Goal: Information Seeking & Learning: Learn about a topic

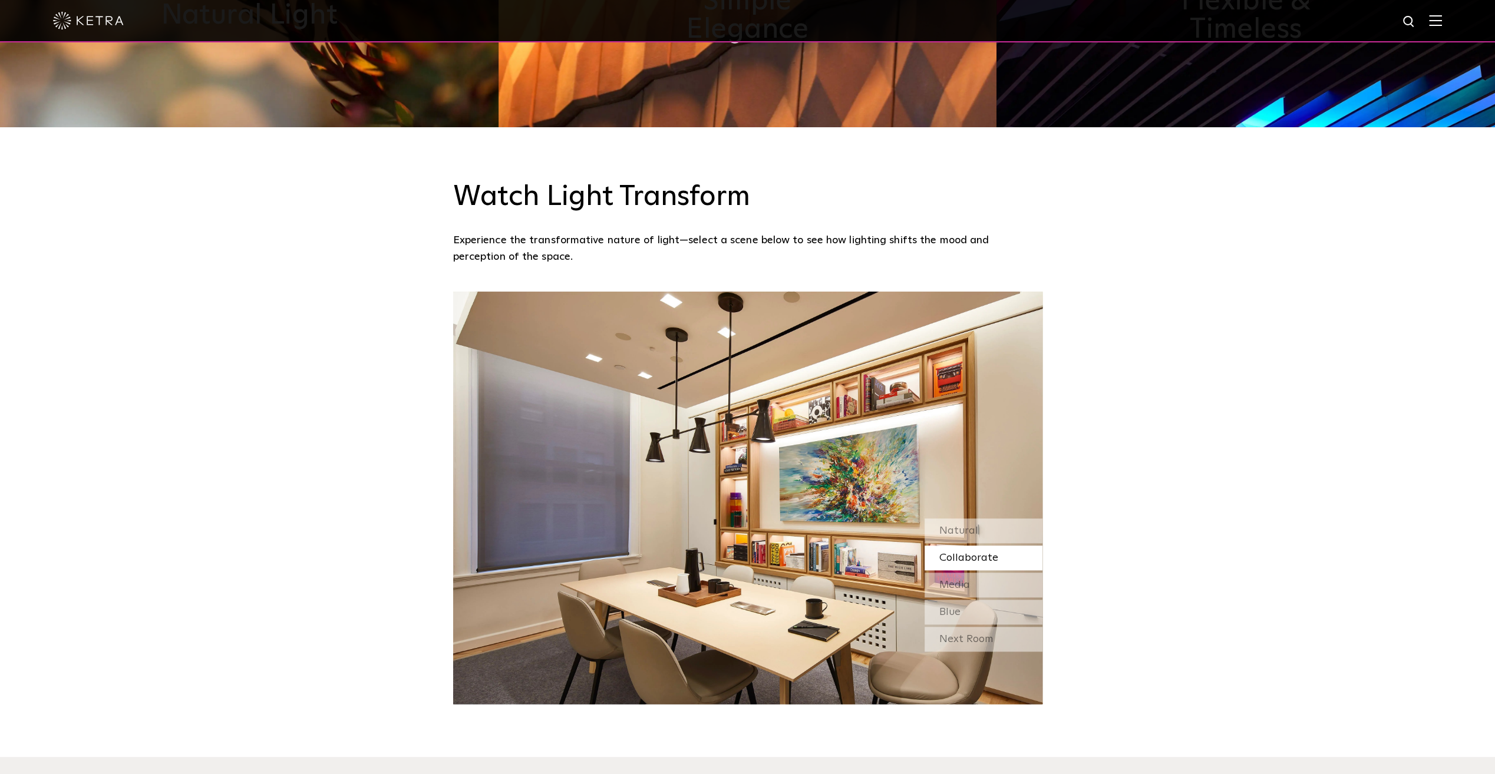
scroll to position [1175, 0]
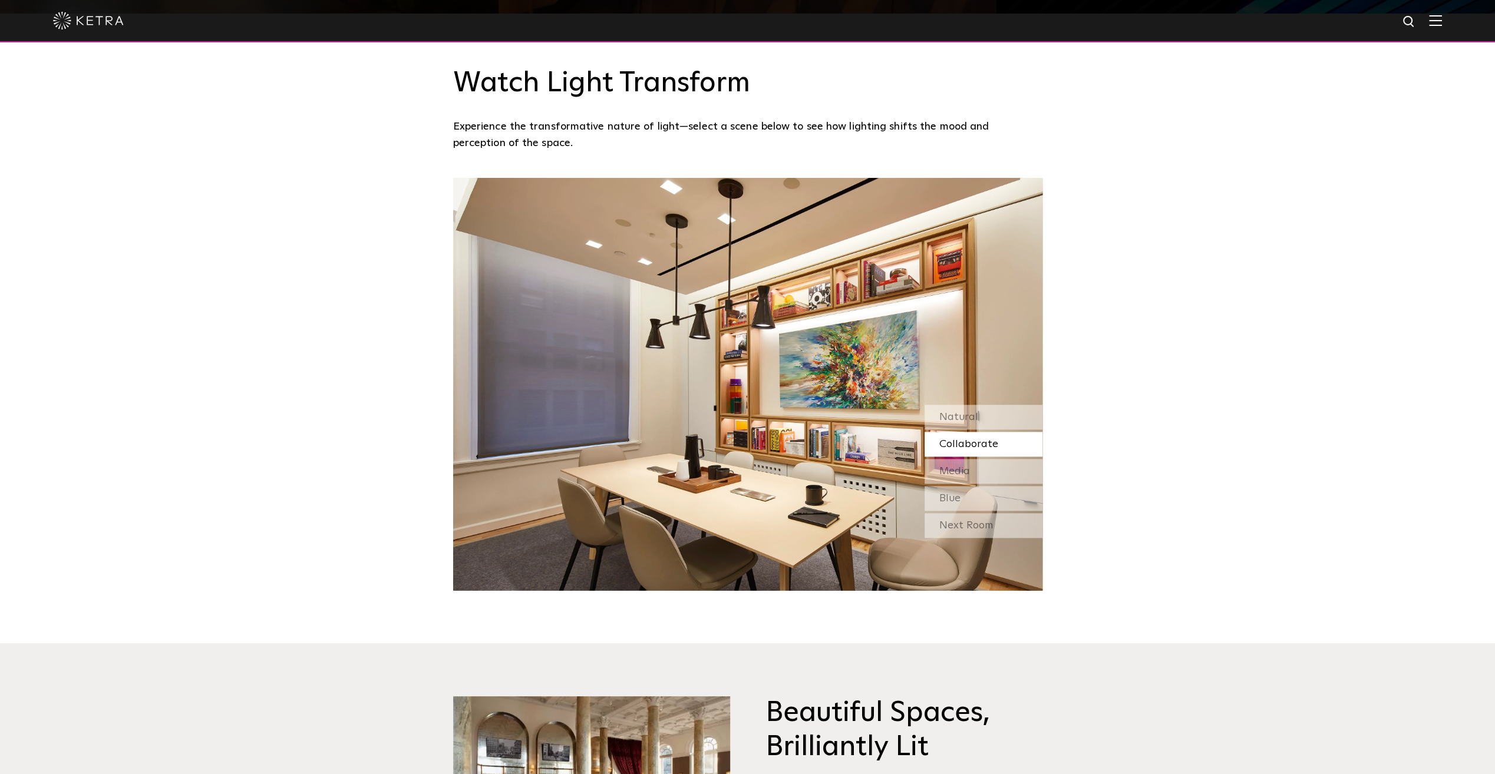
click at [956, 420] on span "Natural" at bounding box center [958, 417] width 39 height 11
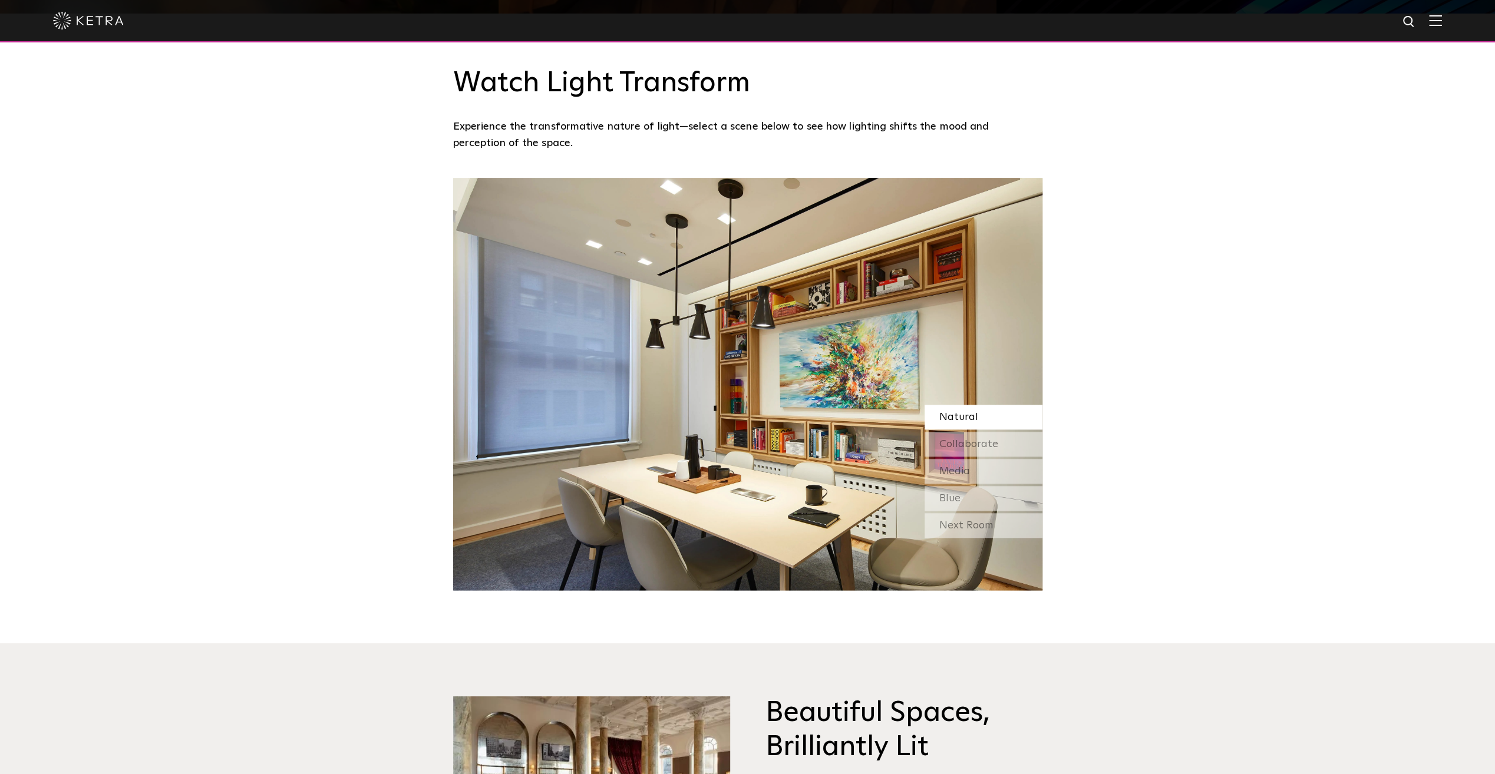
click at [957, 439] on span "Collaborate" at bounding box center [968, 444] width 59 height 11
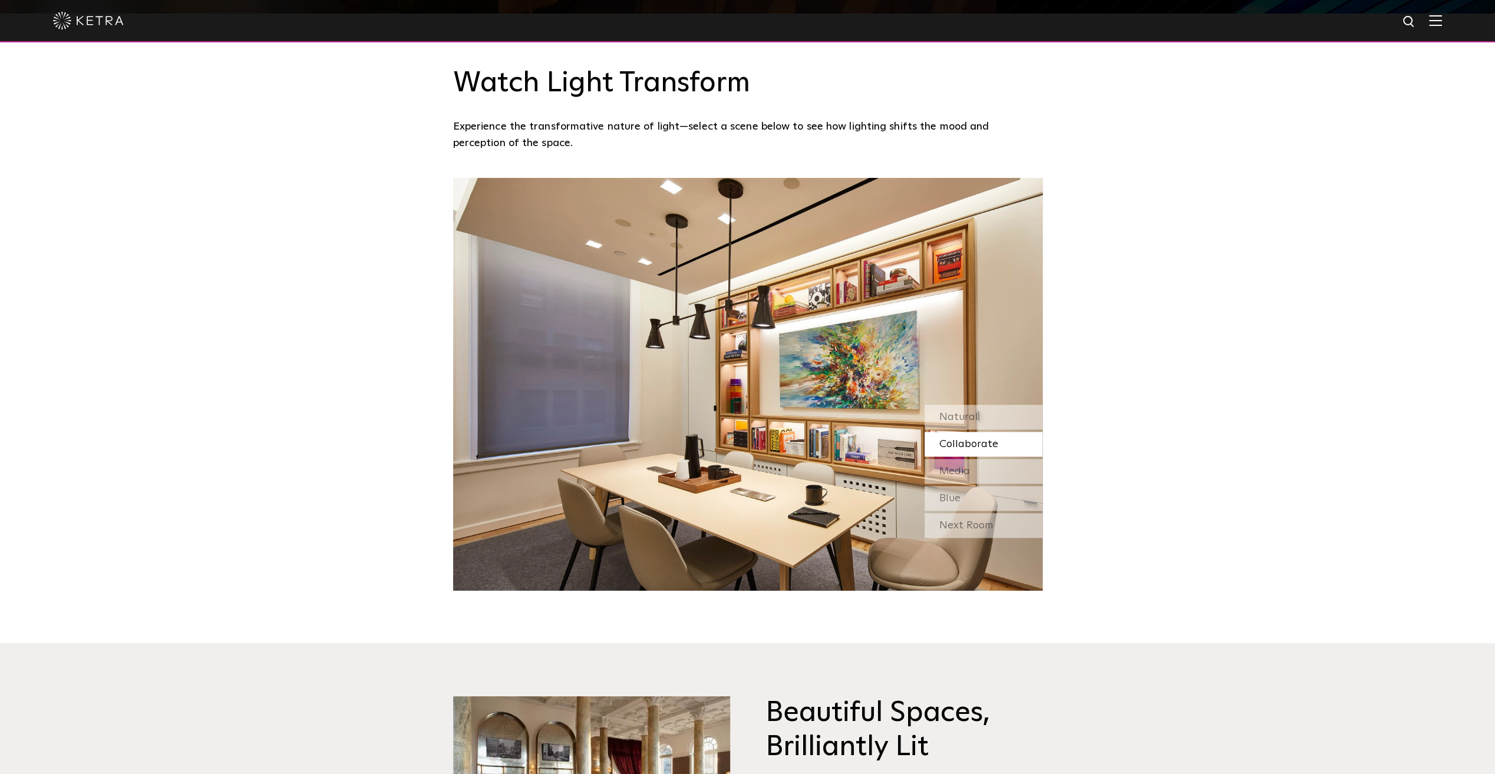
click at [962, 466] on span "Media" at bounding box center [954, 471] width 31 height 11
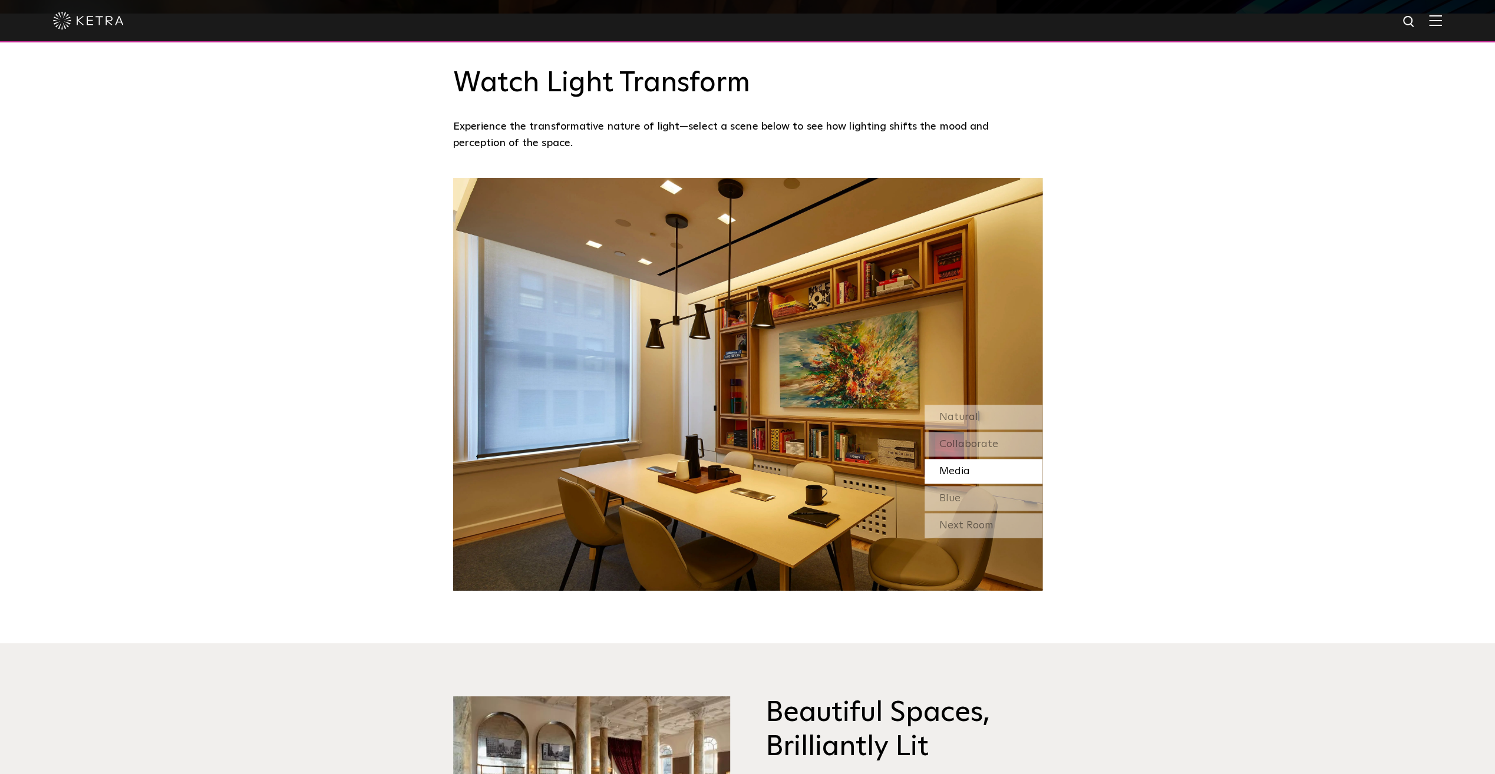
click at [960, 493] on div "Blue" at bounding box center [983, 498] width 118 height 25
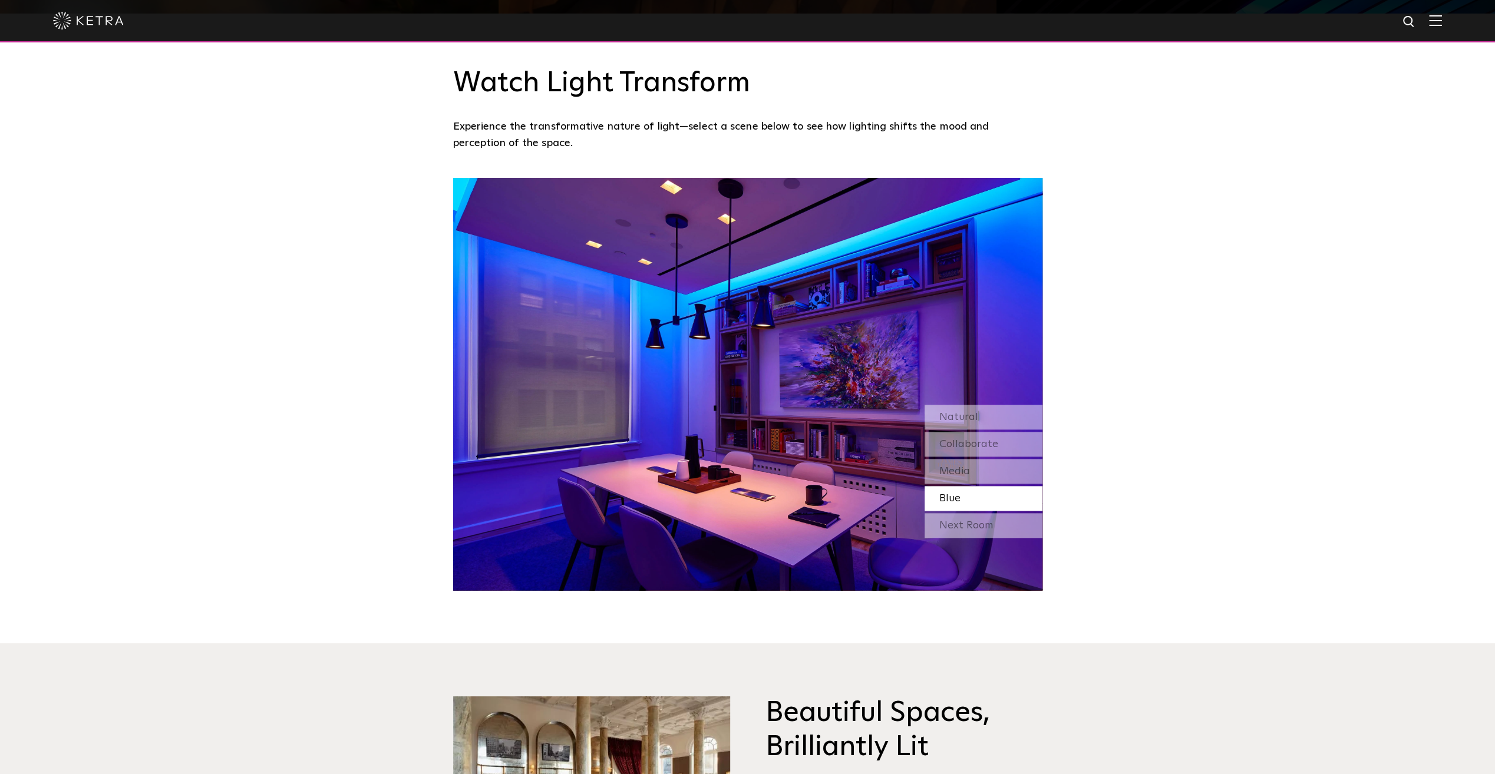
click at [971, 527] on div "Next Room" at bounding box center [983, 525] width 118 height 25
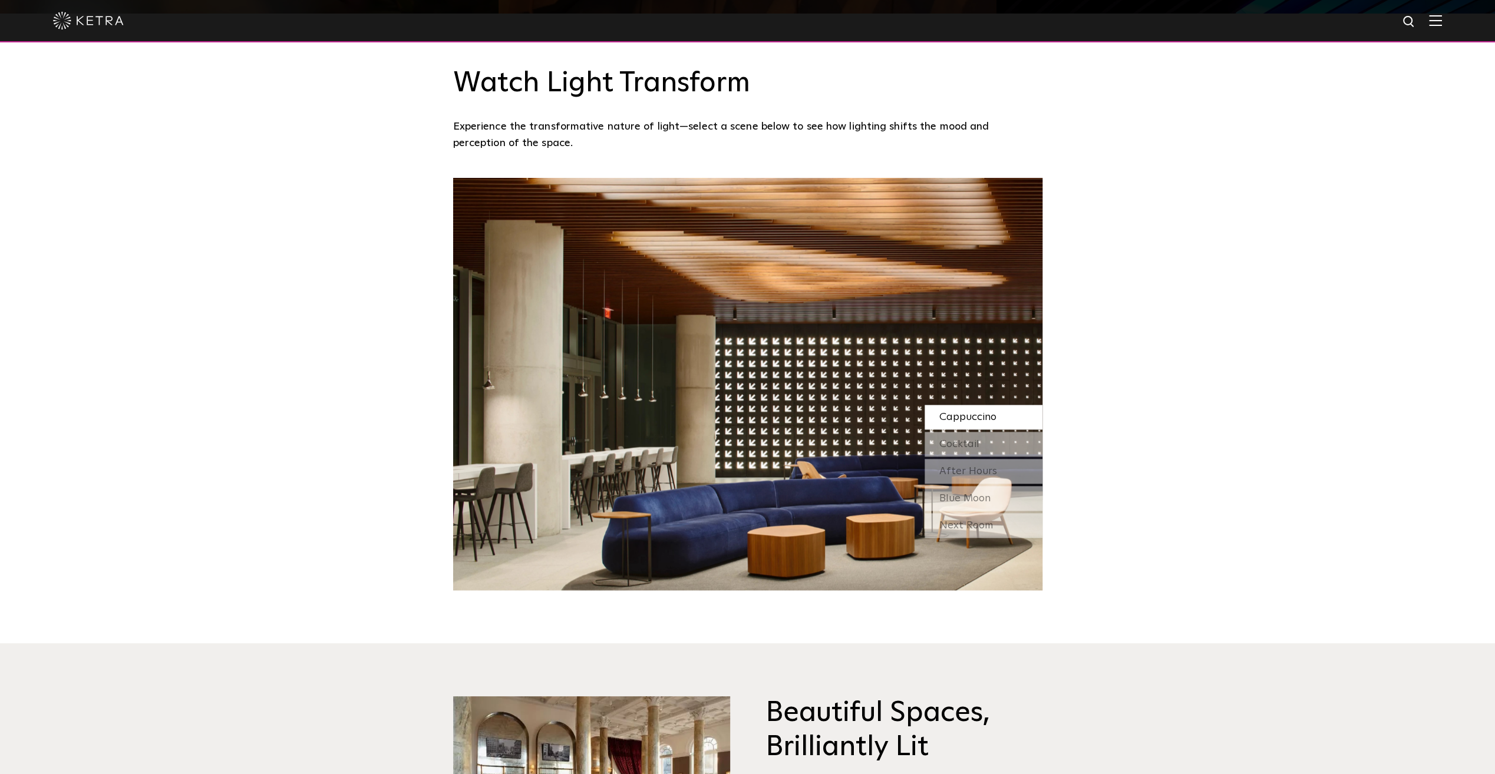
click at [979, 495] on span "Blue Moon" at bounding box center [964, 498] width 51 height 11
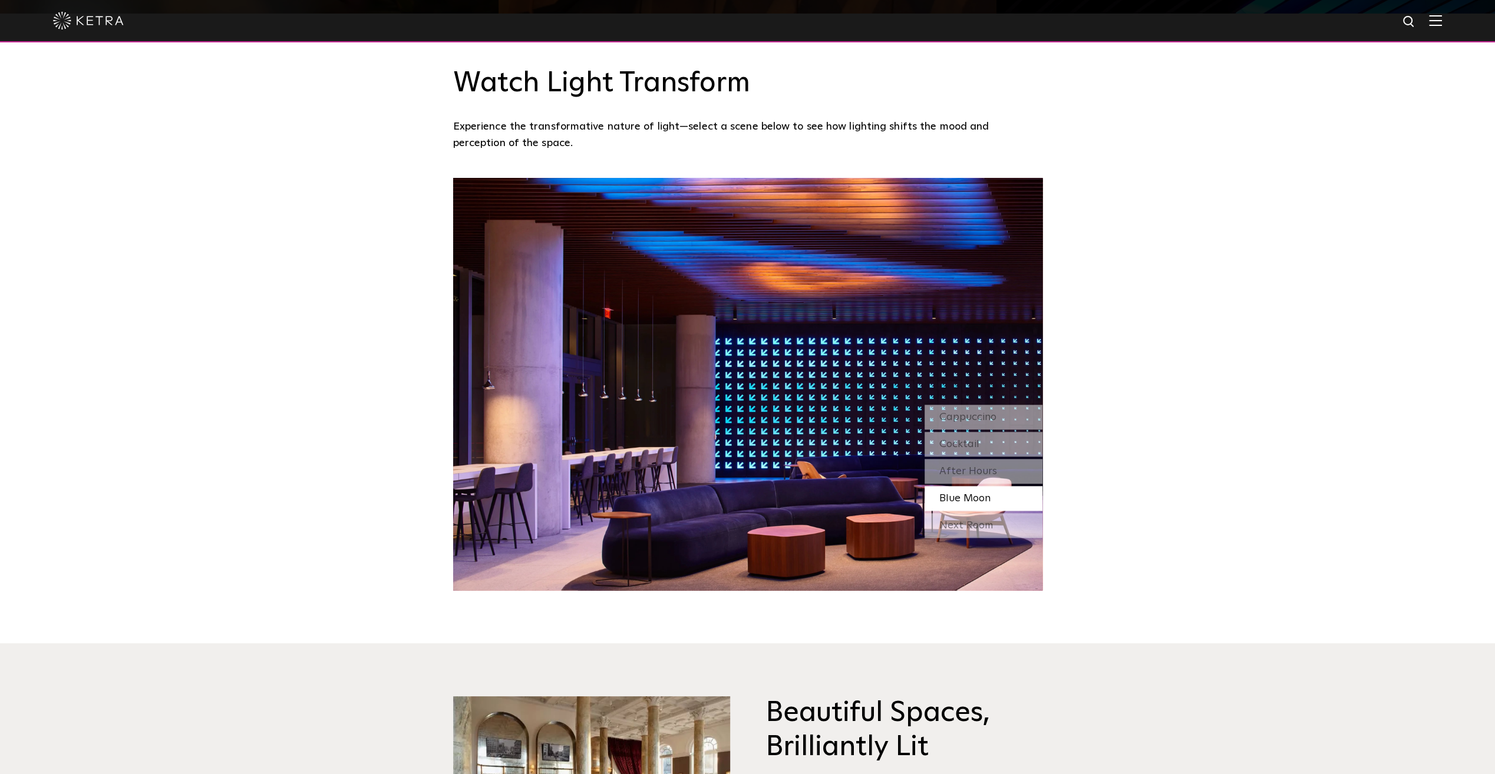
click at [975, 470] on span "After Hours" at bounding box center [968, 471] width 58 height 11
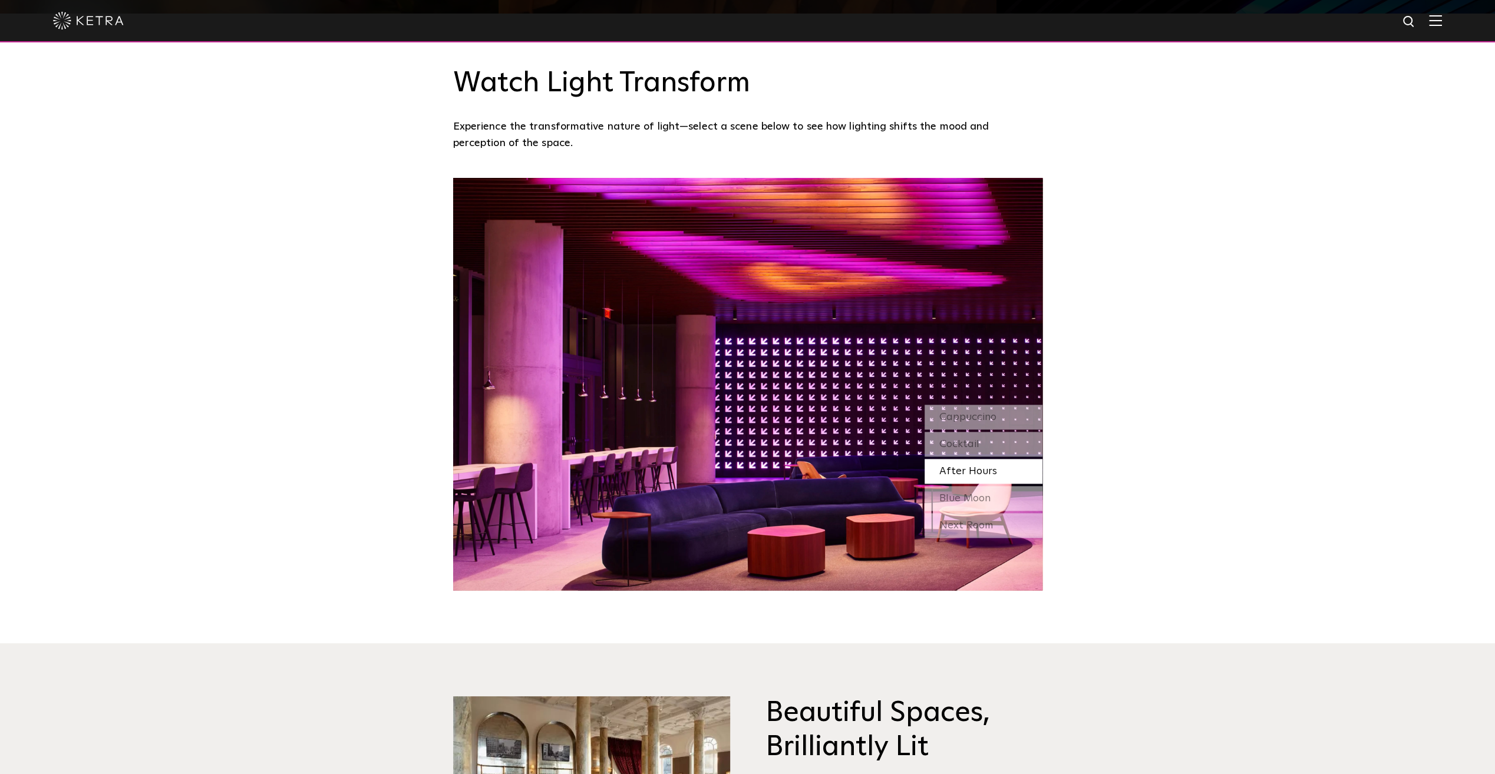
click at [950, 439] on span "Cocktail" at bounding box center [959, 444] width 40 height 11
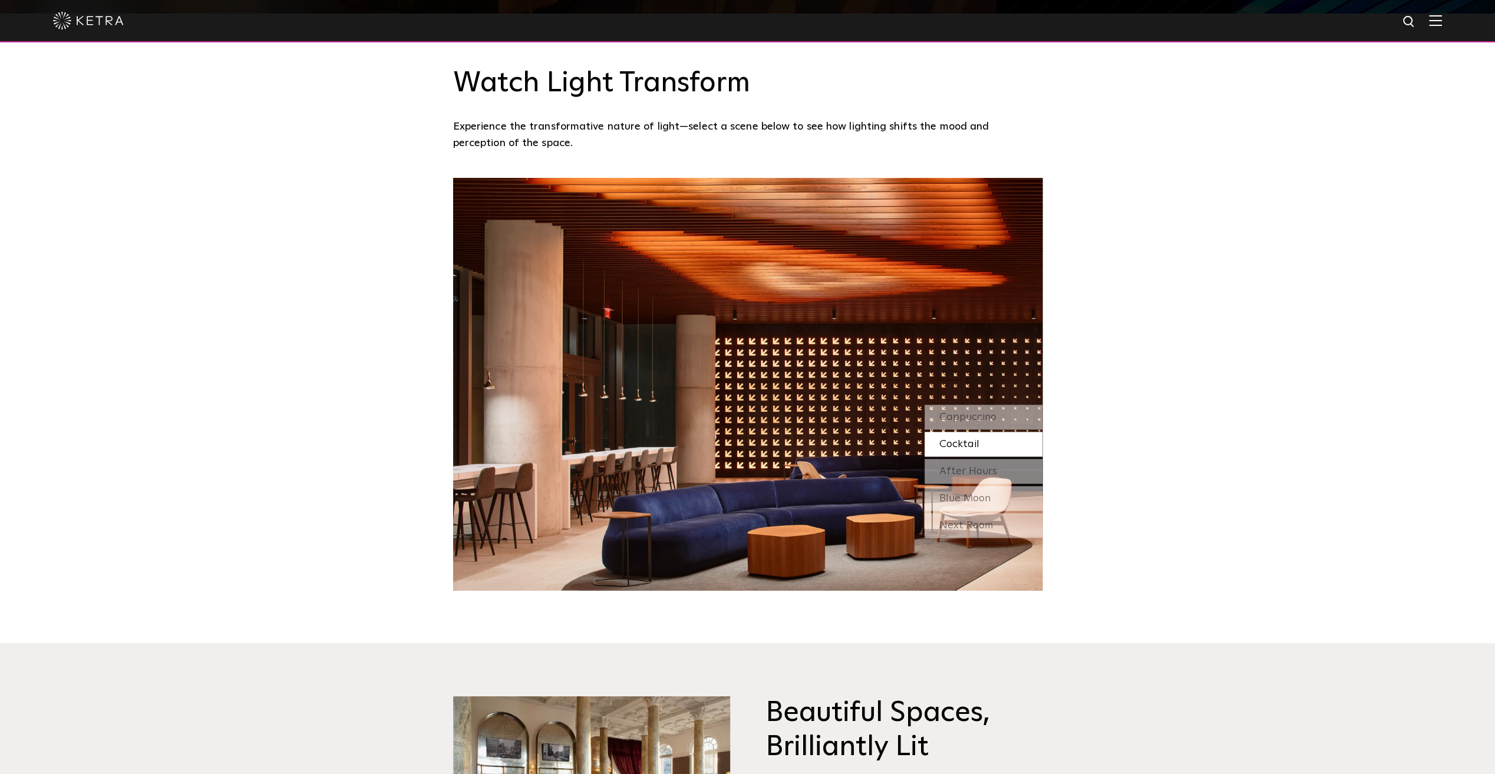
click at [976, 422] on span "Cappuccino" at bounding box center [967, 417] width 57 height 11
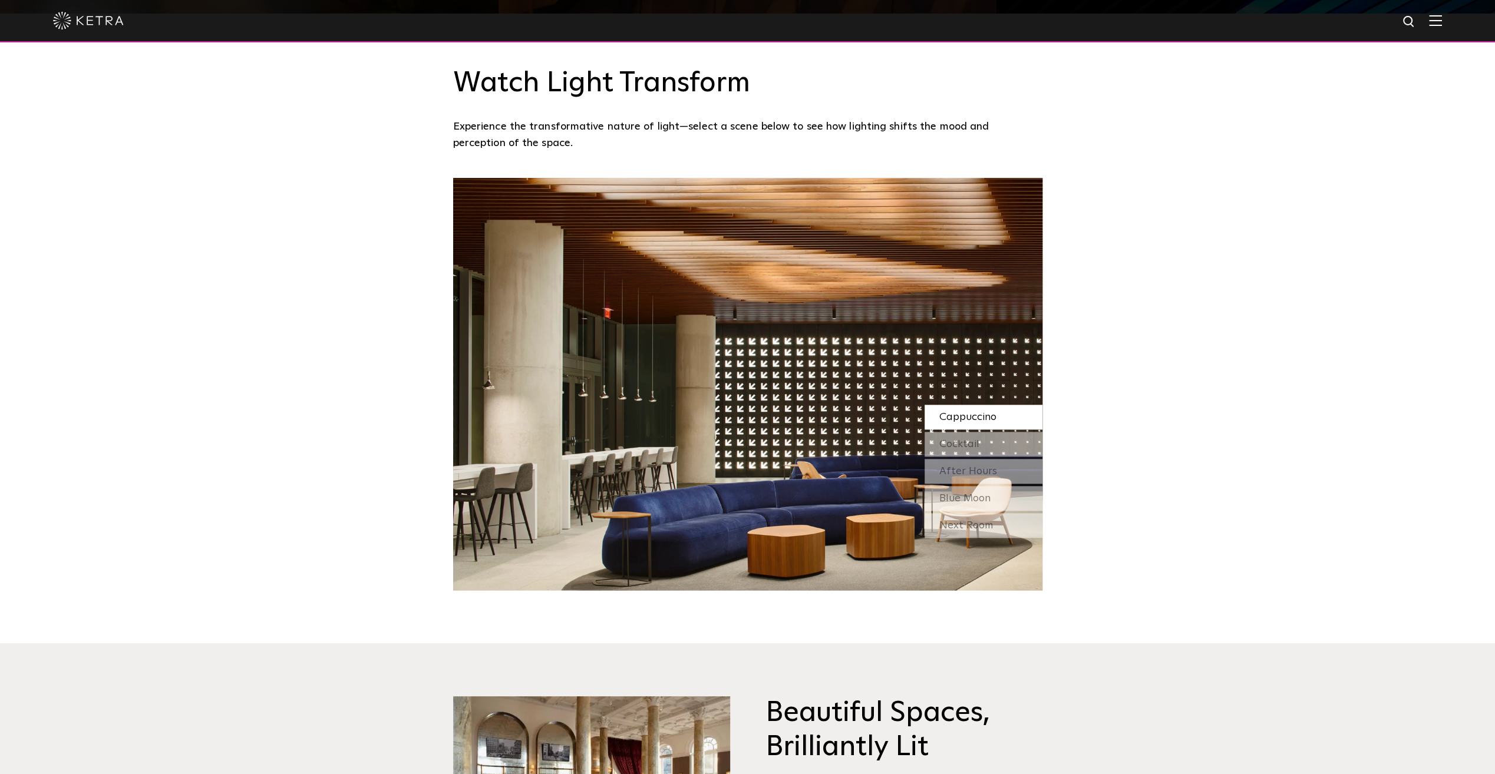
click at [951, 517] on div "Next Room" at bounding box center [983, 525] width 118 height 25
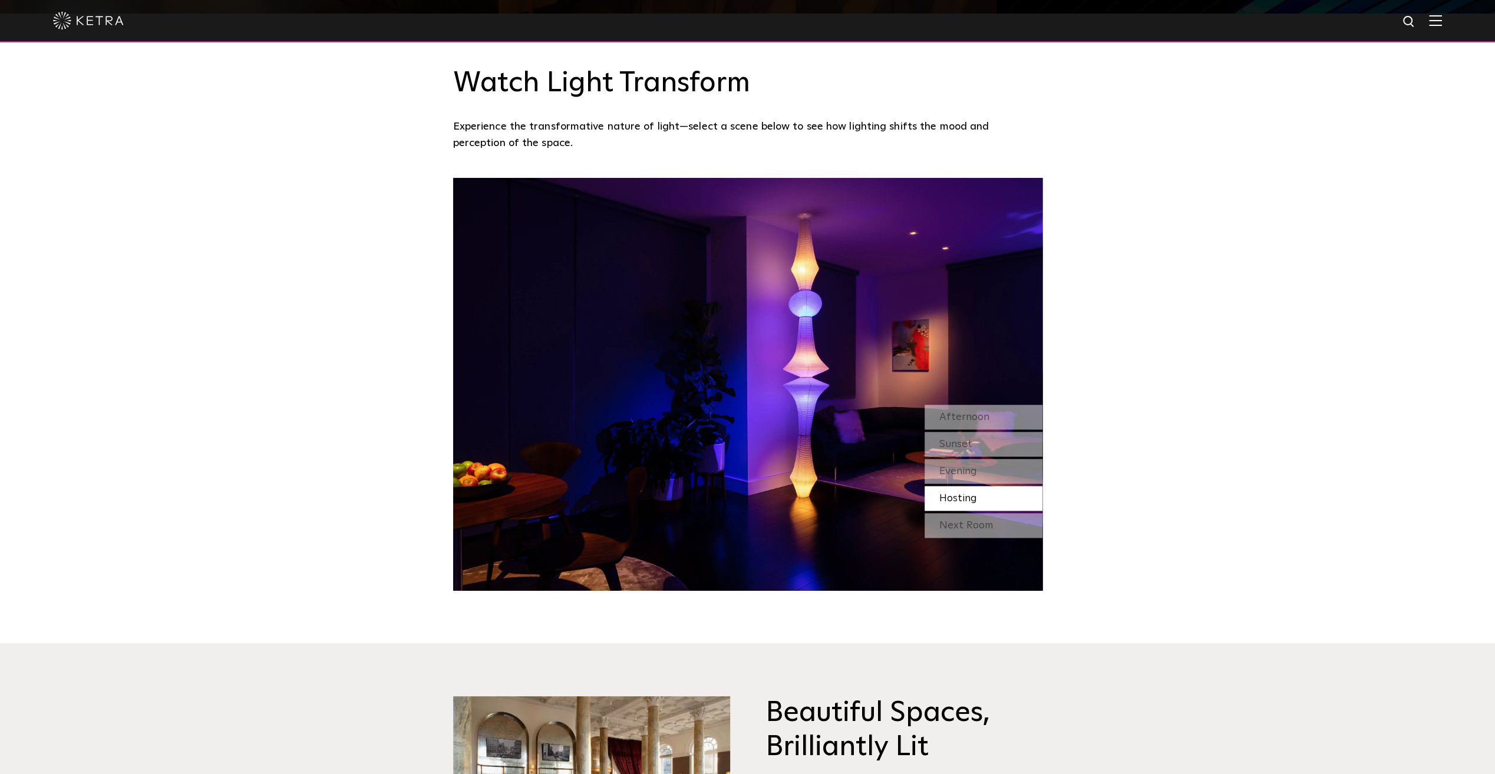
click at [951, 420] on span "Afternoon" at bounding box center [964, 417] width 50 height 11
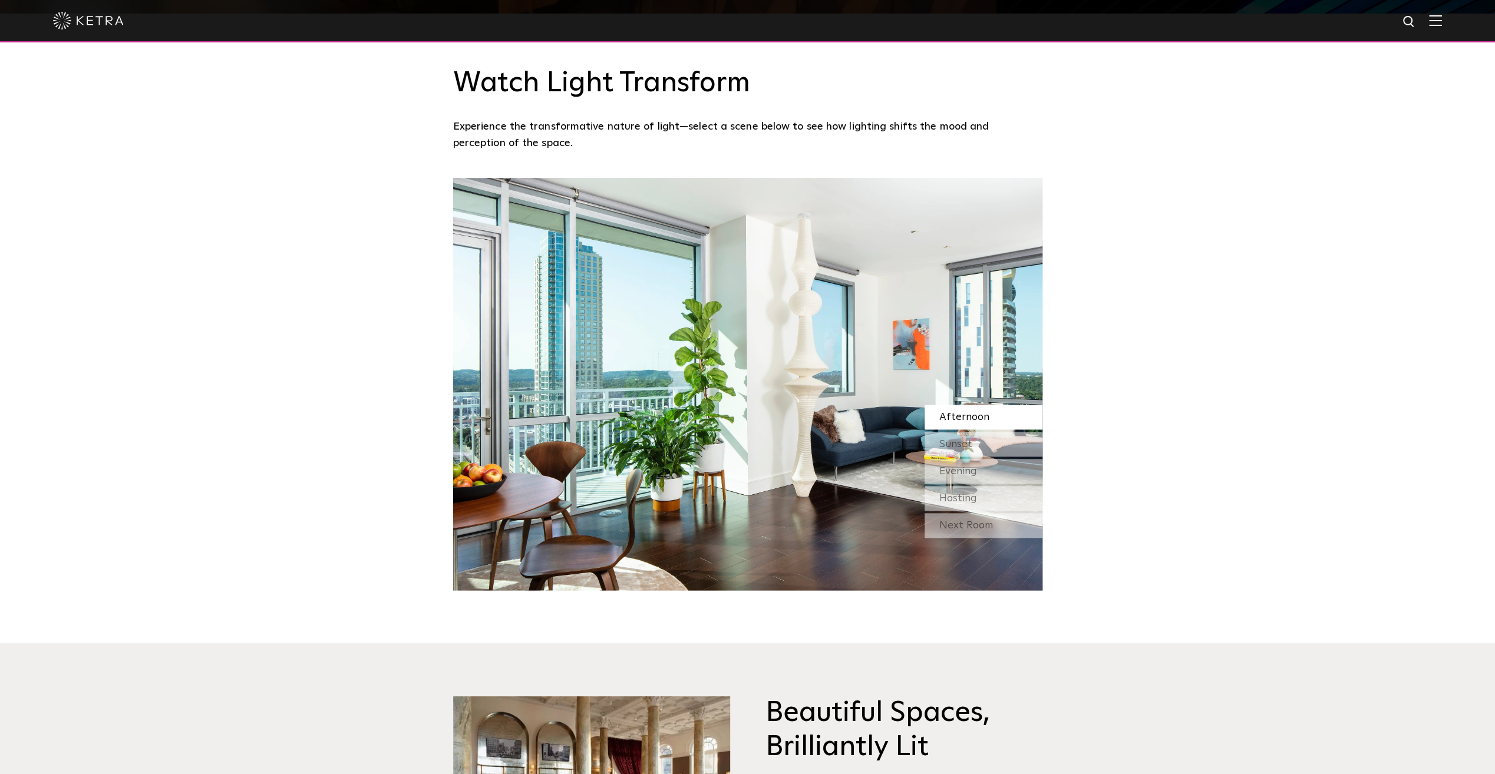
click at [955, 451] on div "Sunset" at bounding box center [983, 444] width 118 height 25
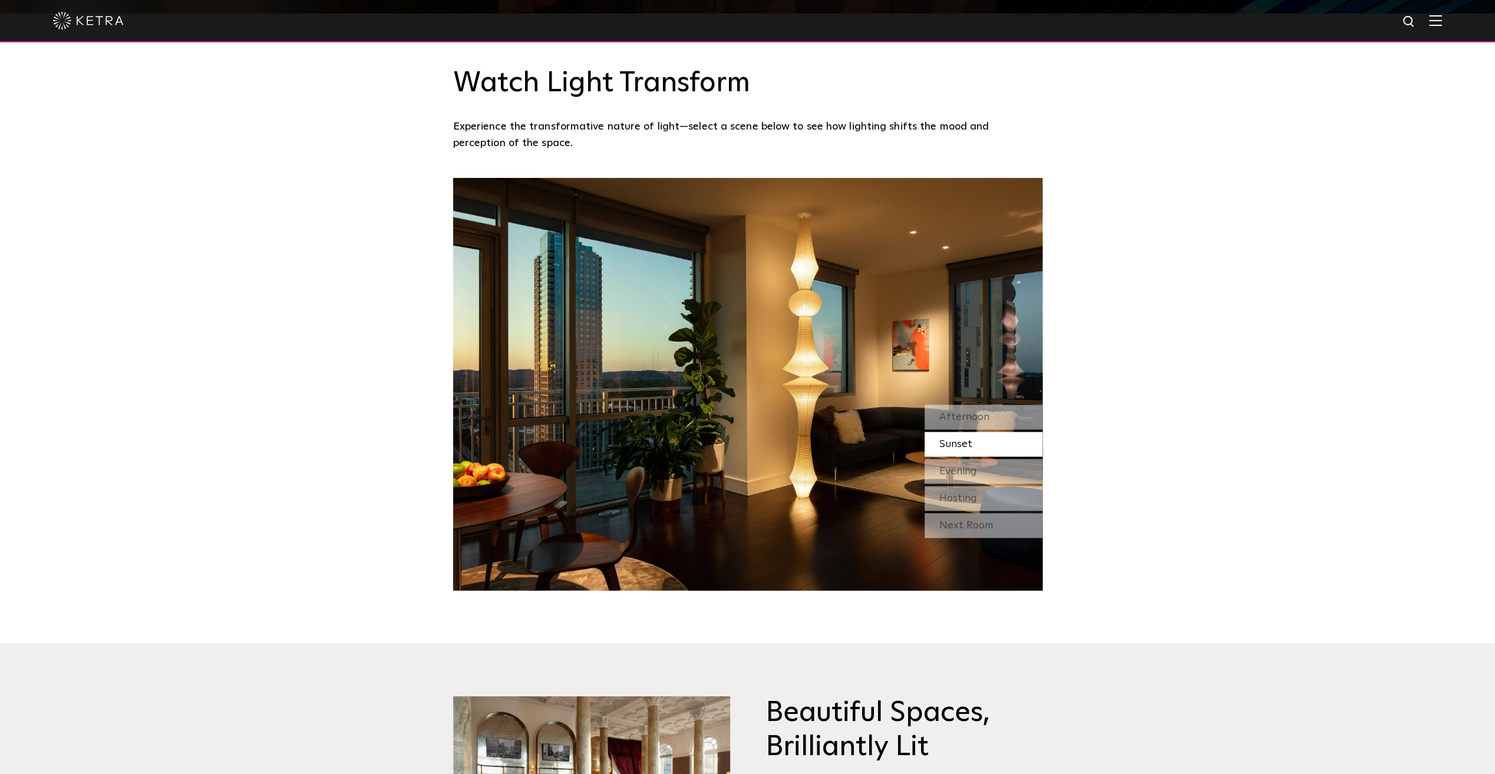
click at [965, 422] on span "Afternoon" at bounding box center [964, 417] width 50 height 11
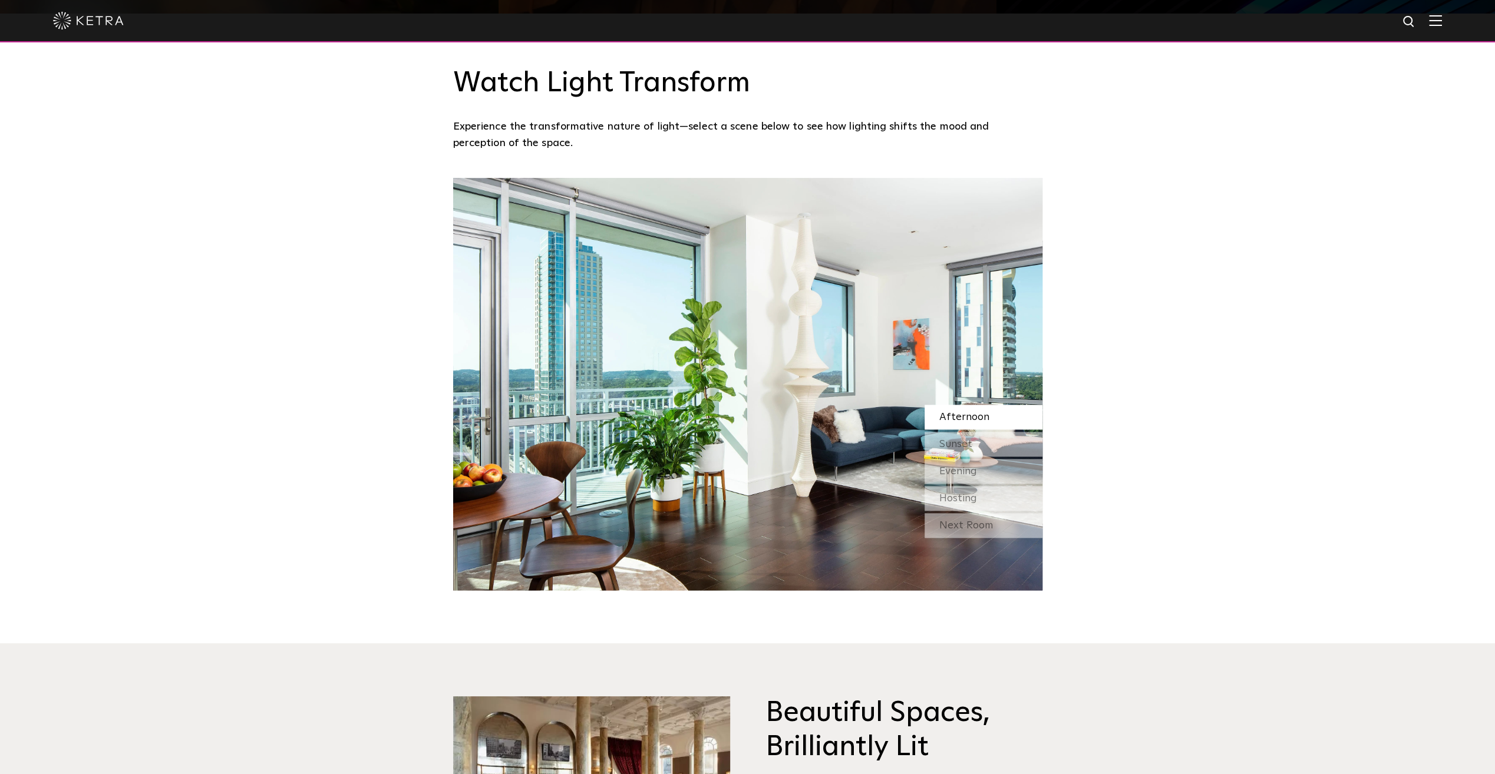
click at [964, 440] on span "Sunset" at bounding box center [955, 444] width 33 height 11
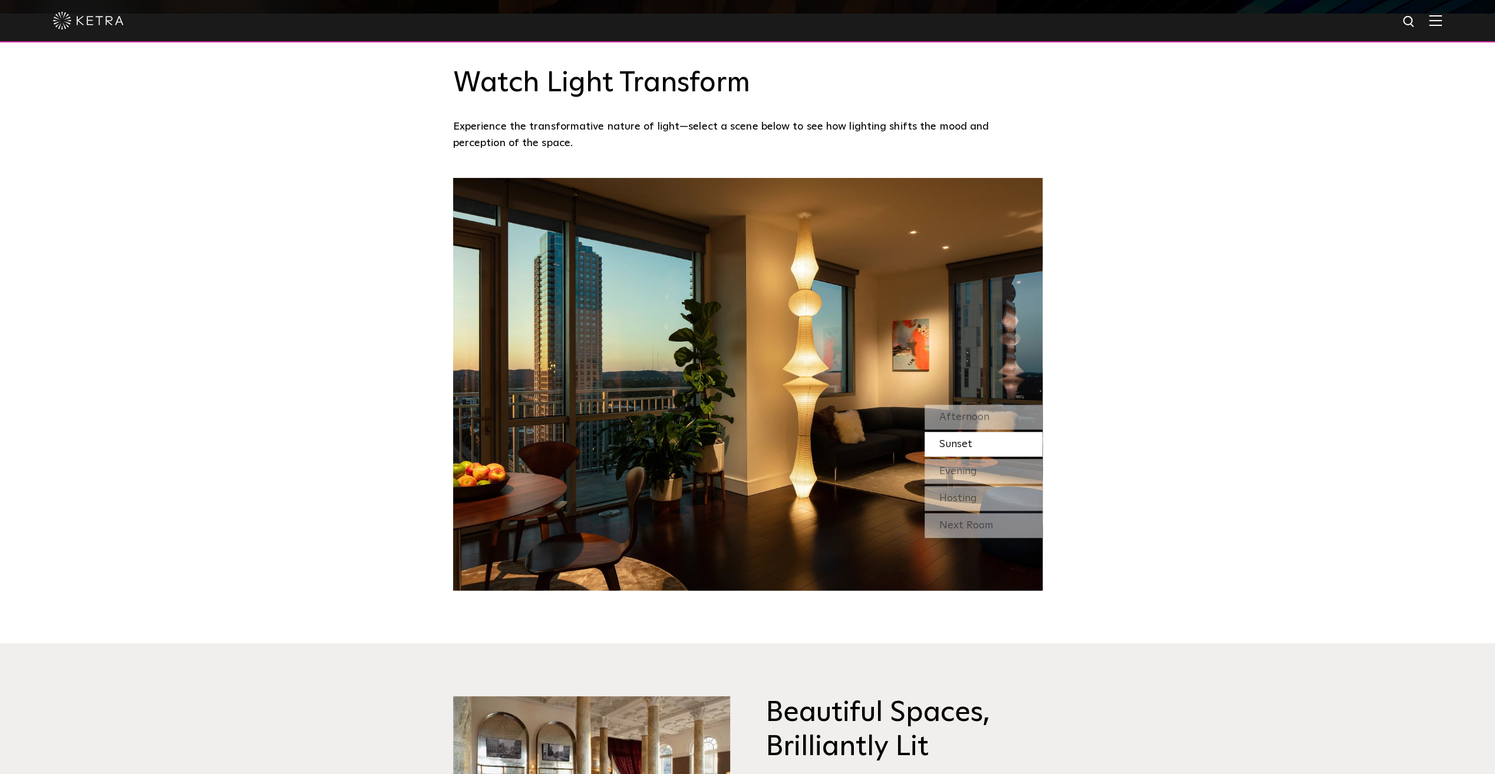
click at [964, 420] on span "Afternoon" at bounding box center [964, 417] width 50 height 11
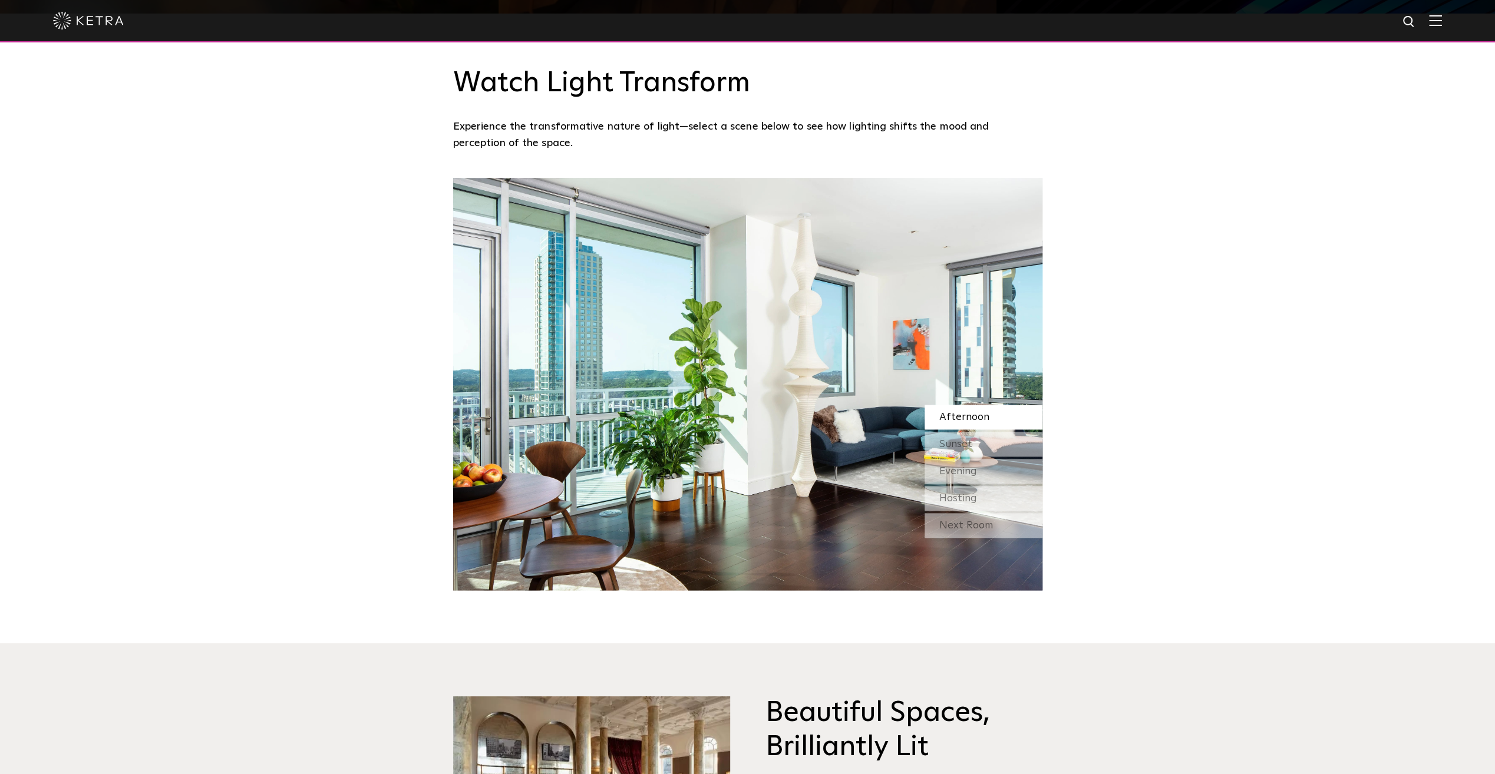
click at [966, 447] on span "Sunset" at bounding box center [955, 444] width 33 height 11
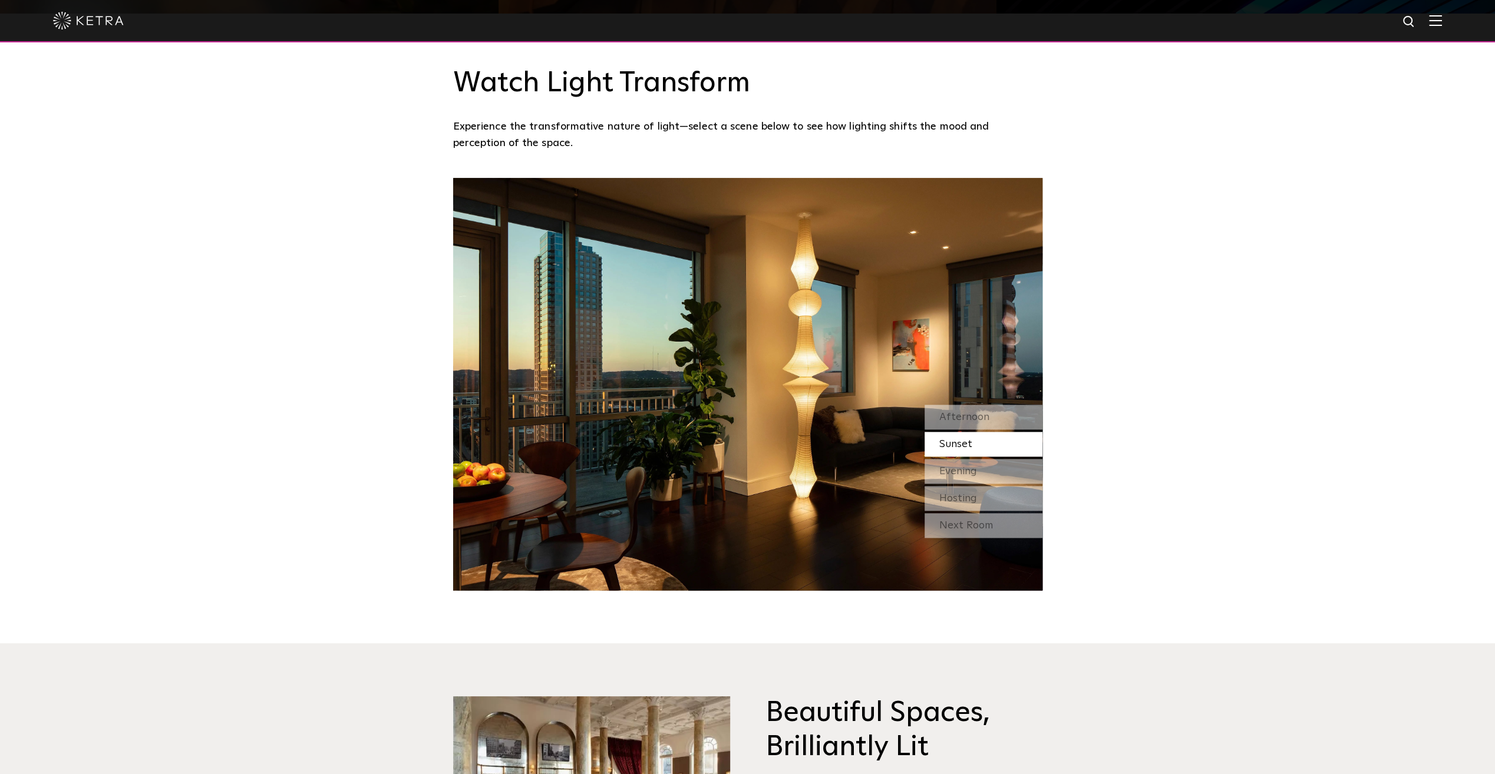
click at [966, 466] on span "Evening" at bounding box center [958, 471] width 38 height 11
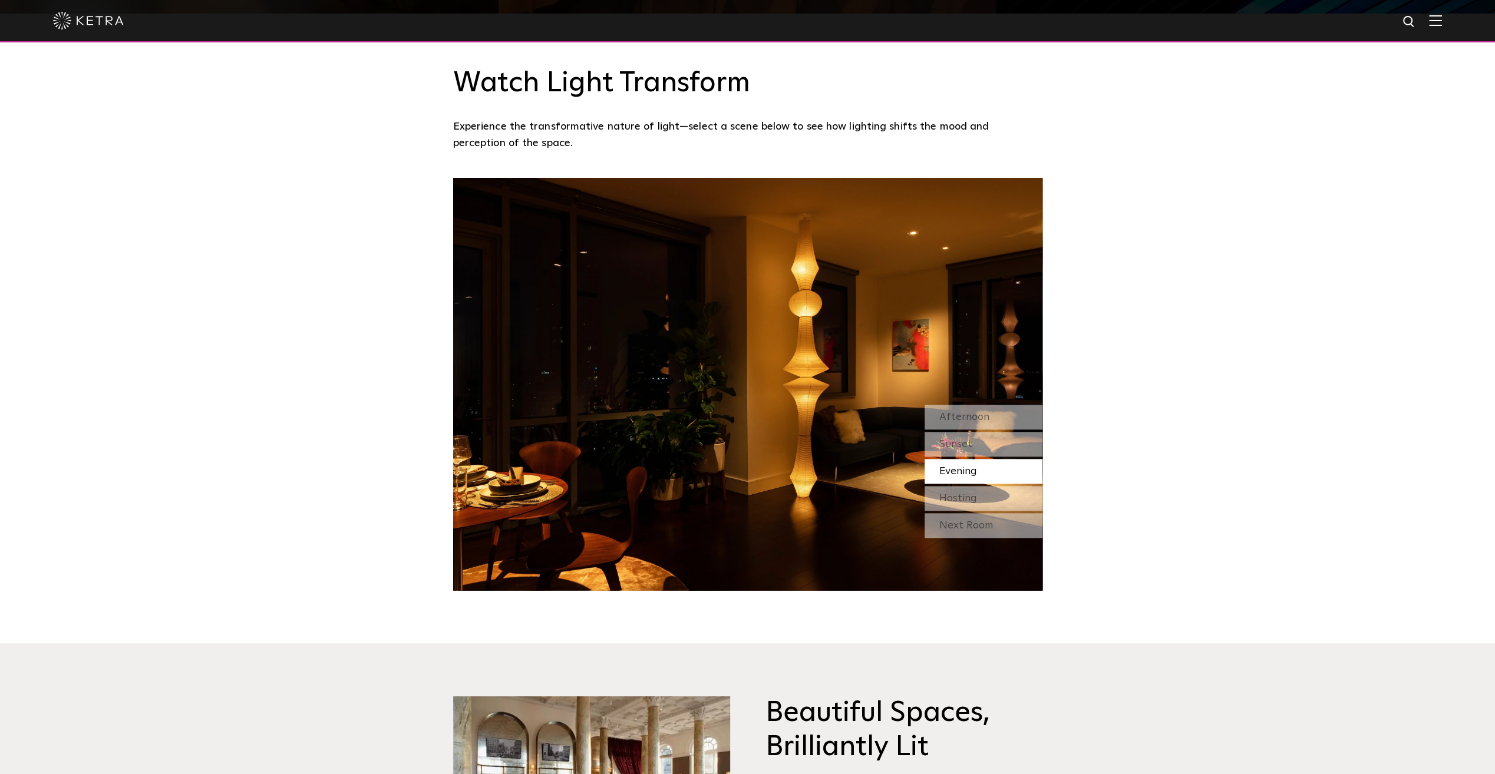
drag, startPoint x: 957, startPoint y: 493, endPoint x: 935, endPoint y: 494, distance: 22.4
click at [957, 495] on span "Hosting" at bounding box center [958, 498] width 38 height 11
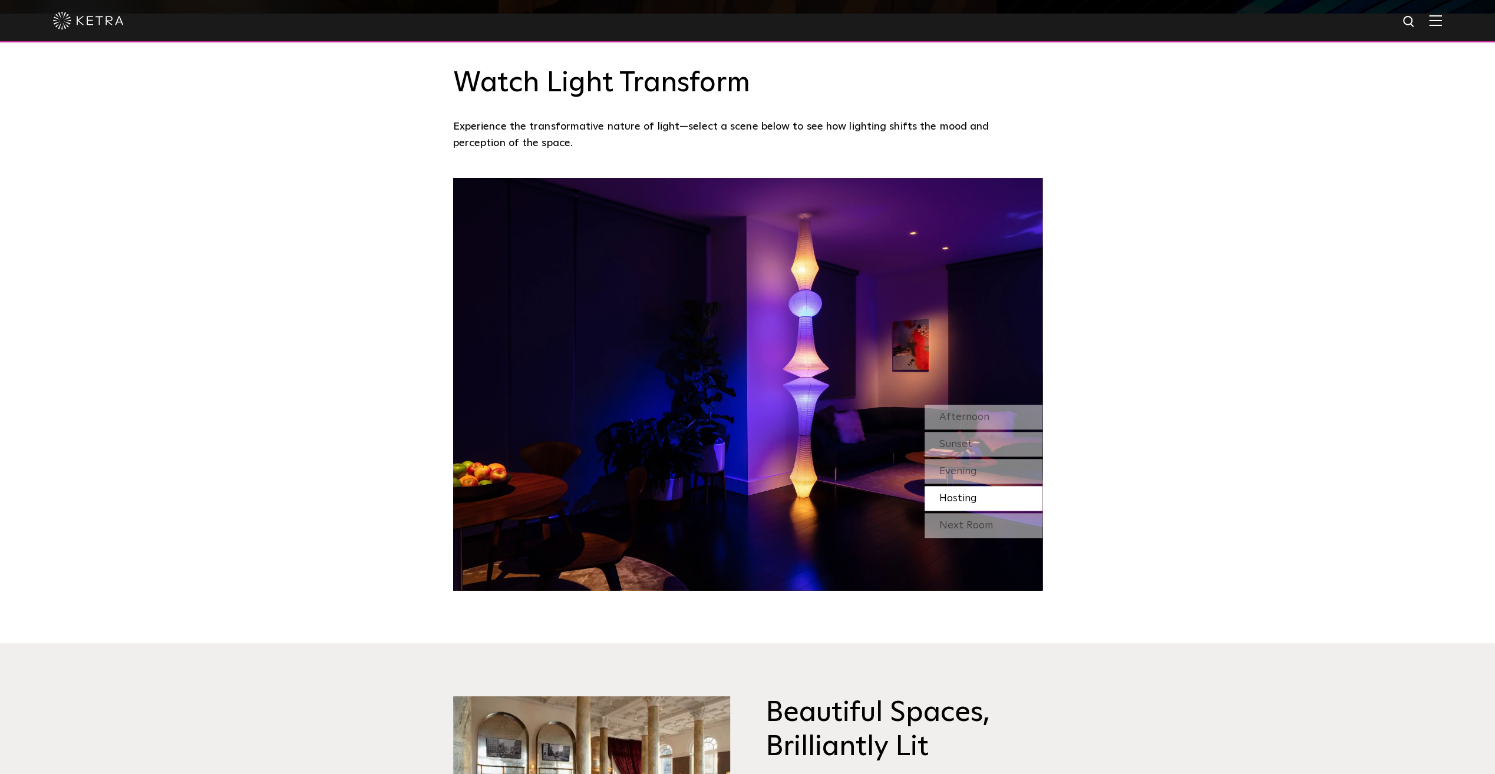
click at [951, 521] on div "Next Room" at bounding box center [983, 525] width 118 height 25
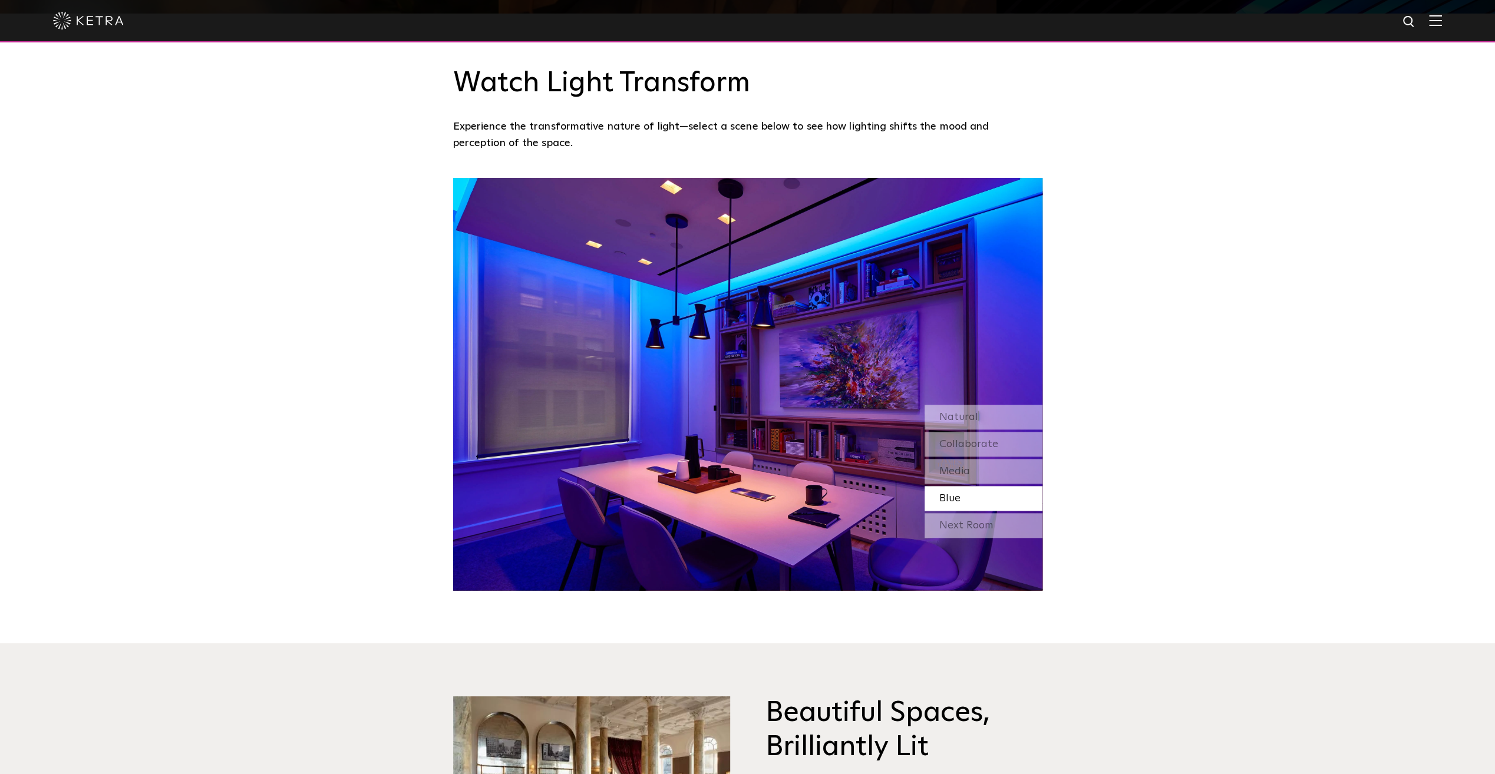
click at [950, 518] on div "Next Room" at bounding box center [983, 525] width 118 height 25
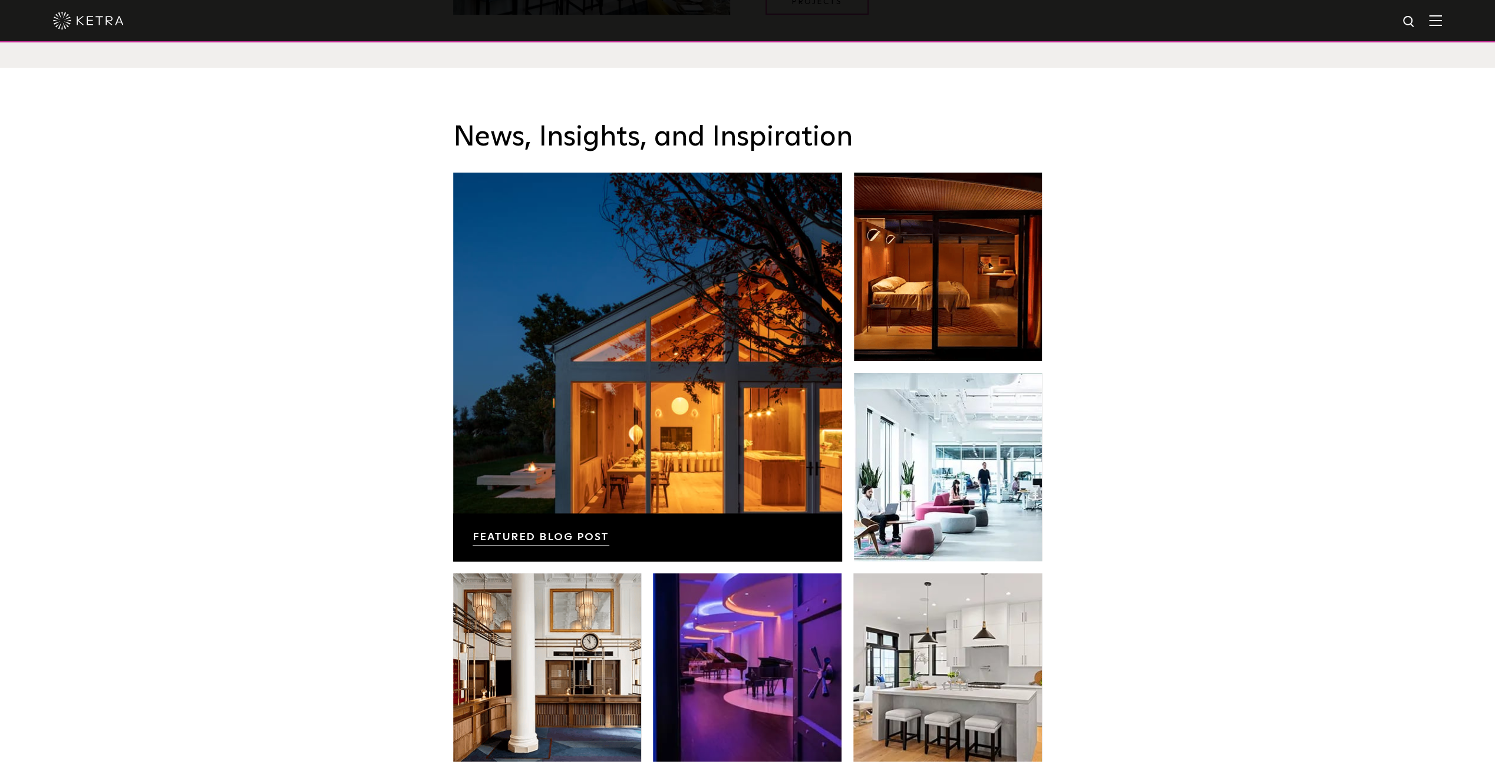
scroll to position [2072, 0]
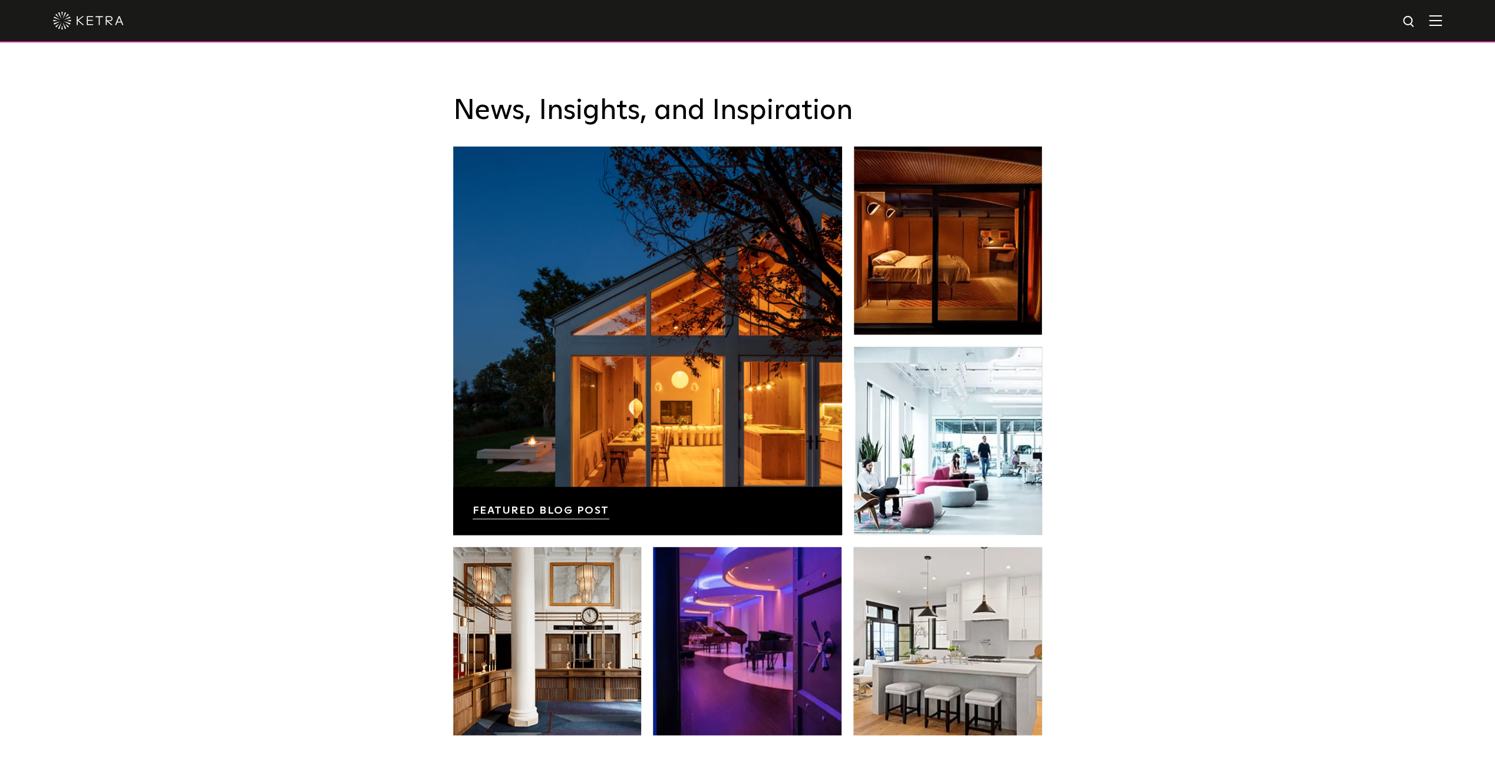
click at [990, 240] on link at bounding box center [948, 240] width 189 height 189
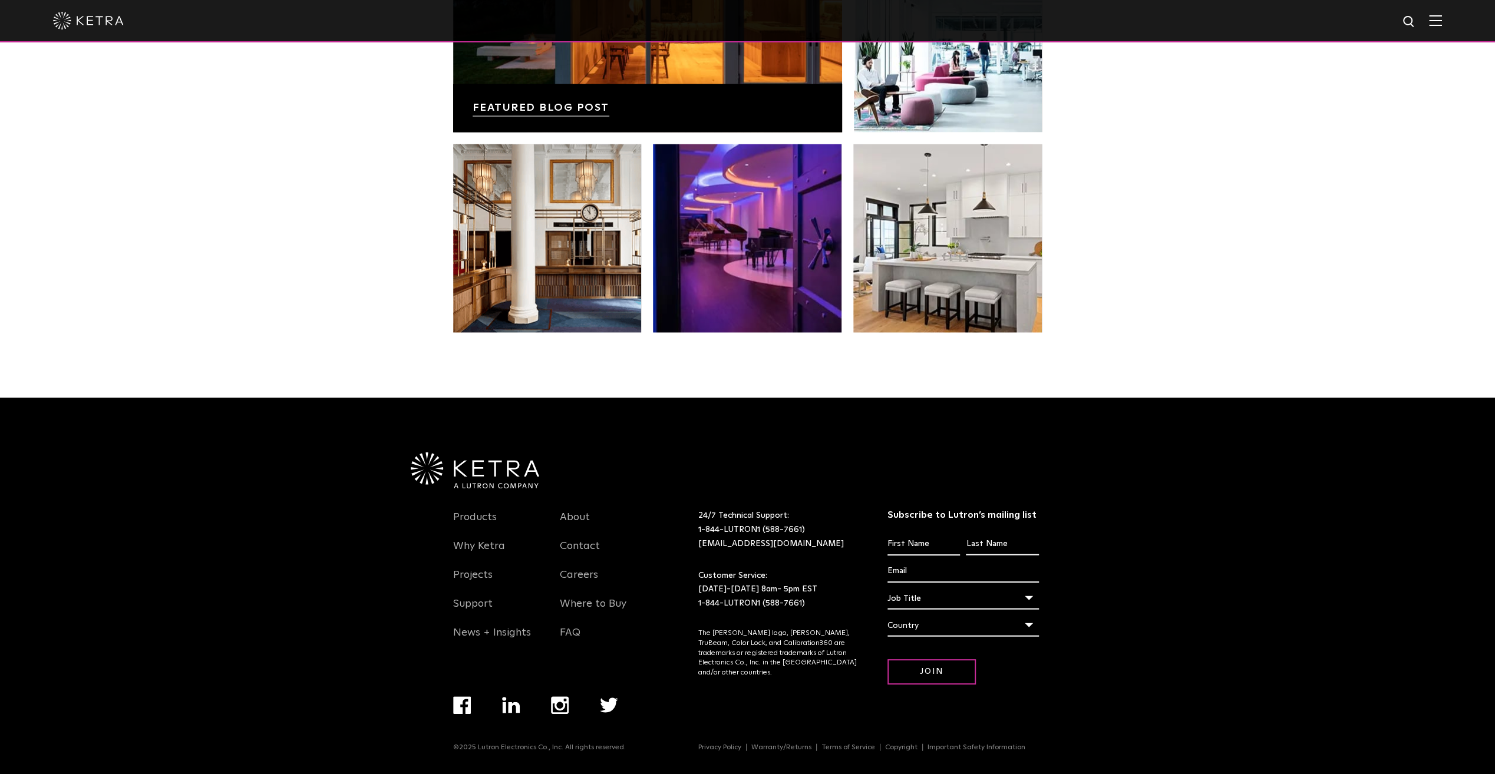
scroll to position [2477, 0]
click at [471, 521] on link "Products" at bounding box center [475, 524] width 44 height 27
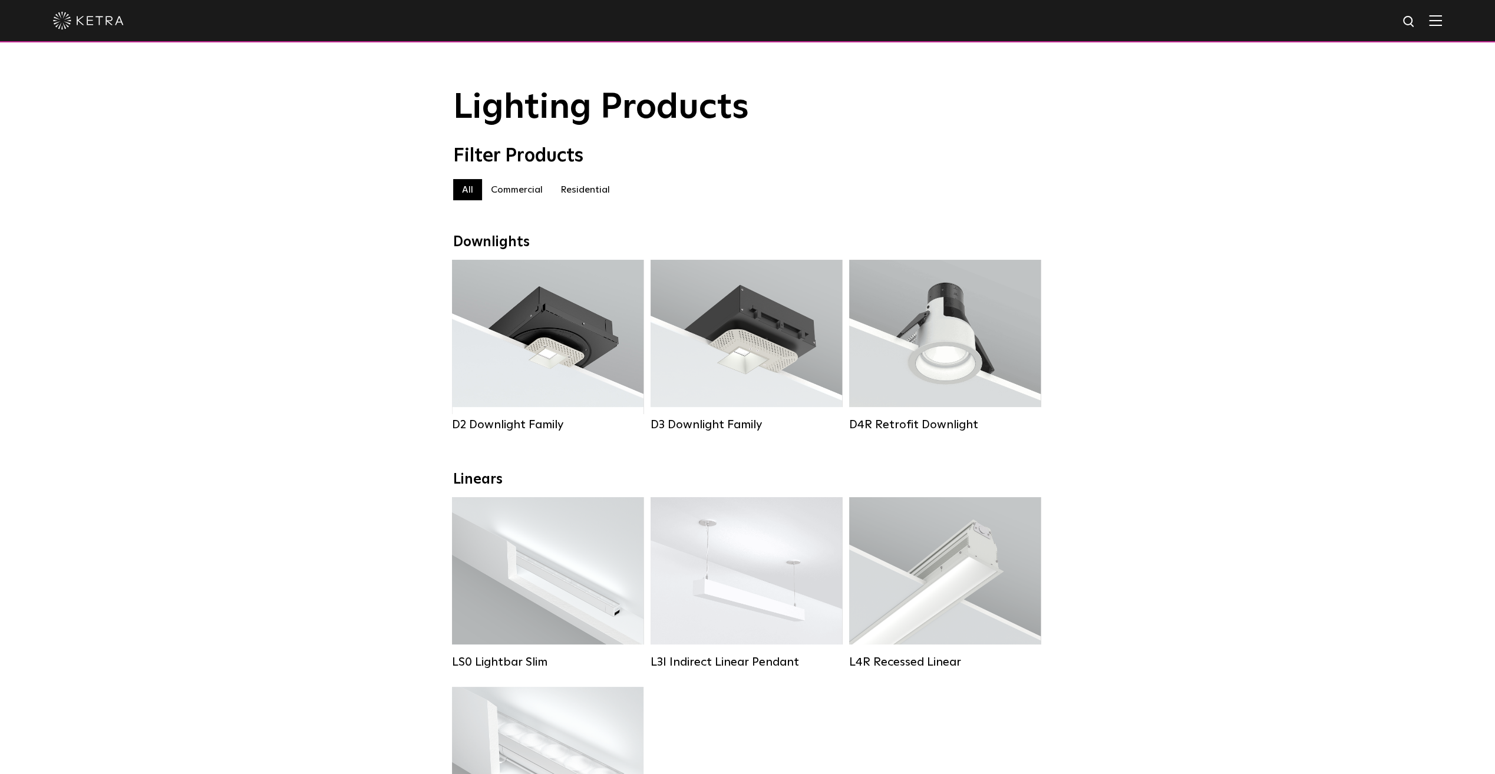
click at [544, 362] on div "Lumen Output: 1200 Colors: White / Black / Gloss Black / Silver / Bronze / Silv…" at bounding box center [548, 337] width 156 height 119
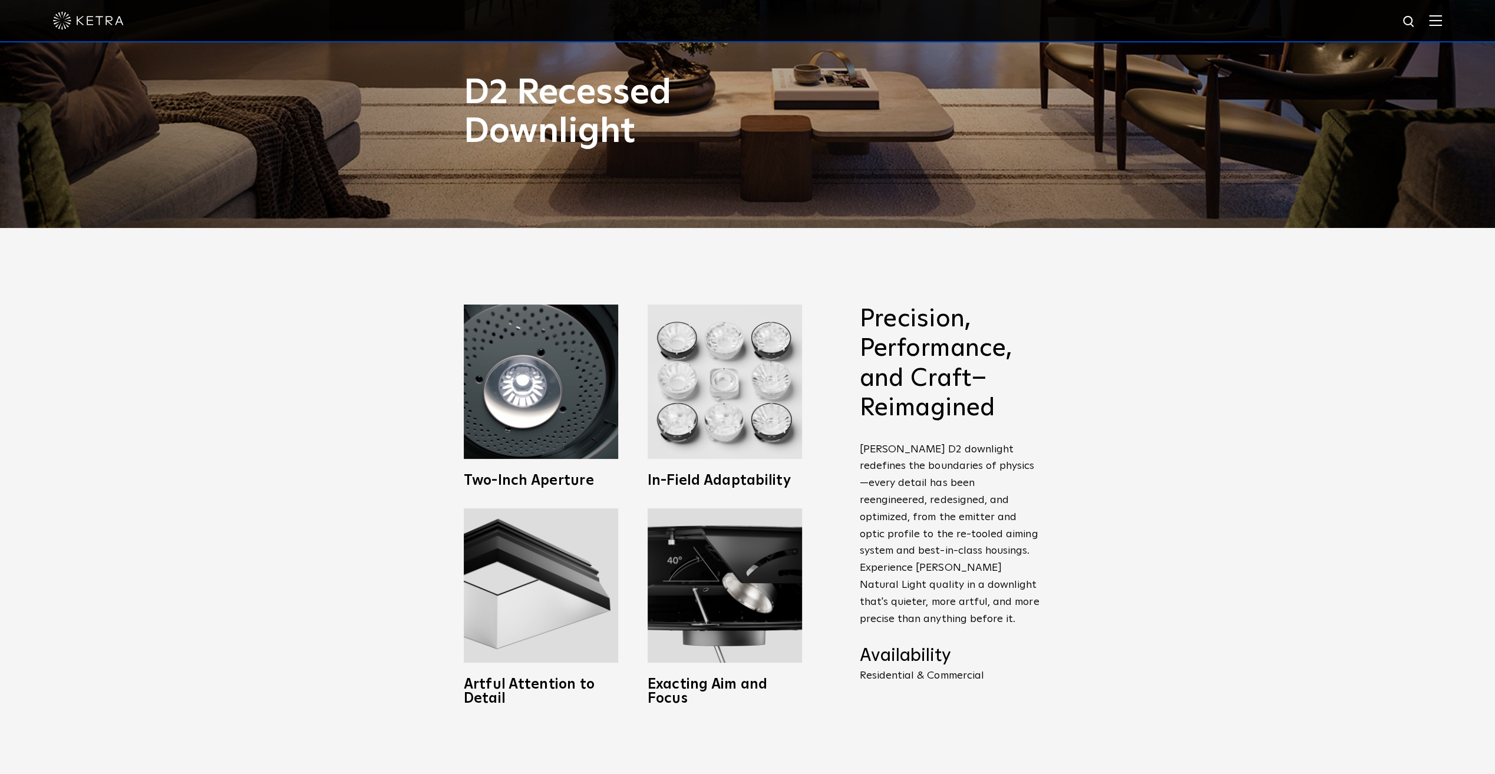
scroll to position [619, 0]
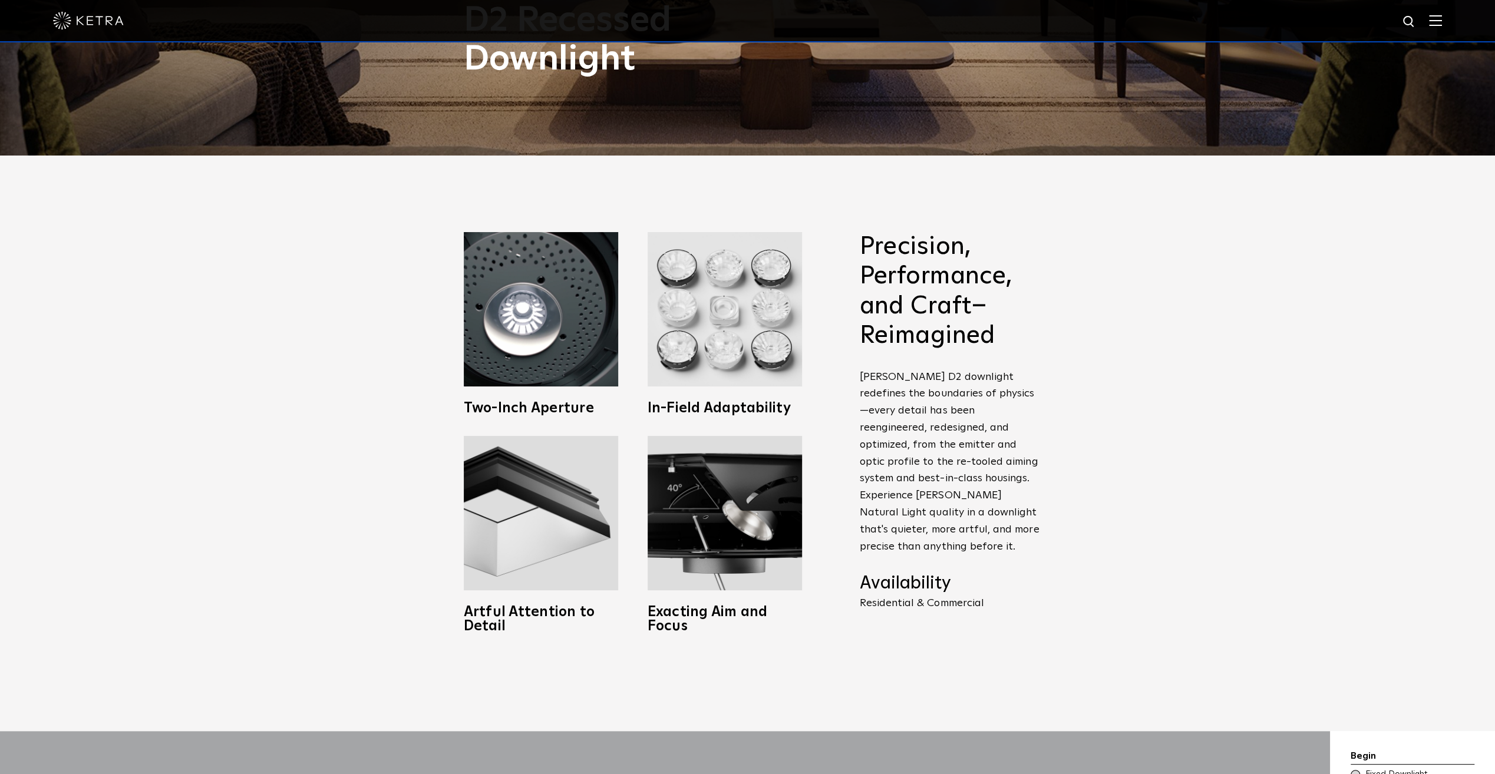
click at [527, 445] on img at bounding box center [541, 513] width 154 height 154
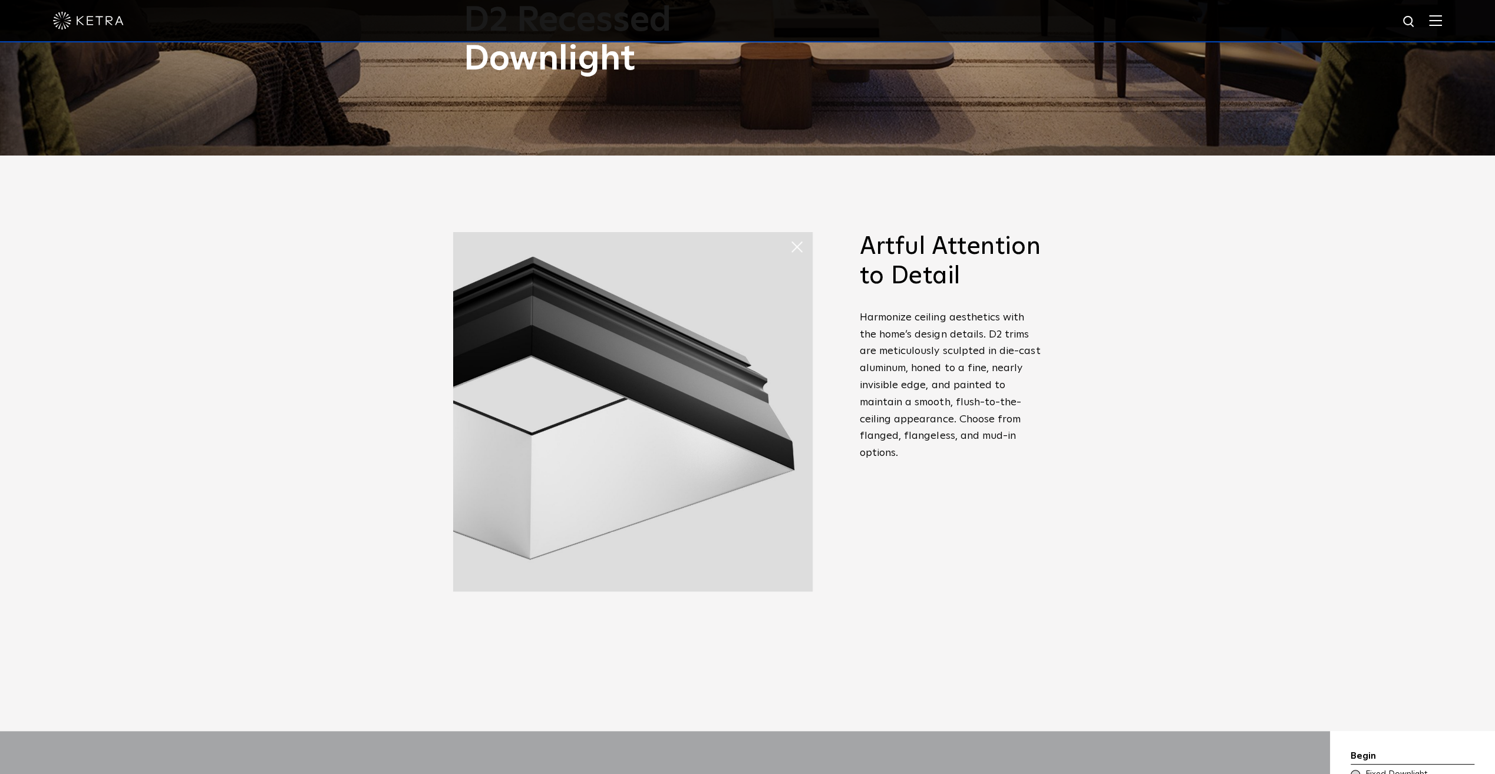
click at [790, 235] on span at bounding box center [790, 235] width 0 height 0
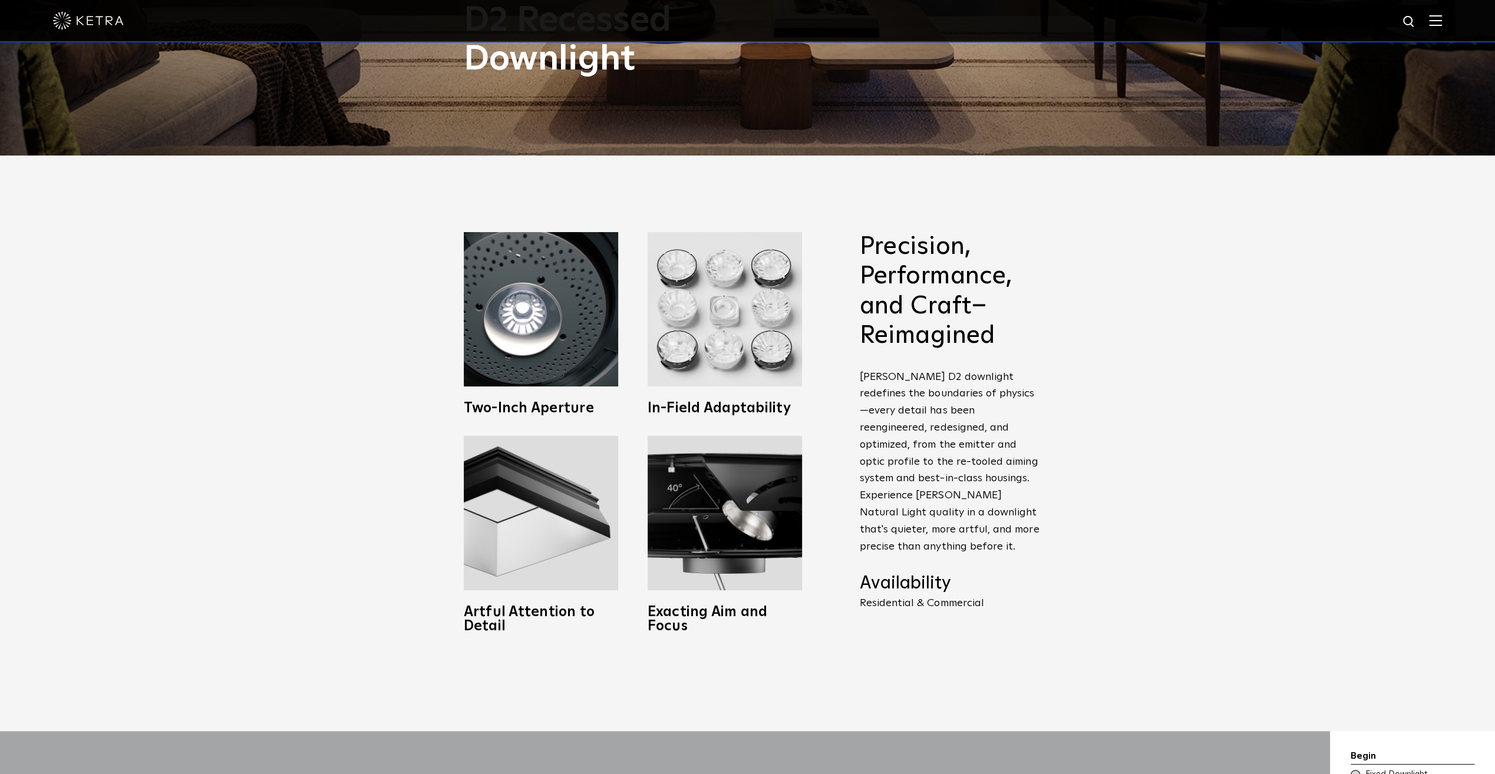
click at [570, 279] on img at bounding box center [541, 309] width 154 height 154
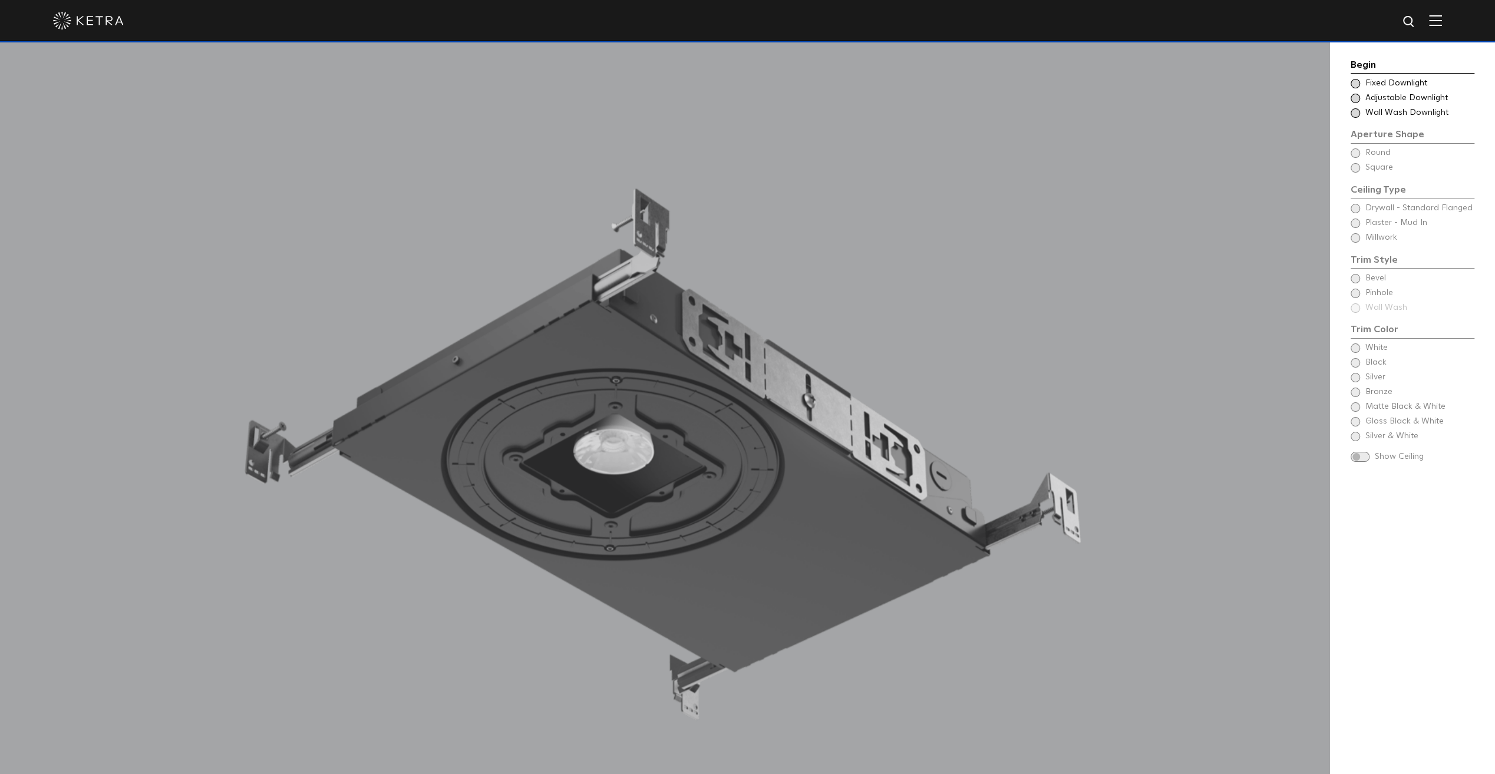
scroll to position [1382, 0]
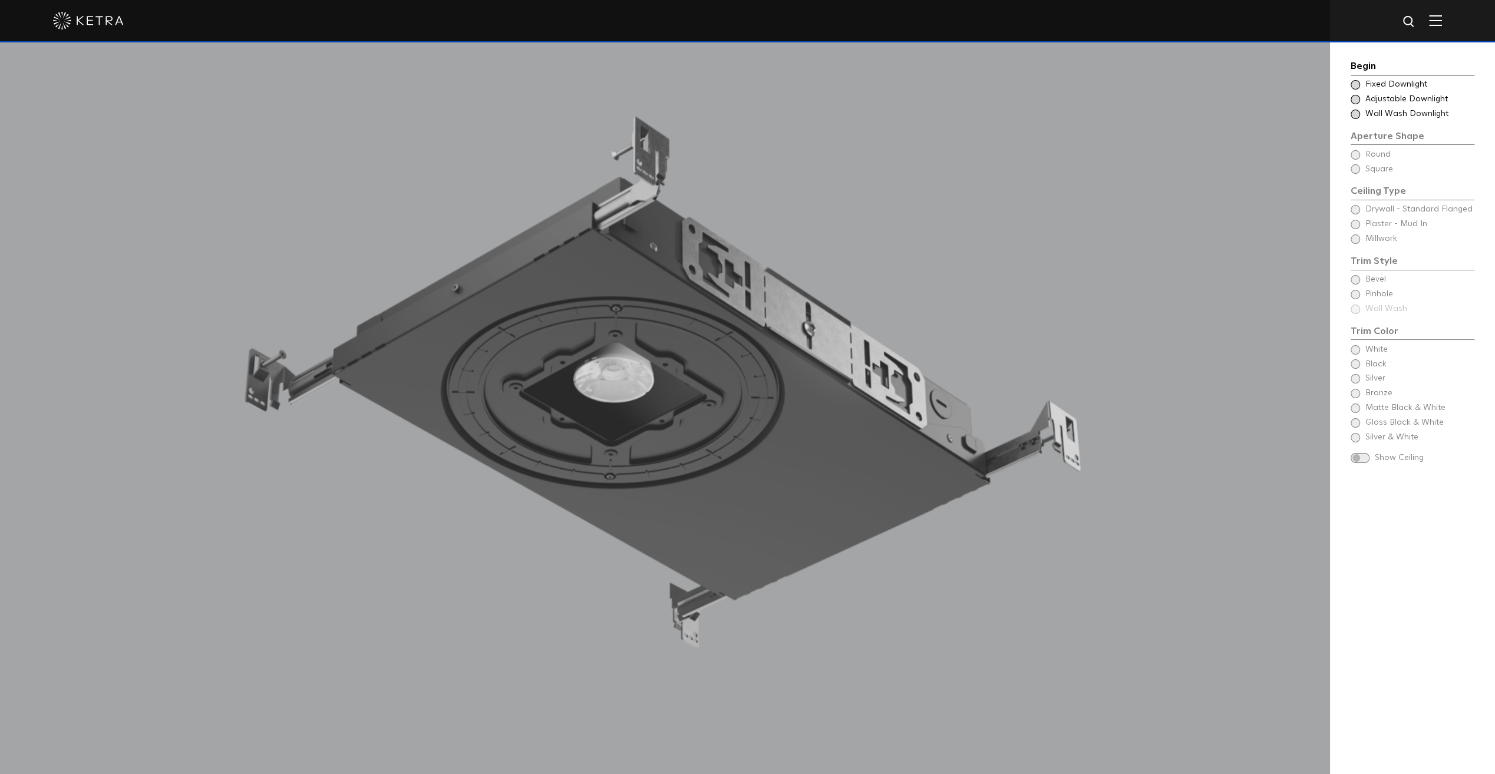
click at [1354, 111] on span at bounding box center [1354, 114] width 9 height 9
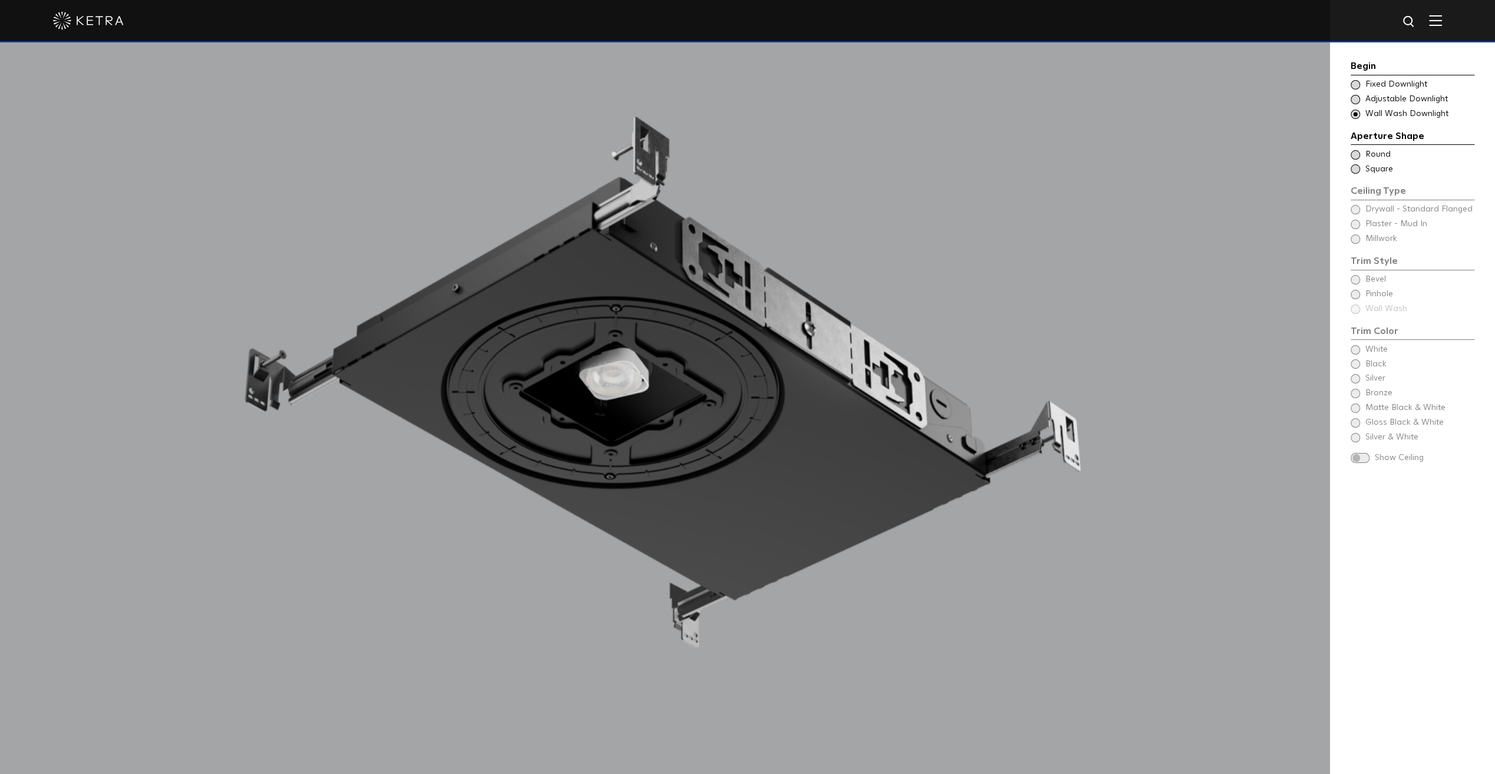
click at [1353, 99] on span at bounding box center [1354, 99] width 9 height 9
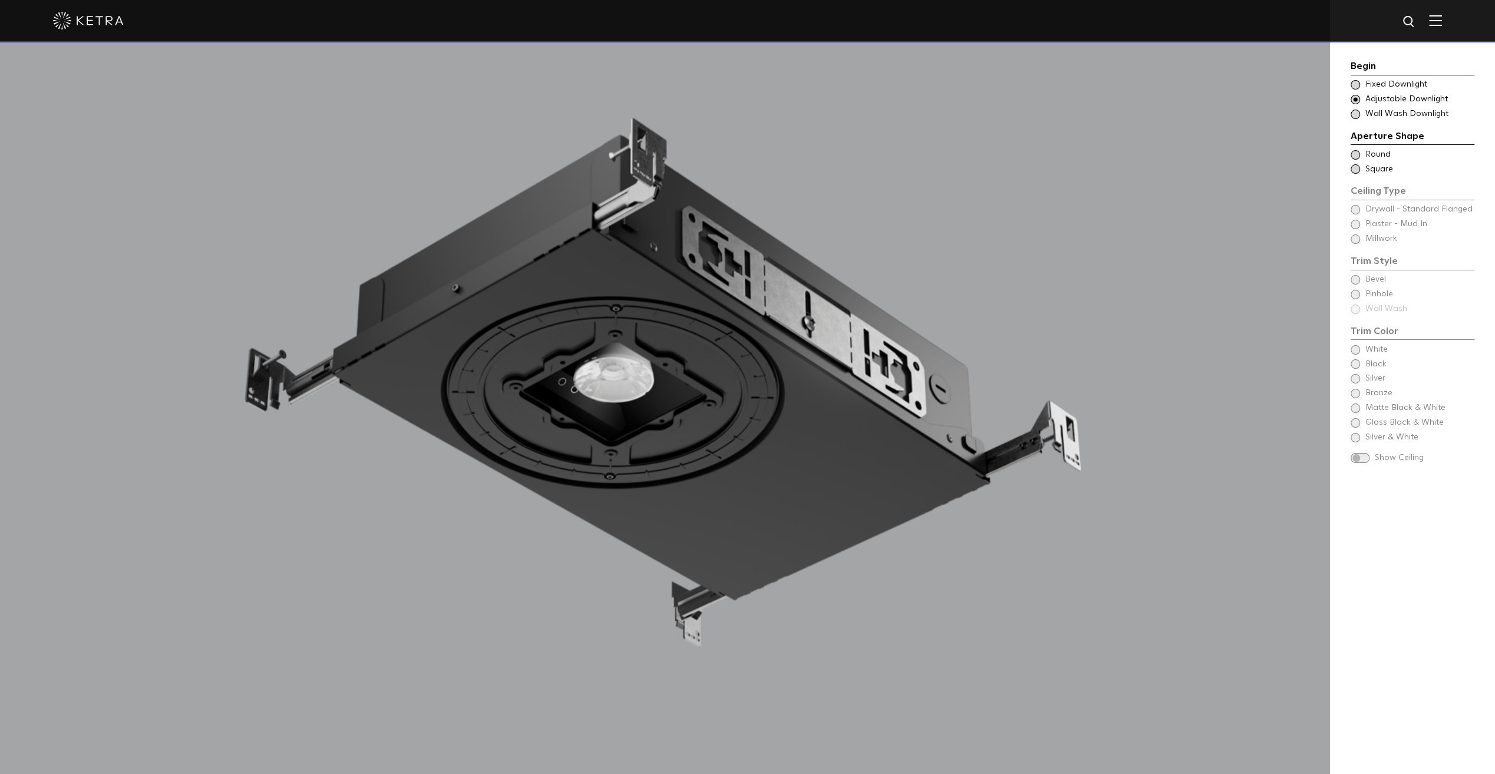
click at [1354, 93] on div "Choose Aperture Shape Fixed Downlight Choose Aperture Shape Adjustable Downligh…" at bounding box center [1412, 99] width 124 height 41
click at [1355, 79] on div "Choose Aperture Shape Fixed Downlight" at bounding box center [1412, 85] width 124 height 12
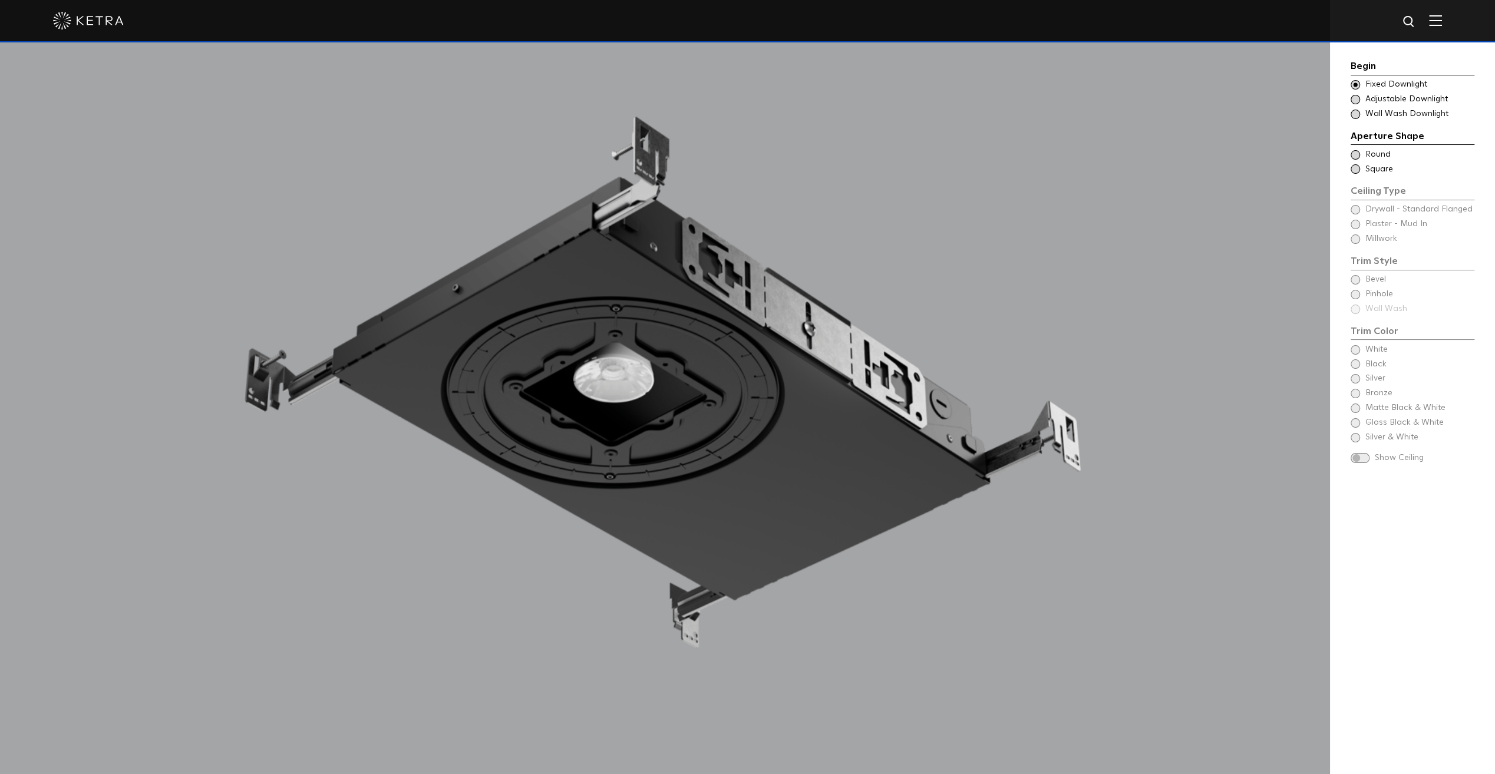
click at [1347, 94] on div "Begin Choose Aperture Shape Fixed Downlight Choose Aperture Shape Adjustable Do…" at bounding box center [1412, 401] width 165 height 867
click at [1355, 101] on span at bounding box center [1354, 99] width 9 height 9
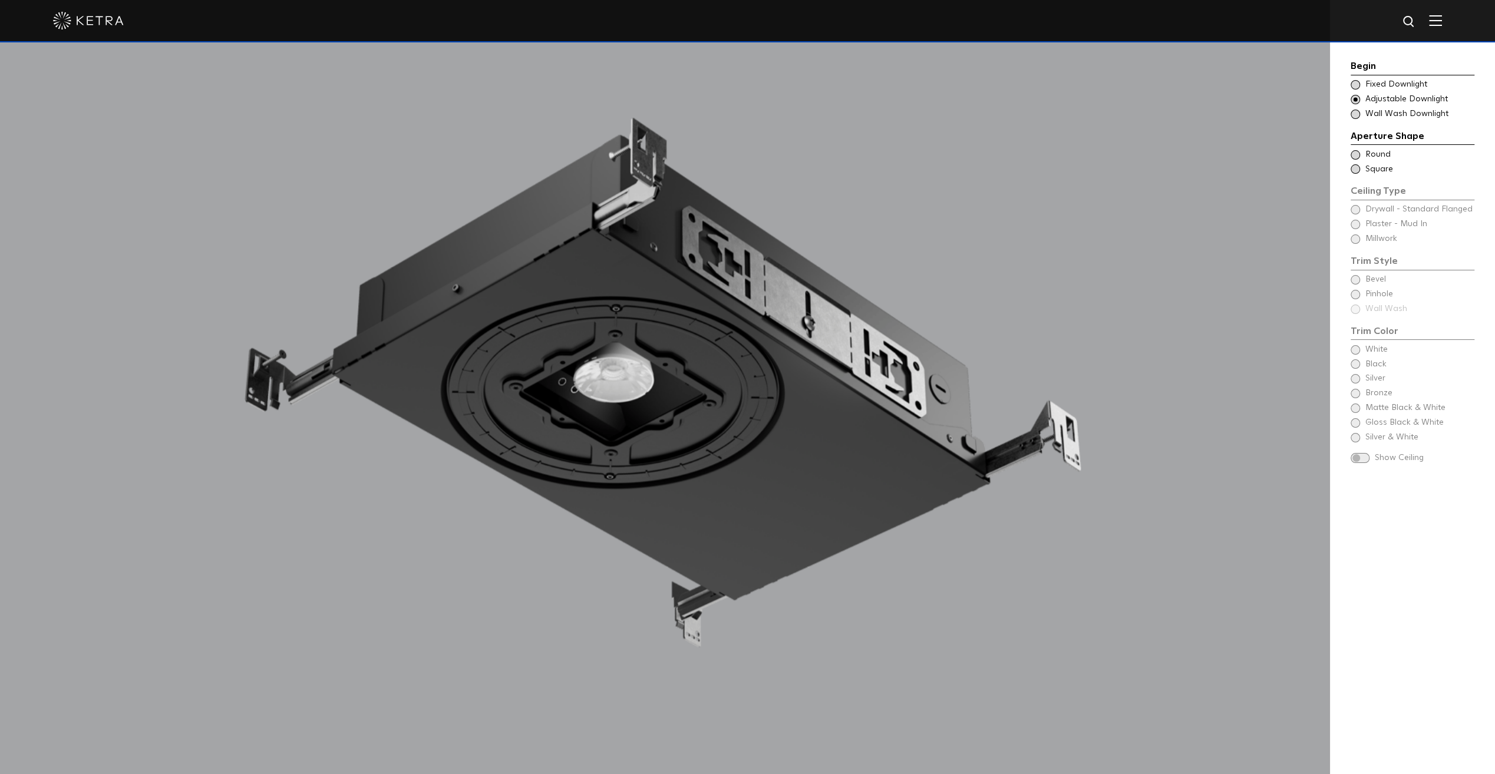
click at [1356, 111] on span at bounding box center [1354, 114] width 9 height 9
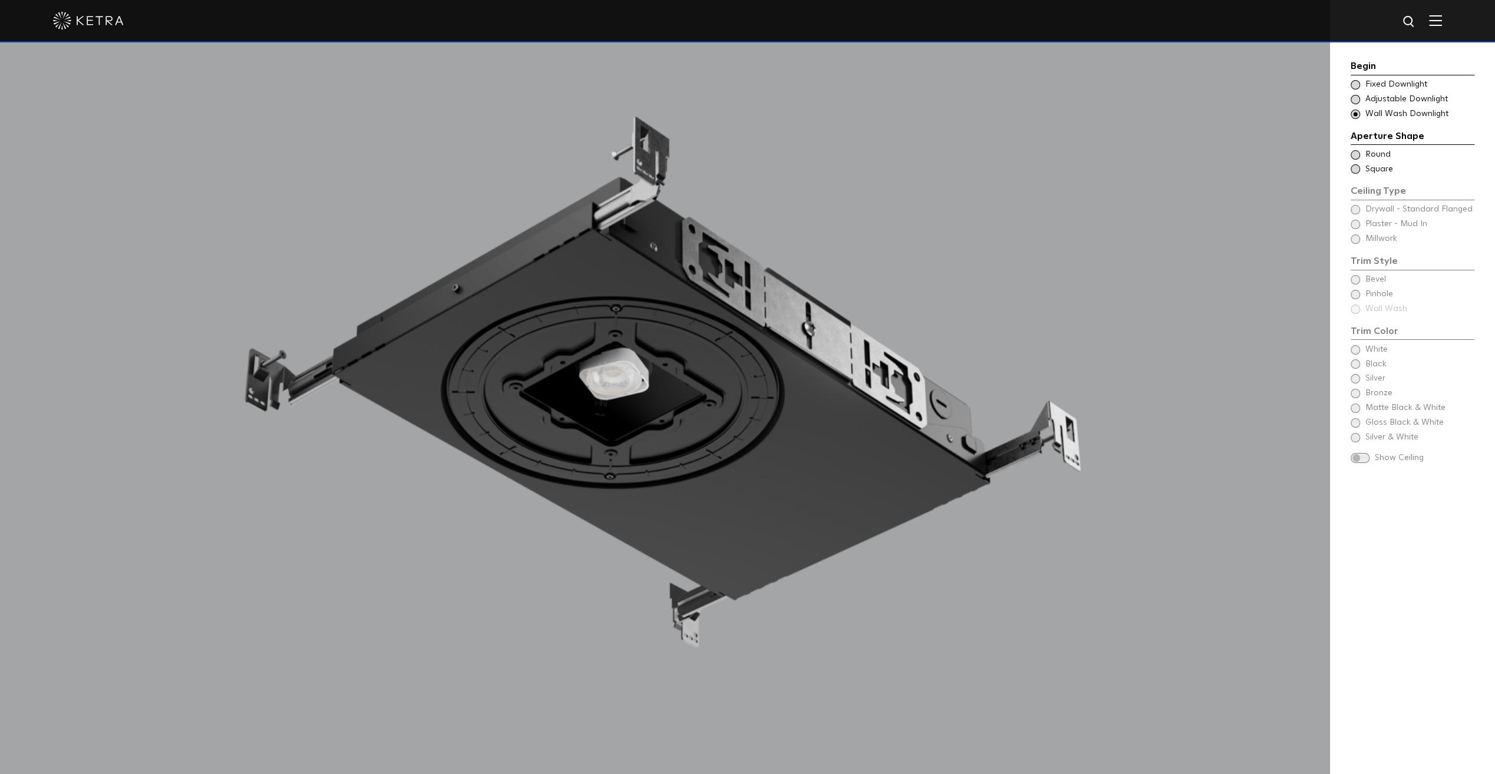
click at [1362, 458] on span at bounding box center [1359, 458] width 19 height 10
click at [1355, 454] on span at bounding box center [1359, 458] width 19 height 10
click at [1368, 402] on div "Begin Choose Aperture Shape Fixed Downlight Choose Aperture Shape Adjustable Do…" at bounding box center [1412, 263] width 124 height 408
click at [1358, 434] on div "Begin Choose Aperture Shape Fixed Downlight Choose Aperture Shape Adjustable Do…" at bounding box center [1412, 263] width 124 height 408
click at [1356, 435] on div "Begin Choose Aperture Shape Fixed Downlight Choose Aperture Shape Adjustable Do…" at bounding box center [1412, 263] width 124 height 408
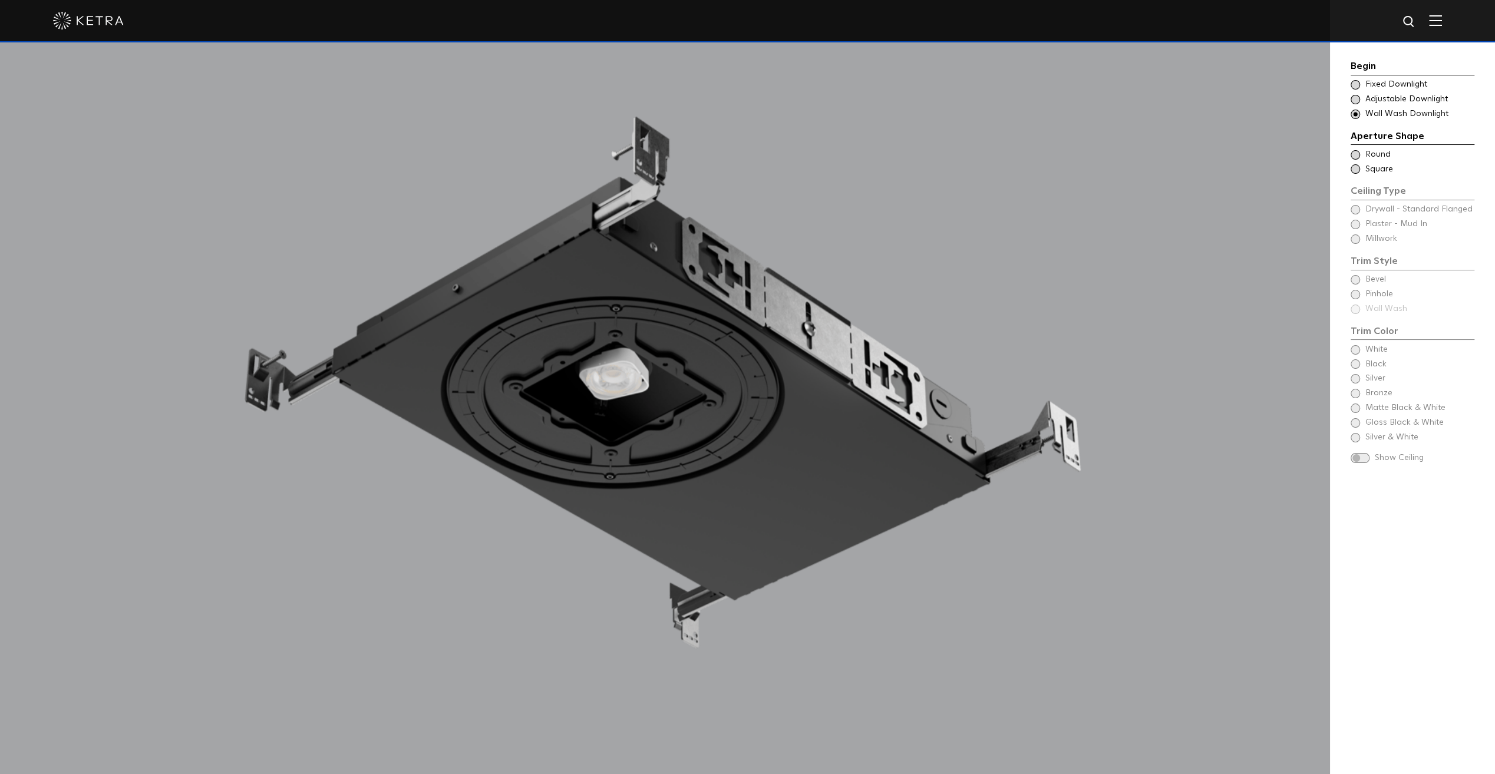
click at [1356, 169] on span at bounding box center [1354, 168] width 9 height 9
click at [1355, 236] on span at bounding box center [1354, 239] width 9 height 9
click at [1352, 78] on div "Begin Choose Aperture Shape Fixed Downlight Choose Aperture Shape Adjustable Do…" at bounding box center [1412, 89] width 124 height 61
click at [1355, 84] on span at bounding box center [1354, 84] width 9 height 9
click at [1354, 171] on span at bounding box center [1354, 168] width 9 height 9
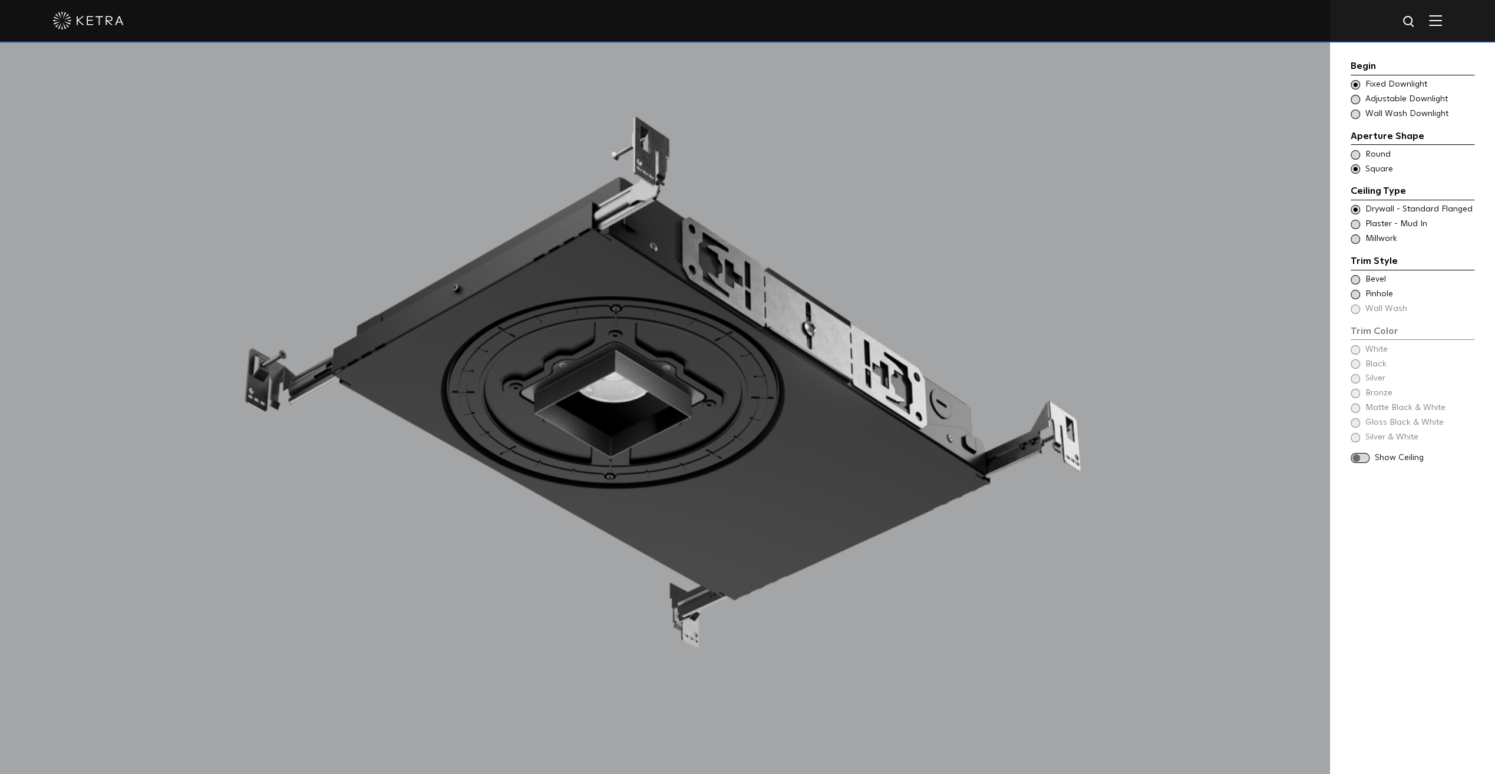
click at [1355, 236] on span at bounding box center [1354, 239] width 9 height 9
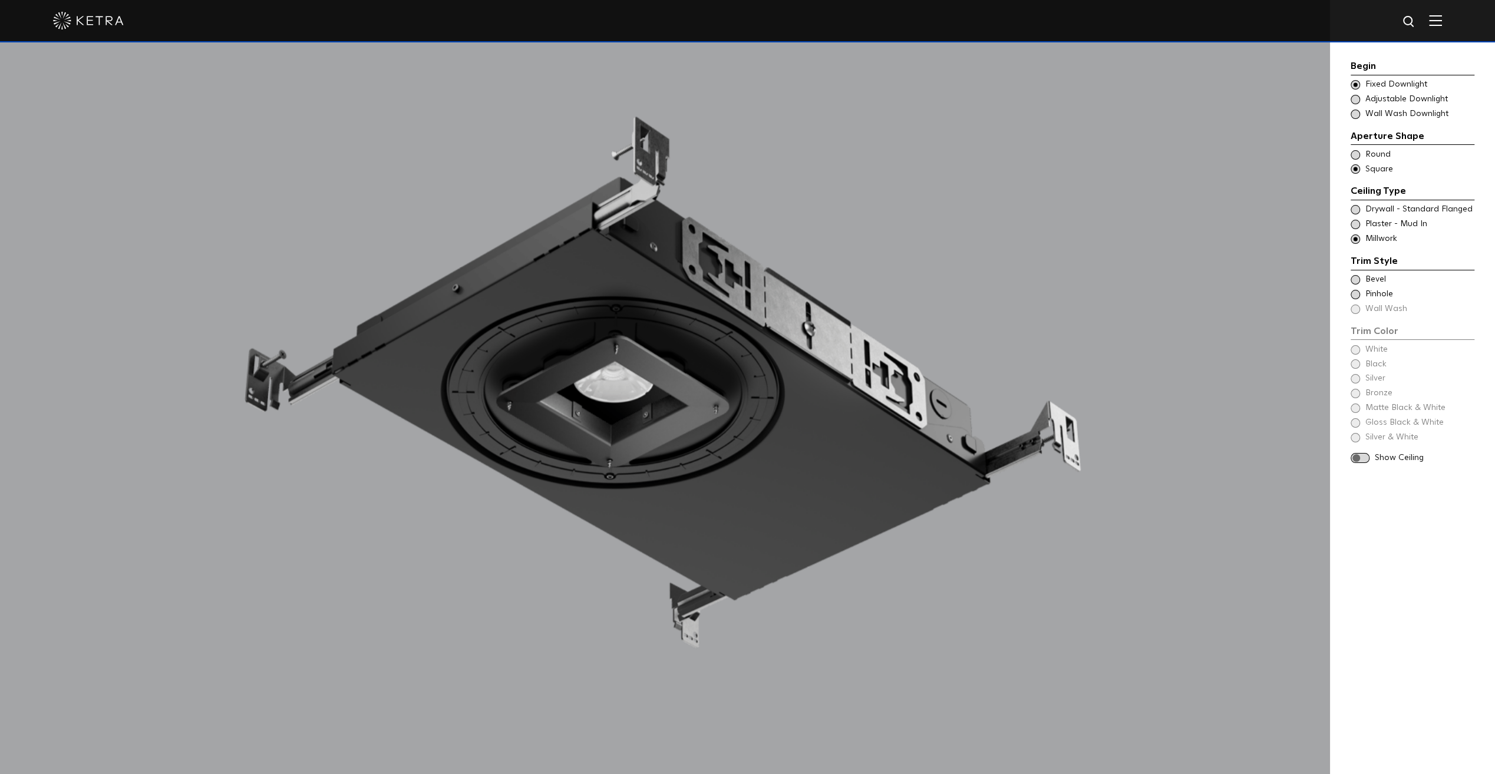
click at [1356, 279] on span at bounding box center [1354, 279] width 9 height 9
click at [1354, 293] on span at bounding box center [1354, 294] width 9 height 9
click at [1355, 277] on span at bounding box center [1354, 279] width 9 height 9
click at [1355, 365] on span at bounding box center [1354, 363] width 9 height 9
click at [1355, 425] on span at bounding box center [1359, 429] width 19 height 10
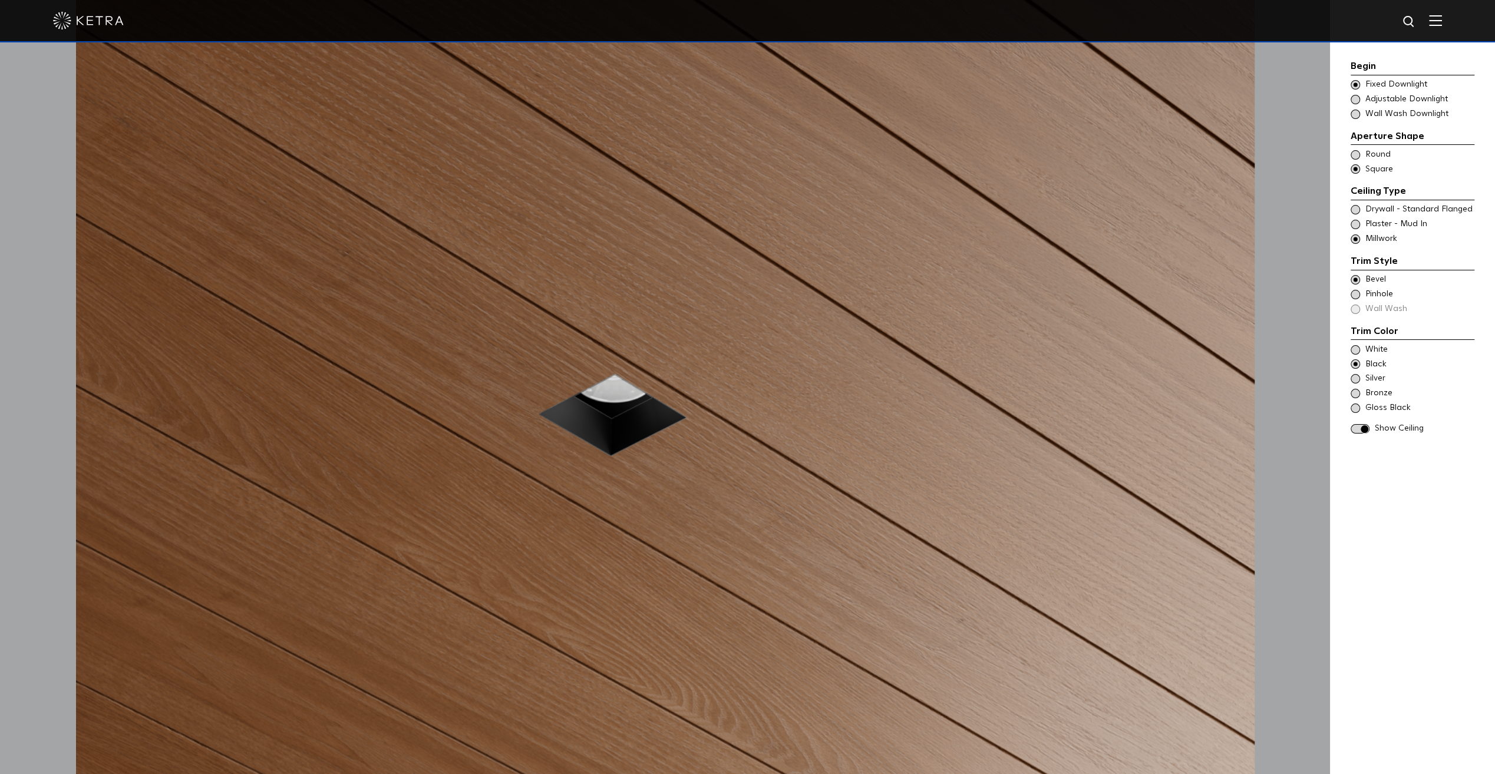
click at [1352, 295] on span at bounding box center [1354, 294] width 9 height 9
click at [1357, 362] on span at bounding box center [1354, 363] width 9 height 9
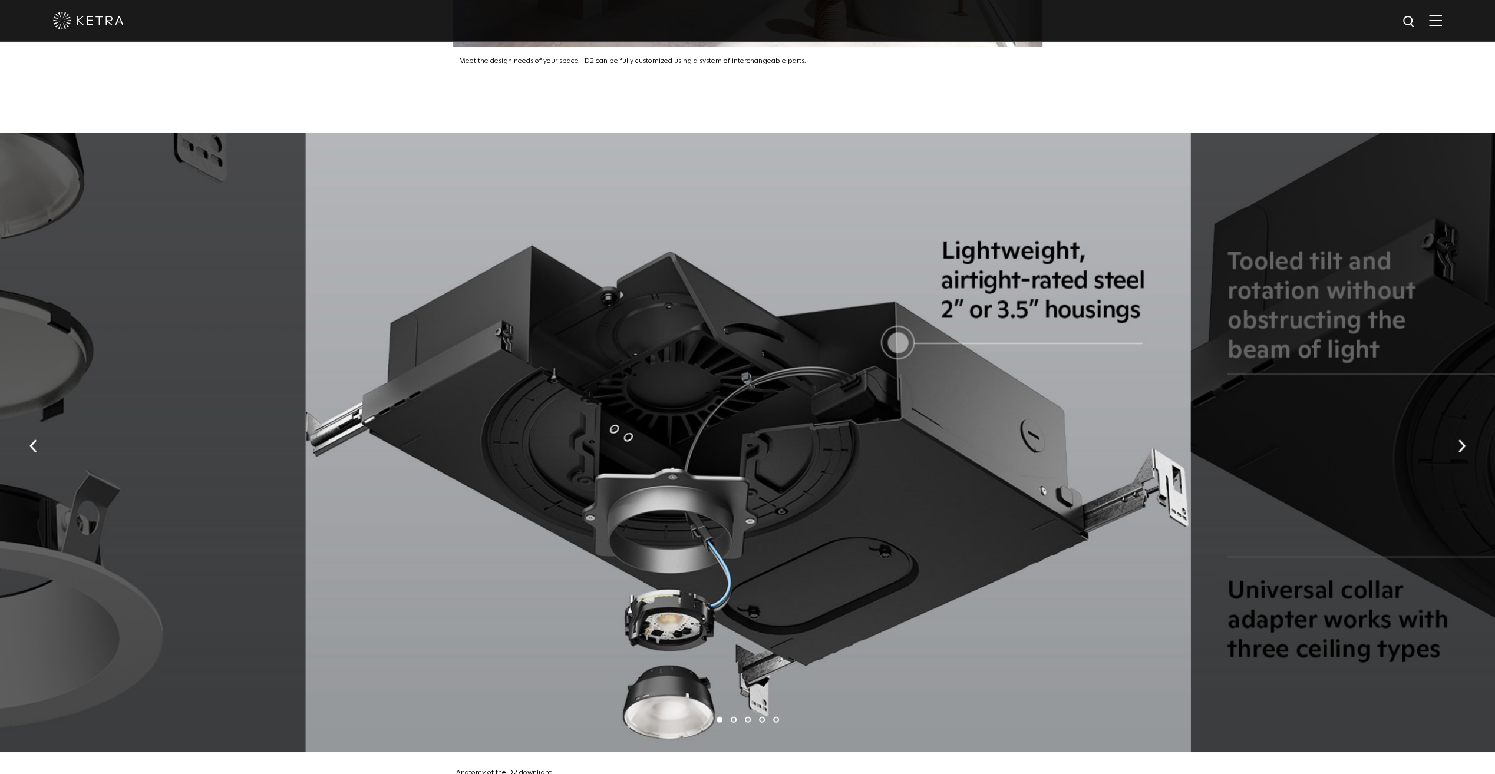
scroll to position [2578, 0]
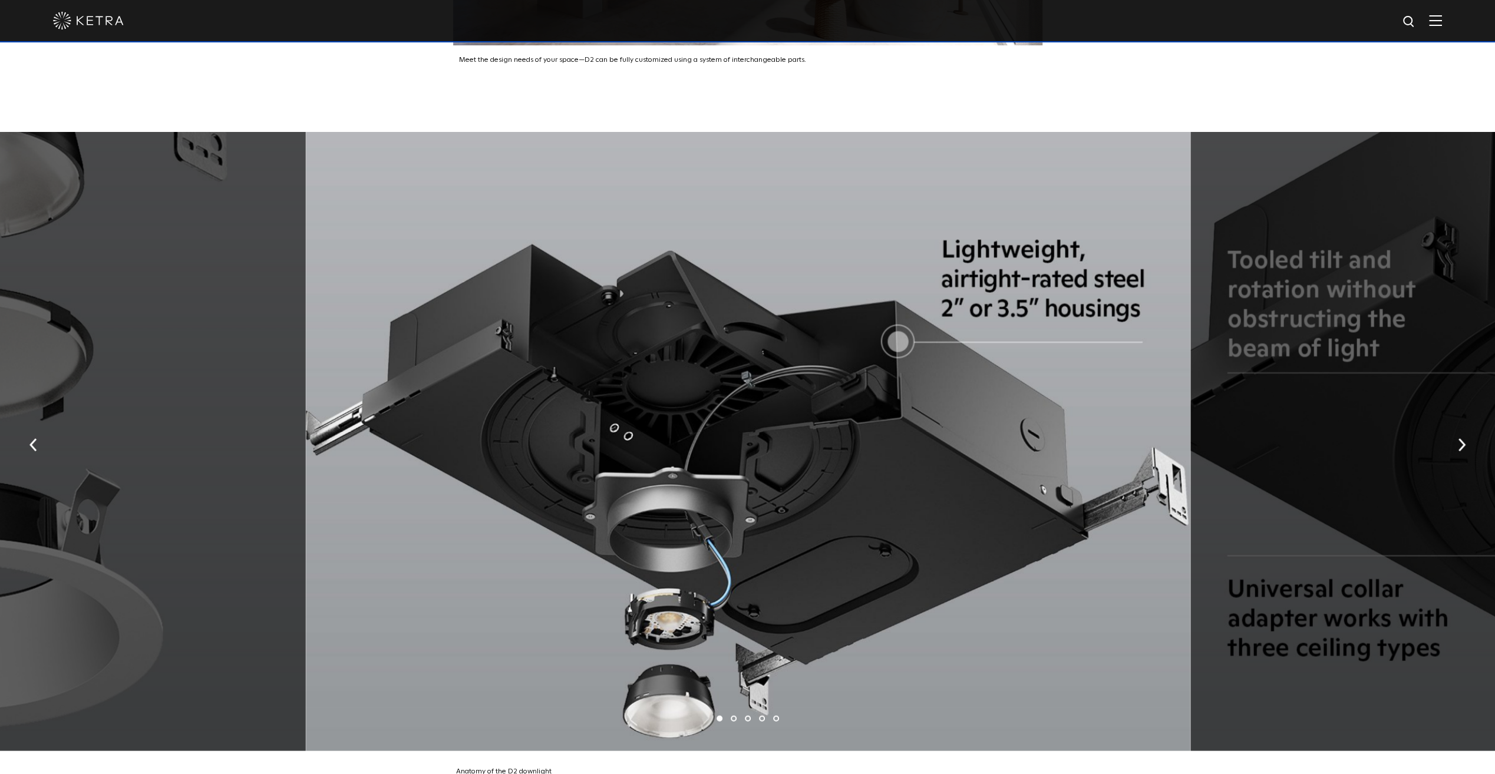
click at [1463, 439] on img "button" at bounding box center [1462, 445] width 8 height 13
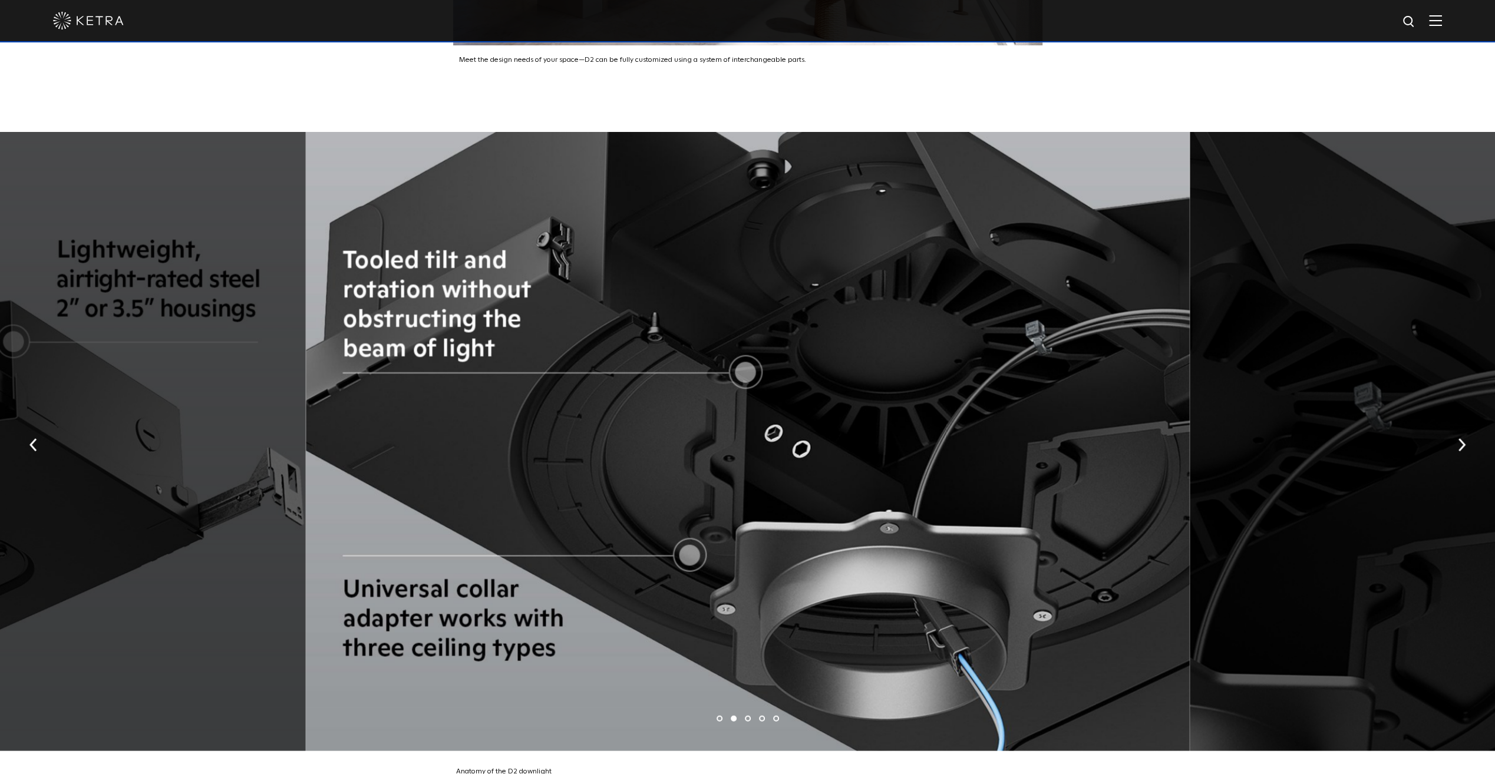
click at [1463, 439] on img "button" at bounding box center [1462, 445] width 8 height 13
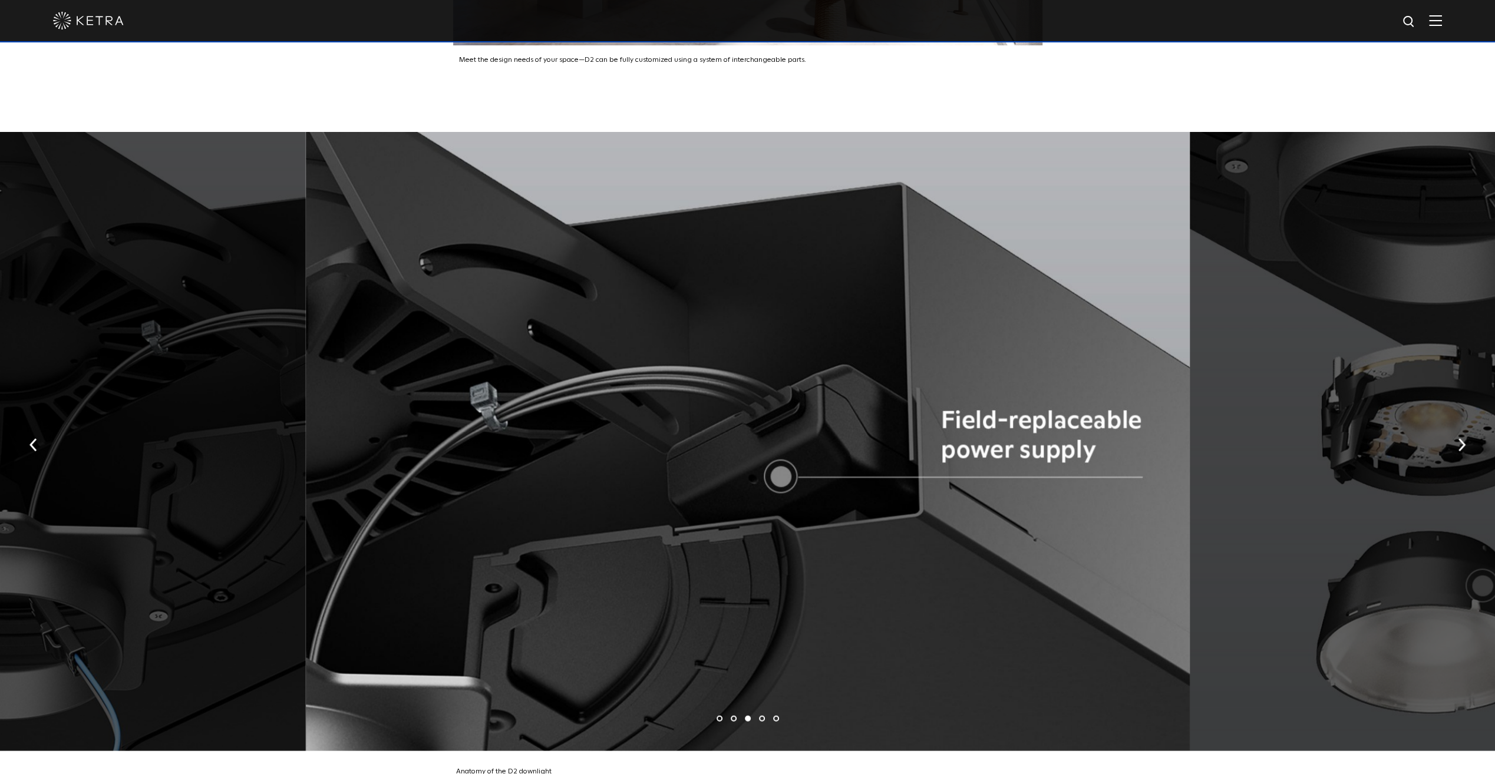
click at [1463, 439] on img "button" at bounding box center [1462, 445] width 8 height 13
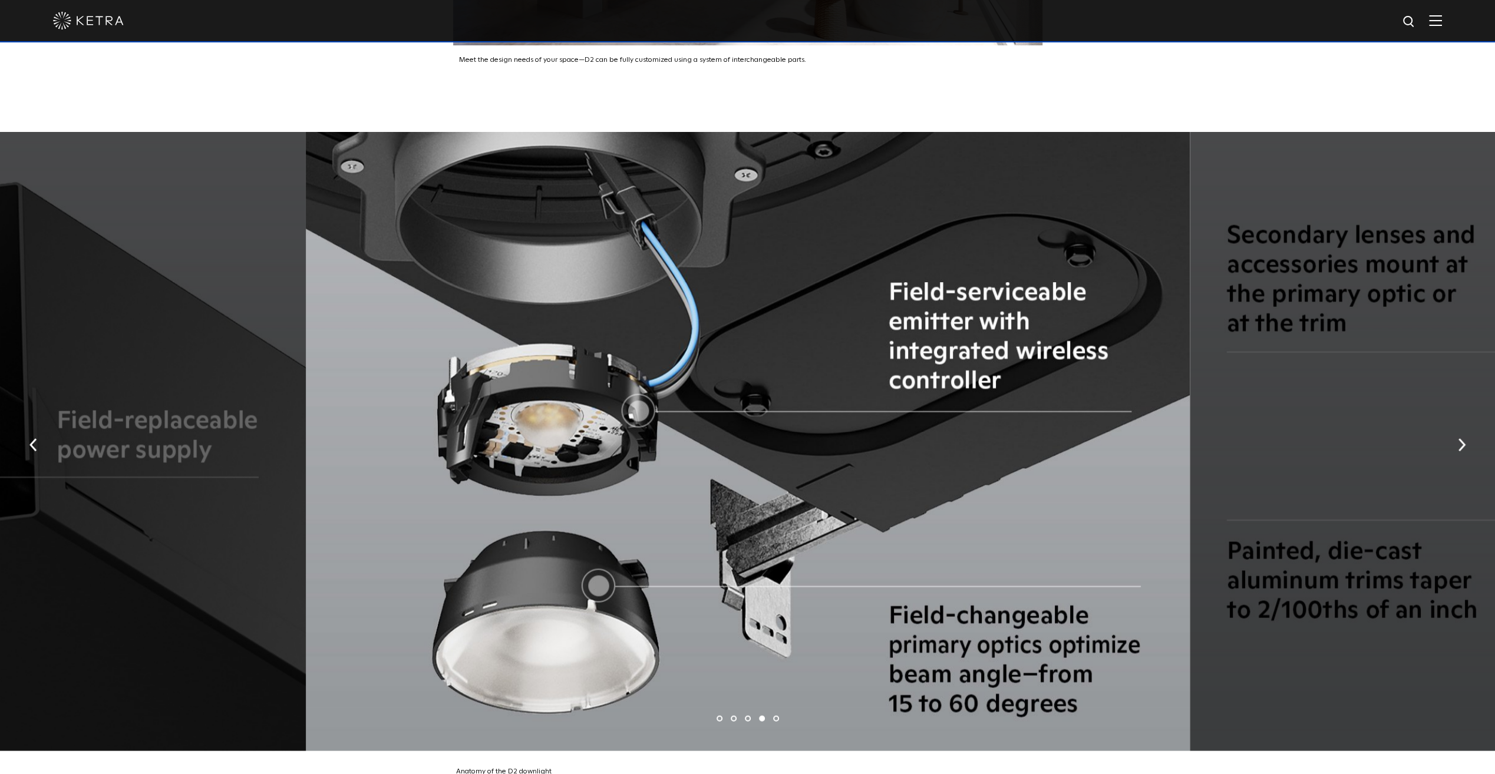
click at [1459, 439] on img "button" at bounding box center [1462, 445] width 8 height 13
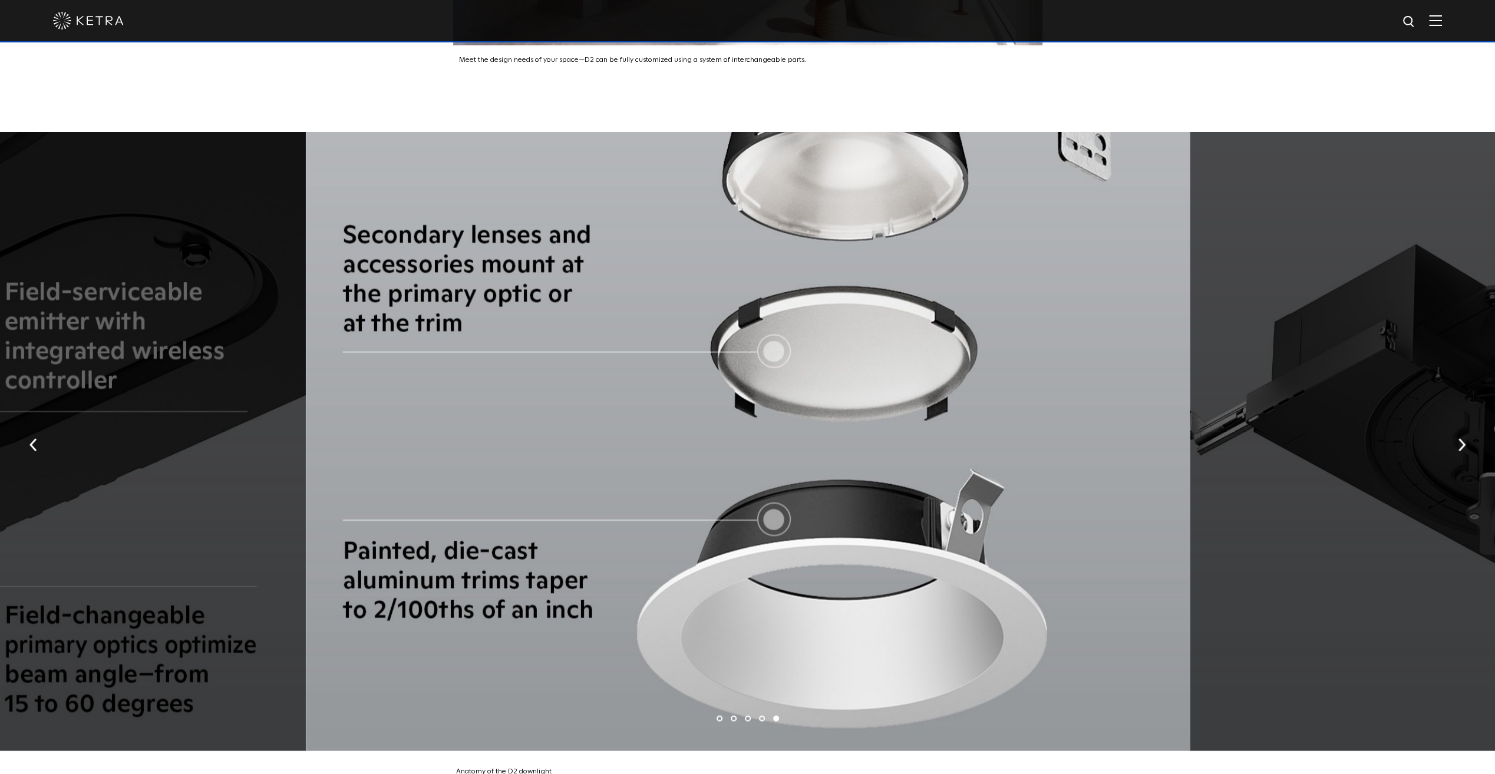
click at [1457, 424] on button "button" at bounding box center [1461, 444] width 25 height 41
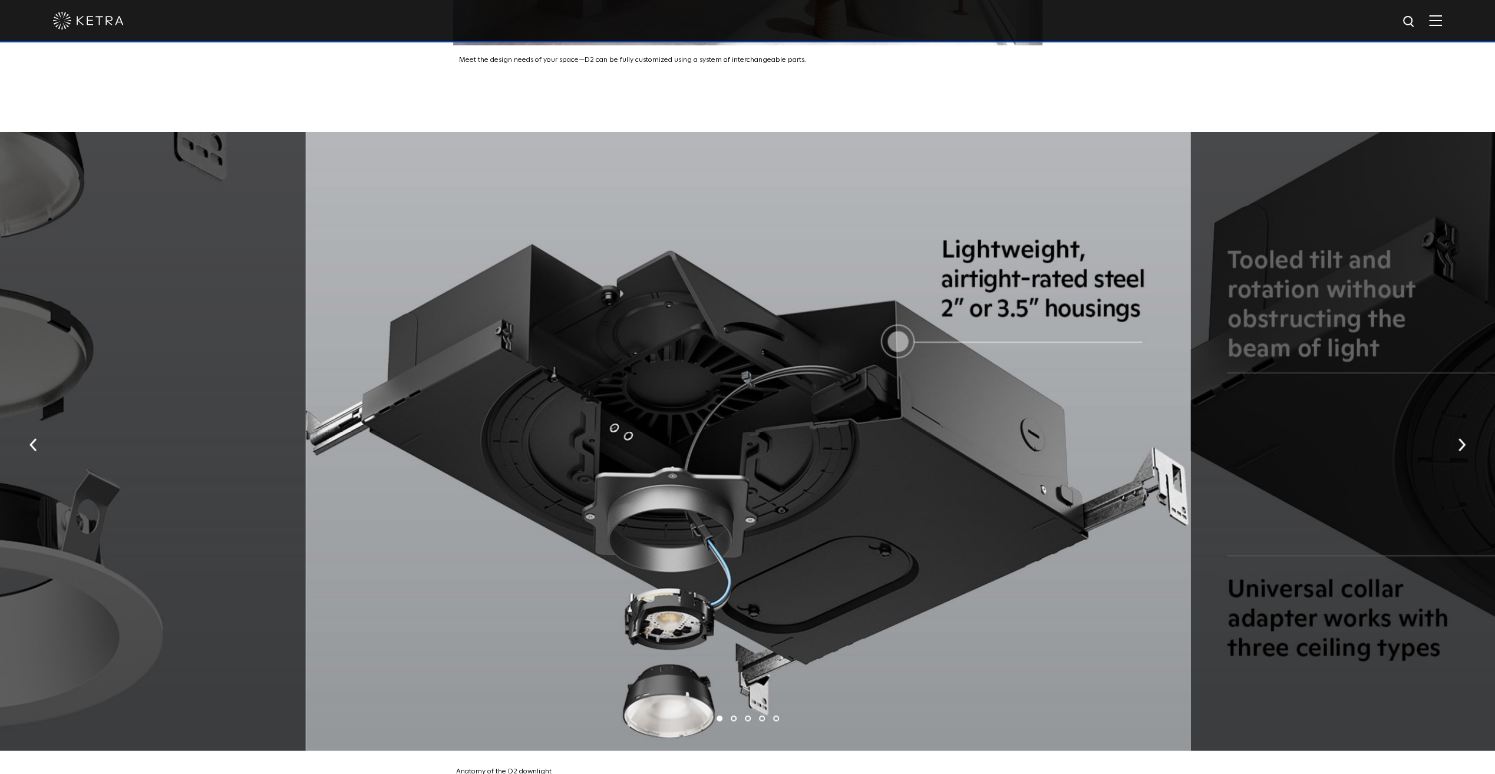
click at [1457, 424] on button "button" at bounding box center [1461, 444] width 25 height 41
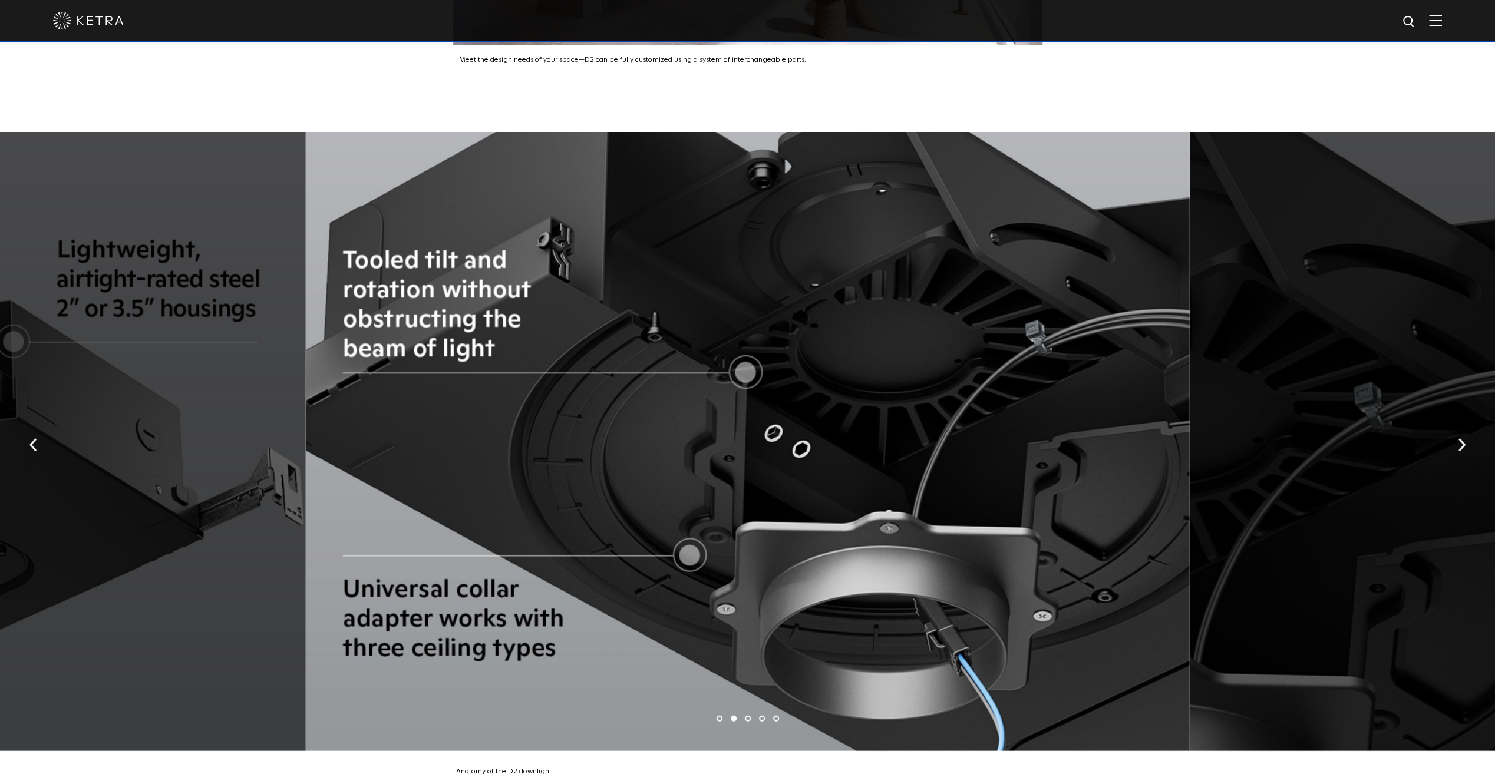
click at [1457, 424] on button "button" at bounding box center [1461, 444] width 25 height 41
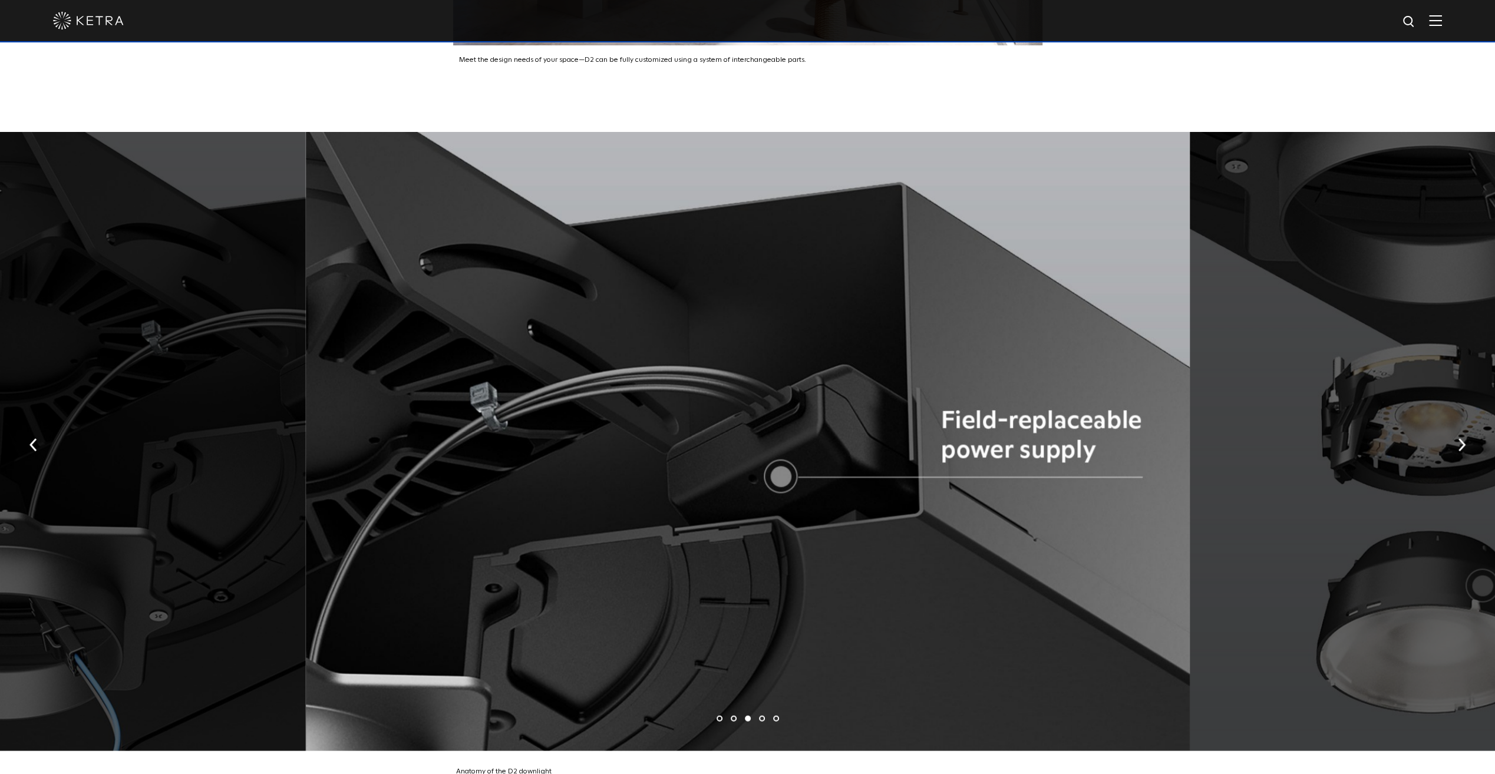
click at [1454, 424] on button "button" at bounding box center [1461, 444] width 25 height 41
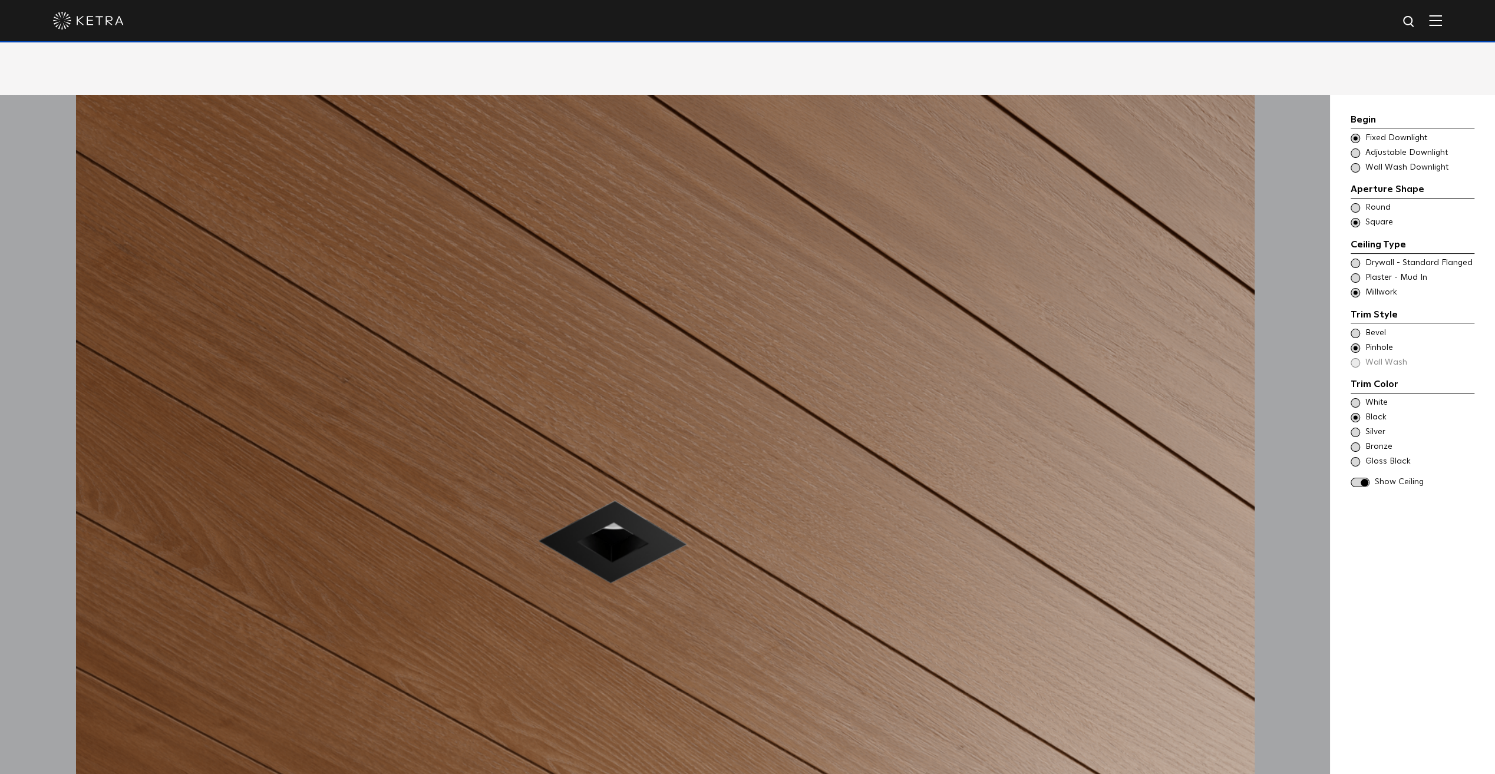
scroll to position [1255, 0]
click at [1151, 27] on div at bounding box center [747, 20] width 1389 height 41
click at [1356, 329] on span at bounding box center [1354, 333] width 9 height 9
click at [1356, 413] on span at bounding box center [1354, 417] width 9 height 9
click at [1353, 478] on span at bounding box center [1359, 483] width 19 height 10
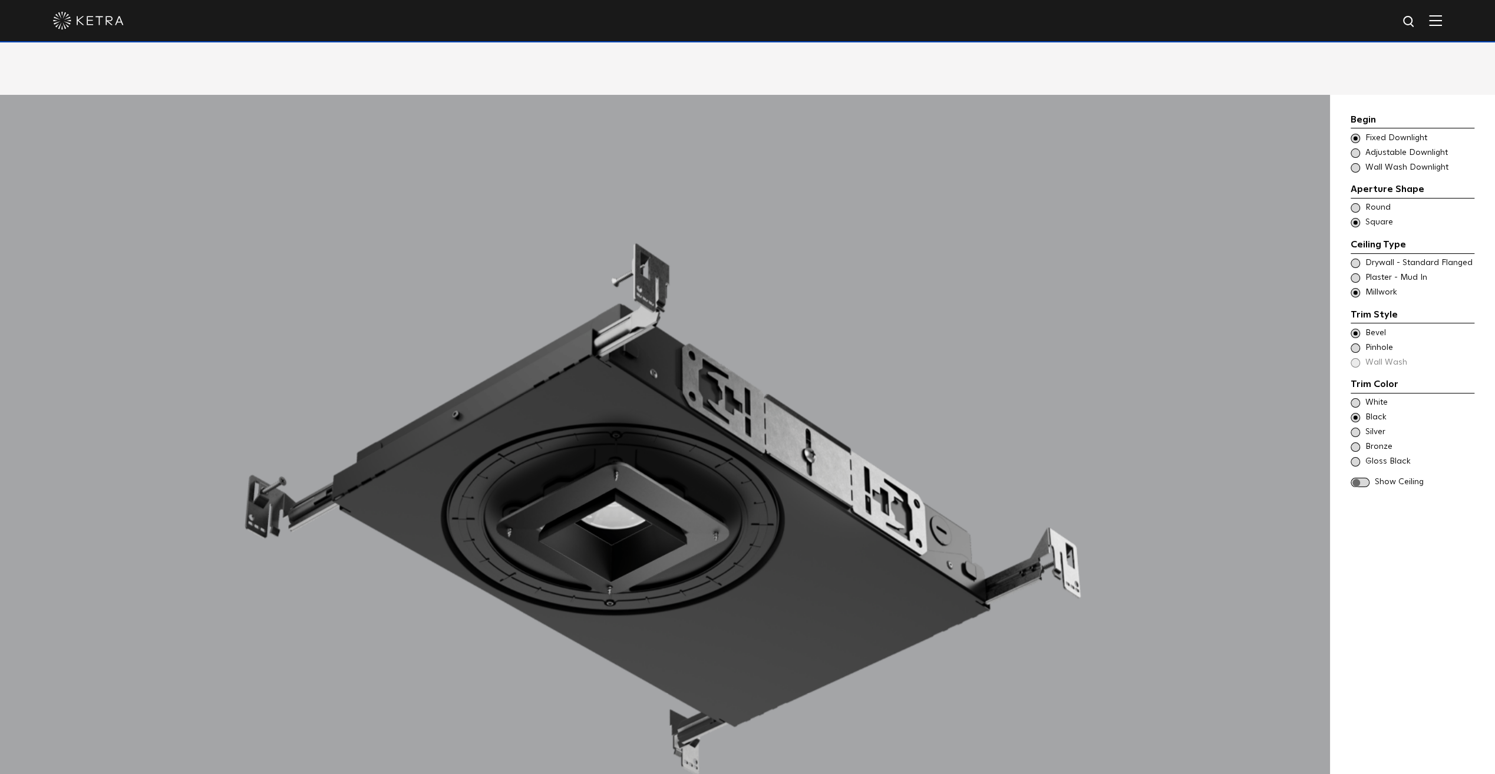
click at [1353, 478] on span at bounding box center [1359, 483] width 19 height 10
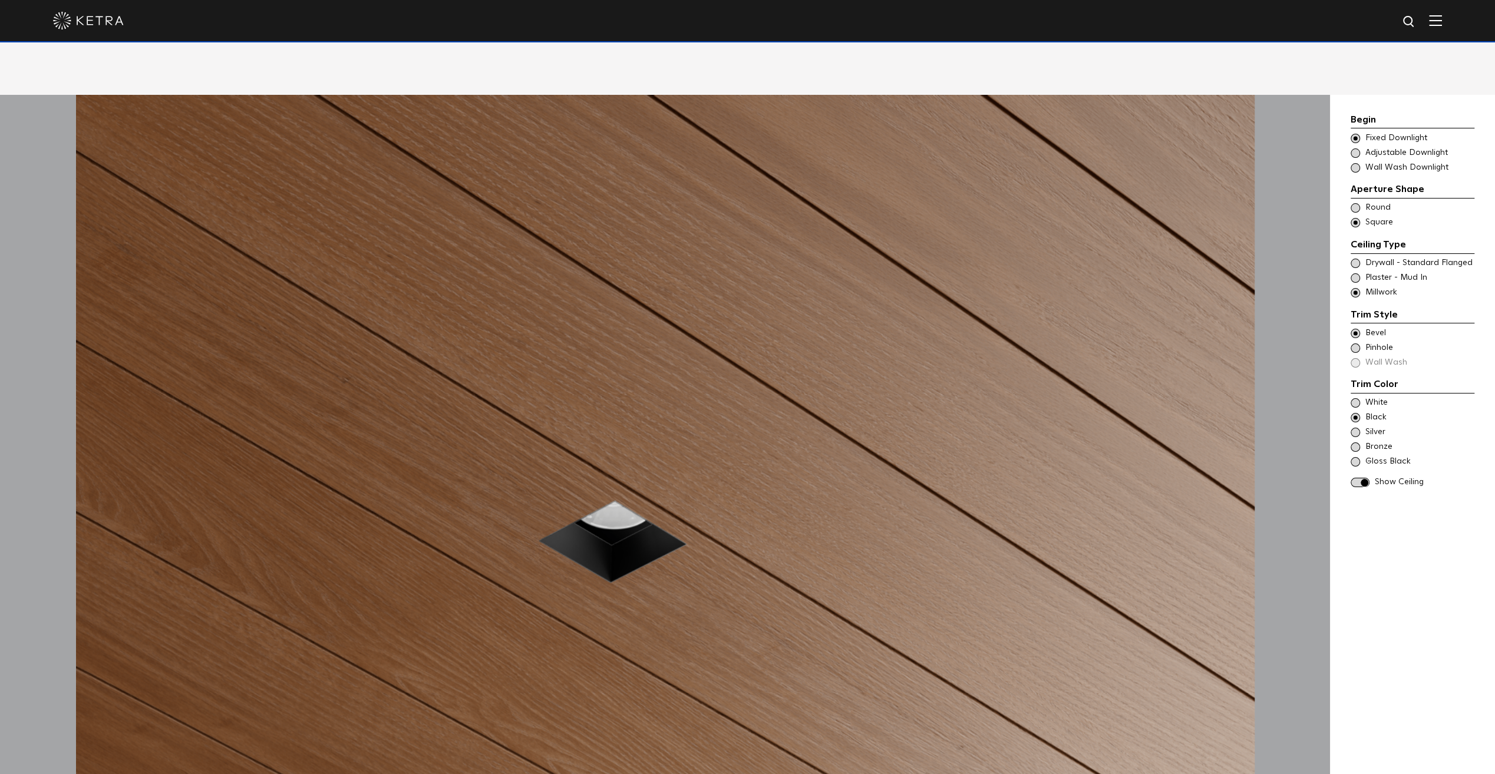
click at [1354, 457] on span at bounding box center [1354, 461] width 9 height 9
click at [1359, 443] on span at bounding box center [1354, 447] width 9 height 9
click at [1355, 427] on div "Silver" at bounding box center [1412, 433] width 124 height 12
click at [1355, 413] on span at bounding box center [1354, 417] width 9 height 9
click at [1355, 398] on span at bounding box center [1354, 402] width 9 height 9
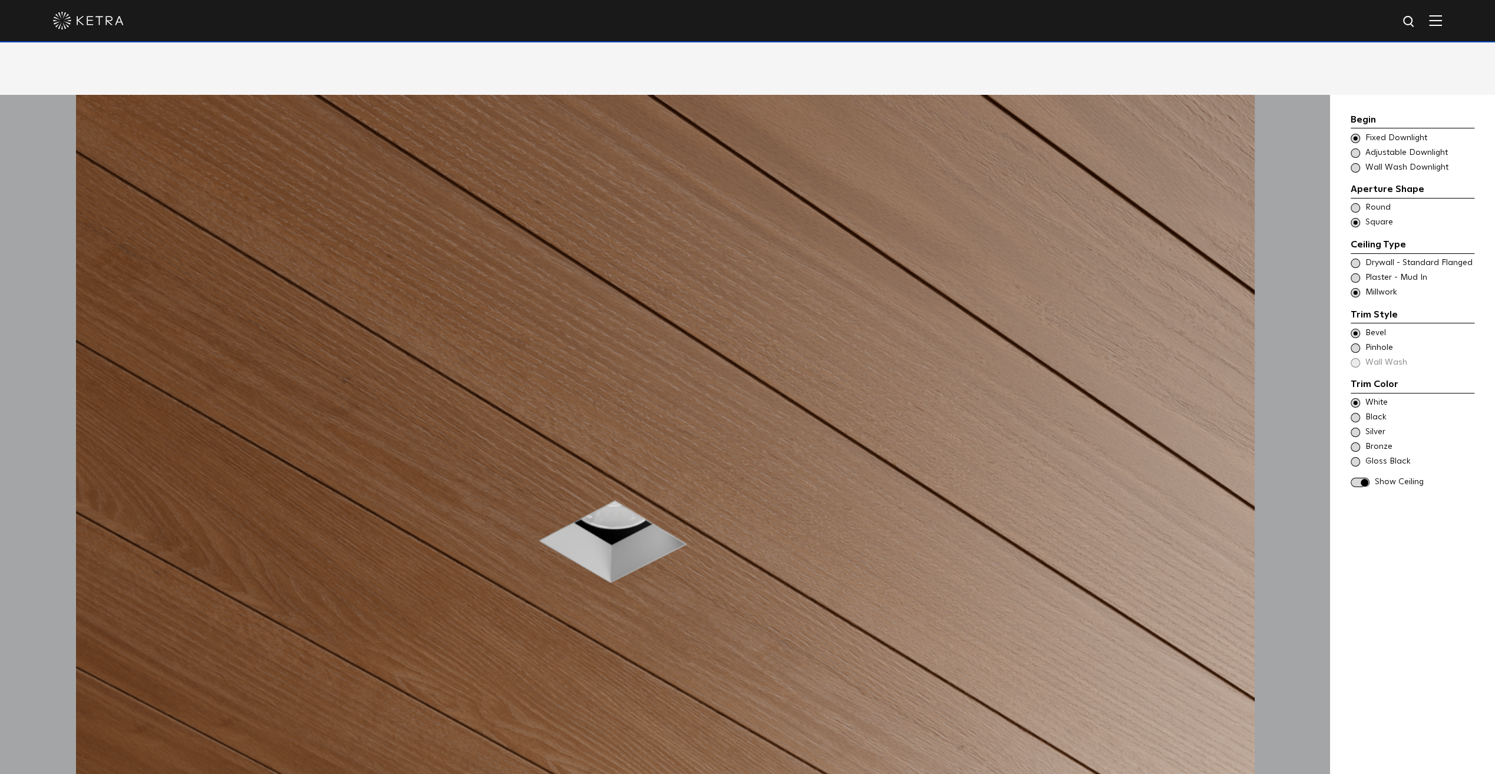
click at [1352, 413] on span at bounding box center [1354, 417] width 9 height 9
click at [1354, 344] on span at bounding box center [1354, 348] width 9 height 9
click at [1358, 346] on div "Trim Color - Square - Flangeless - Millwork Bevel Trim Color - Square - Pinhole…" at bounding box center [1412, 348] width 124 height 41
click at [1359, 148] on span at bounding box center [1354, 152] width 9 height 9
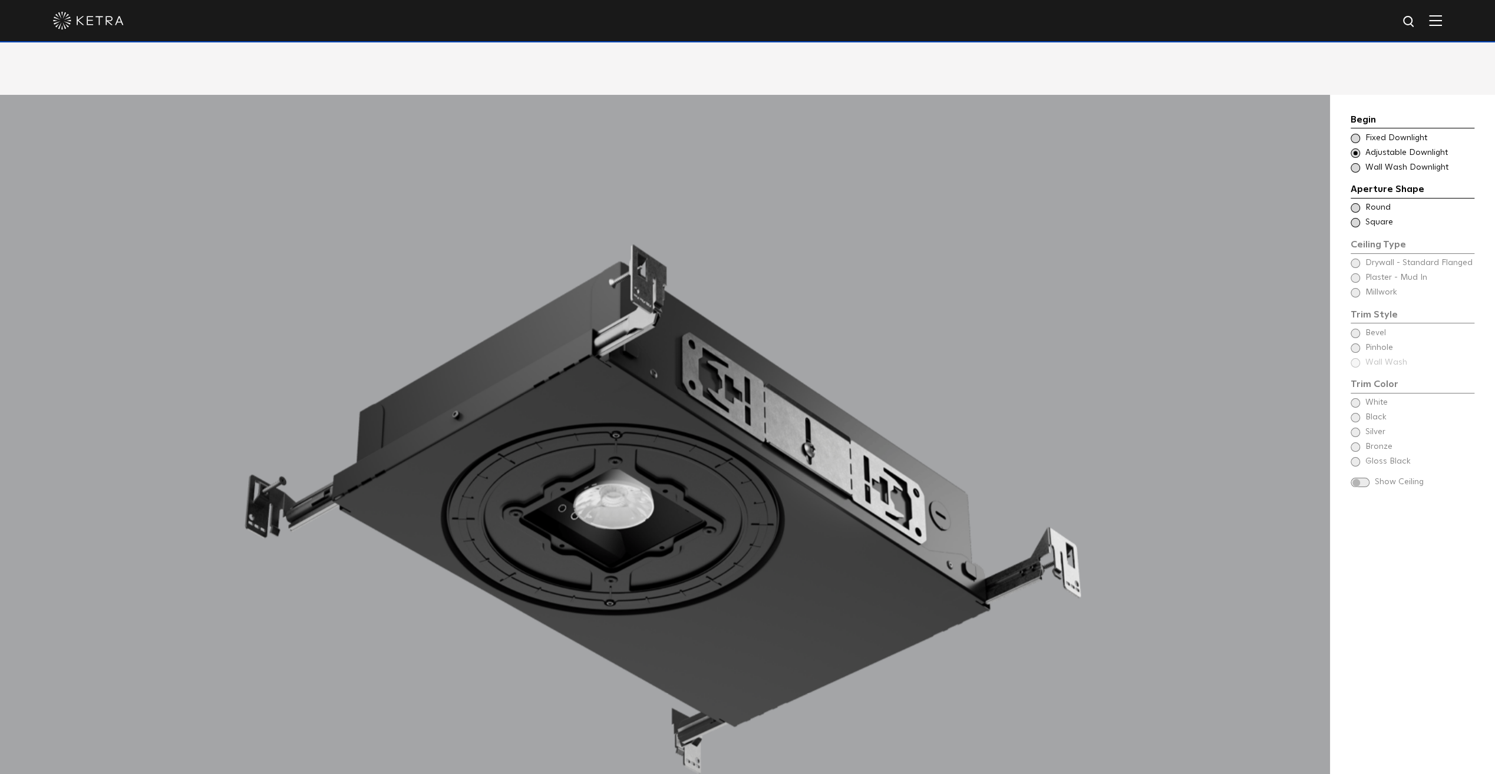
click at [1355, 203] on span at bounding box center [1354, 207] width 9 height 9
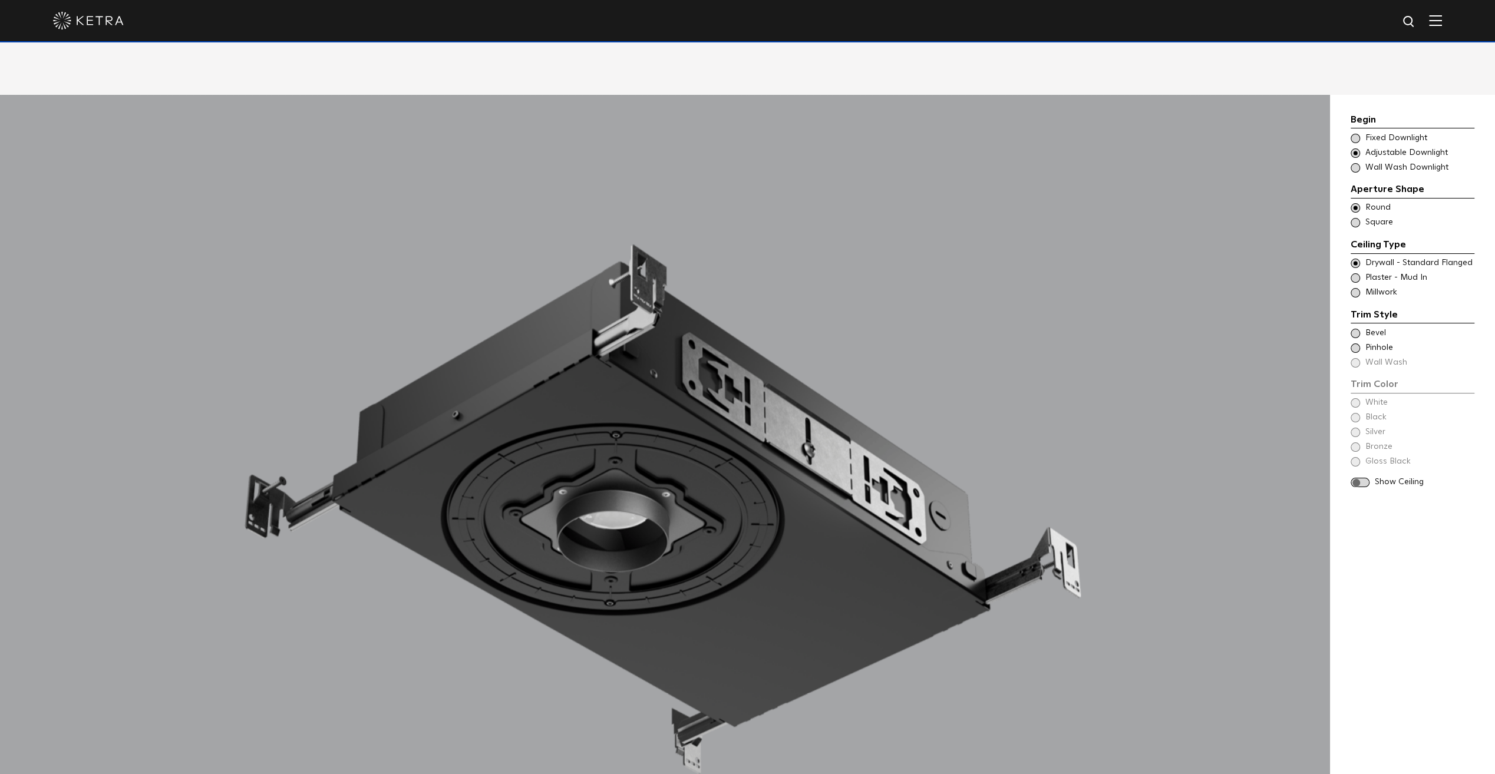
click at [1355, 134] on span at bounding box center [1354, 138] width 9 height 9
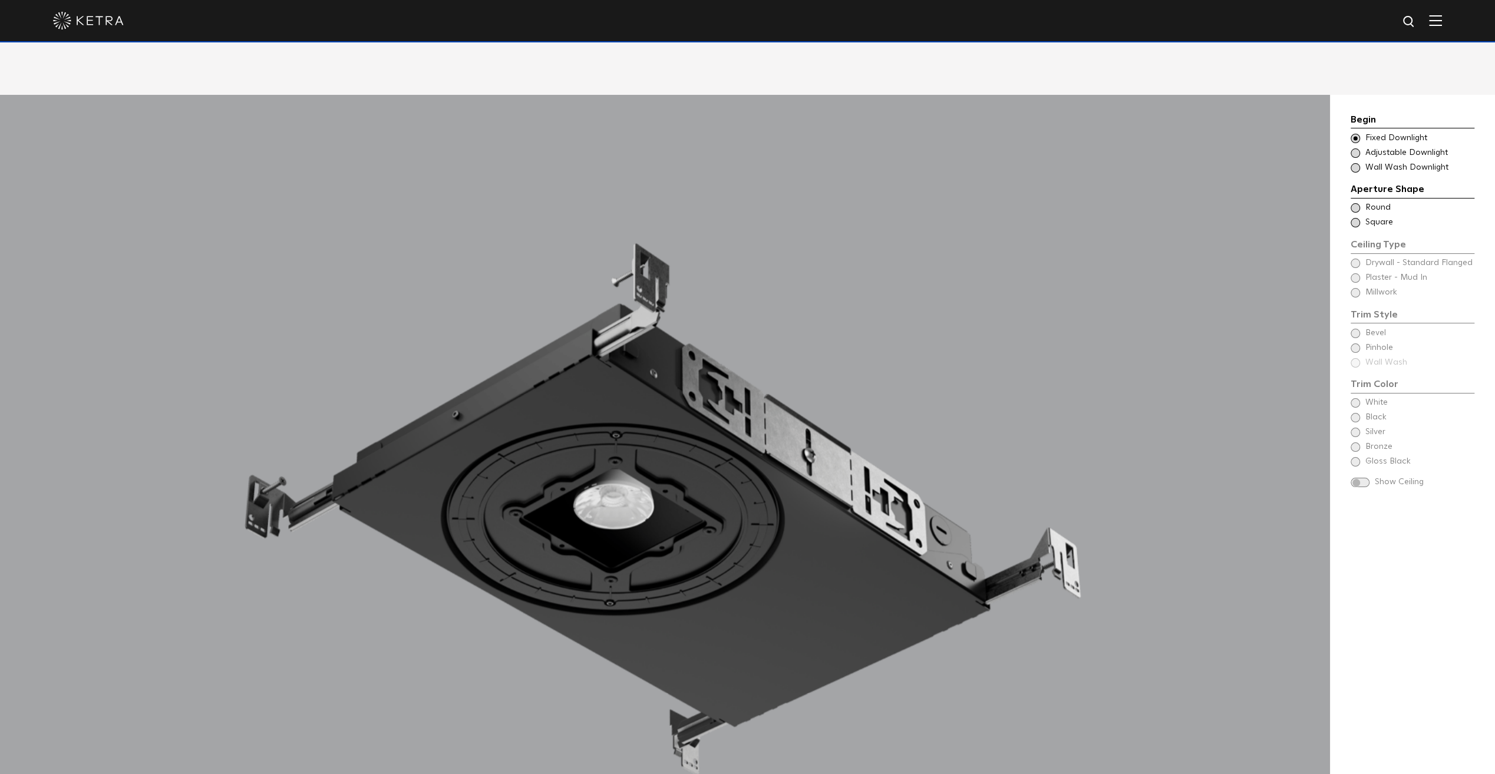
click at [1350, 203] on span at bounding box center [1354, 207] width 9 height 9
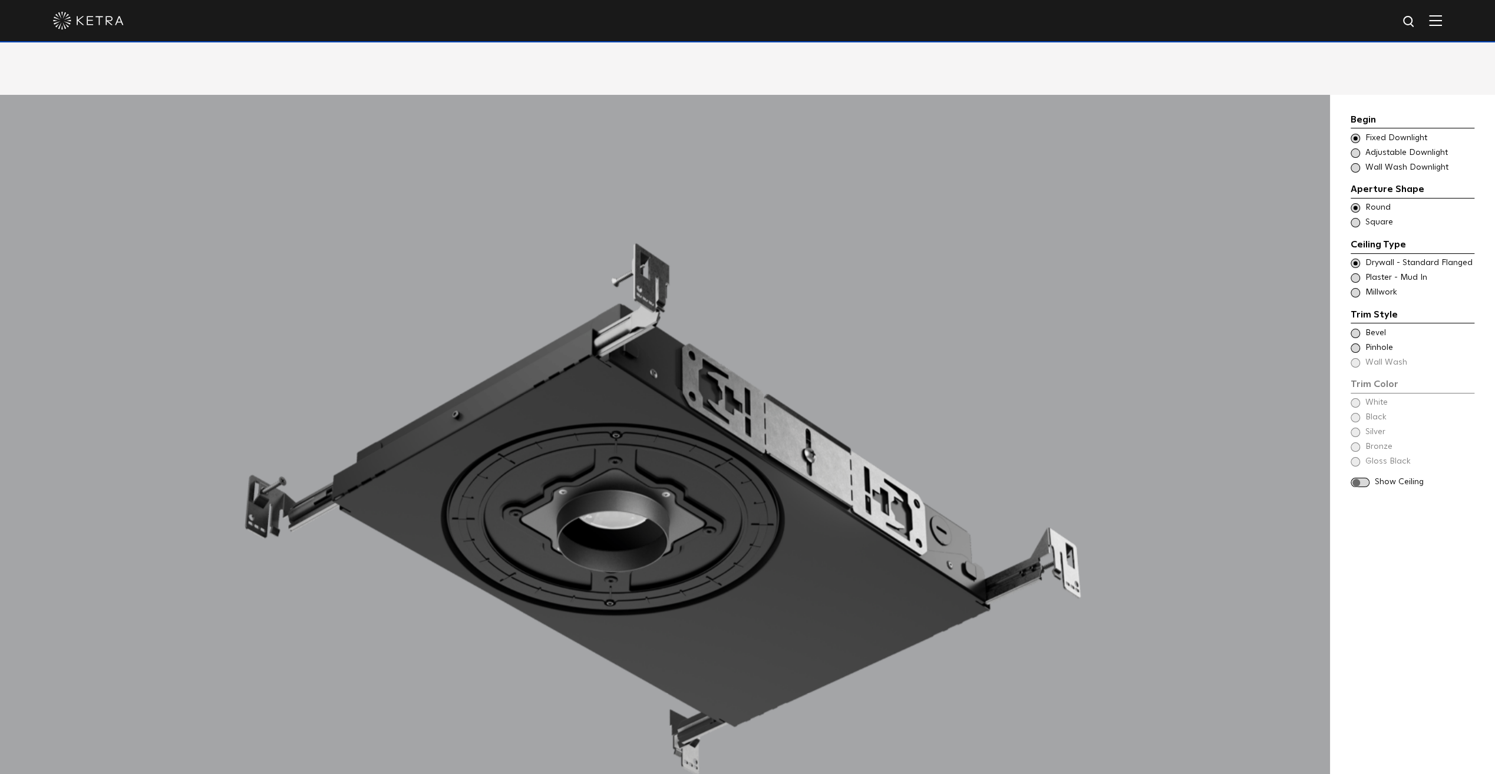
click at [1358, 218] on span at bounding box center [1354, 222] width 9 height 9
click at [1358, 202] on div "Ceiling Type Round Drywall - Standard Flanged Round" at bounding box center [1412, 208] width 124 height 12
click at [1355, 273] on span at bounding box center [1354, 277] width 9 height 9
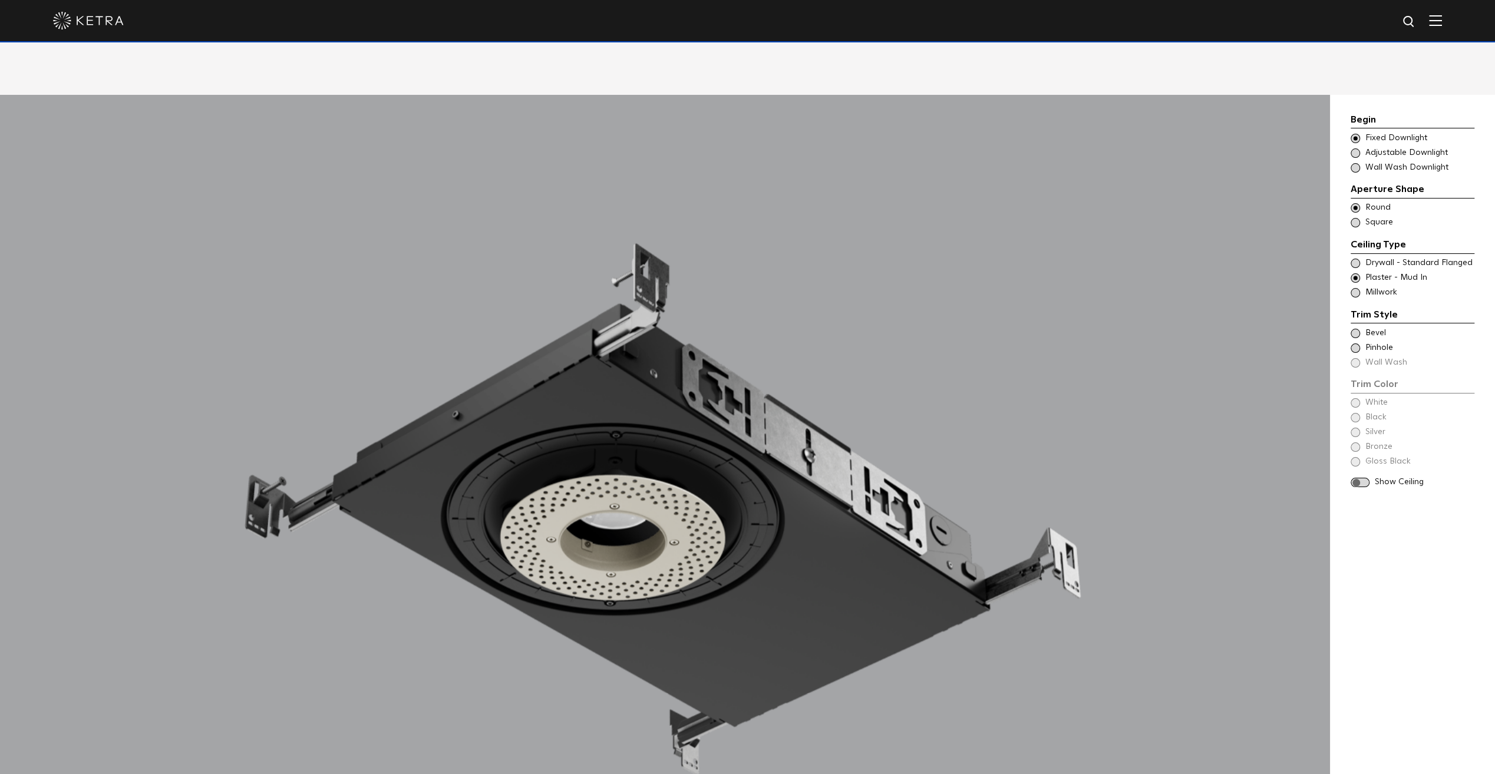
click at [1355, 329] on span at bounding box center [1354, 333] width 9 height 9
click at [1353, 344] on span at bounding box center [1354, 348] width 9 height 9
click at [1358, 329] on span at bounding box center [1354, 333] width 9 height 9
click at [1353, 398] on span at bounding box center [1354, 402] width 9 height 9
click at [1354, 413] on span at bounding box center [1354, 417] width 9 height 9
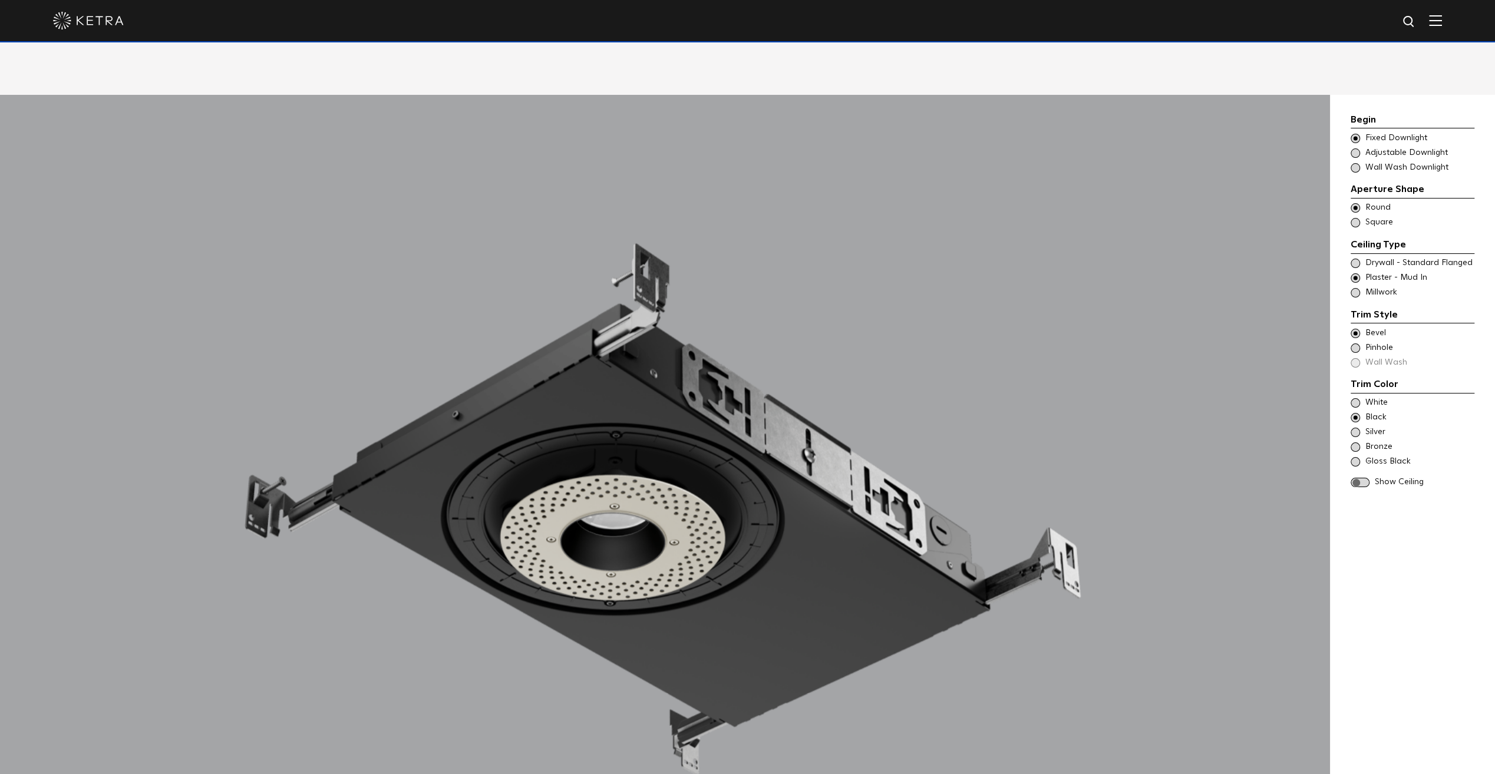
click at [1359, 478] on span at bounding box center [1359, 483] width 19 height 10
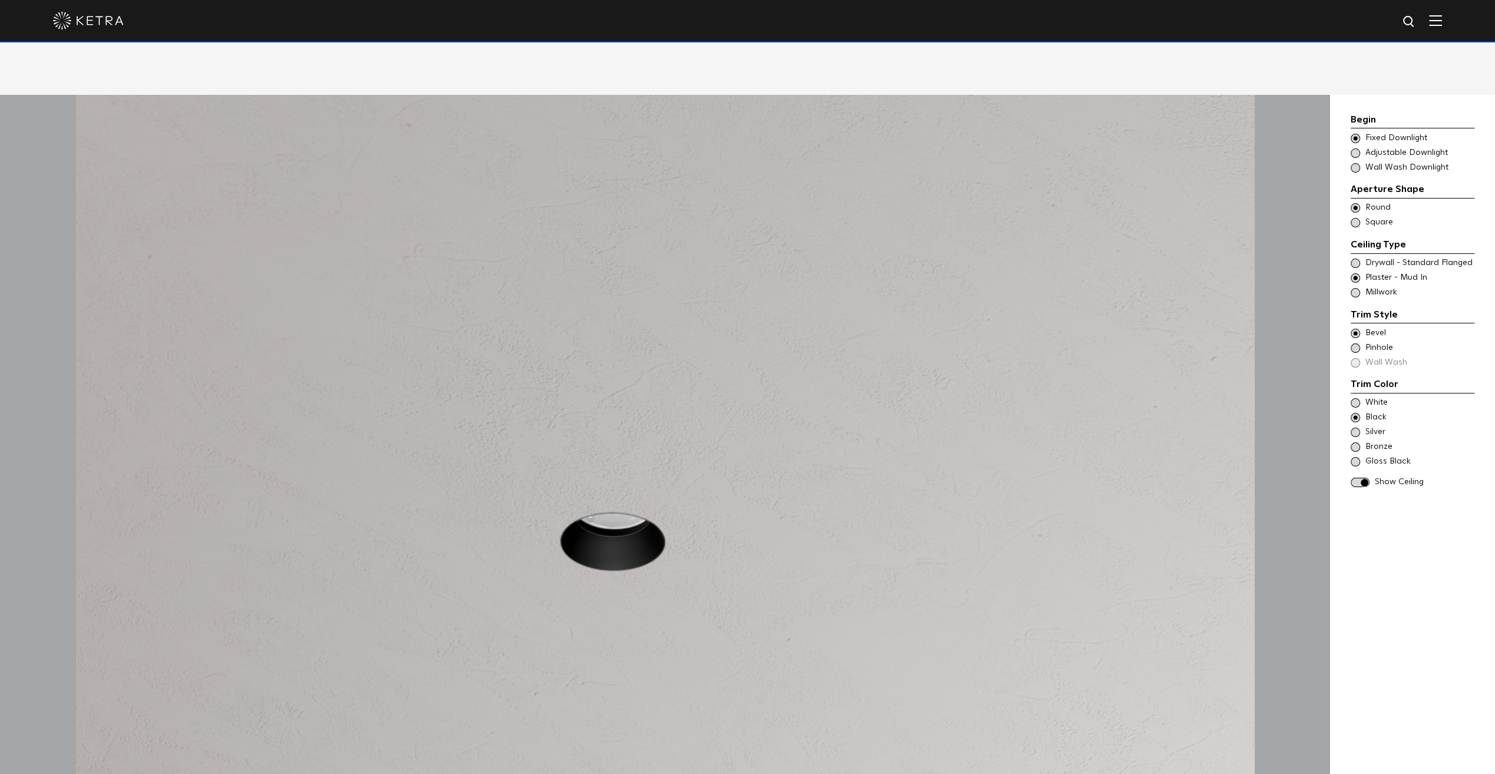
click at [1352, 398] on span at bounding box center [1354, 402] width 9 height 9
click at [1361, 478] on span at bounding box center [1359, 483] width 19 height 10
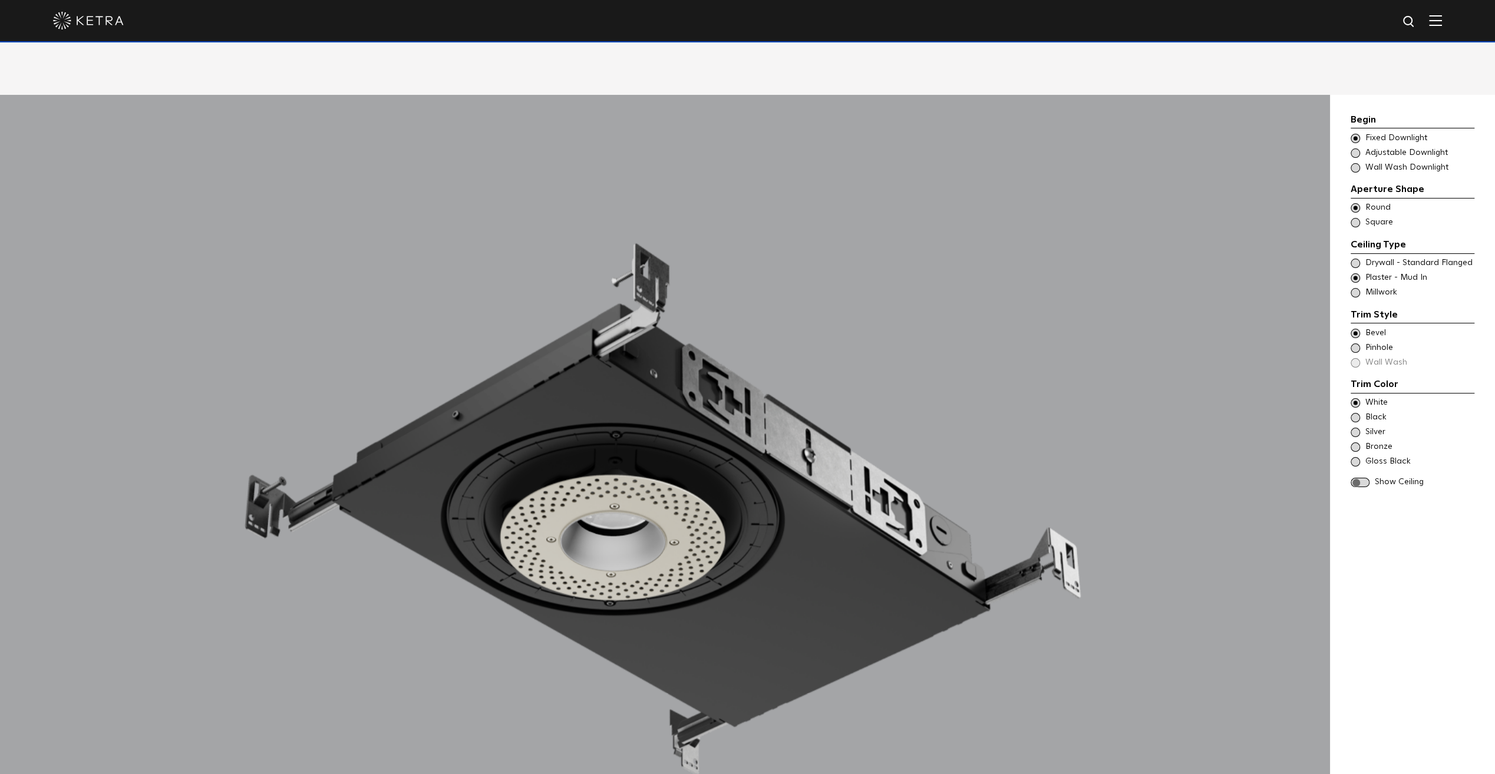
click at [1361, 478] on span at bounding box center [1359, 483] width 19 height 10
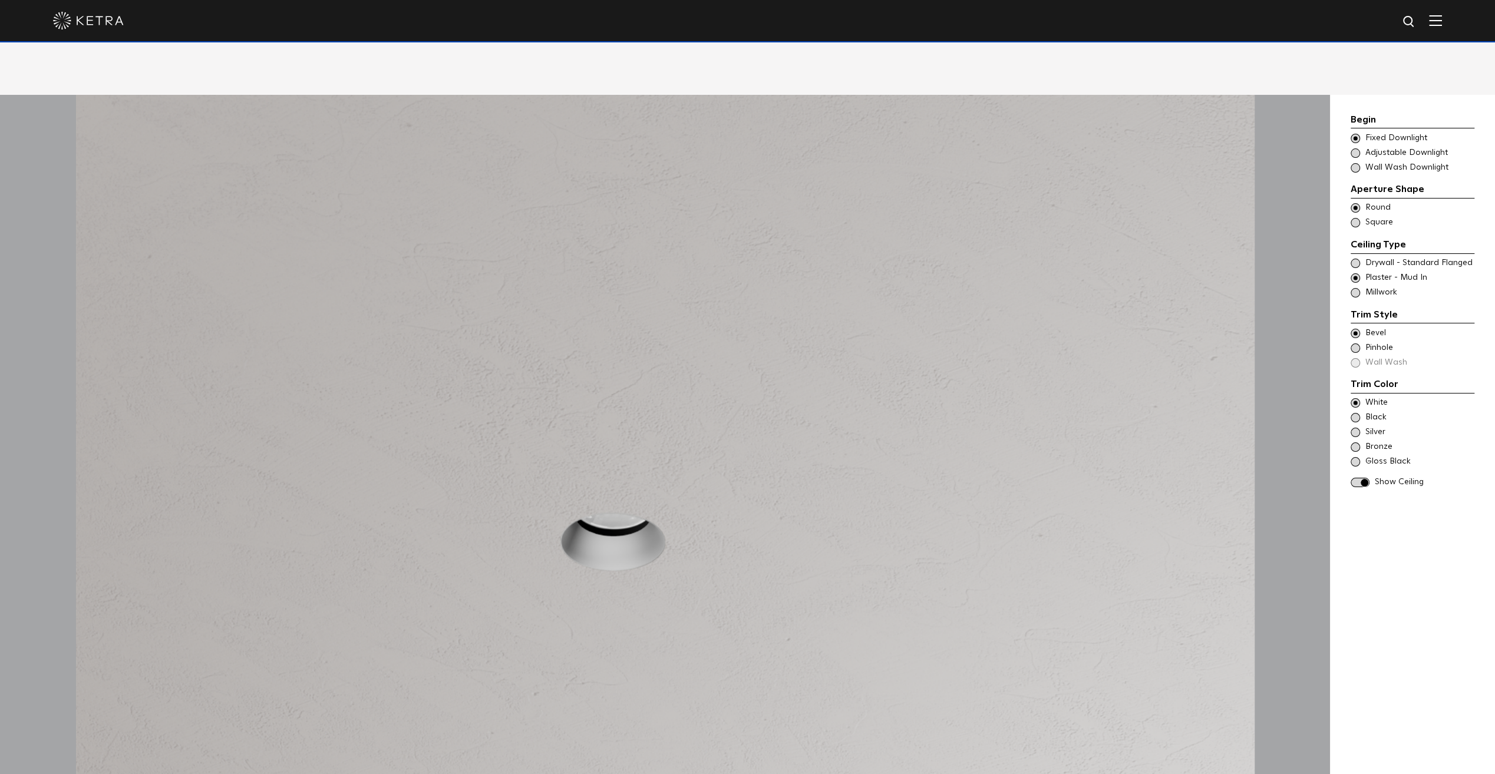
click at [1353, 259] on span at bounding box center [1354, 263] width 9 height 9
click at [1353, 329] on span at bounding box center [1354, 333] width 9 height 9
click at [1354, 348] on div "Trim Color - Round - Flanged Bevel Trim Color - Round - Pinhole - Flanged Pinho…" at bounding box center [1412, 348] width 124 height 41
click at [1361, 147] on div "Choose Aperture Shape Adjustable Downlight" at bounding box center [1412, 153] width 124 height 12
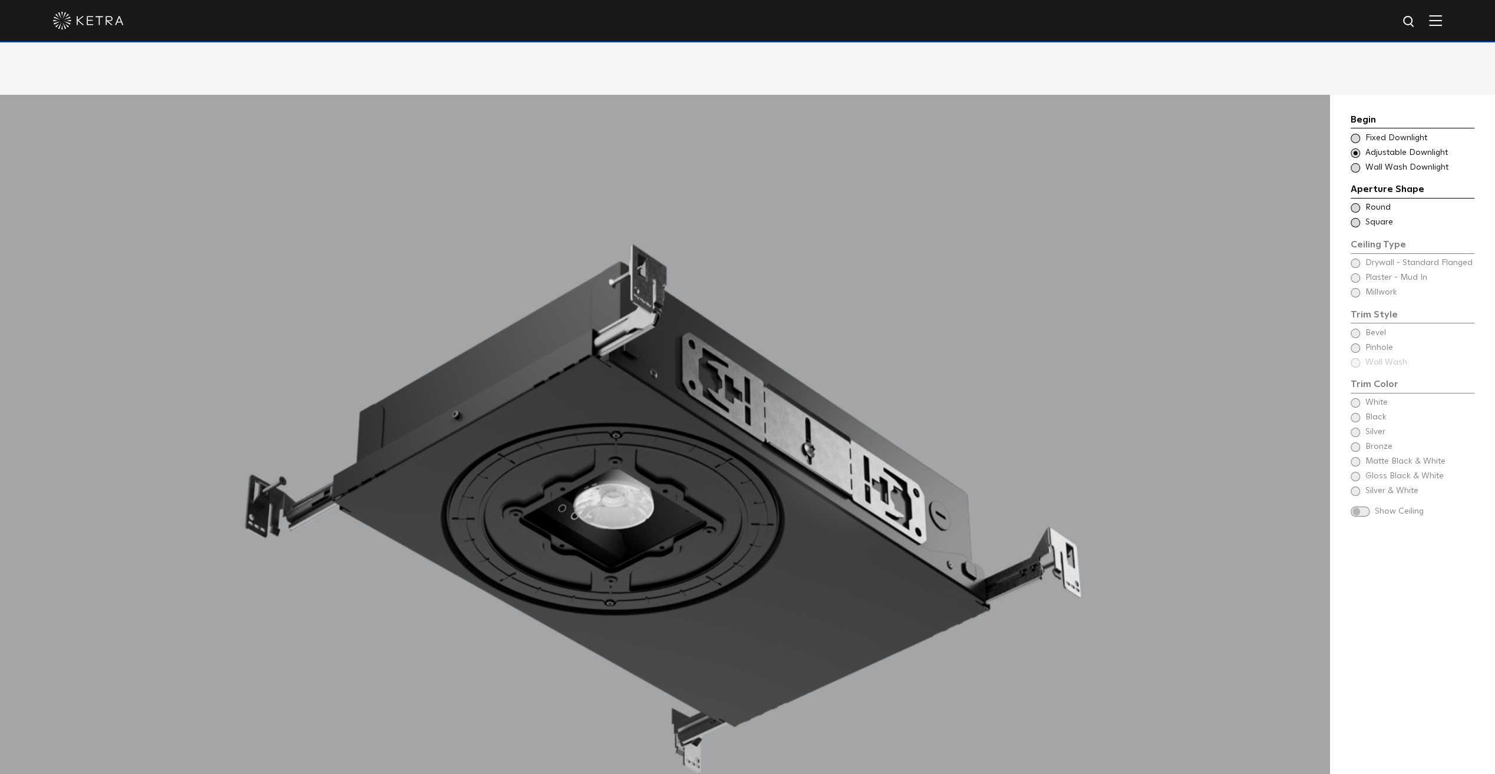
click at [1352, 202] on div "Ceiling Type Round Drywall - Standard Flanged Round" at bounding box center [1412, 208] width 124 height 12
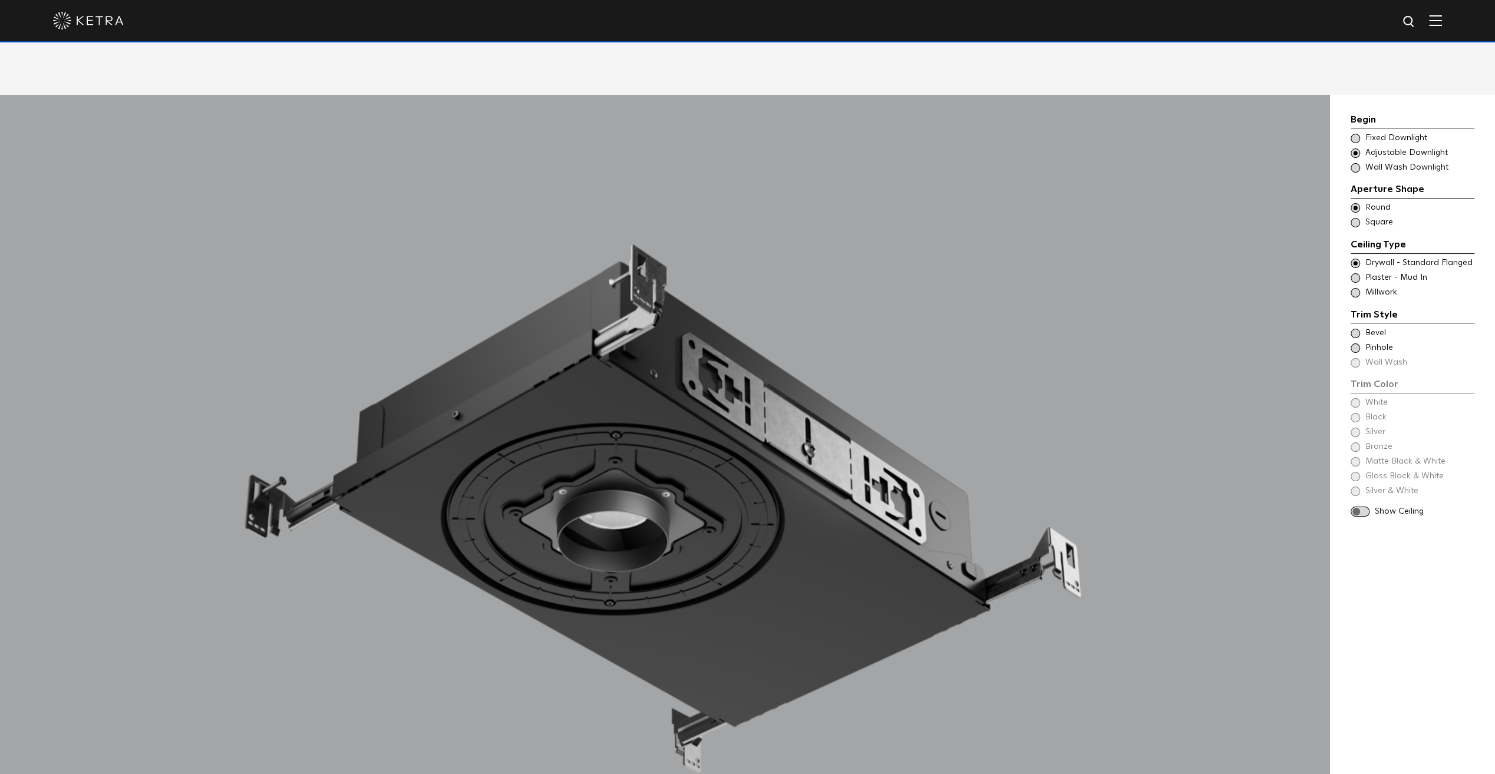
click at [1351, 273] on span at bounding box center [1354, 277] width 9 height 9
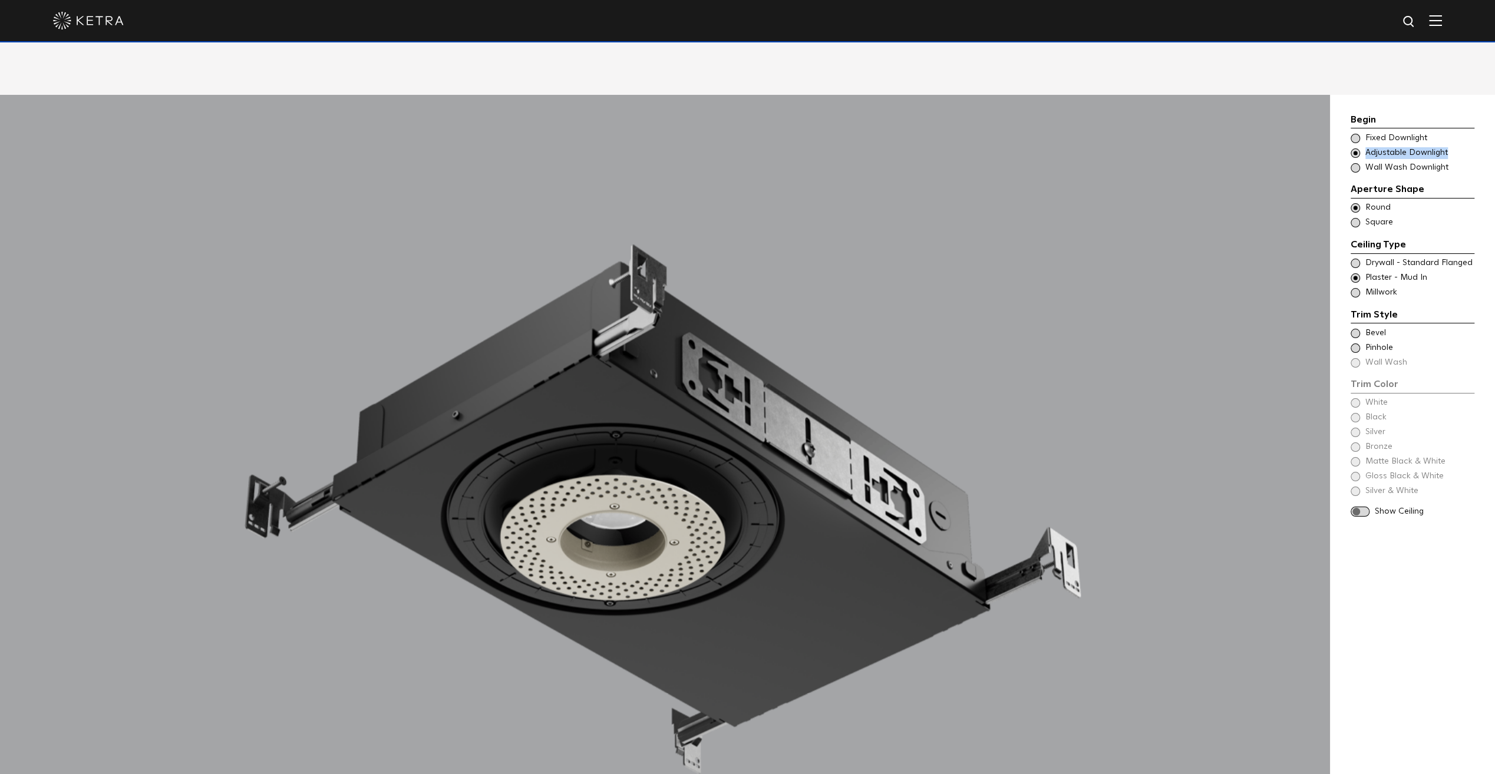
click at [1358, 137] on div "Choose Aperture Shape Fixed Downlight Choose Aperture Shape Adjustable Downligh…" at bounding box center [1412, 153] width 124 height 41
drag, startPoint x: 1358, startPoint y: 138, endPoint x: 1355, endPoint y: 148, distance: 10.9
click at [1355, 163] on span at bounding box center [1354, 167] width 9 height 9
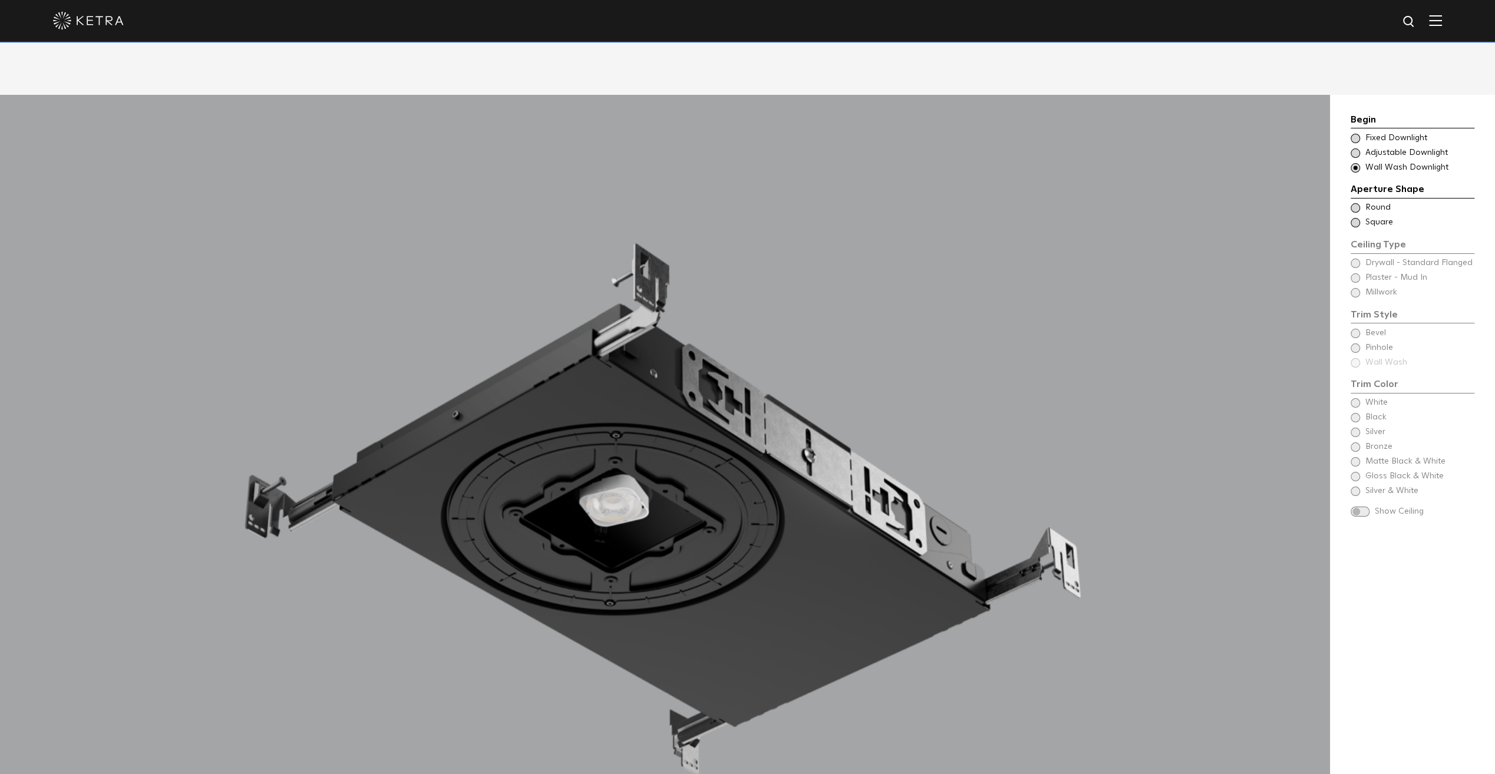
click at [1355, 203] on span at bounding box center [1354, 207] width 9 height 9
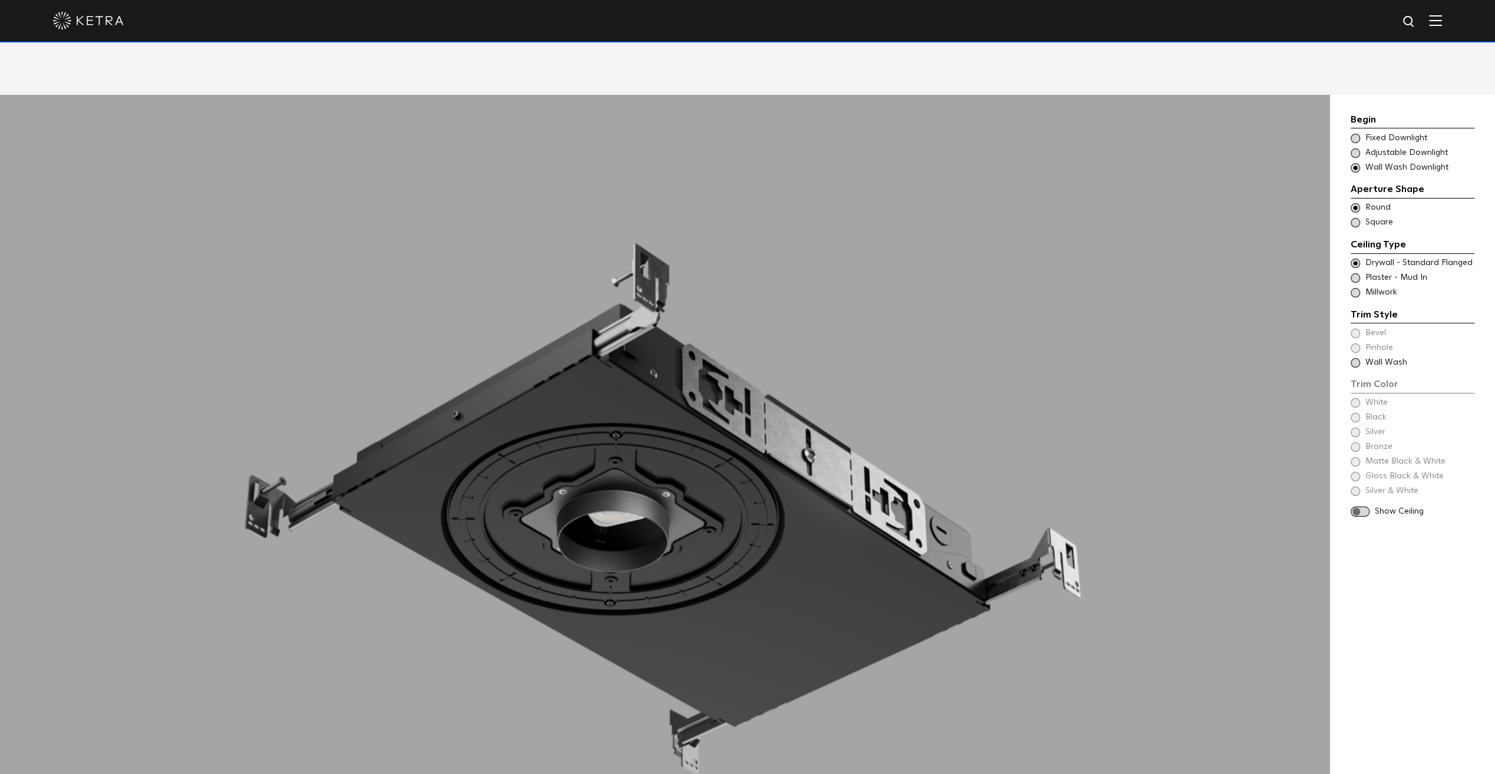
click at [1355, 273] on span at bounding box center [1354, 277] width 9 height 9
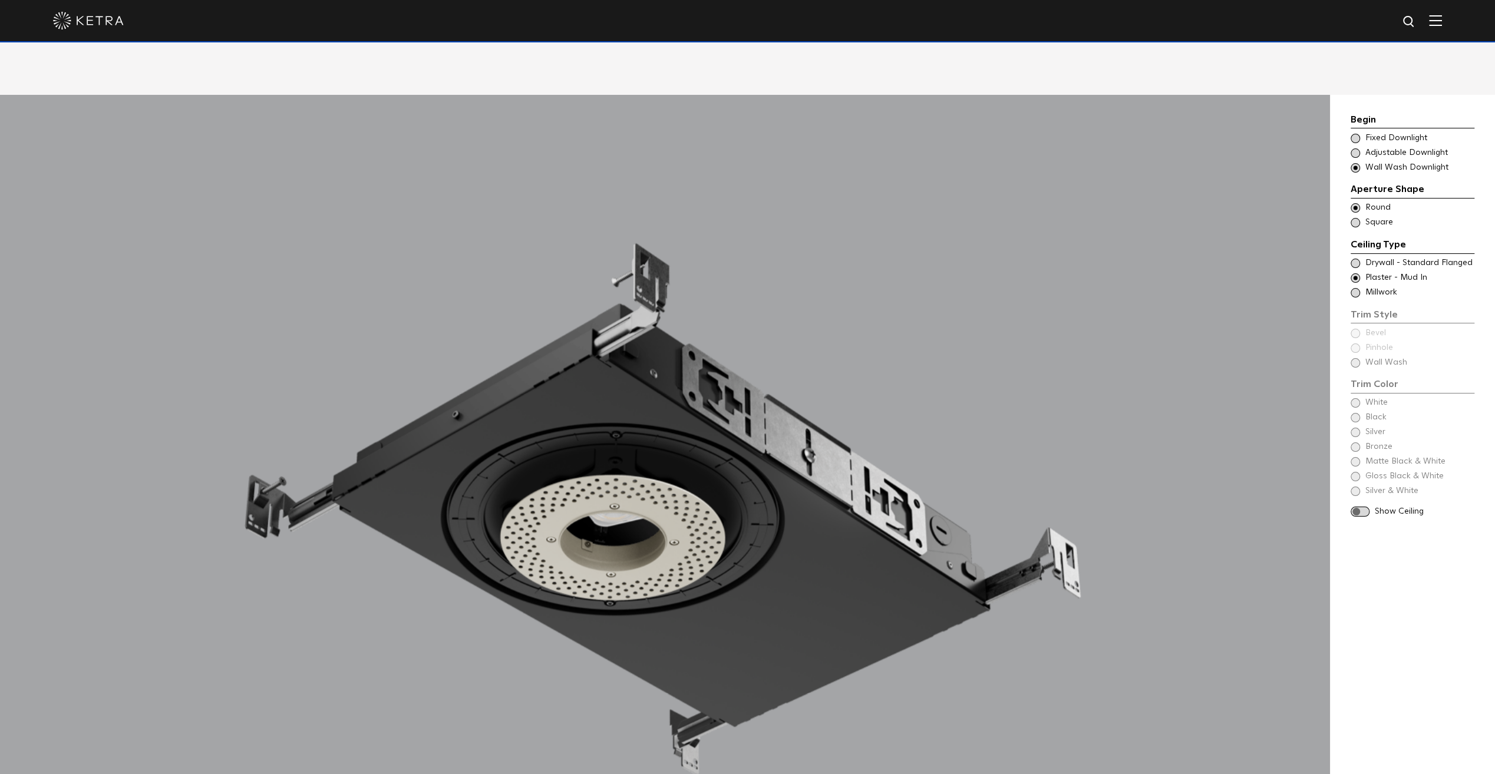
click at [1356, 349] on div "Begin Choose Aperture Shape Fixed Downlight Choose Aperture Shape Adjustable Do…" at bounding box center [1412, 315] width 124 height 405
click at [1355, 344] on div "Begin Choose Aperture Shape Fixed Downlight Choose Aperture Shape Adjustable Do…" at bounding box center [1412, 315] width 124 height 405
click at [1352, 345] on div "Begin Choose Aperture Shape Fixed Downlight Choose Aperture Shape Adjustable Do…" at bounding box center [1412, 315] width 124 height 405
click at [1355, 507] on span at bounding box center [1359, 512] width 19 height 10
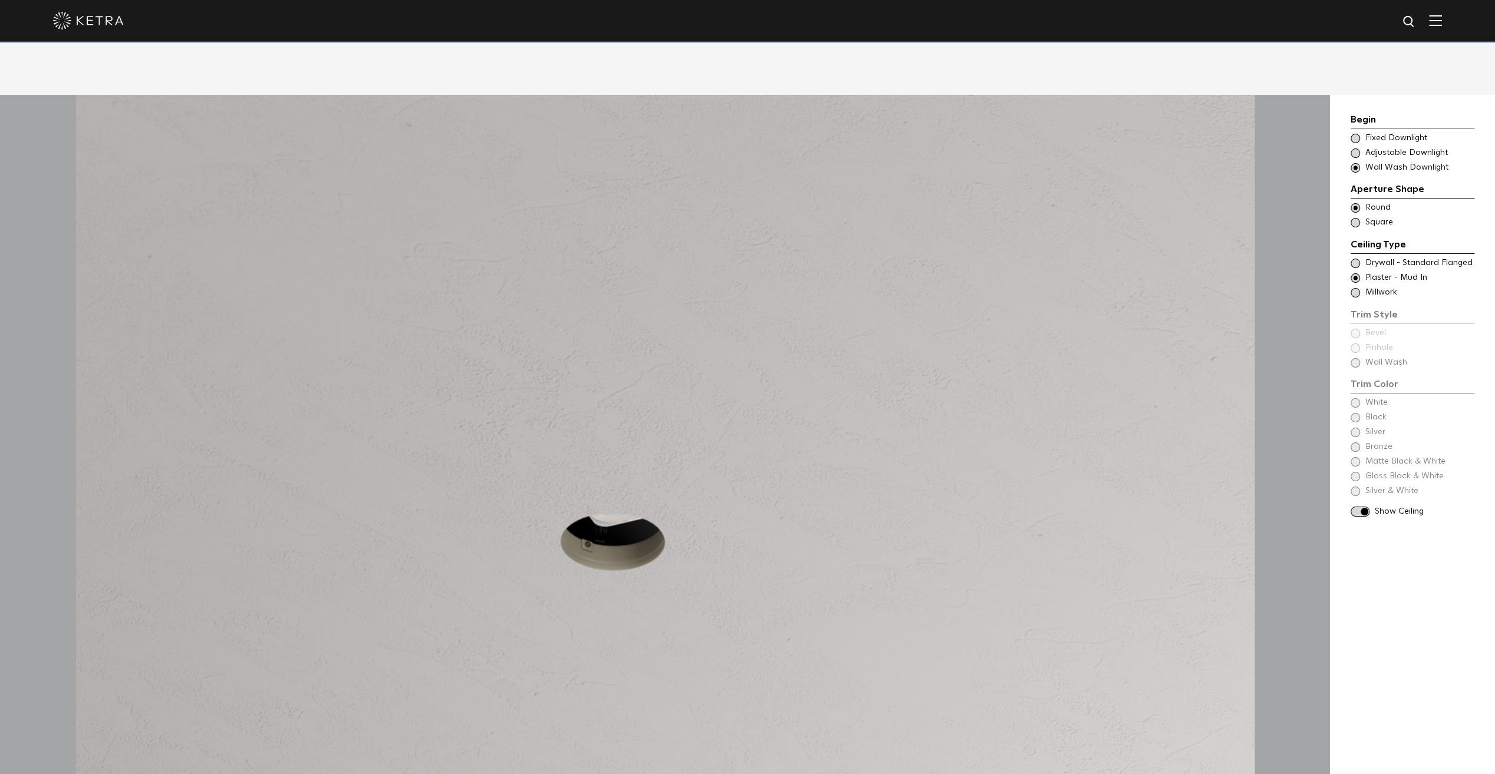
drag, startPoint x: 1352, startPoint y: 473, endPoint x: 1352, endPoint y: 465, distance: 7.7
click at [1352, 471] on div "Begin Choose Aperture Shape Fixed Downlight Choose Aperture Shape Adjustable Do…" at bounding box center [1412, 315] width 124 height 405
click at [1353, 385] on div "Begin Choose Aperture Shape Fixed Downlight Choose Aperture Shape Adjustable Do…" at bounding box center [1412, 315] width 124 height 405
click at [1352, 337] on div "Begin Choose Aperture Shape Fixed Downlight Choose Aperture Shape Adjustable Do…" at bounding box center [1412, 315] width 124 height 405
click at [1354, 346] on div "Begin Choose Aperture Shape Fixed Downlight Choose Aperture Shape Adjustable Do…" at bounding box center [1412, 315] width 124 height 405
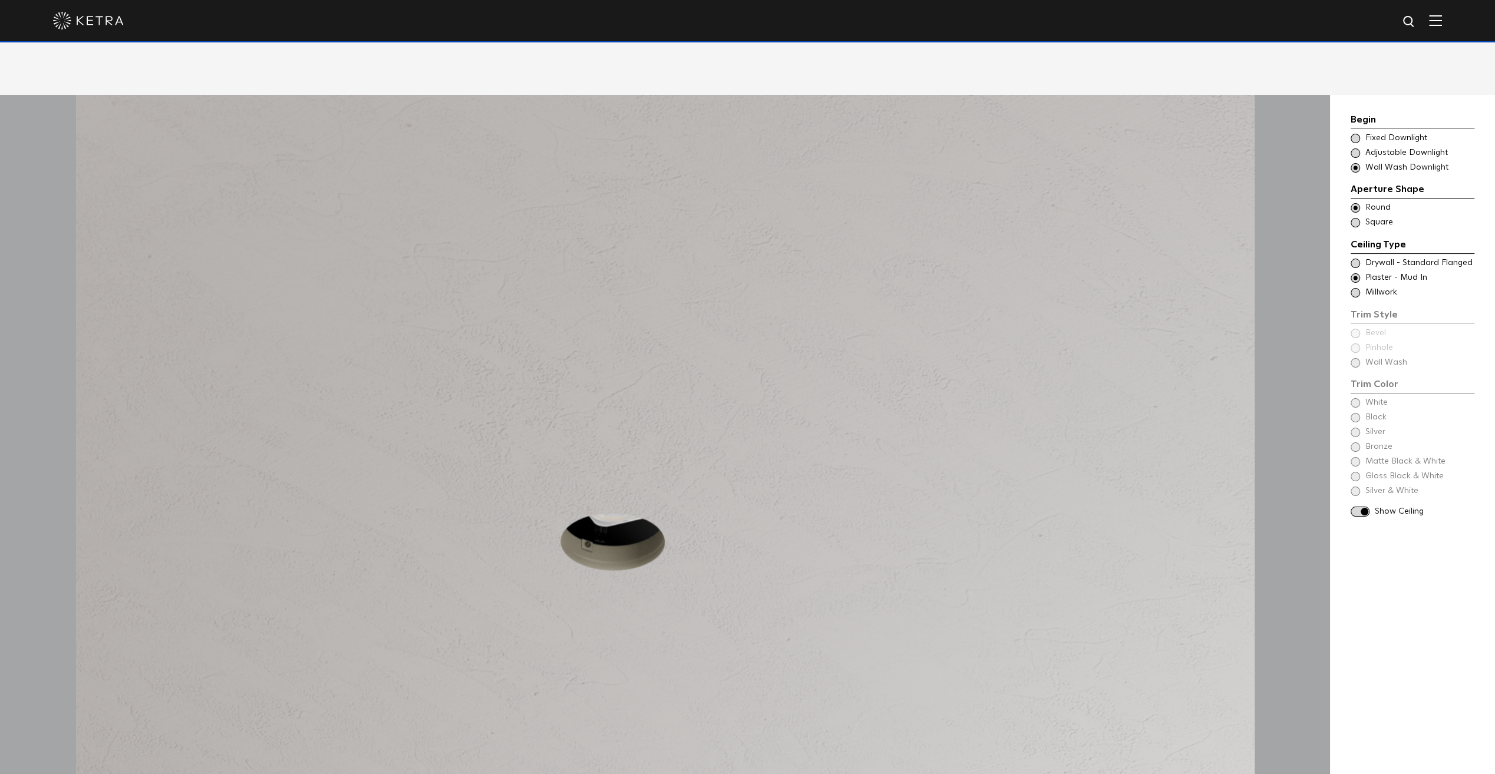
click at [1359, 288] on span at bounding box center [1354, 292] width 9 height 9
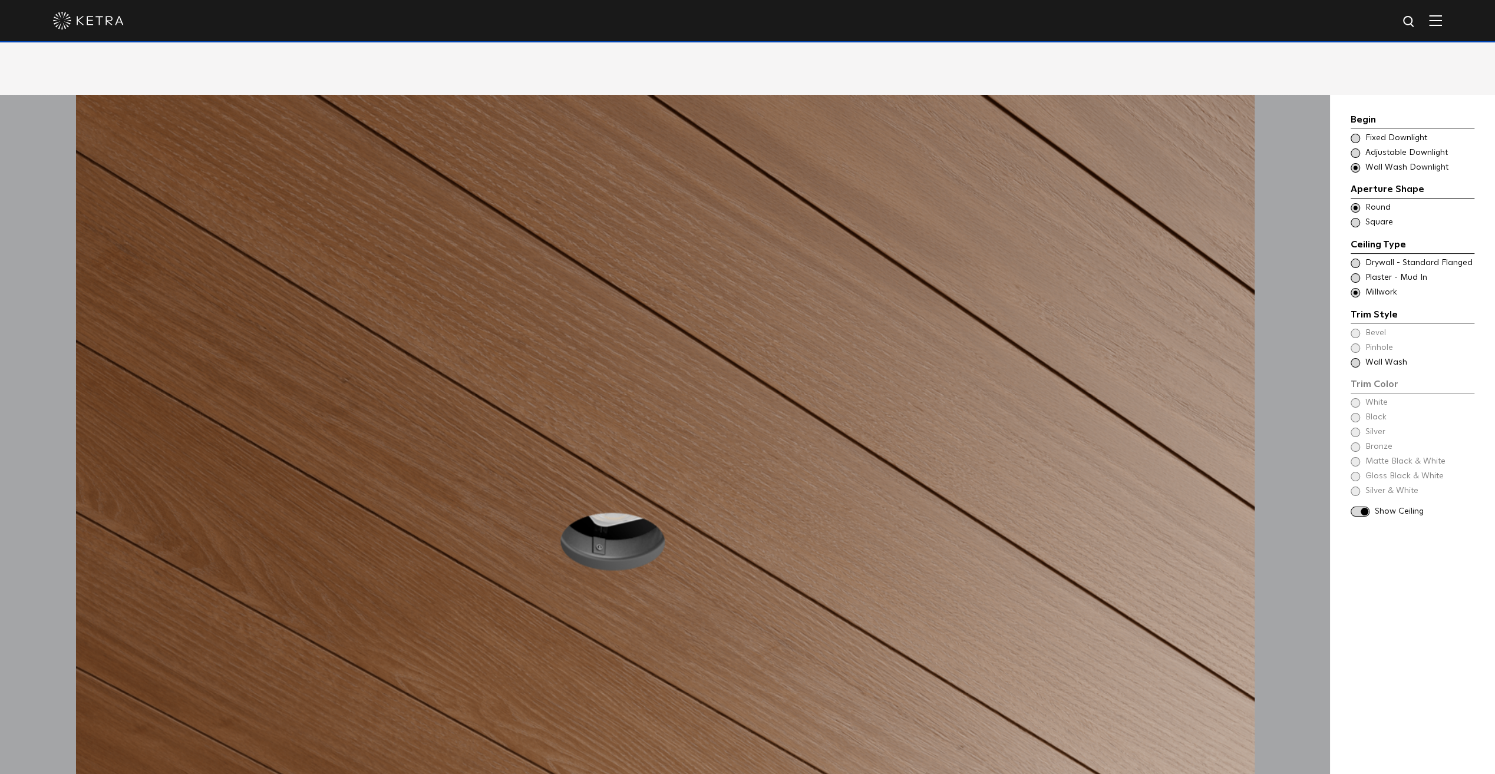
click at [1352, 358] on span at bounding box center [1354, 362] width 9 height 9
click at [1356, 273] on span at bounding box center [1354, 277] width 9 height 9
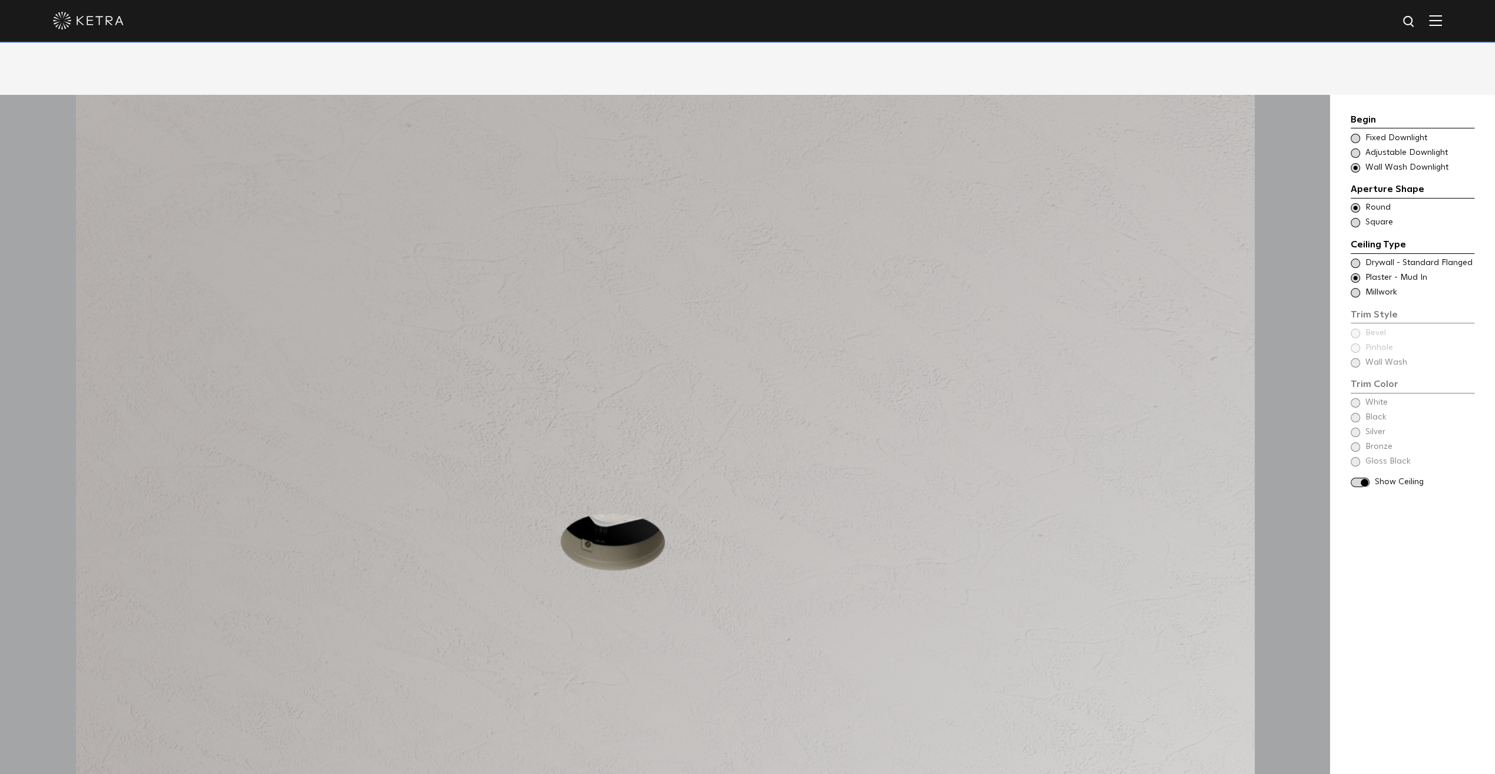
click at [1353, 342] on div "Begin Choose Aperture Shape Fixed Downlight Choose Aperture Shape Adjustable Do…" at bounding box center [1412, 301] width 124 height 376
click at [1353, 267] on div "Trim Style - Round - Flanged - Wall Wash Square - Flanged,Bevel - Round - Flang…" at bounding box center [1412, 277] width 124 height 41
drag, startPoint x: 1356, startPoint y: 243, endPoint x: 1363, endPoint y: 268, distance: 25.7
click at [1358, 259] on span at bounding box center [1354, 263] width 9 height 9
click at [1356, 273] on span at bounding box center [1354, 277] width 9 height 9
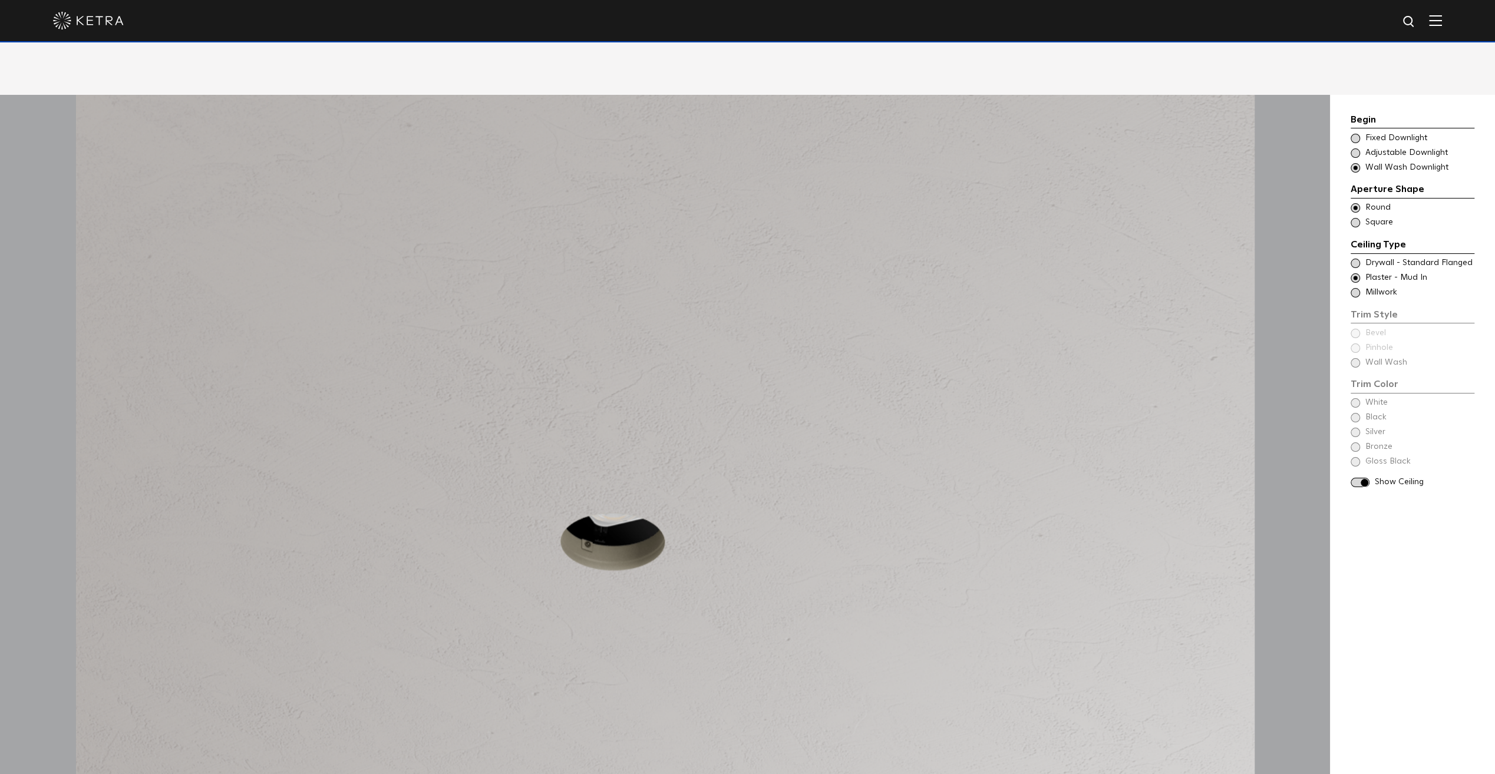
click at [1352, 345] on div "Begin Choose Aperture Shape Fixed Downlight Choose Aperture Shape Adjustable Do…" at bounding box center [1412, 301] width 124 height 376
click at [1358, 348] on div "Begin Choose Aperture Shape Fixed Downlight Choose Aperture Shape Adjustable Do…" at bounding box center [1412, 301] width 124 height 376
drag, startPoint x: 1358, startPoint y: 275, endPoint x: 1358, endPoint y: 282, distance: 7.7
click at [1358, 288] on span at bounding box center [1354, 292] width 9 height 9
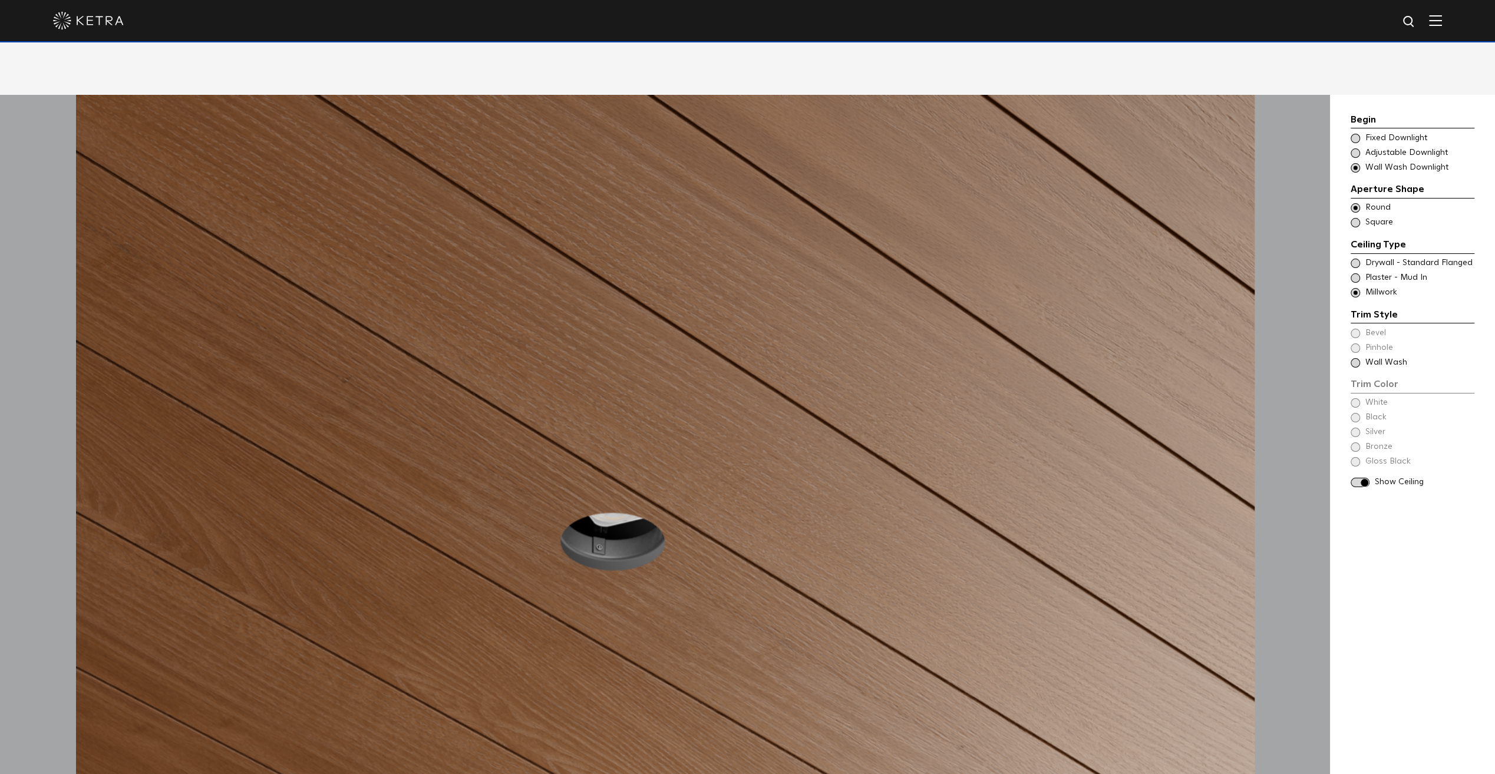
click at [1353, 358] on span at bounding box center [1354, 362] width 9 height 9
click at [1355, 273] on span at bounding box center [1354, 277] width 9 height 9
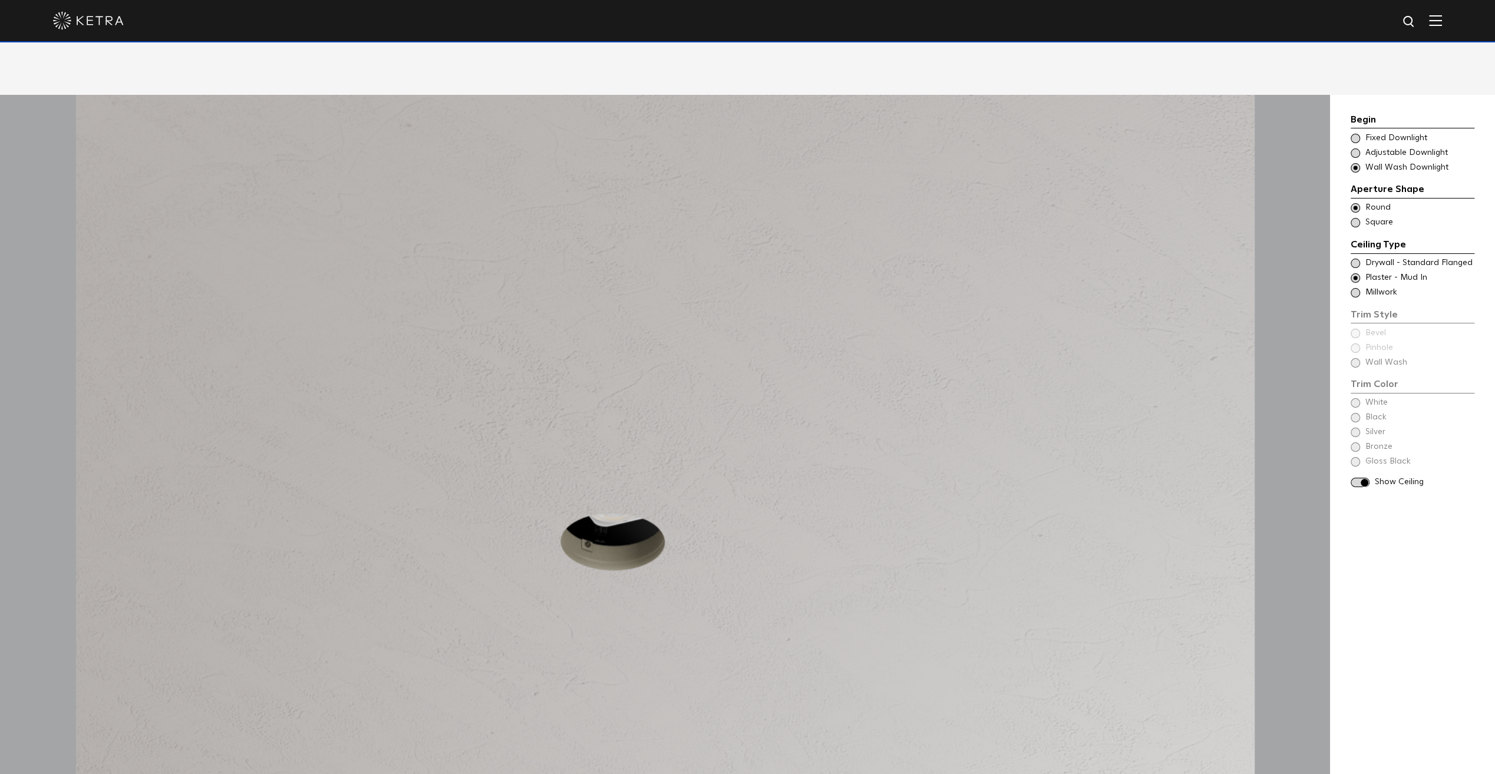
click at [1350, 344] on div "Begin Choose Aperture Shape Fixed Downlight Choose Aperture Shape Adjustable Do…" at bounding box center [1412, 301] width 124 height 376
click at [1361, 287] on div "Trim Style - Round - Flangeless - Wall Wash - Millwork Square - Millwork,Bevel …" at bounding box center [1412, 293] width 124 height 12
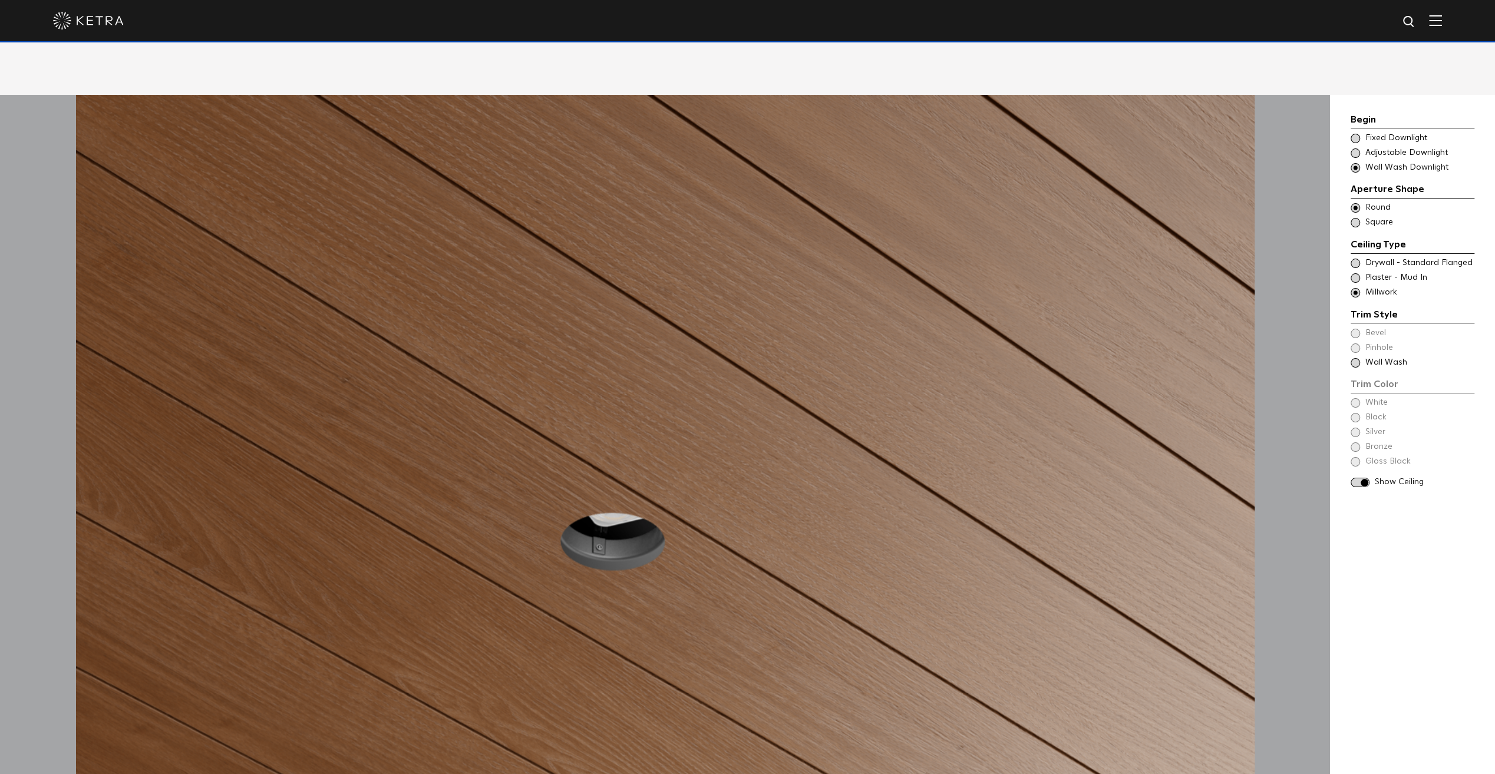
click at [1359, 259] on span at bounding box center [1354, 263] width 9 height 9
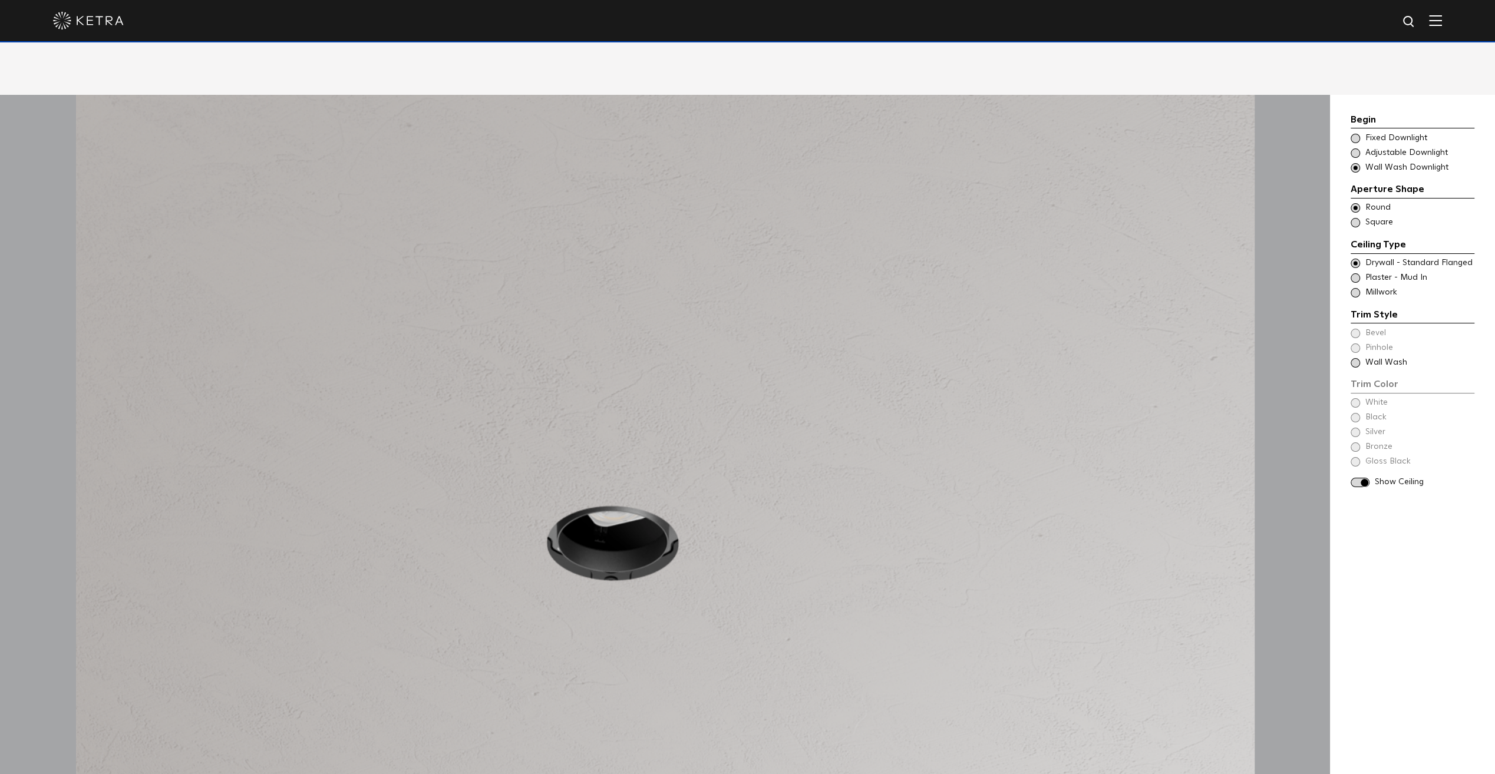
click at [1355, 358] on span at bounding box center [1354, 362] width 9 height 9
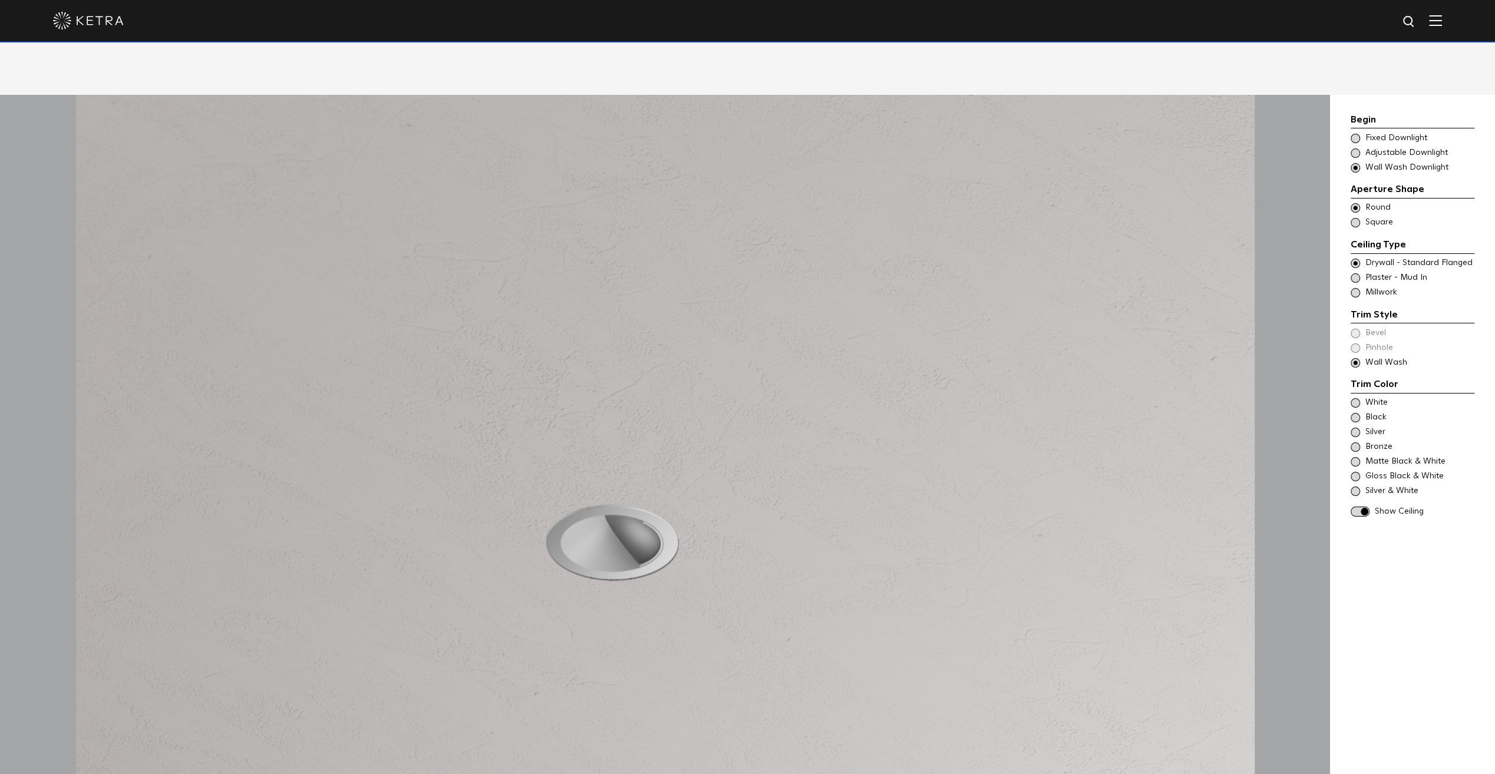
click at [1356, 273] on span at bounding box center [1354, 277] width 9 height 9
click at [1355, 287] on div "Trim Style - Round - Flangeless - Wall Wash - Millwork Square - Millwork,Bevel …" at bounding box center [1412, 293] width 124 height 12
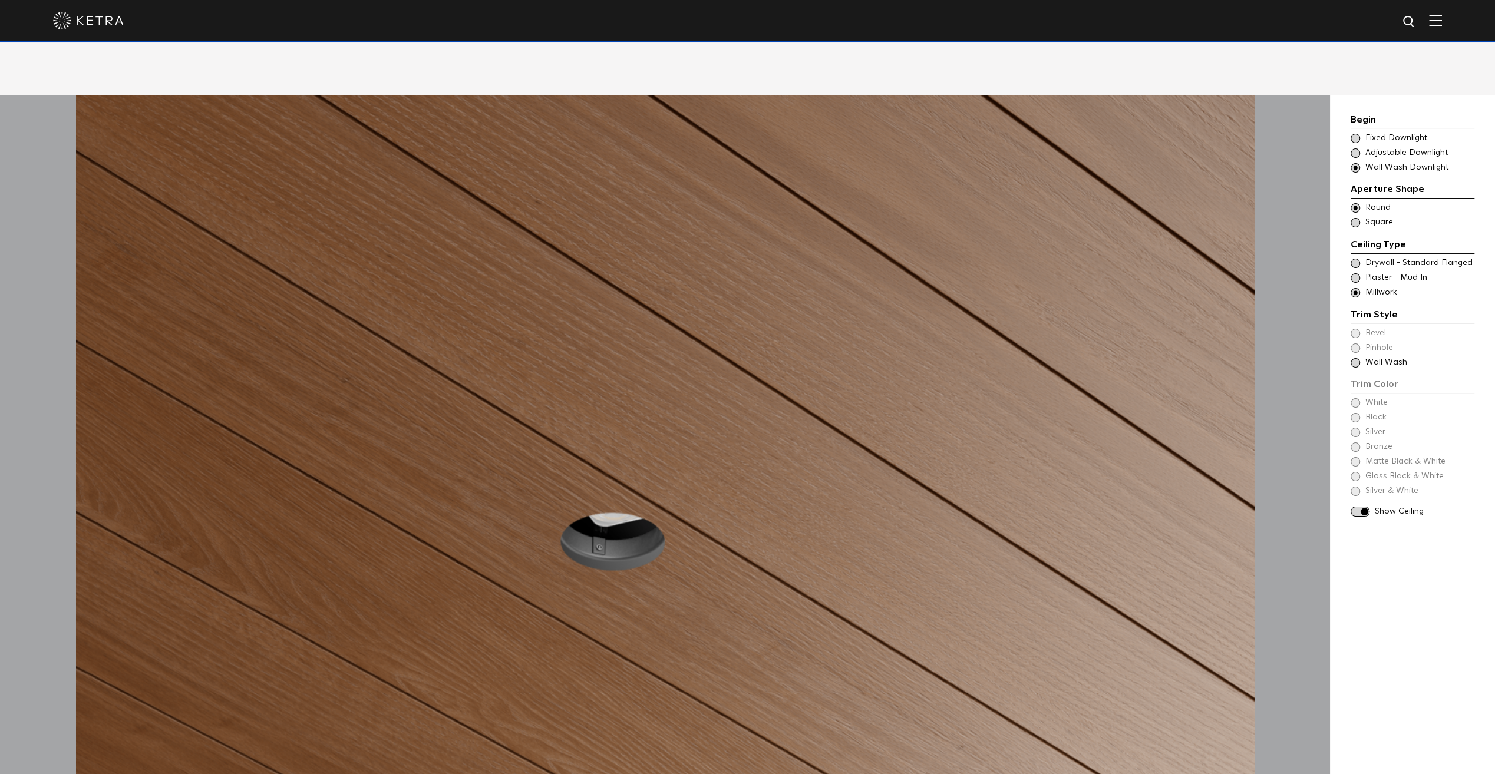
click at [1355, 358] on span at bounding box center [1354, 362] width 9 height 9
click at [1355, 397] on div "White Black Silver Bronze Gloss Black" at bounding box center [1412, 432] width 124 height 70
click at [1354, 413] on span at bounding box center [1354, 417] width 9 height 9
drag, startPoint x: 653, startPoint y: 524, endPoint x: 605, endPoint y: 515, distance: 49.2
click at [605, 515] on div at bounding box center [665, 528] width 1178 height 867
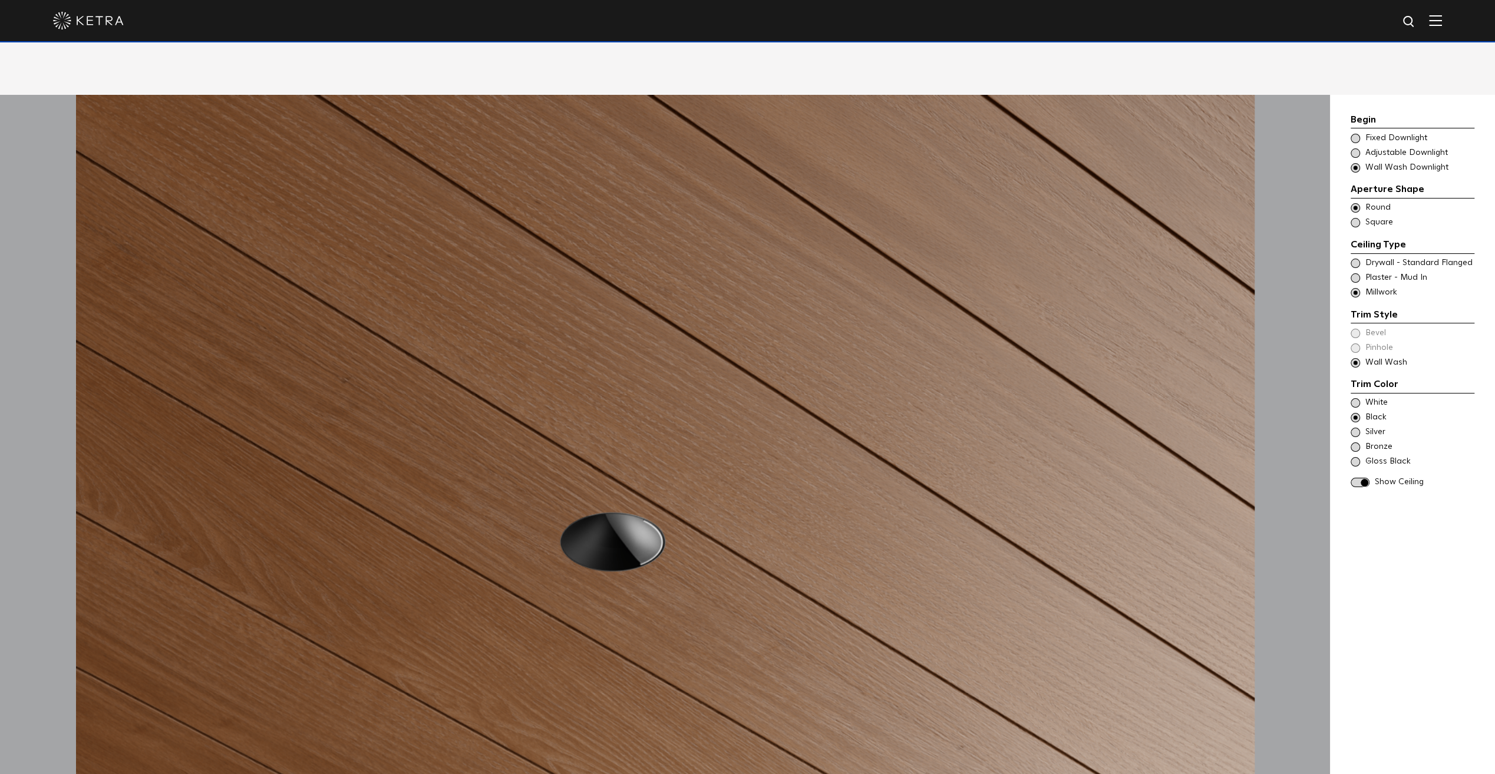
click at [1356, 478] on span at bounding box center [1359, 483] width 19 height 10
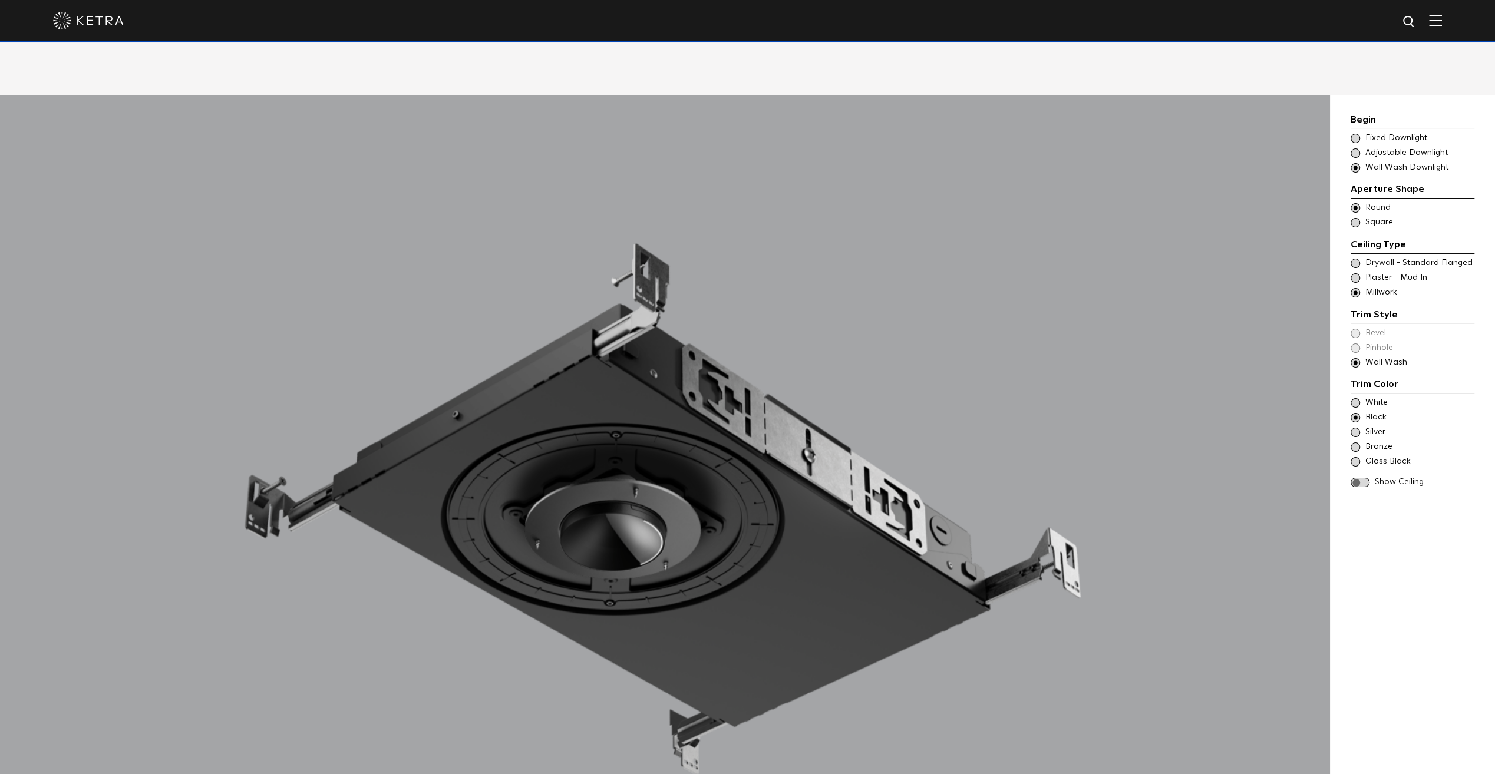
click at [1358, 478] on span at bounding box center [1359, 483] width 19 height 10
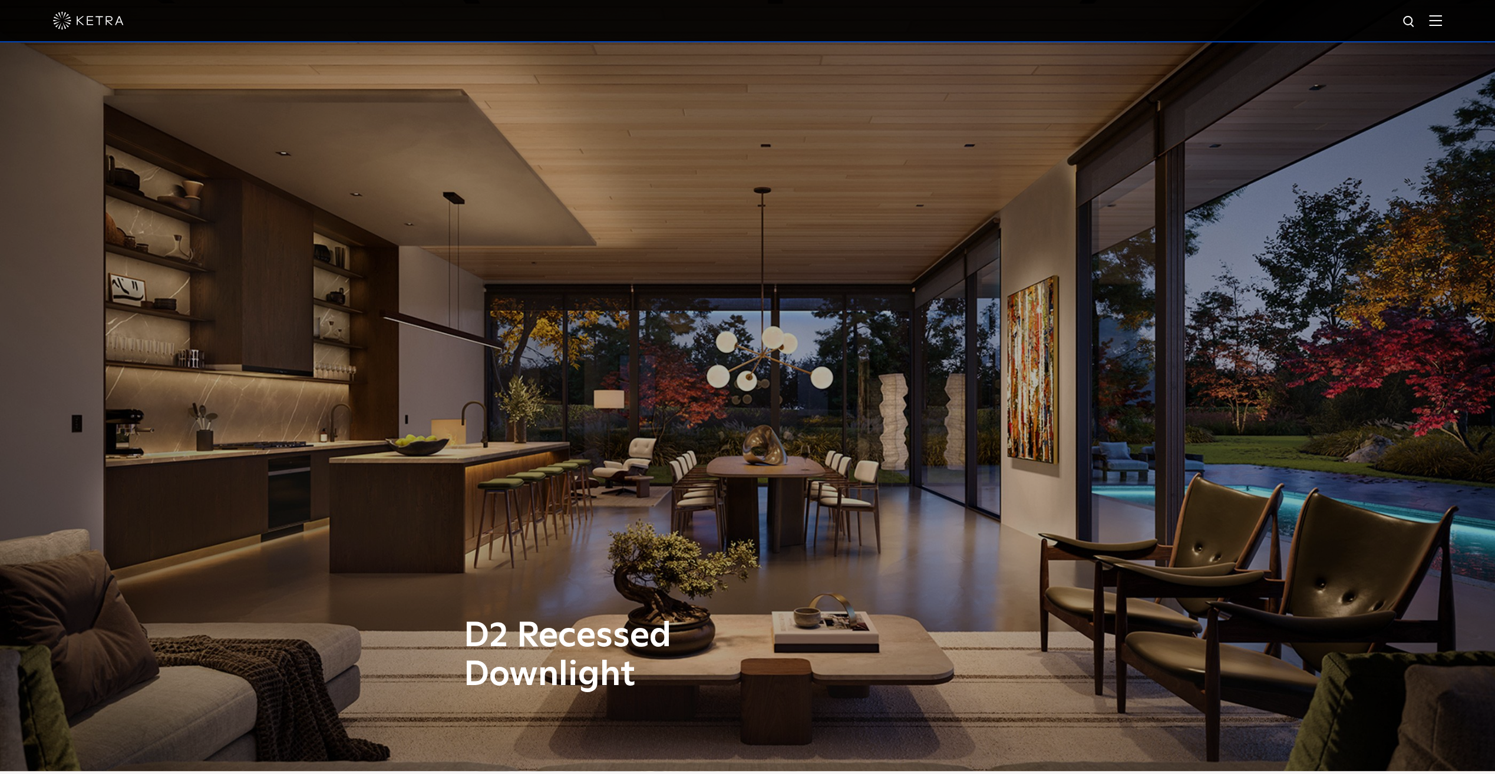
scroll to position [0, 0]
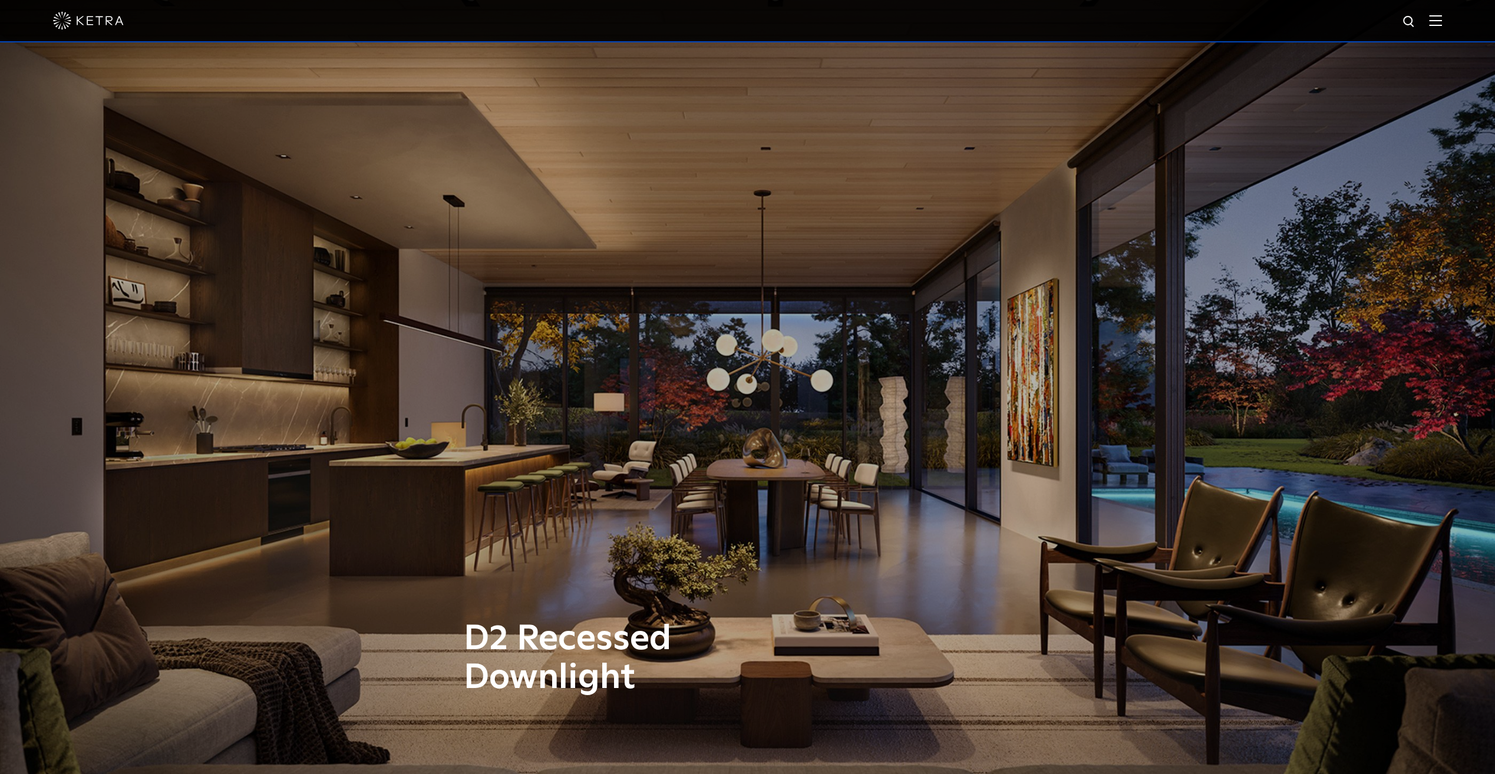
click at [778, 356] on div "D2 Recessed Downlight" at bounding box center [747, 387] width 1495 height 774
click at [1434, 22] on div at bounding box center [747, 20] width 1389 height 41
click at [1439, 21] on img at bounding box center [1435, 20] width 13 height 11
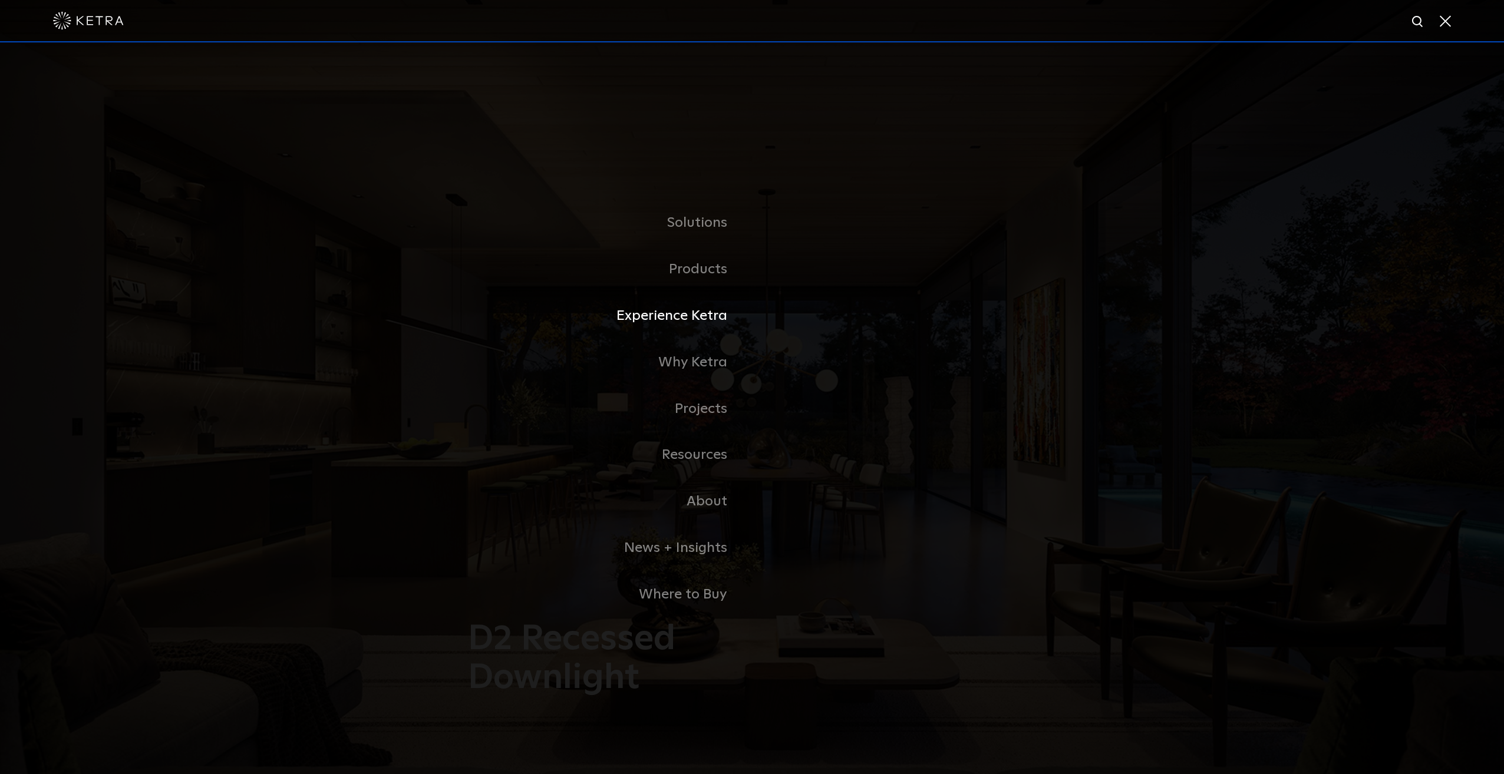
click at [701, 323] on link "Experience Ketra" at bounding box center [604, 316] width 295 height 47
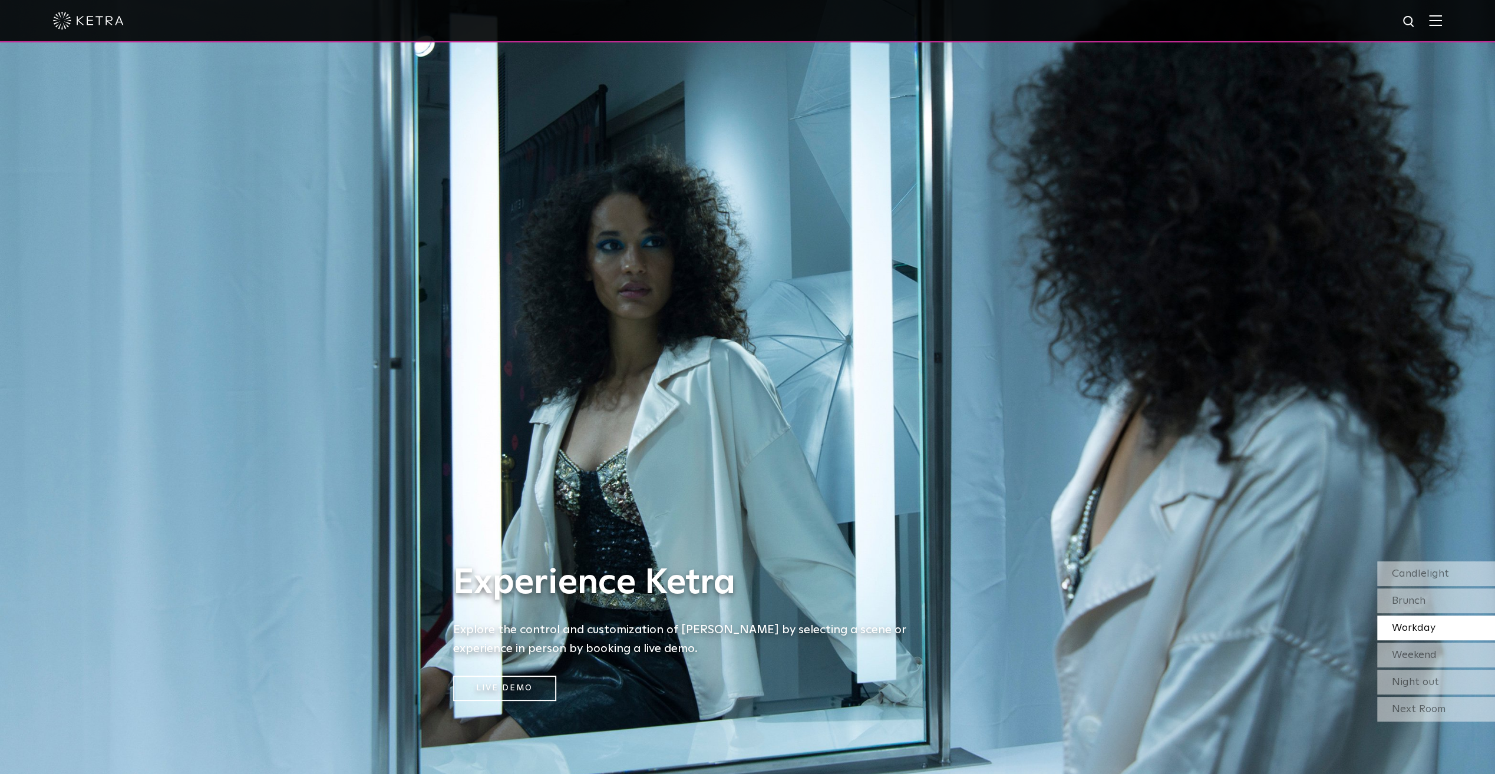
click at [1414, 658] on span "Weekend" at bounding box center [1414, 655] width 45 height 11
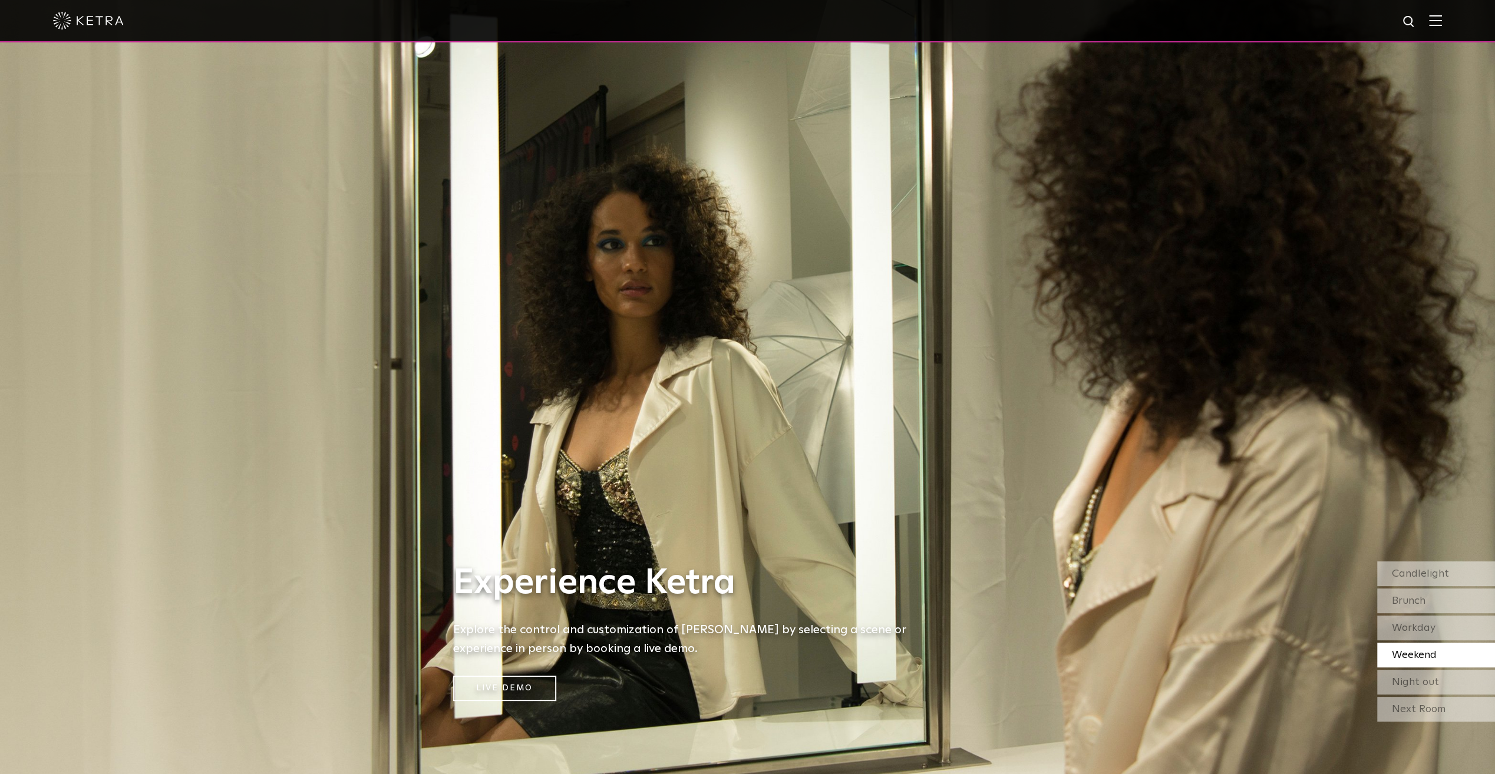
click at [1402, 682] on span "Night out" at bounding box center [1415, 682] width 47 height 11
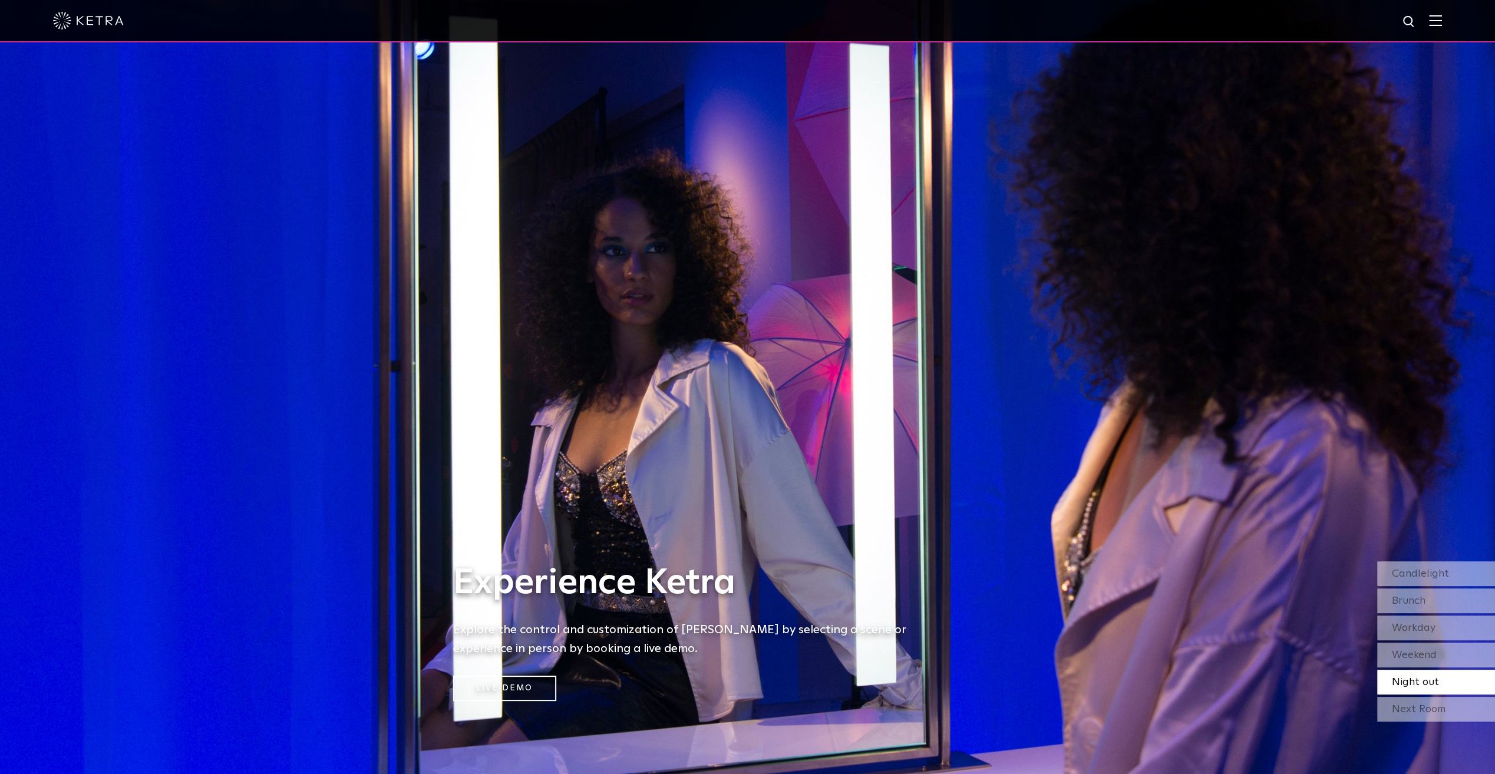
click at [1400, 704] on div "Next Room" at bounding box center [1436, 709] width 118 height 25
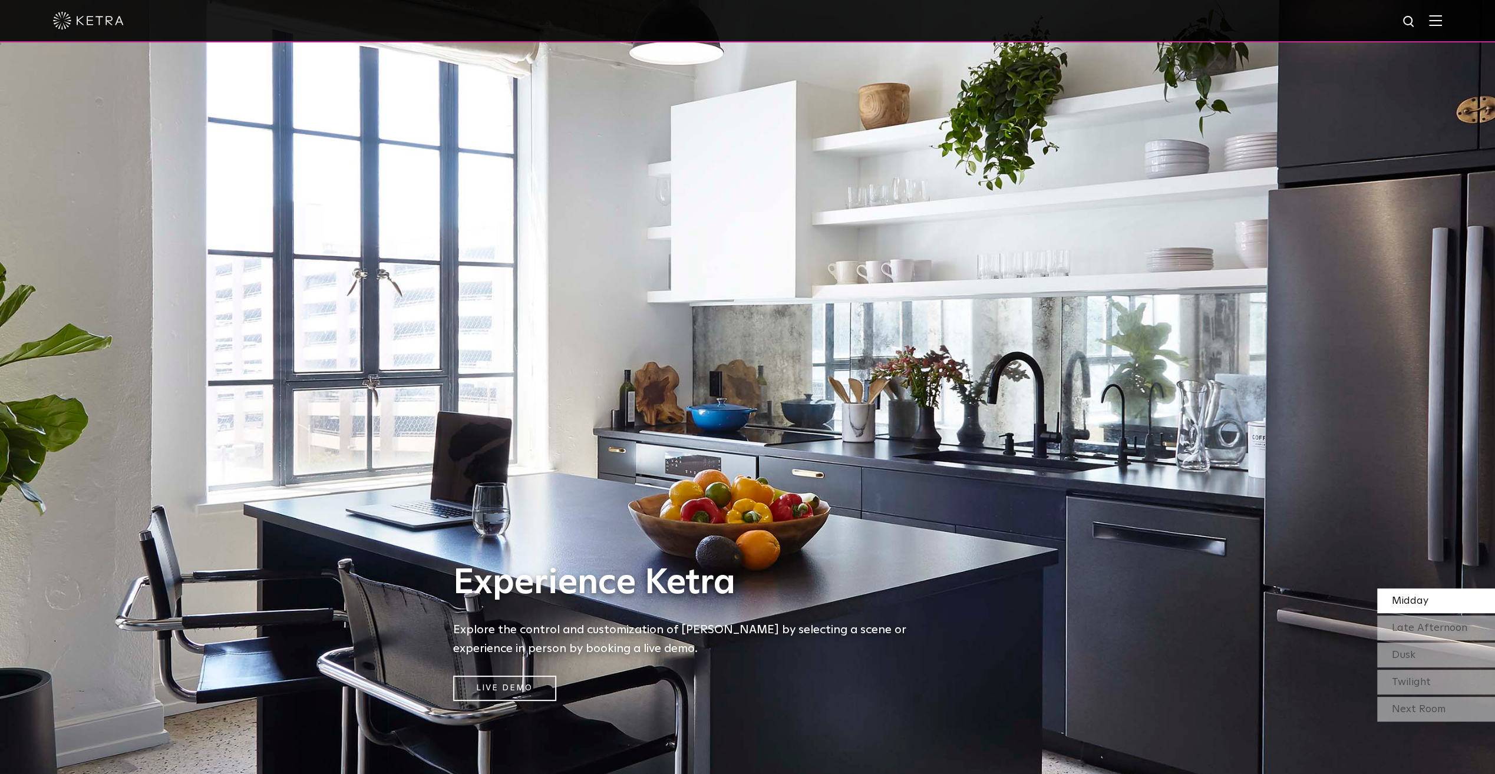
click at [1409, 635] on div "Late Afternoon" at bounding box center [1436, 628] width 118 height 25
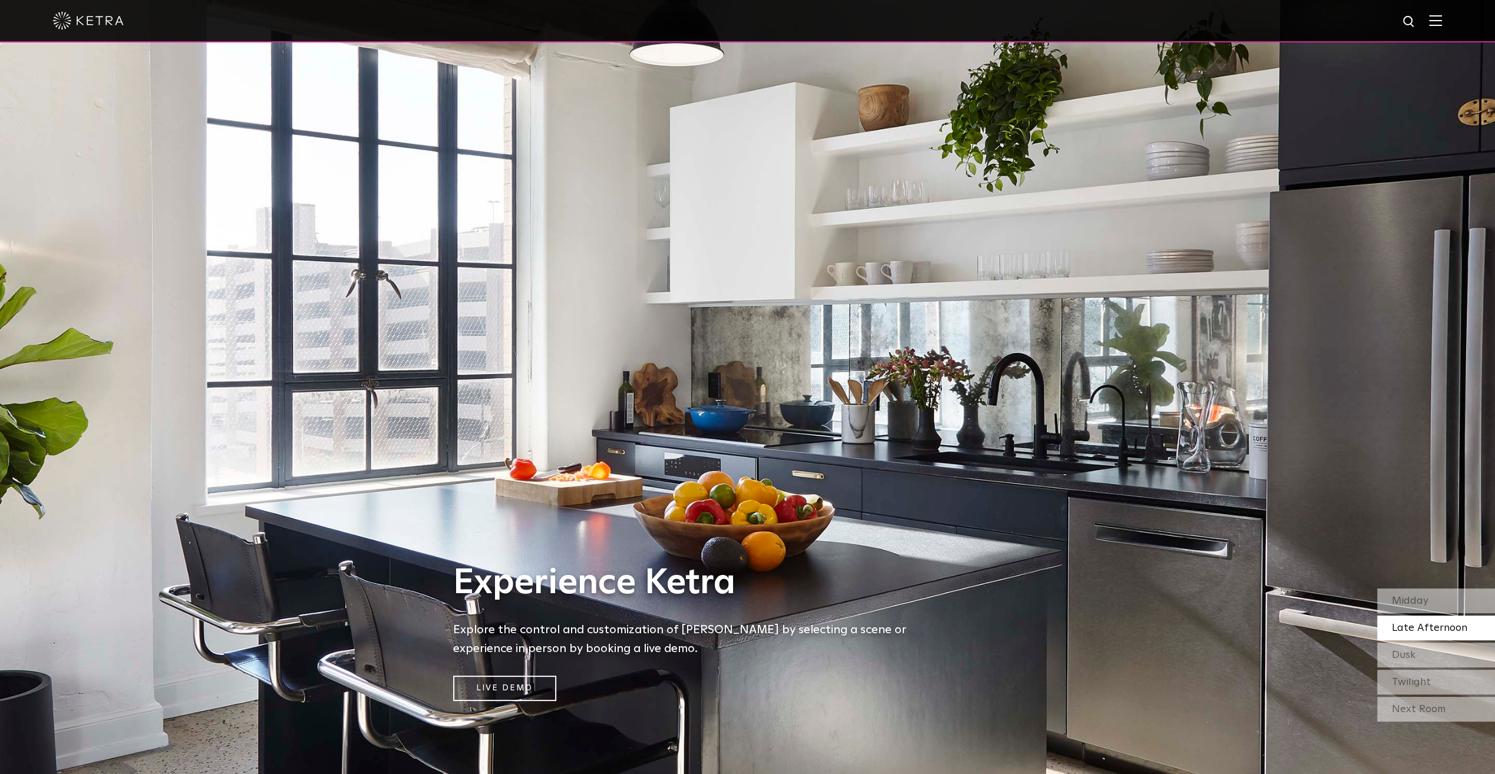
click at [1407, 653] on span "Dusk" at bounding box center [1404, 655] width 24 height 11
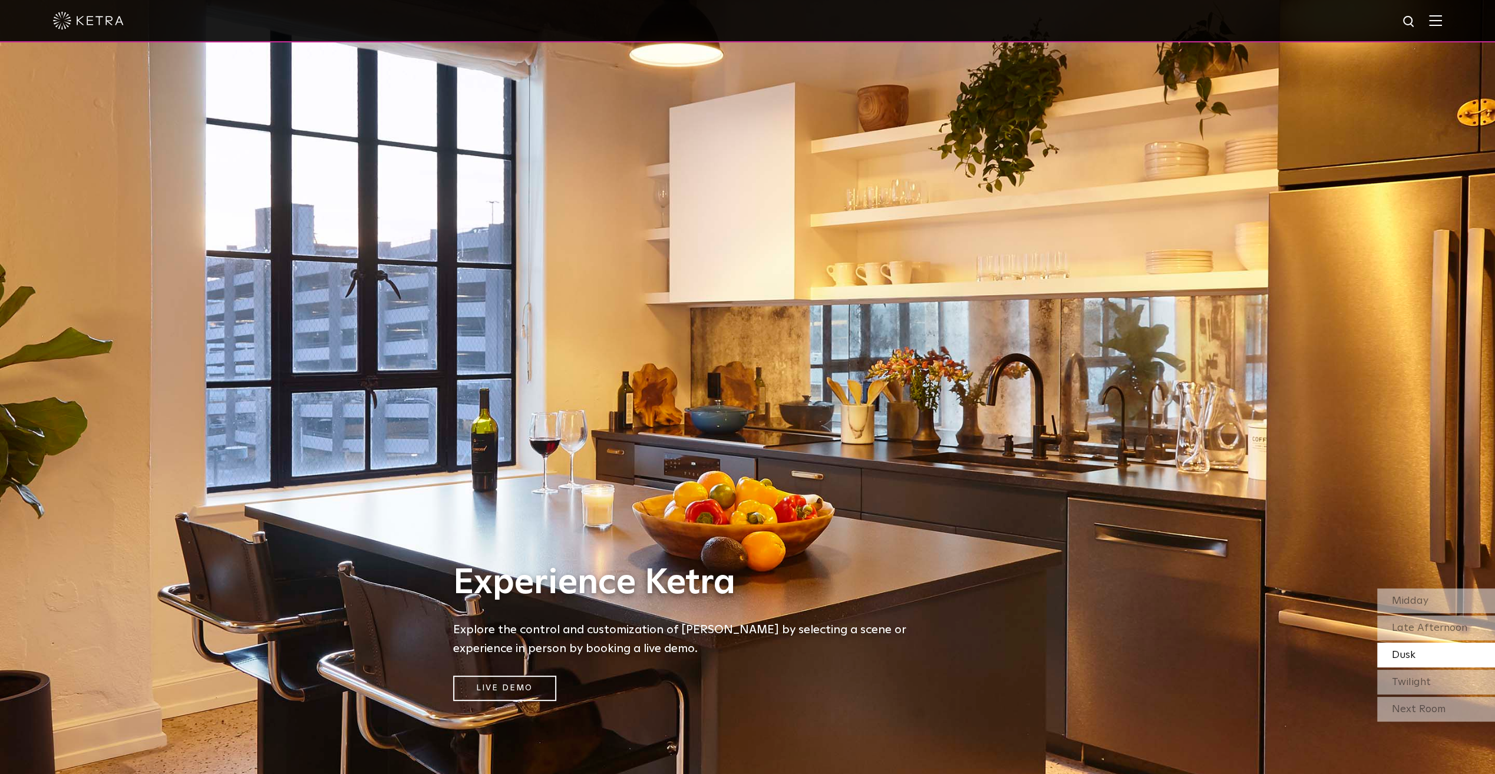
click at [1425, 687] on span "Twilight" at bounding box center [1411, 682] width 39 height 11
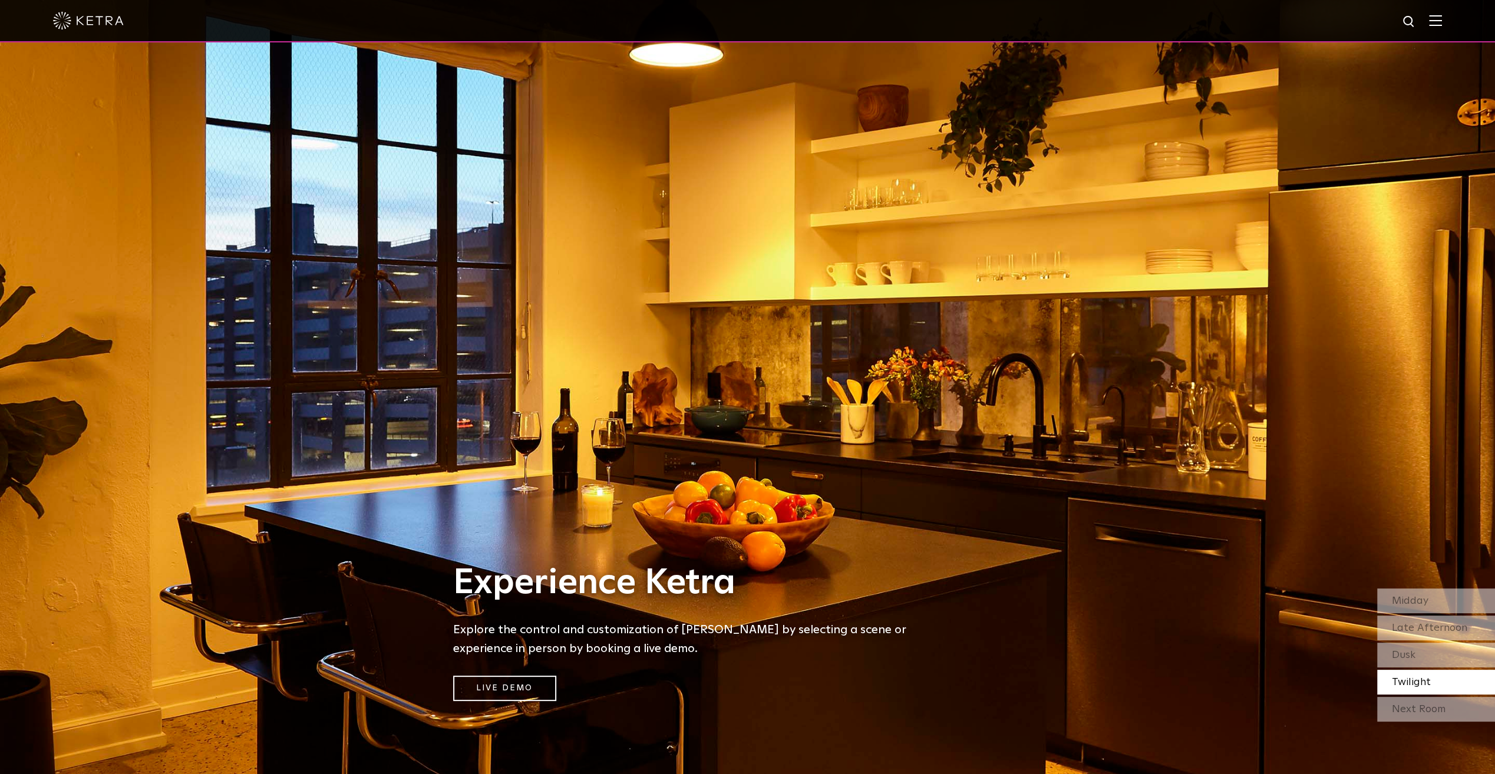
click at [1415, 709] on div "Next Room" at bounding box center [1436, 709] width 118 height 25
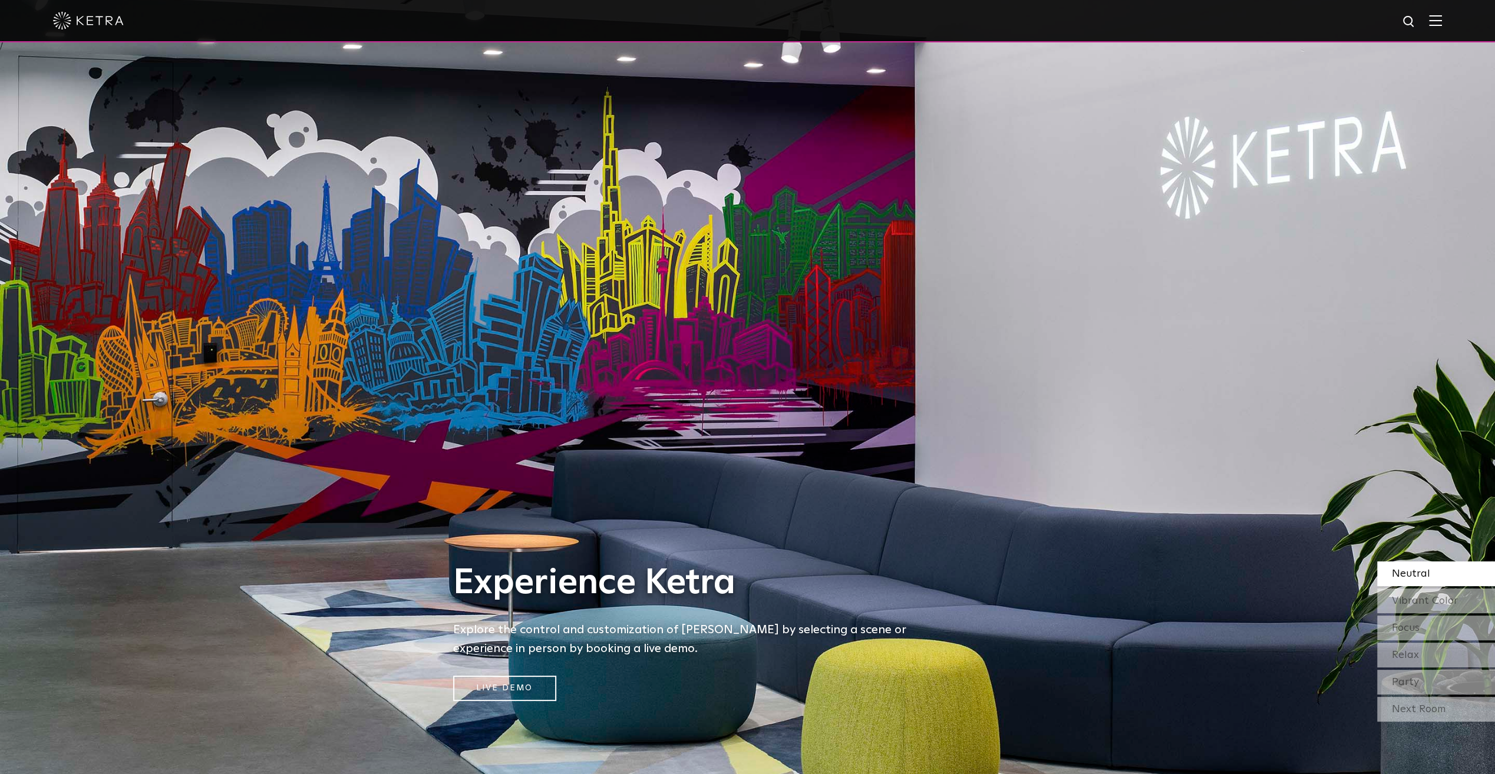
click at [1404, 596] on span "Vibrant Color" at bounding box center [1425, 601] width 66 height 11
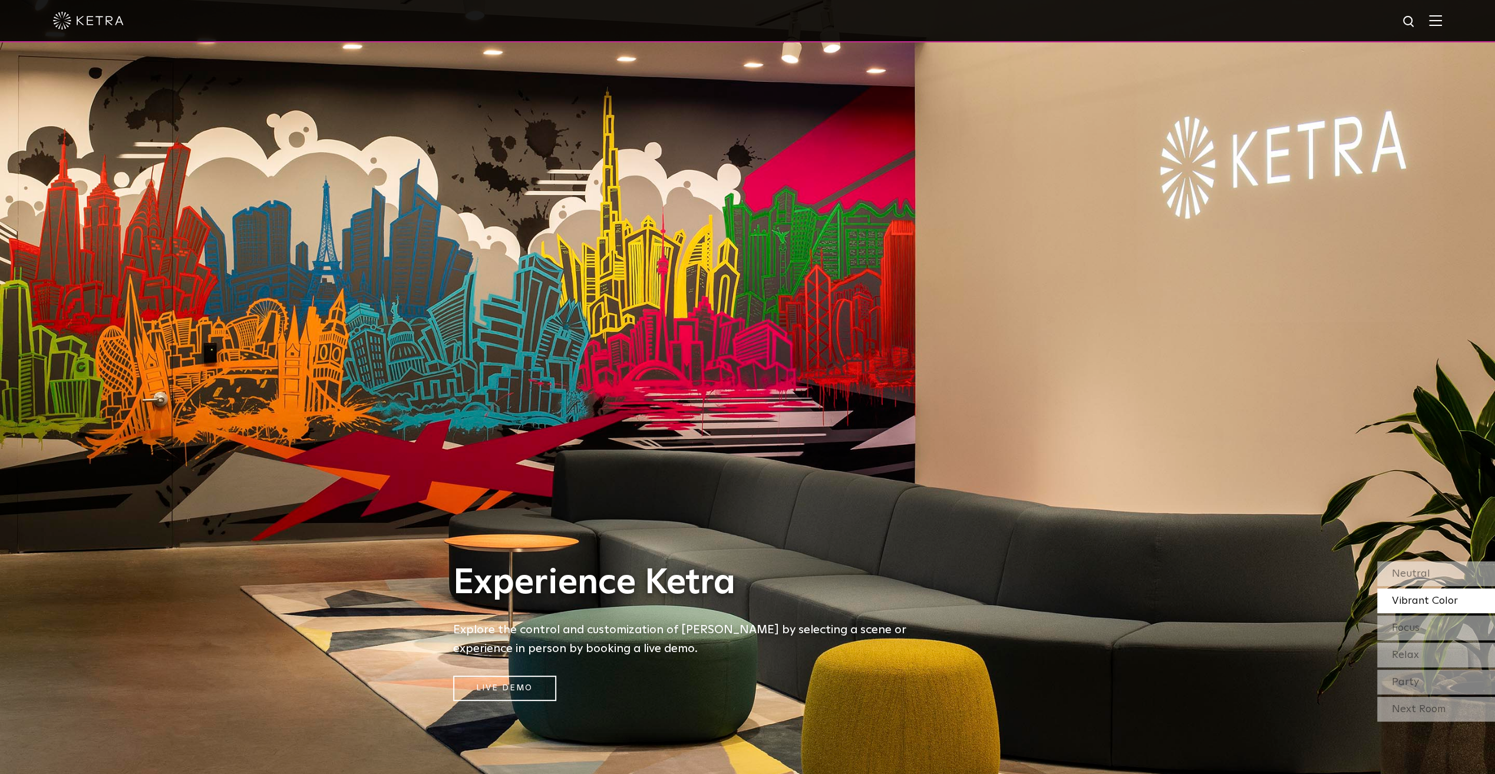
click at [1440, 574] on div "Neutral" at bounding box center [1436, 574] width 118 height 25
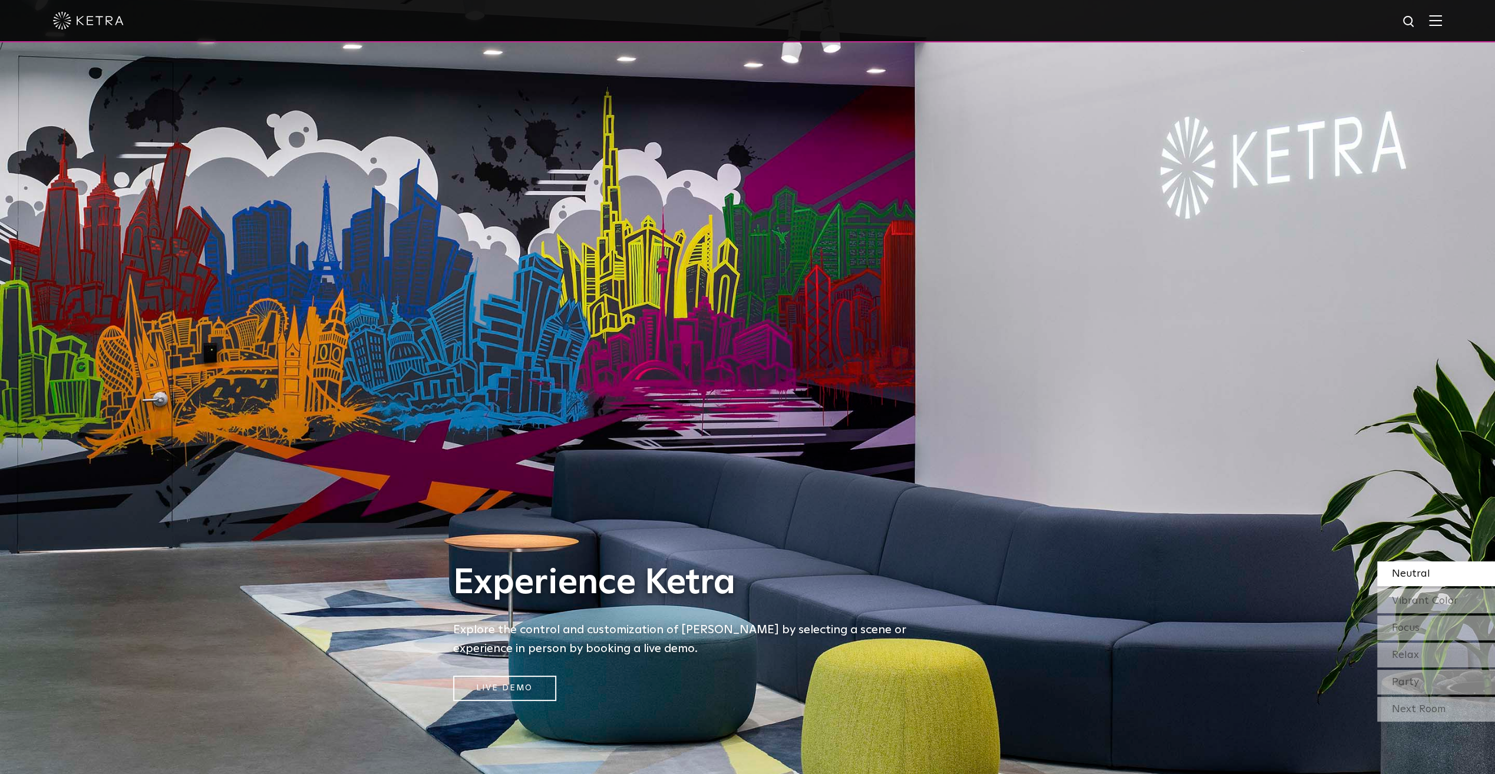
click at [1422, 603] on span "Vibrant Color" at bounding box center [1425, 601] width 66 height 11
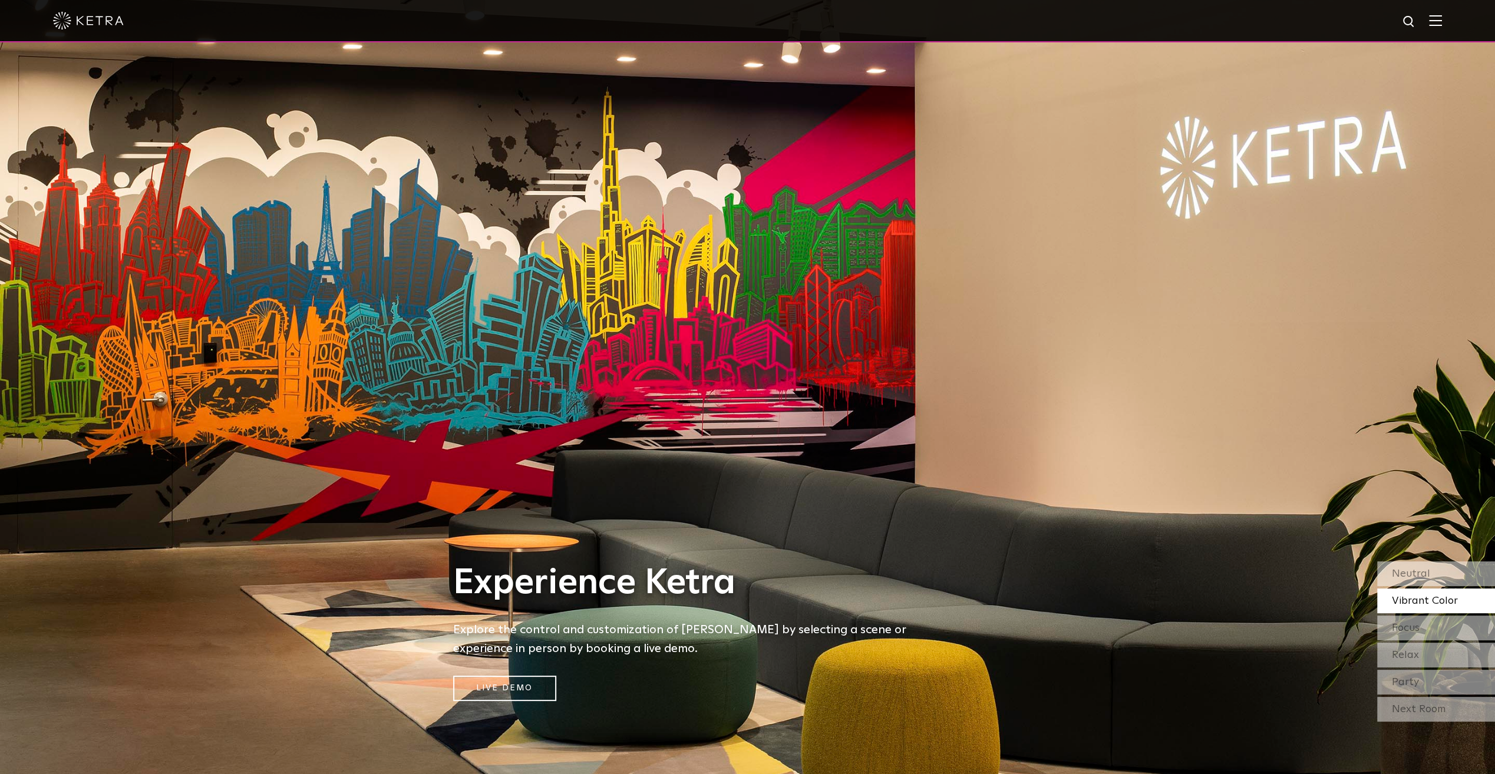
click at [1428, 639] on div "Focus" at bounding box center [1436, 628] width 118 height 25
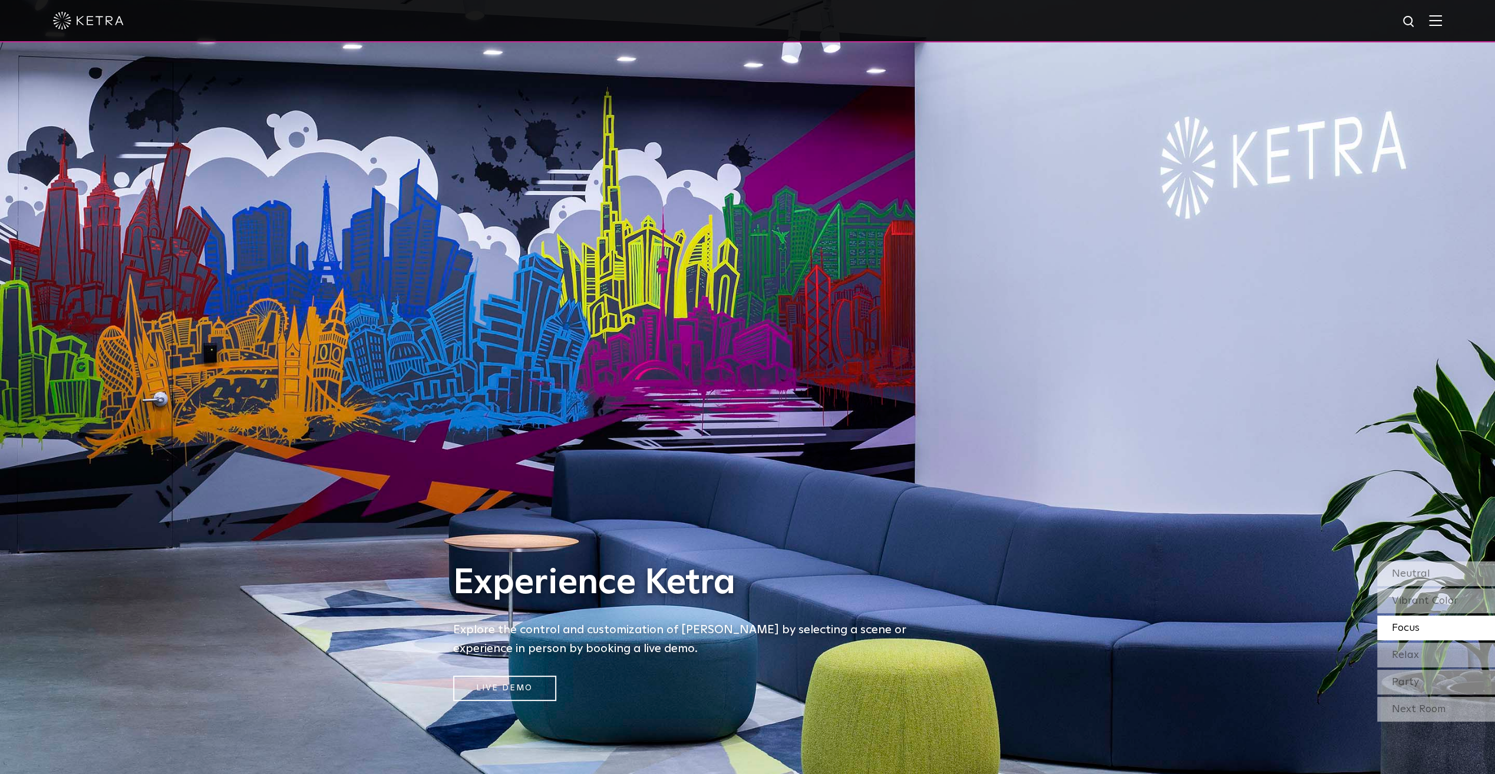
click at [1420, 653] on div "Relax" at bounding box center [1436, 655] width 118 height 25
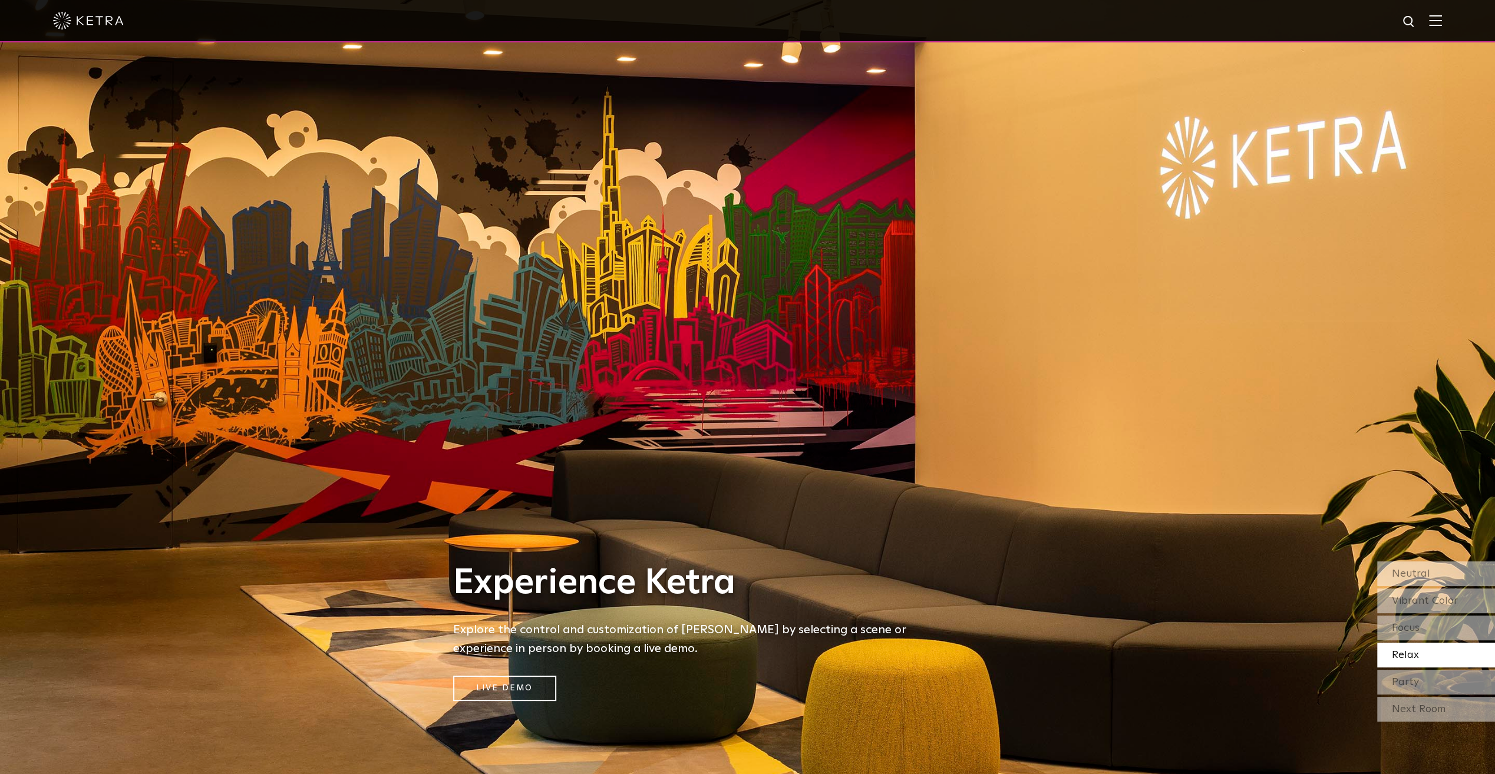
click at [1414, 683] on span "Party" at bounding box center [1405, 682] width 27 height 11
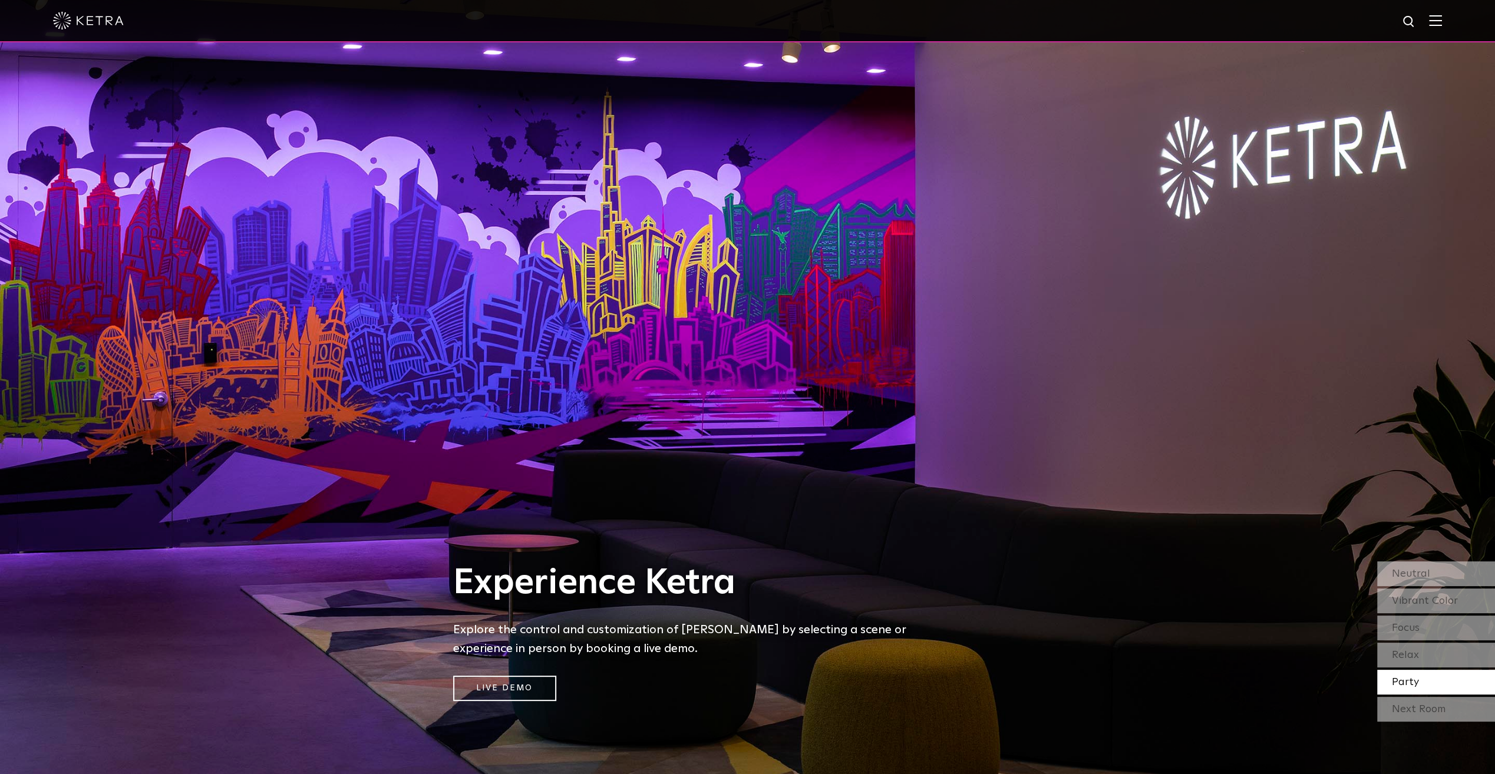
click at [1413, 700] on div "Next Room" at bounding box center [1436, 709] width 118 height 25
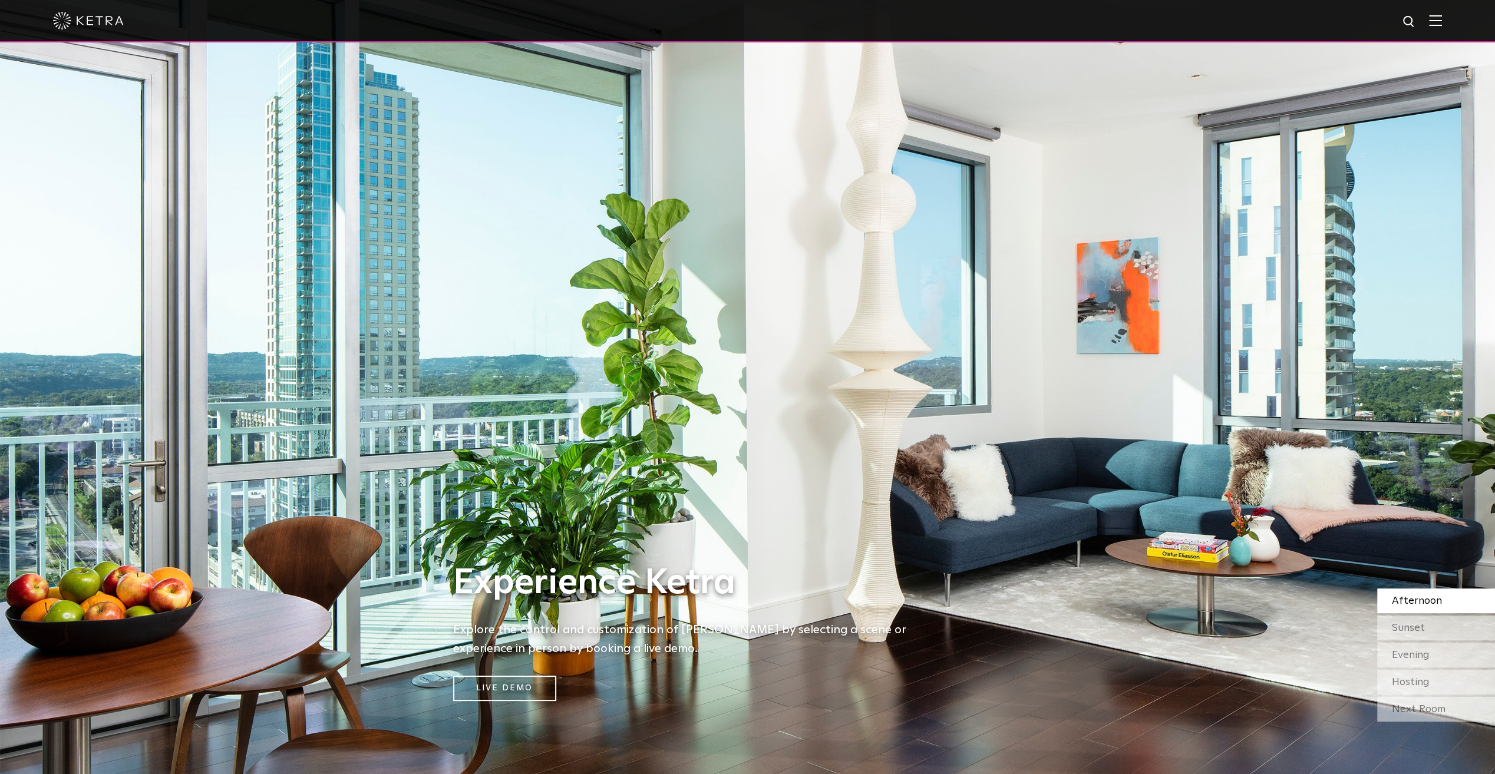
click at [1408, 701] on div "Next Room" at bounding box center [1436, 709] width 118 height 25
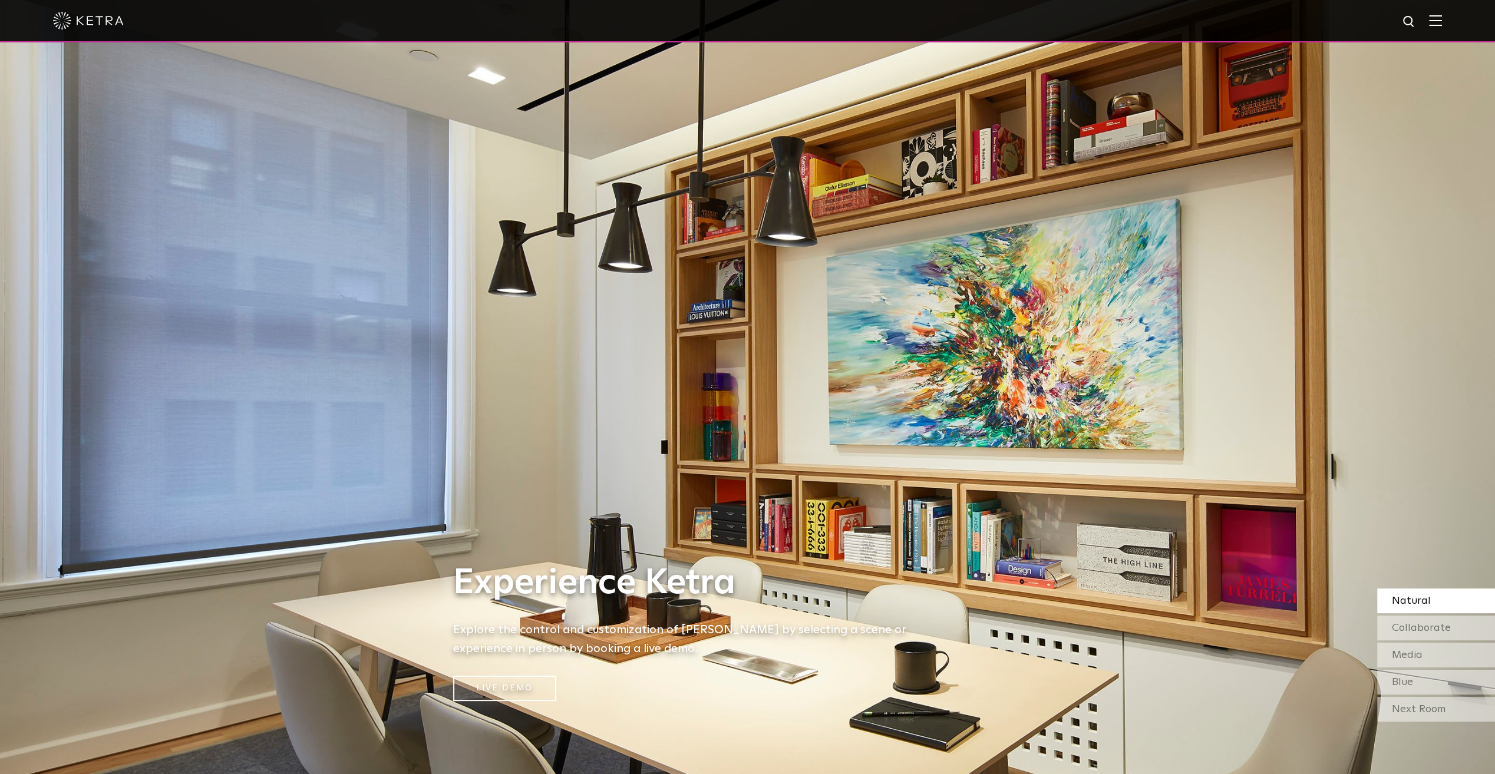
click at [1408, 698] on div "Next Room" at bounding box center [1436, 709] width 118 height 25
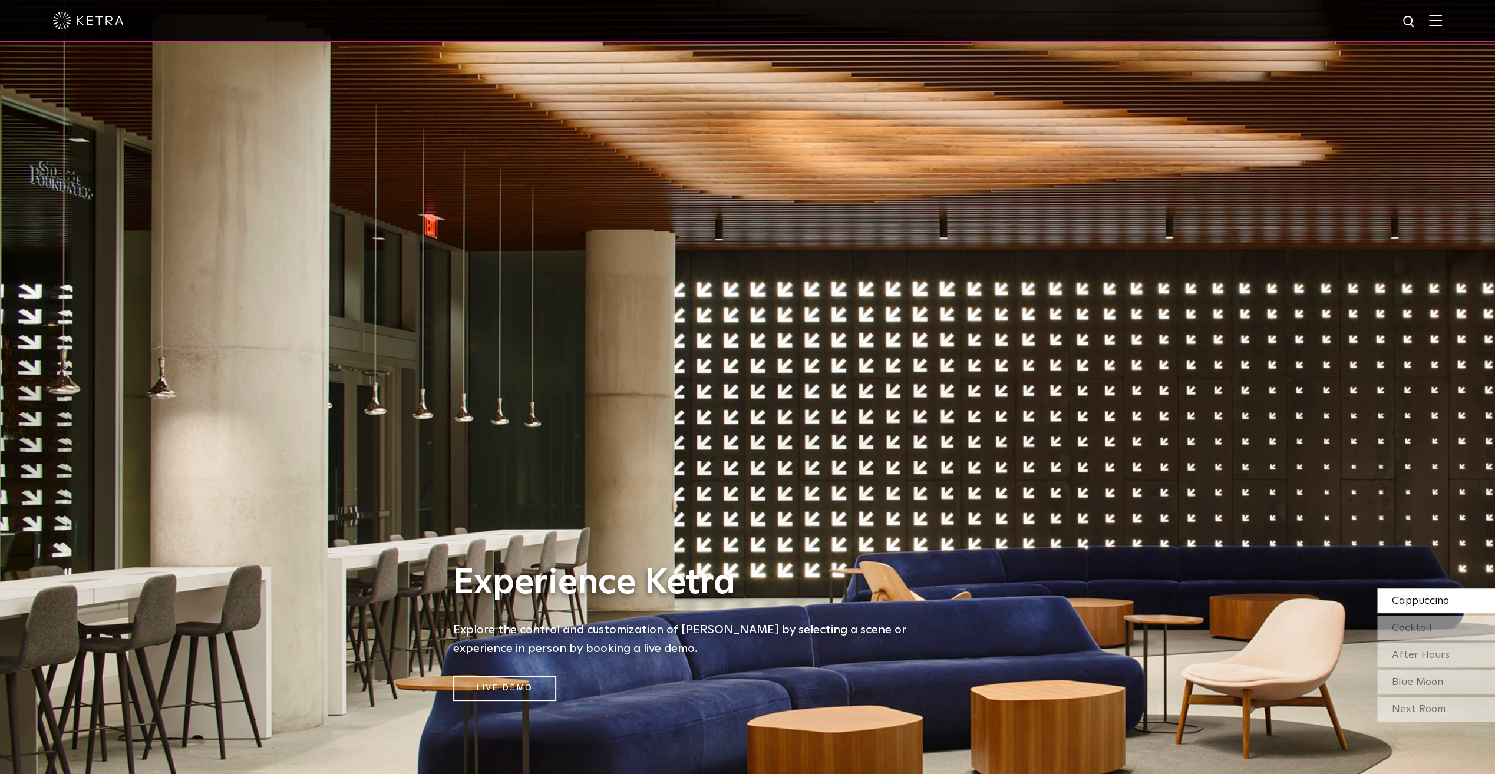
click at [1439, 12] on div at bounding box center [747, 20] width 1389 height 41
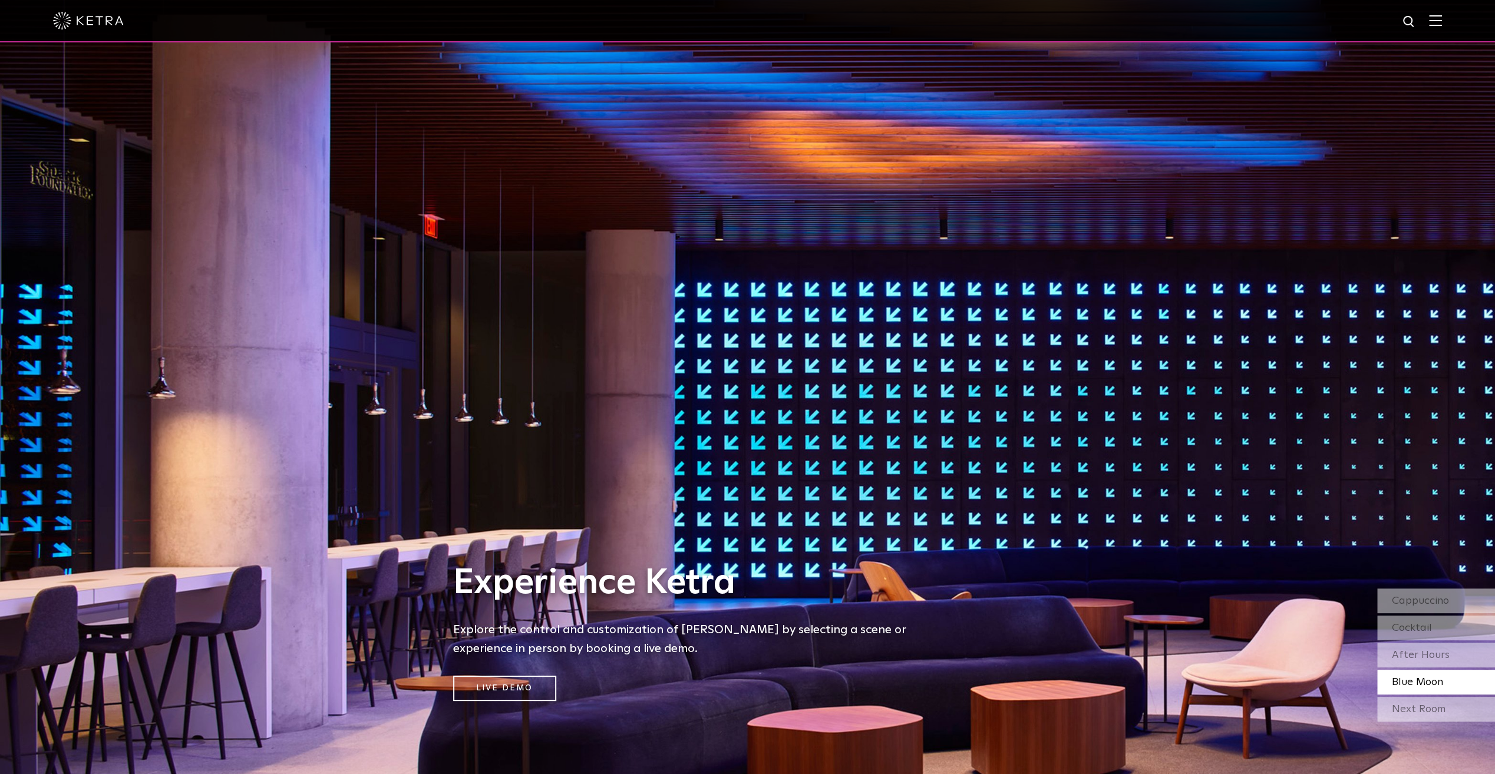
click at [1439, 25] on img at bounding box center [1435, 20] width 13 height 11
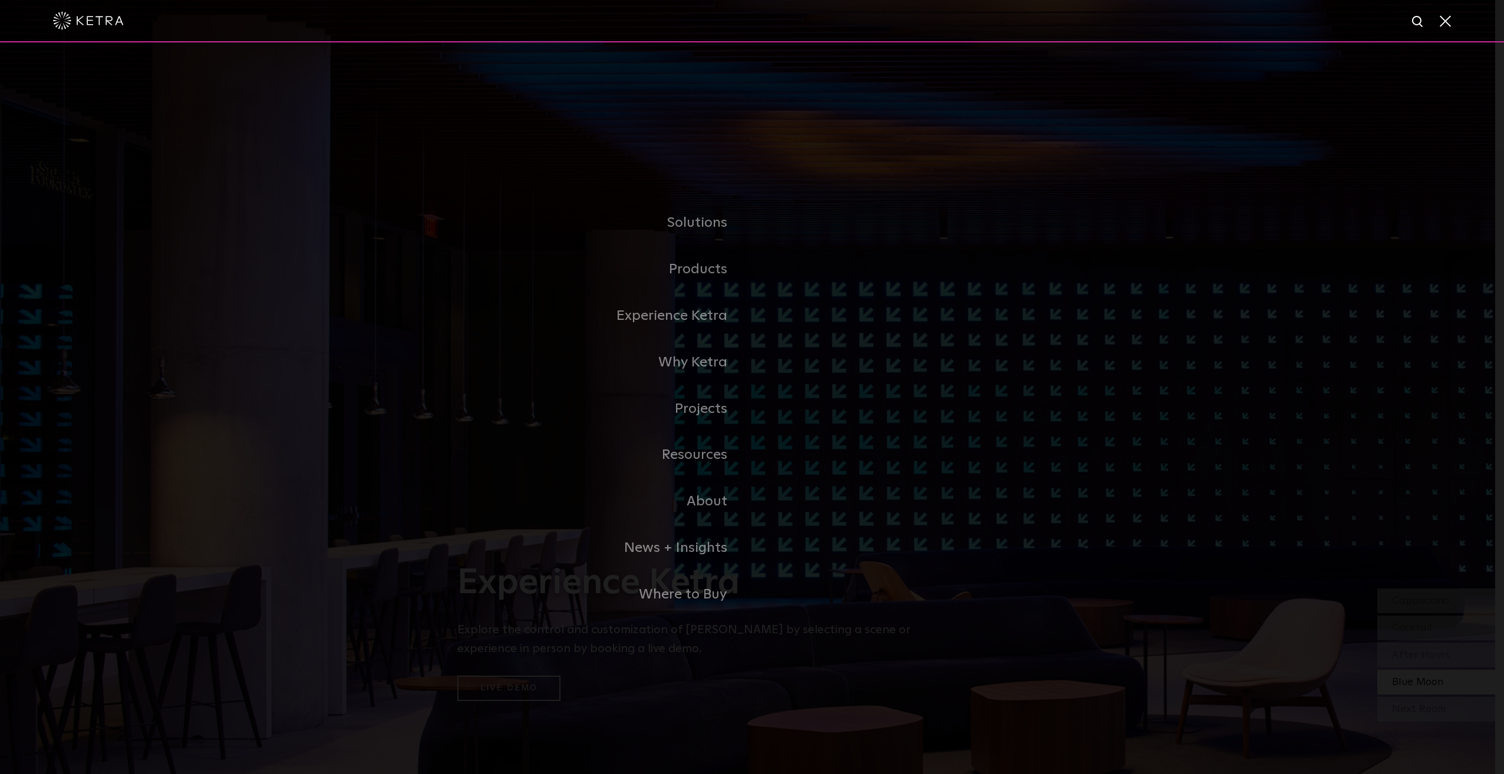
click at [0, 0] on link "Home" at bounding box center [0, 0] width 0 height 0
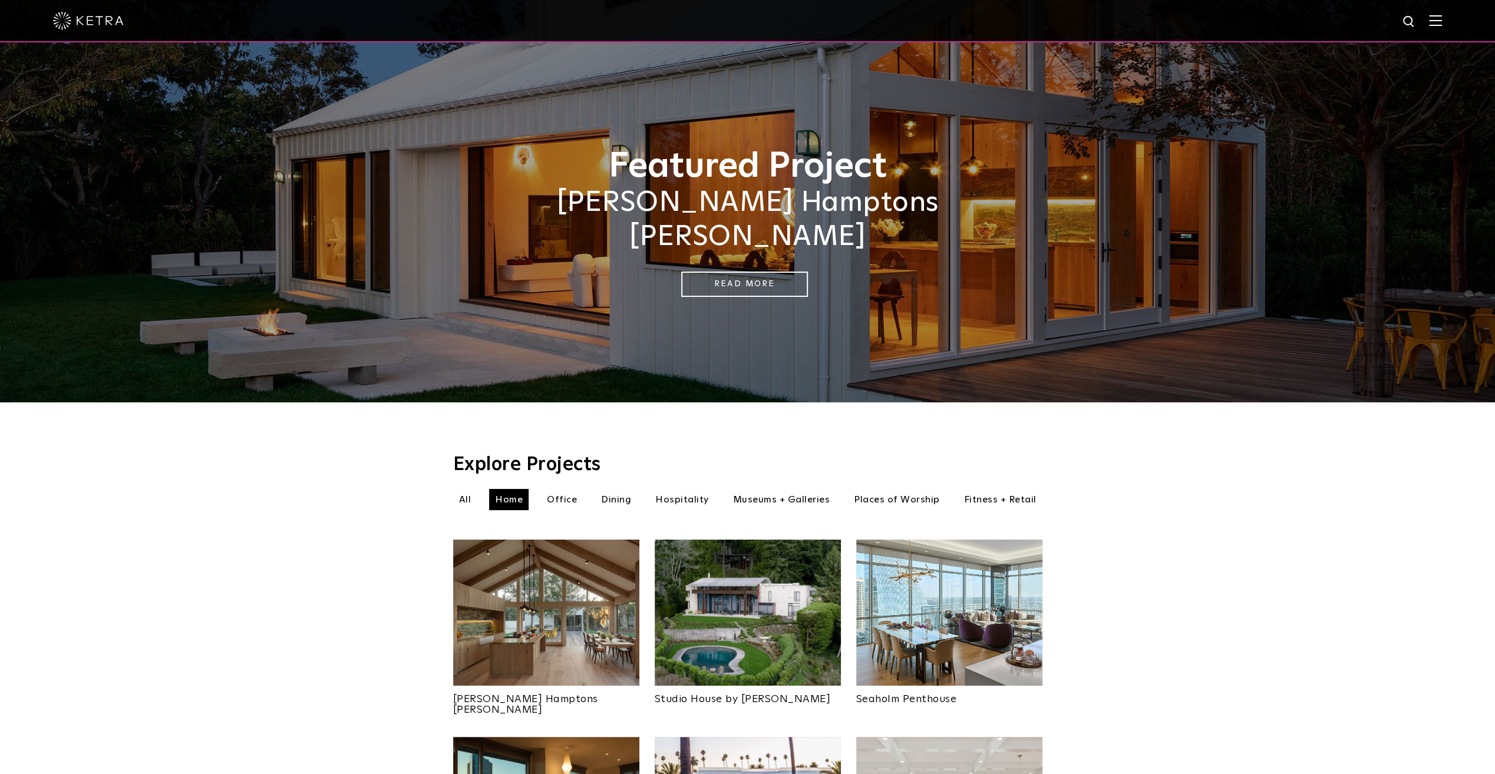
click at [524, 605] on img at bounding box center [546, 613] width 186 height 146
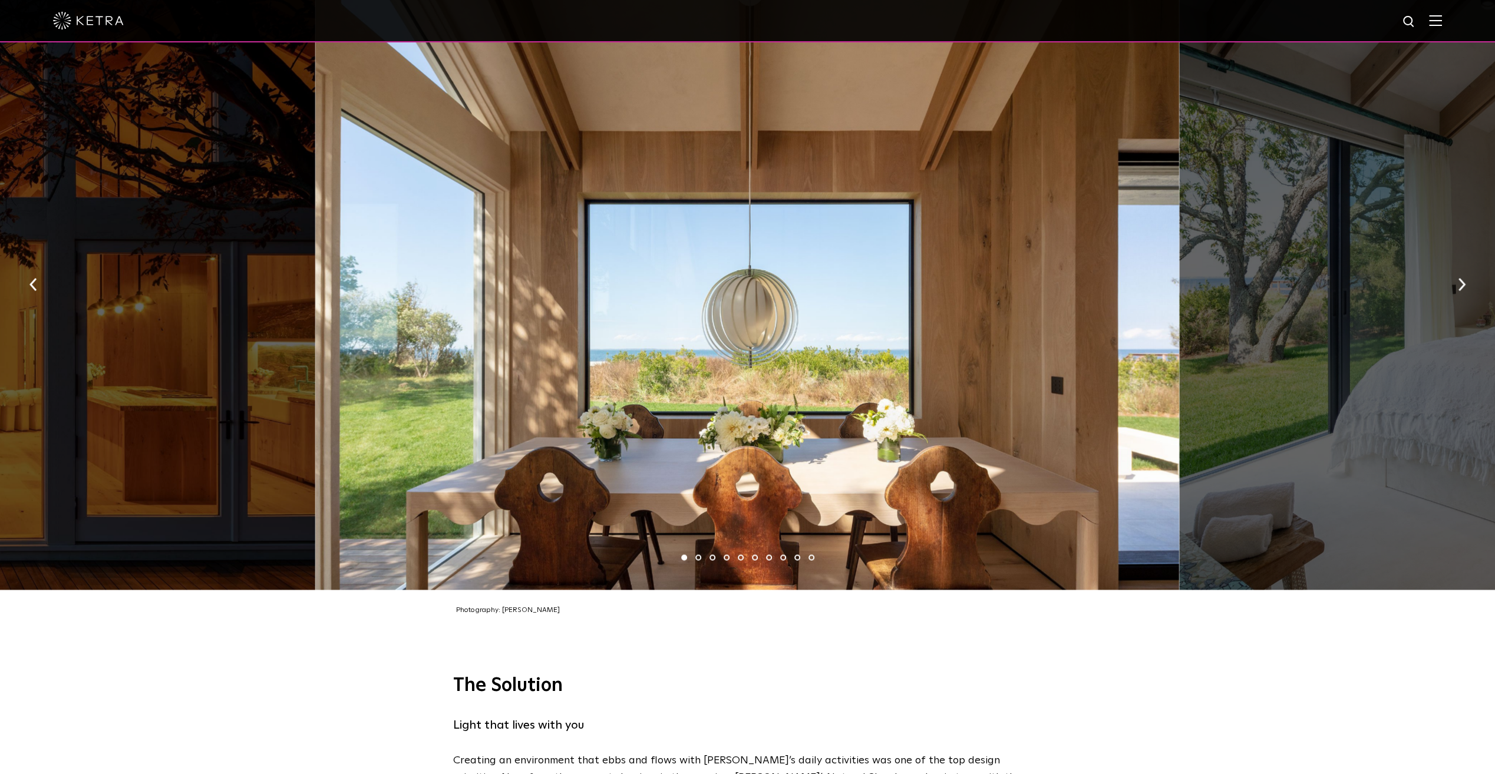
scroll to position [1739, 0]
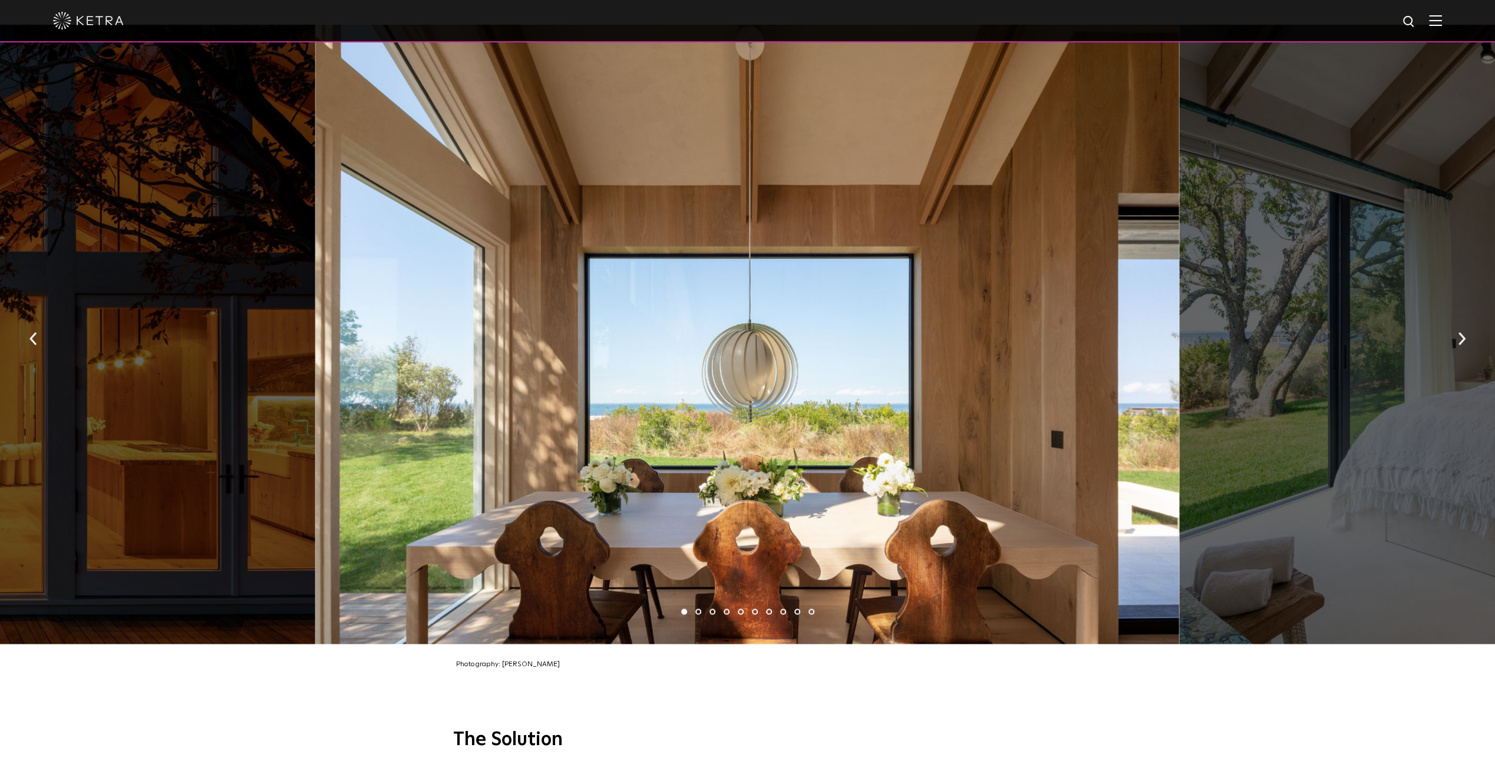
click at [1461, 333] on img "button" at bounding box center [1462, 338] width 8 height 13
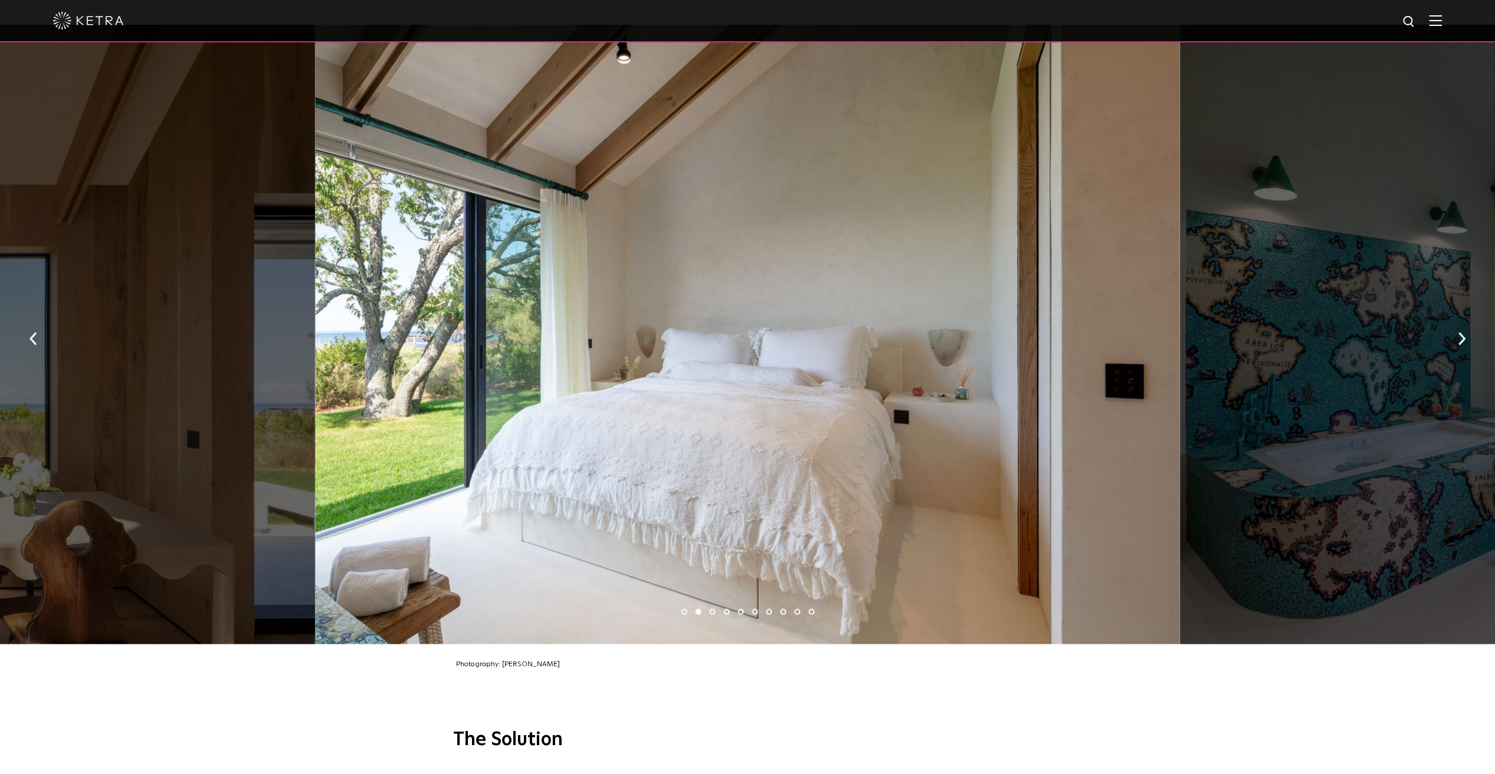
click at [1461, 333] on img "button" at bounding box center [1462, 338] width 8 height 13
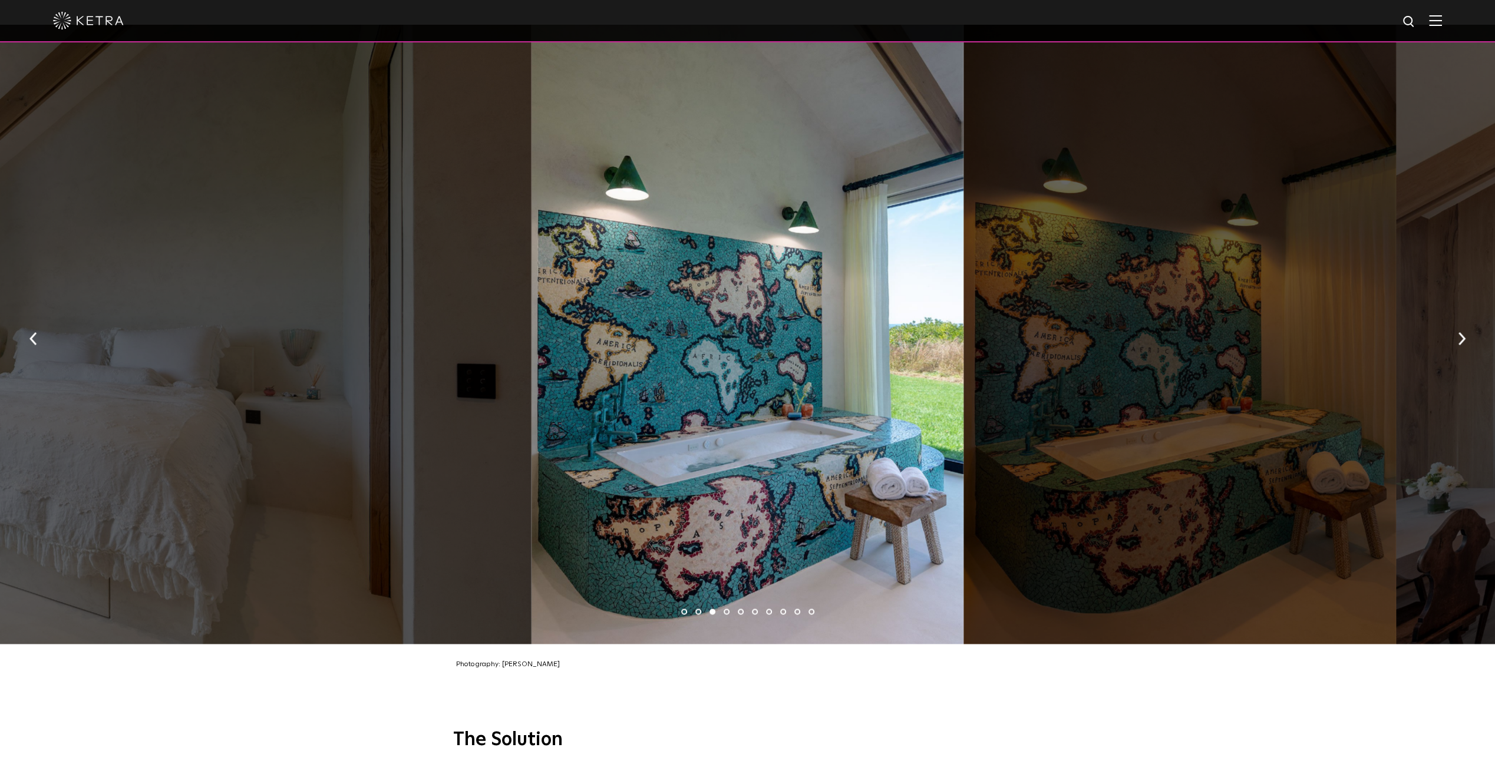
click at [1461, 333] on img "button" at bounding box center [1462, 338] width 8 height 13
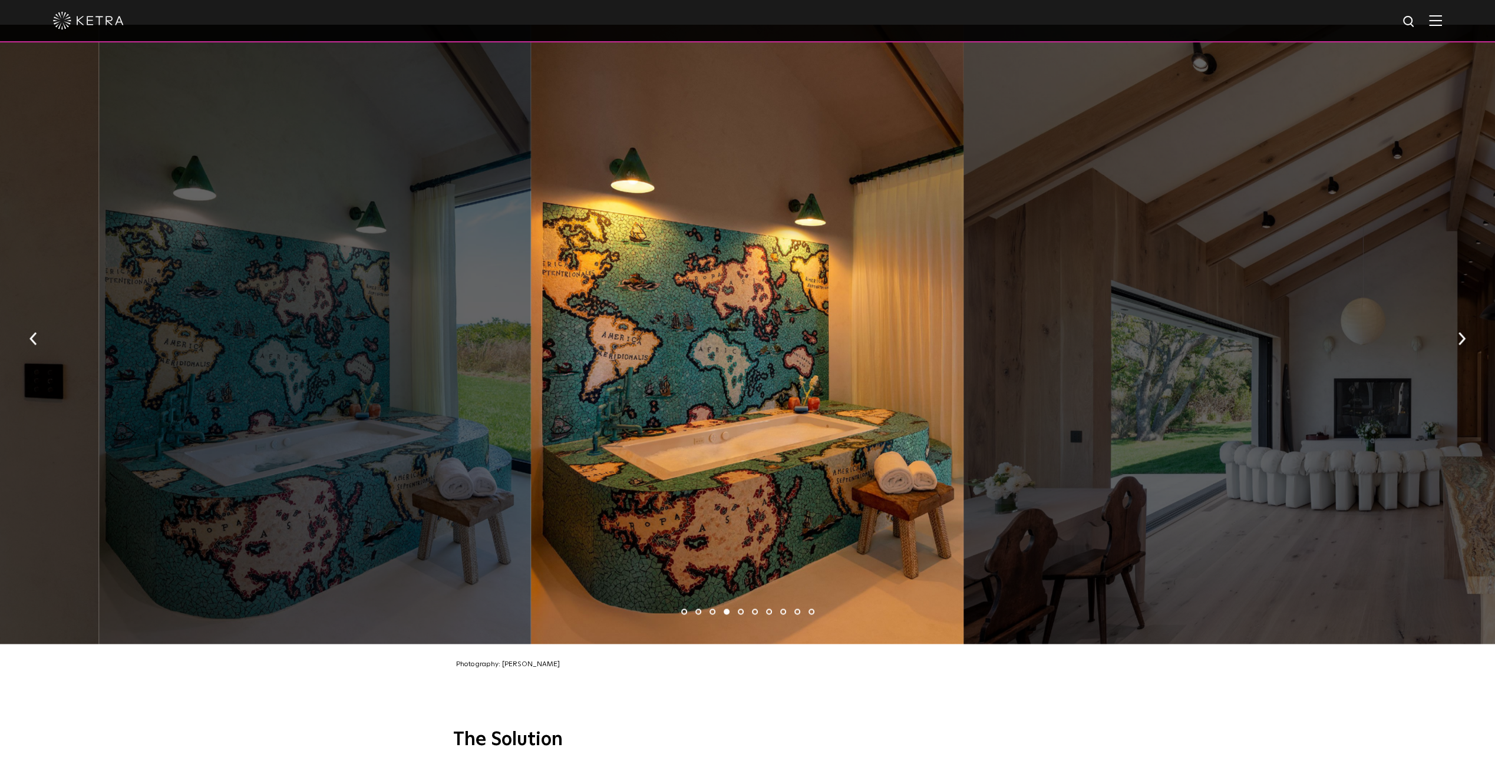
click at [1461, 333] on img "button" at bounding box center [1462, 338] width 8 height 13
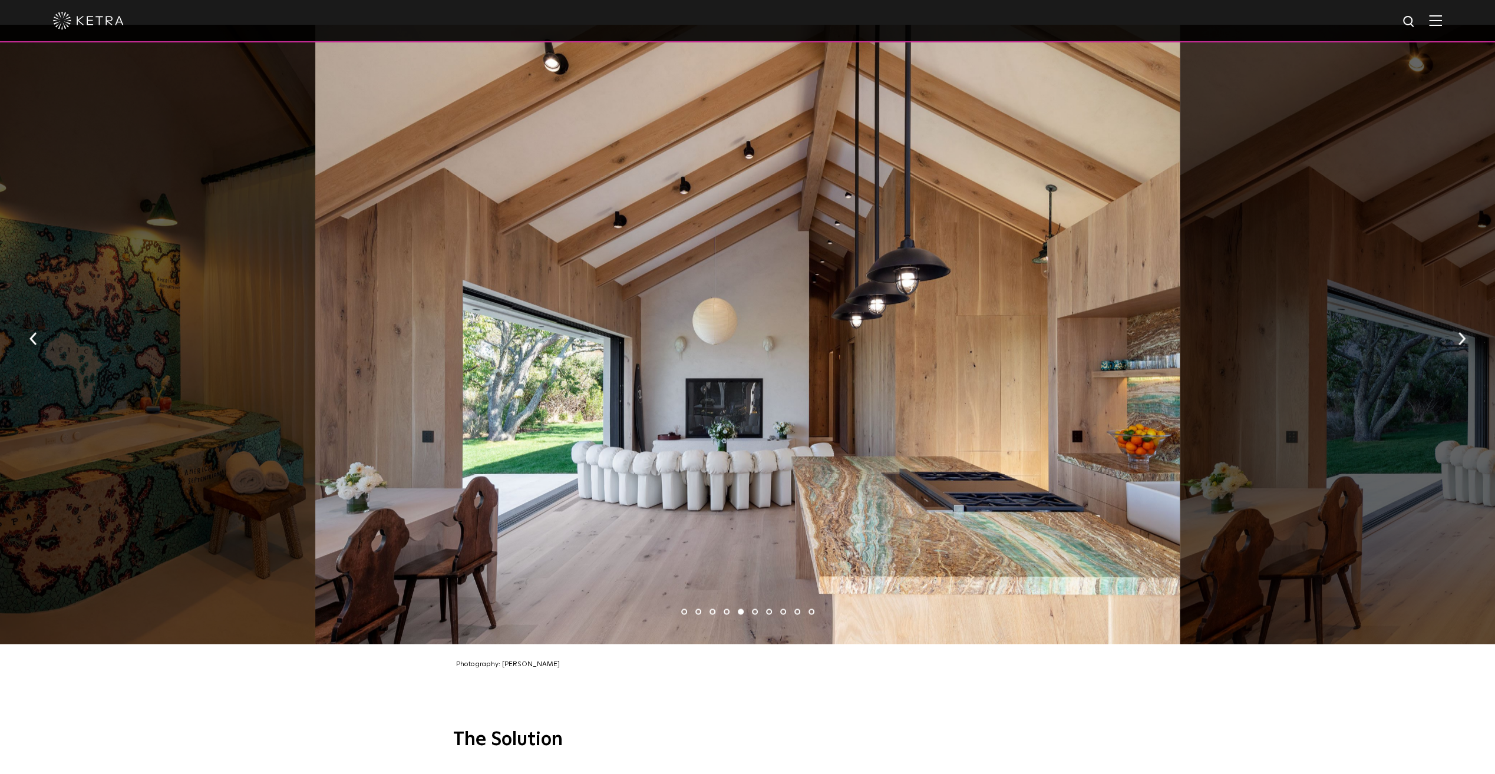
click at [1461, 333] on img "button" at bounding box center [1462, 338] width 8 height 13
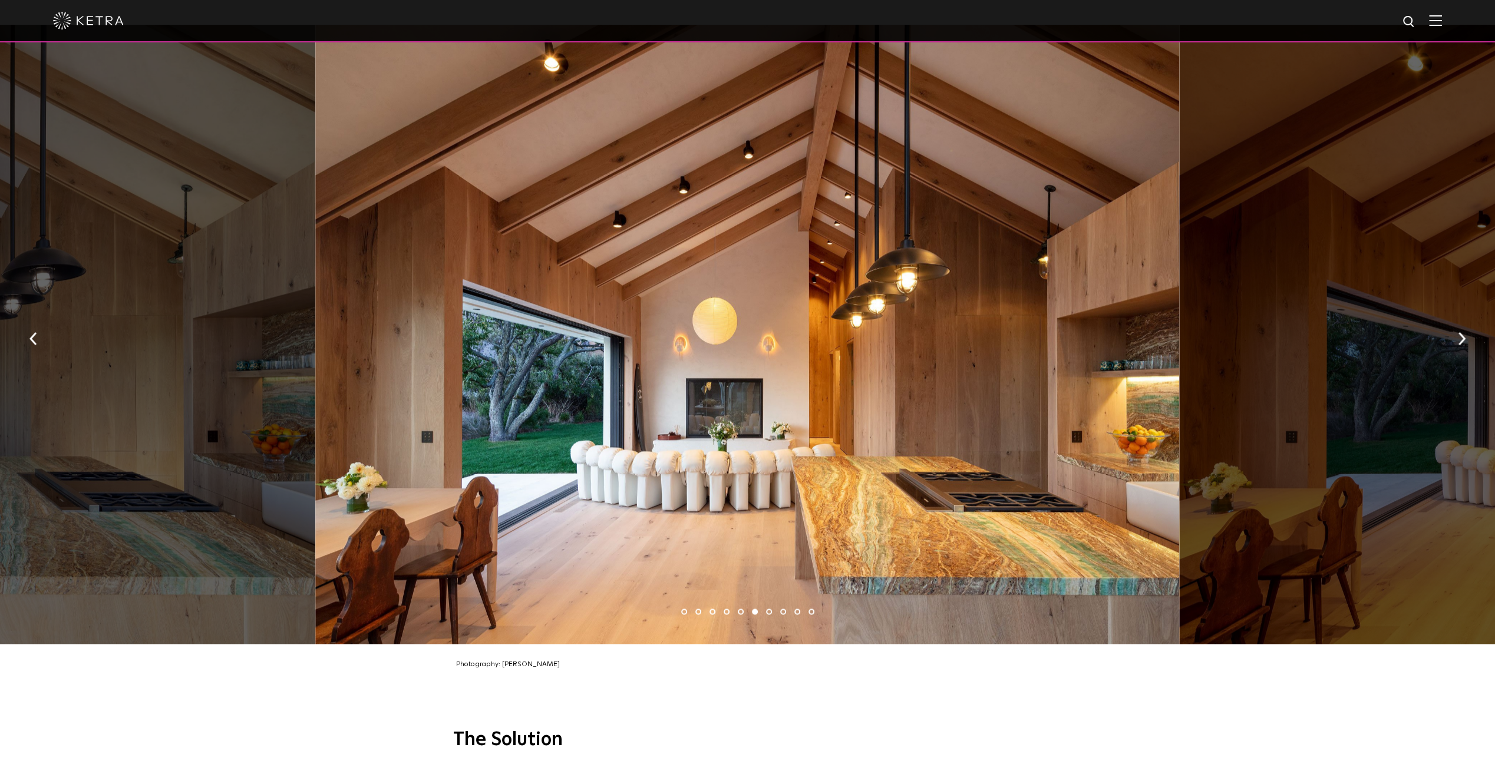
click at [1461, 333] on img "button" at bounding box center [1462, 338] width 8 height 13
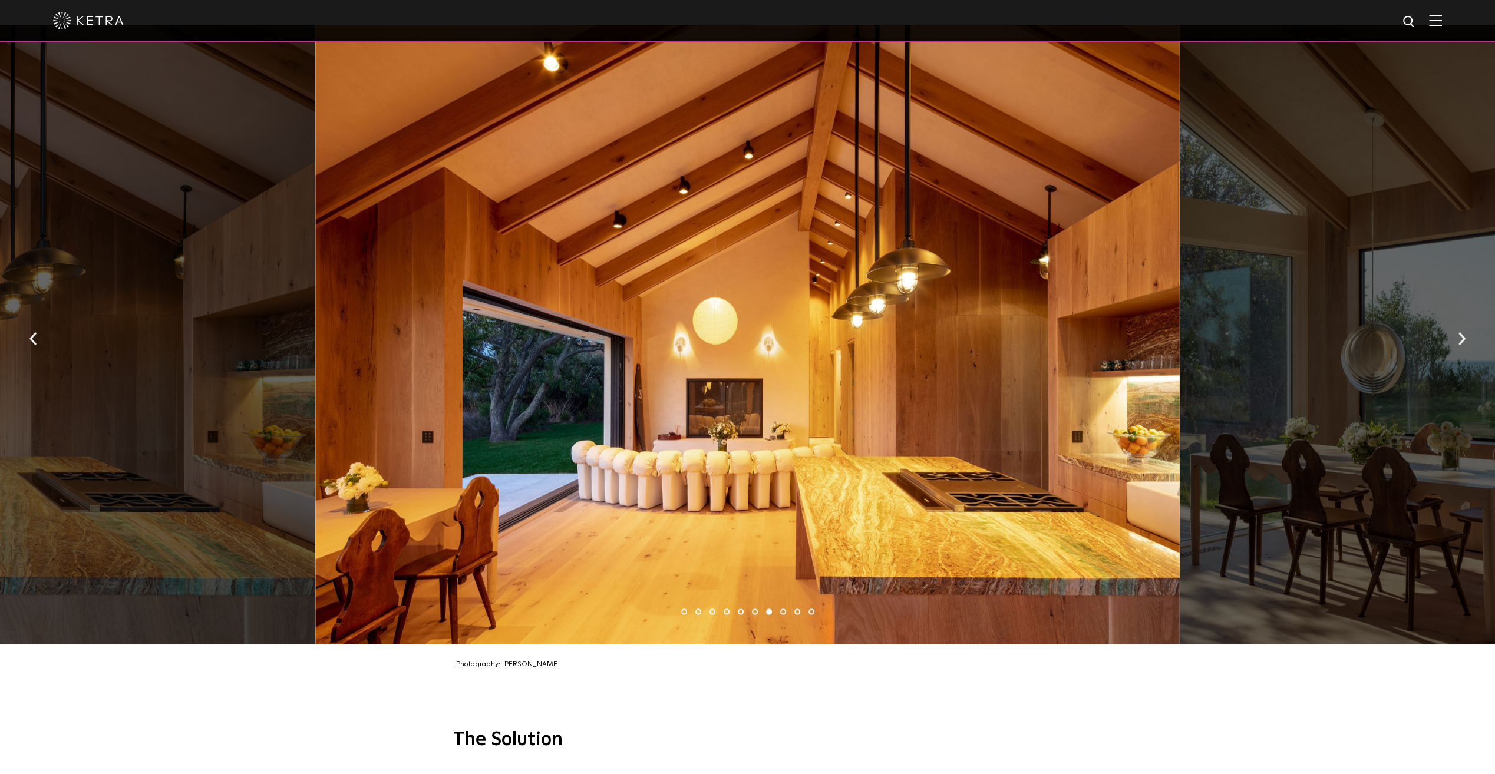
click at [1461, 333] on img "button" at bounding box center [1462, 338] width 8 height 13
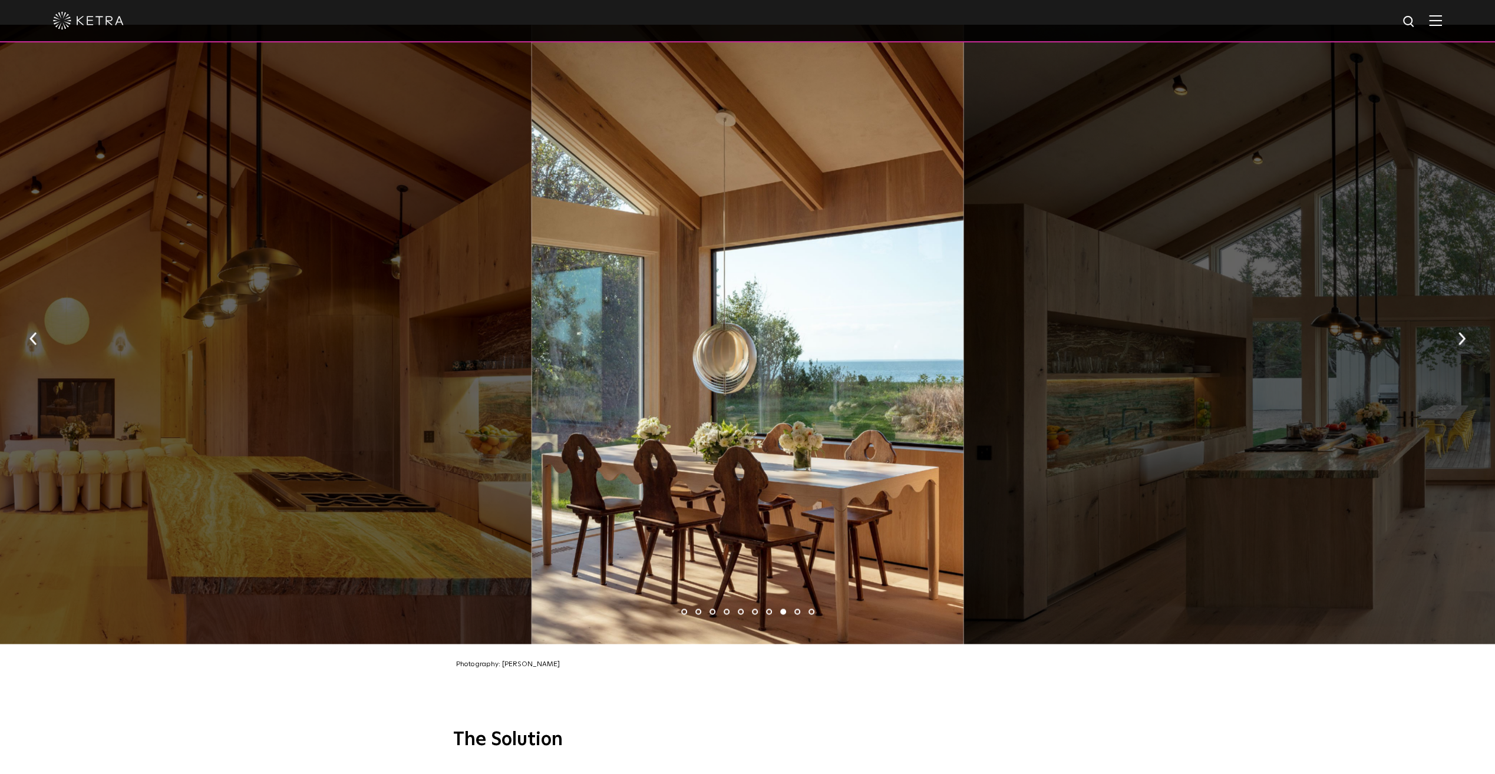
click at [1461, 333] on img "button" at bounding box center [1462, 338] width 8 height 13
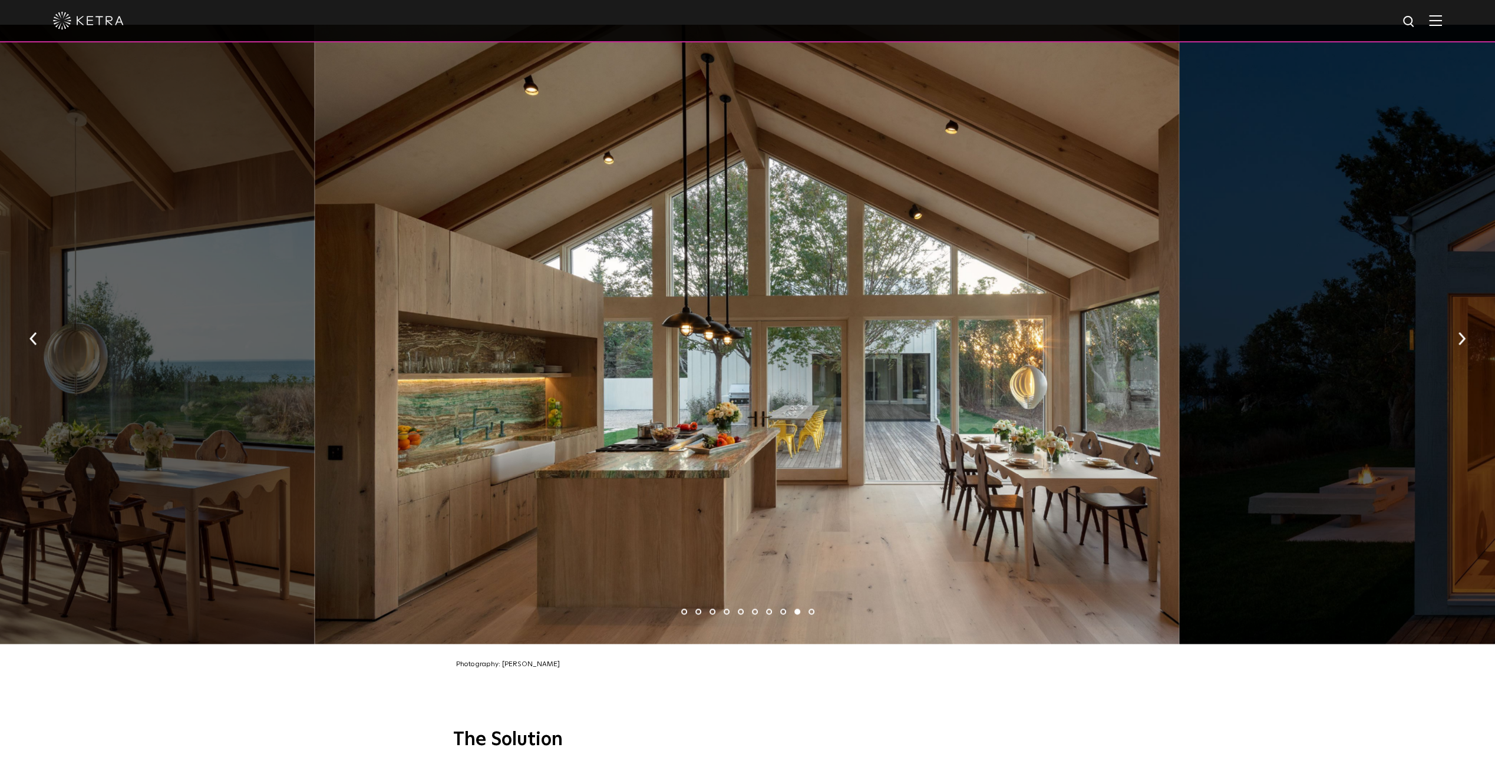
click at [1460, 338] on img "button" at bounding box center [1462, 338] width 8 height 13
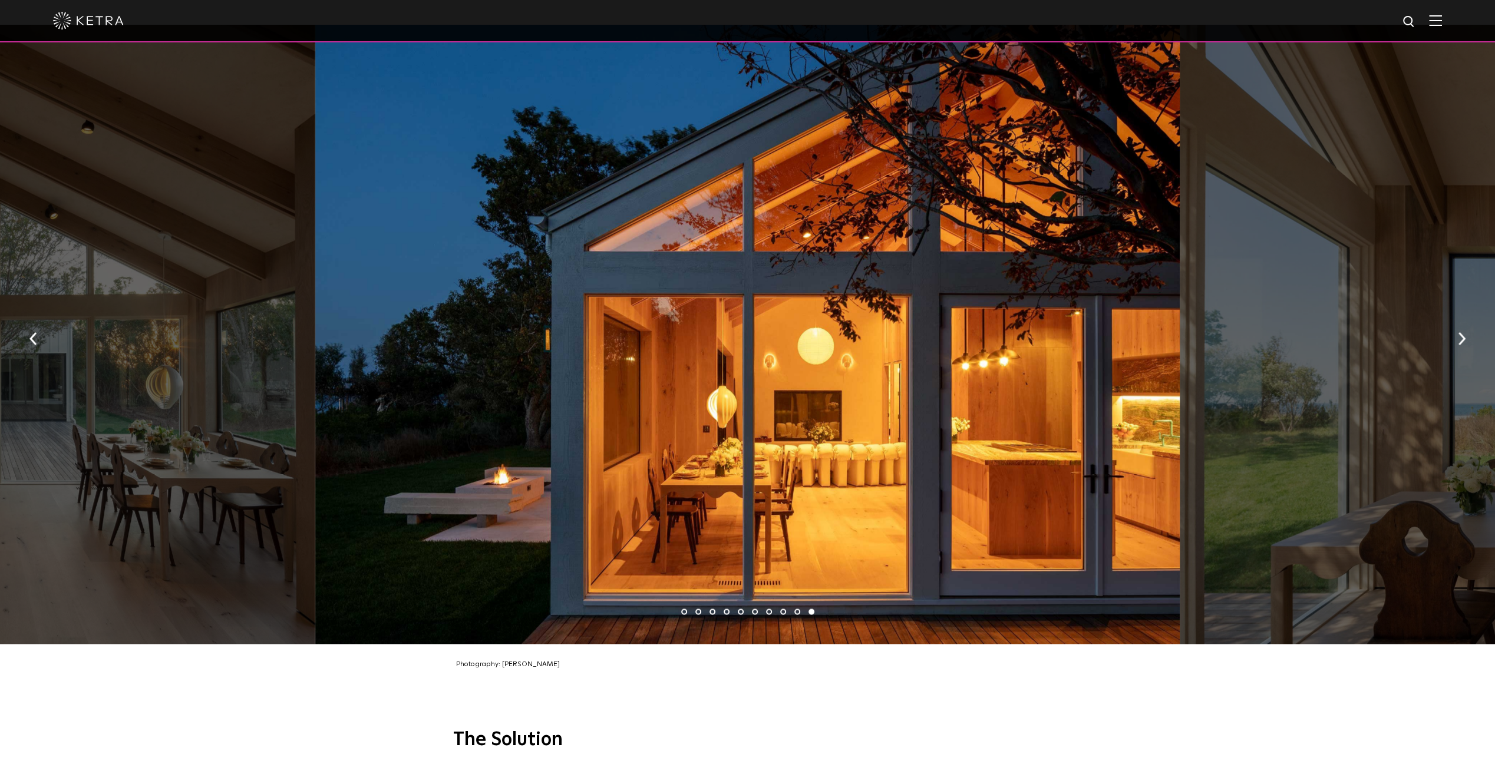
click at [1460, 338] on img "button" at bounding box center [1462, 338] width 8 height 13
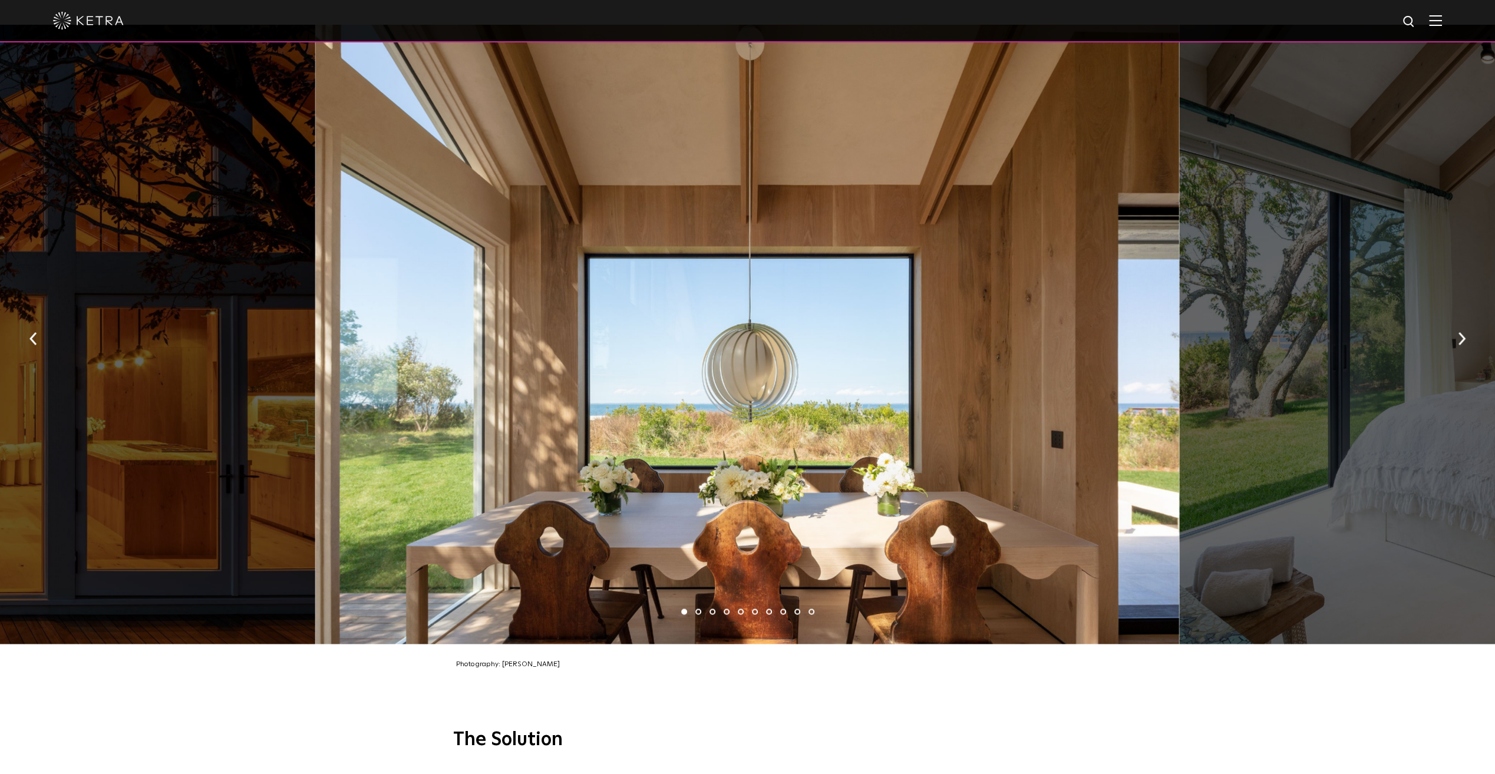
click at [1460, 338] on img "button" at bounding box center [1462, 338] width 8 height 13
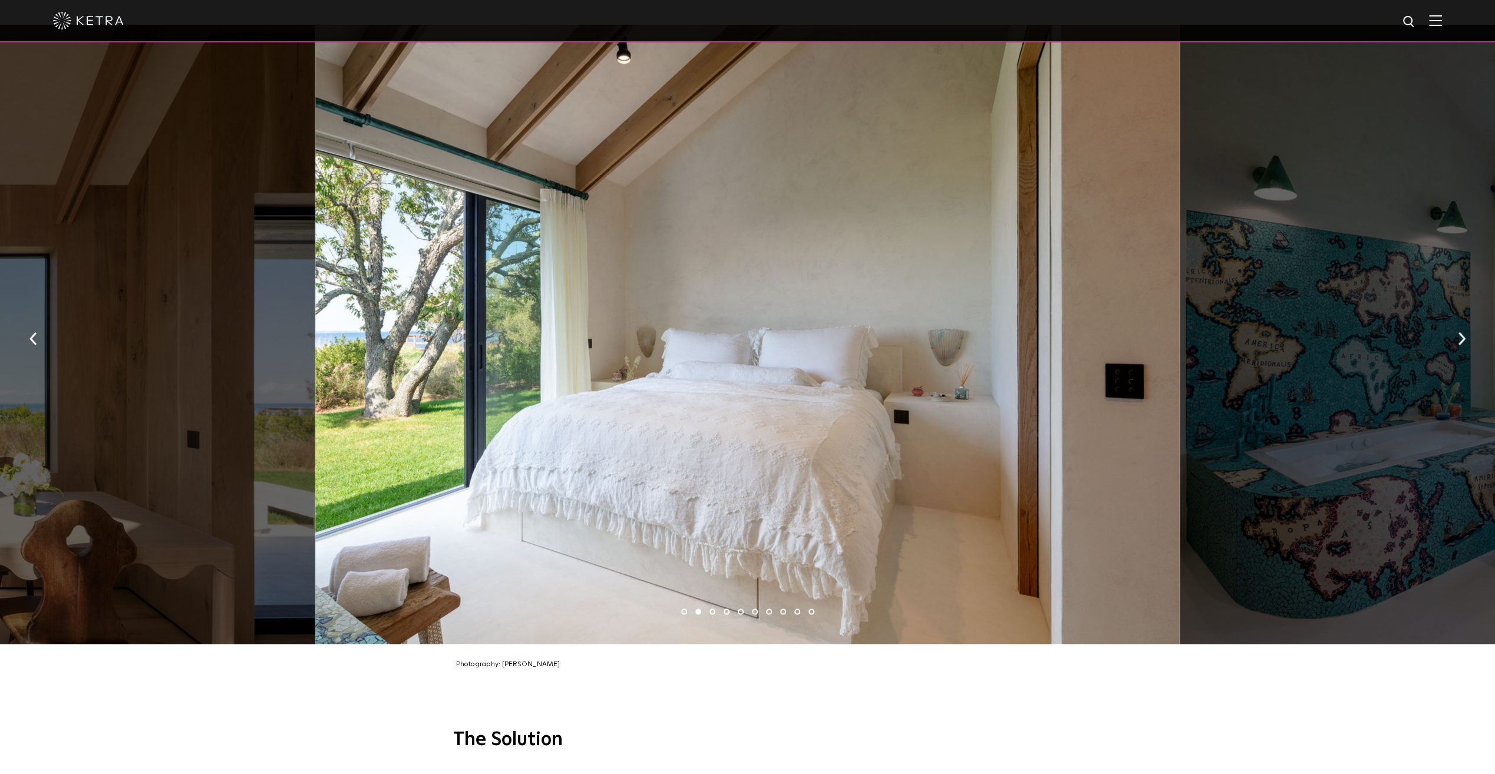
click at [1460, 338] on img "button" at bounding box center [1462, 338] width 8 height 13
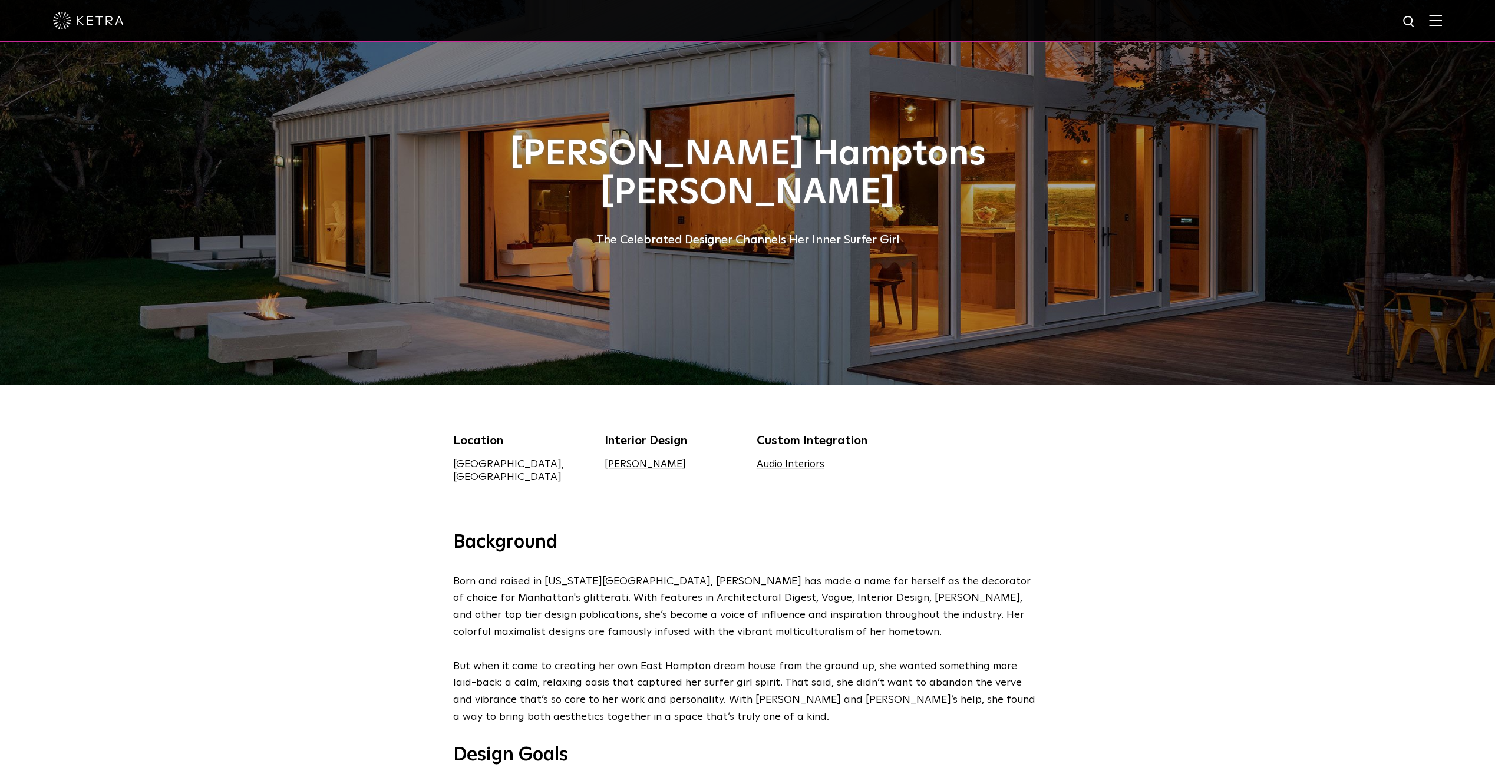
scroll to position [0, 0]
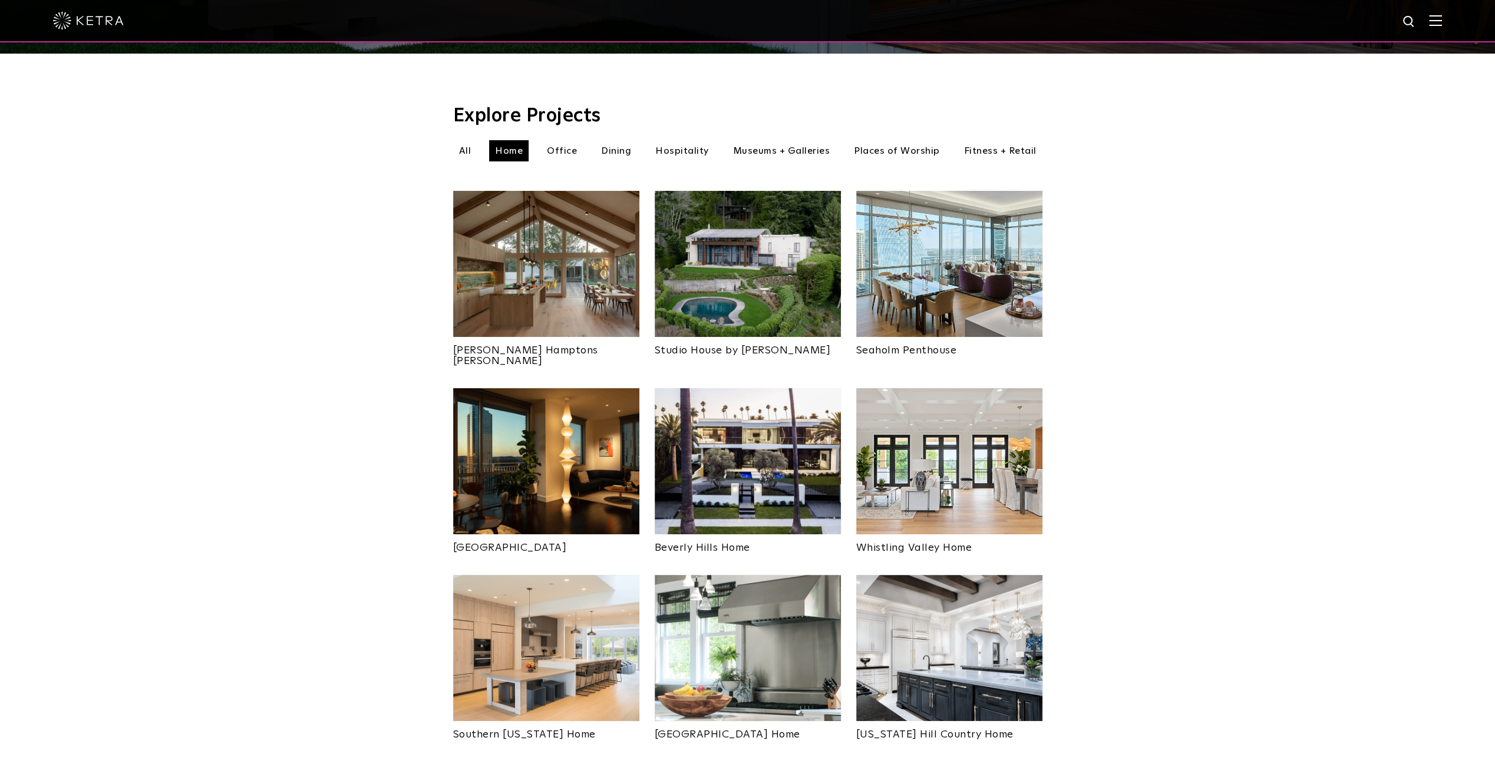
scroll to position [354, 0]
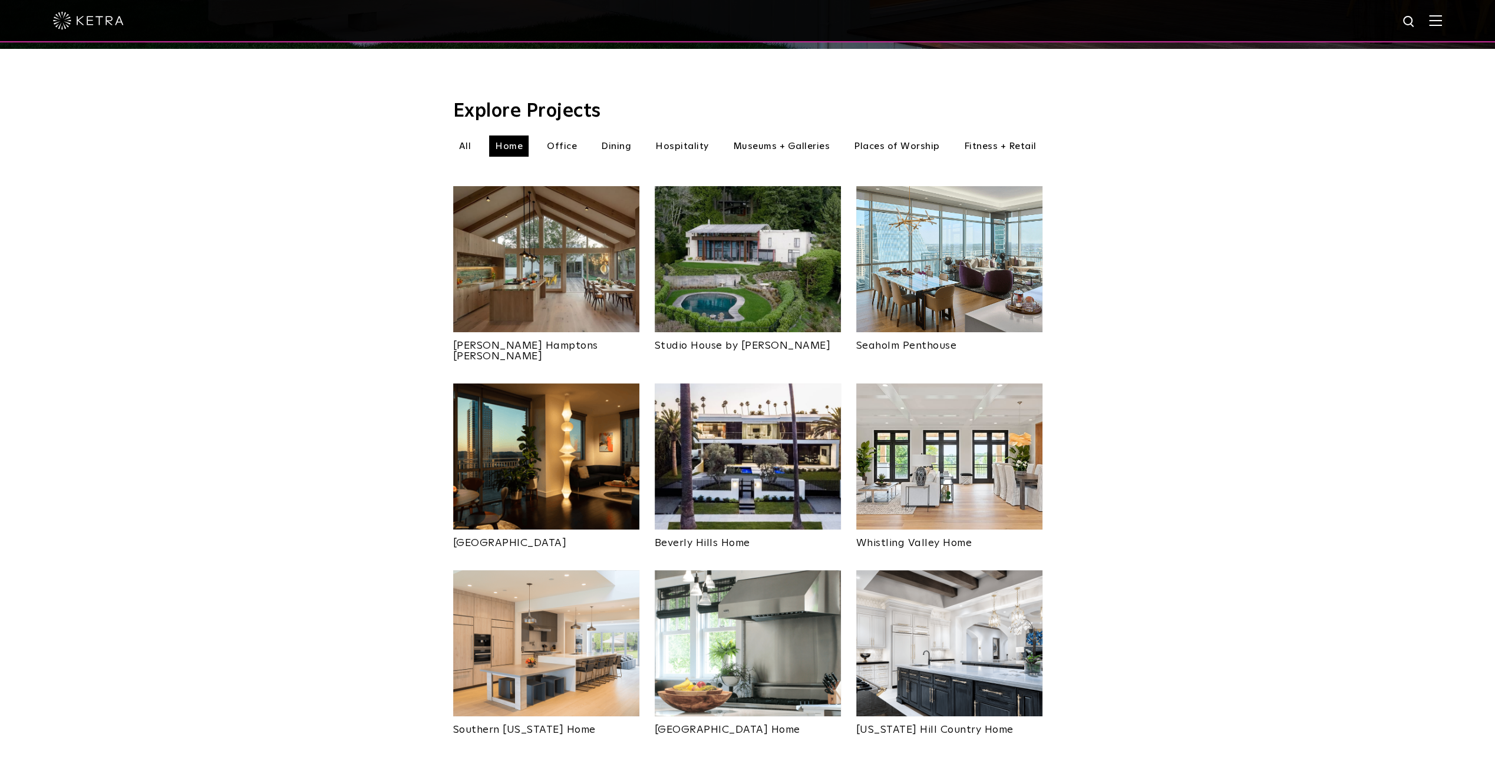
click at [910, 618] on img at bounding box center [949, 643] width 186 height 146
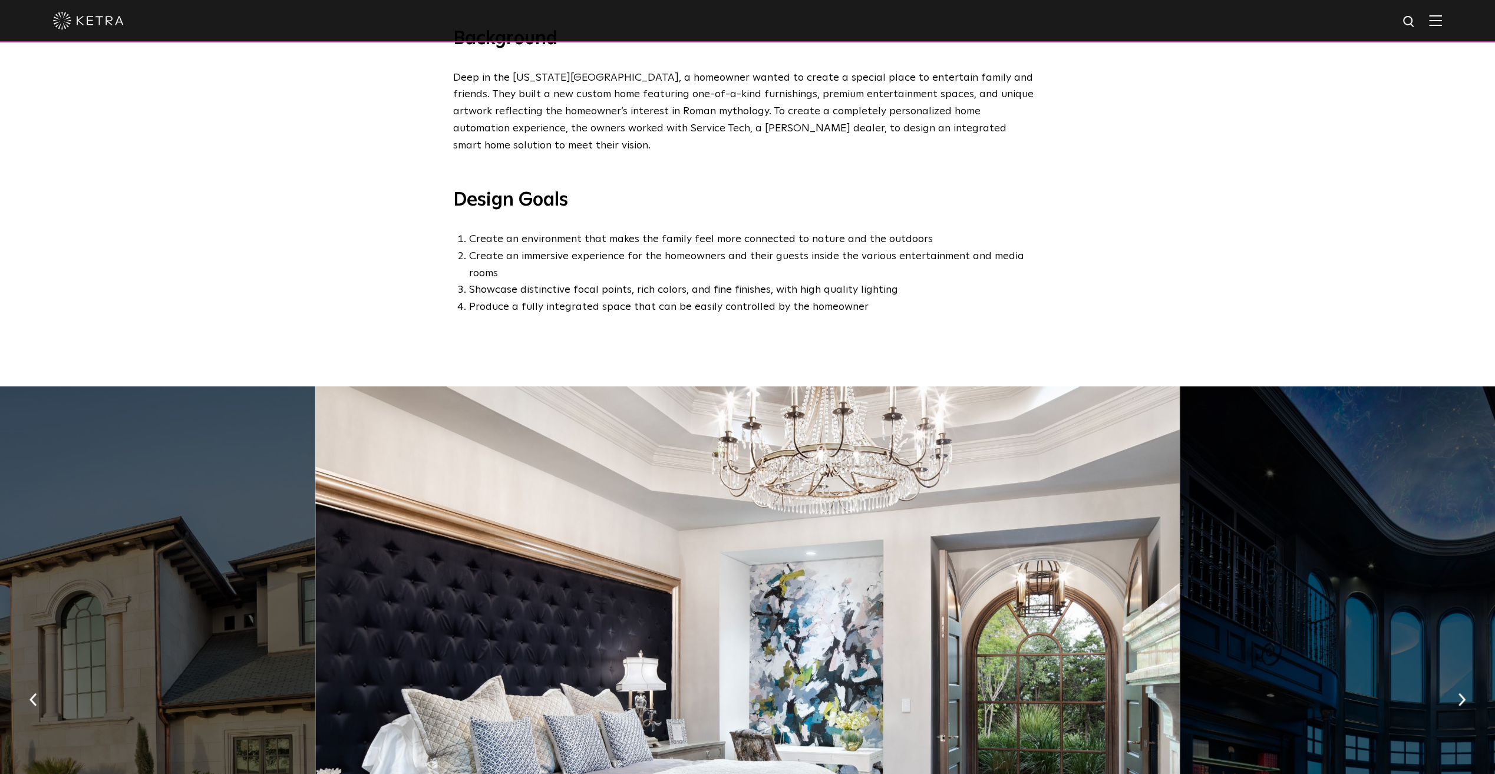
scroll to position [718, 0]
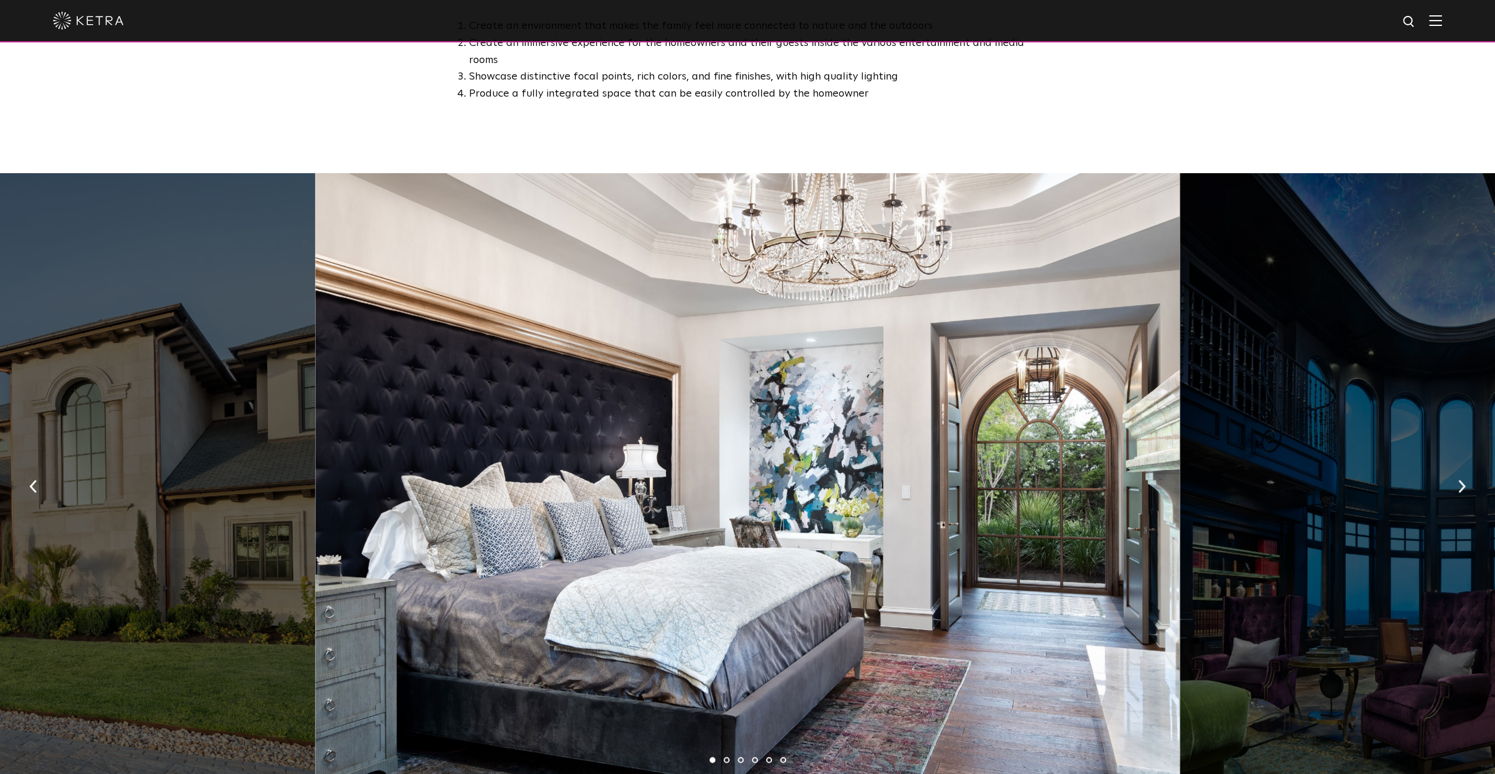
click at [1468, 465] on button "button" at bounding box center [1461, 485] width 25 height 41
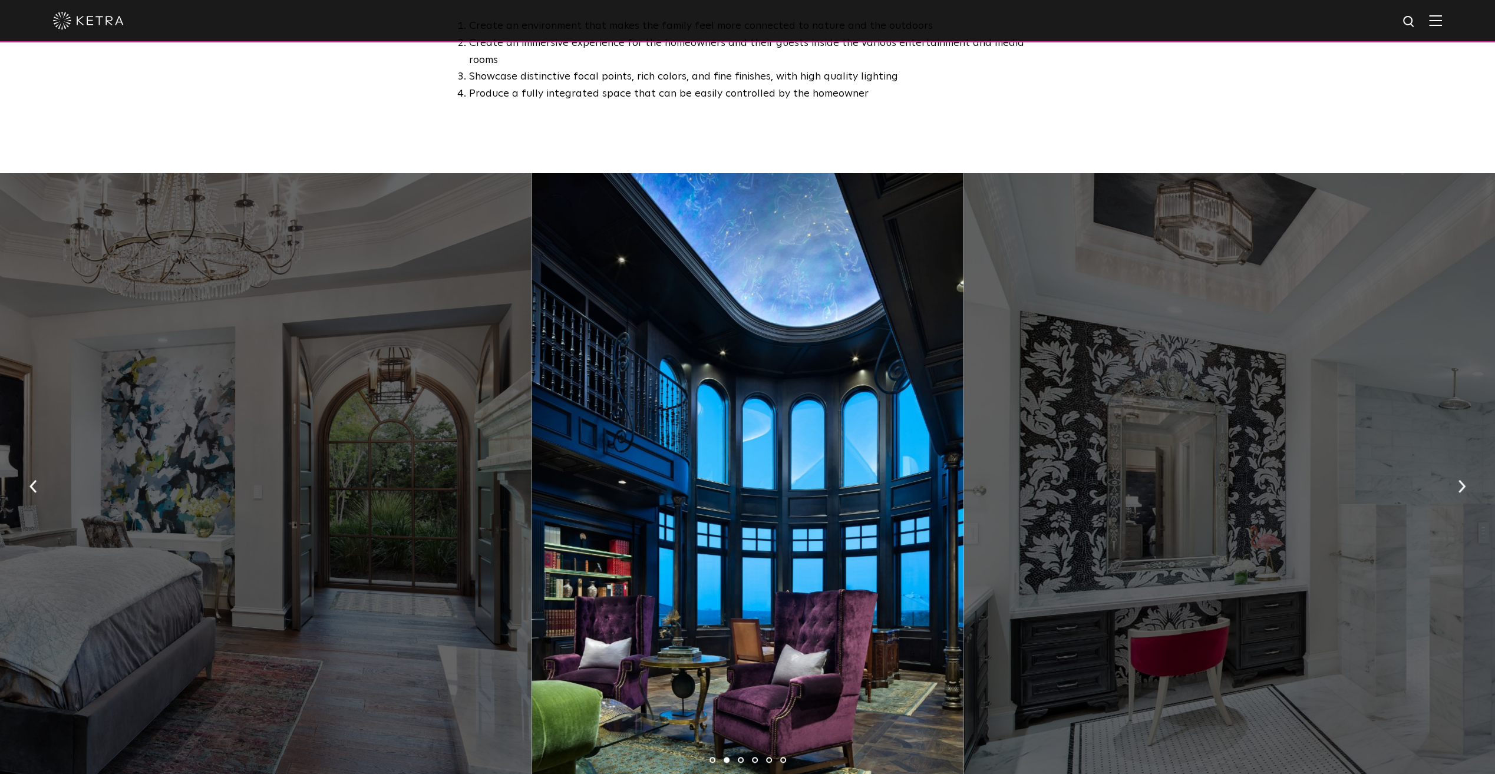
click at [1467, 465] on button "button" at bounding box center [1461, 485] width 25 height 41
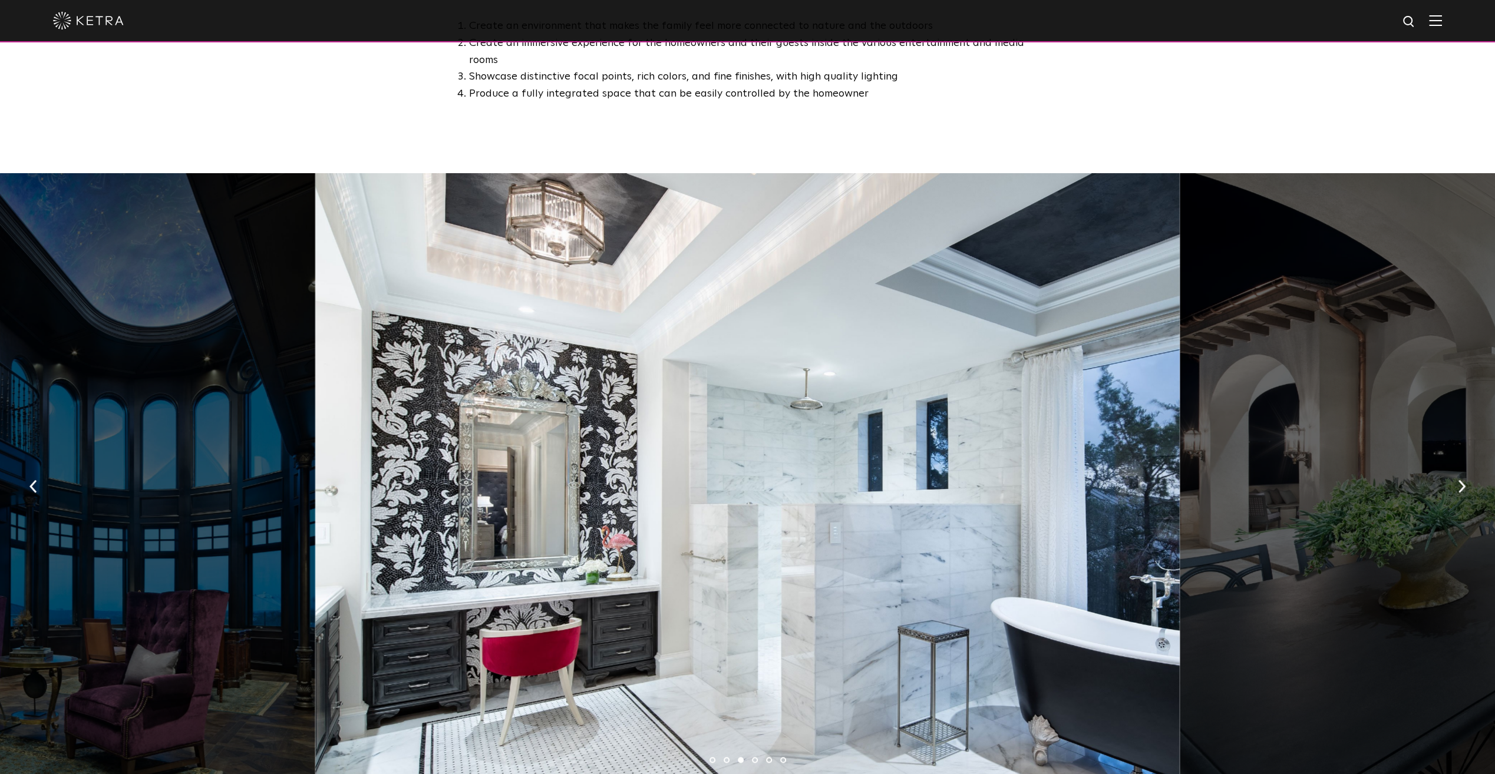
click at [1467, 465] on button "button" at bounding box center [1461, 485] width 25 height 41
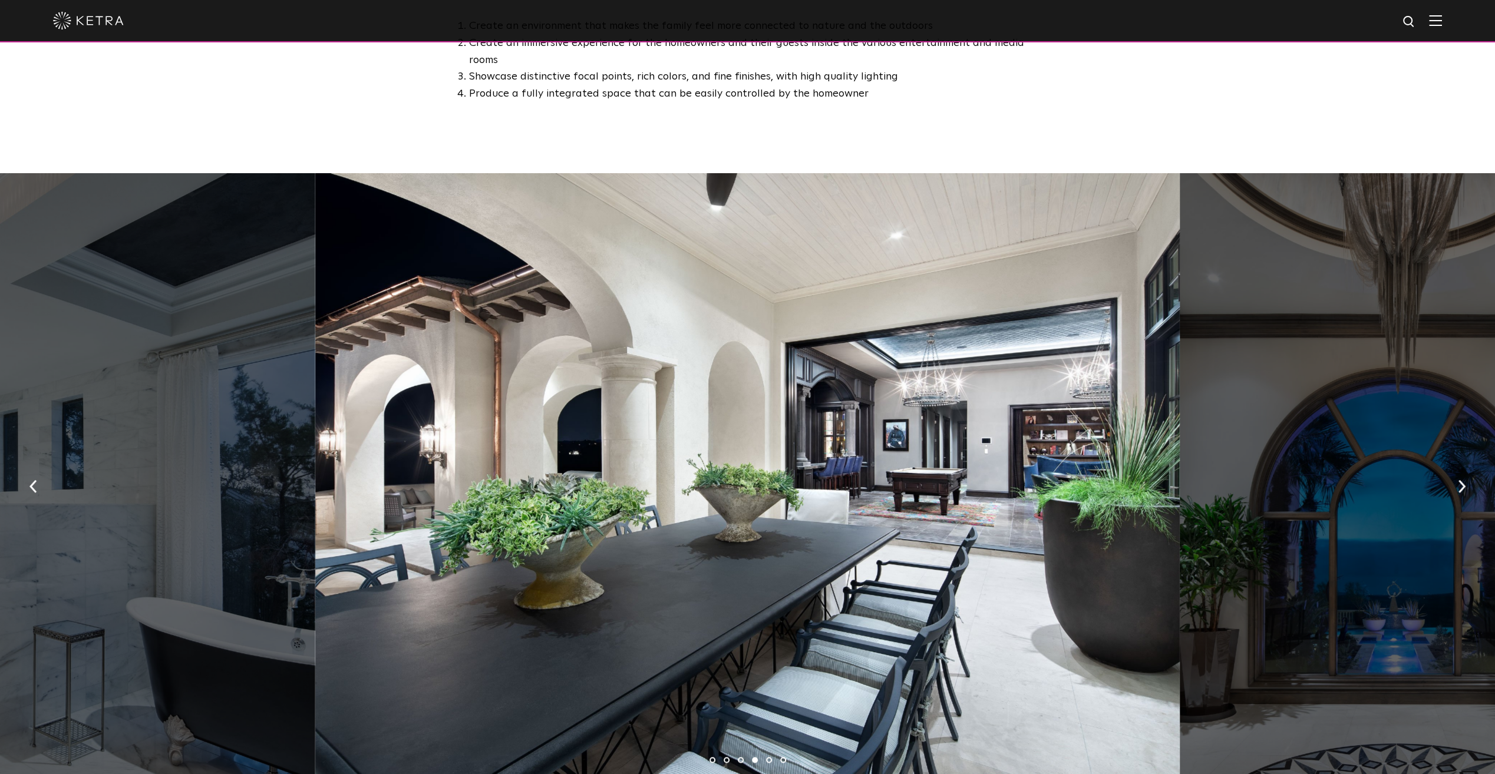
click at [1467, 465] on button "button" at bounding box center [1461, 485] width 25 height 41
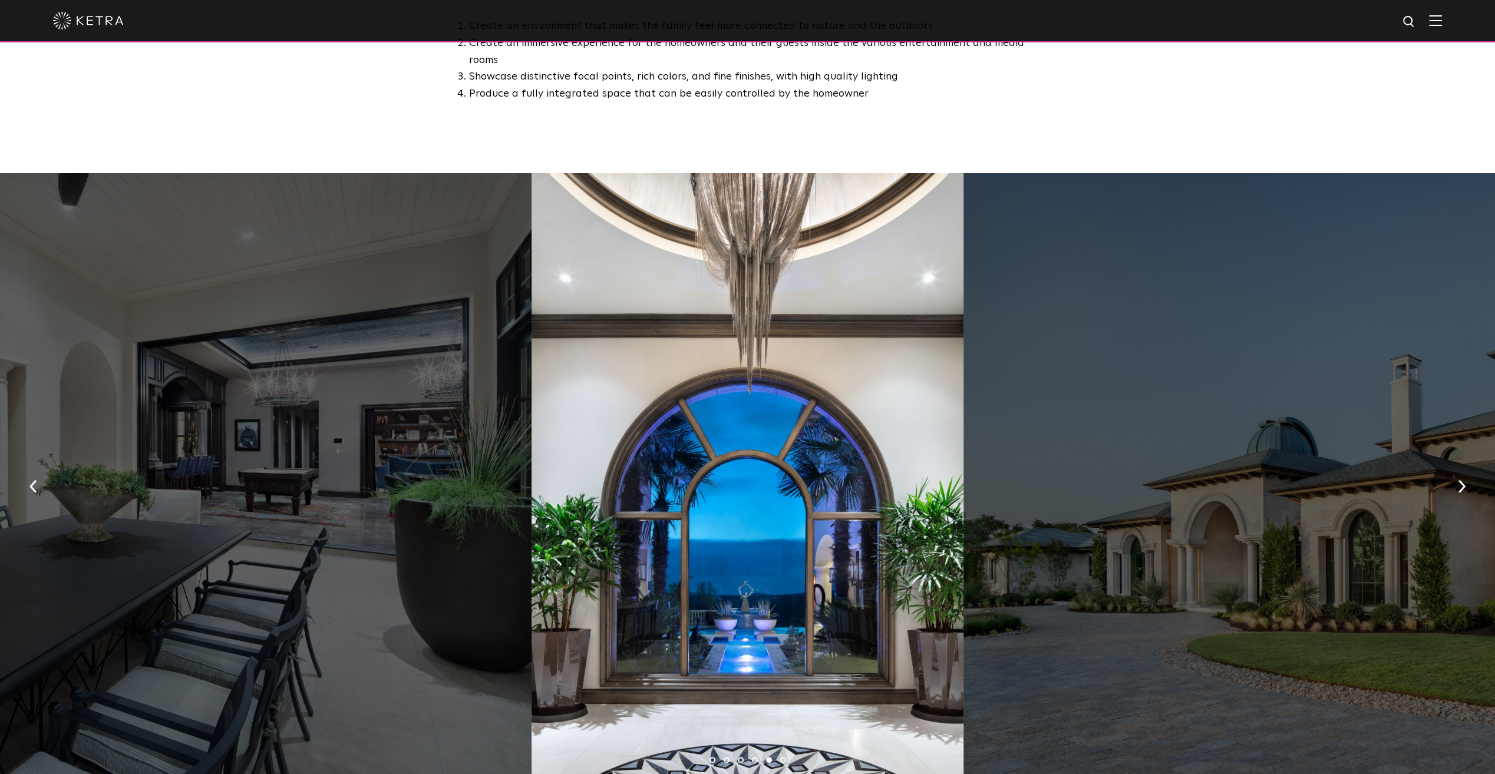
click at [1467, 465] on button "button" at bounding box center [1461, 485] width 25 height 41
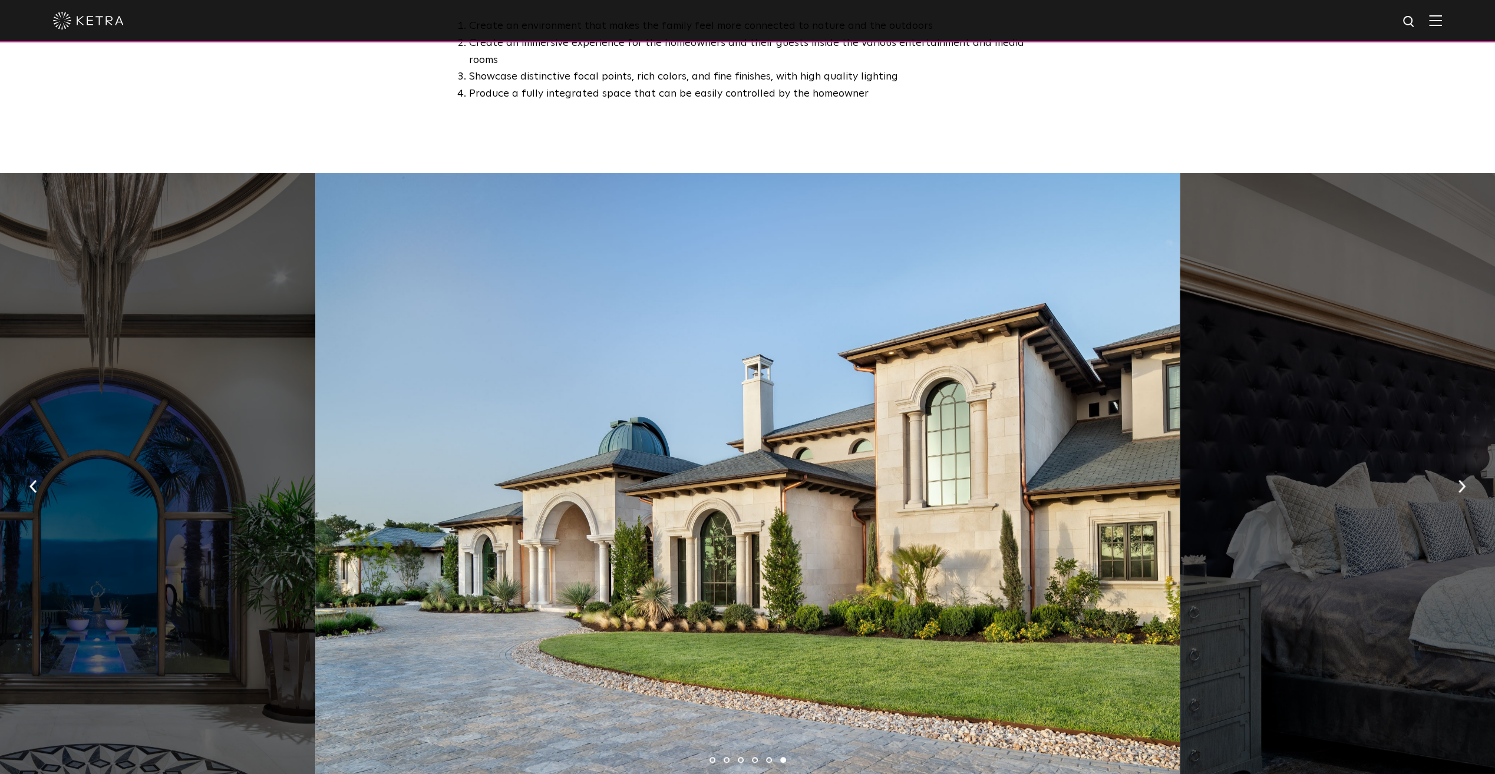
click at [1467, 465] on button "button" at bounding box center [1461, 485] width 25 height 41
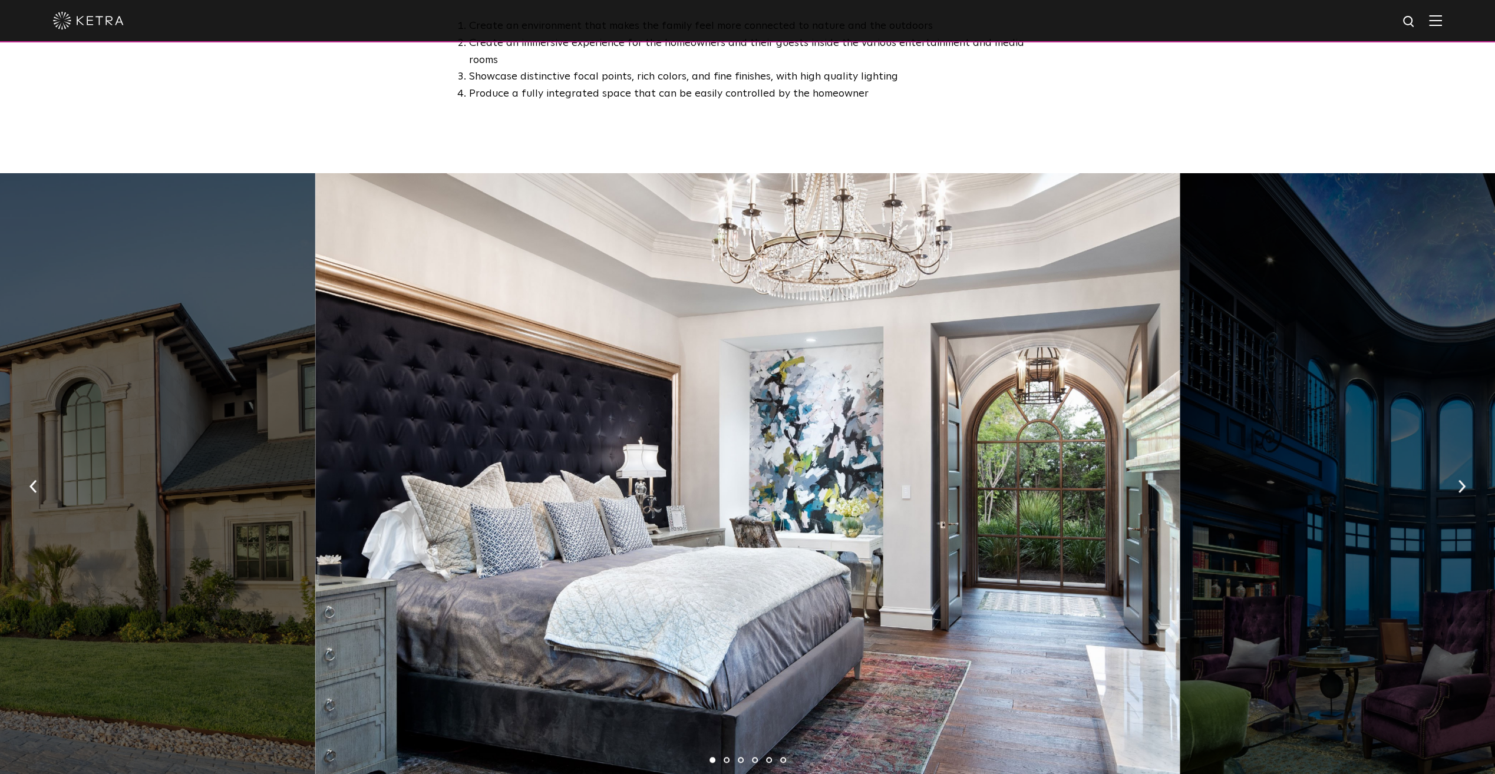
click at [1467, 465] on button "button" at bounding box center [1461, 485] width 25 height 41
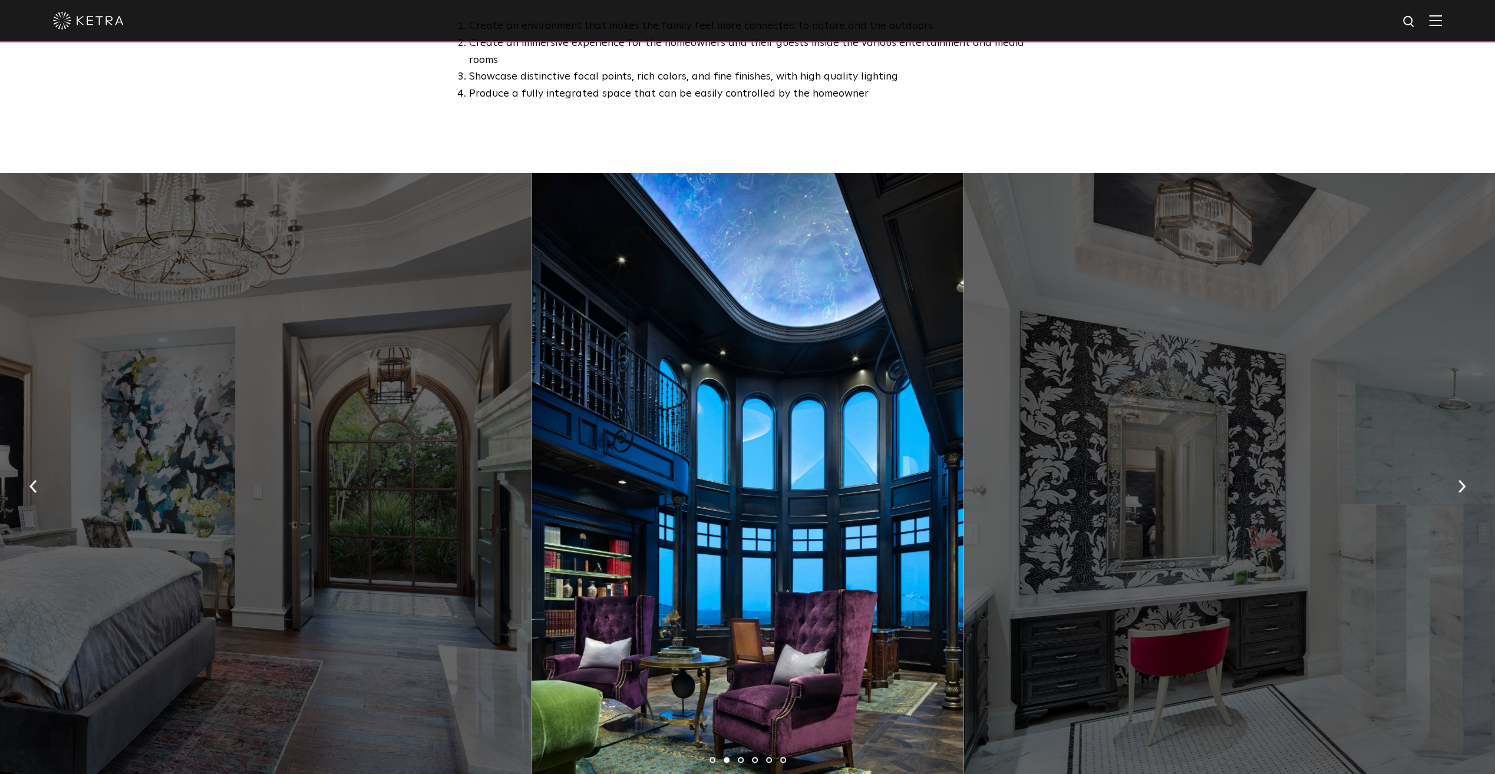
click at [1467, 465] on button "button" at bounding box center [1461, 485] width 25 height 41
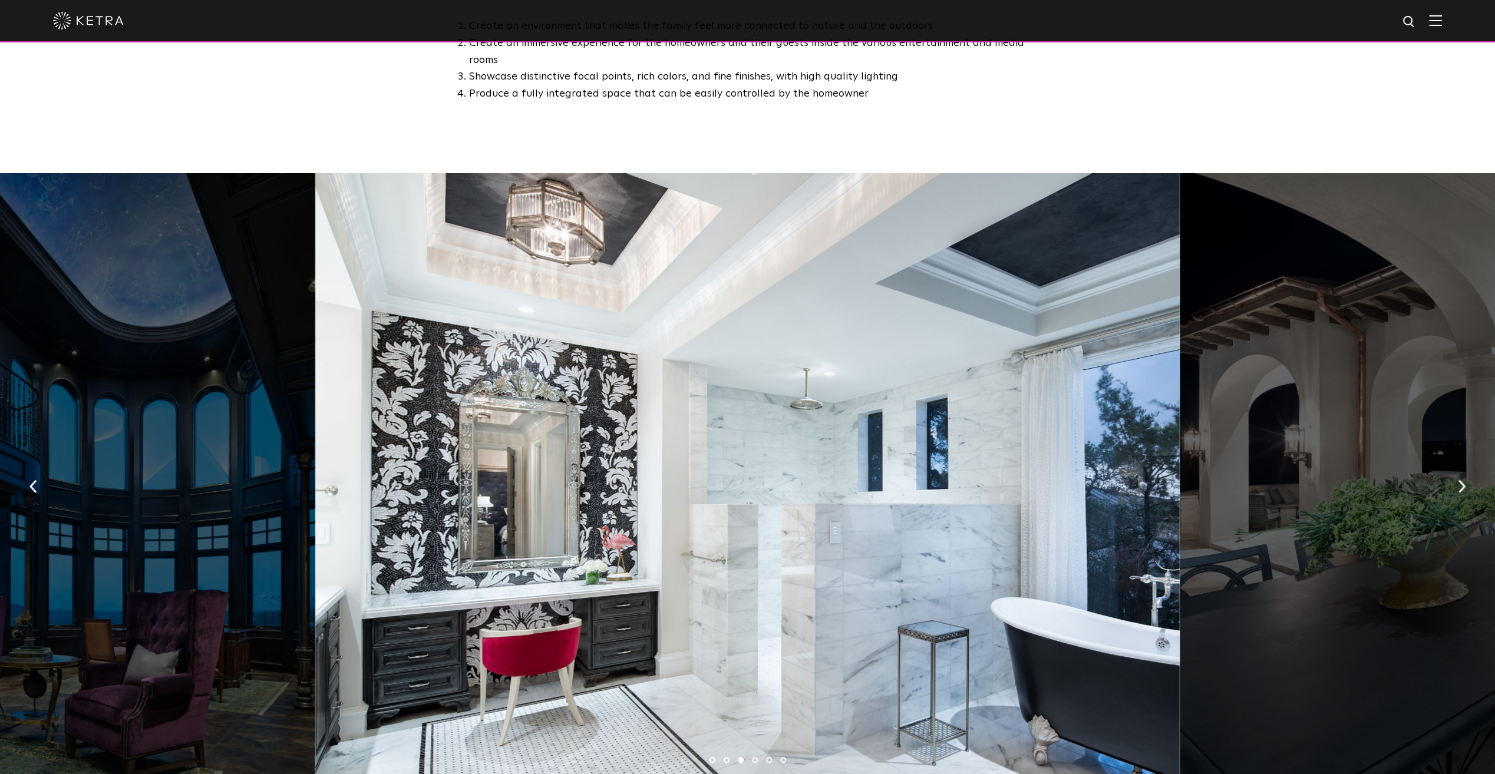
click at [1467, 465] on button "button" at bounding box center [1461, 485] width 25 height 41
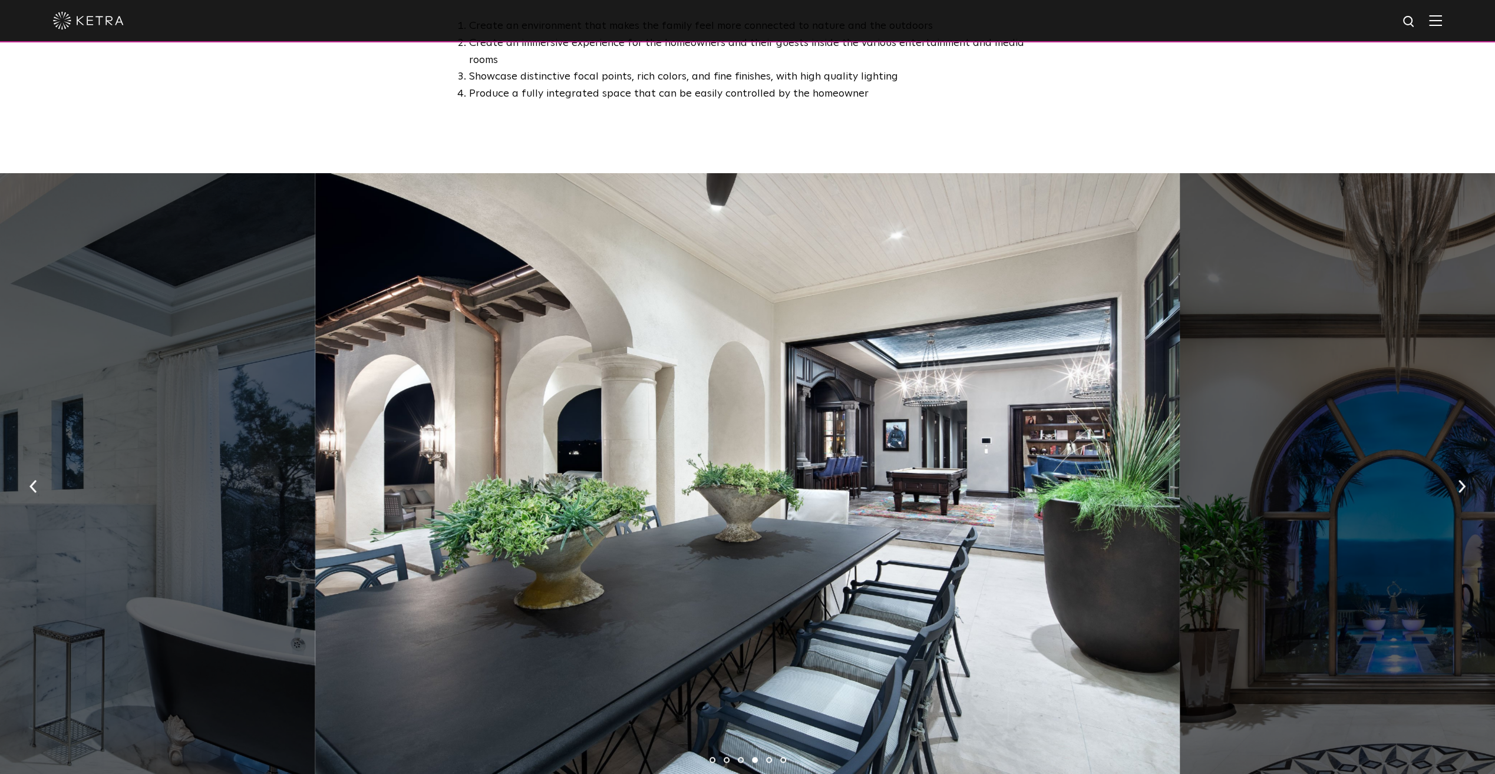
click at [1458, 480] on img "button" at bounding box center [1462, 486] width 8 height 13
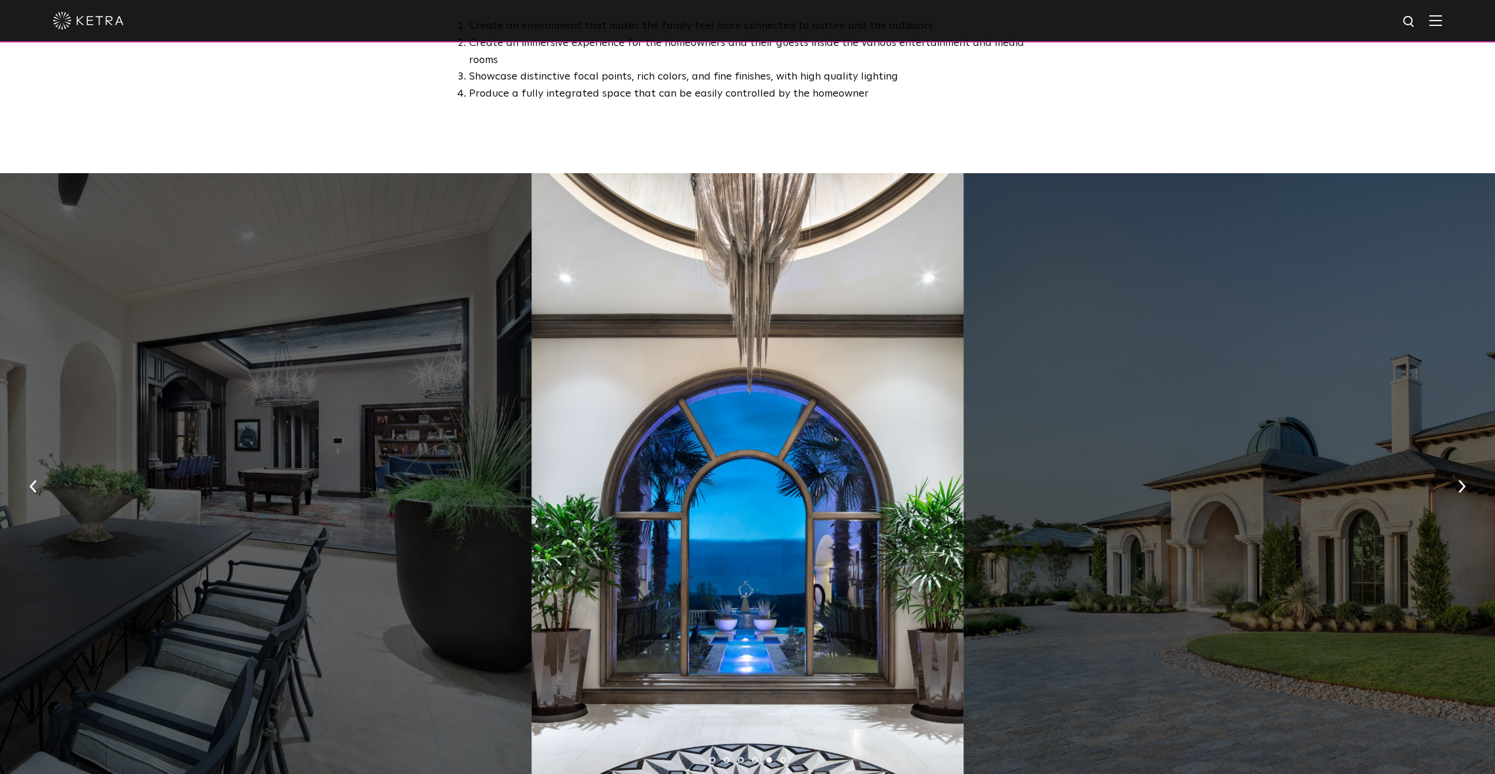
click at [1458, 480] on img "button" at bounding box center [1462, 486] width 8 height 13
click at [1461, 480] on img "button" at bounding box center [1462, 486] width 8 height 13
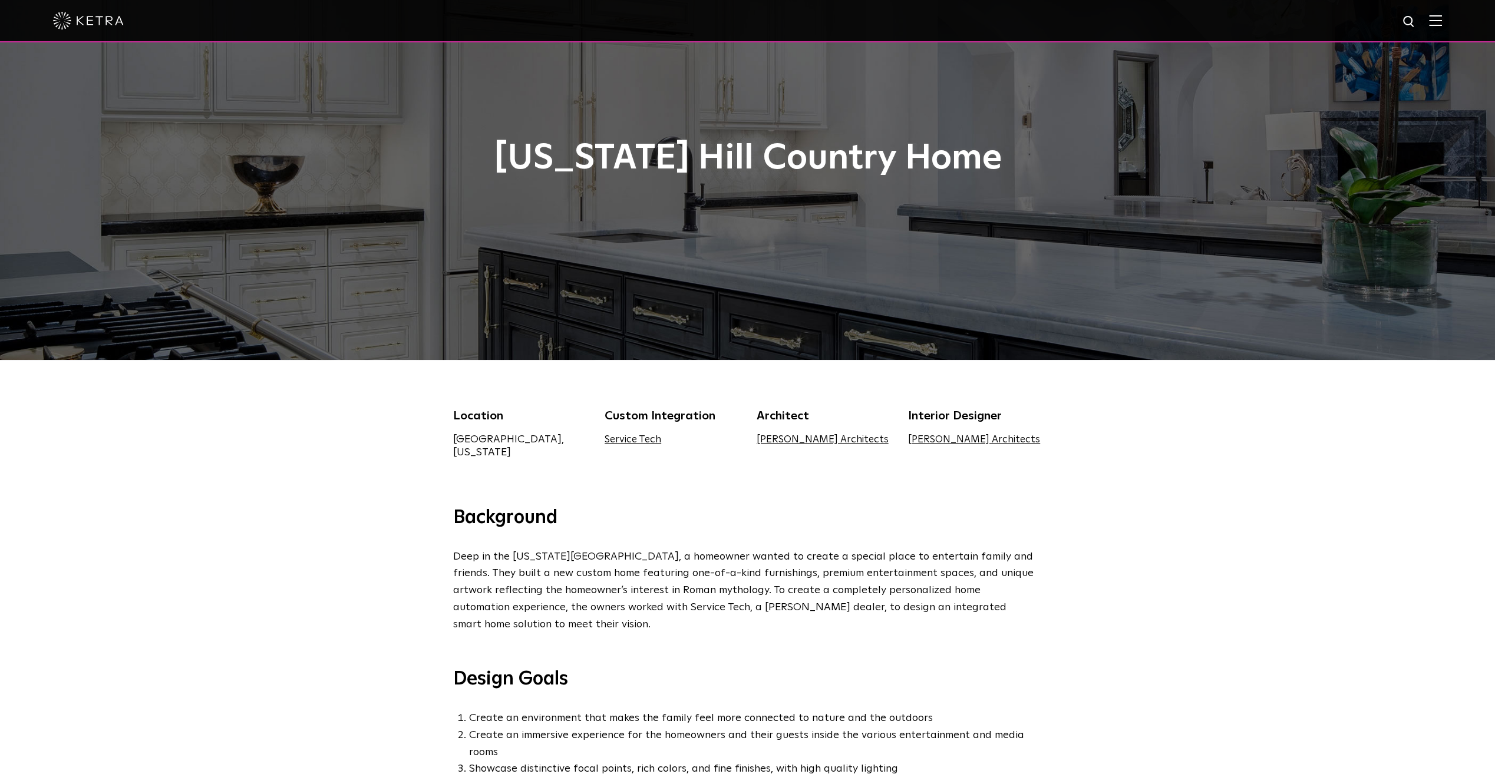
scroll to position [0, 0]
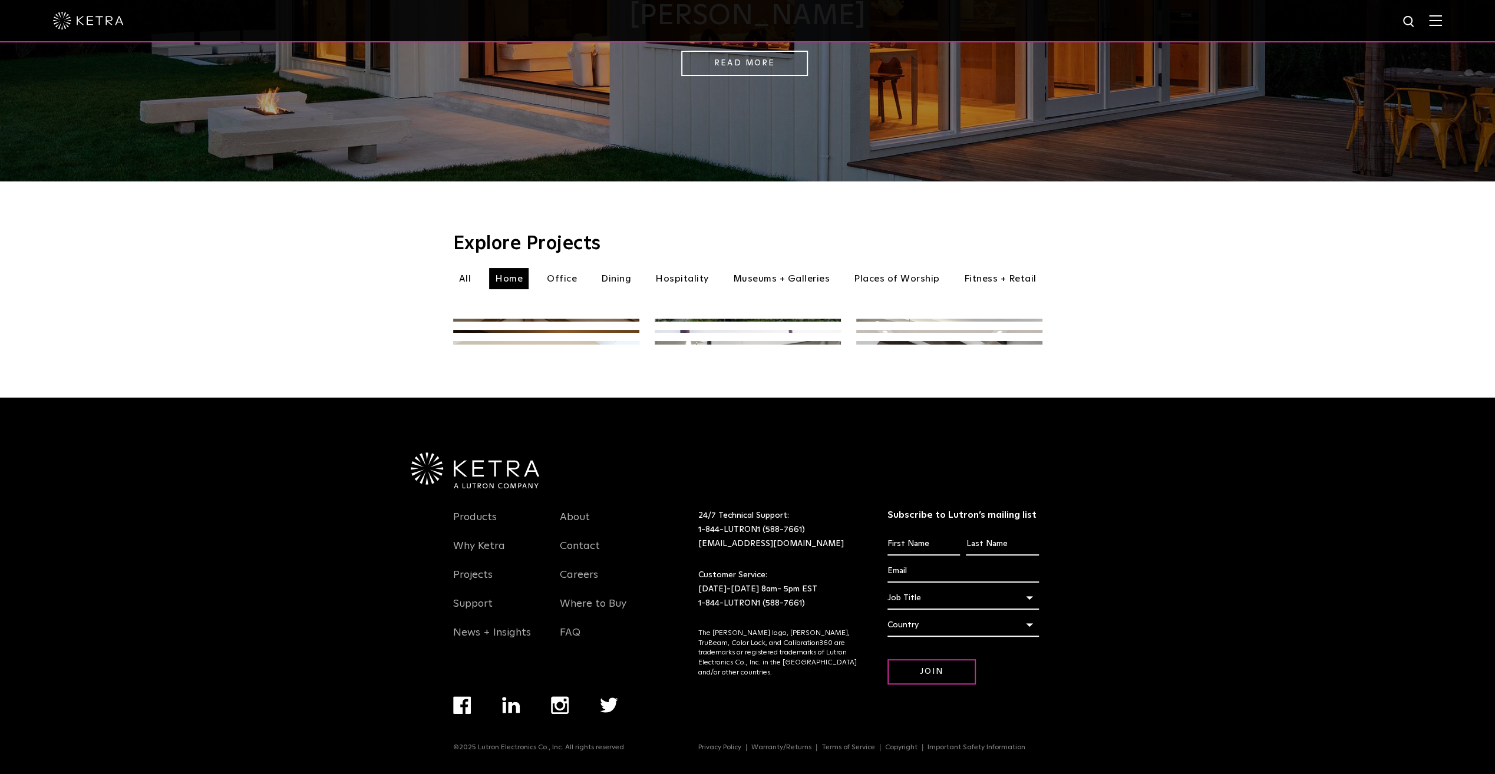
scroll to position [354, 0]
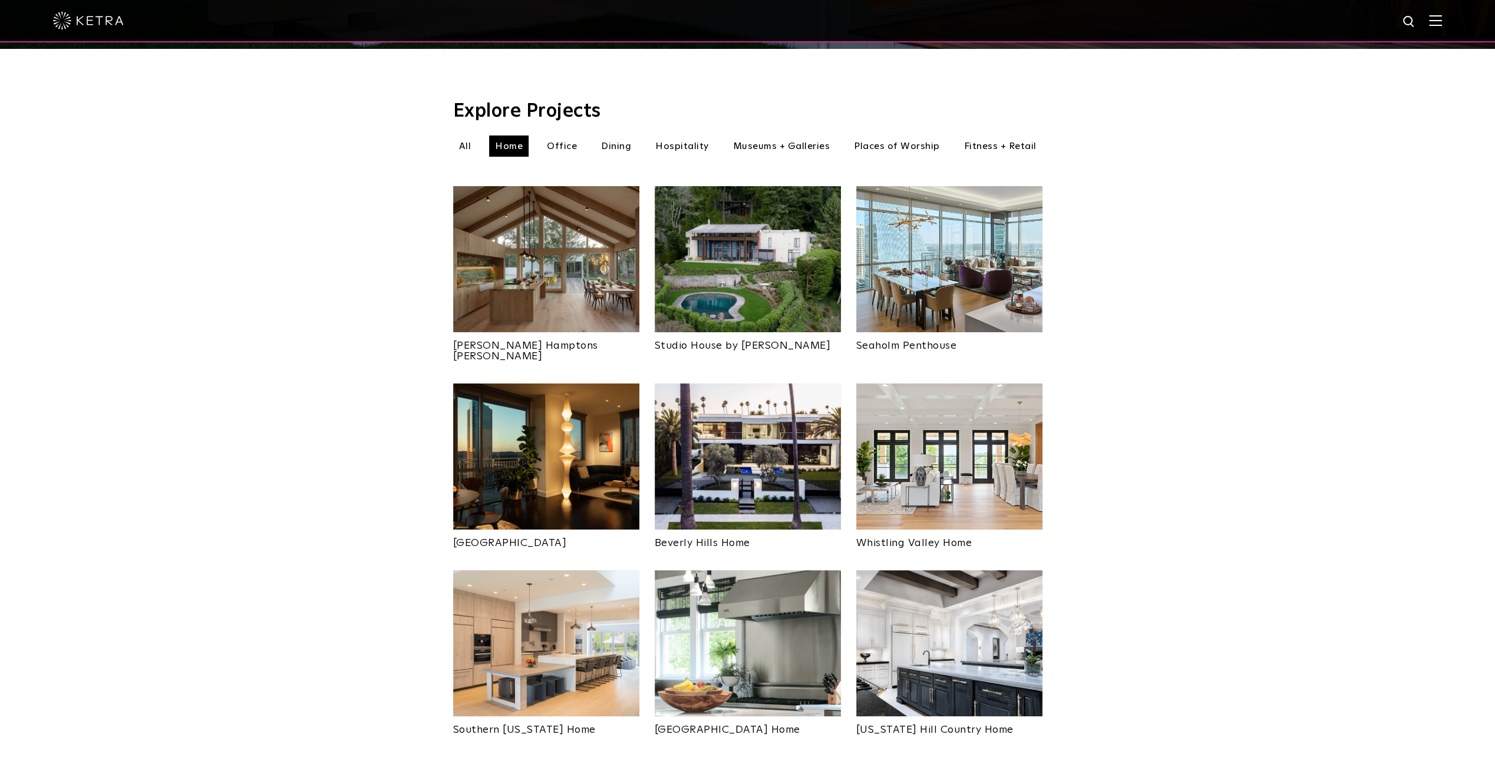
click at [771, 251] on img at bounding box center [748, 259] width 186 height 146
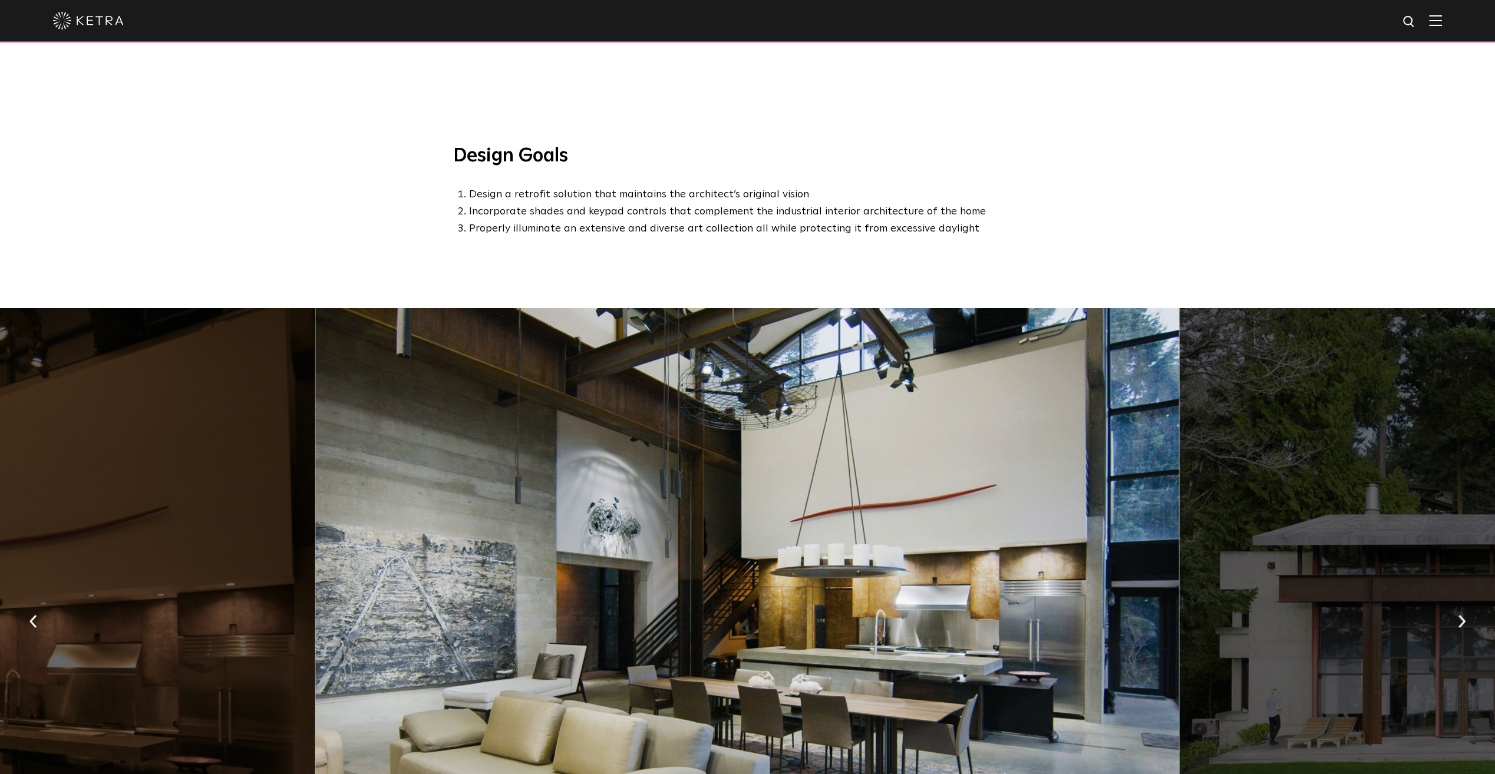
scroll to position [1003, 0]
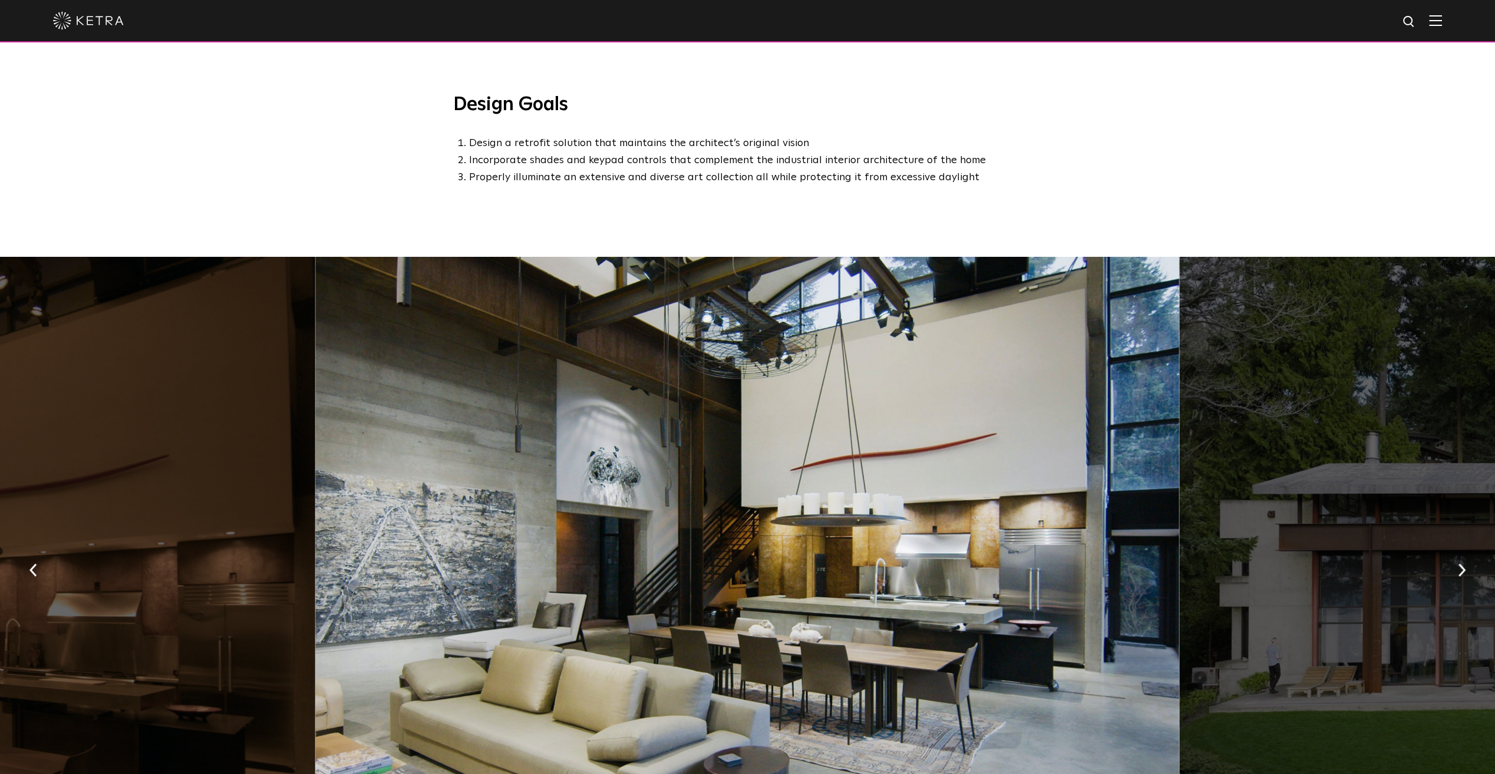
click at [1462, 564] on img "button" at bounding box center [1462, 570] width 8 height 13
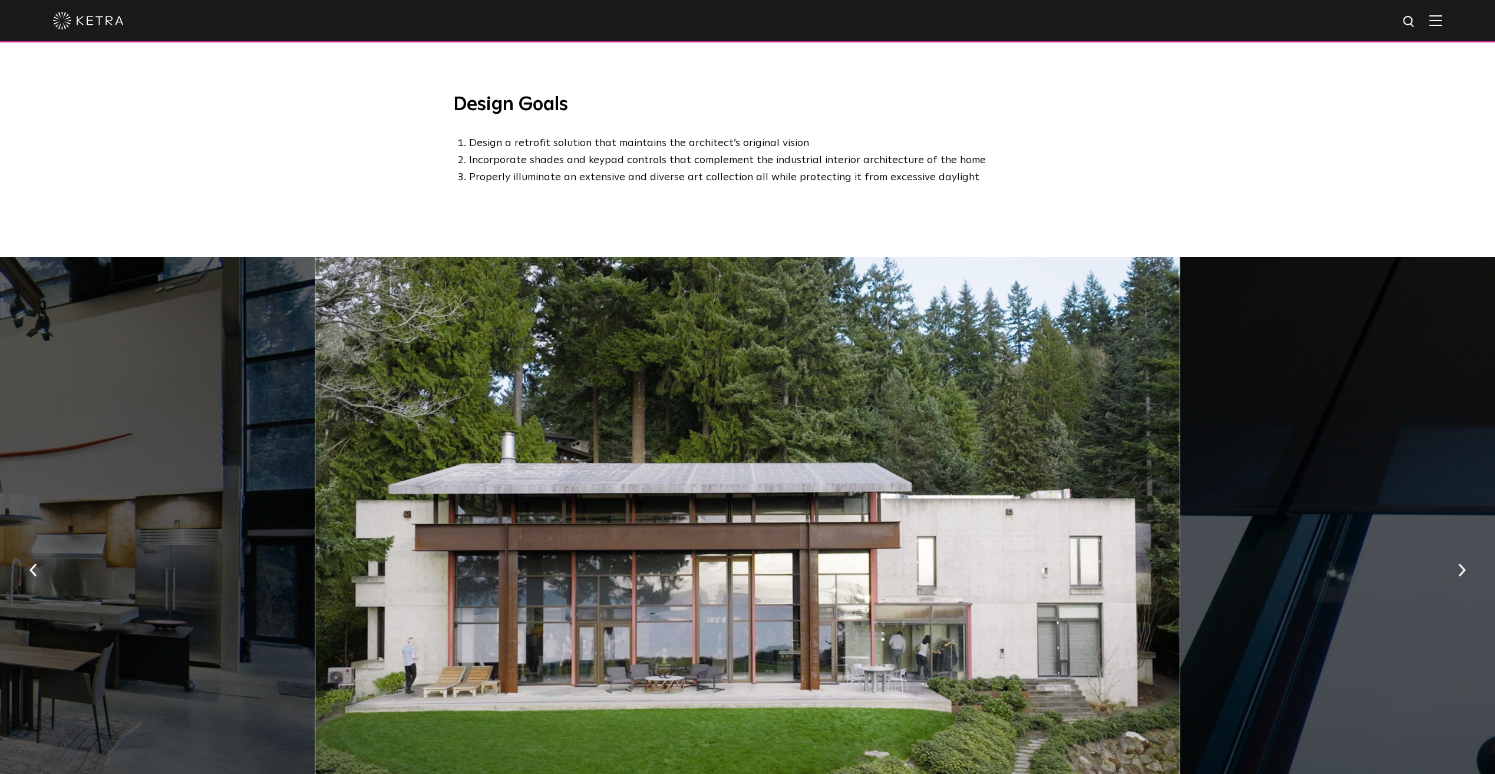
click at [1461, 556] on button "button" at bounding box center [1461, 569] width 25 height 41
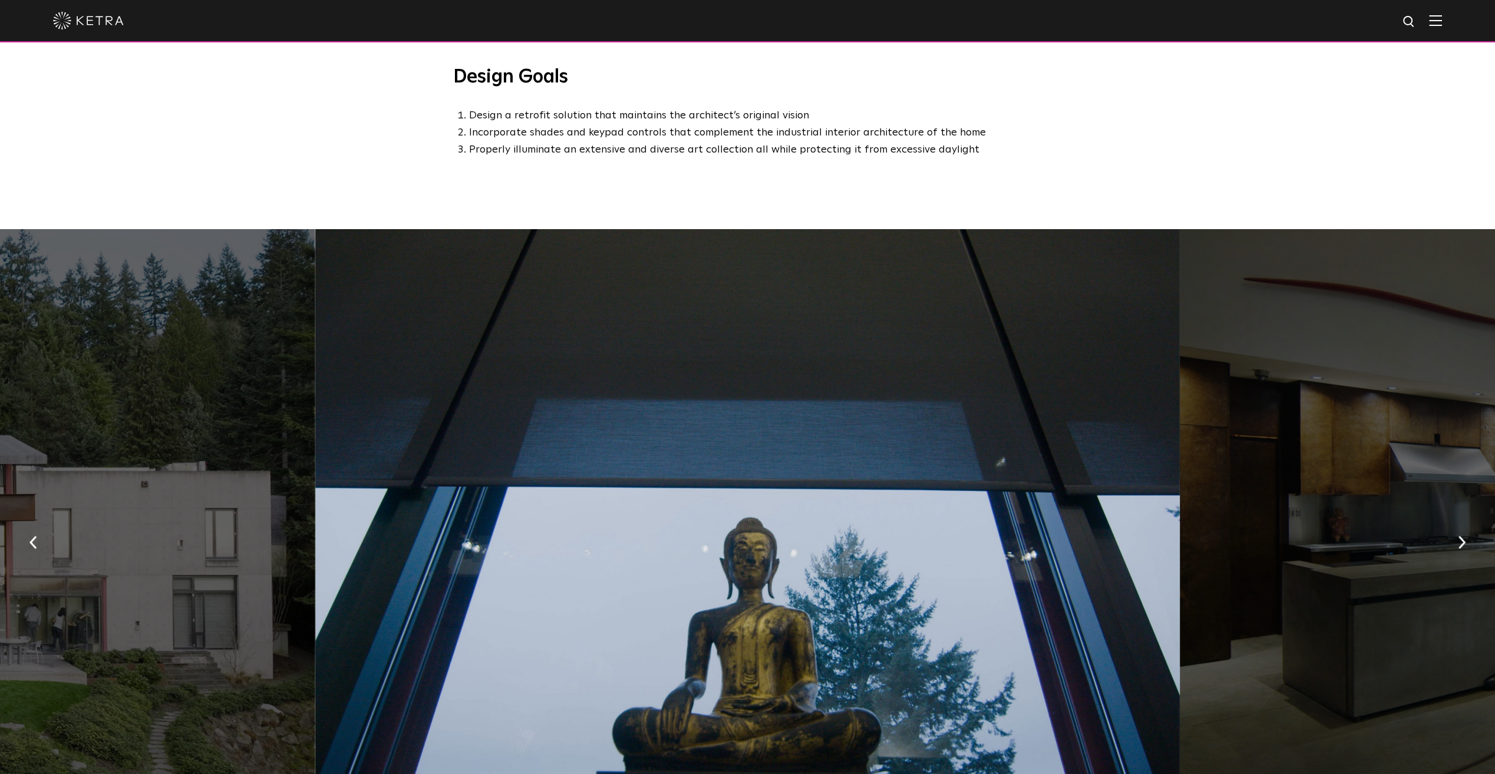
scroll to position [1062, 0]
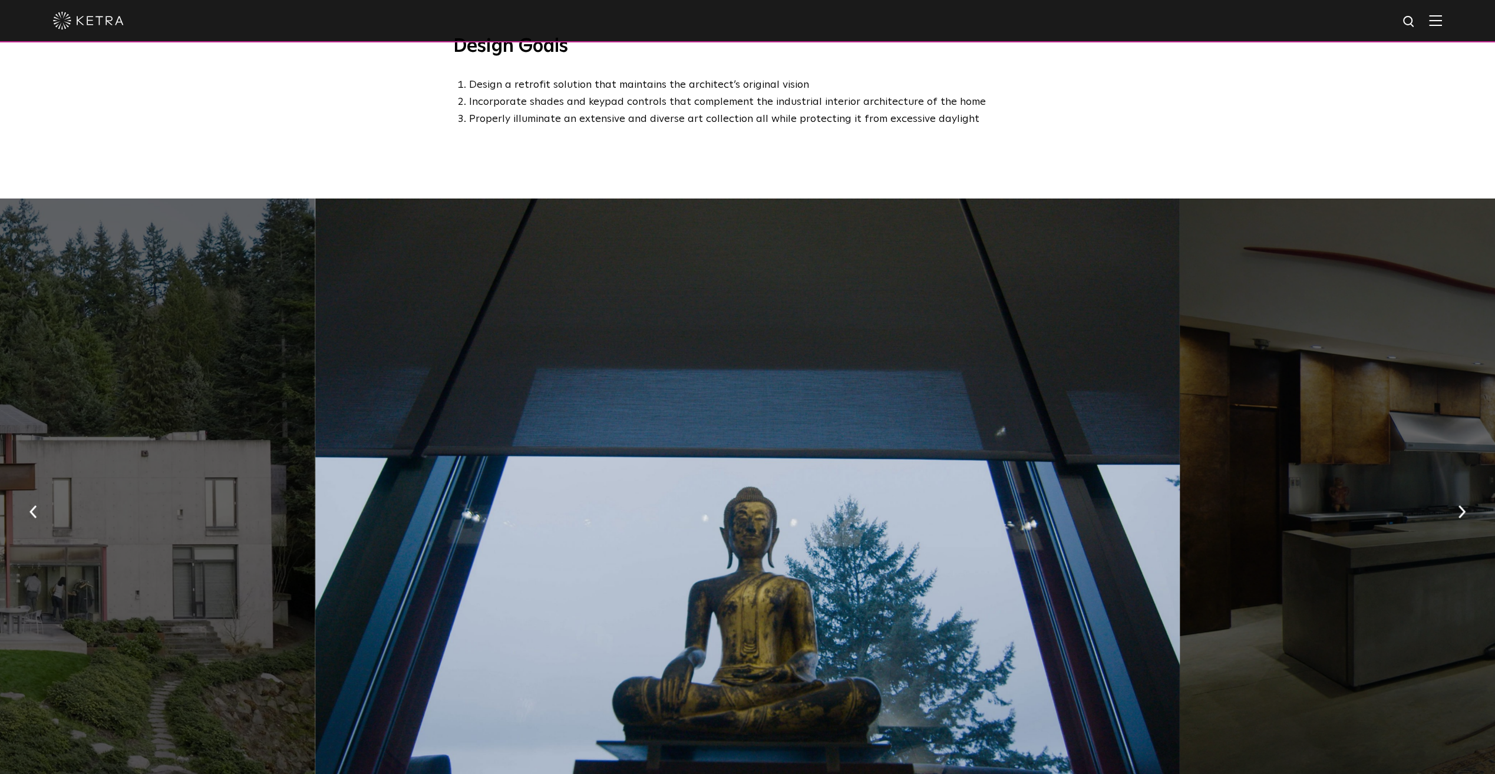
click at [1454, 506] on button "button" at bounding box center [1461, 511] width 25 height 41
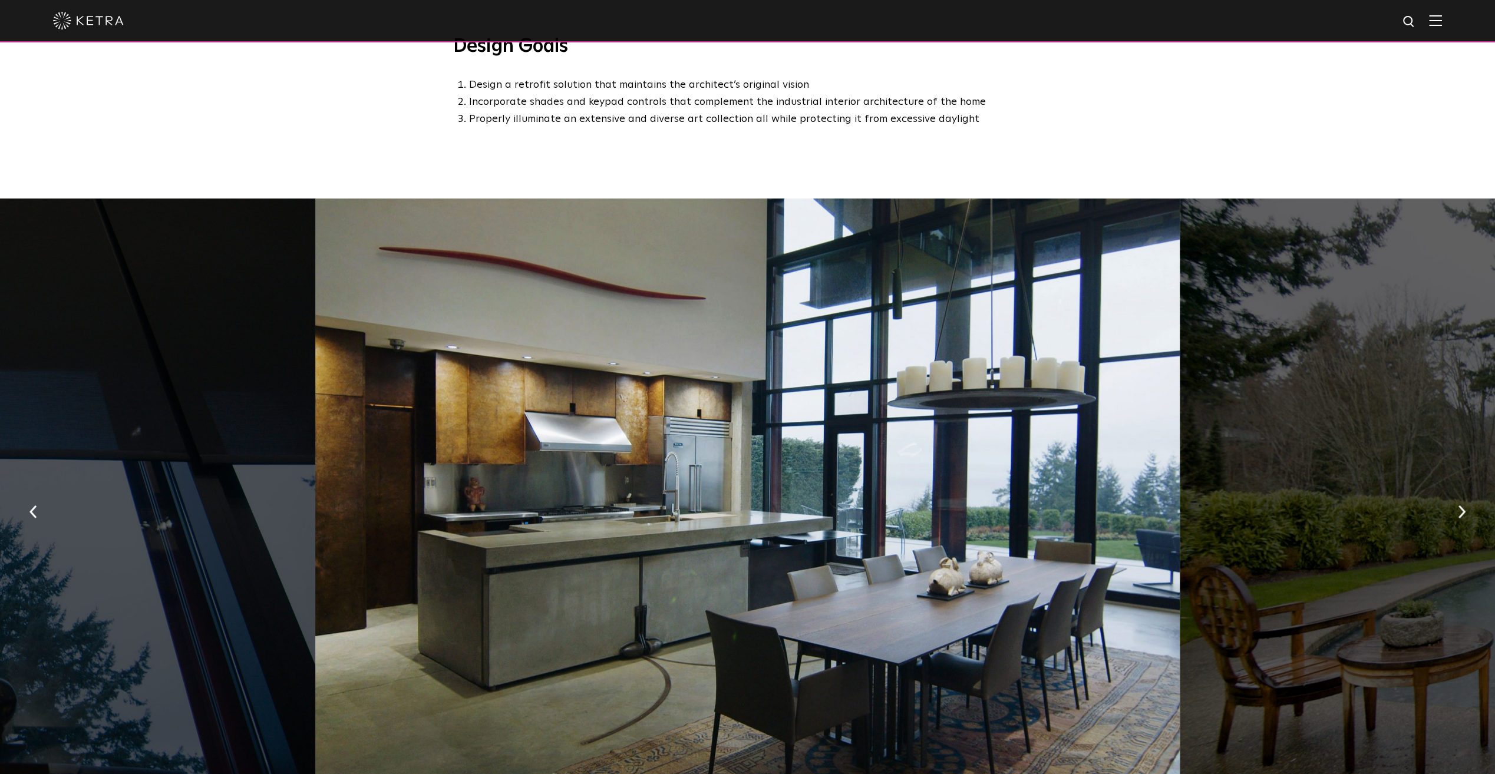
click at [1454, 506] on button "button" at bounding box center [1461, 511] width 25 height 41
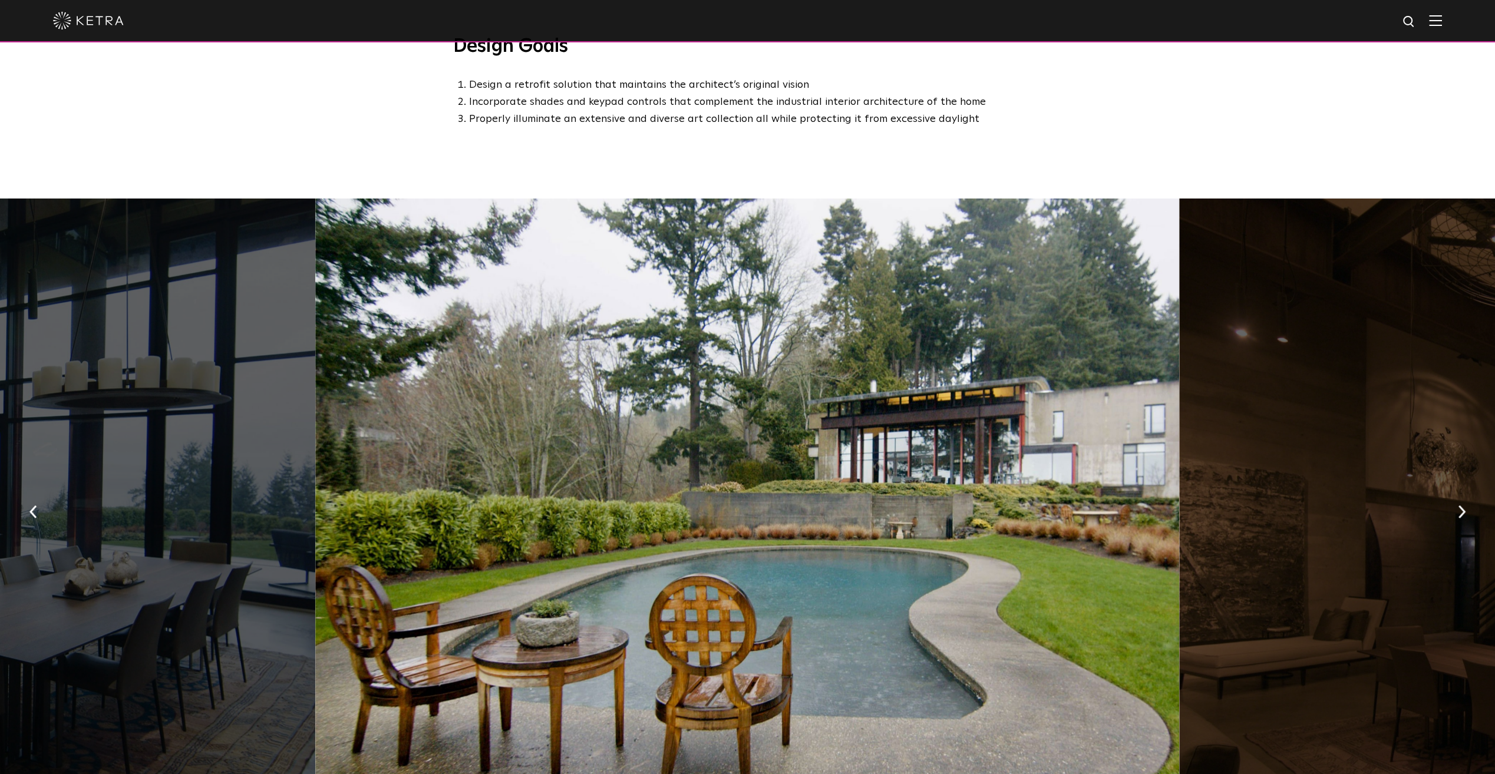
click at [1455, 506] on button "button" at bounding box center [1461, 511] width 25 height 41
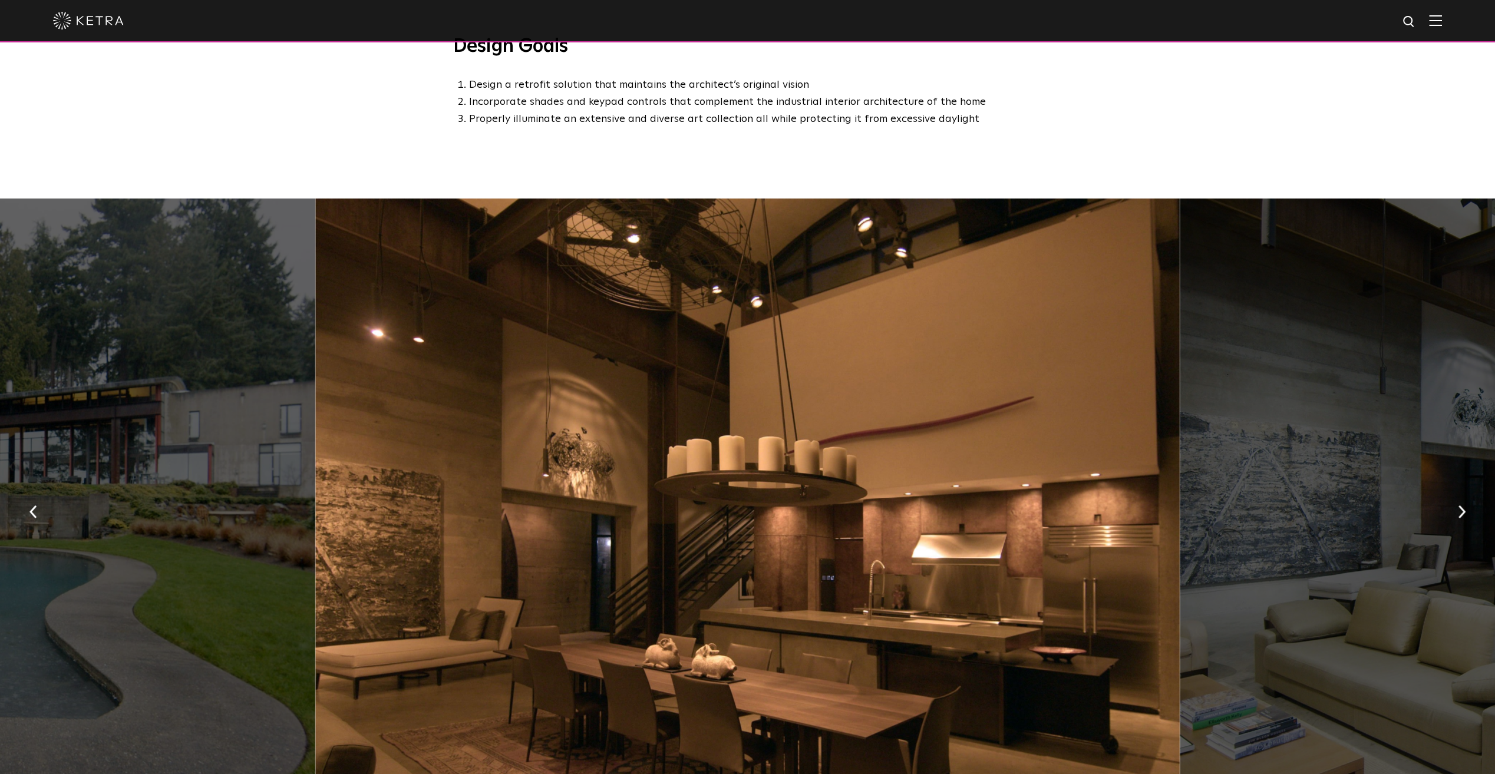
click at [1455, 506] on button "button" at bounding box center [1461, 511] width 25 height 41
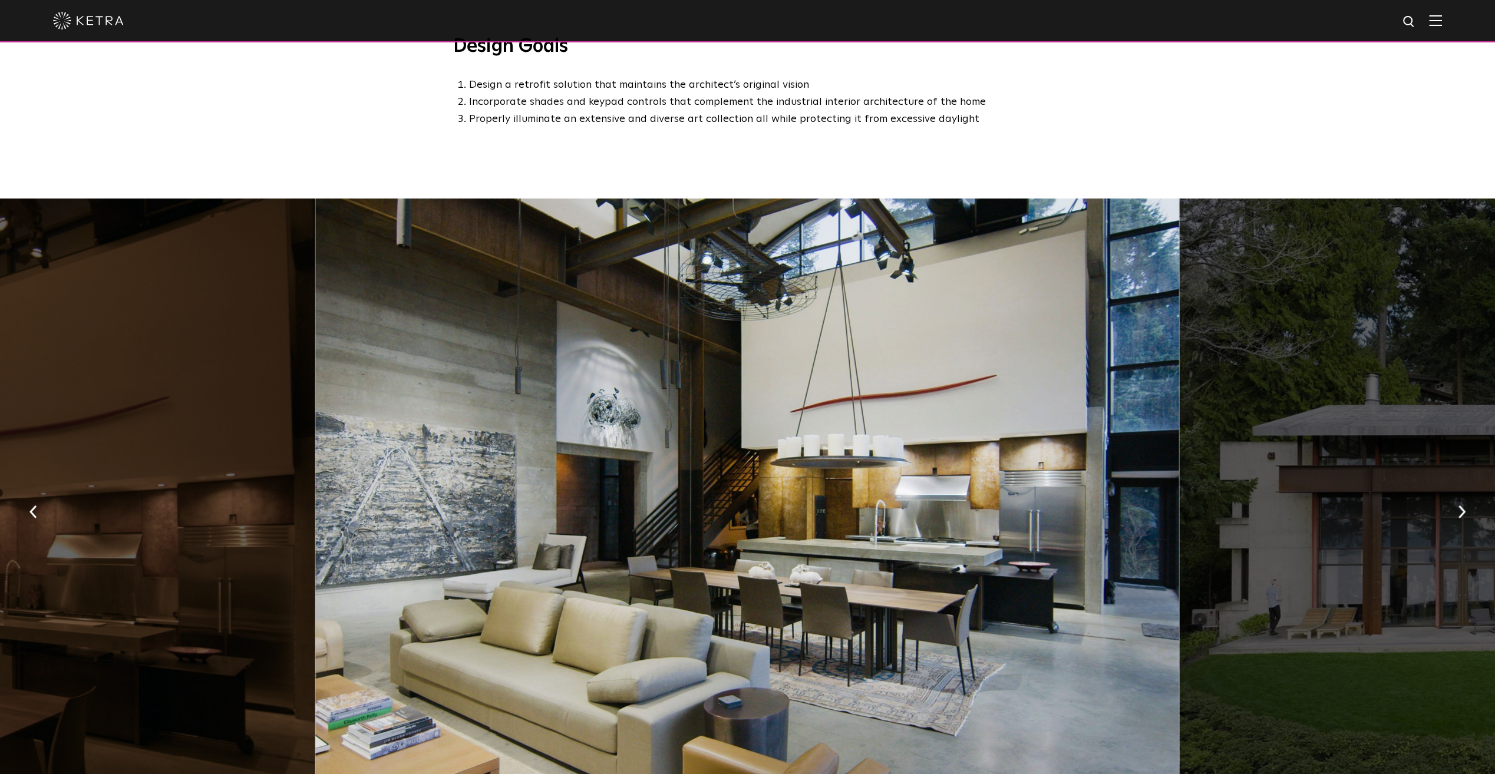
click at [1455, 506] on button "button" at bounding box center [1461, 511] width 25 height 41
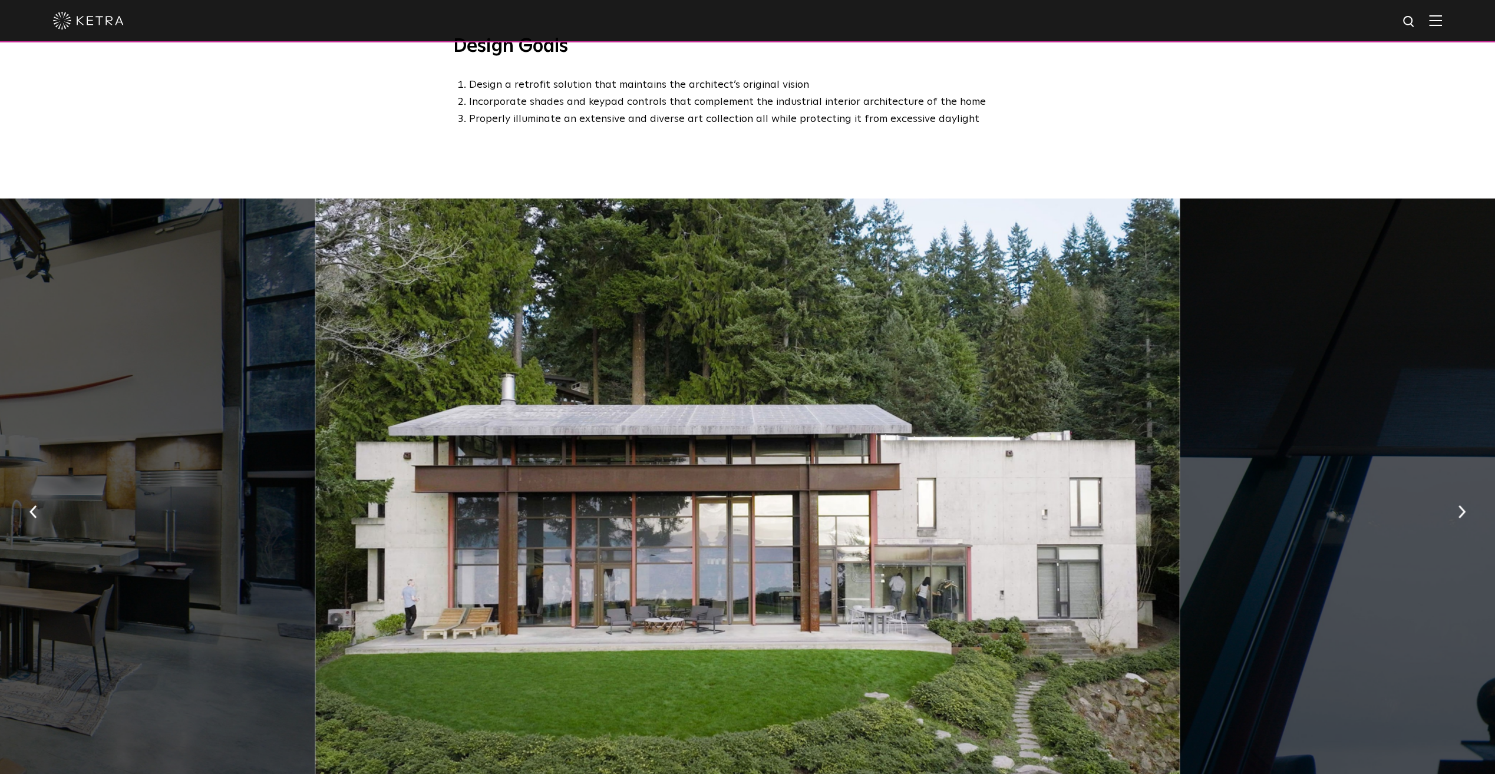
click at [1455, 506] on button "button" at bounding box center [1461, 511] width 25 height 41
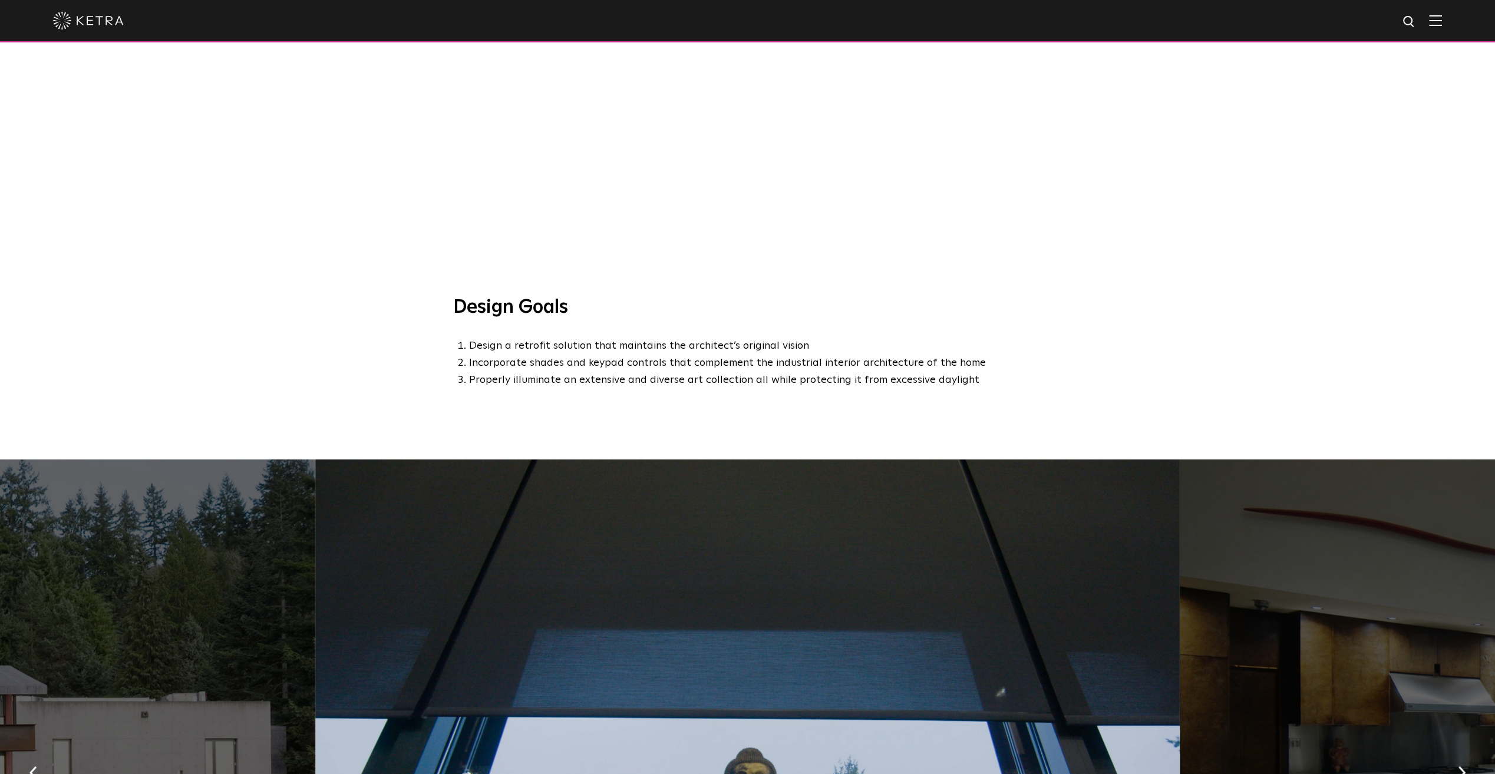
scroll to position [0, 0]
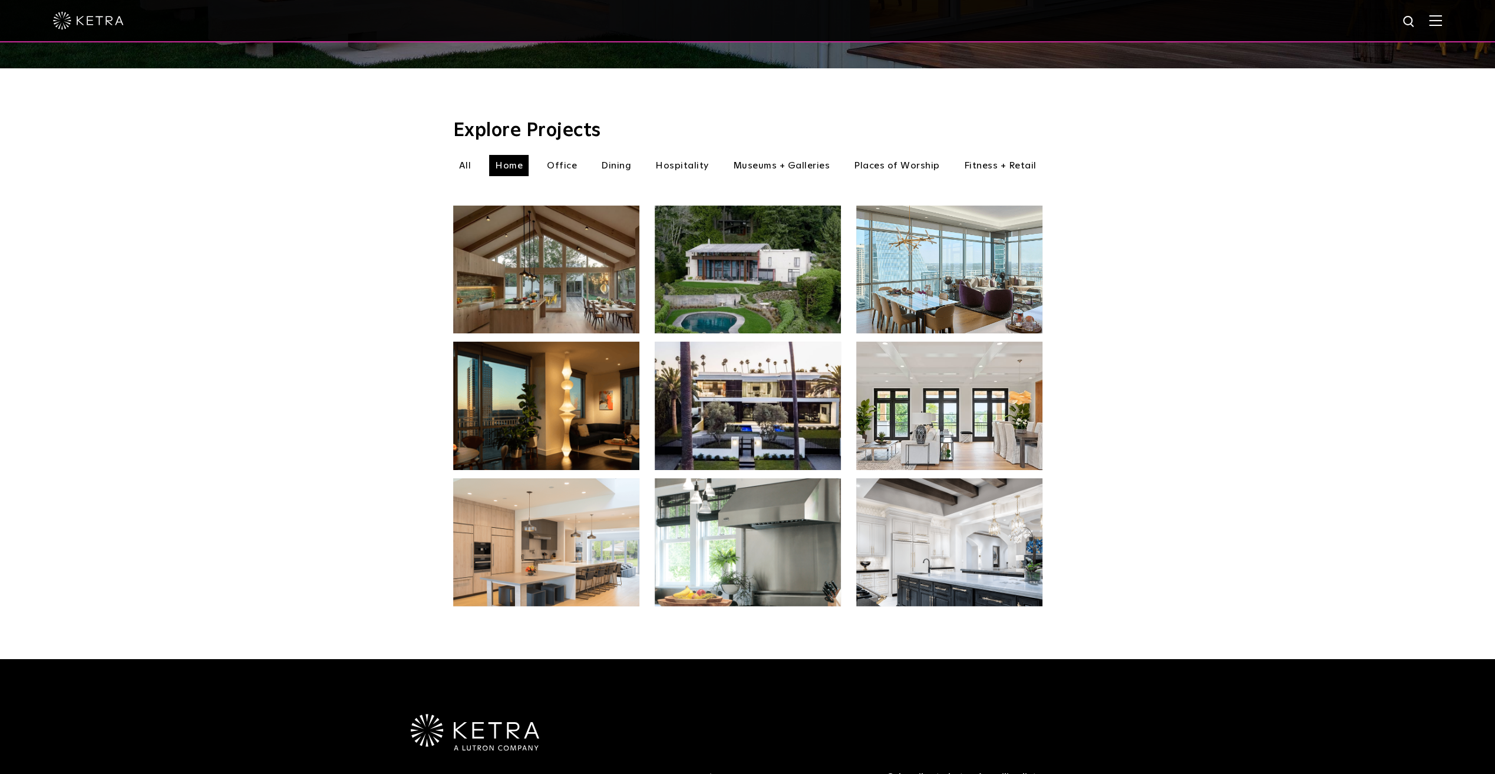
scroll to position [354, 0]
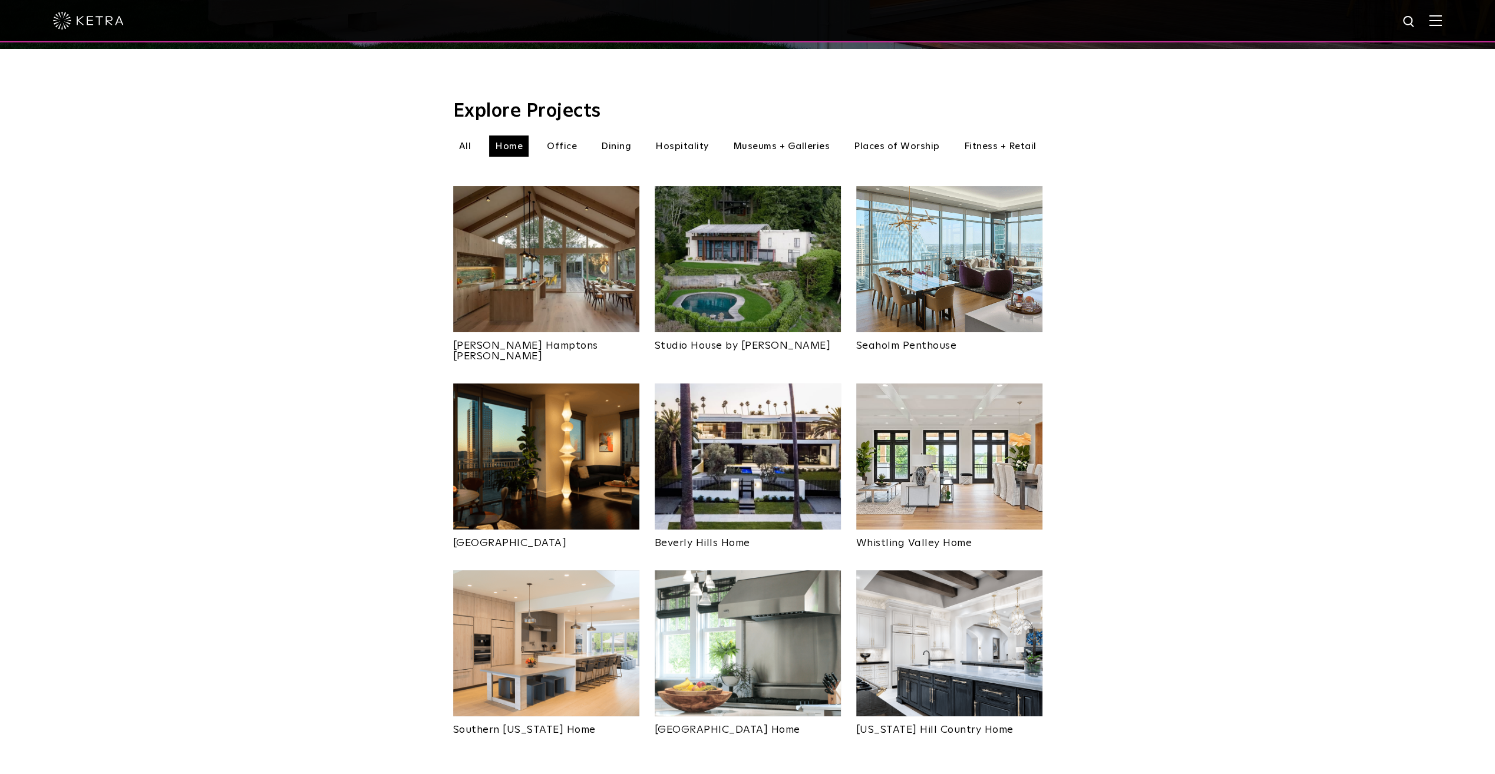
click at [978, 281] on img at bounding box center [949, 259] width 186 height 146
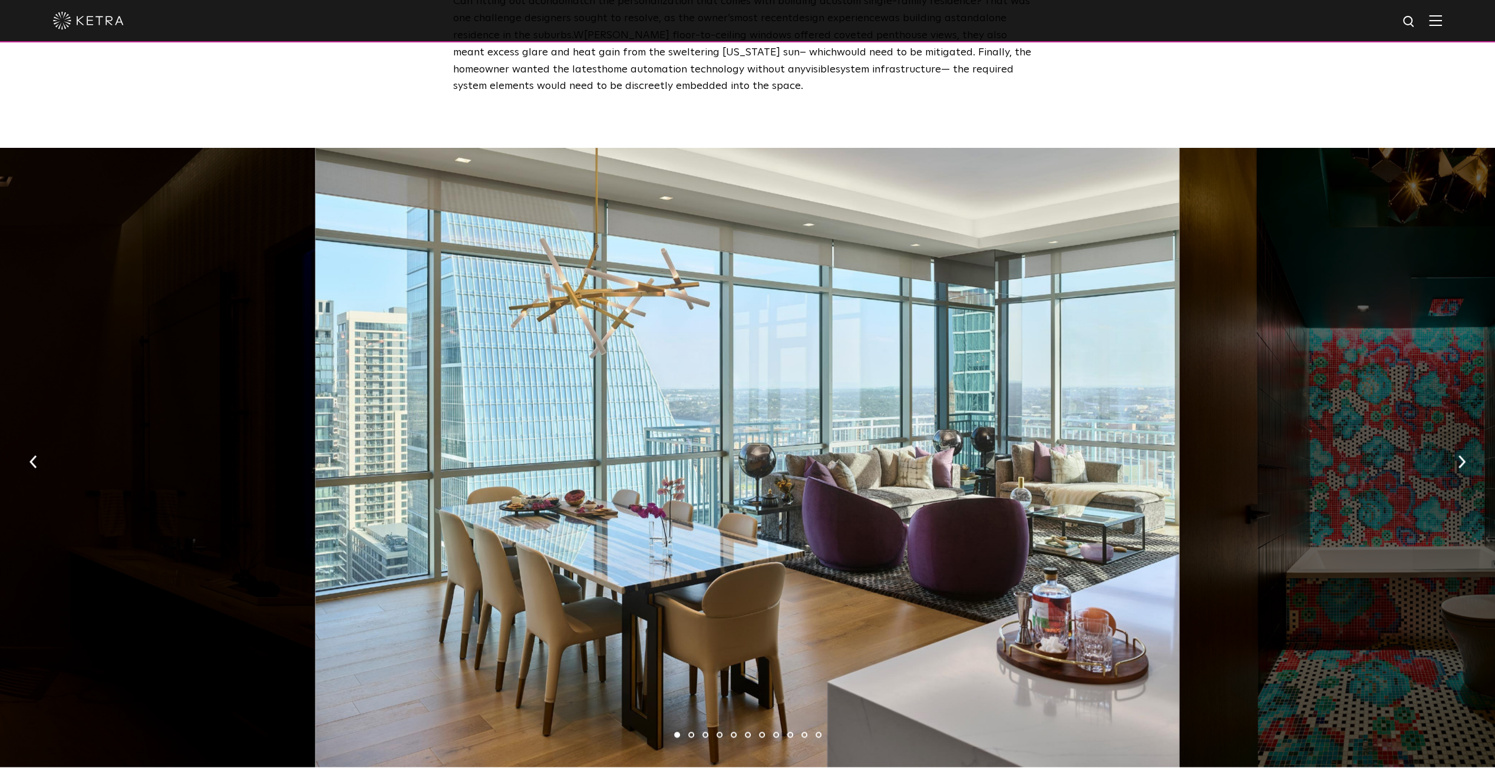
scroll to position [1653, 0]
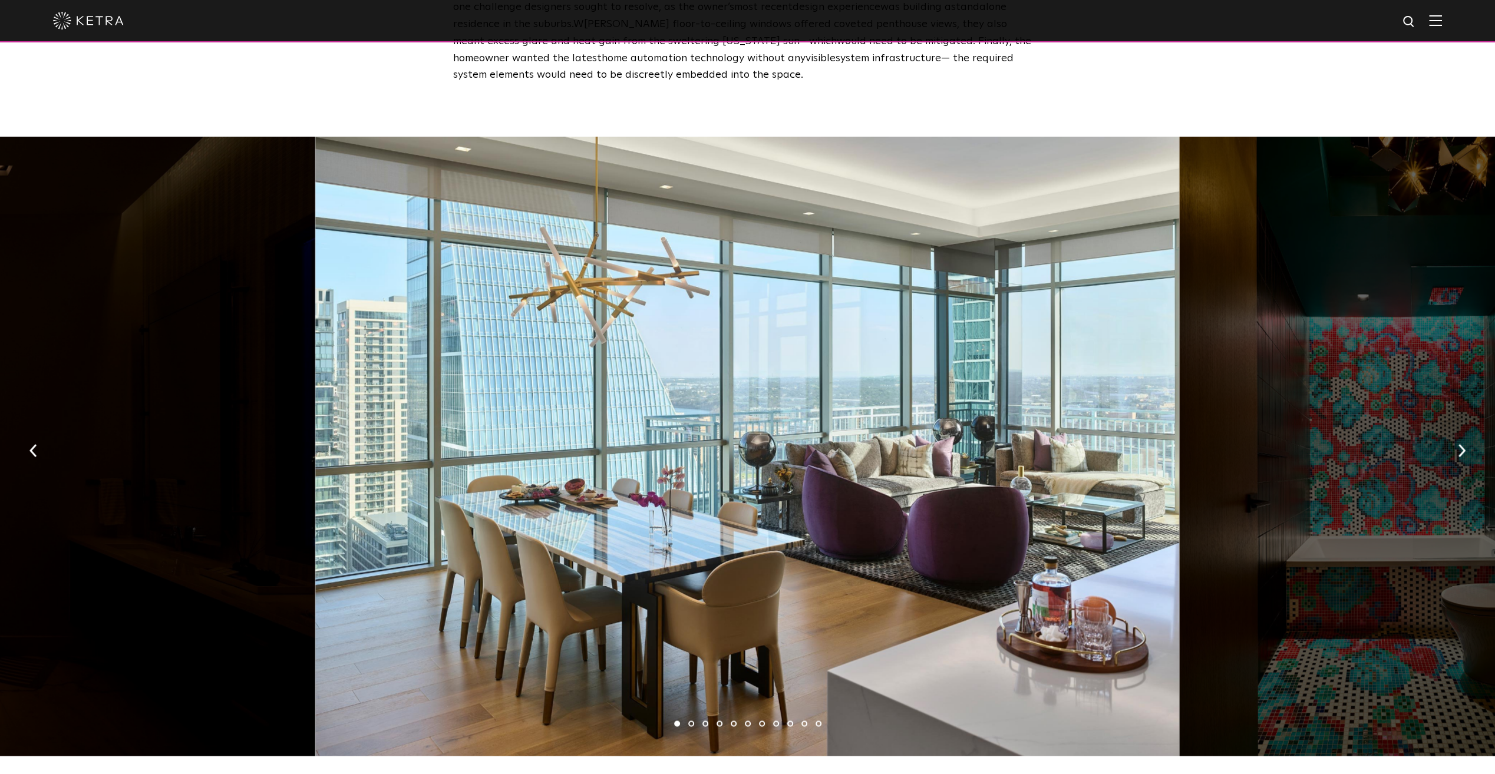
click at [1453, 430] on button "button" at bounding box center [1461, 449] width 25 height 41
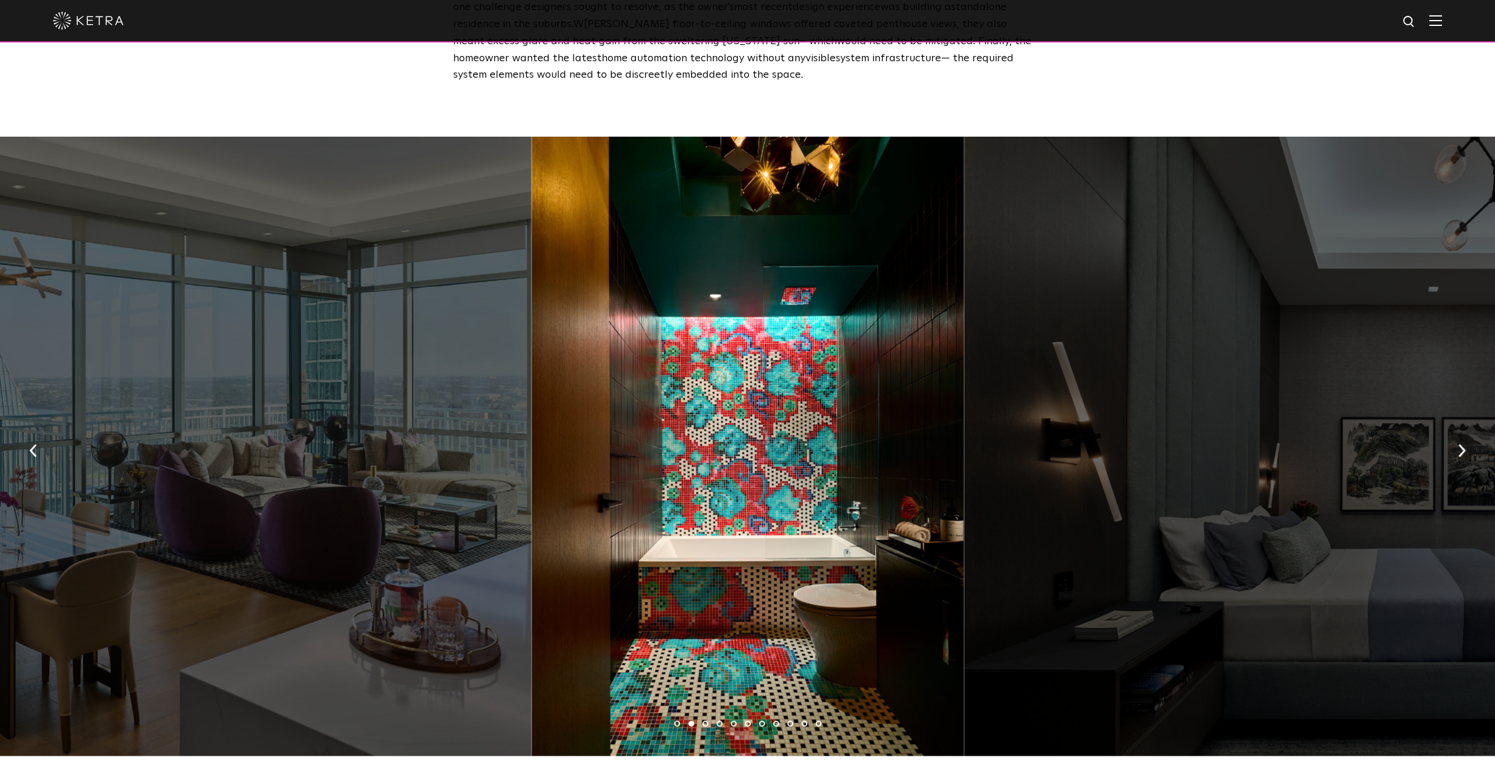
click at [1453, 430] on button "button" at bounding box center [1461, 449] width 25 height 41
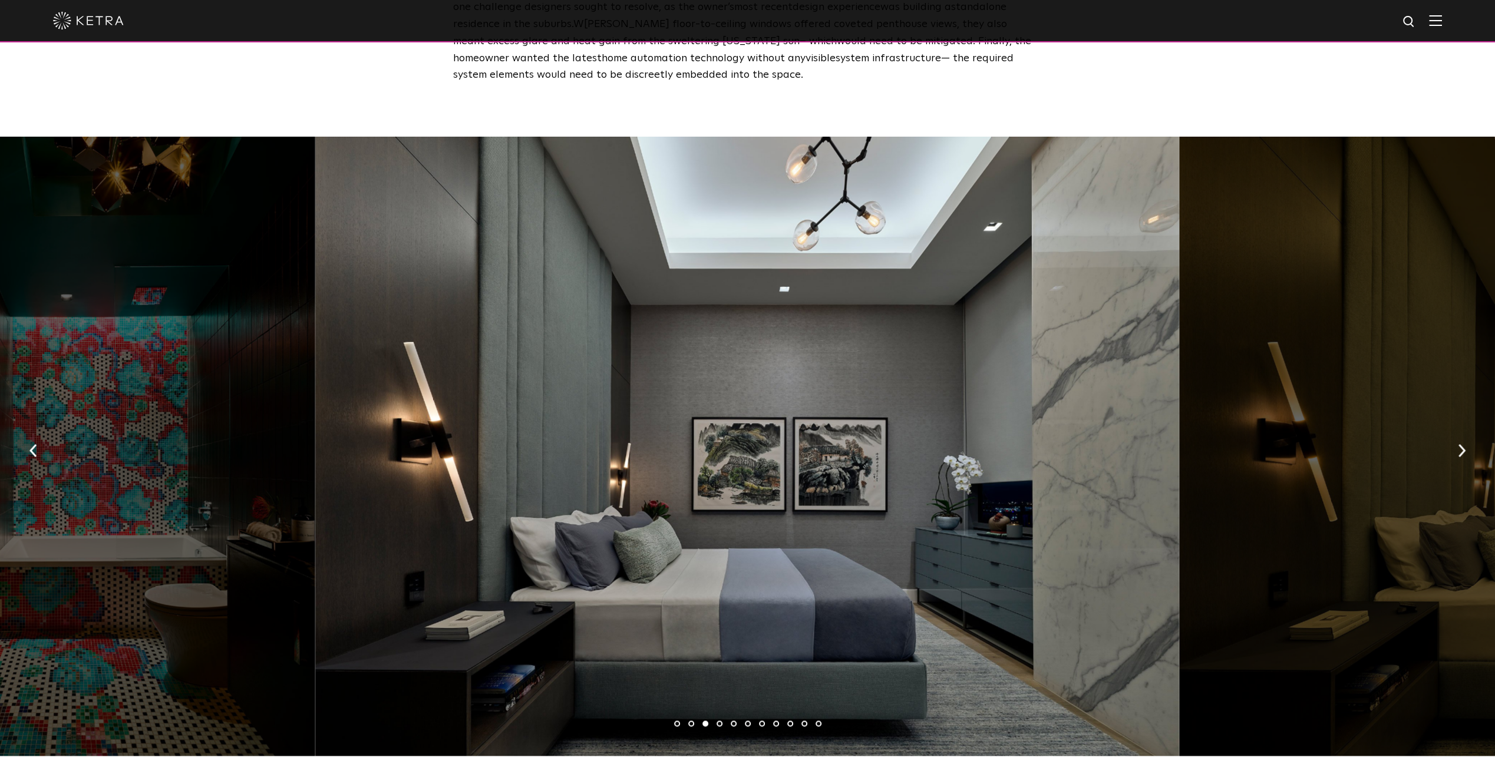
click at [1453, 430] on button "button" at bounding box center [1461, 449] width 25 height 41
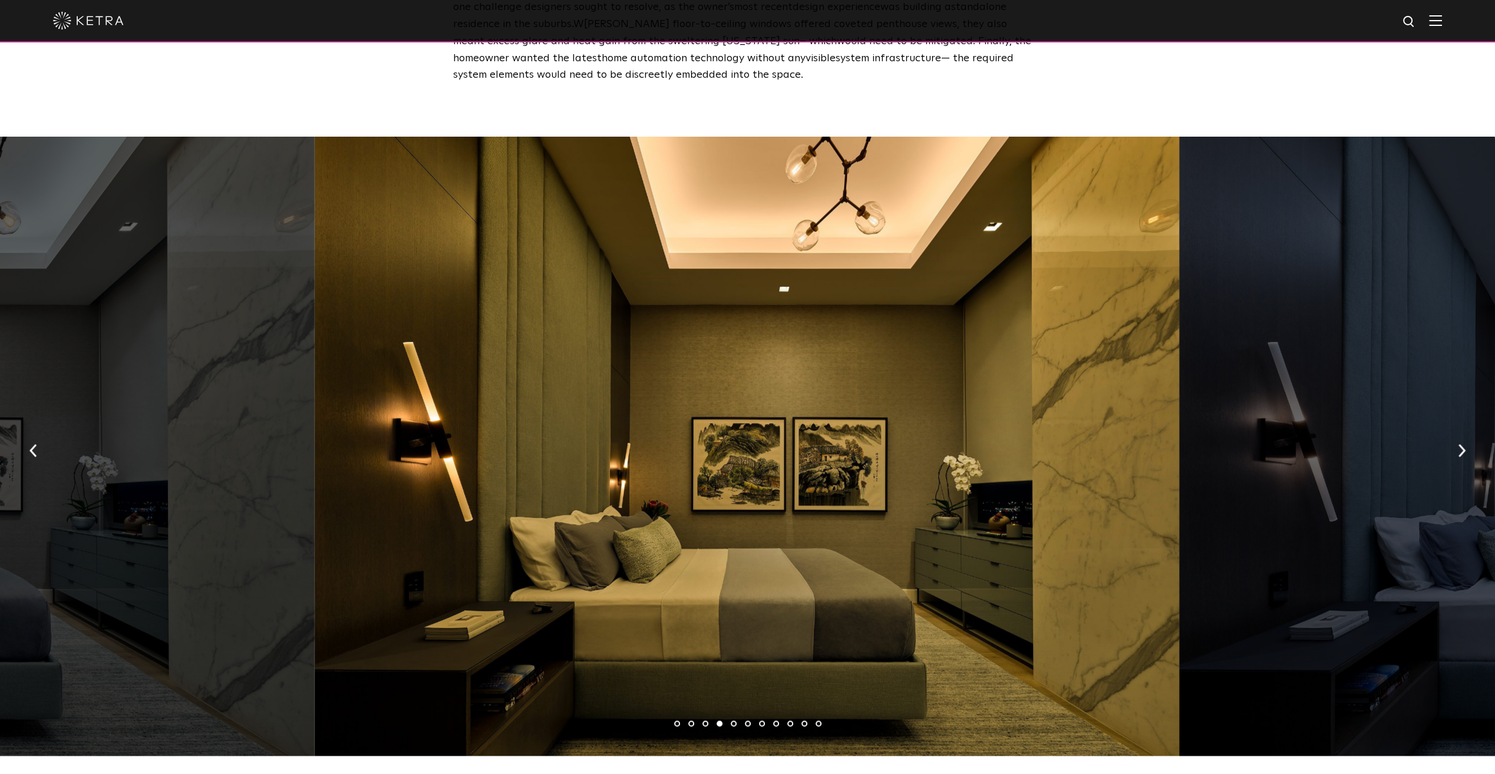
click at [1453, 430] on button "button" at bounding box center [1461, 449] width 25 height 41
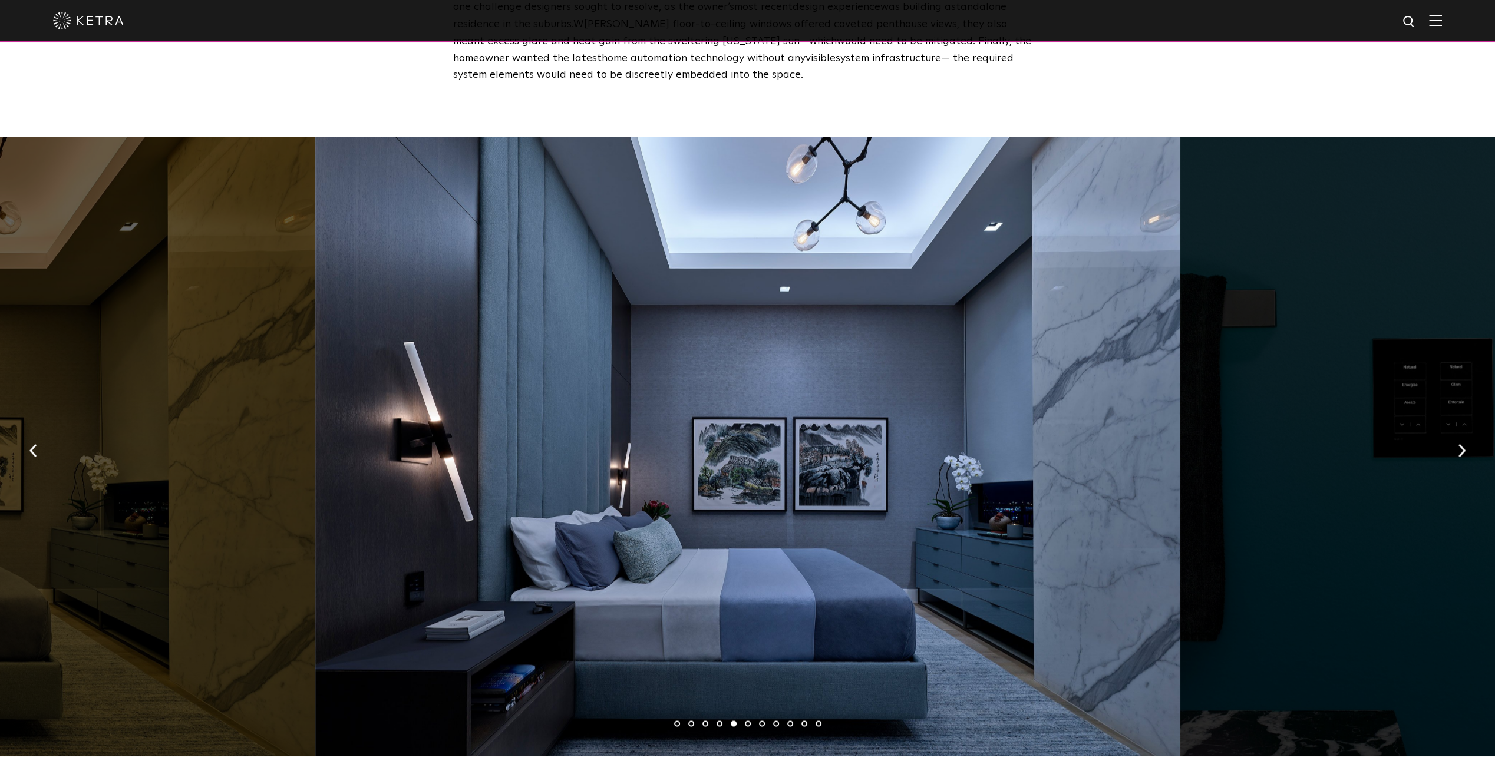
click at [1453, 430] on button "button" at bounding box center [1461, 449] width 25 height 41
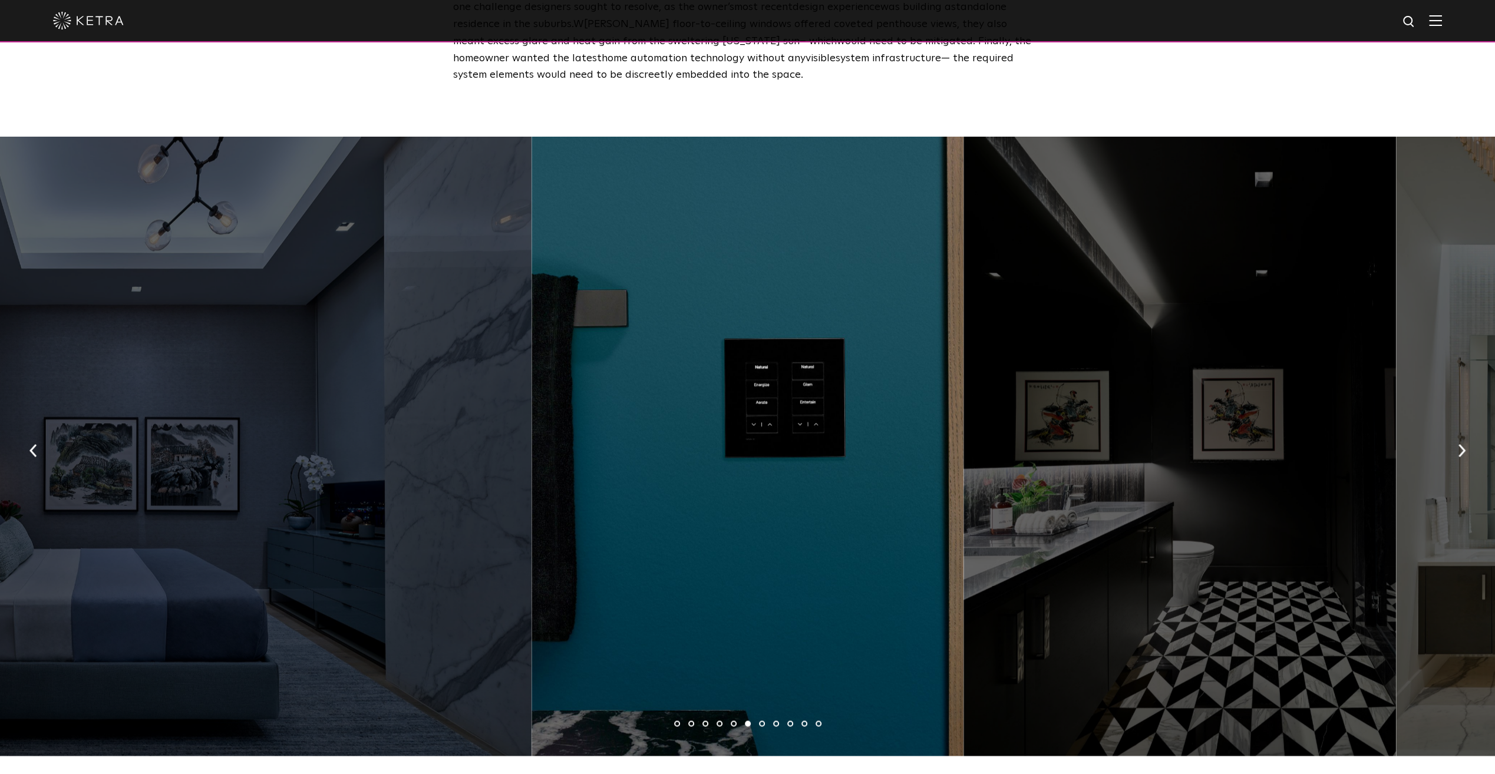
click at [1453, 430] on button "button" at bounding box center [1461, 449] width 25 height 41
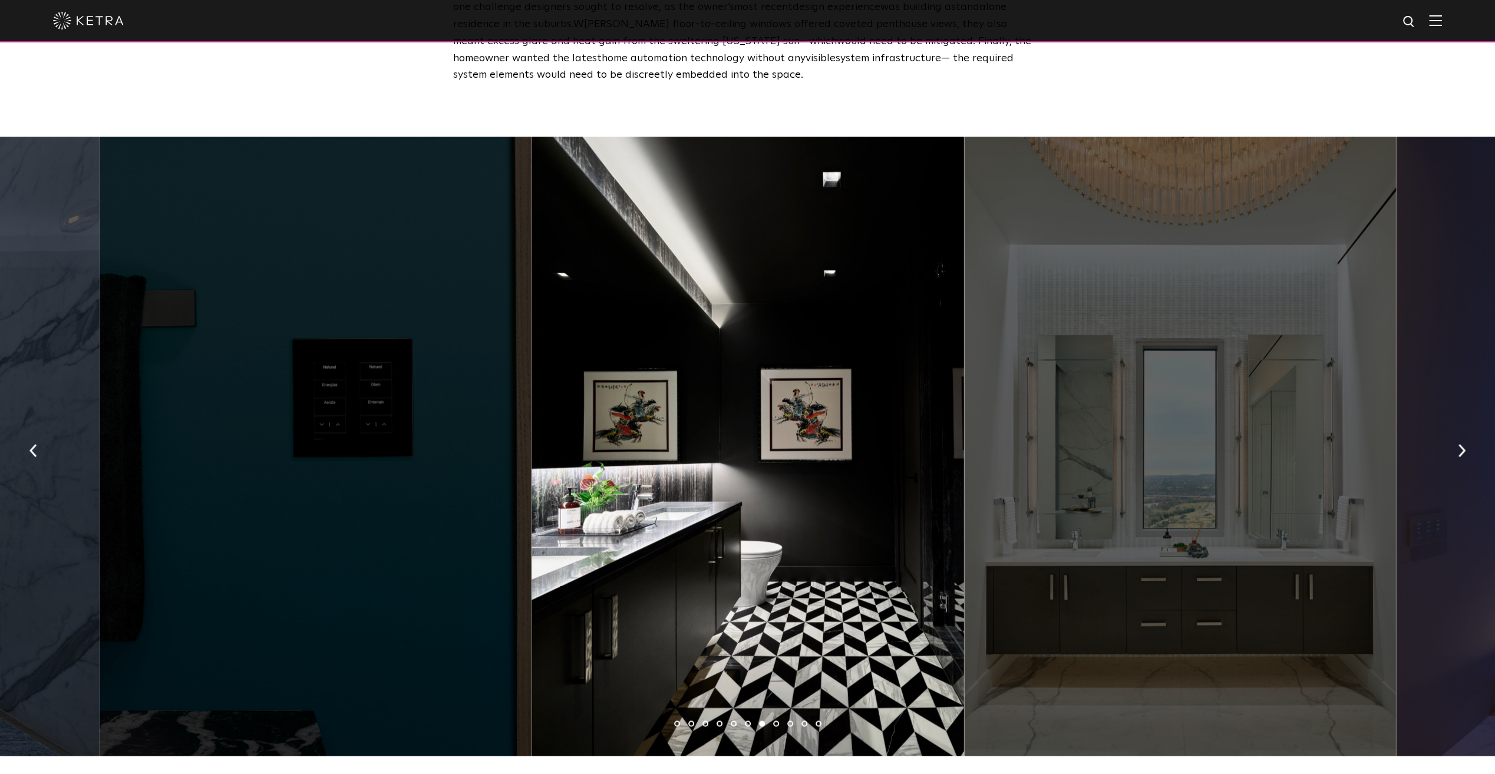
click at [1453, 430] on button "button" at bounding box center [1461, 449] width 25 height 41
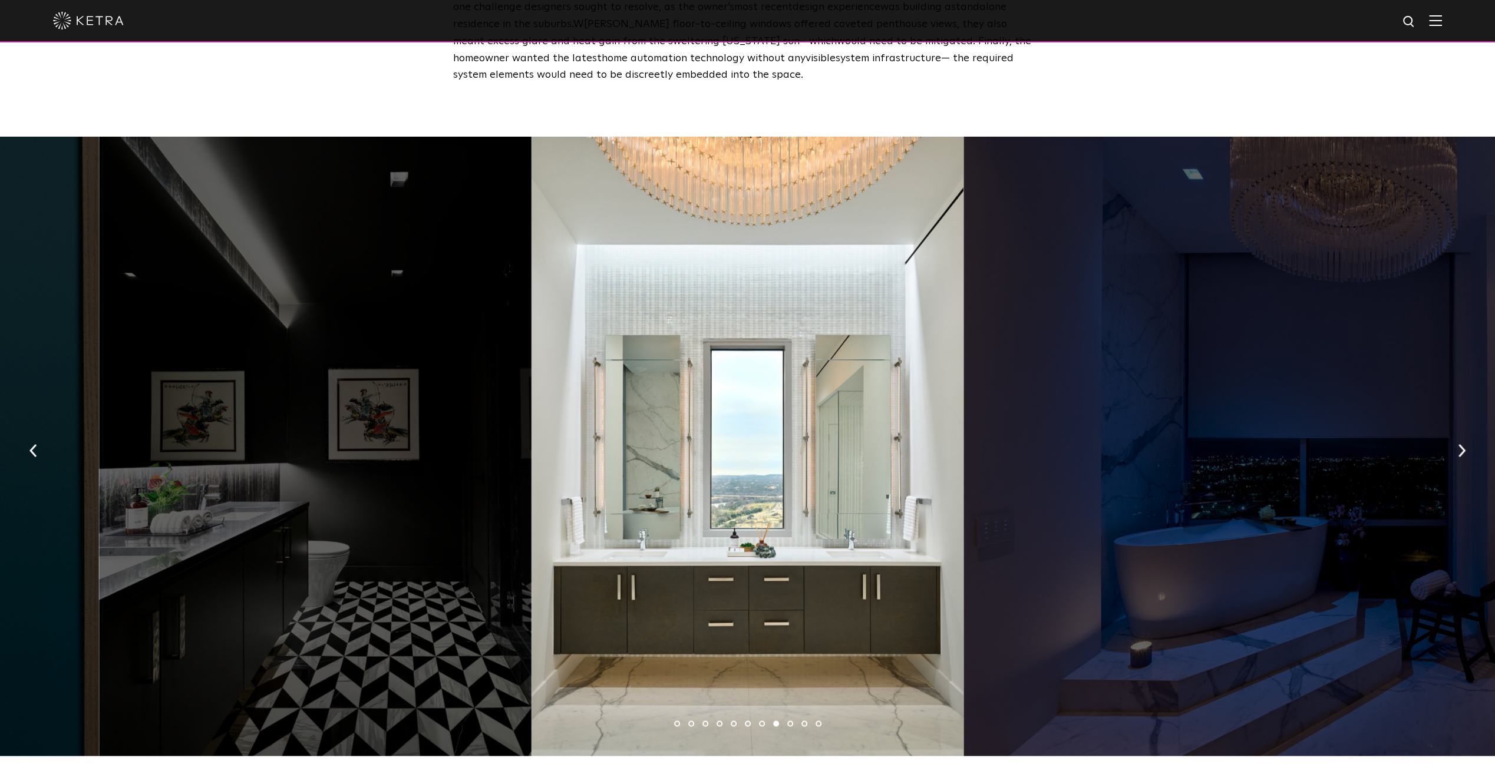
click at [1453, 430] on button "button" at bounding box center [1461, 449] width 25 height 41
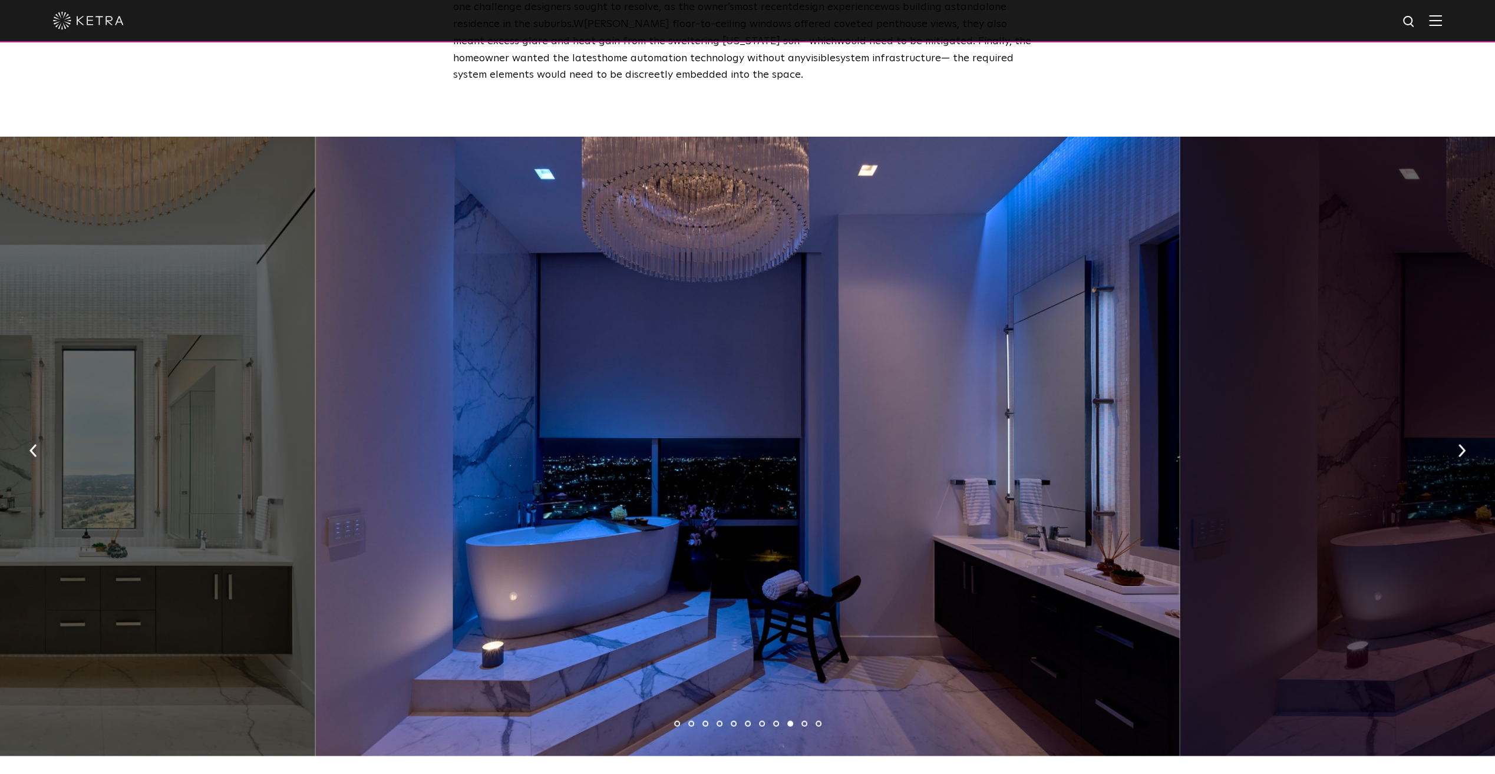
click at [1453, 430] on button "button" at bounding box center [1461, 449] width 25 height 41
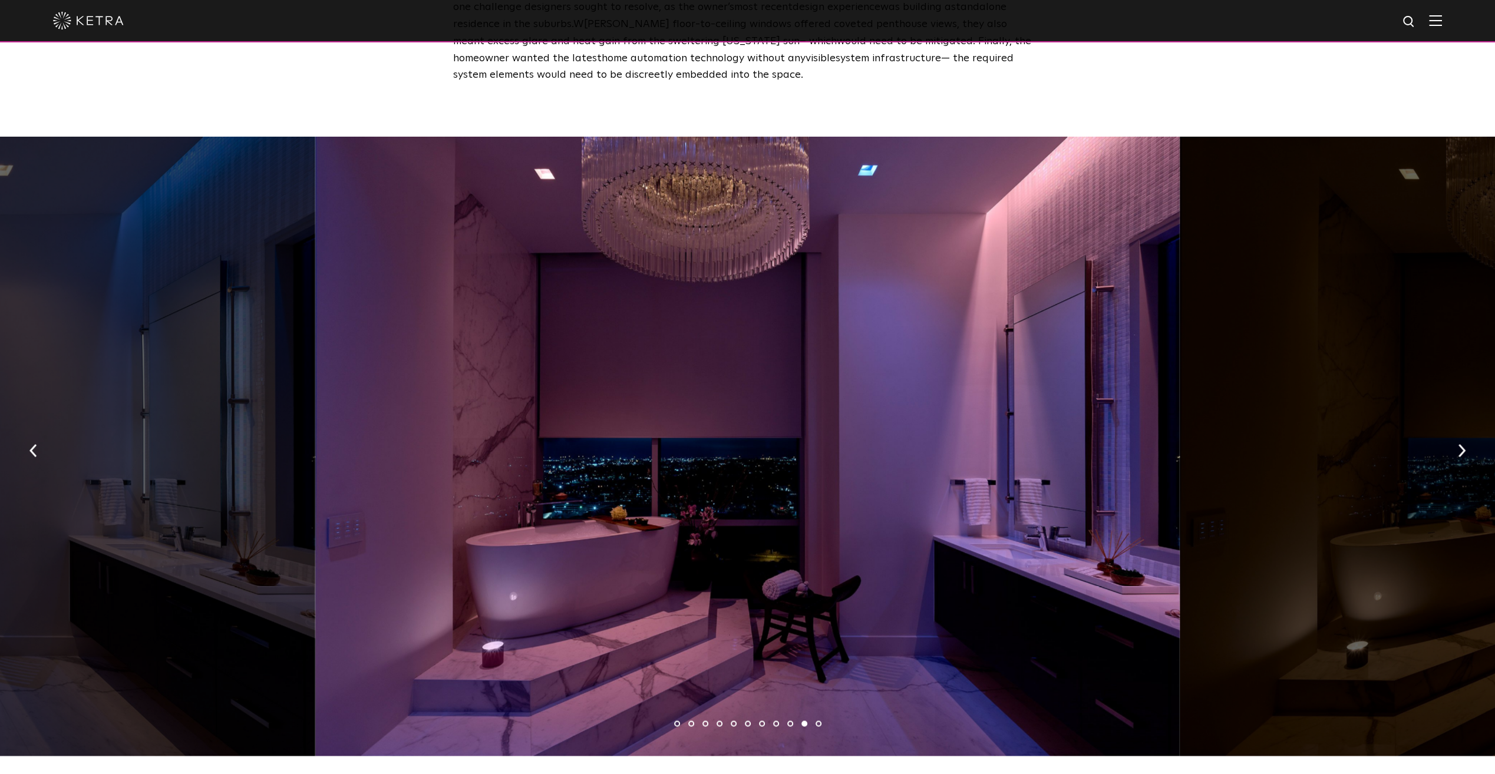
click at [1453, 430] on button "button" at bounding box center [1461, 449] width 25 height 41
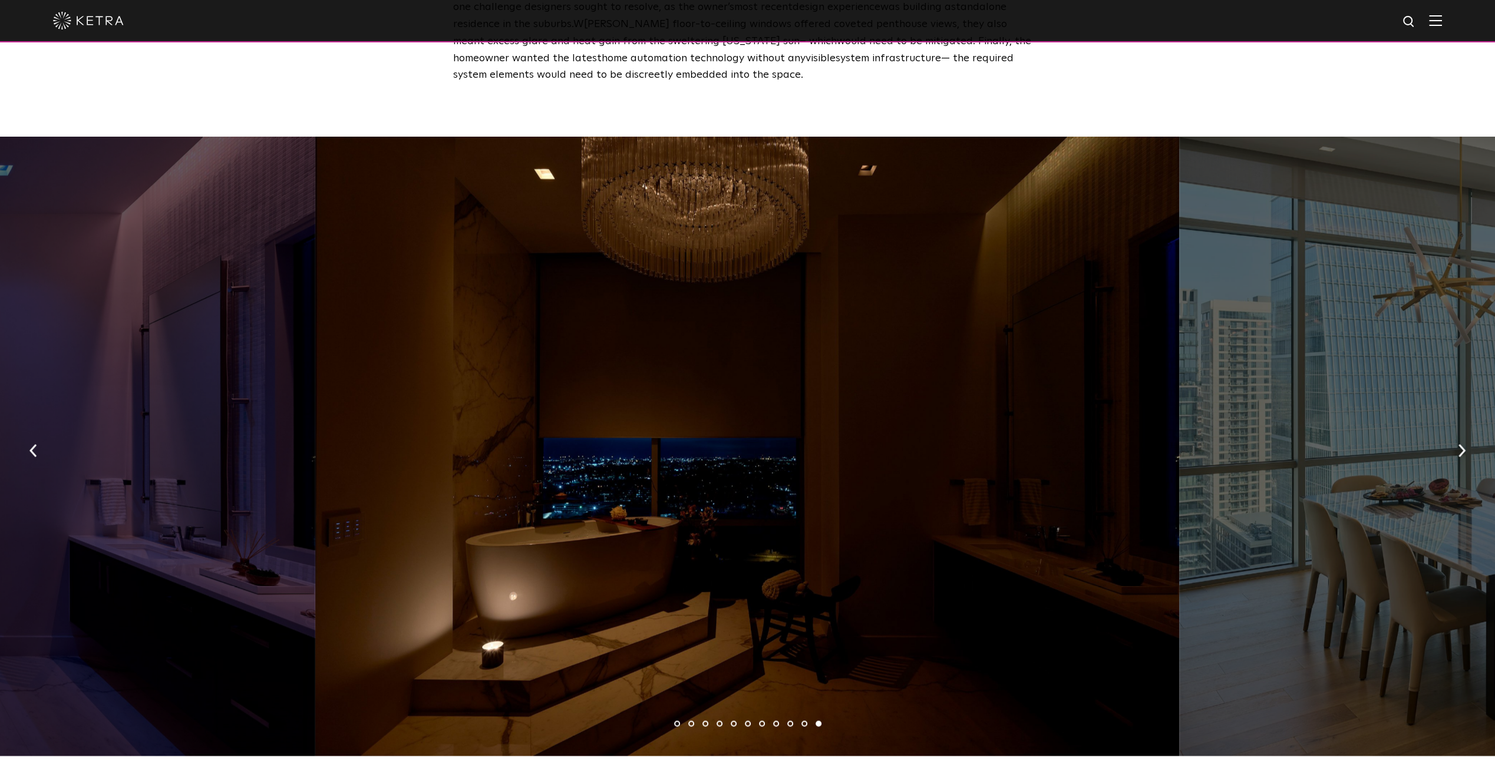
click at [1453, 430] on button "button" at bounding box center [1461, 449] width 25 height 41
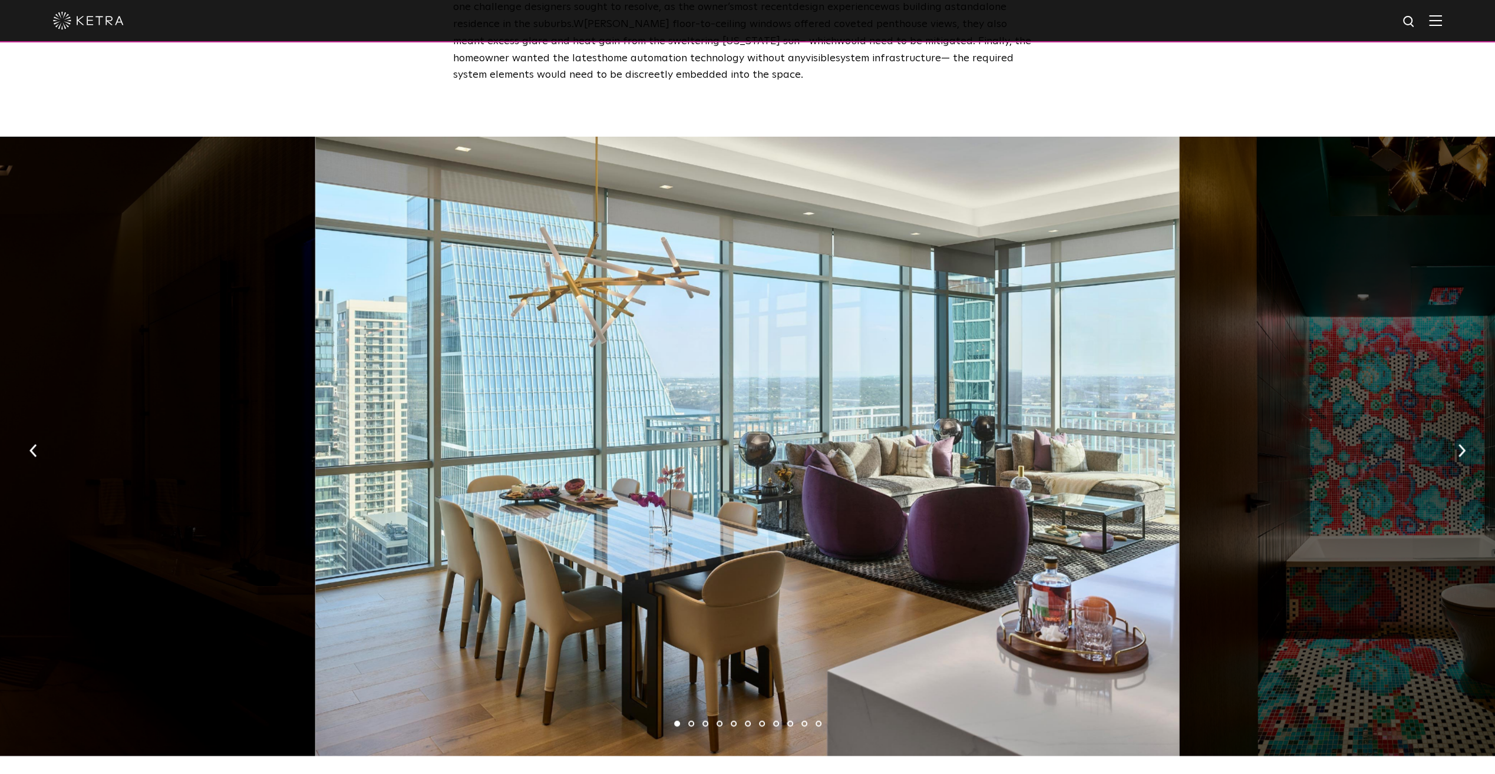
click at [1453, 430] on button "button" at bounding box center [1461, 449] width 25 height 41
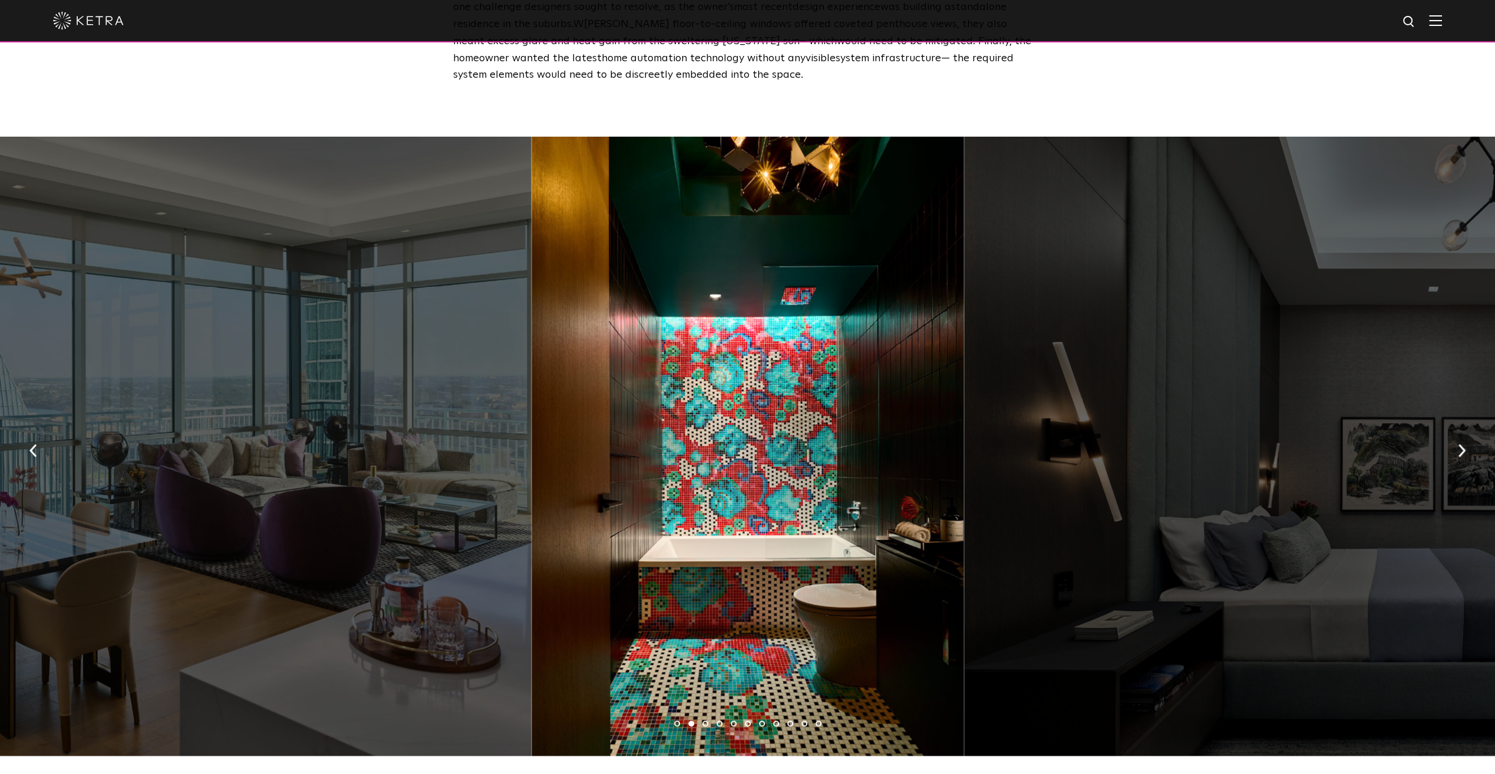
click at [1453, 430] on button "button" at bounding box center [1461, 449] width 25 height 41
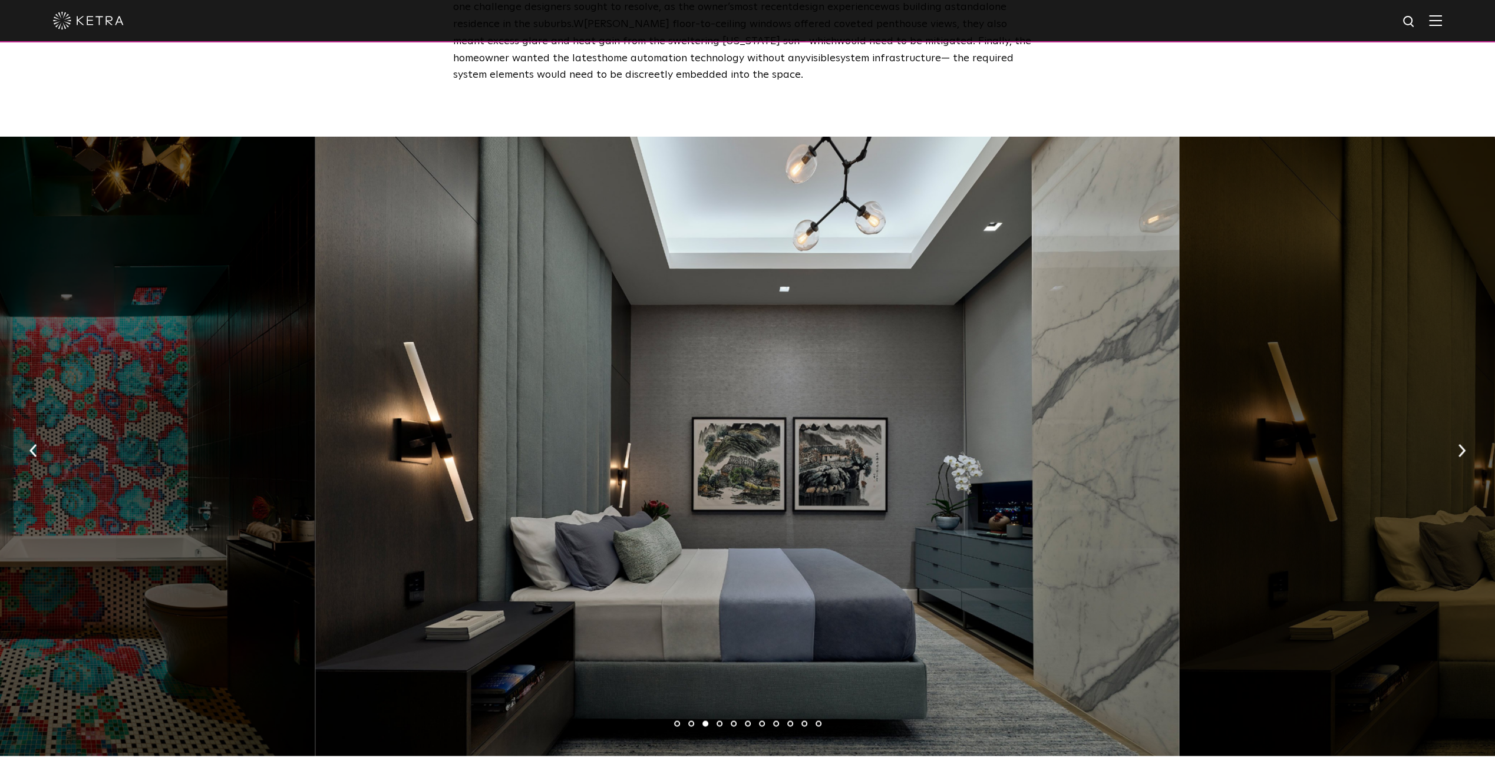
click at [1453, 430] on button "button" at bounding box center [1461, 449] width 25 height 41
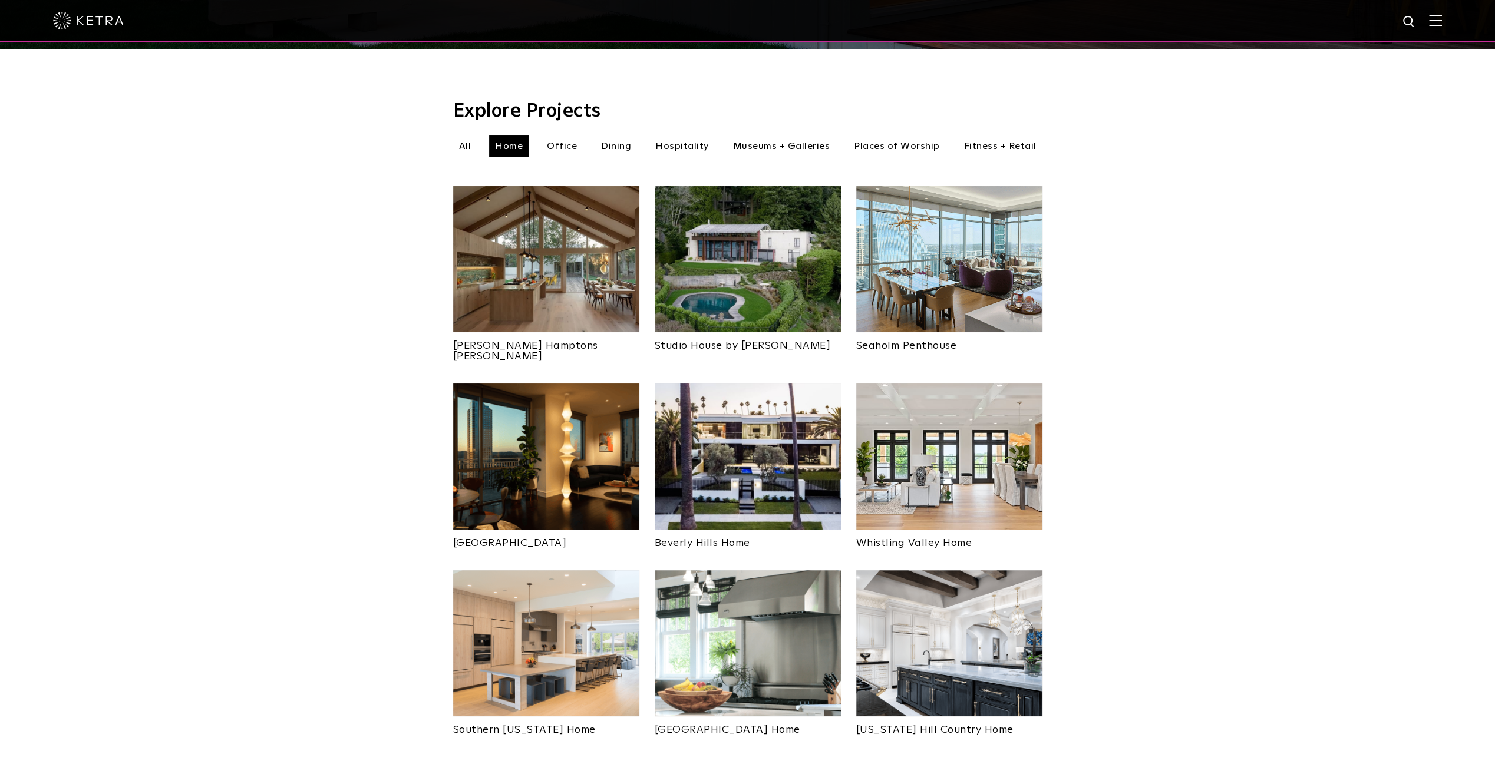
click at [768, 476] on img at bounding box center [748, 457] width 186 height 146
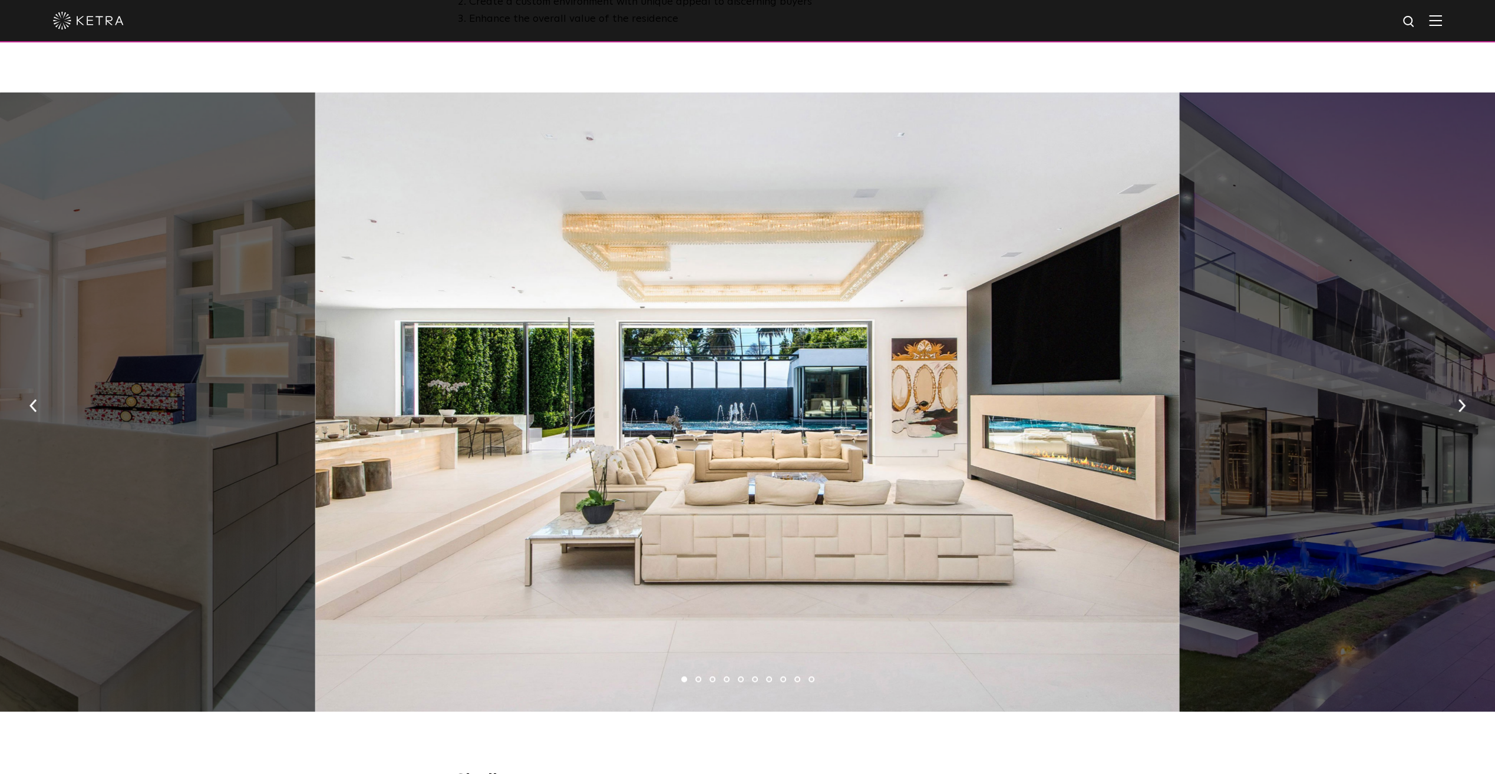
scroll to position [725, 0]
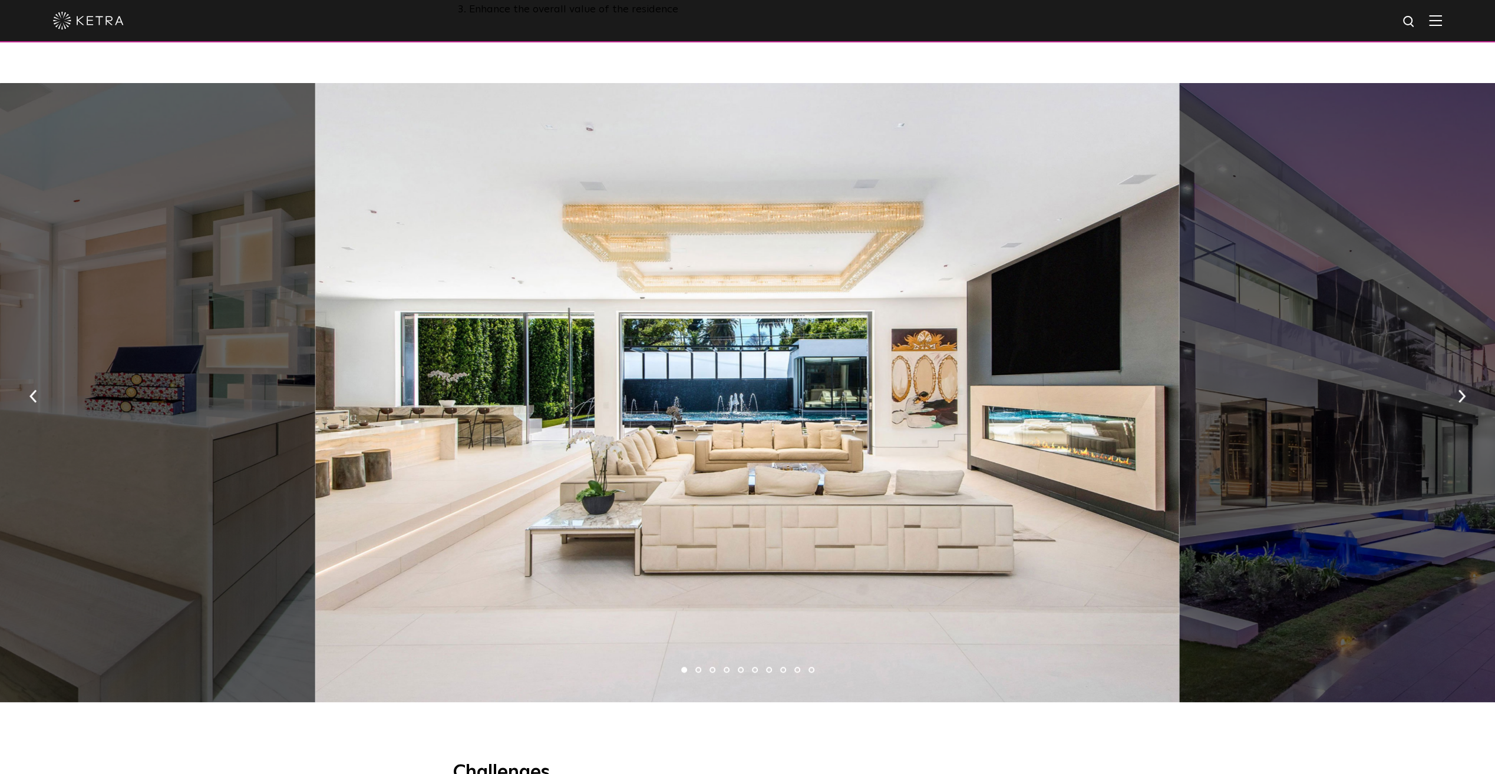
click at [1460, 403] on img "button" at bounding box center [1462, 396] width 8 height 13
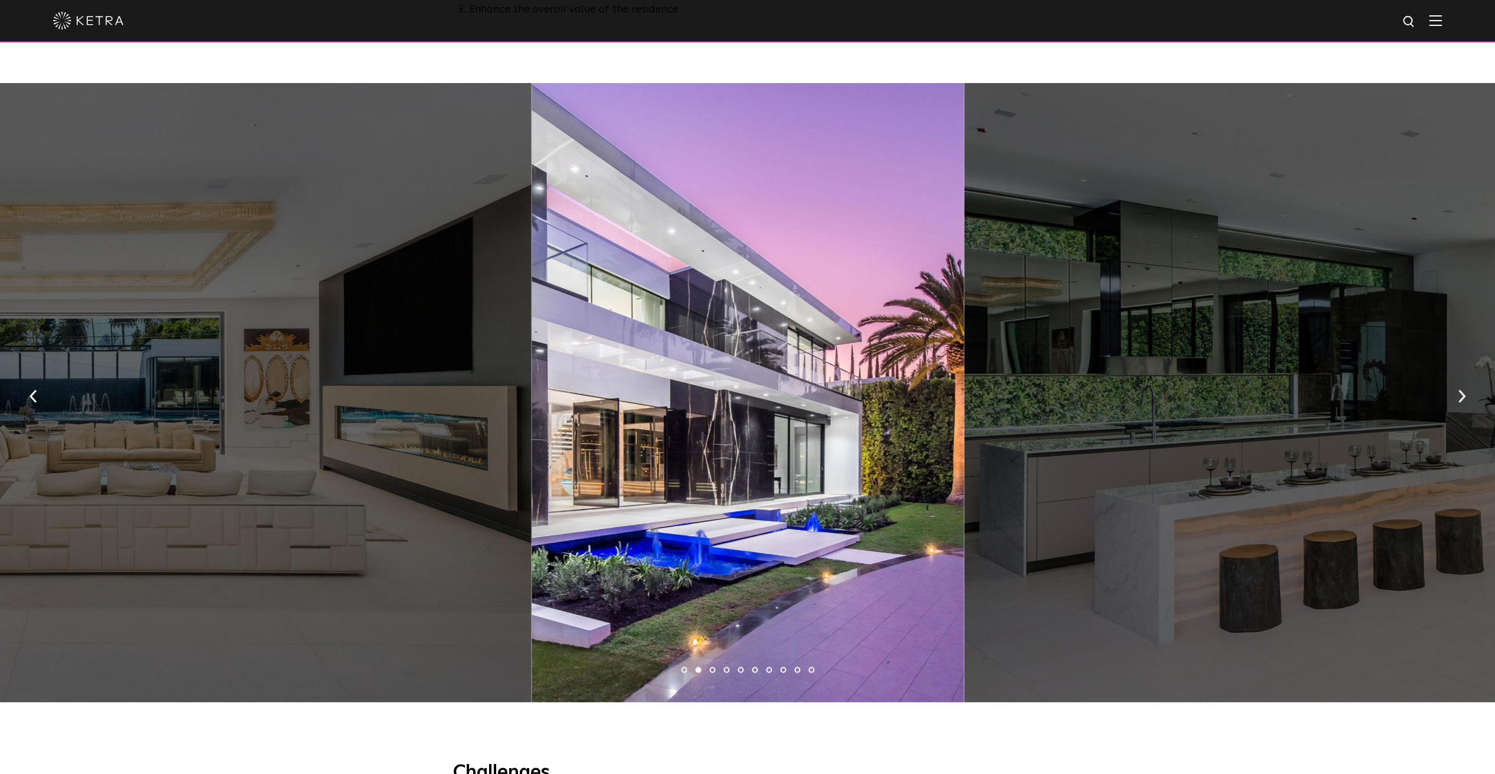
click at [1460, 402] on img "button" at bounding box center [1462, 396] width 8 height 13
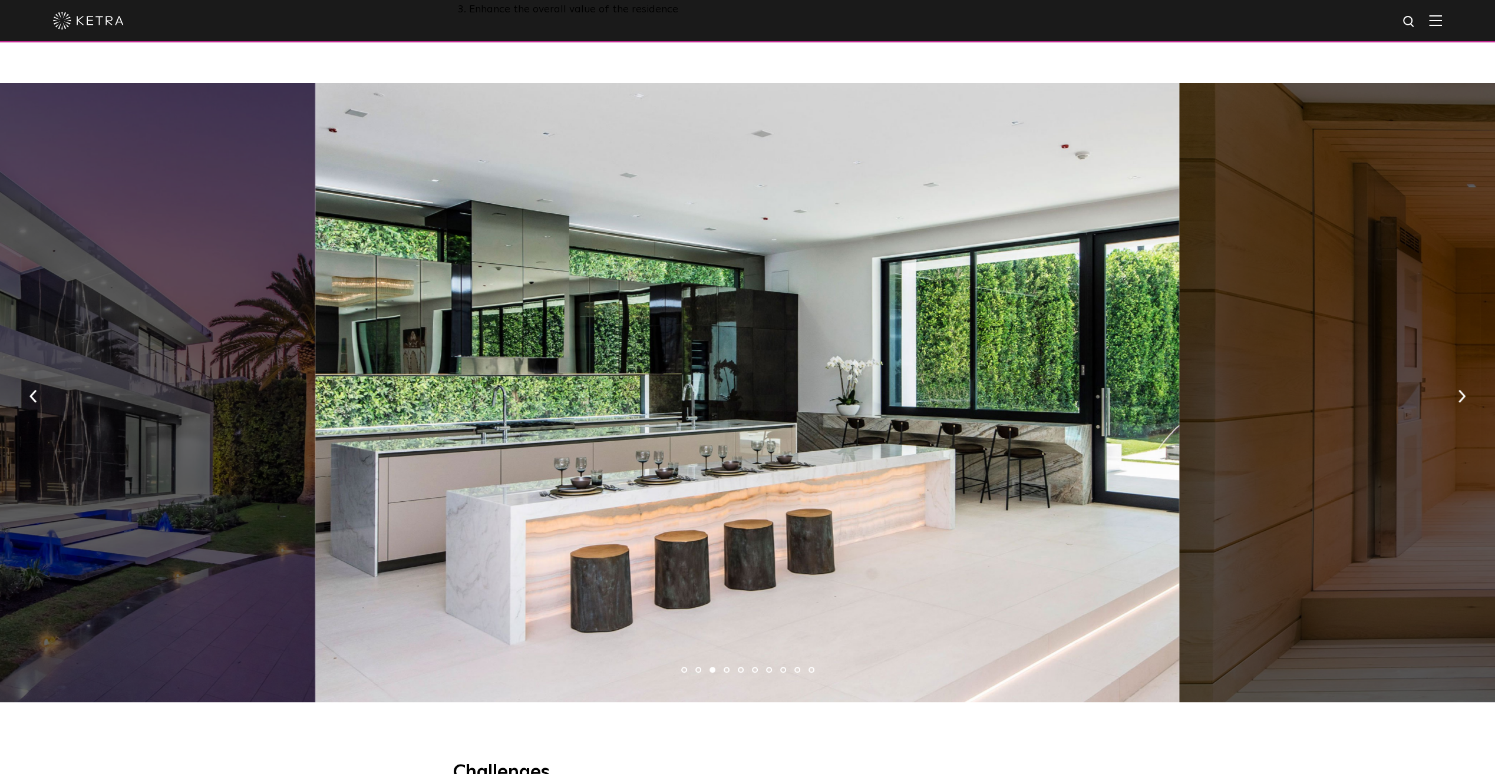
click at [1464, 397] on img "button" at bounding box center [1462, 396] width 8 height 13
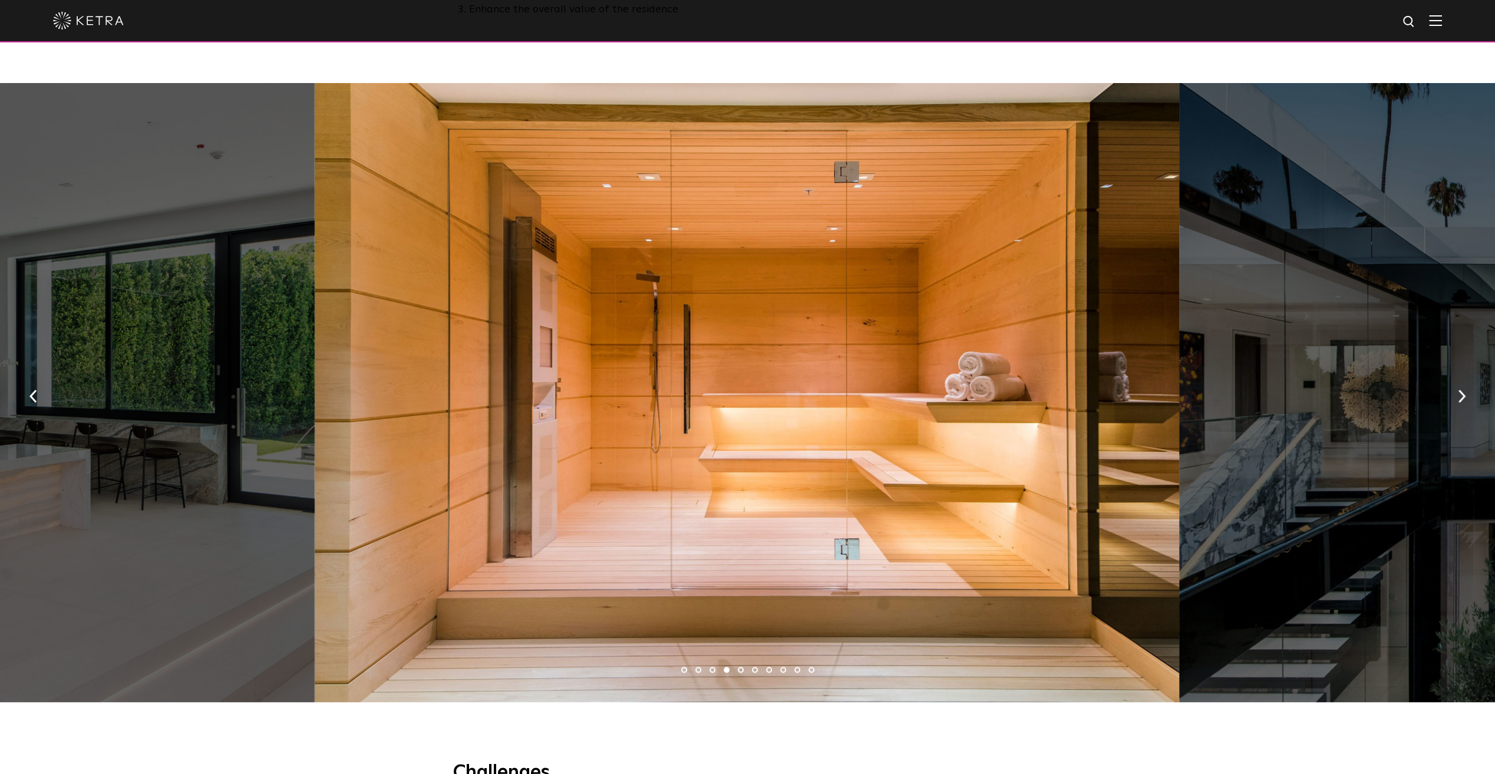
click at [1464, 397] on img "button" at bounding box center [1462, 396] width 8 height 13
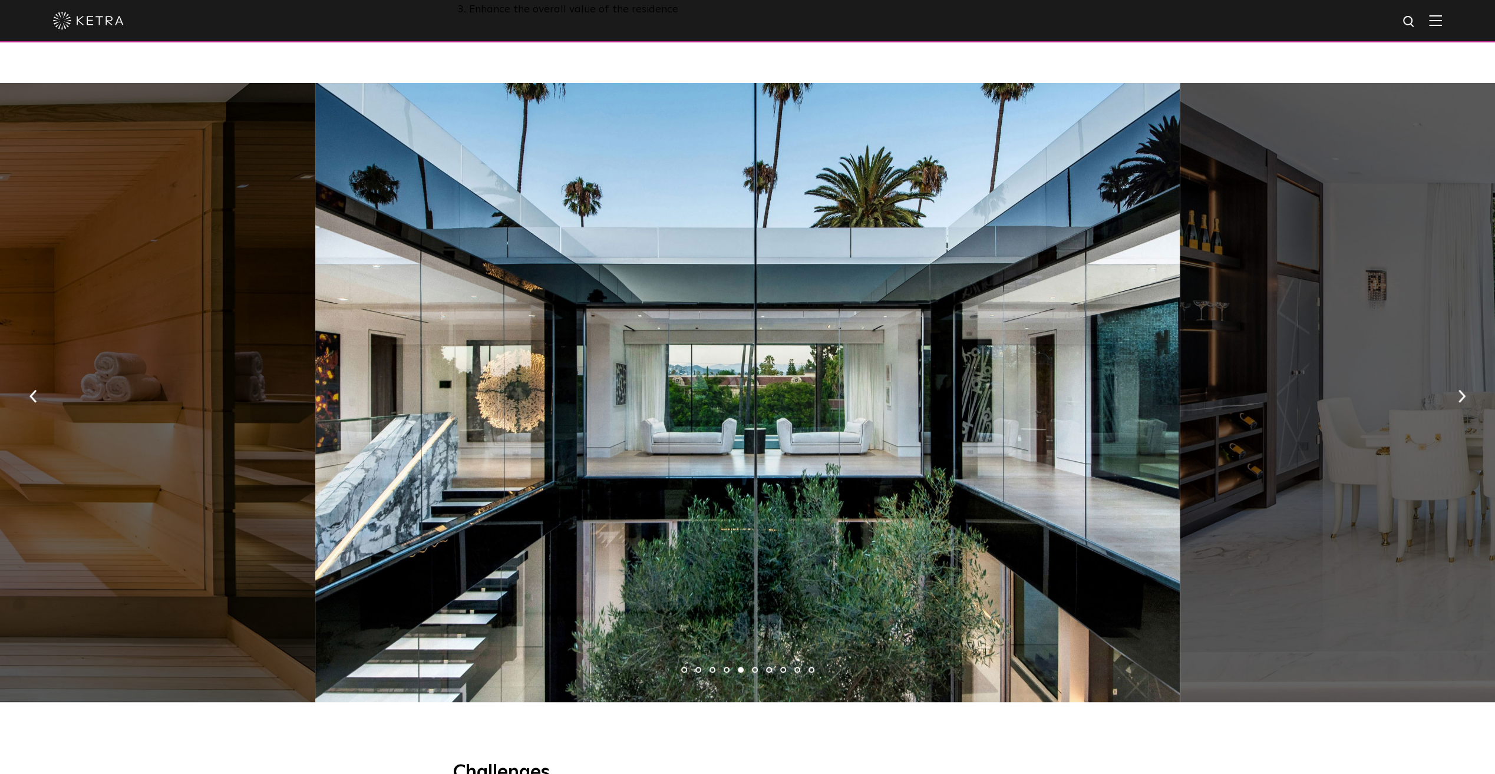
click at [1467, 405] on button "button" at bounding box center [1461, 395] width 25 height 41
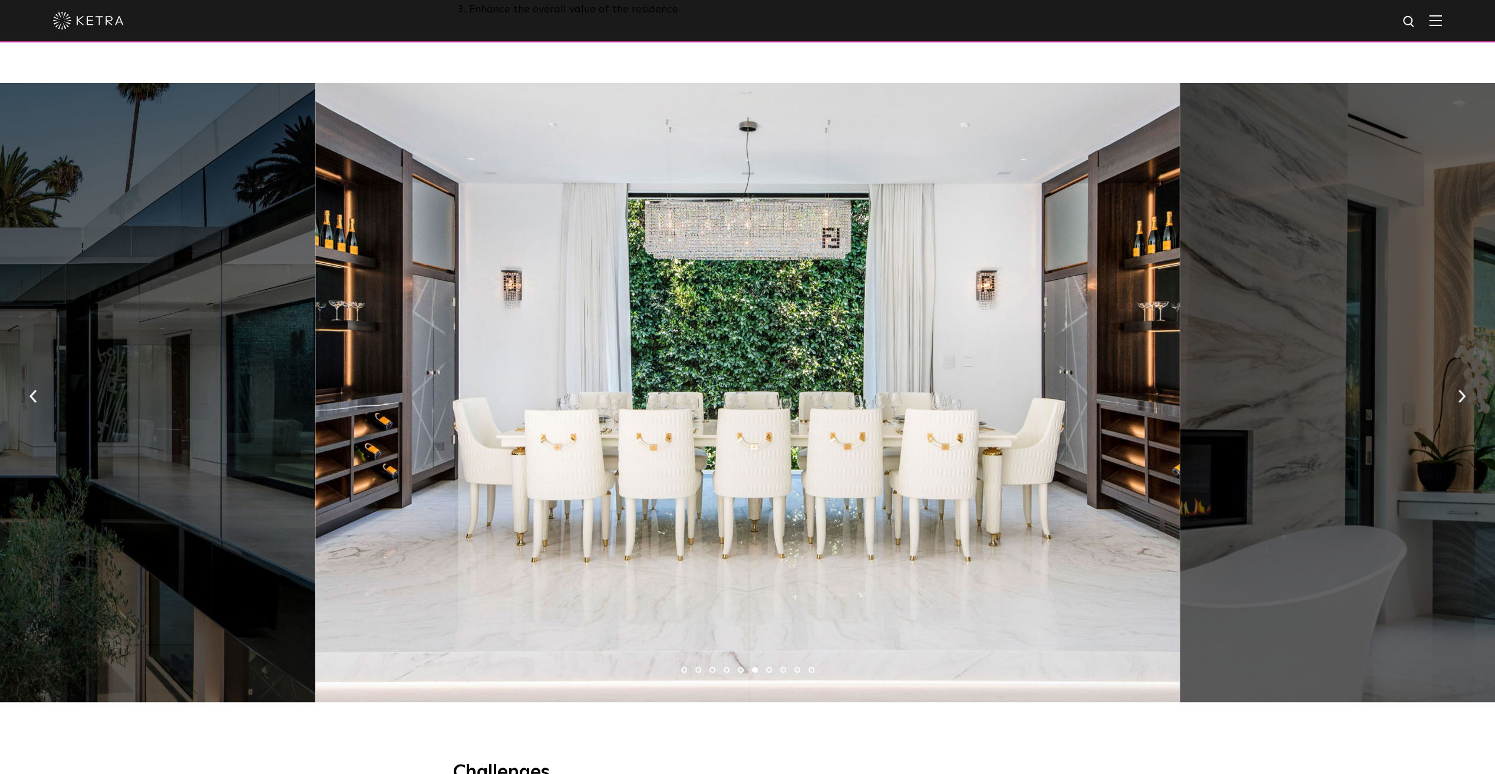
click at [1467, 402] on button "button" at bounding box center [1461, 395] width 25 height 41
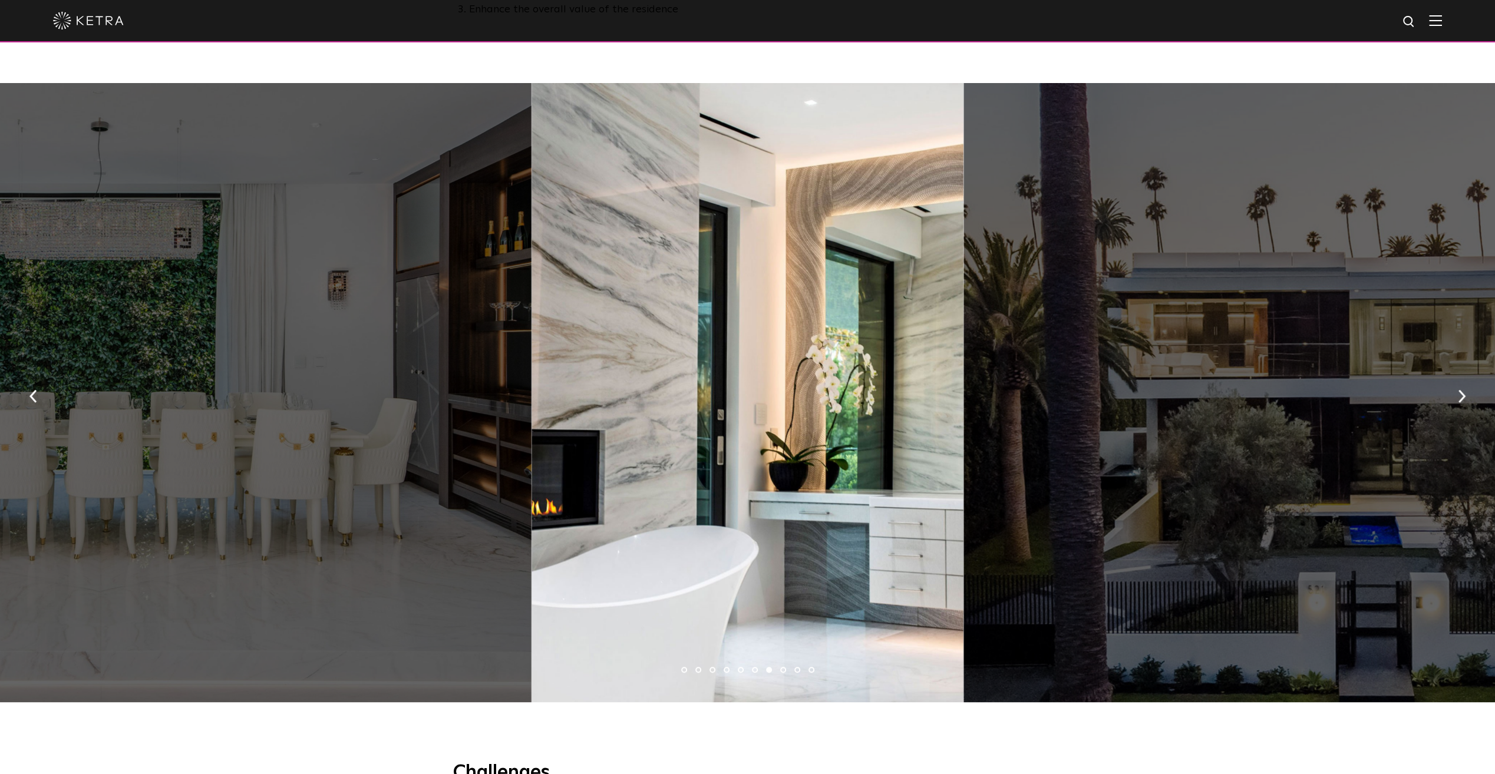
click at [1467, 402] on button "button" at bounding box center [1461, 395] width 25 height 41
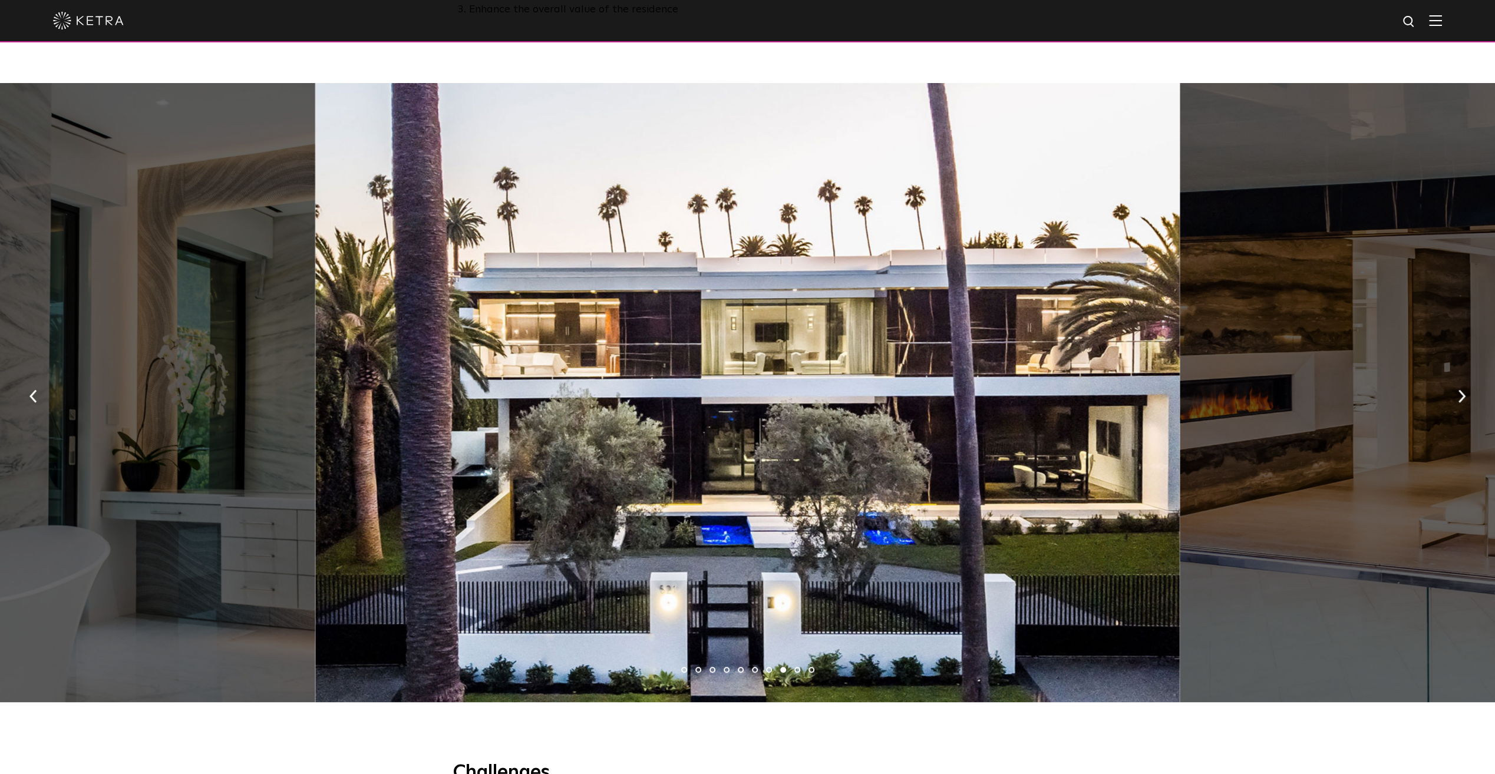
click at [1467, 402] on button "button" at bounding box center [1461, 395] width 25 height 41
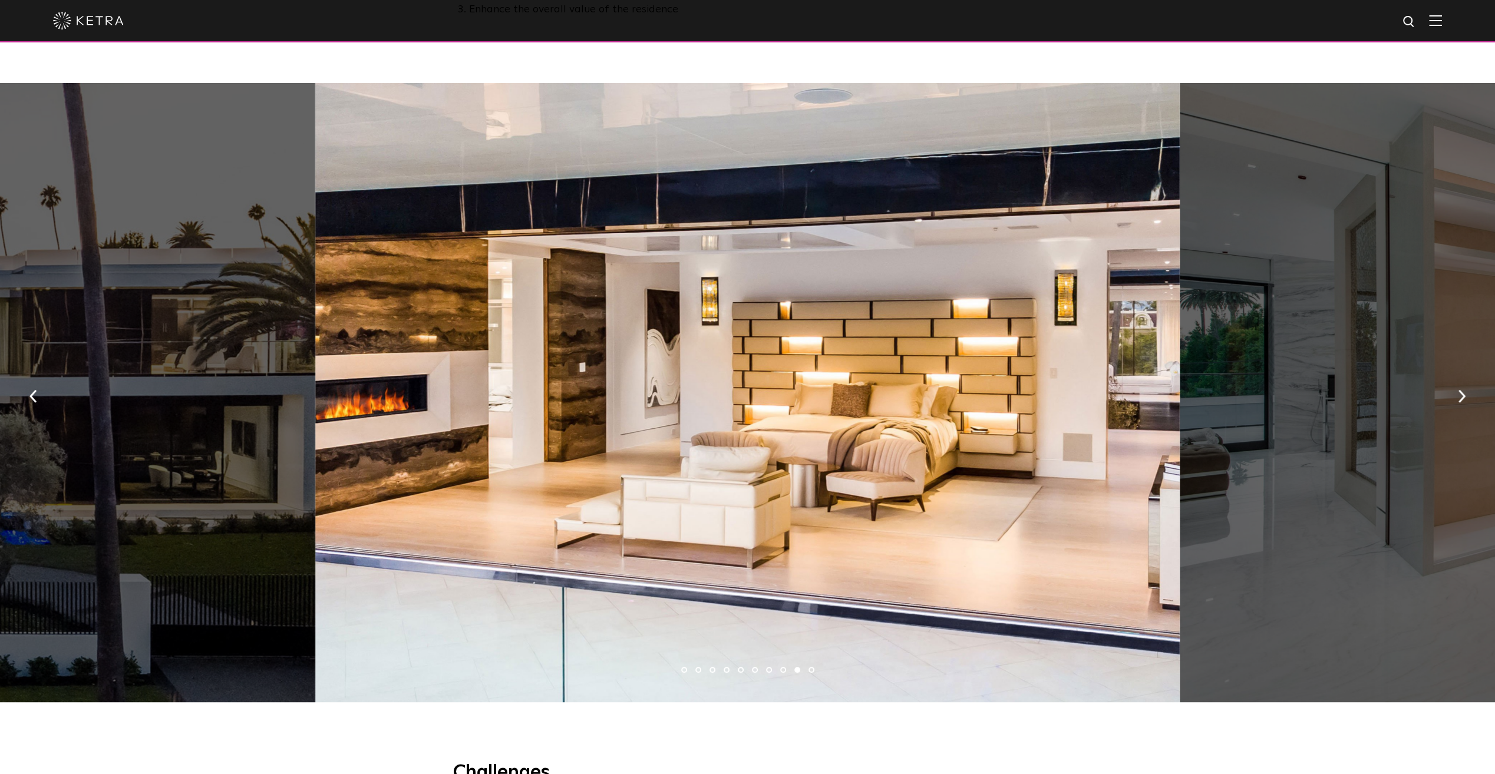
click at [1468, 397] on button "button" at bounding box center [1461, 395] width 25 height 41
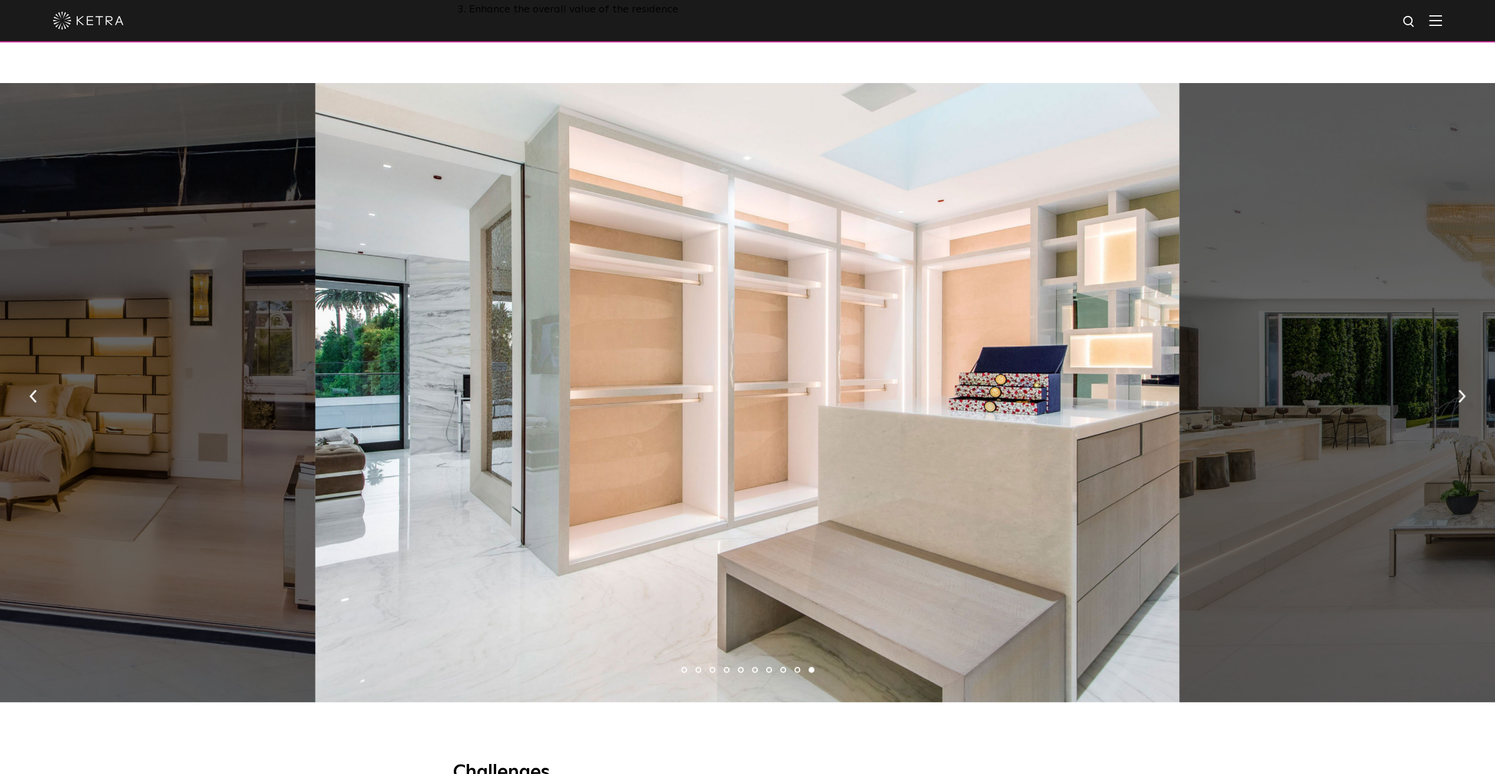
click at [1468, 397] on button "button" at bounding box center [1461, 395] width 25 height 41
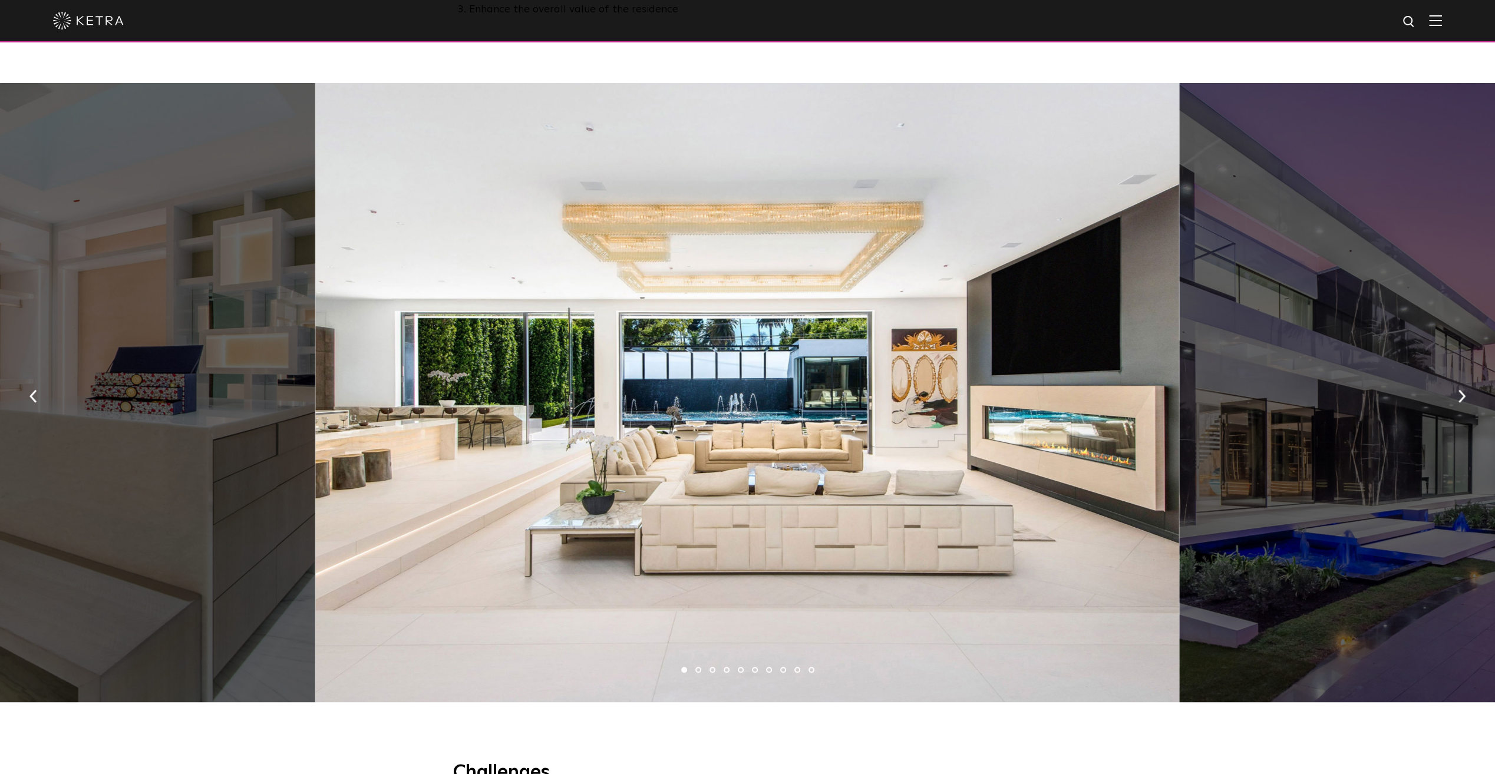
click at [1468, 397] on button "button" at bounding box center [1461, 395] width 25 height 41
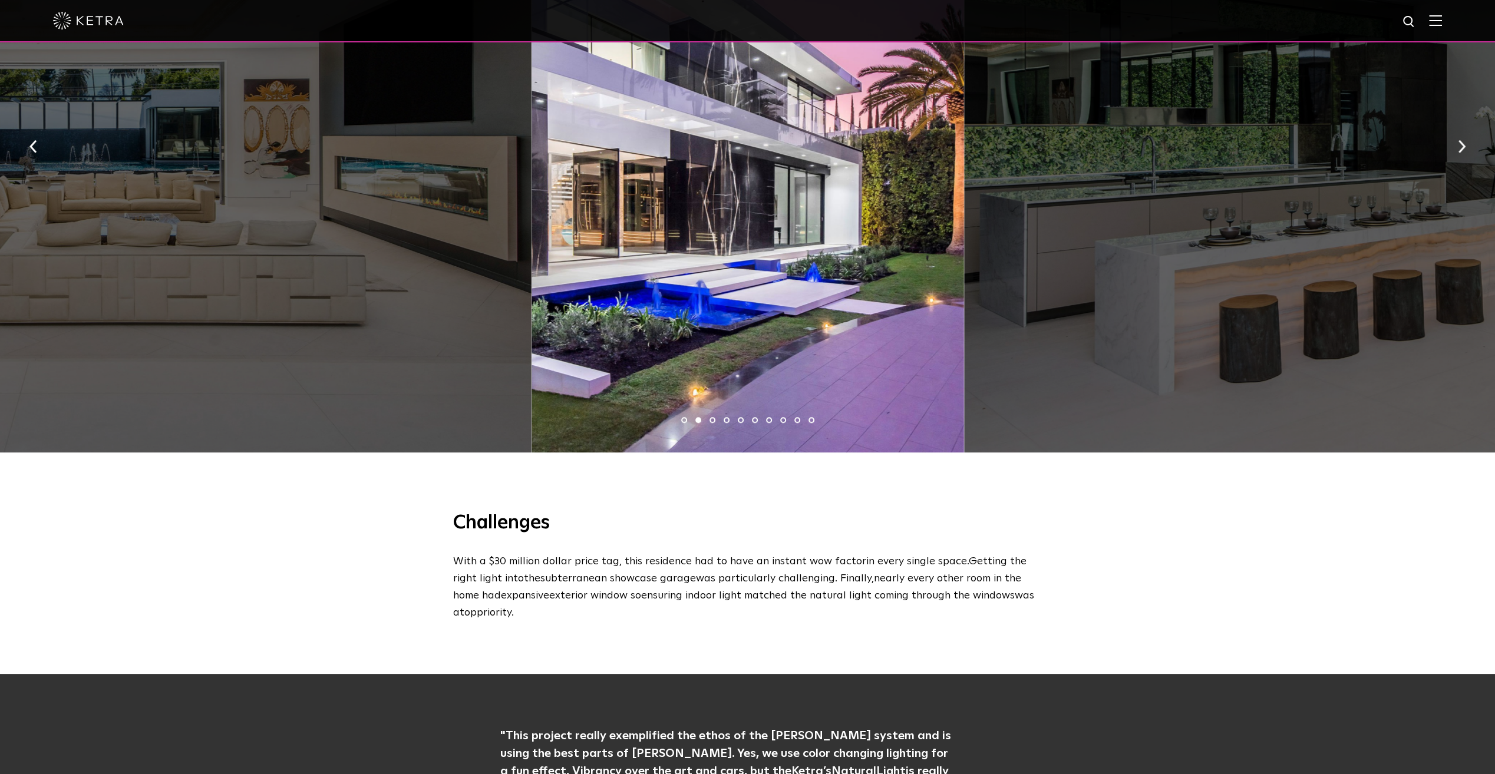
scroll to position [746, 0]
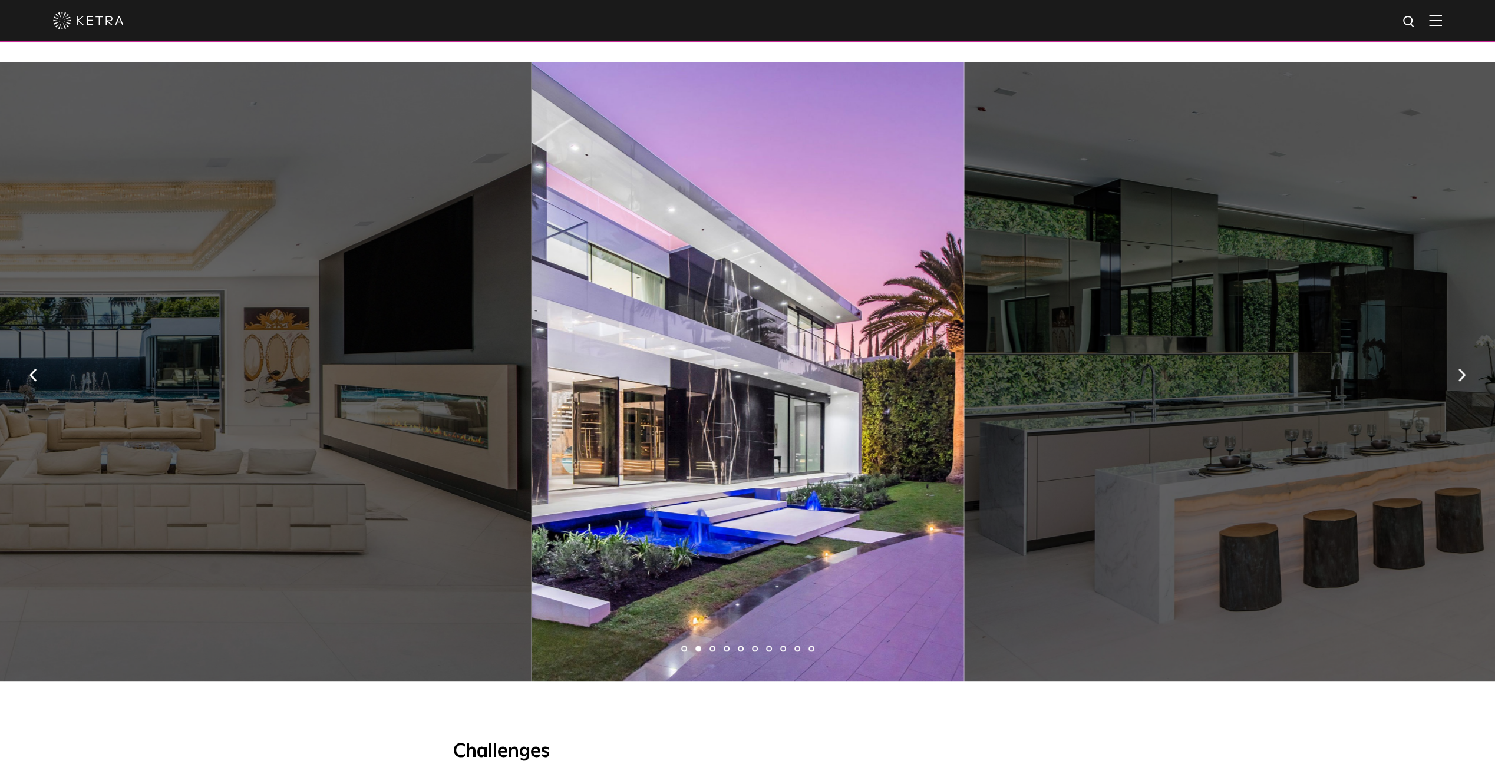
click at [1401, 384] on div at bounding box center [1396, 371] width 864 height 619
click at [1464, 382] on img "button" at bounding box center [1462, 375] width 8 height 13
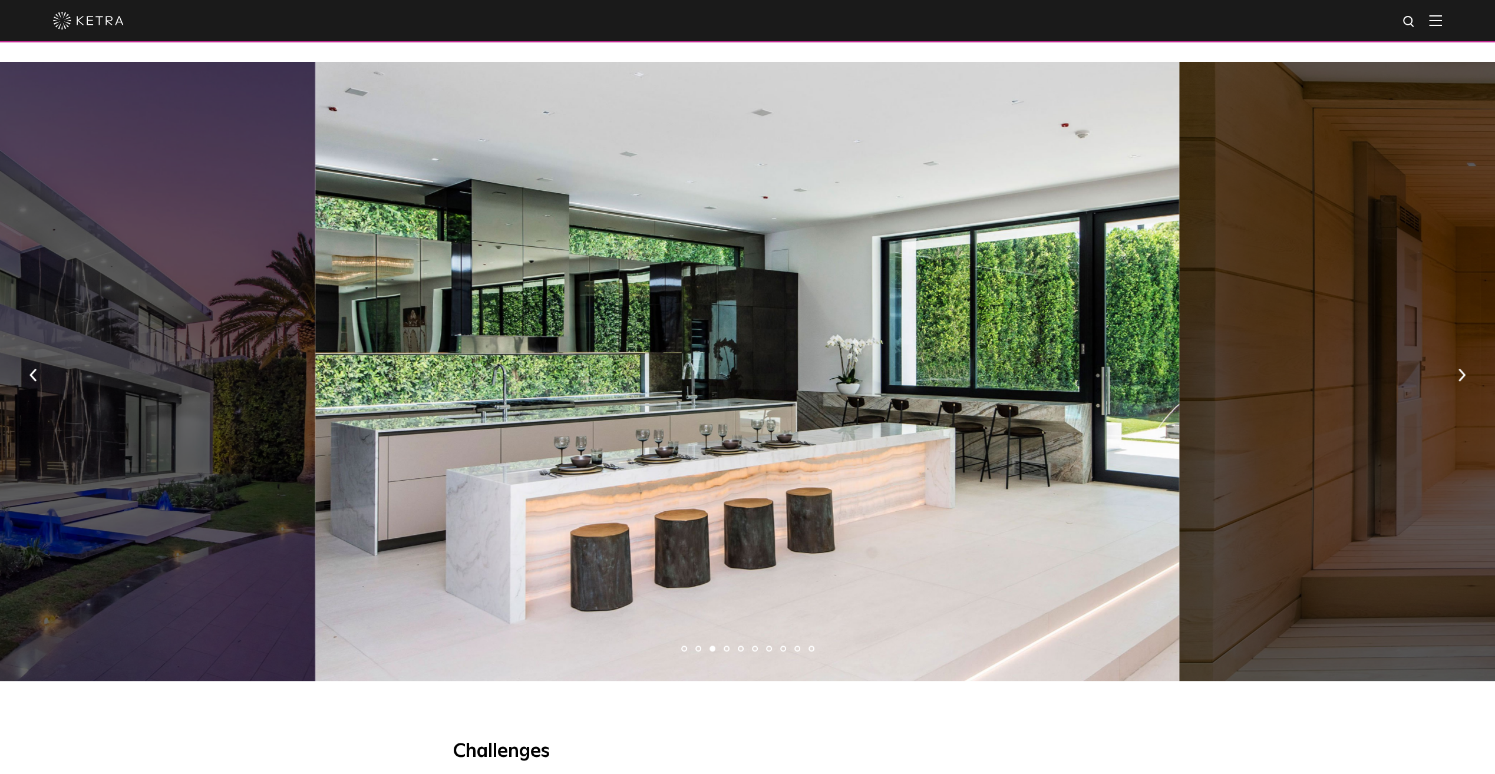
click at [1464, 382] on img "button" at bounding box center [1462, 375] width 8 height 13
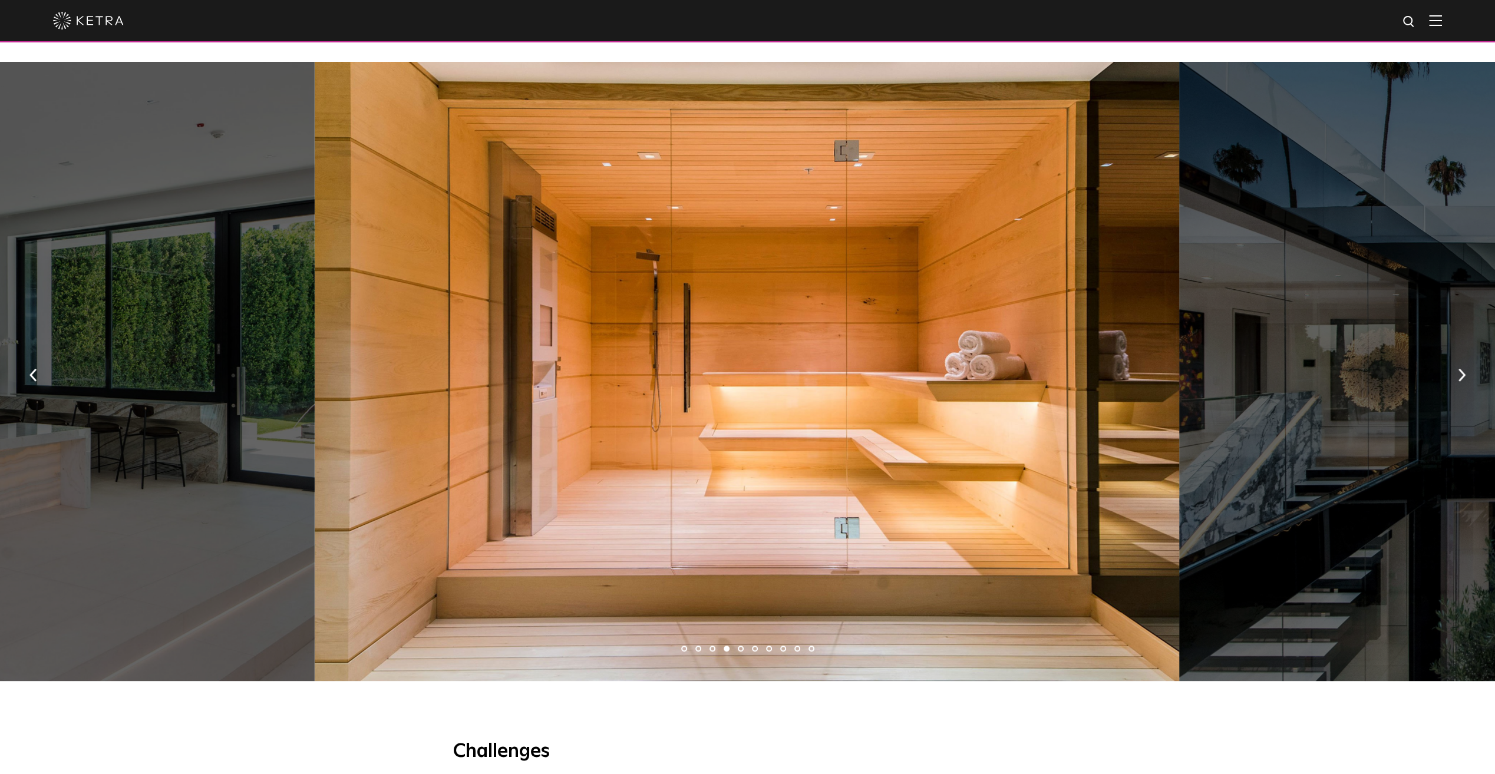
click at [1464, 382] on img "button" at bounding box center [1462, 375] width 8 height 13
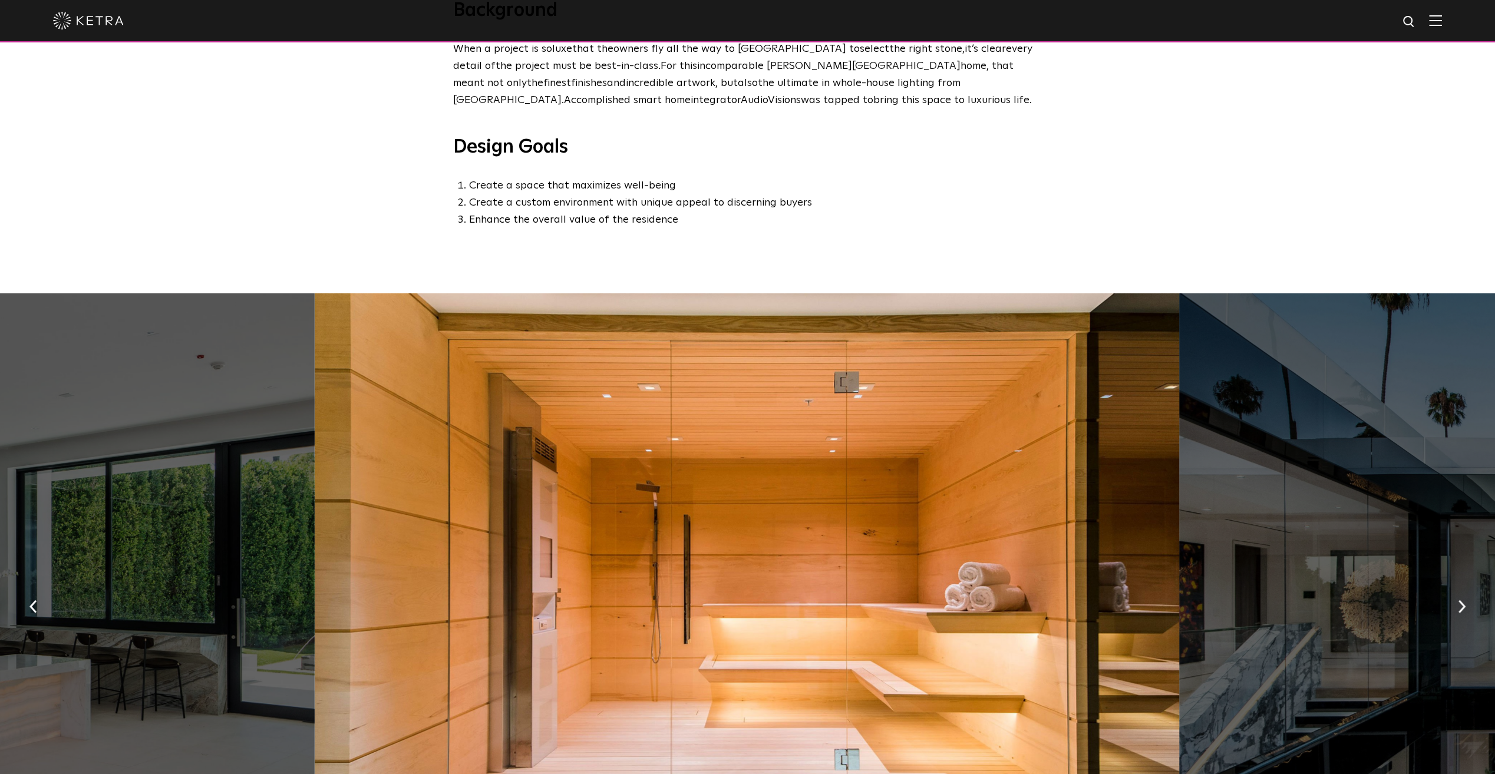
scroll to position [0, 0]
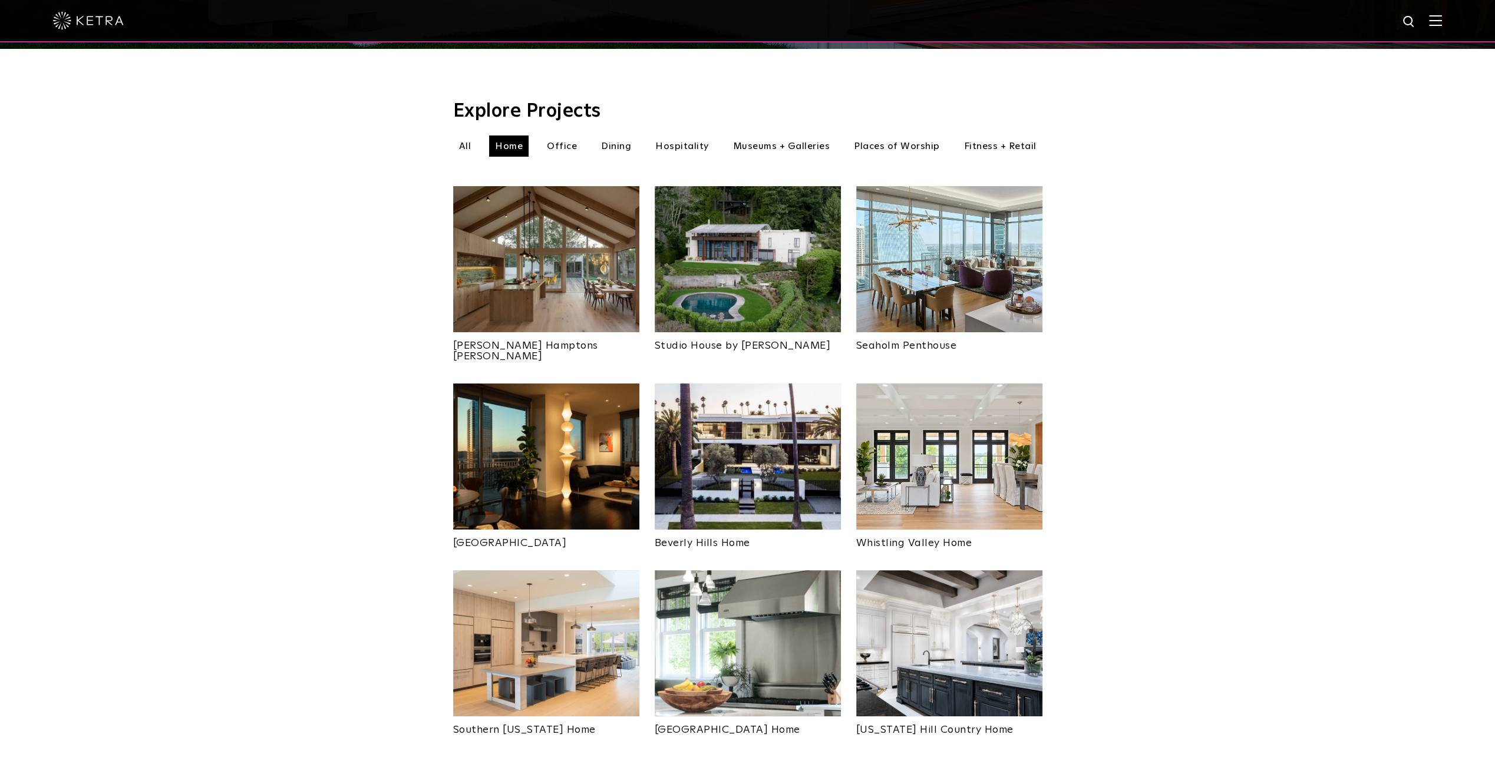
click at [587, 570] on img at bounding box center [546, 643] width 186 height 146
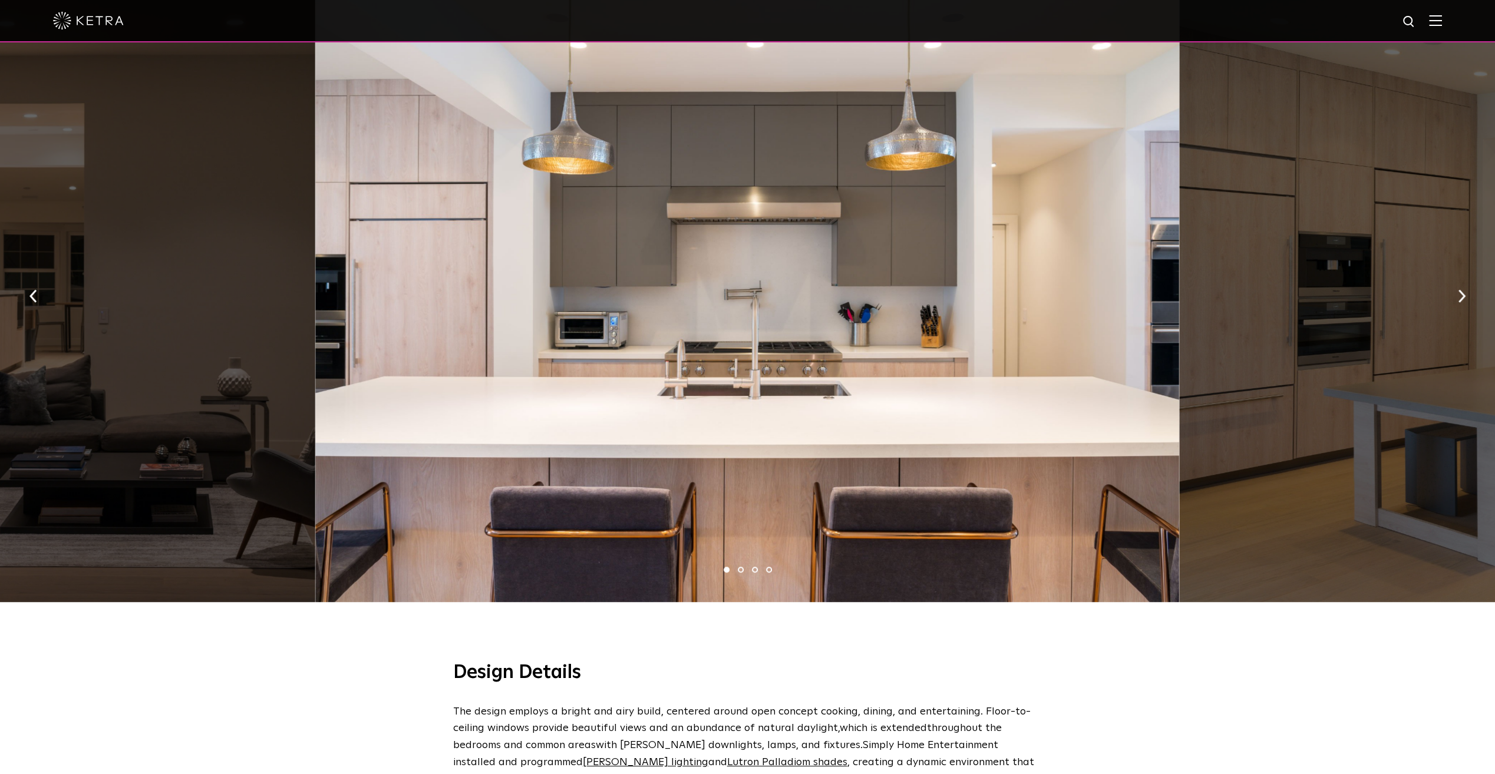
scroll to position [670, 0]
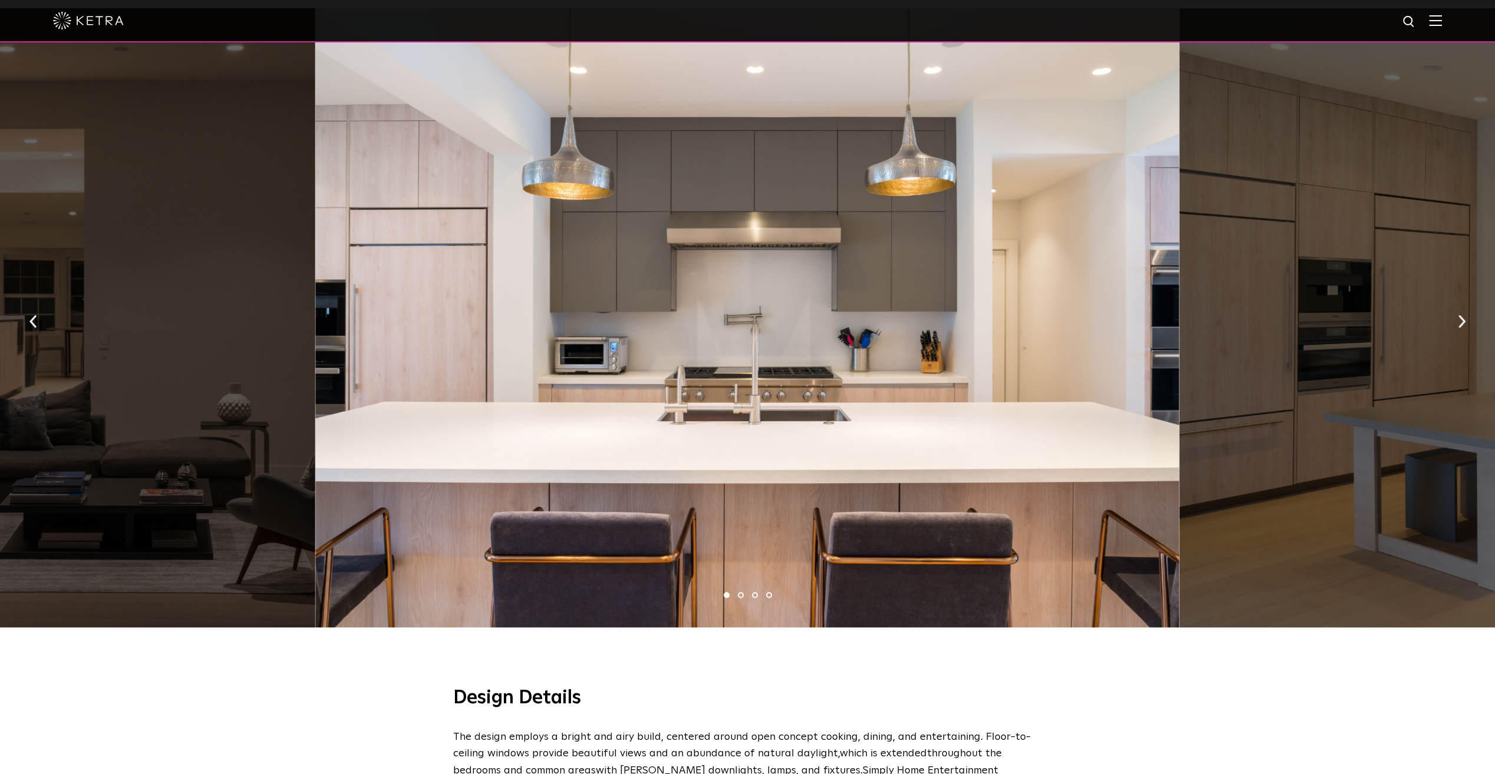
click at [1460, 315] on img "button" at bounding box center [1462, 321] width 8 height 13
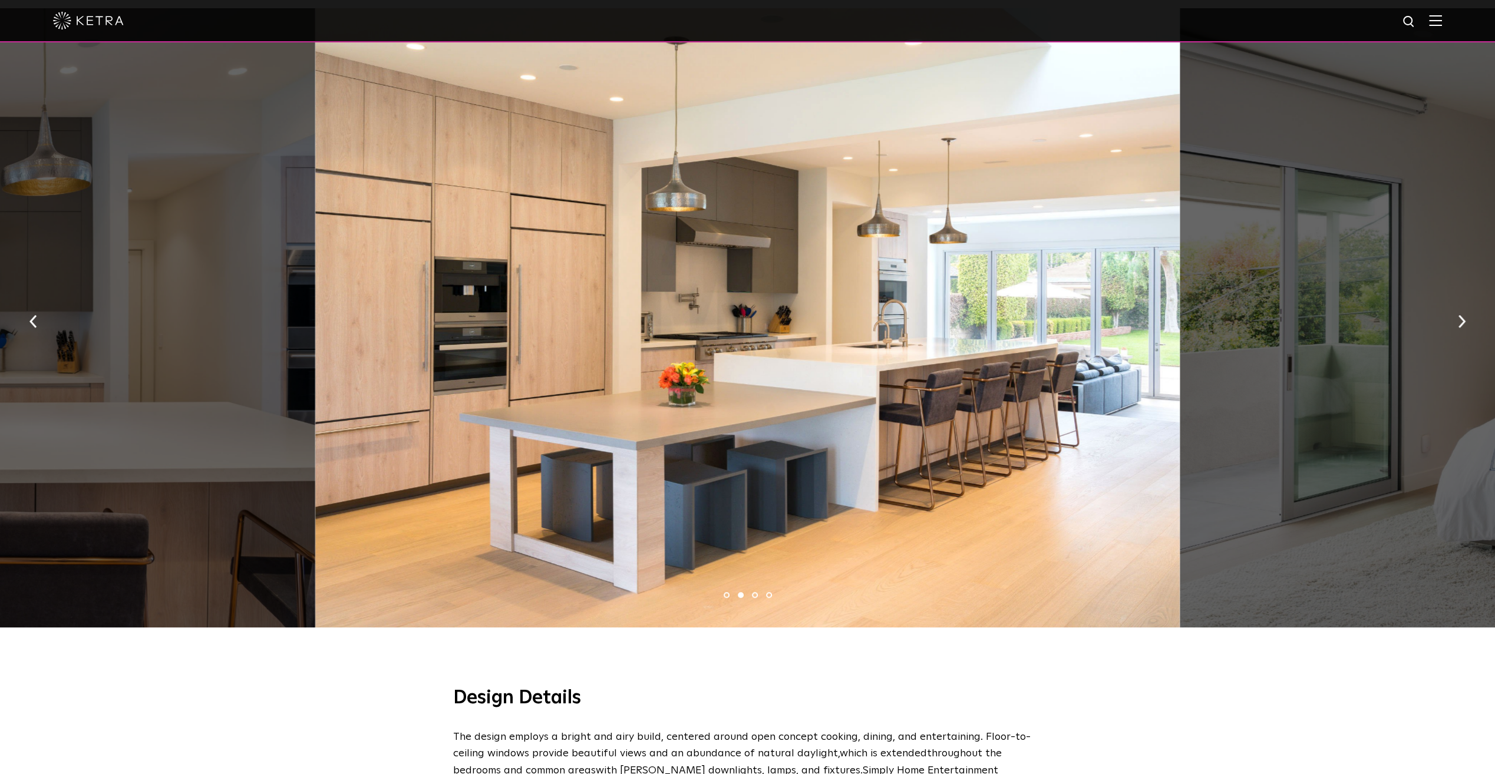
click at [1460, 315] on img "button" at bounding box center [1462, 321] width 8 height 13
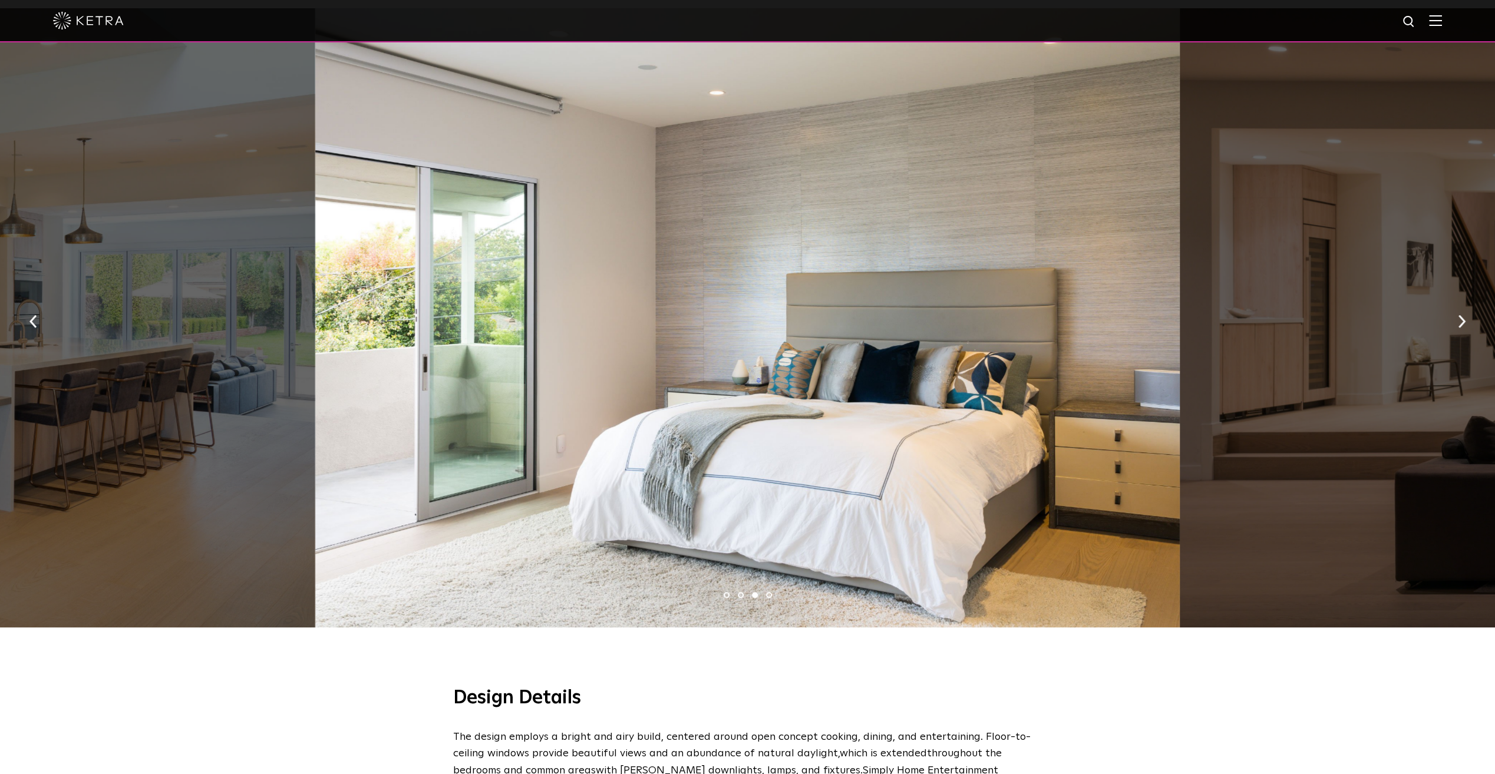
click at [1460, 315] on img "button" at bounding box center [1462, 321] width 8 height 13
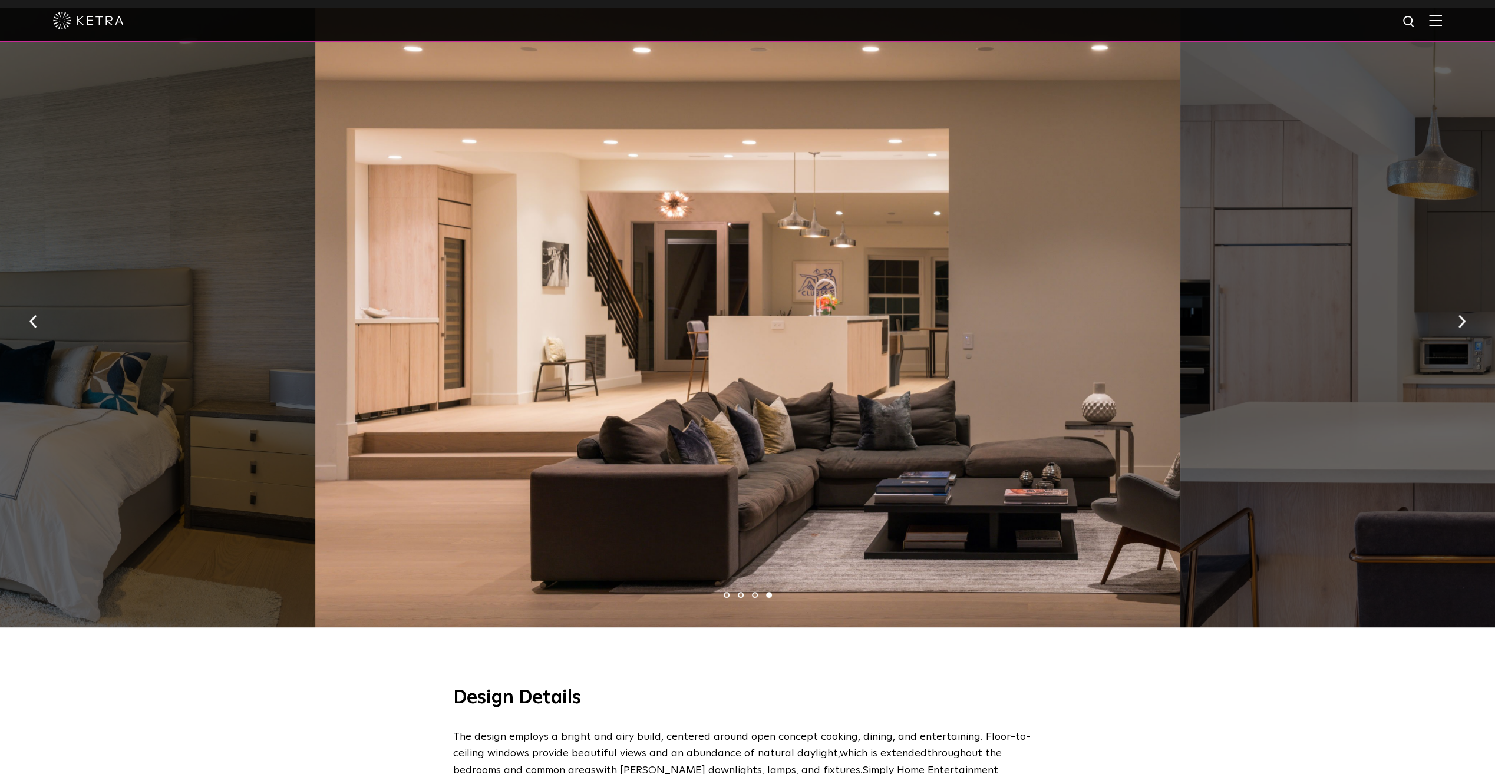
click at [1460, 315] on img "button" at bounding box center [1462, 321] width 8 height 13
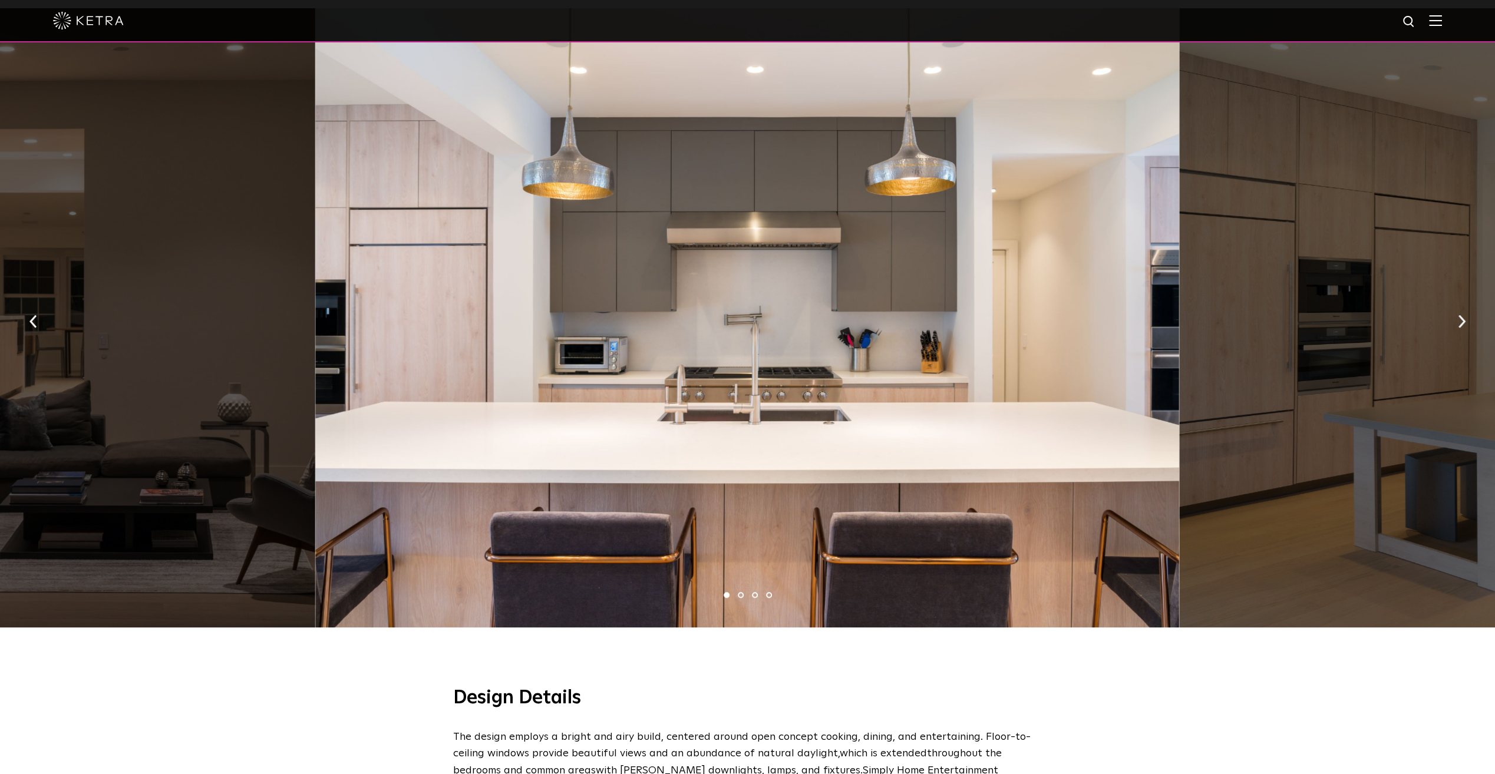
click at [1460, 315] on img "button" at bounding box center [1462, 321] width 8 height 13
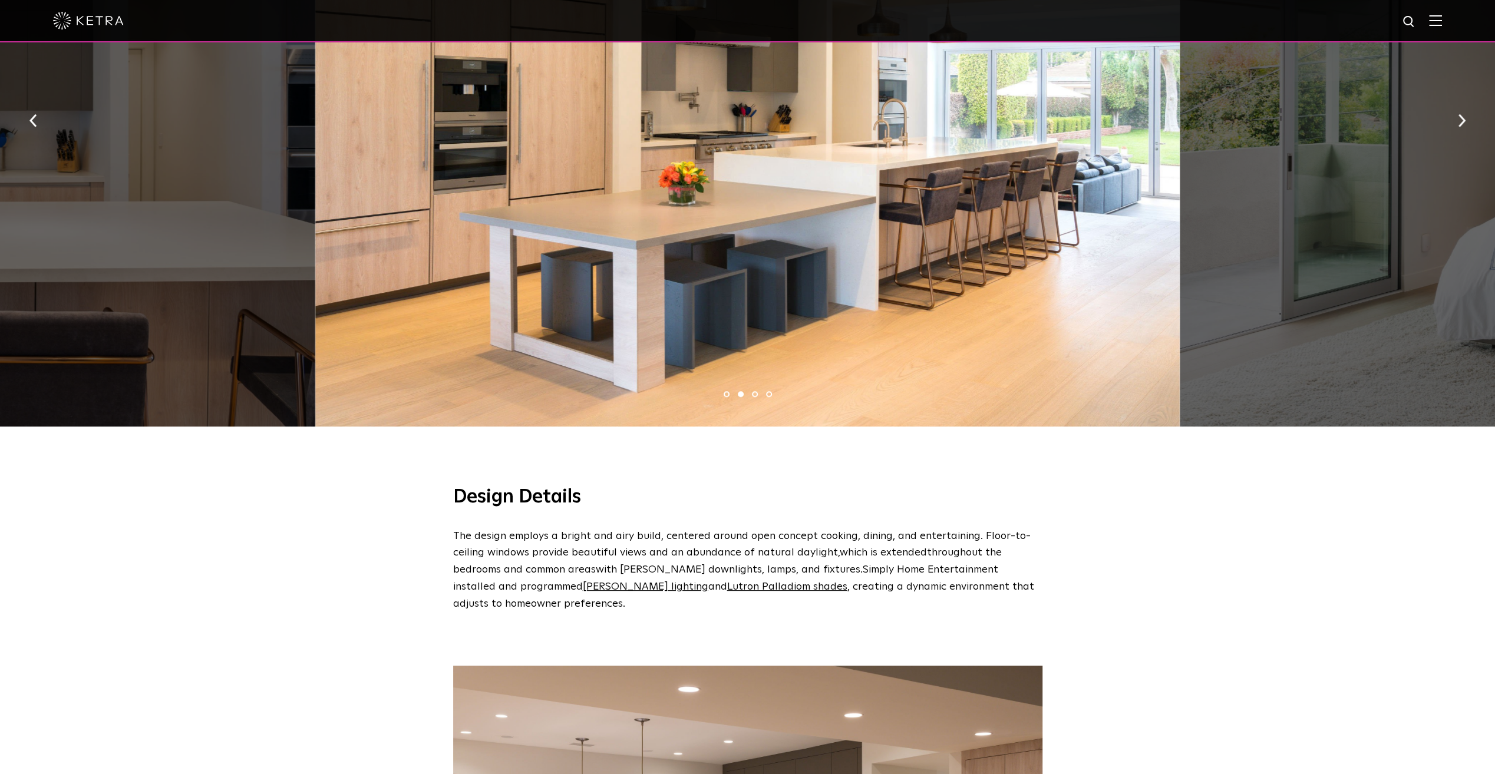
scroll to position [691, 0]
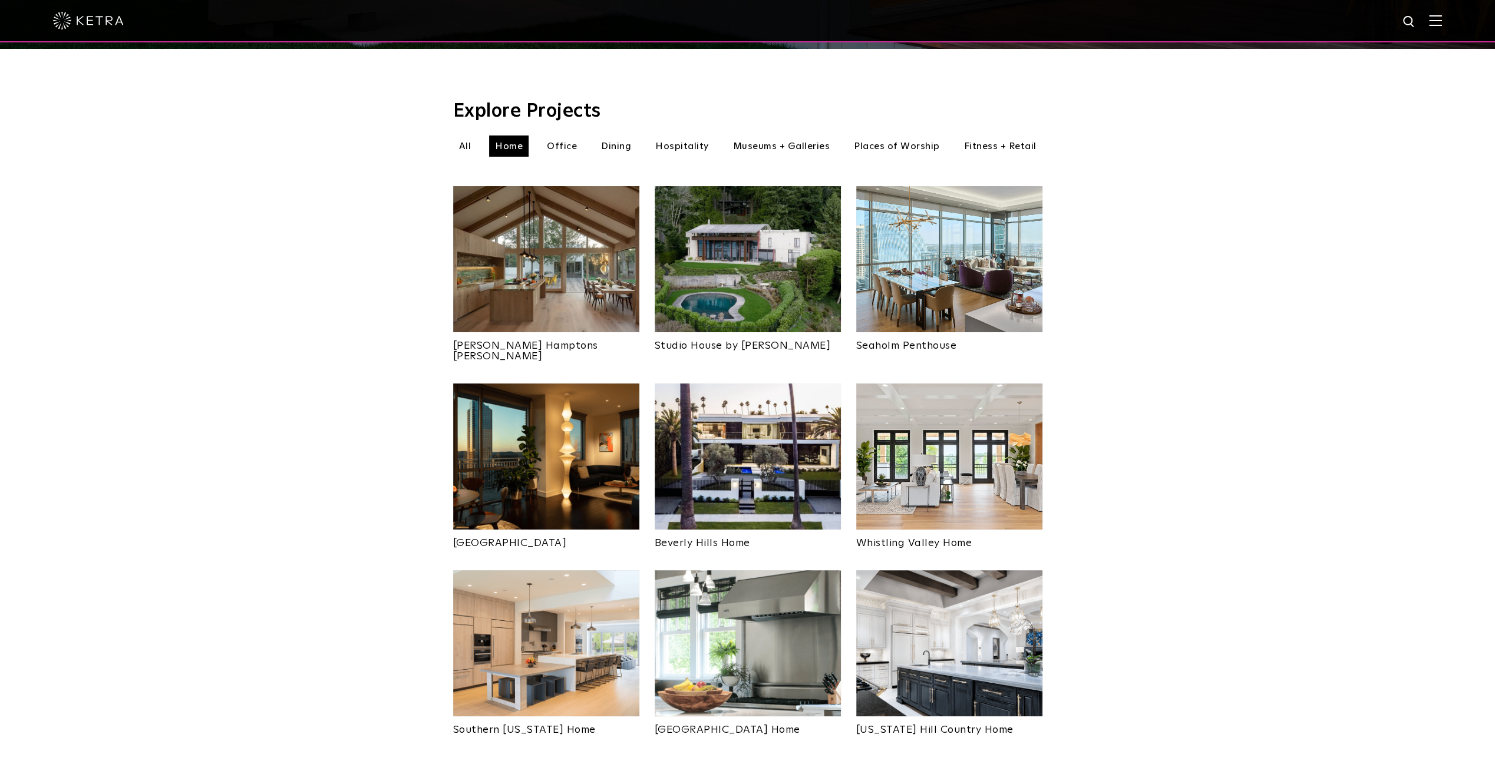
click at [768, 600] on img at bounding box center [748, 643] width 186 height 146
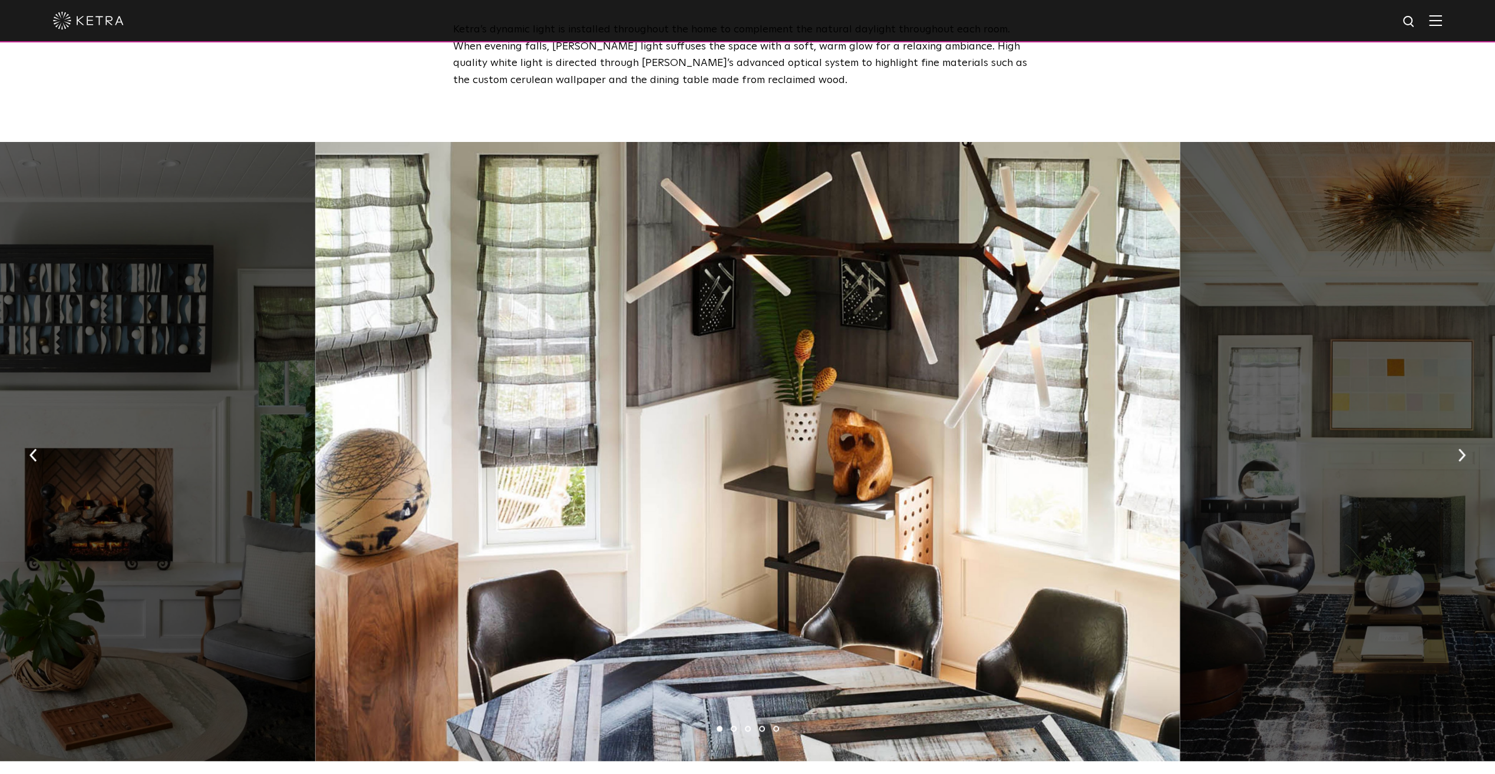
scroll to position [887, 0]
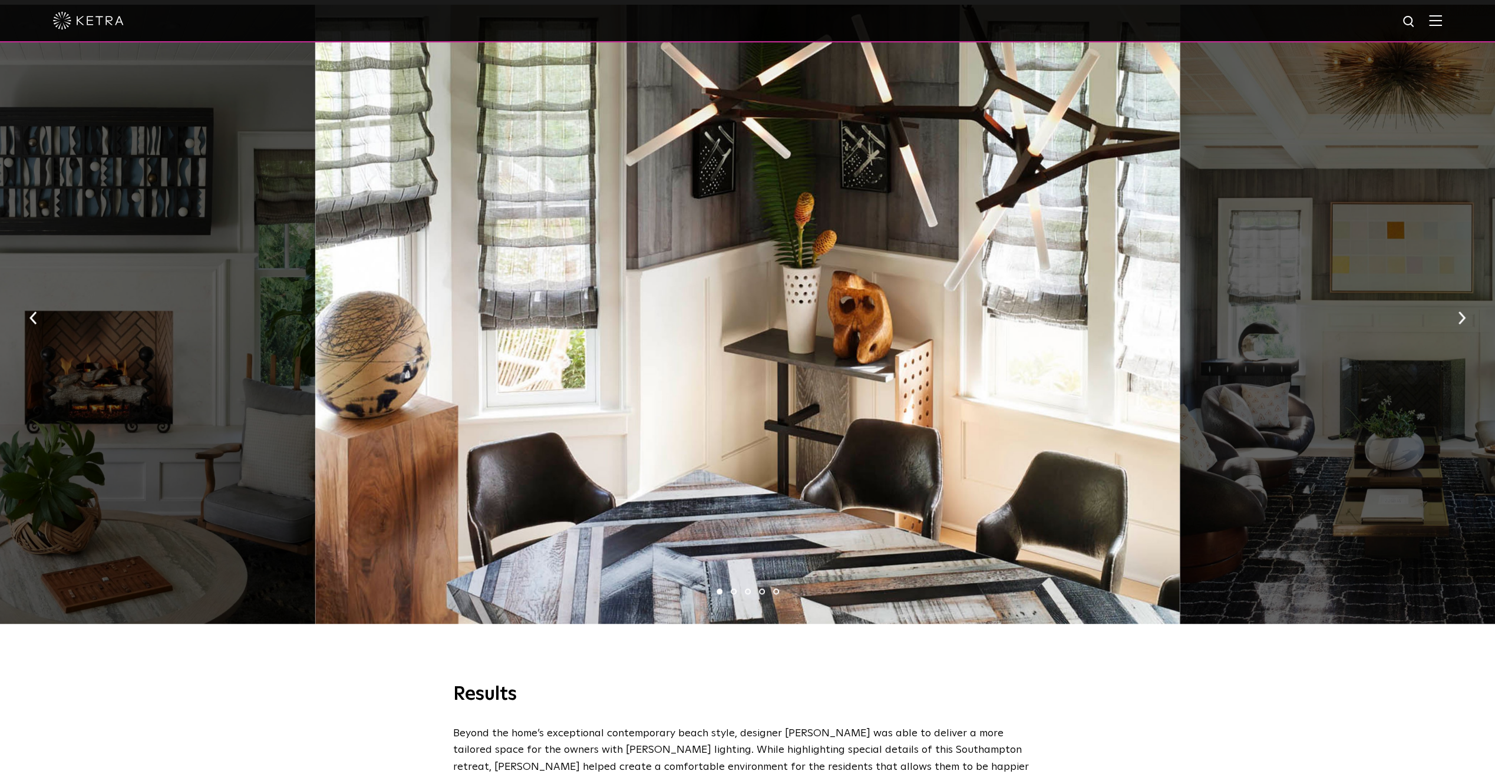
click at [1457, 304] on button "button" at bounding box center [1461, 317] width 25 height 41
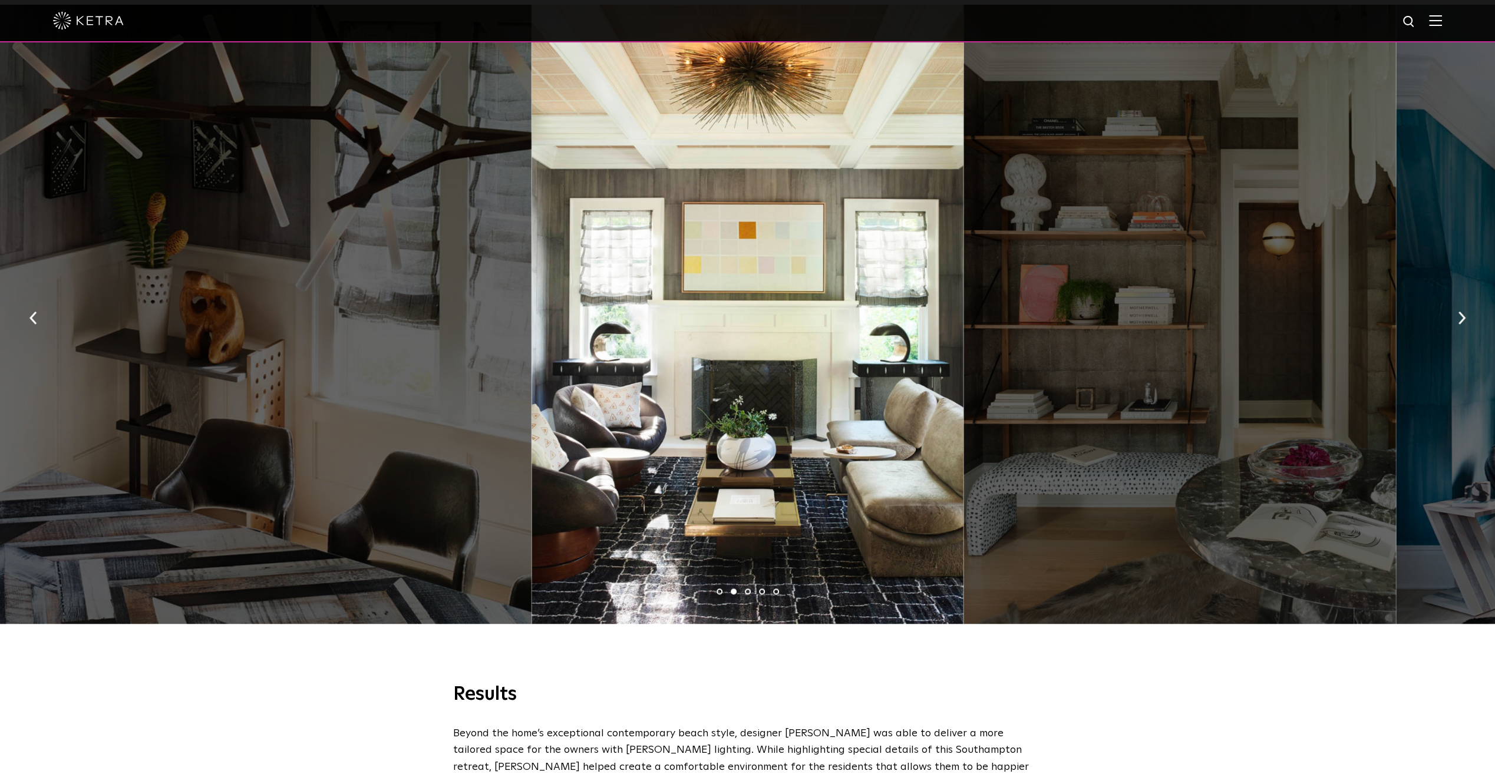
click at [1457, 304] on button "button" at bounding box center [1461, 317] width 25 height 41
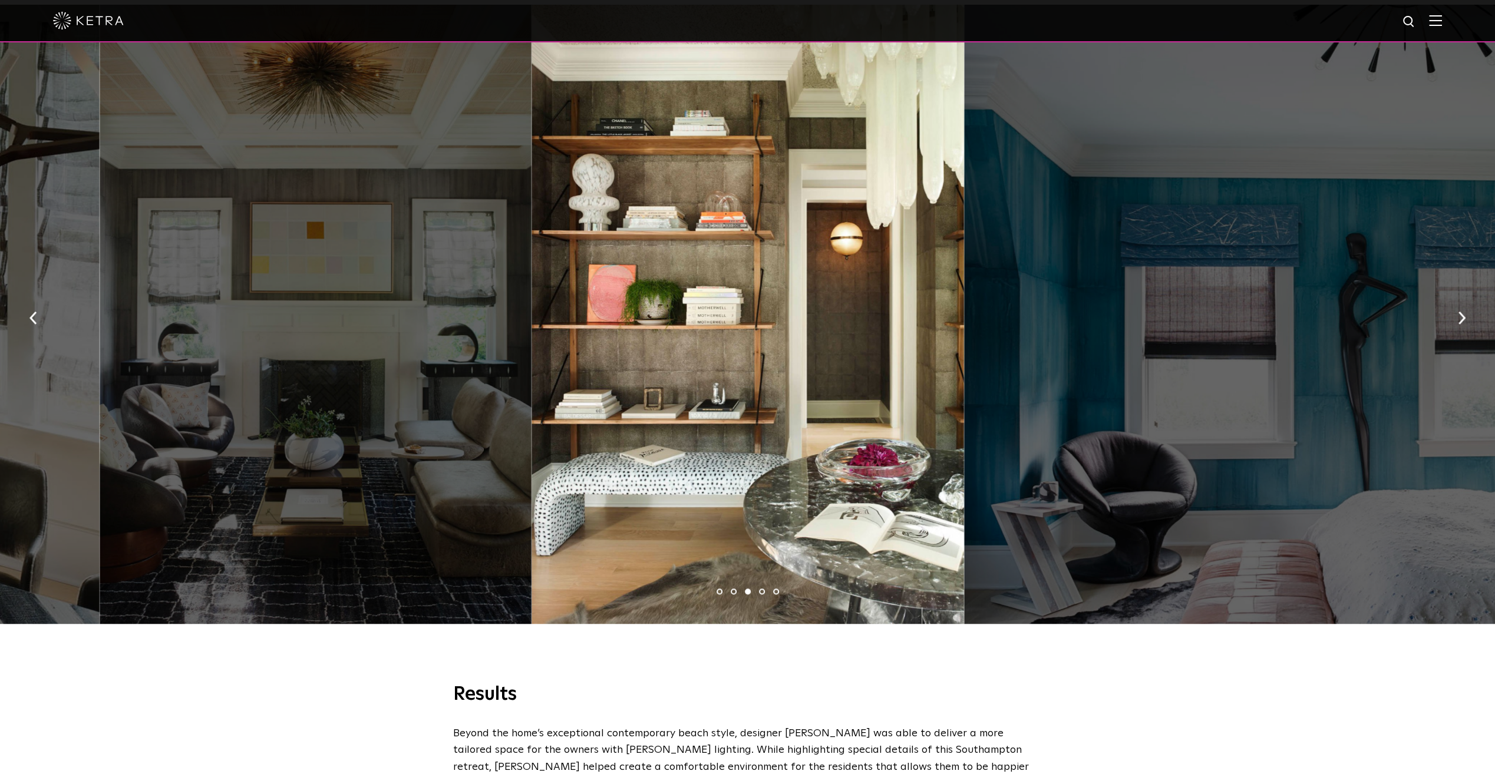
click at [1457, 304] on button "button" at bounding box center [1461, 317] width 25 height 41
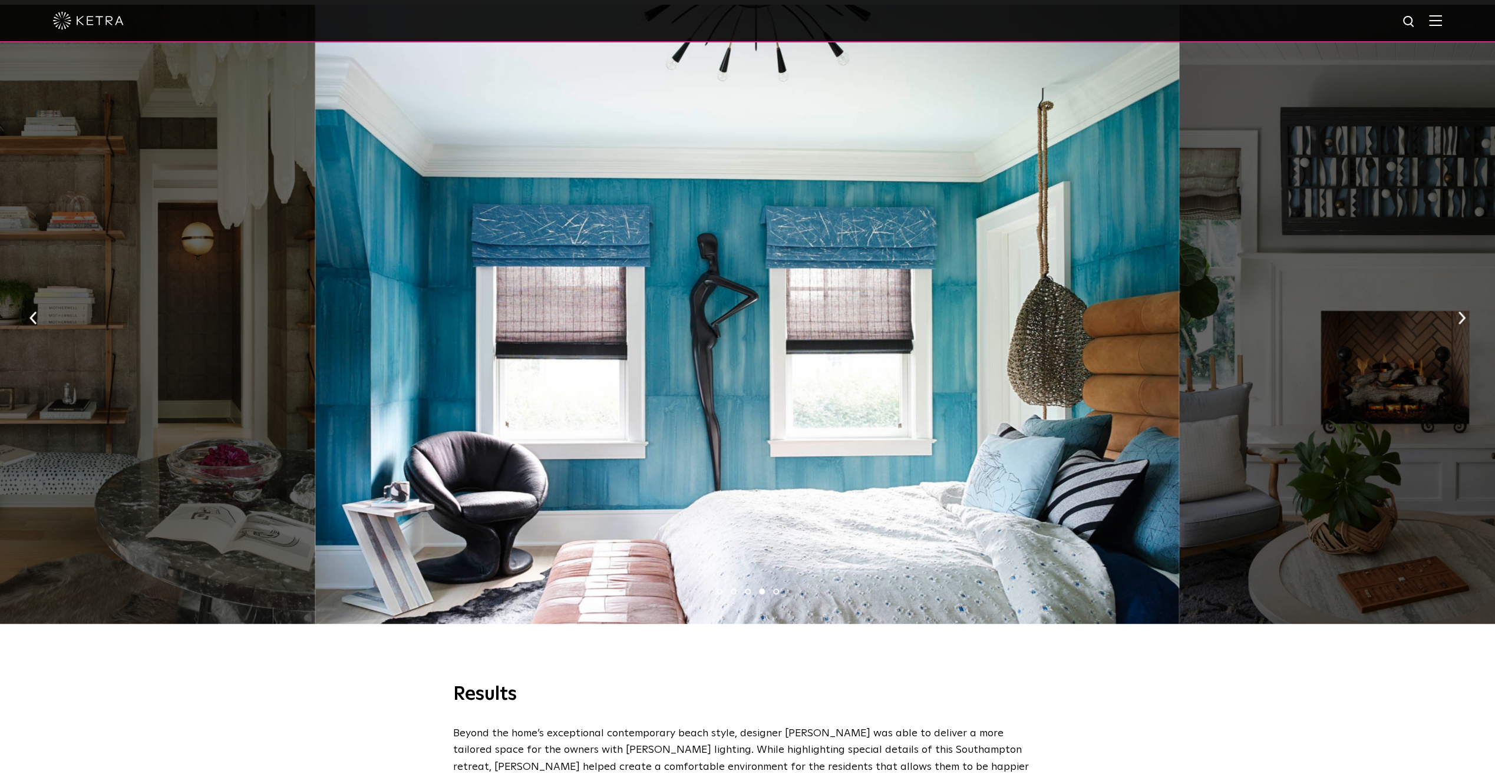
click at [1454, 305] on button "button" at bounding box center [1461, 317] width 25 height 41
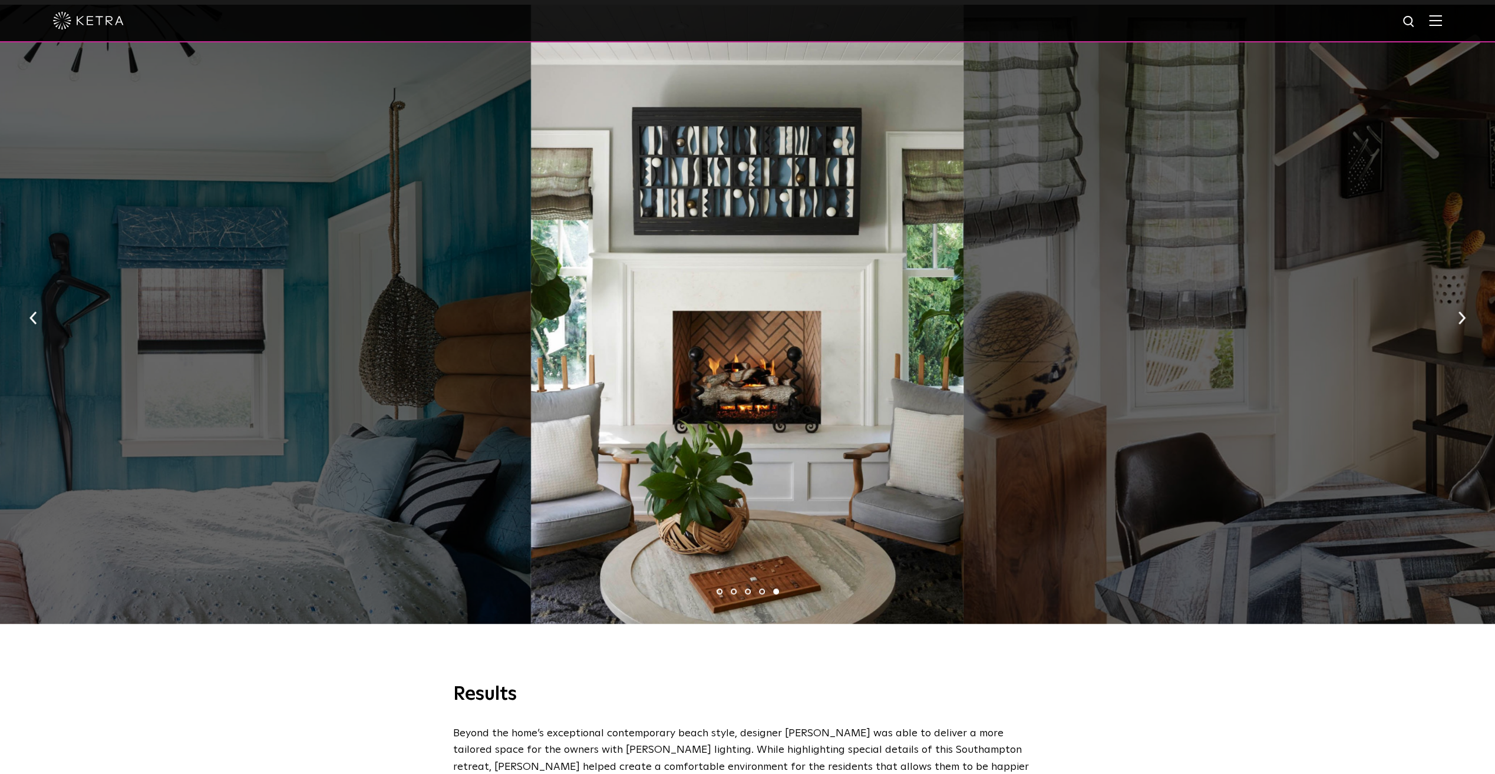
click at [1454, 305] on button "button" at bounding box center [1461, 317] width 25 height 41
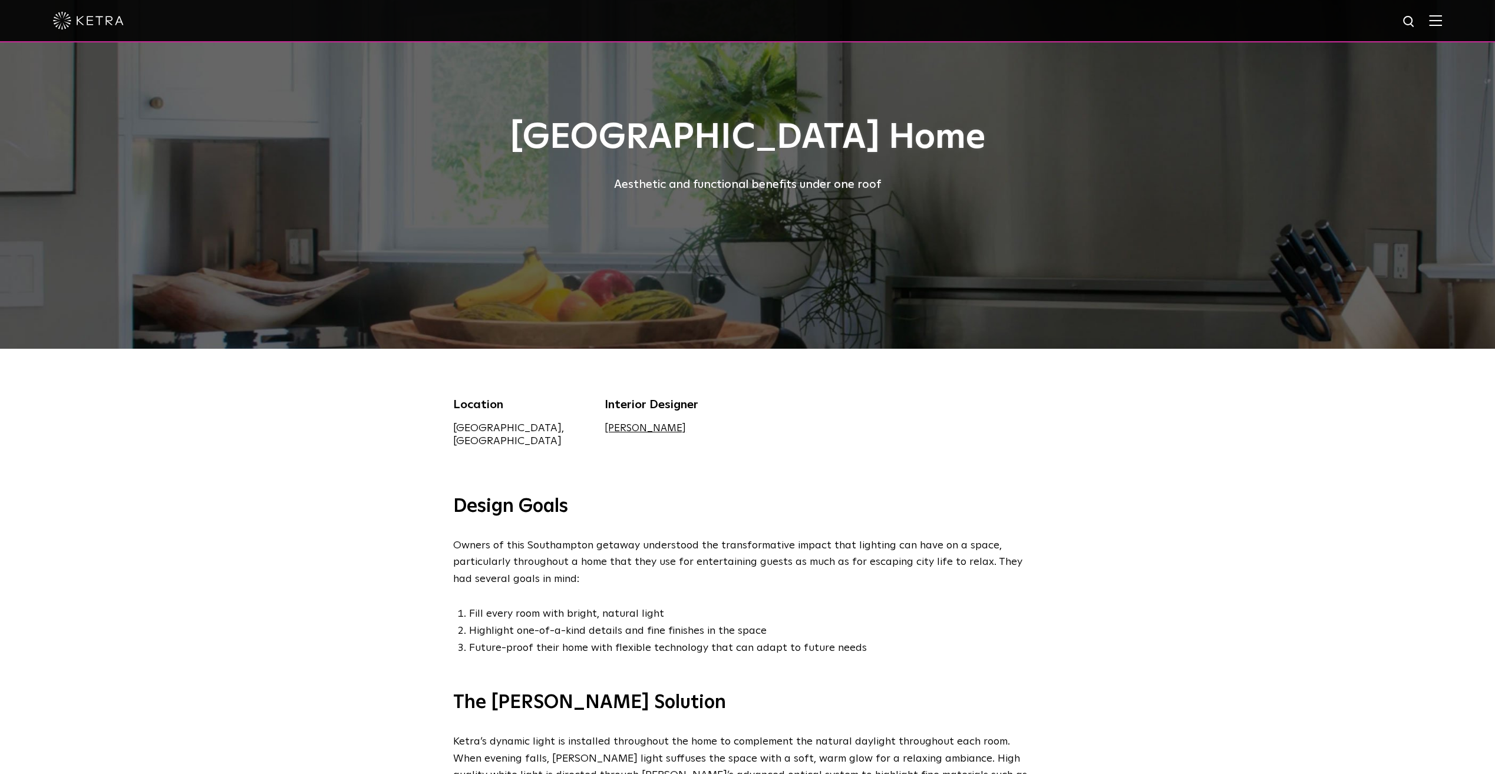
scroll to position [0, 0]
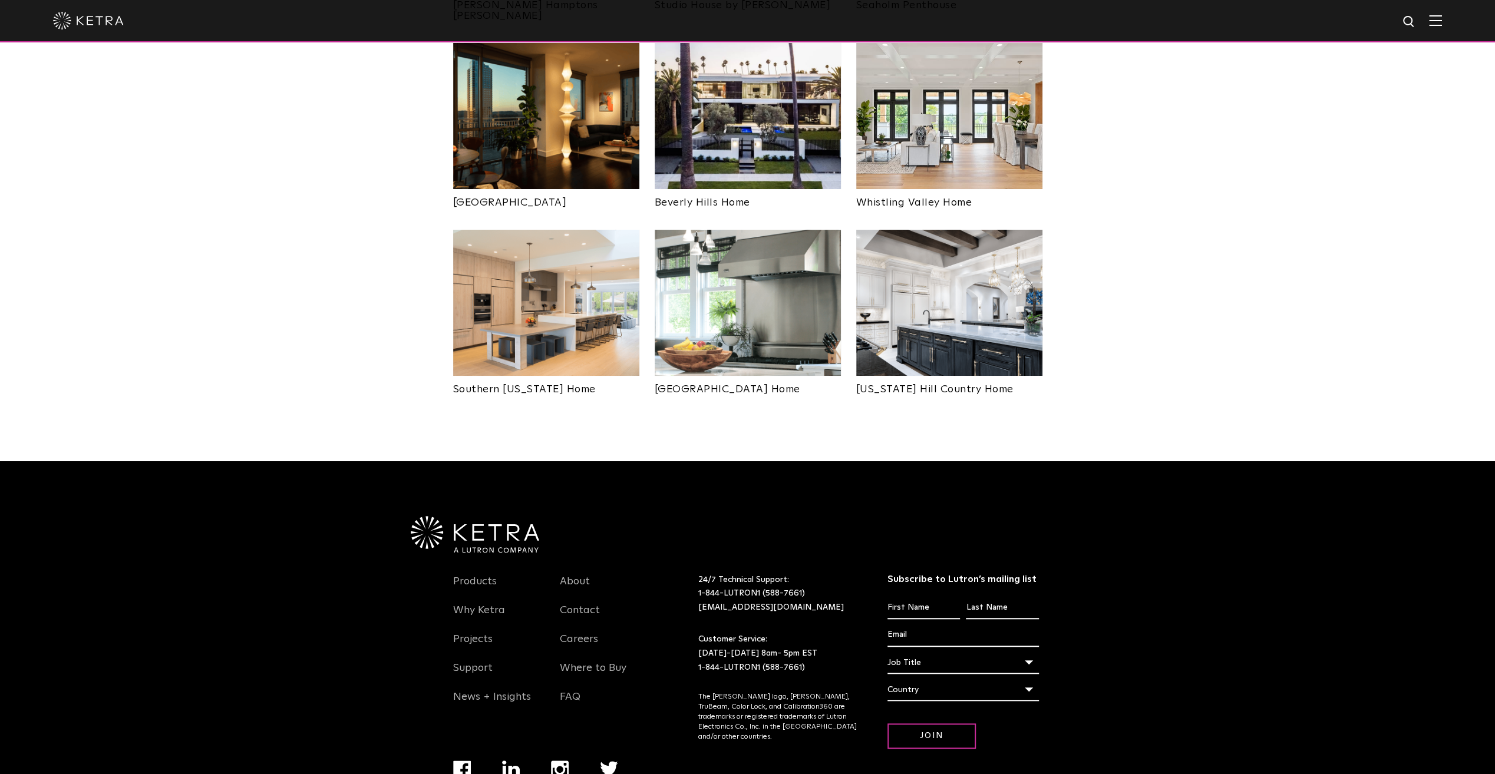
scroll to position [240, 0]
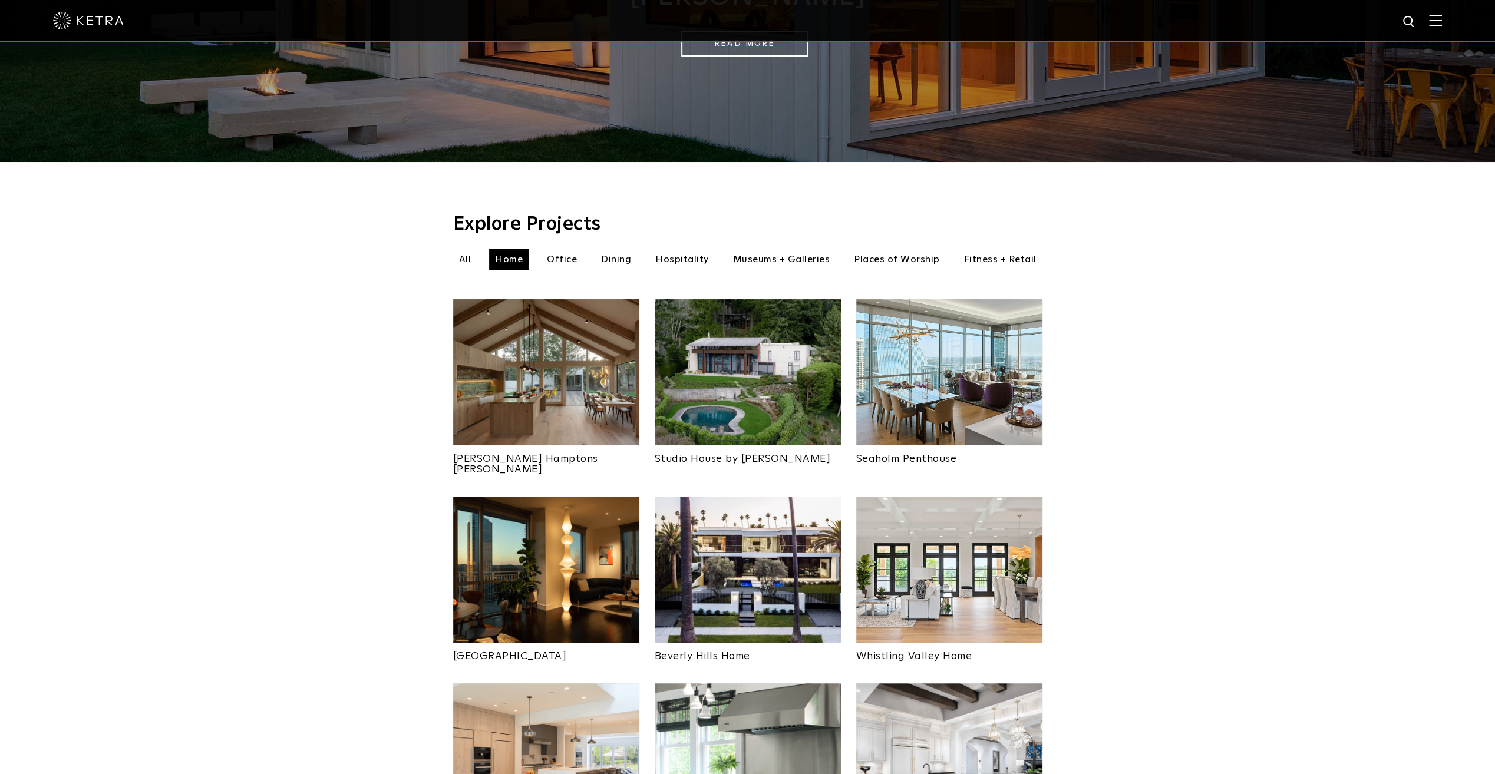
click at [965, 510] on img at bounding box center [949, 570] width 186 height 146
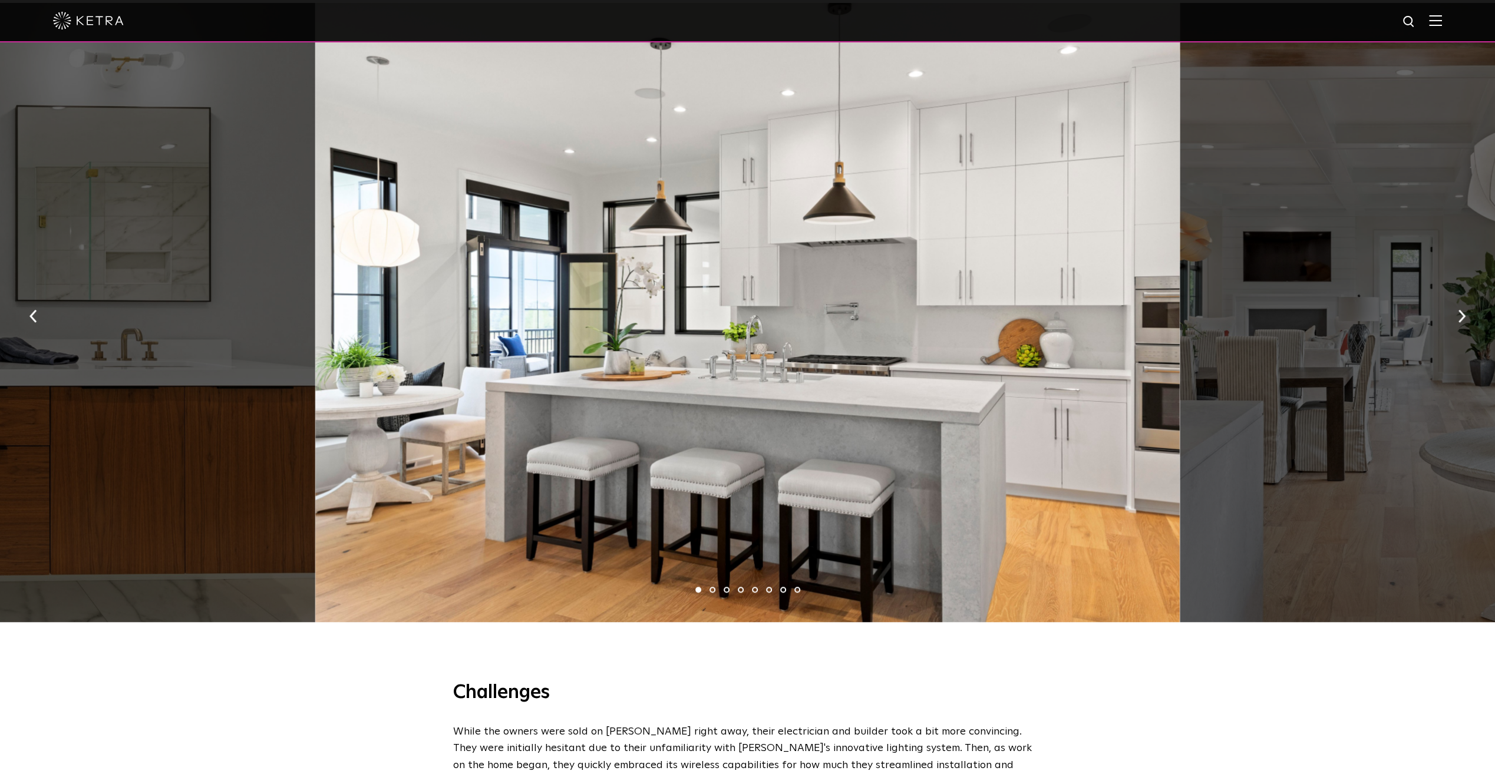
scroll to position [890, 0]
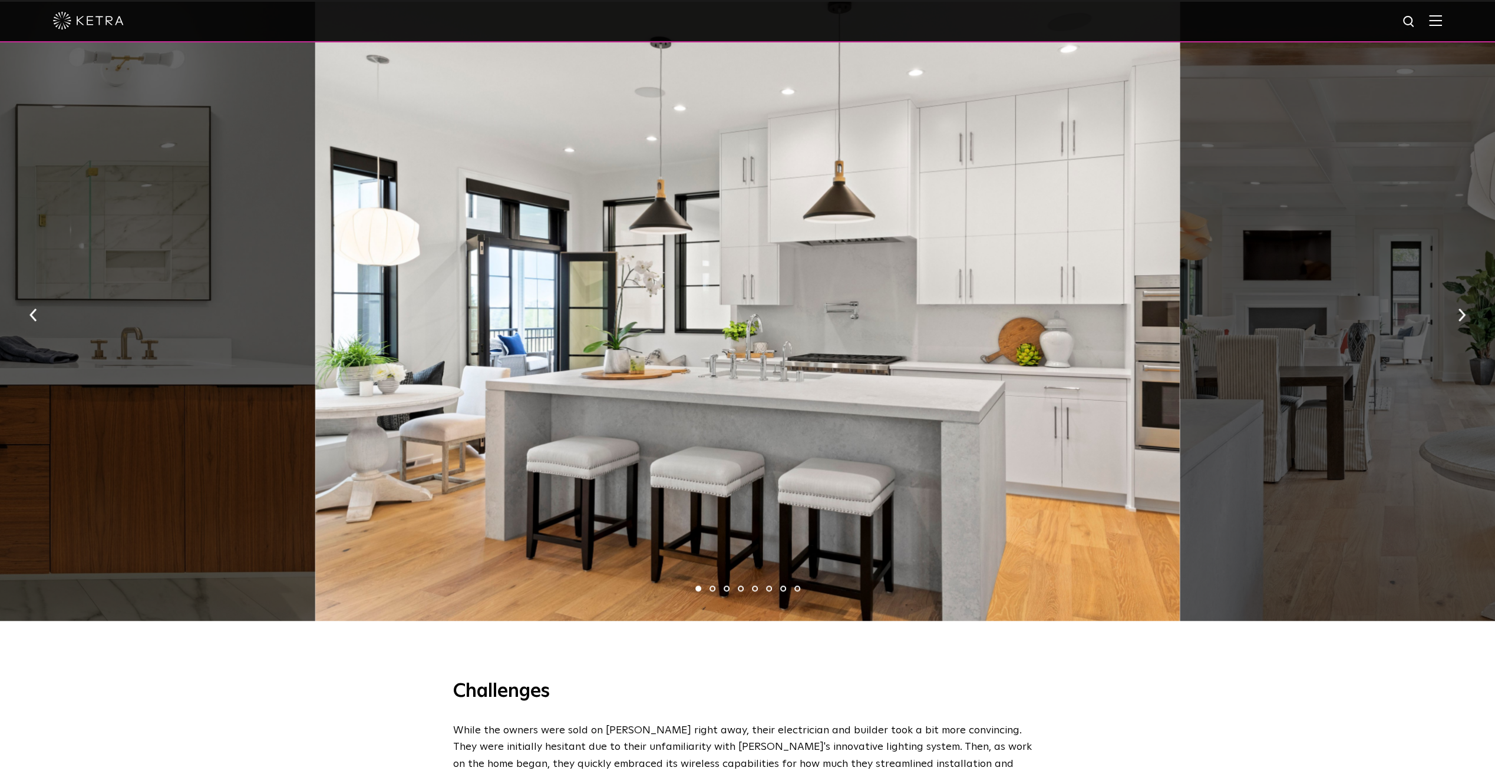
click at [1467, 326] on button "button" at bounding box center [1461, 314] width 25 height 41
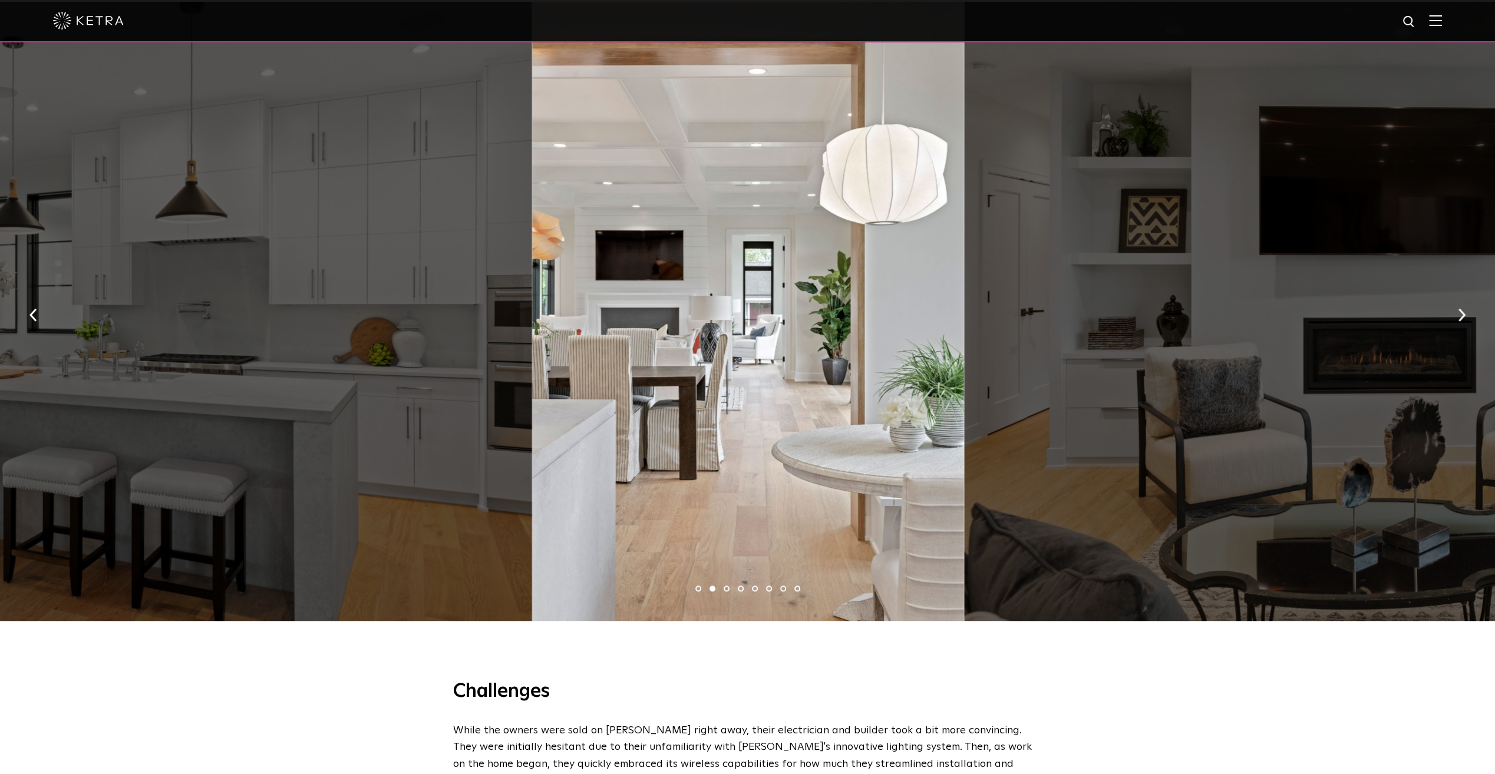
click at [1467, 326] on button "button" at bounding box center [1461, 314] width 25 height 41
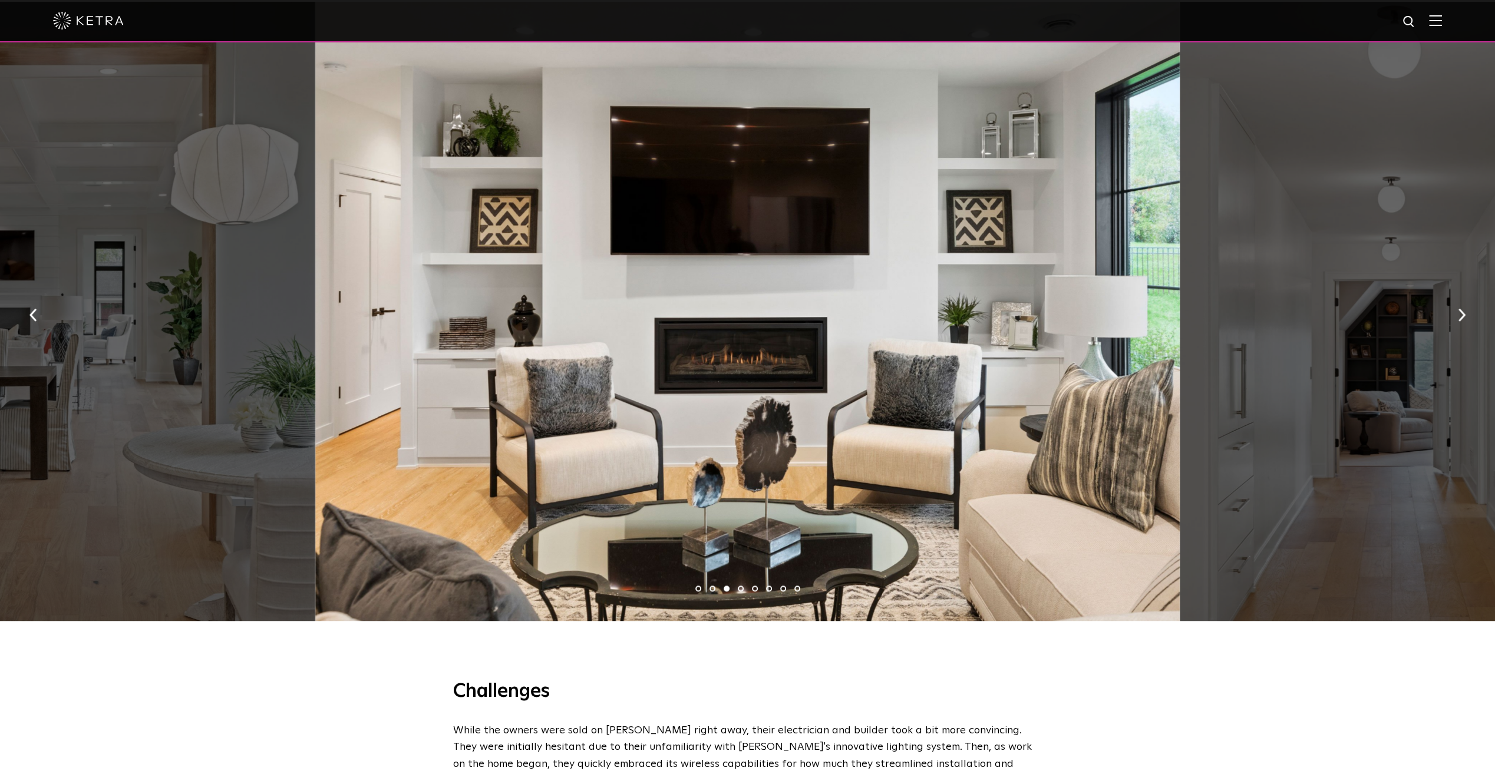
click at [1461, 322] on img "button" at bounding box center [1462, 315] width 8 height 13
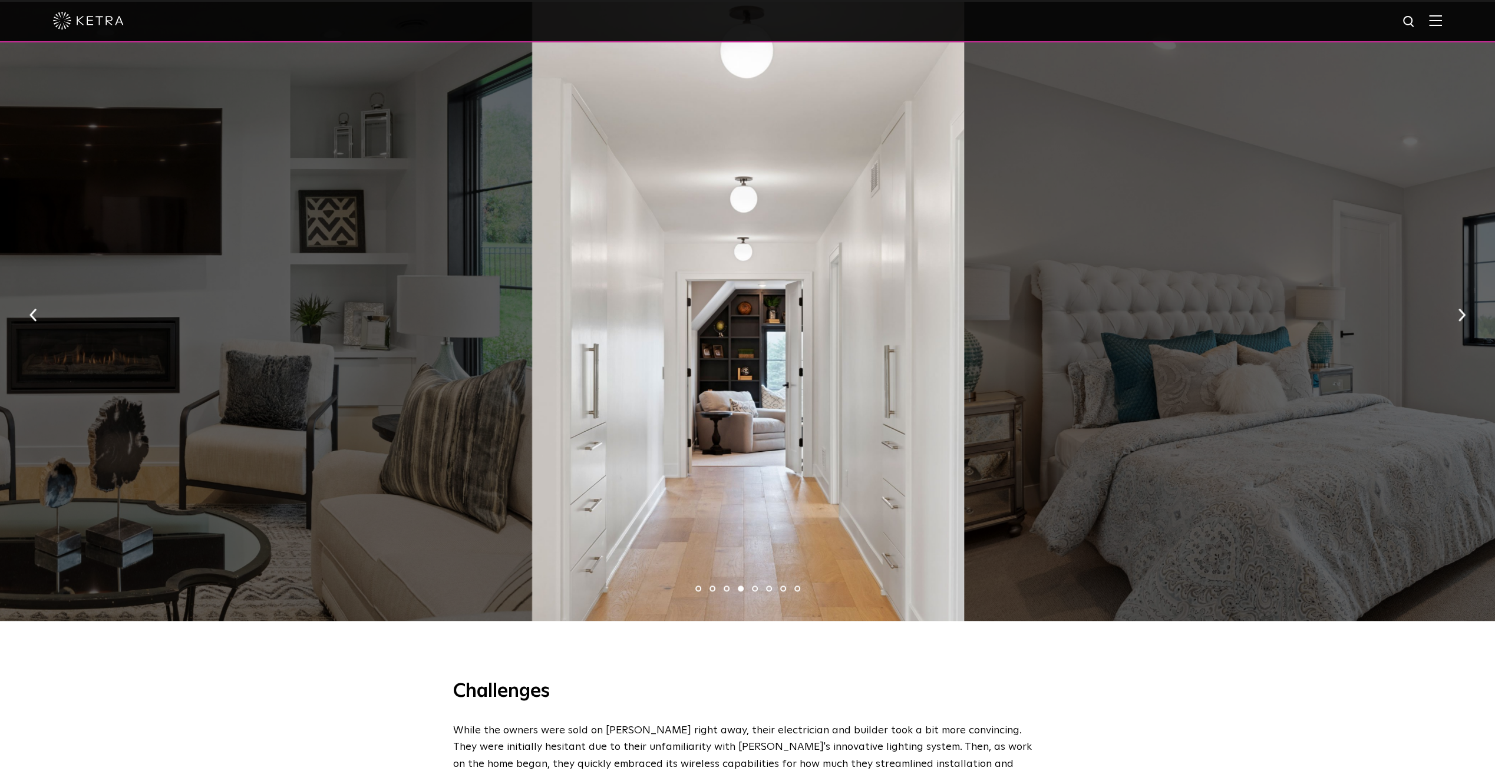
click at [1461, 322] on img "button" at bounding box center [1462, 315] width 8 height 13
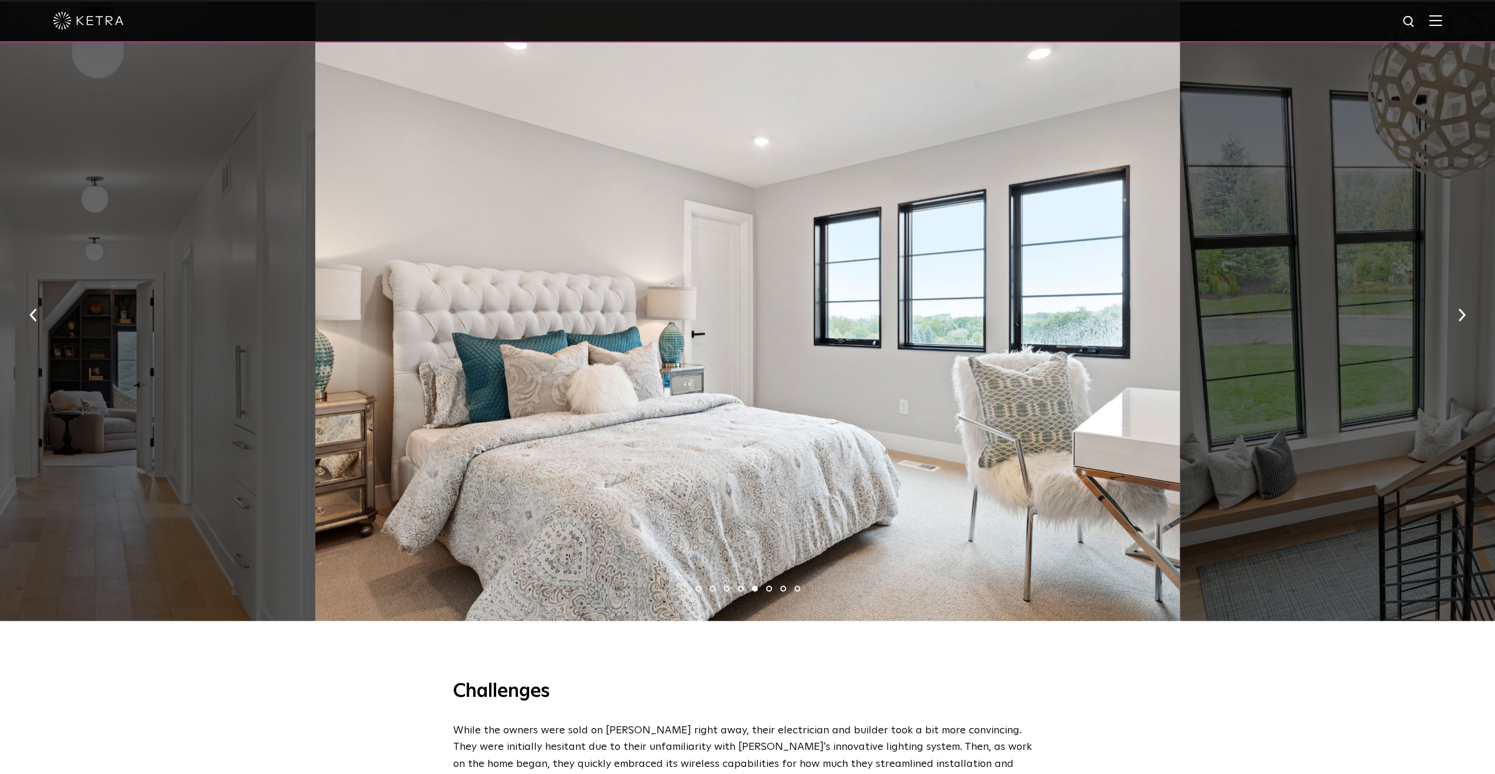
click at [1461, 322] on img "button" at bounding box center [1462, 315] width 8 height 13
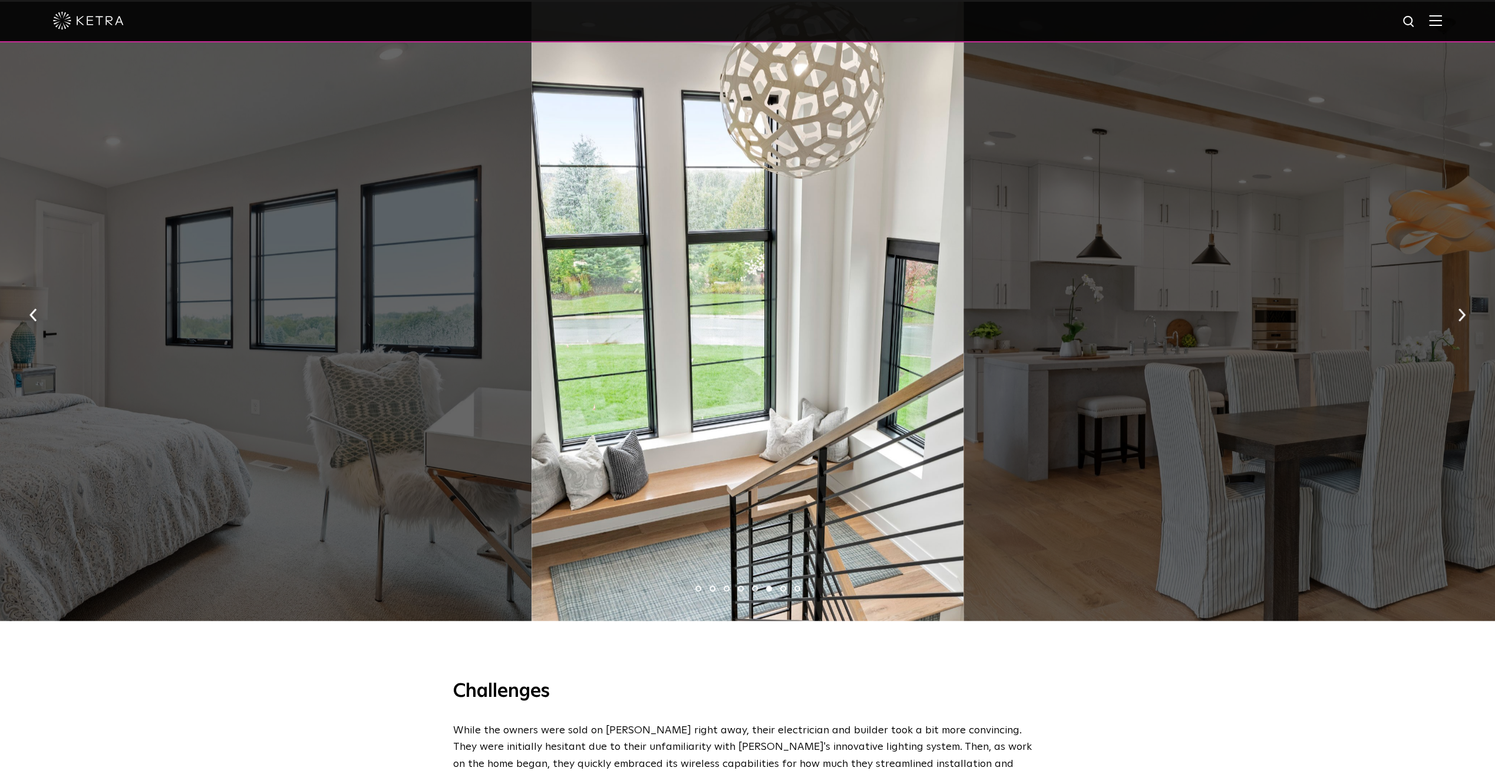
click at [1461, 322] on img "button" at bounding box center [1462, 315] width 8 height 13
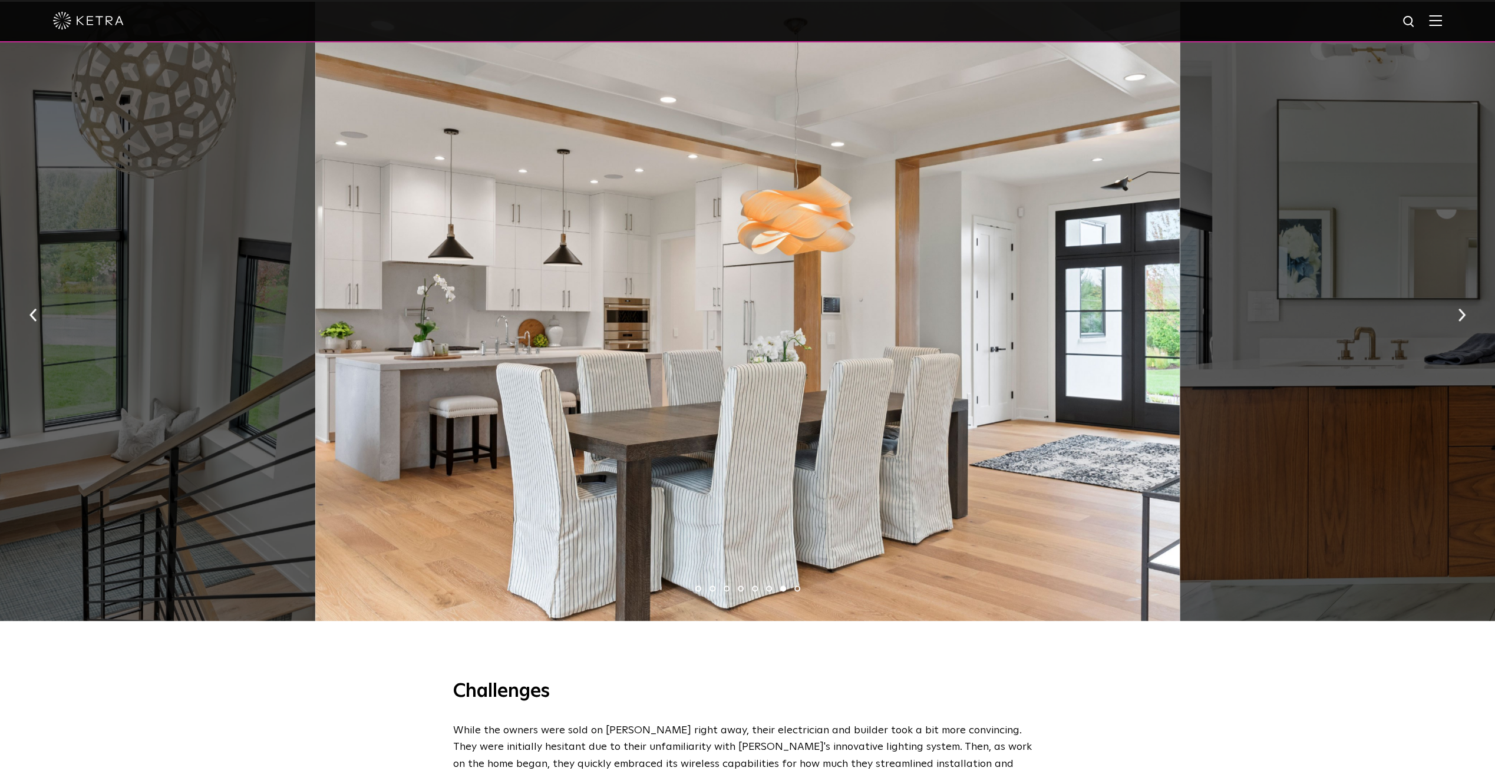
click at [1461, 322] on img "button" at bounding box center [1462, 315] width 8 height 13
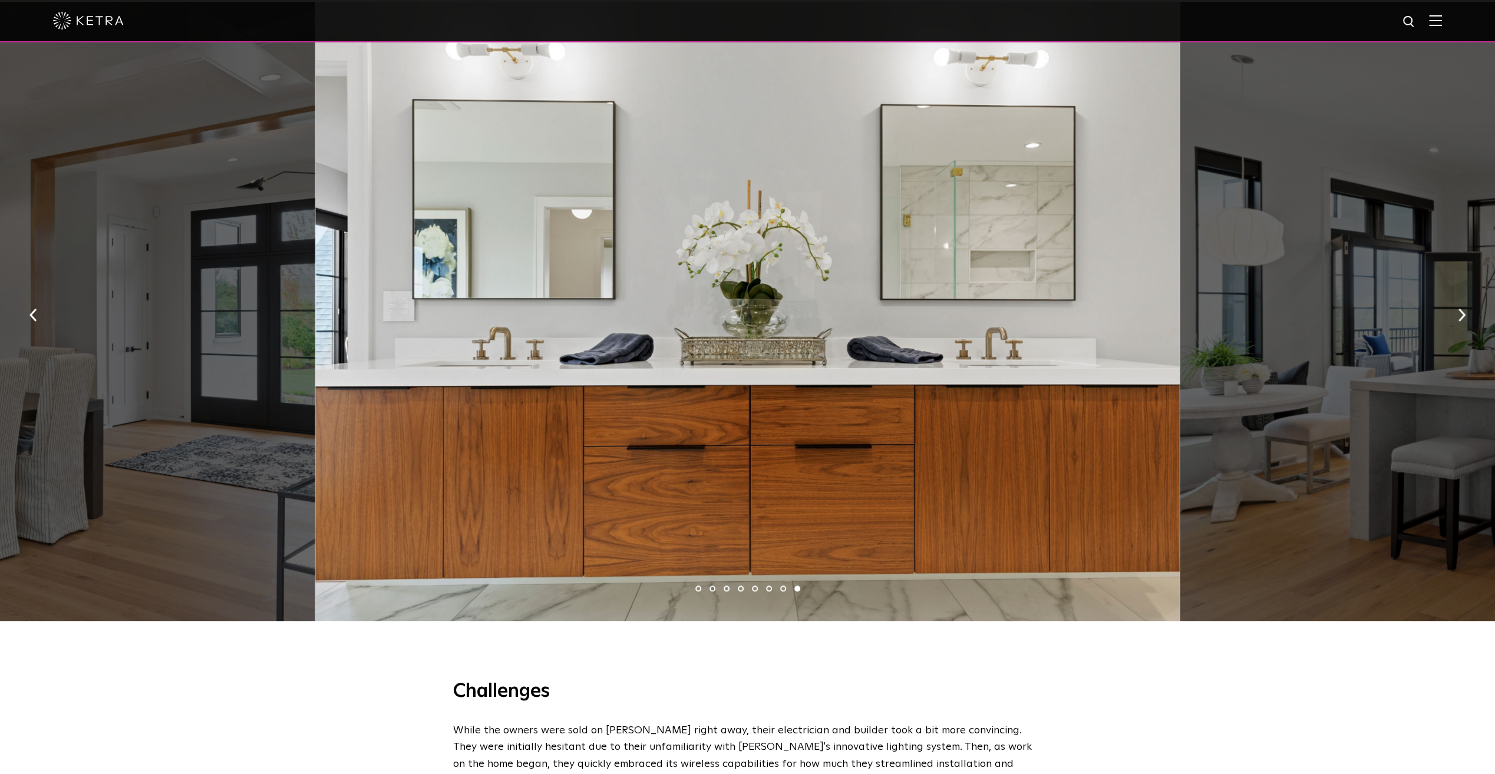
click at [1461, 322] on img "button" at bounding box center [1462, 315] width 8 height 13
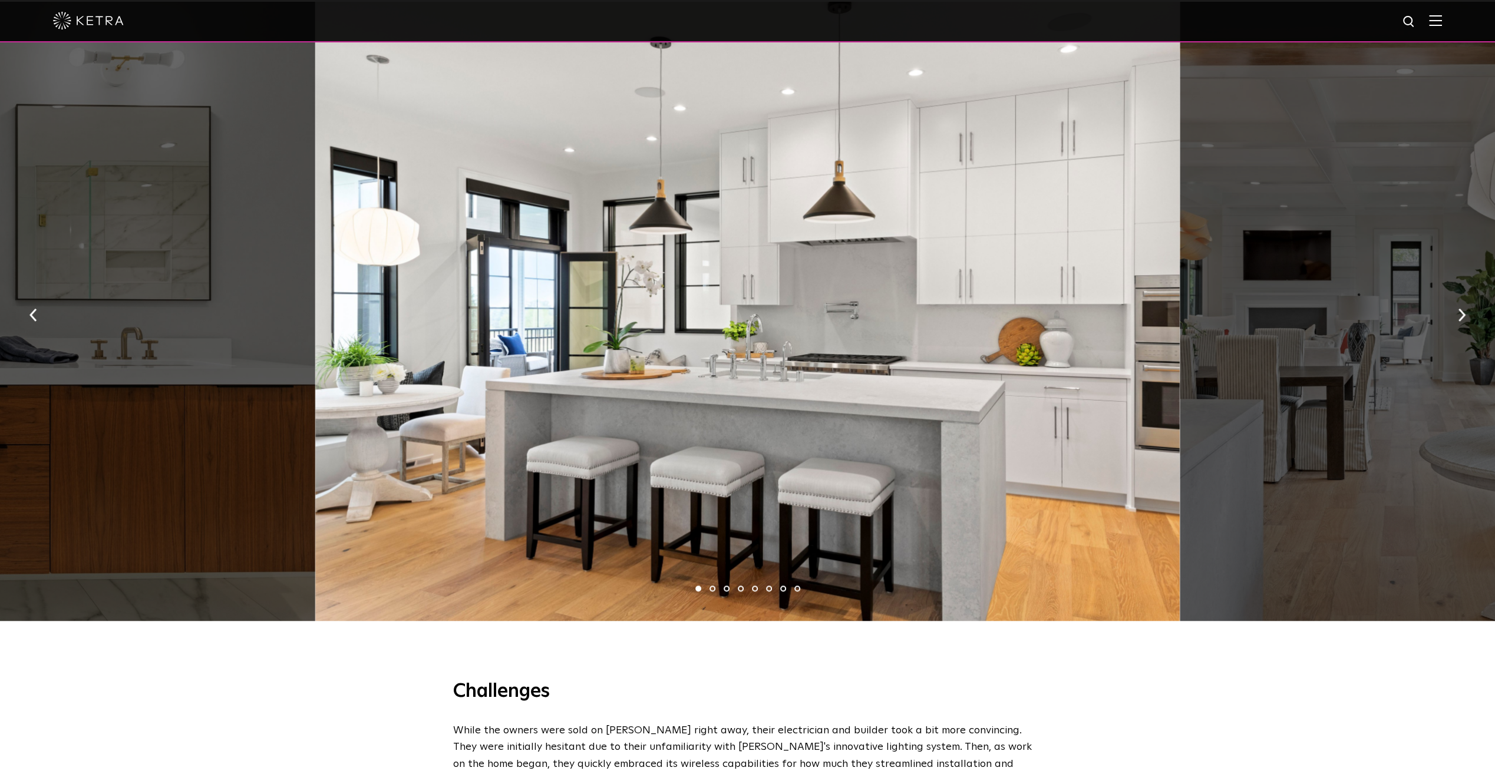
click at [1461, 322] on img "button" at bounding box center [1462, 315] width 8 height 13
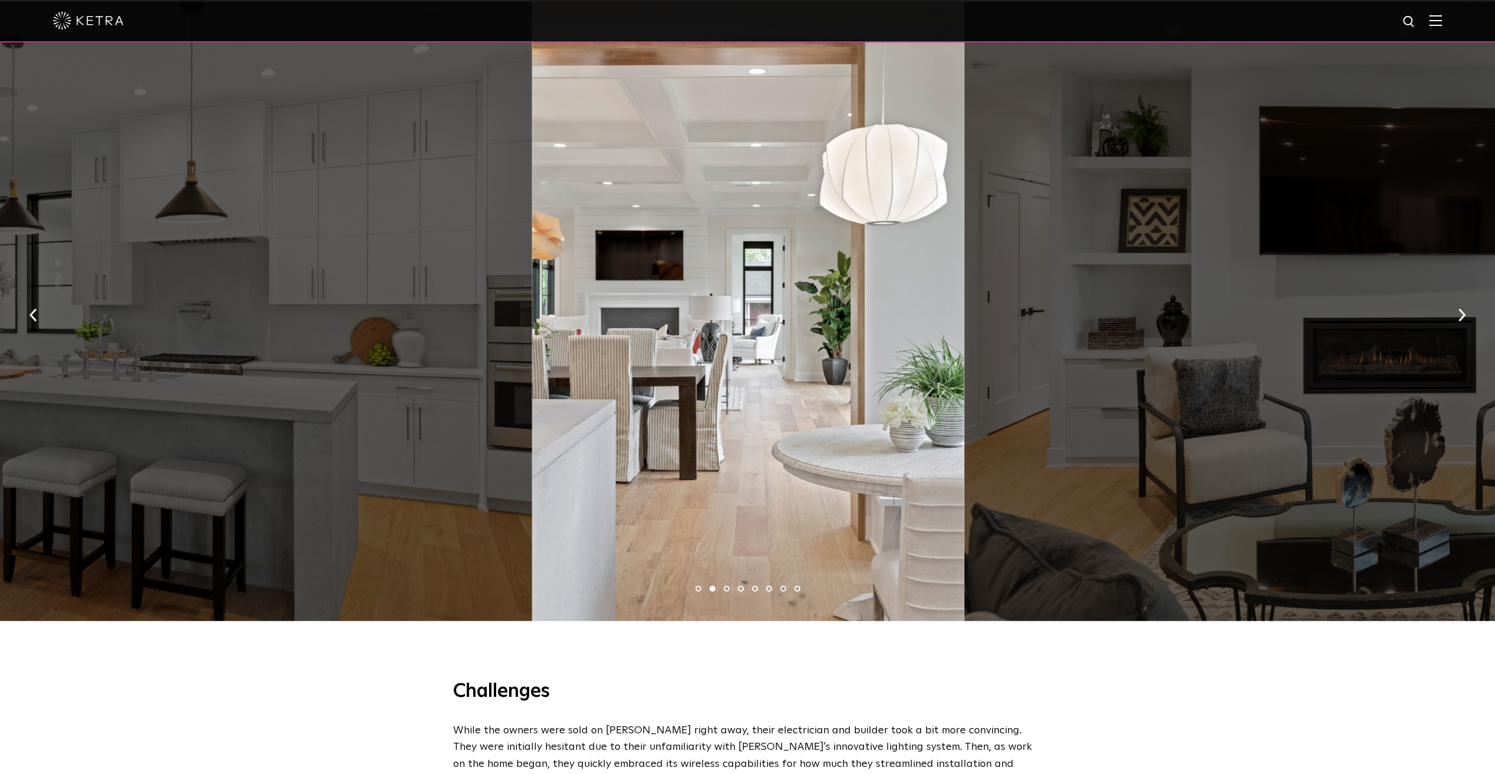
click at [1461, 322] on img "button" at bounding box center [1462, 315] width 8 height 13
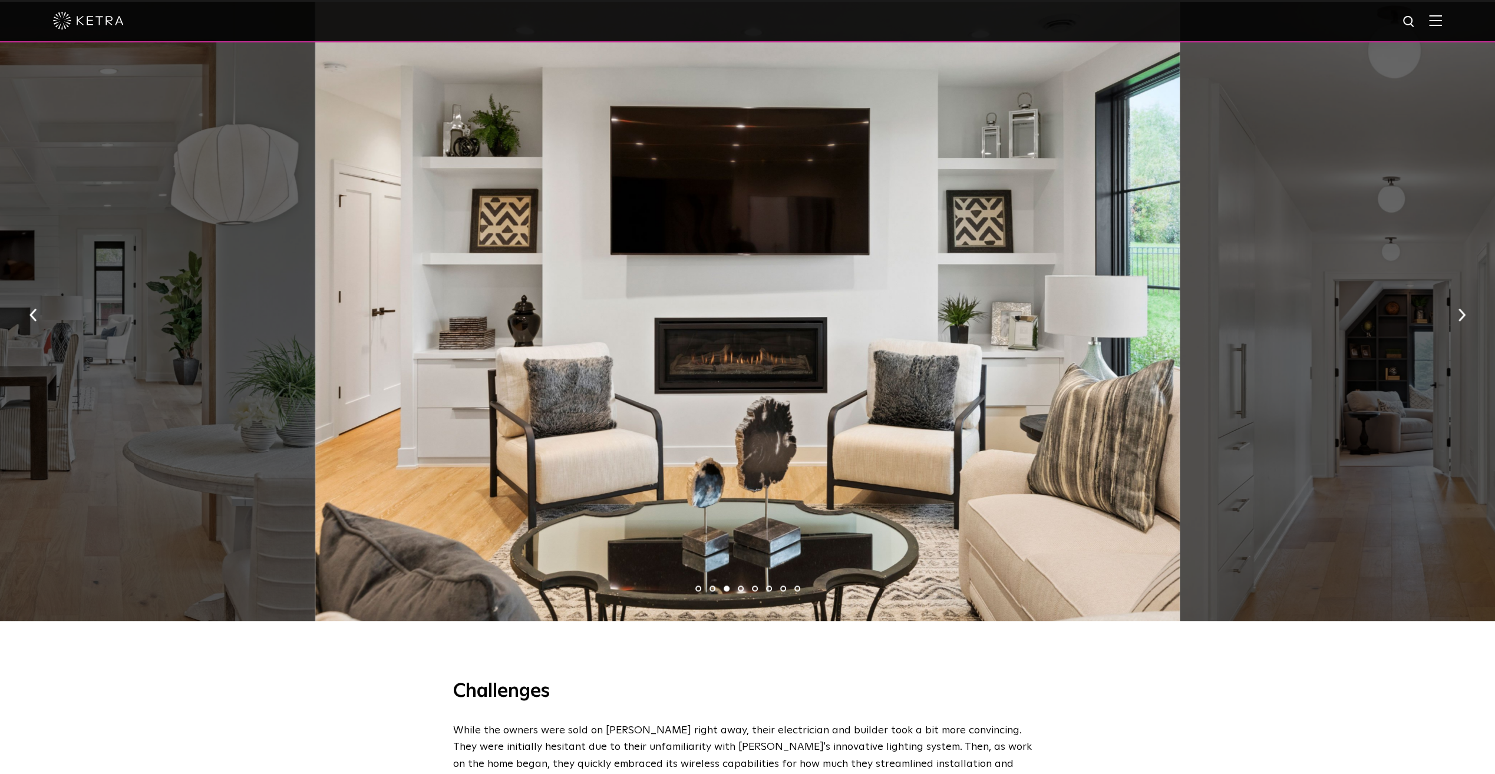
click at [1464, 322] on img "button" at bounding box center [1462, 315] width 8 height 13
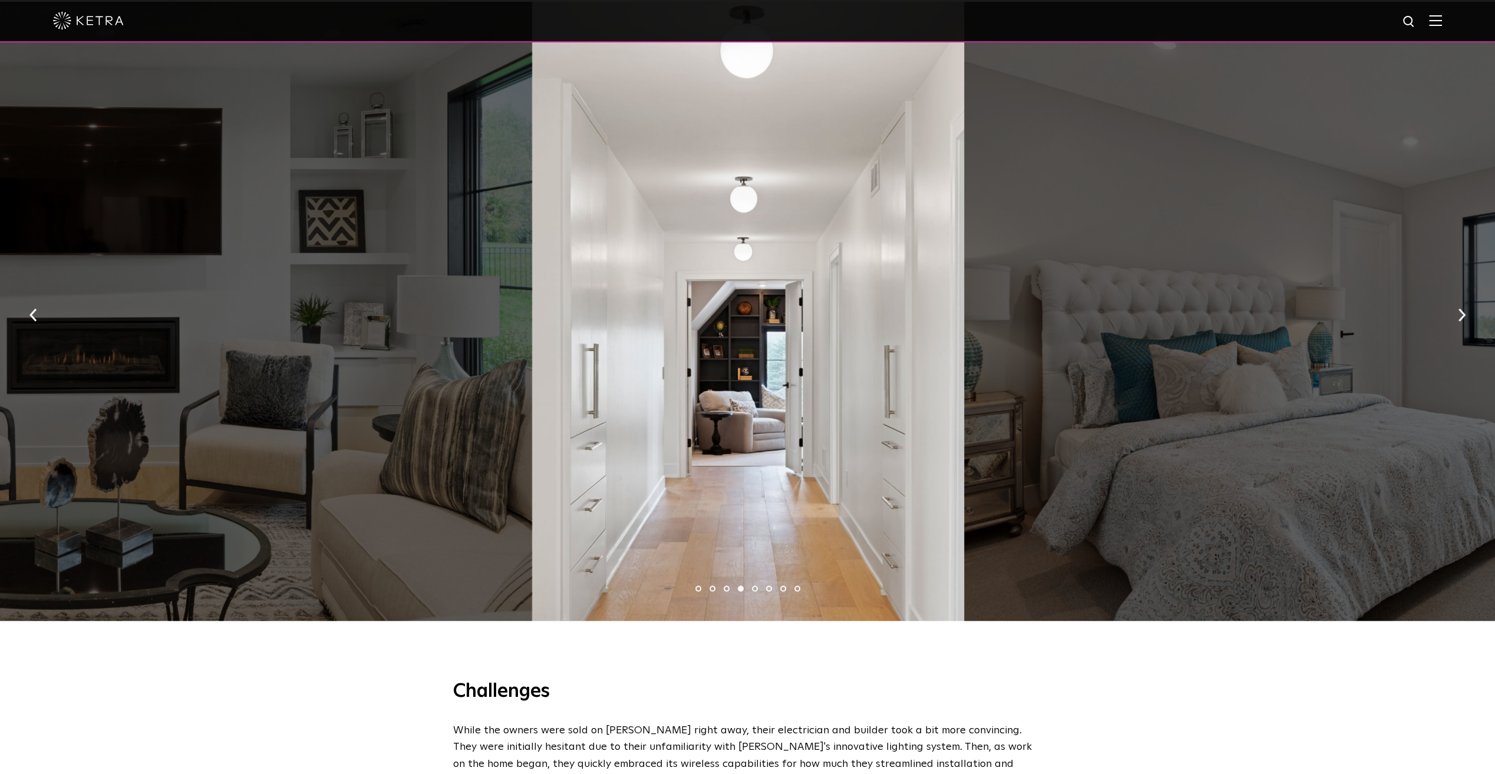
click at [1464, 322] on img "button" at bounding box center [1462, 315] width 8 height 13
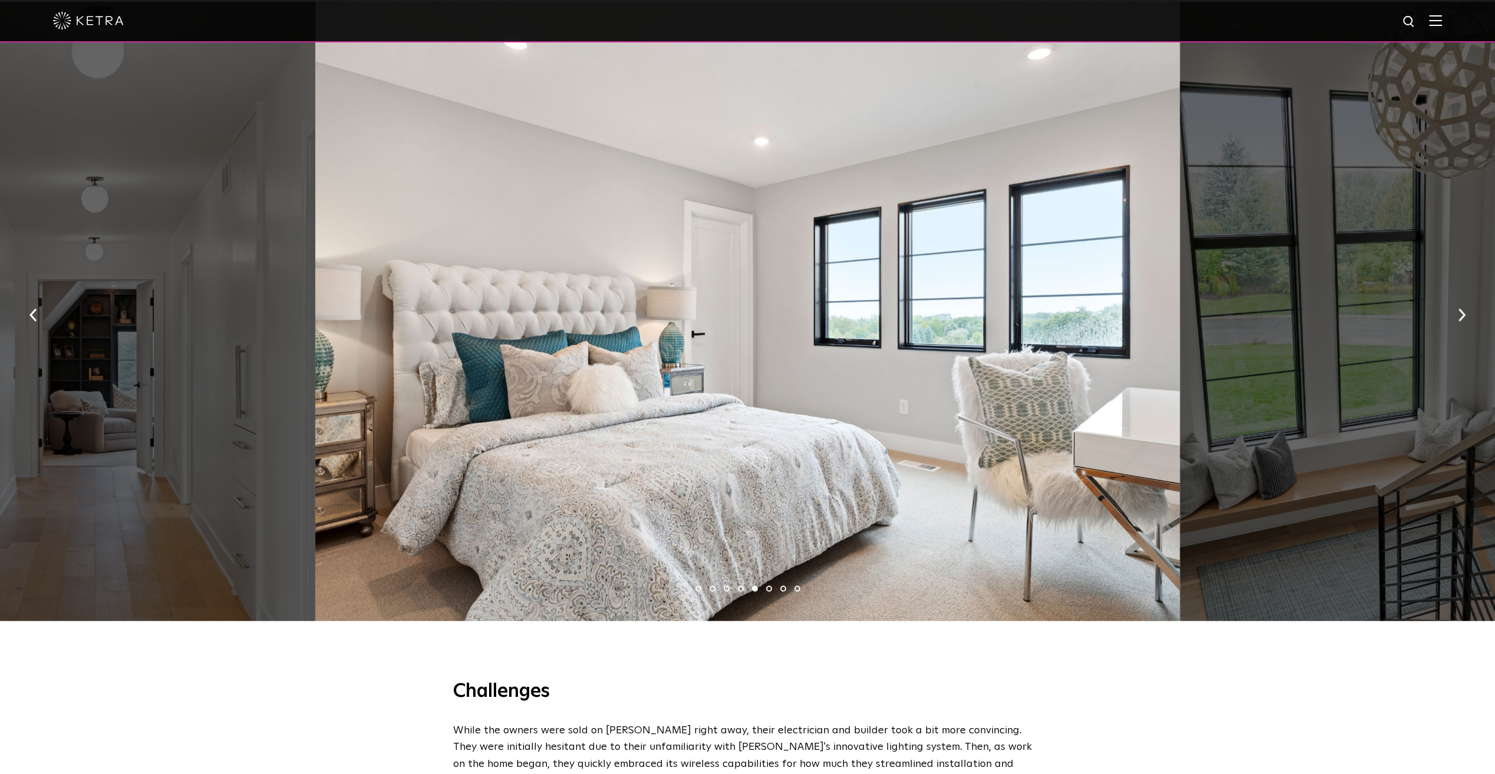
click at [1464, 322] on img "button" at bounding box center [1462, 315] width 8 height 13
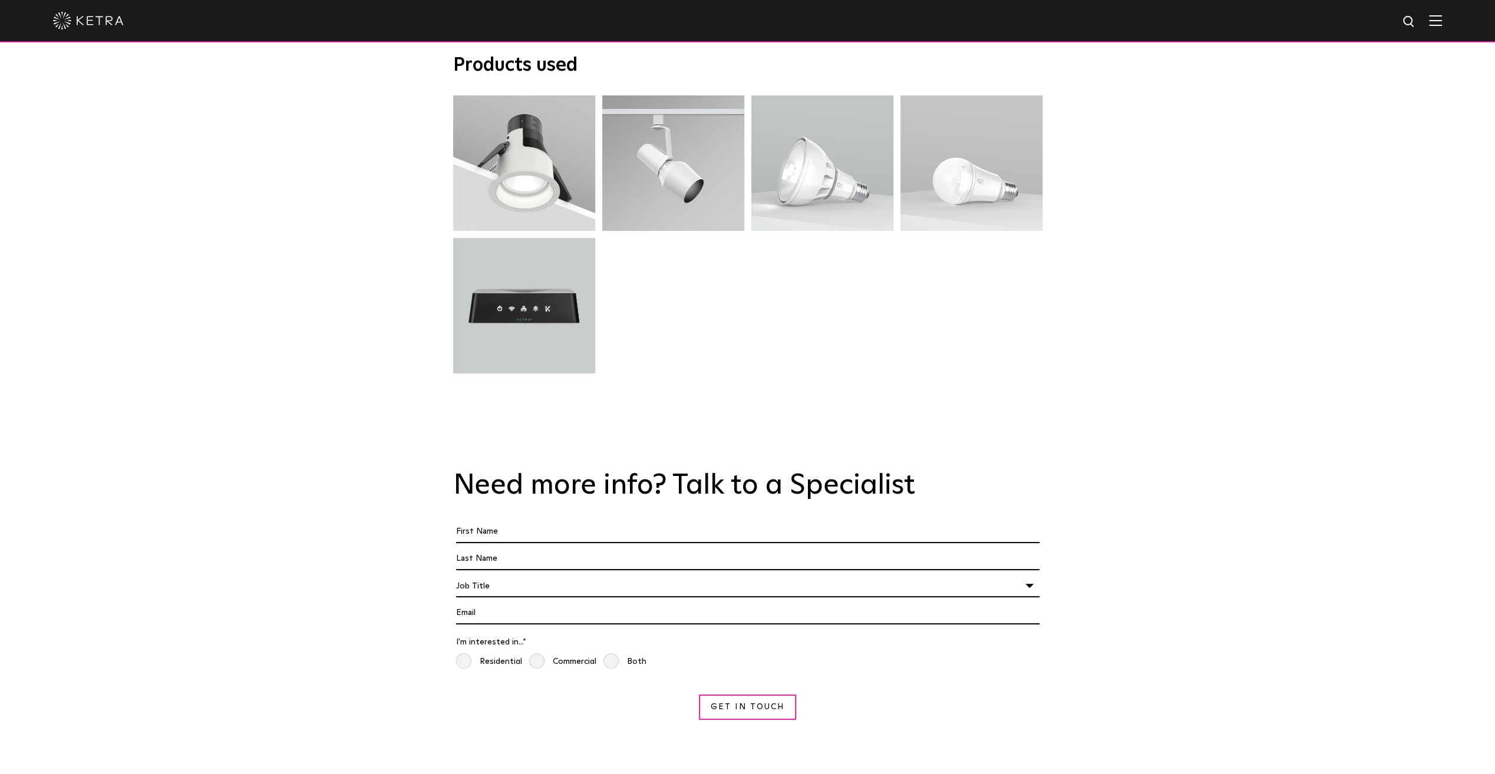
scroll to position [993, 0]
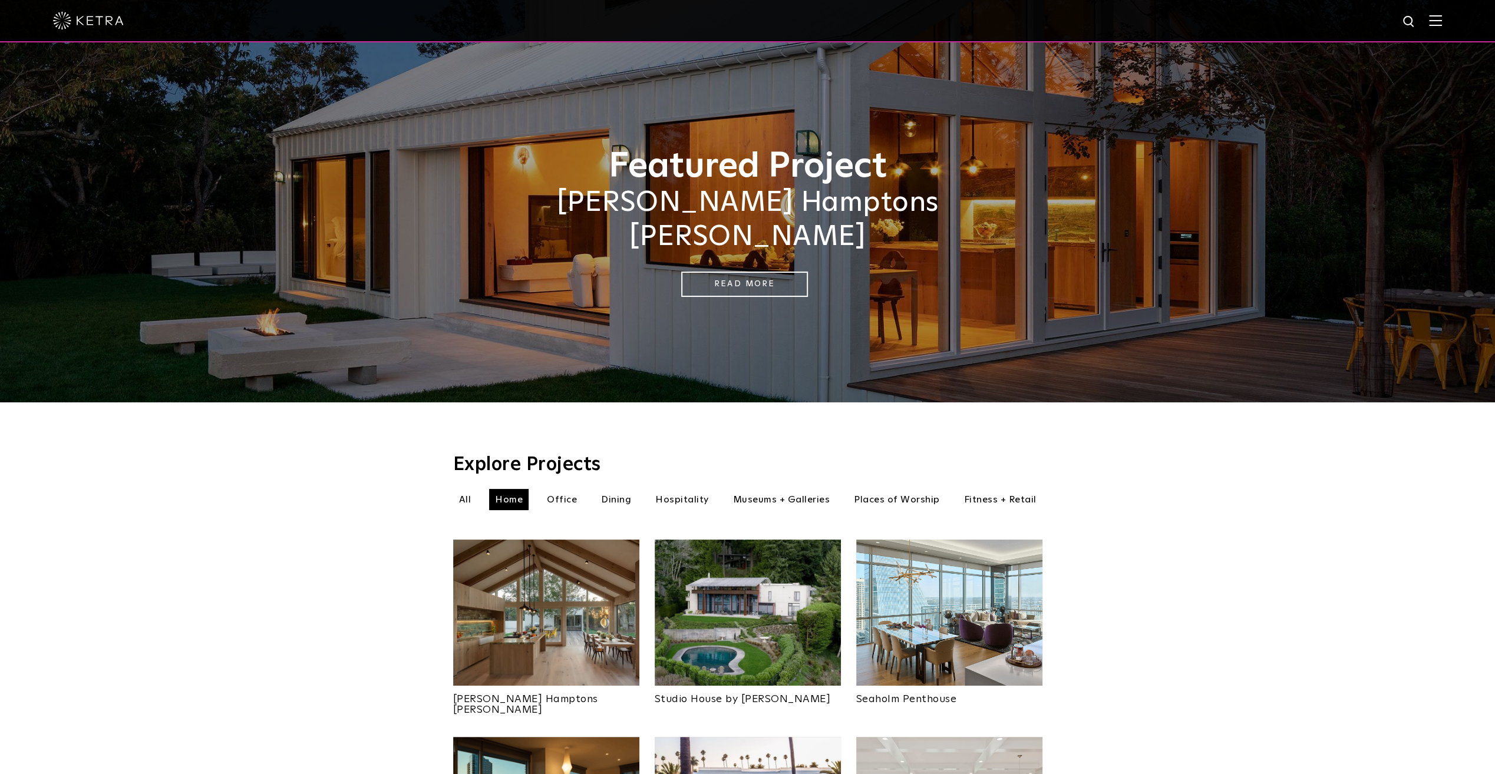
click at [562, 489] on li "Office" at bounding box center [562, 499] width 42 height 21
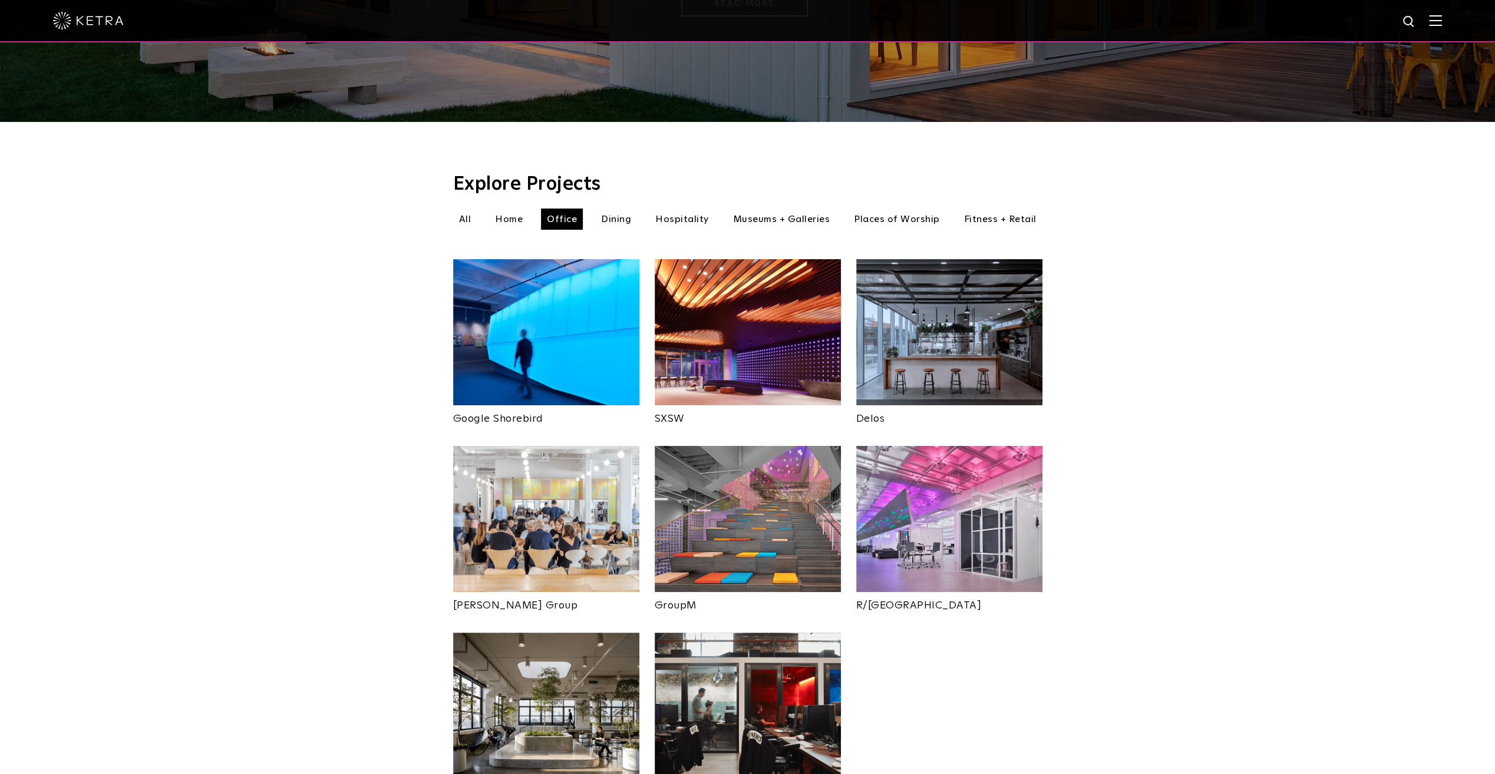
scroll to position [306, 0]
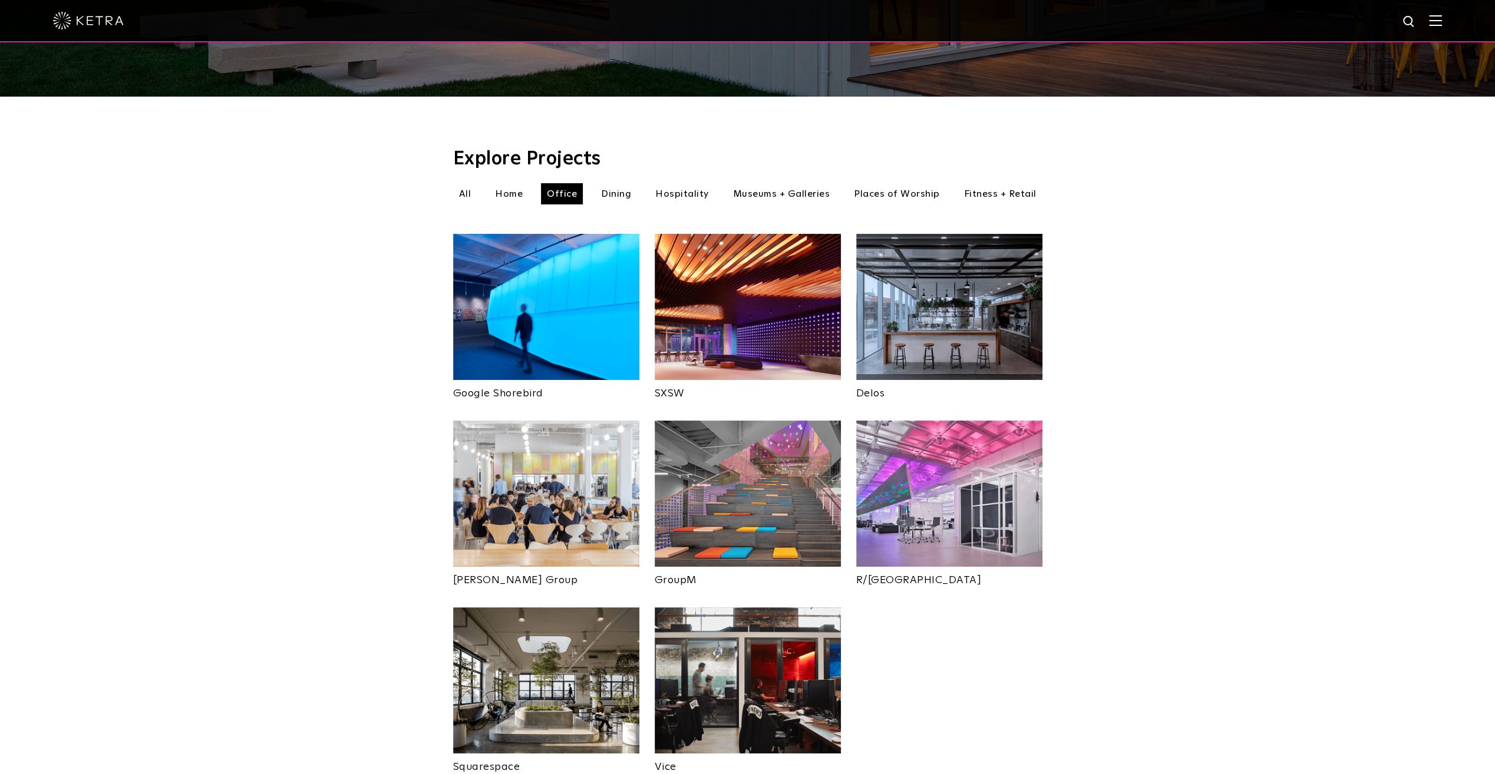
click at [597, 671] on img at bounding box center [546, 680] width 186 height 146
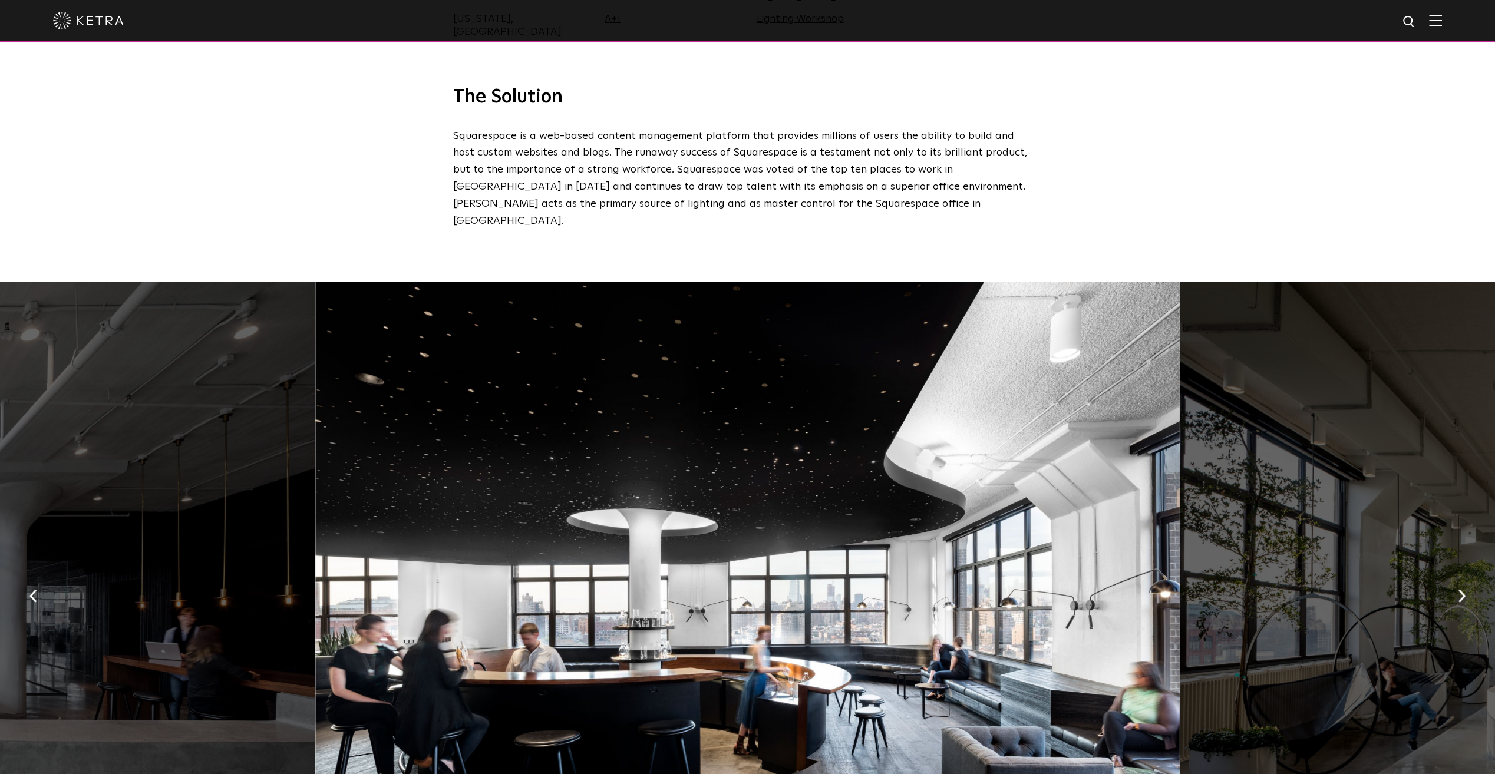
scroll to position [567, 0]
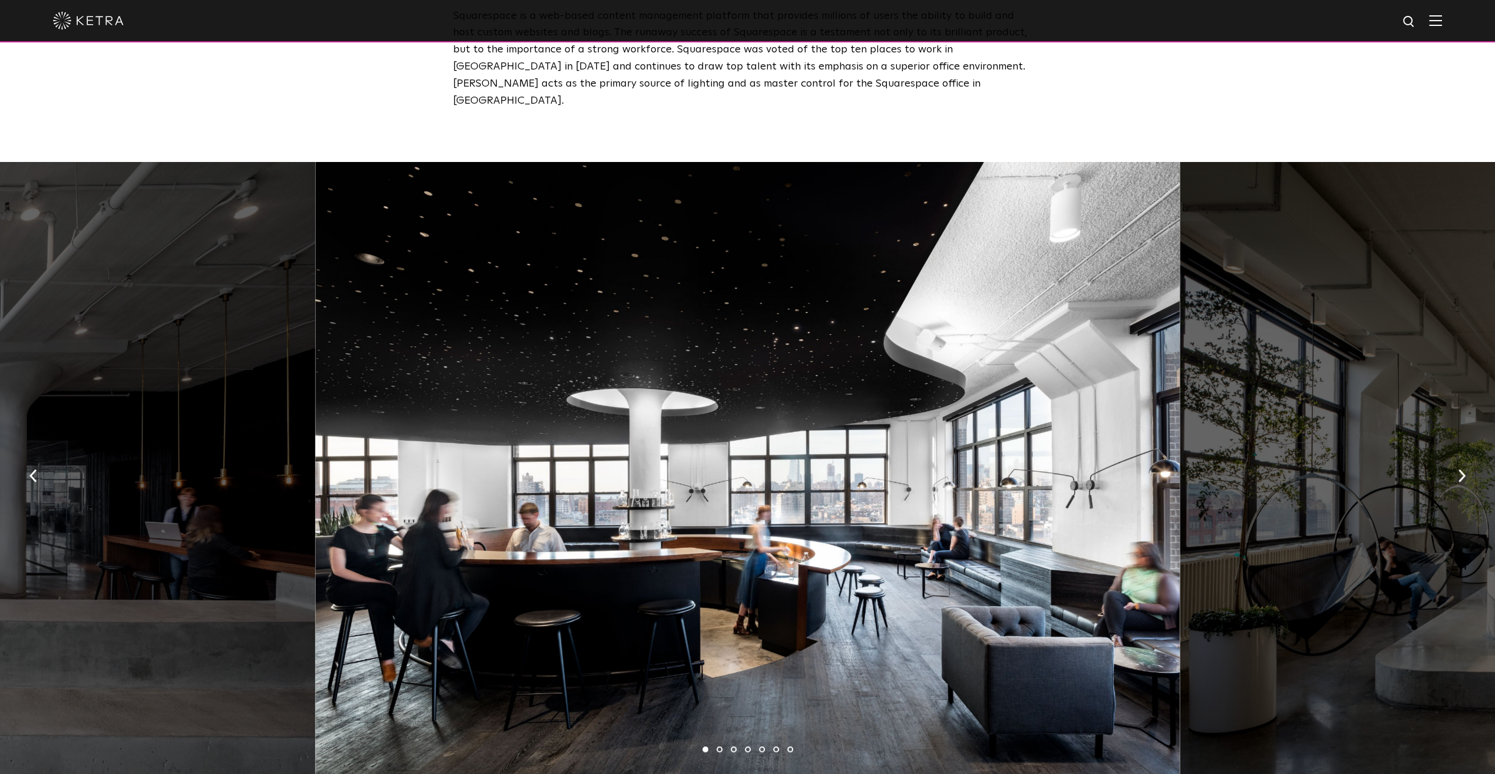
click at [1460, 469] on img "button" at bounding box center [1462, 475] width 8 height 13
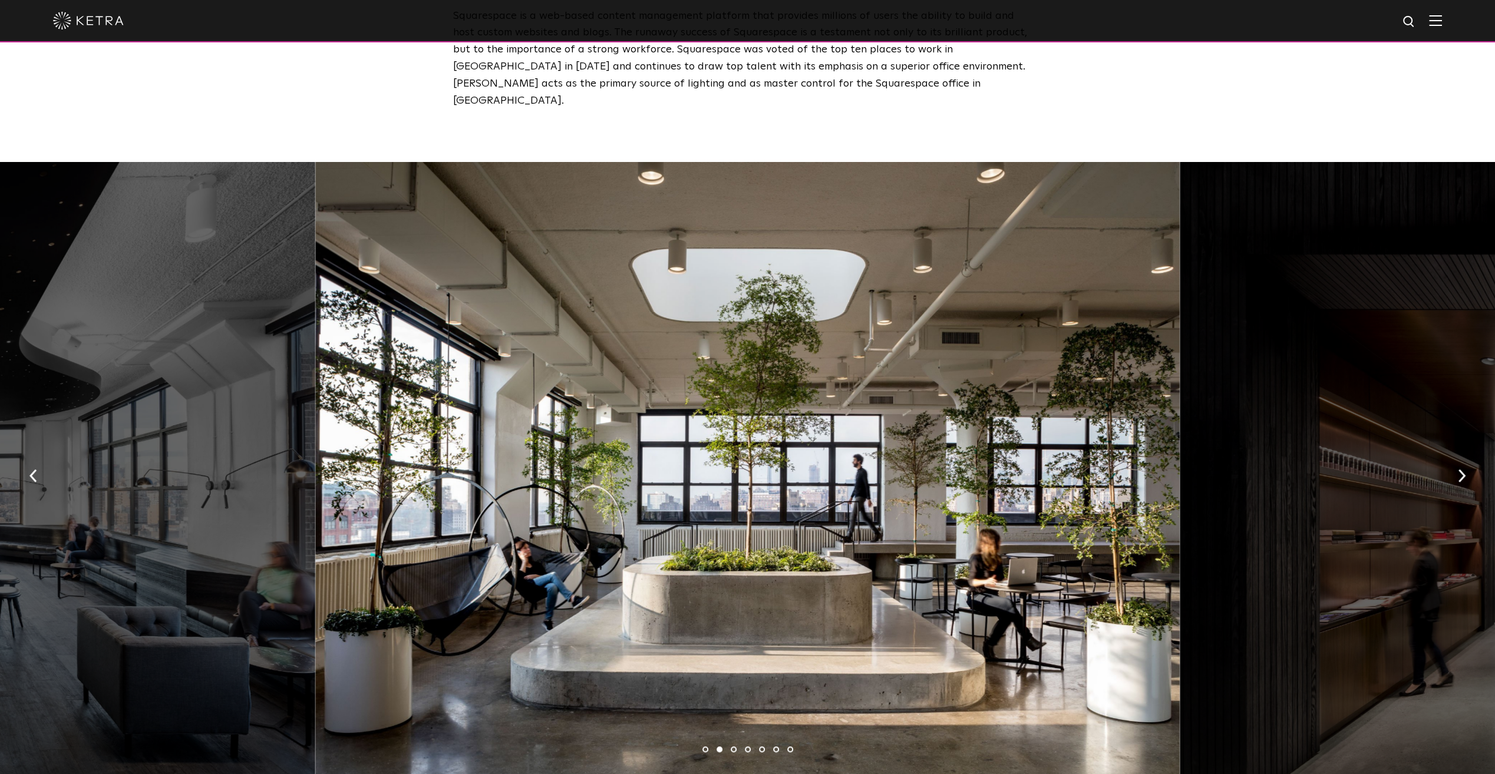
click at [1460, 469] on img "button" at bounding box center [1462, 475] width 8 height 13
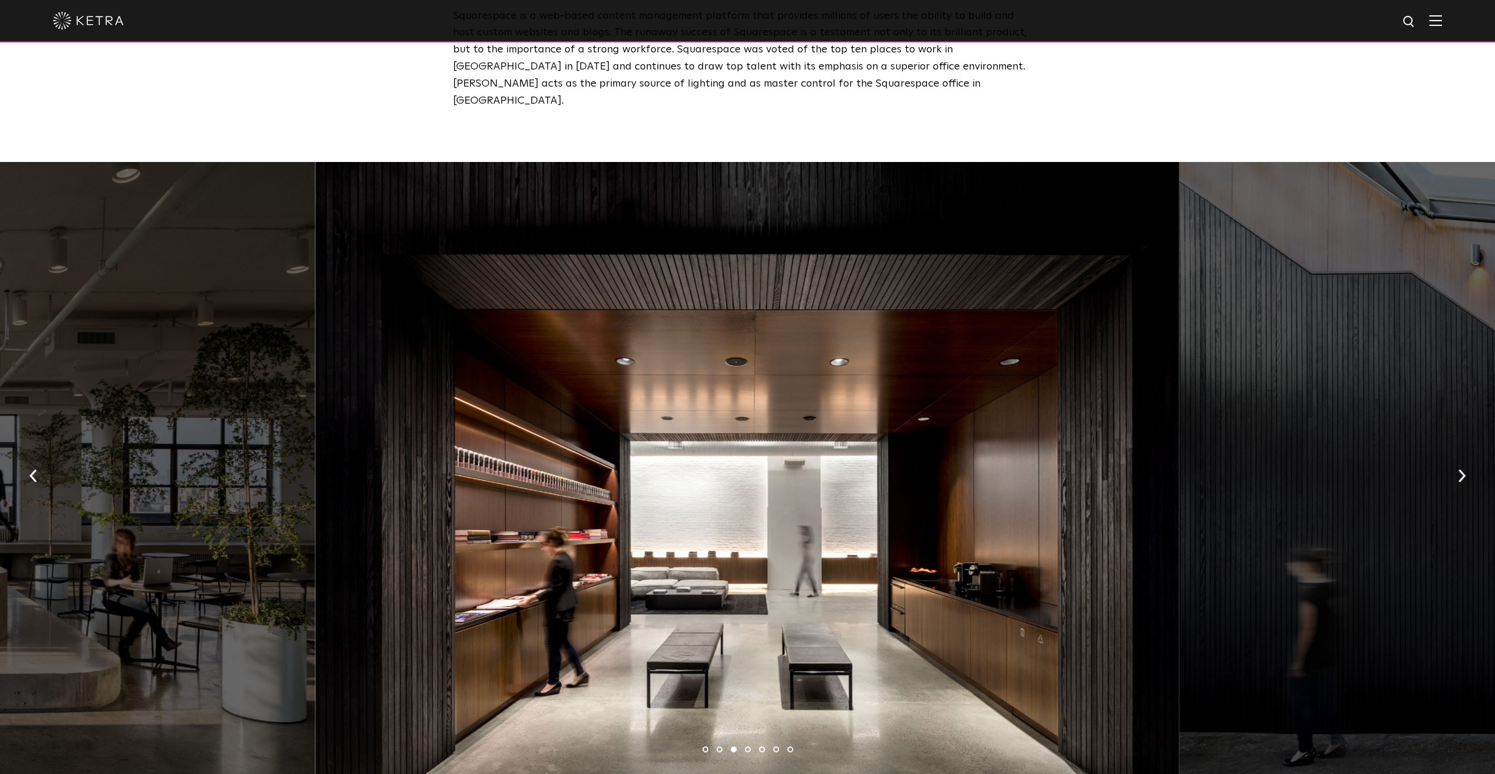
click at [1460, 469] on img "button" at bounding box center [1462, 475] width 8 height 13
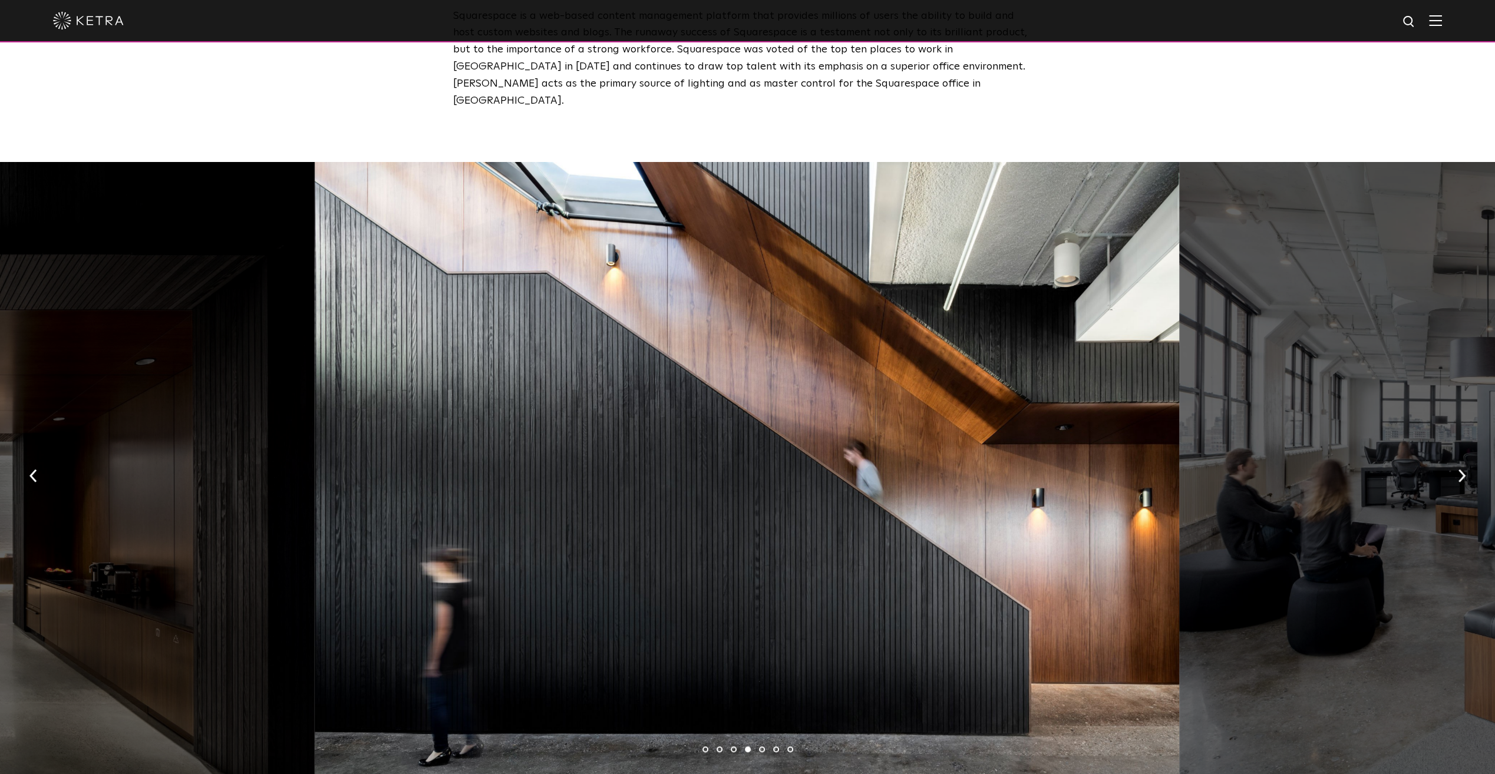
click at [1460, 469] on img "button" at bounding box center [1462, 475] width 8 height 13
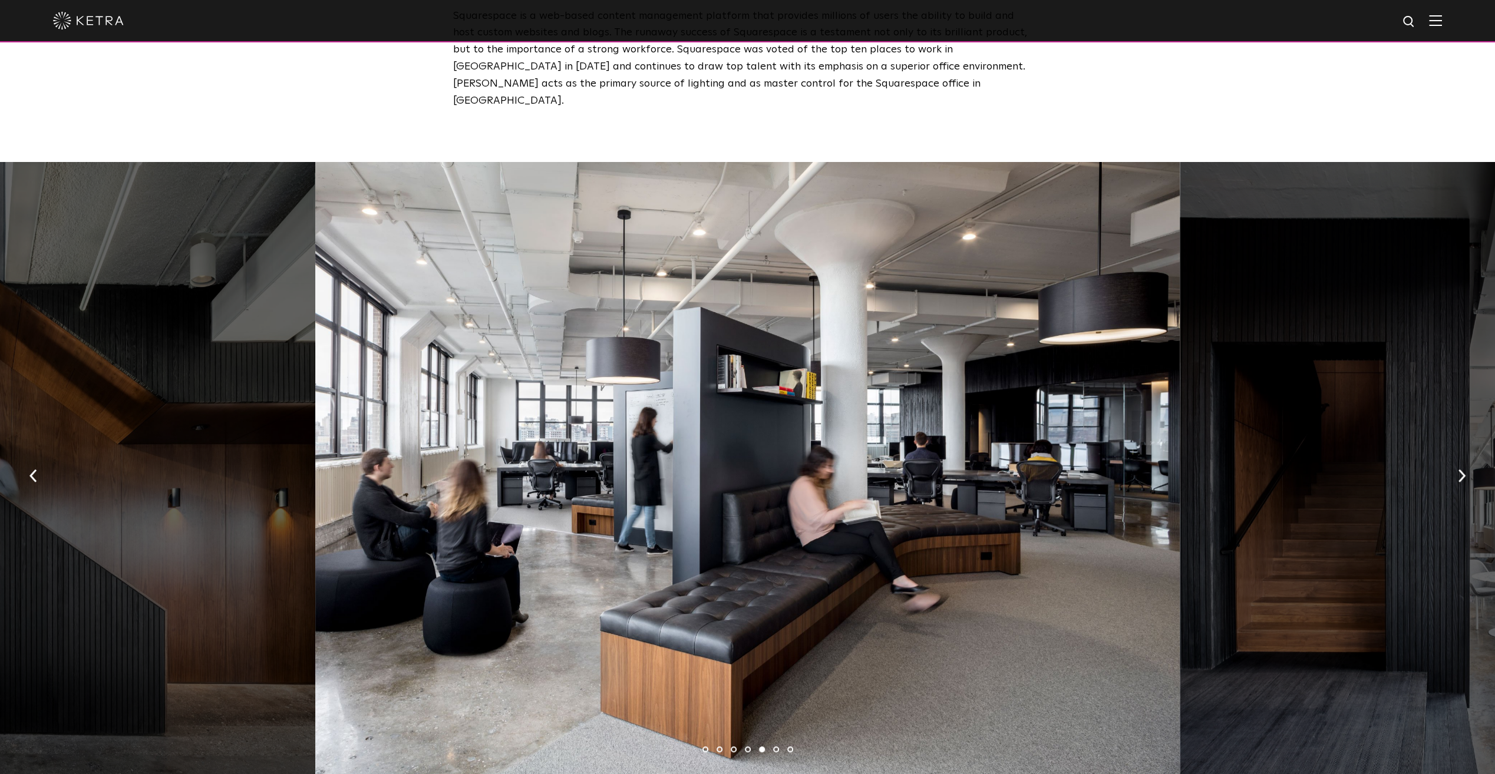
click at [1460, 469] on img "button" at bounding box center [1462, 475] width 8 height 13
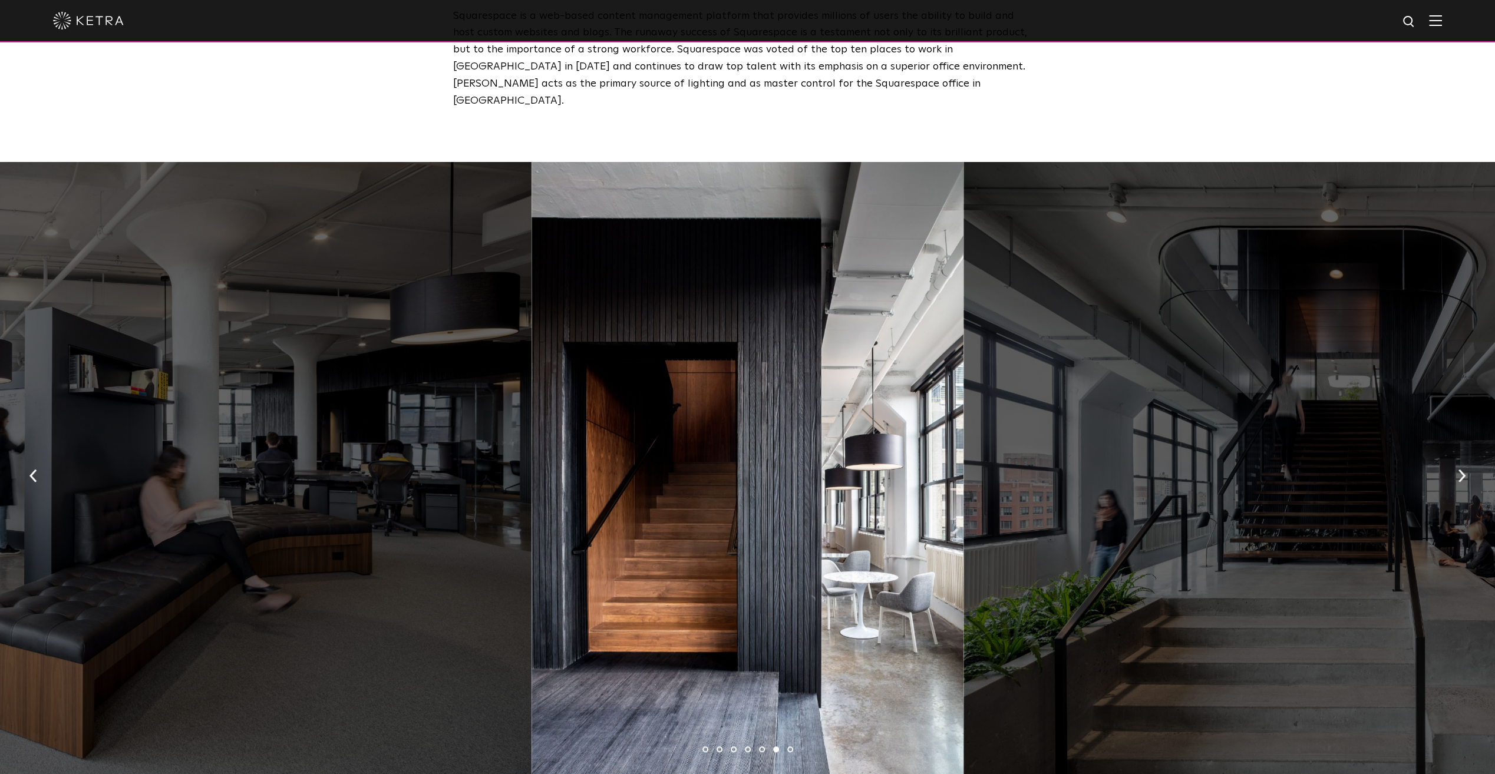
click at [1460, 469] on img "button" at bounding box center [1462, 475] width 8 height 13
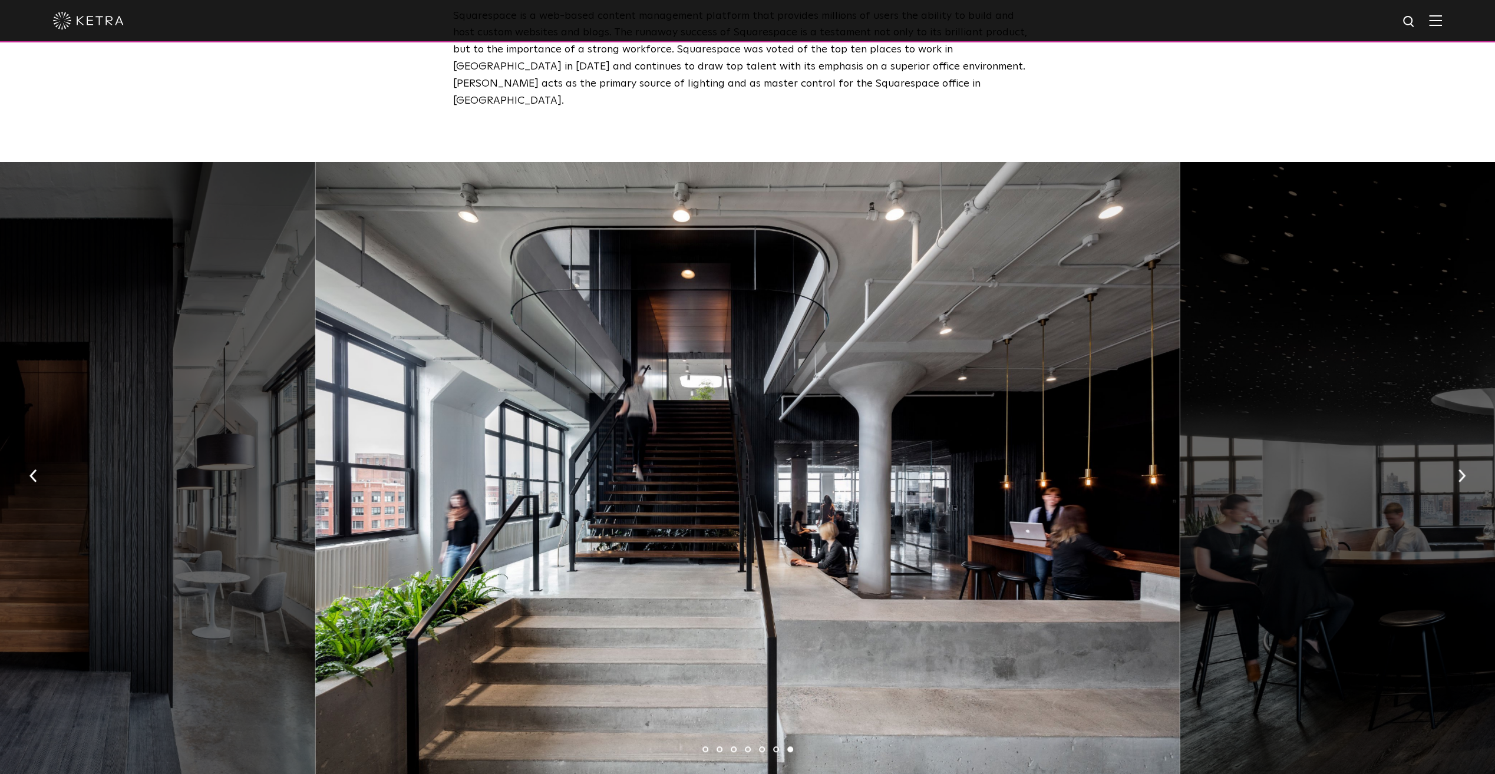
click at [1460, 469] on img "button" at bounding box center [1462, 475] width 8 height 13
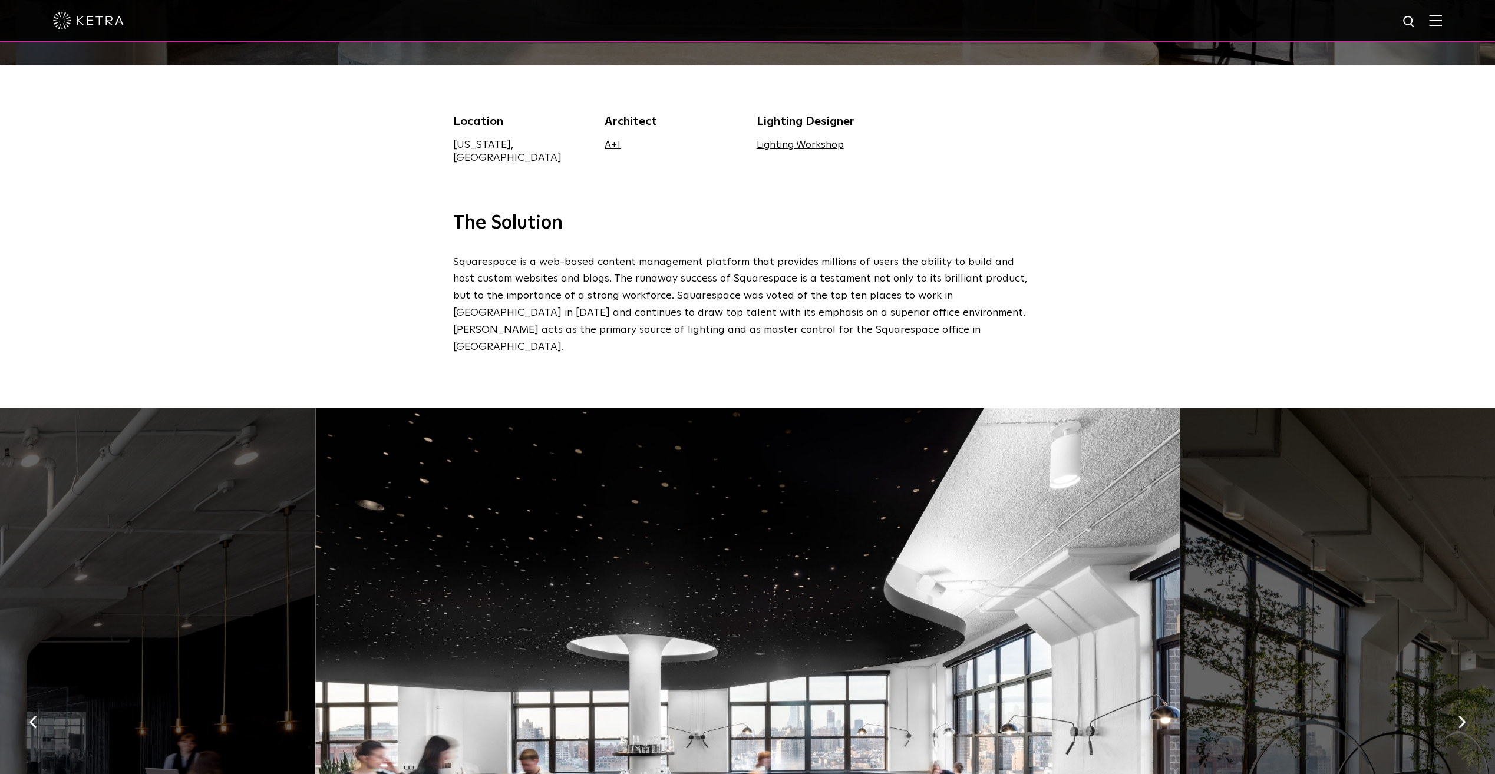
scroll to position [0, 0]
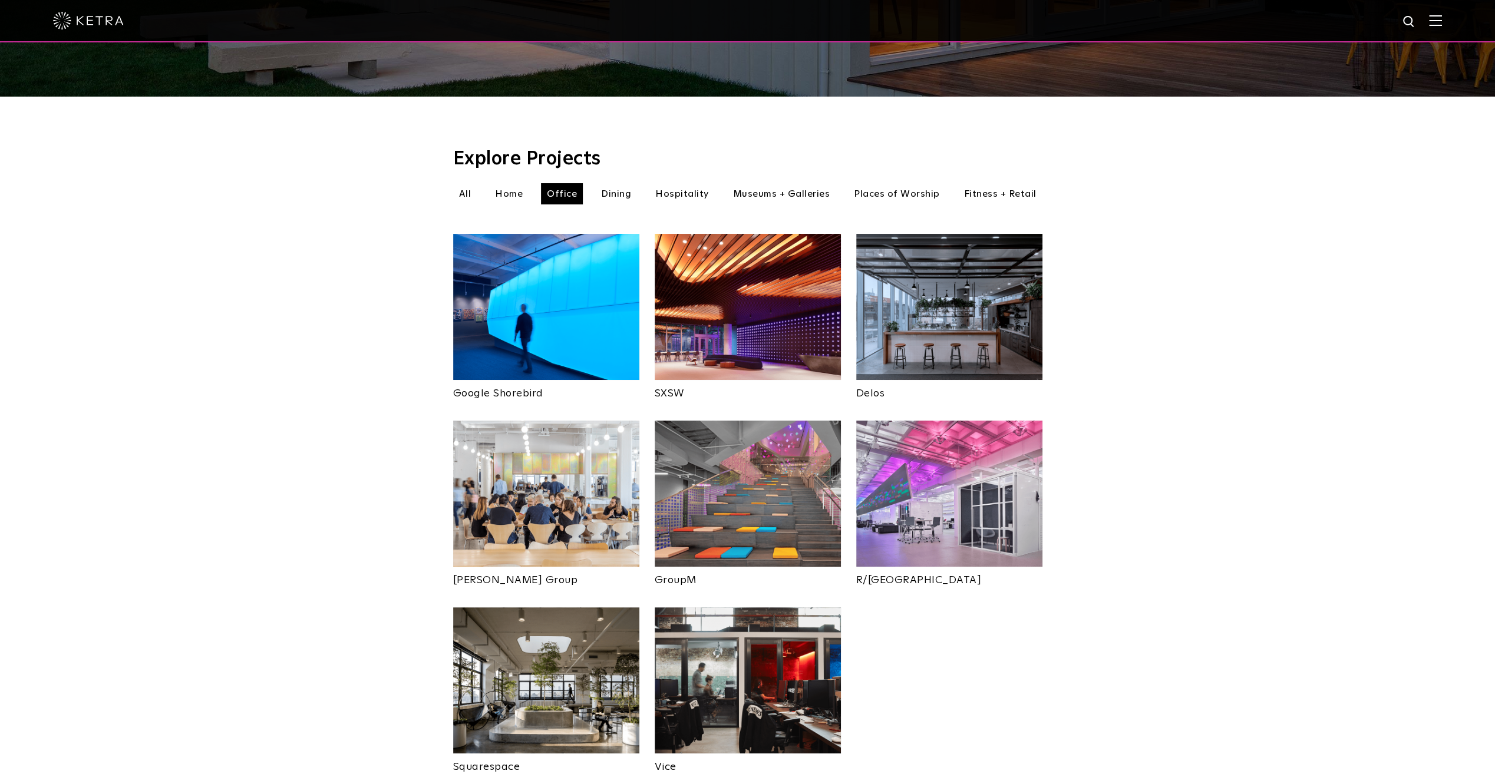
click at [637, 183] on li "Dining" at bounding box center [616, 193] width 42 height 21
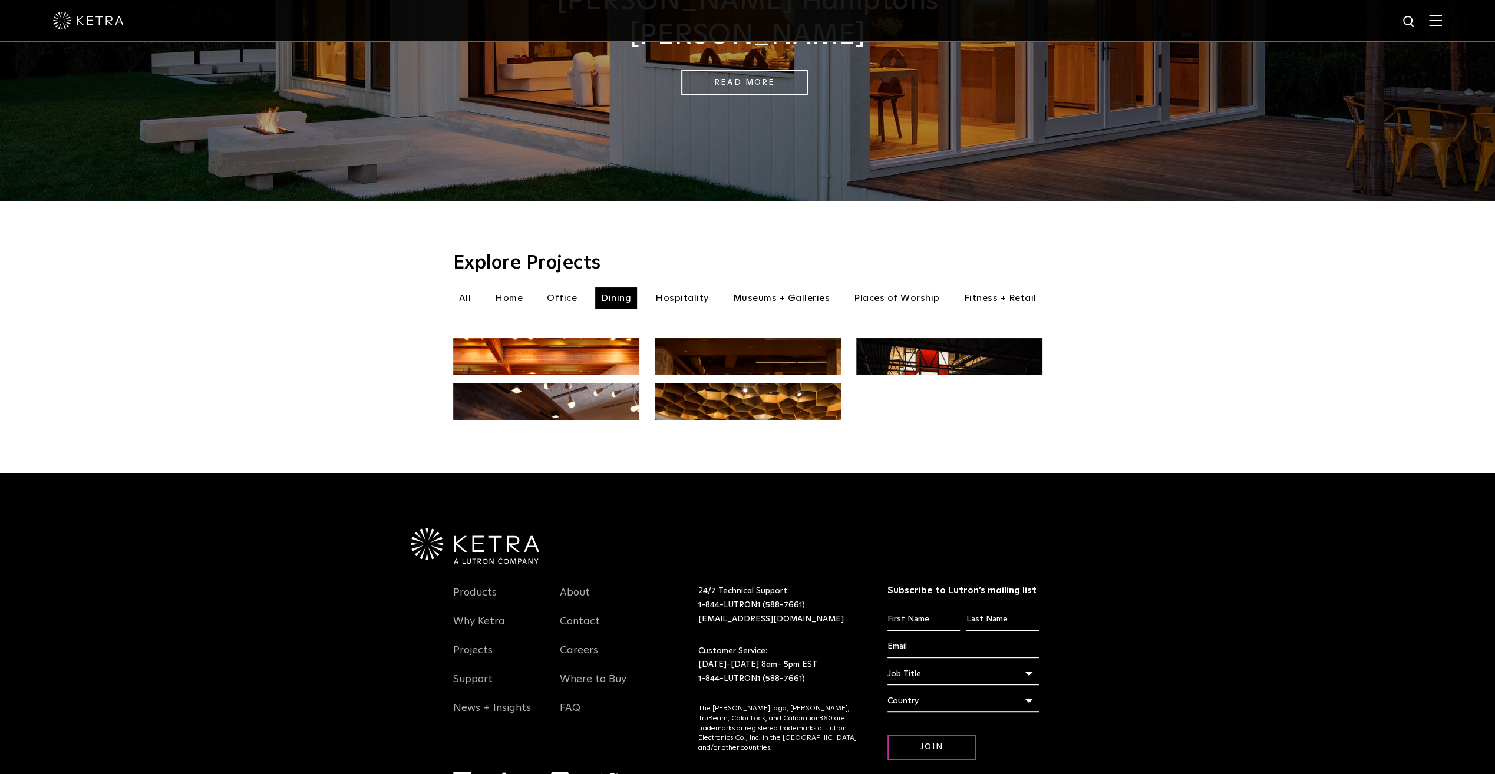
scroll to position [306, 0]
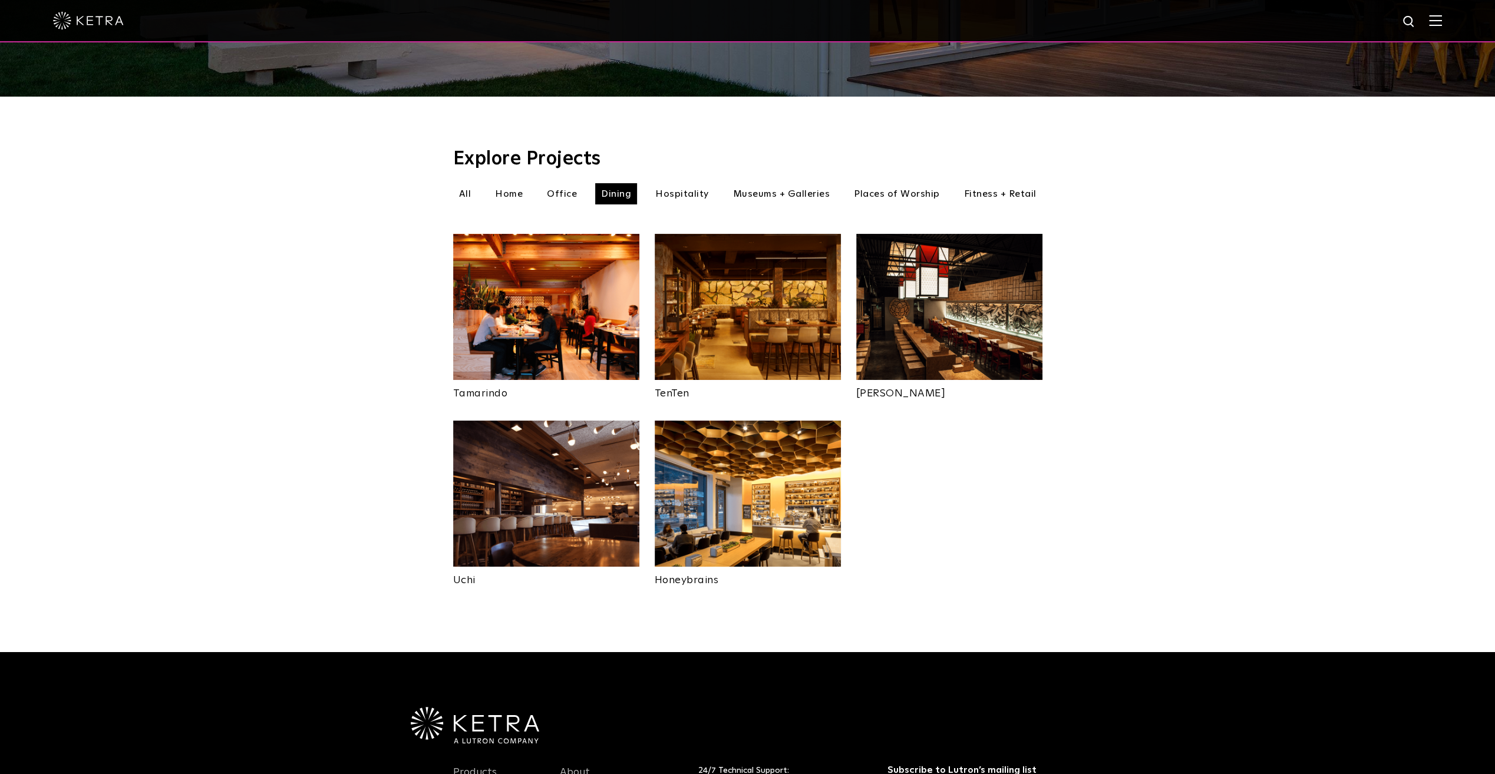
click at [700, 183] on li "Hospitality" at bounding box center [681, 193] width 65 height 21
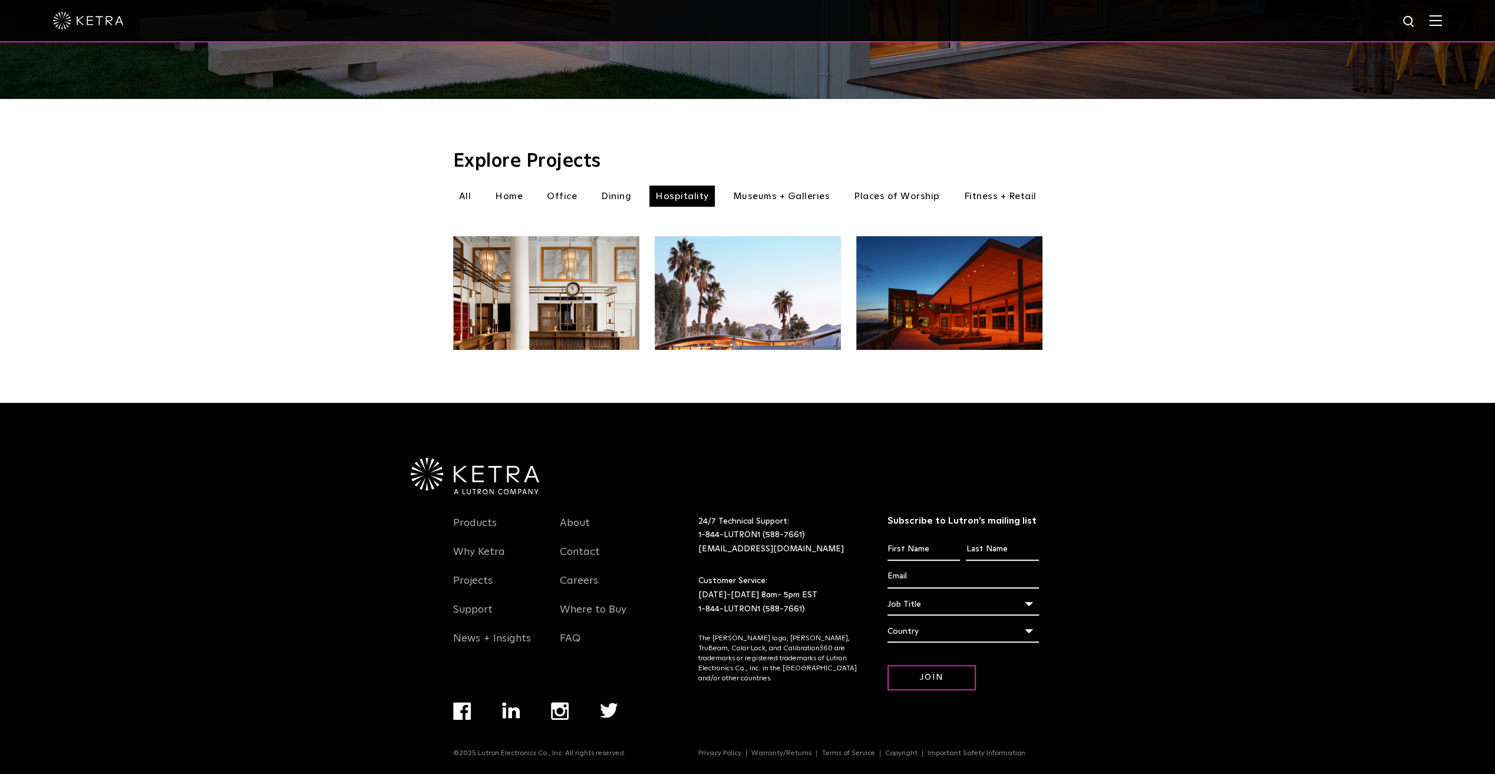
scroll to position [306, 0]
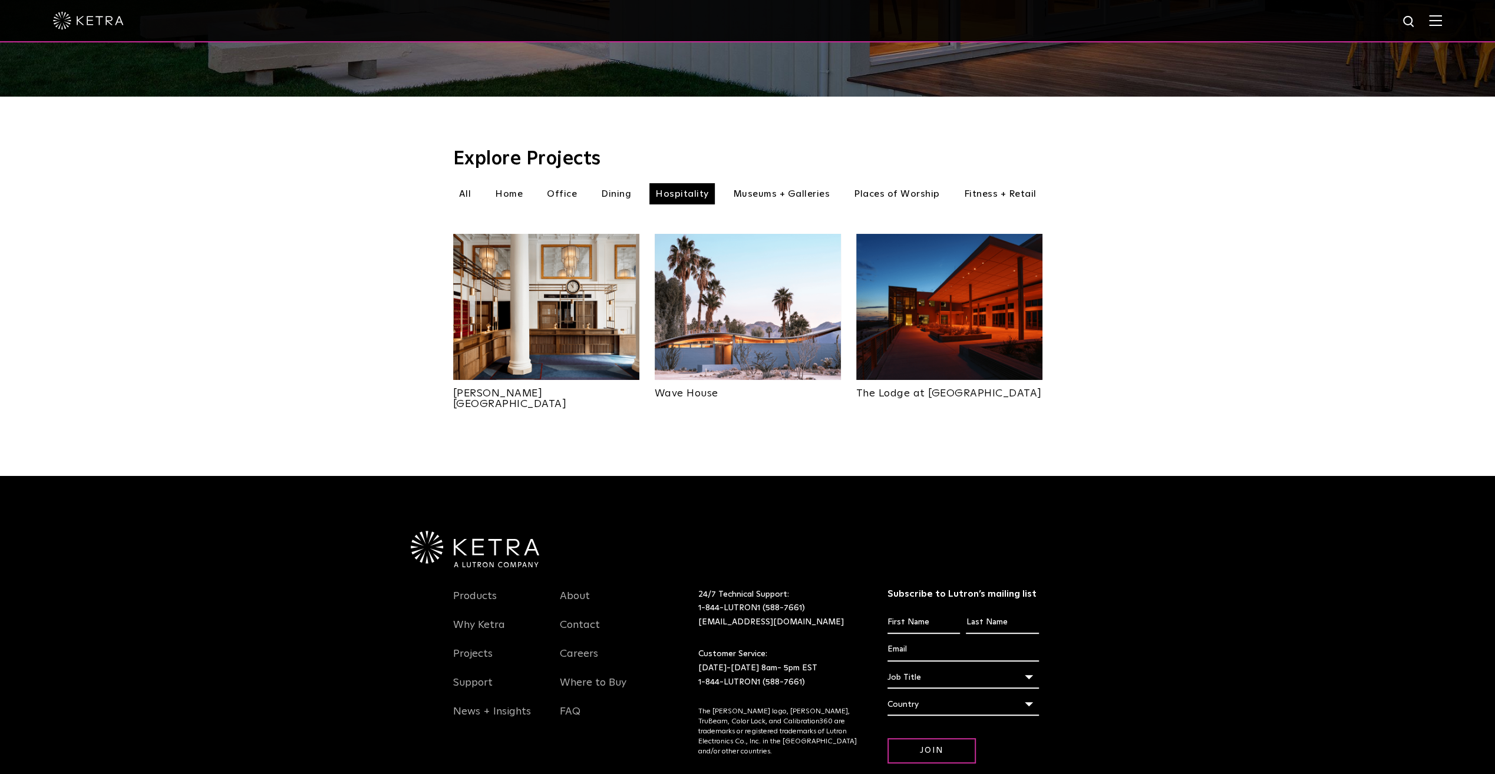
click at [574, 330] on img at bounding box center [546, 307] width 186 height 146
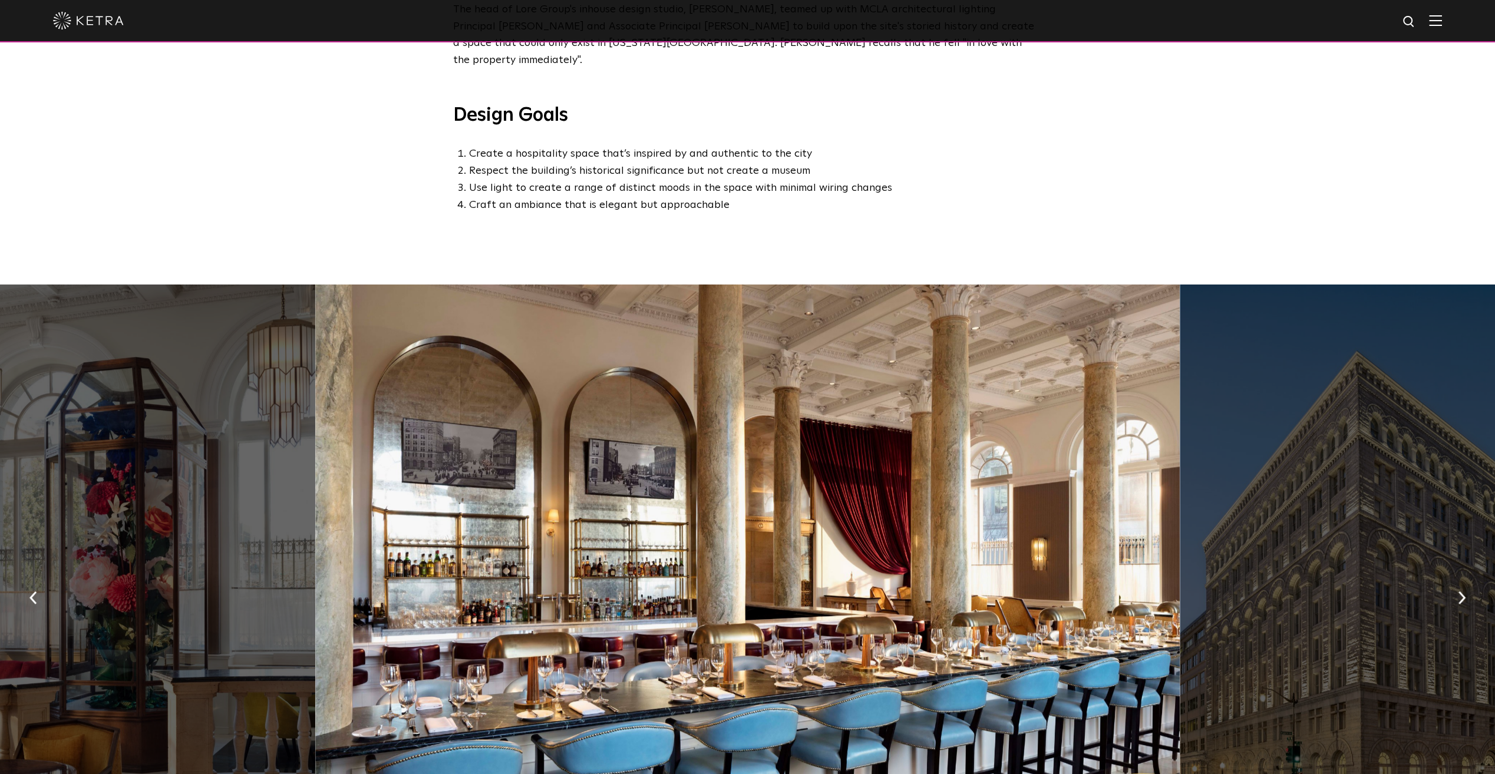
scroll to position [660, 0]
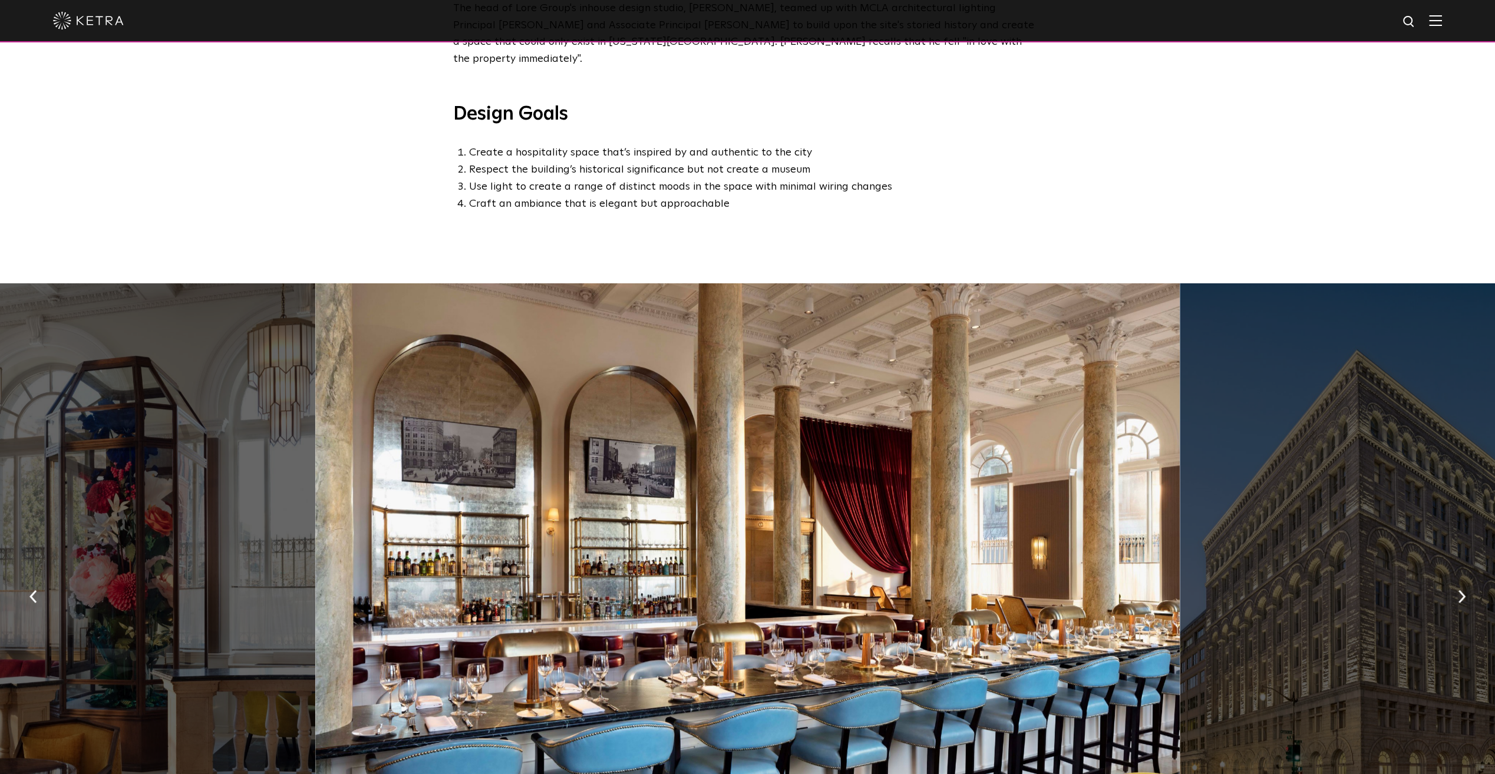
click at [1471, 576] on button "button" at bounding box center [1461, 596] width 25 height 41
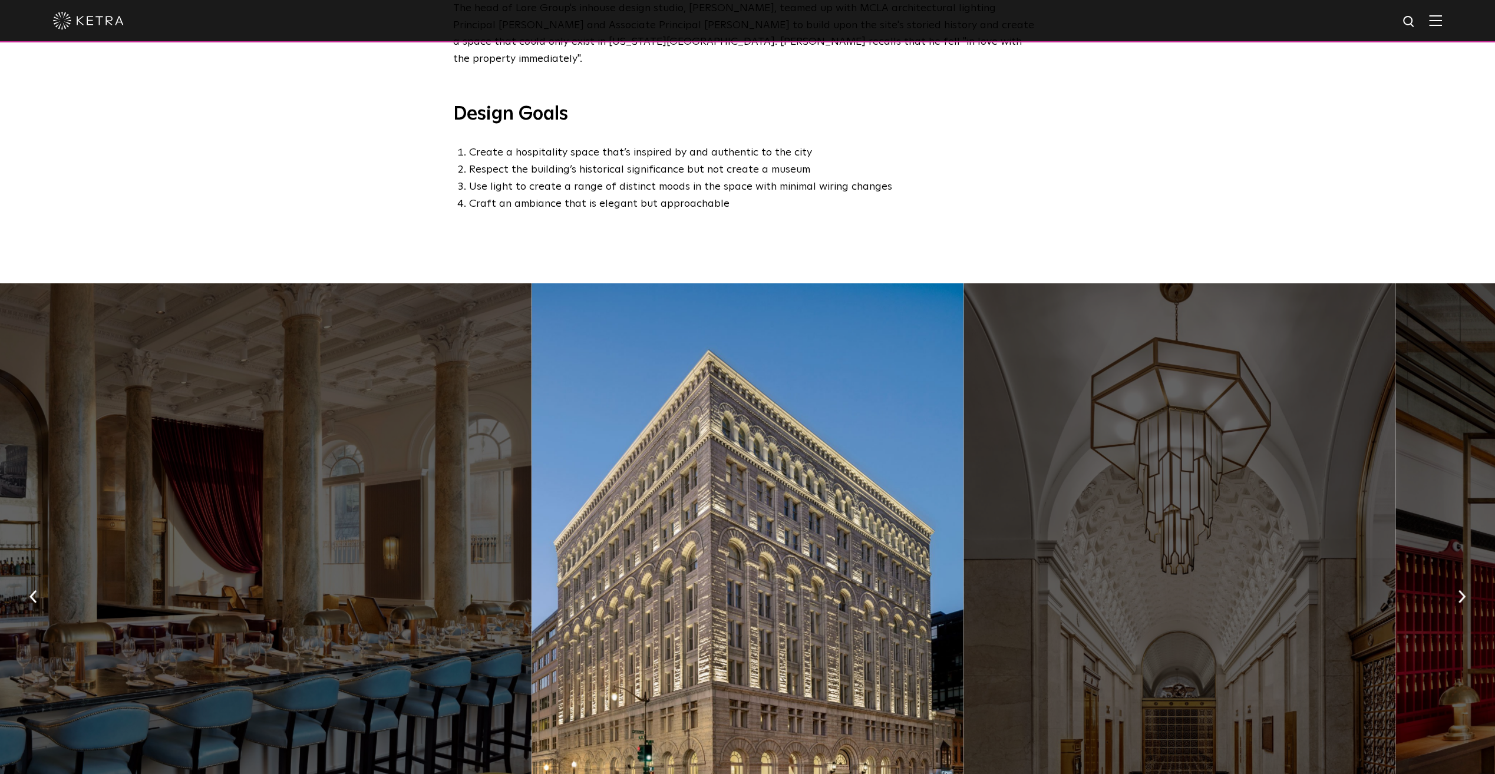
click at [1469, 576] on button "button" at bounding box center [1461, 596] width 25 height 41
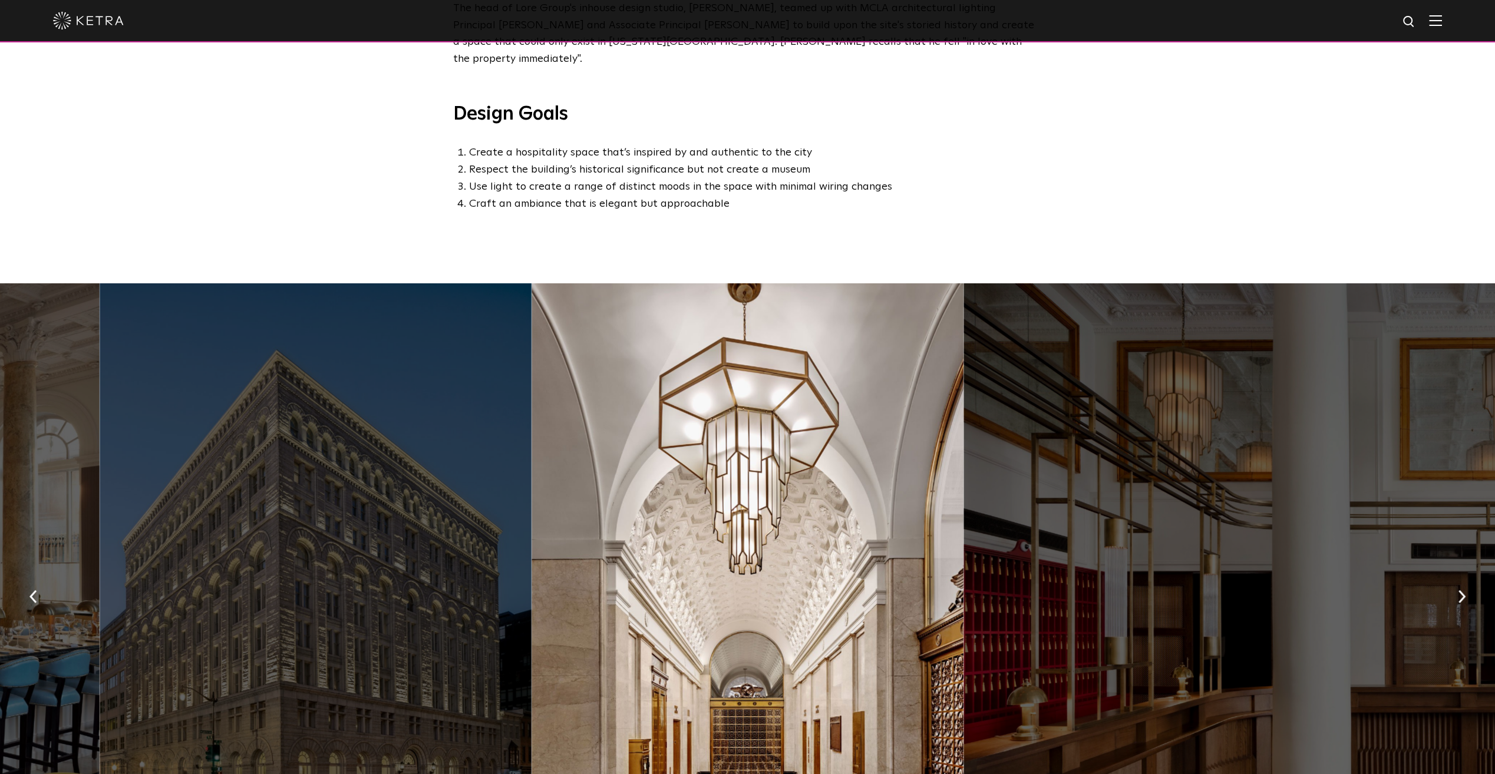
click at [1469, 576] on button "button" at bounding box center [1461, 596] width 25 height 41
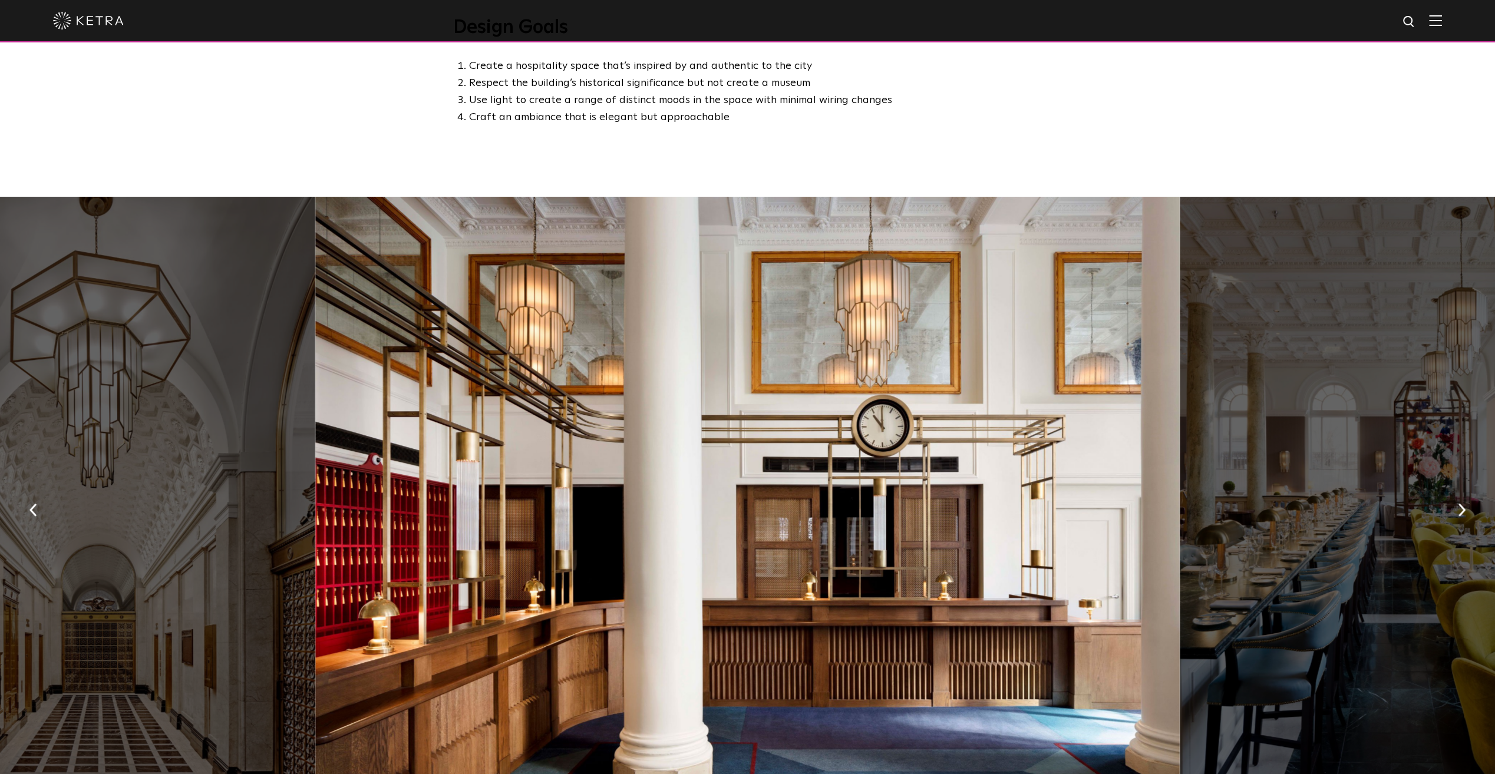
scroll to position [742, 0]
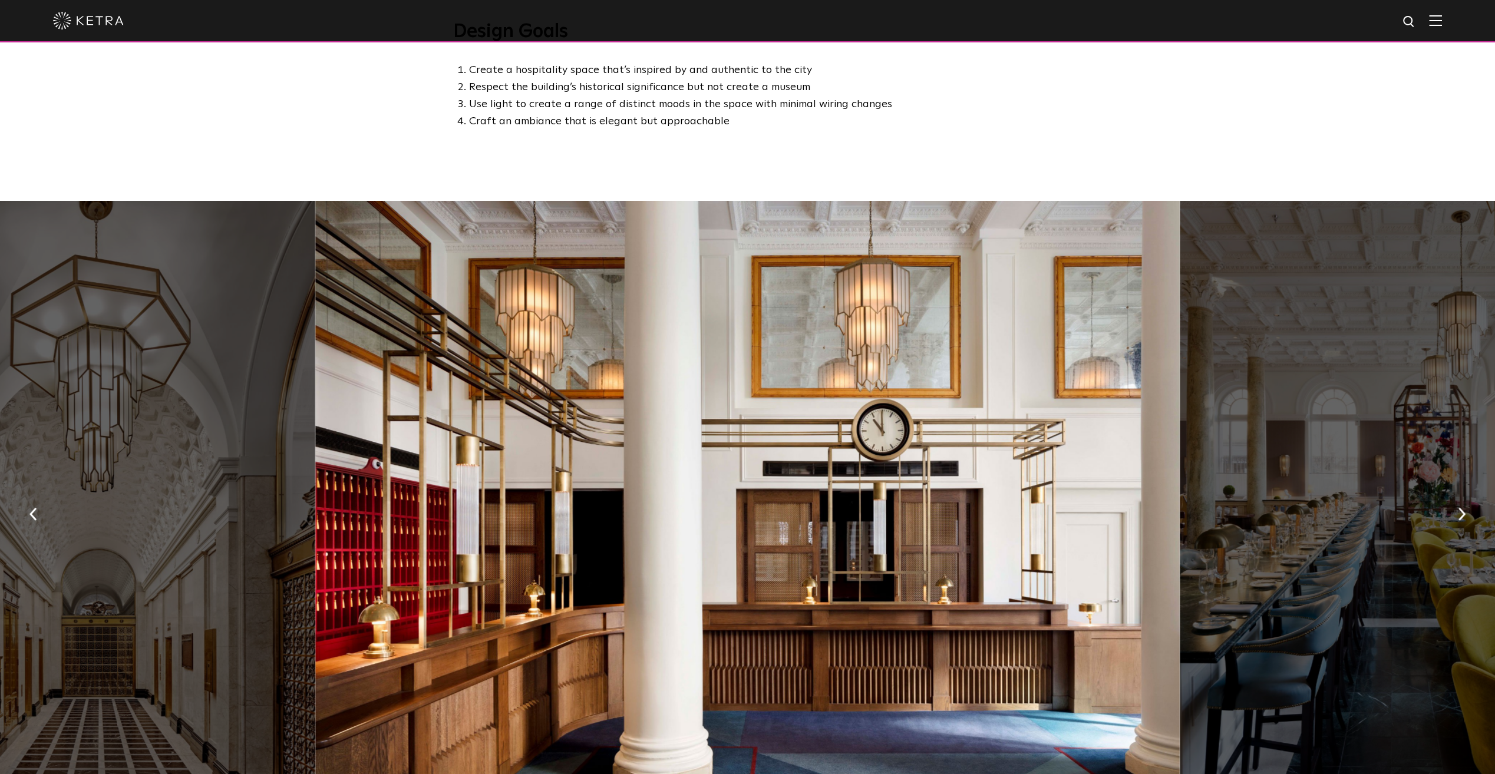
click at [1466, 493] on button "button" at bounding box center [1461, 513] width 25 height 41
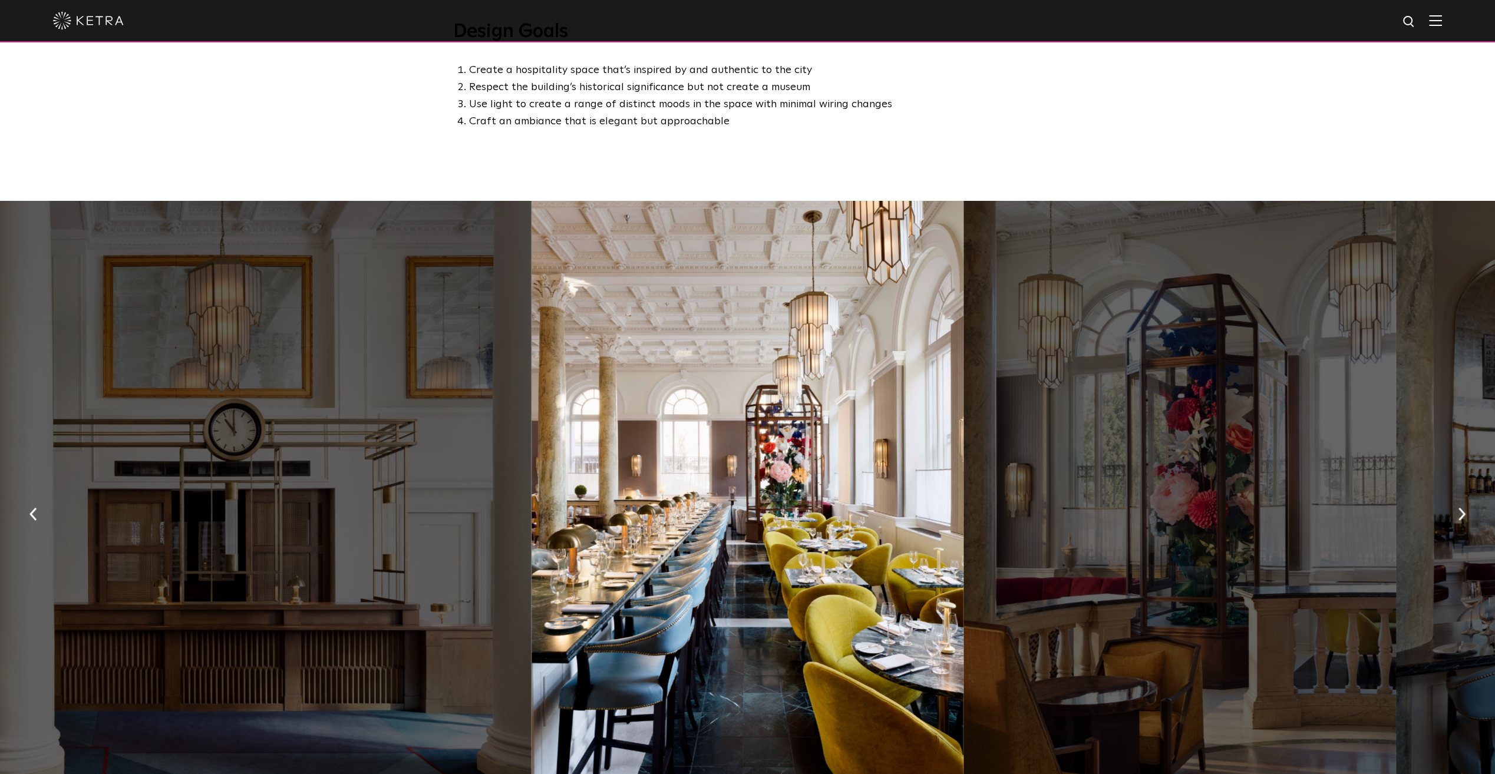
click at [1466, 493] on button "button" at bounding box center [1461, 513] width 25 height 41
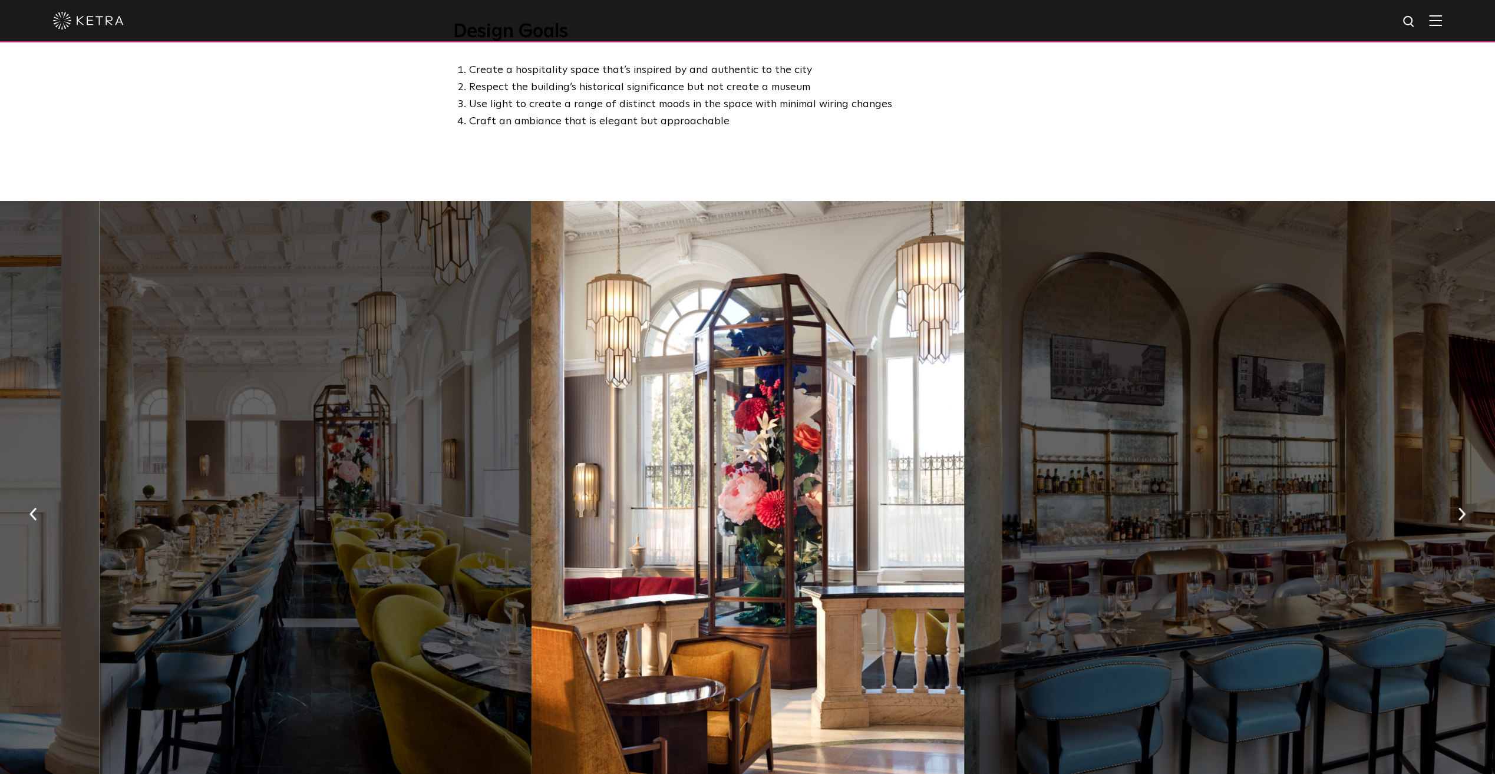
click at [1466, 493] on button "button" at bounding box center [1461, 513] width 25 height 41
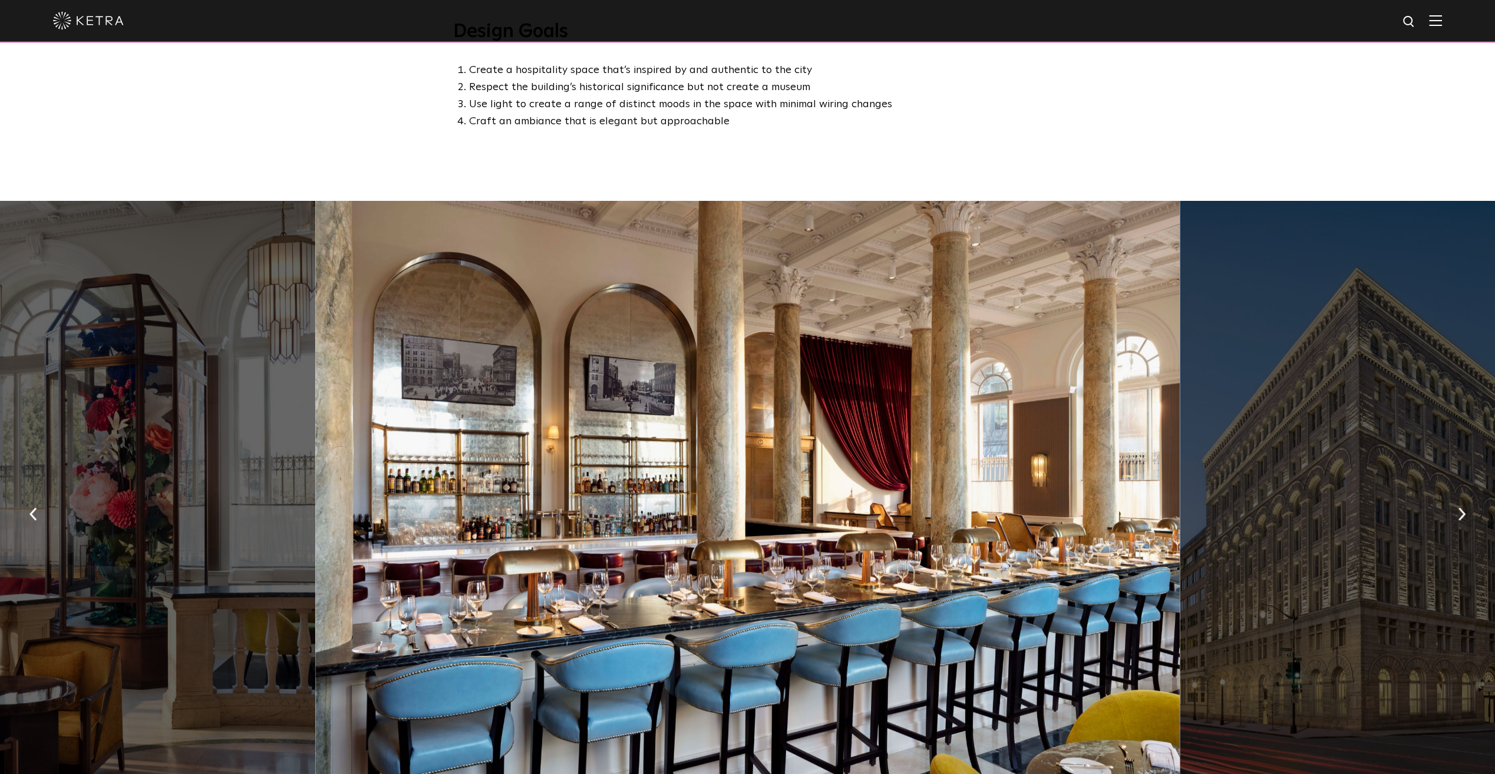
click at [1466, 493] on button "button" at bounding box center [1461, 513] width 25 height 41
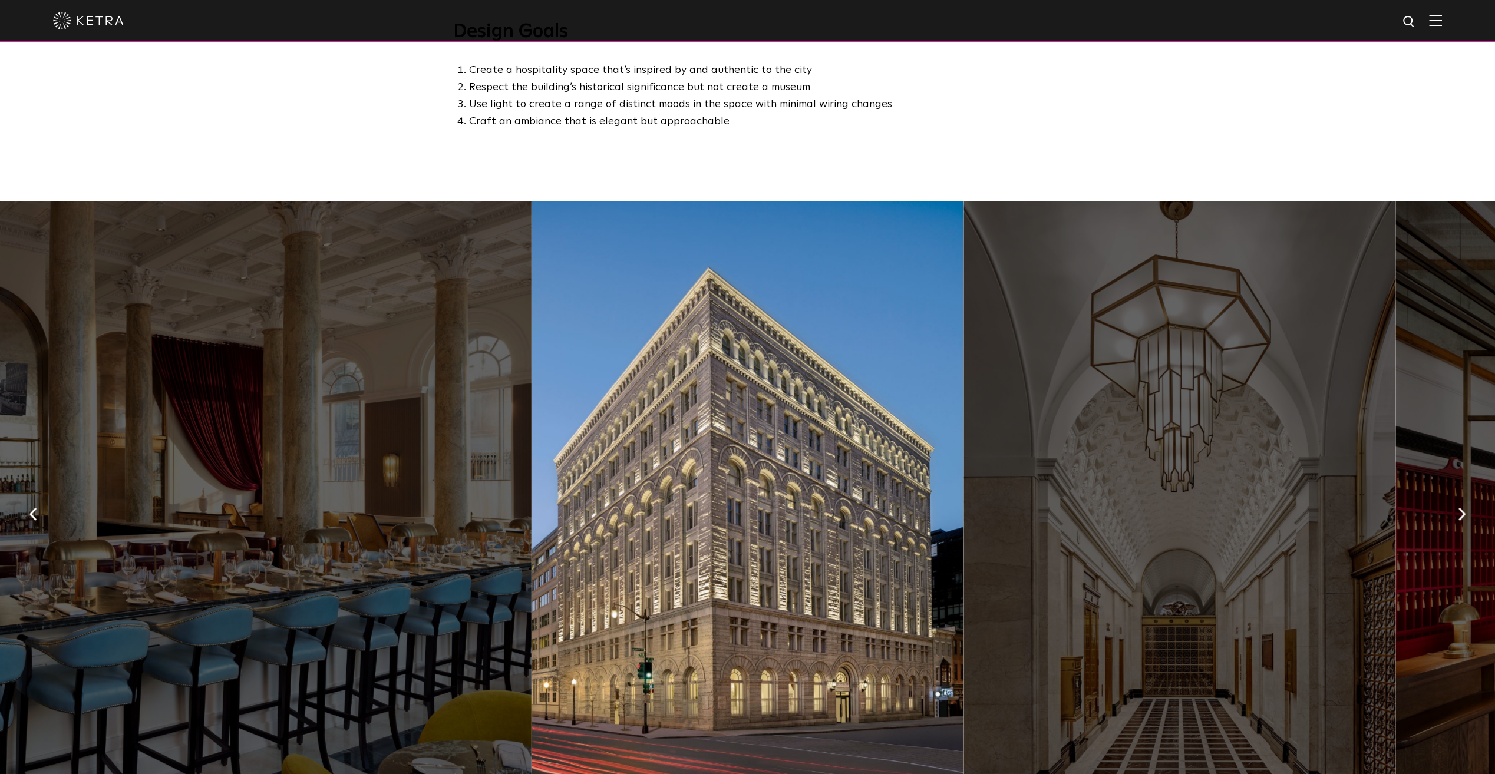
click at [1466, 493] on button "button" at bounding box center [1461, 513] width 25 height 41
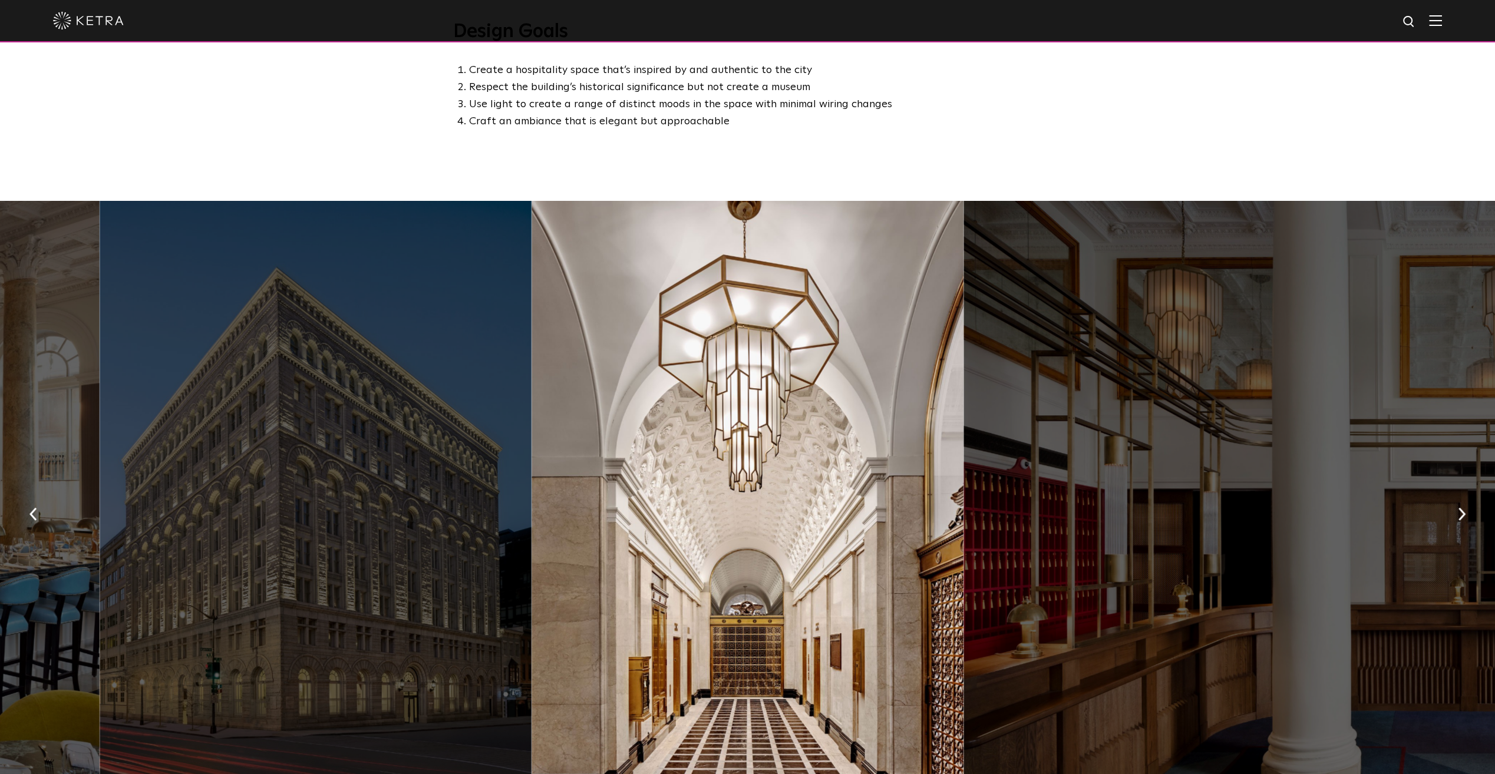
click at [1466, 493] on button "button" at bounding box center [1461, 513] width 25 height 41
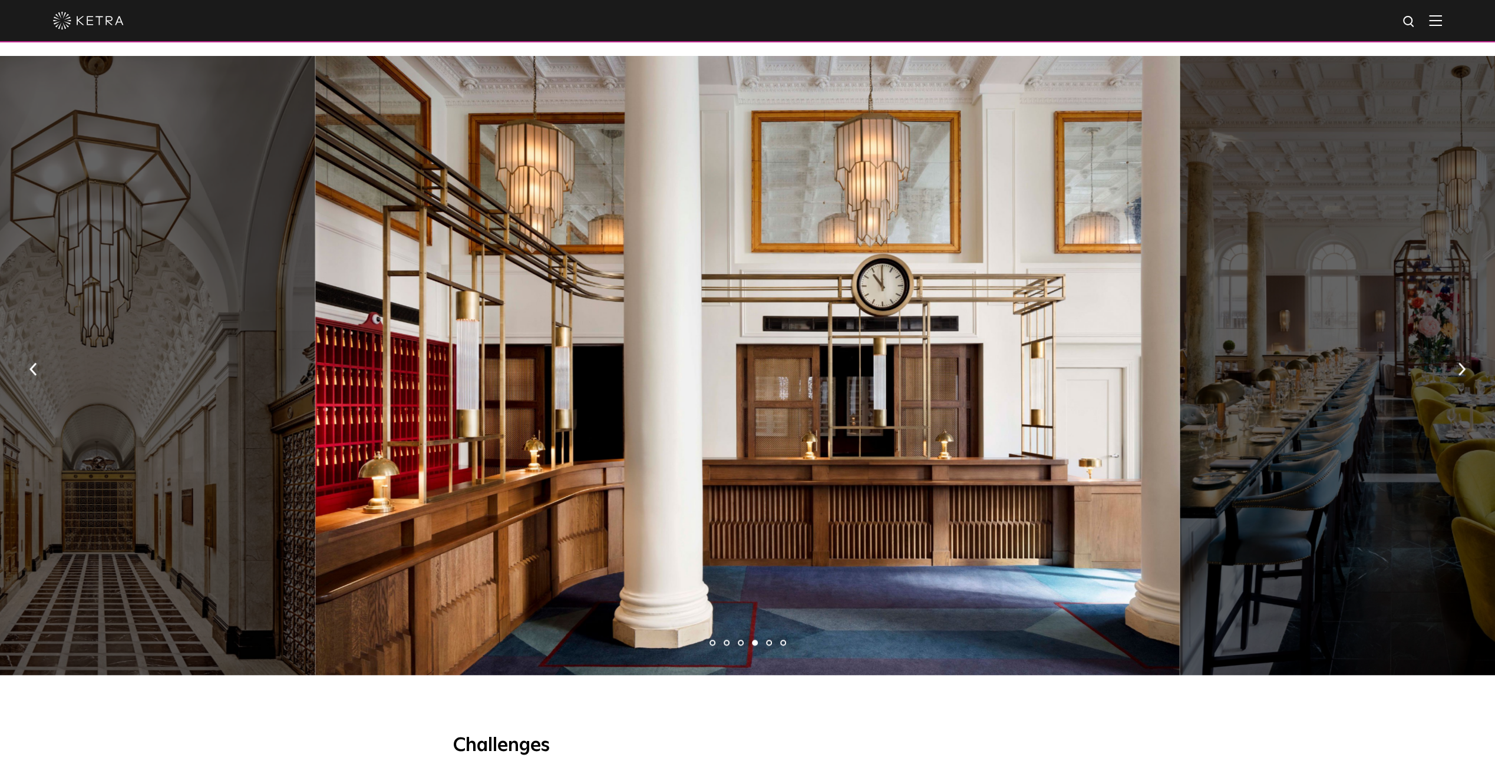
scroll to position [818, 0]
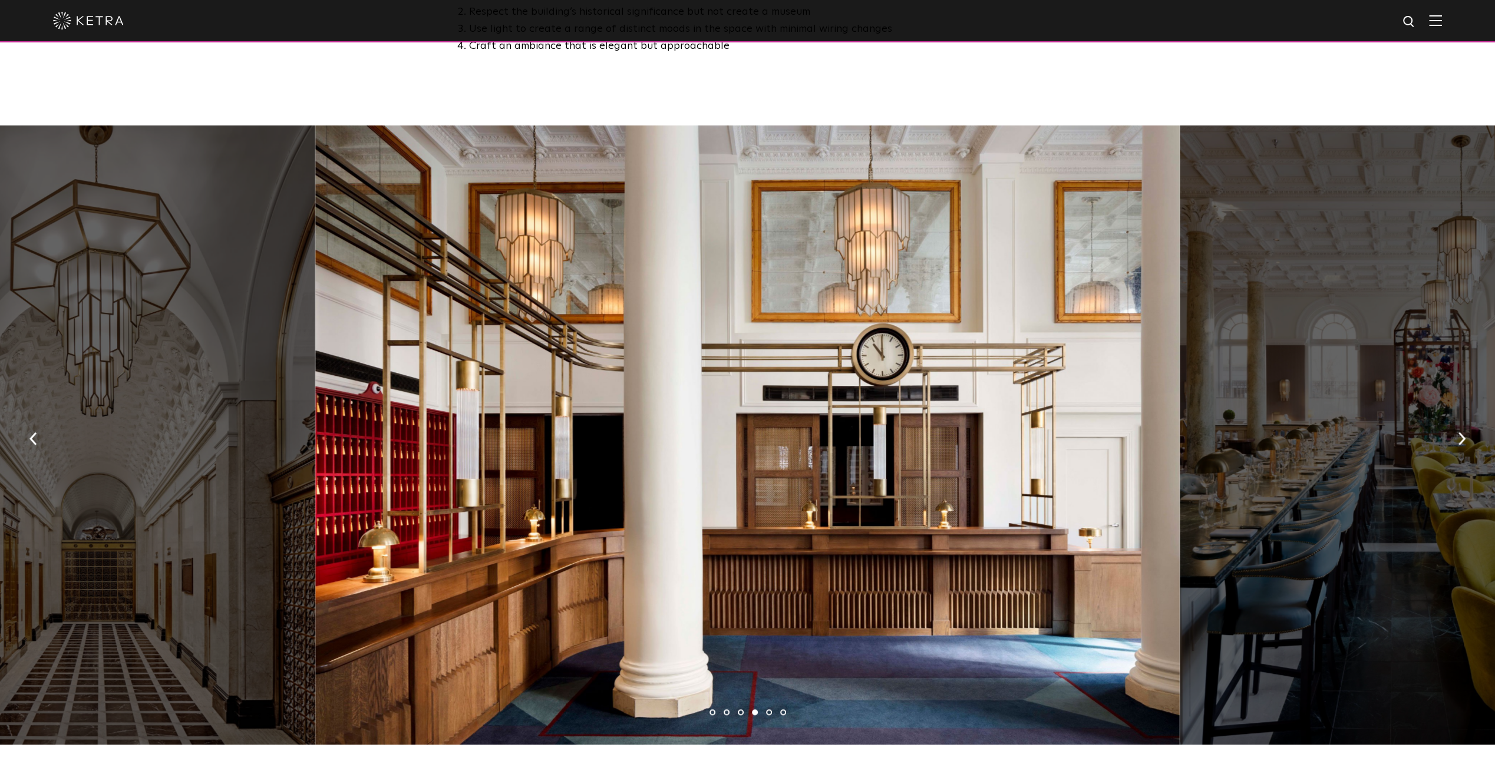
click at [1466, 418] on button "button" at bounding box center [1461, 438] width 25 height 41
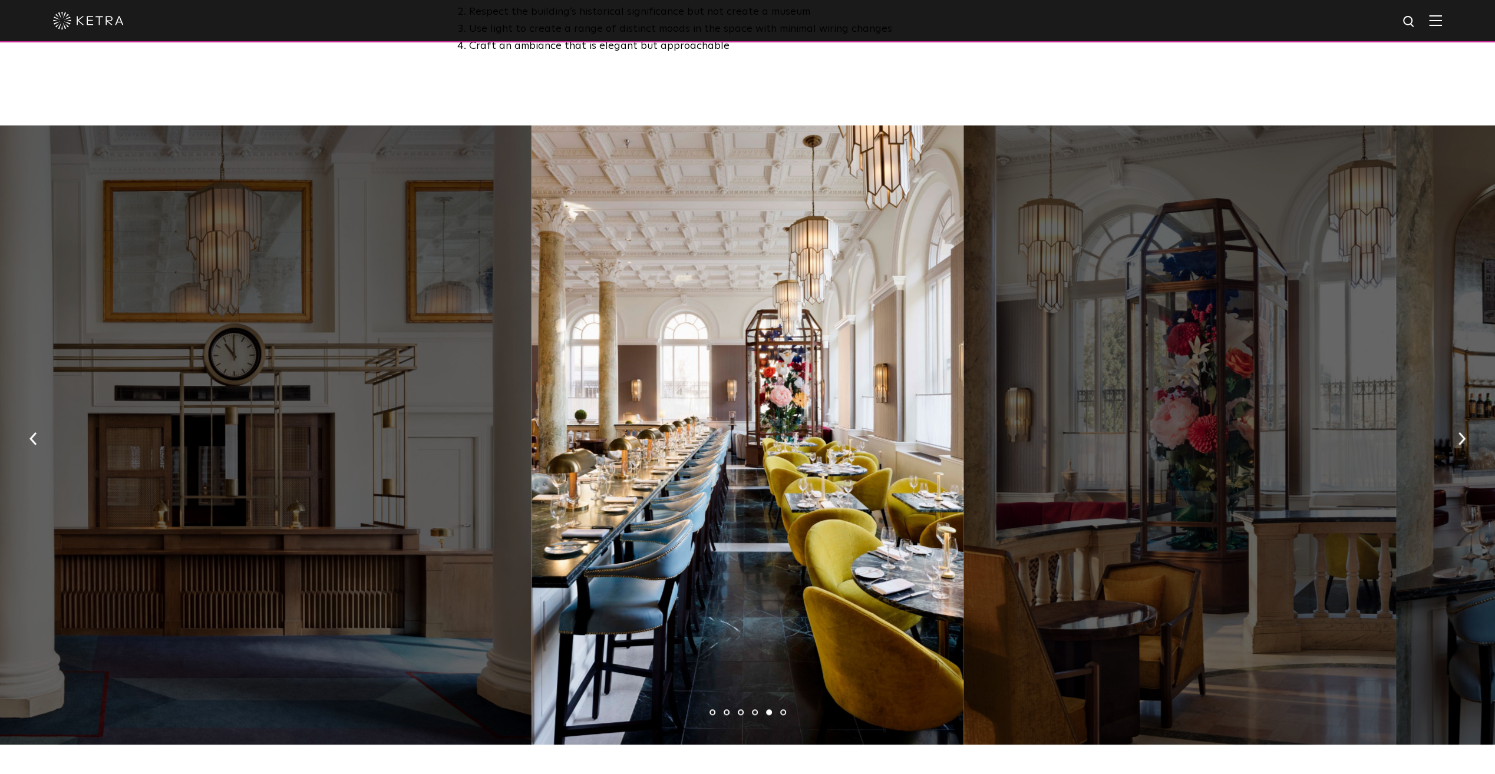
click at [1466, 418] on button "button" at bounding box center [1461, 438] width 25 height 41
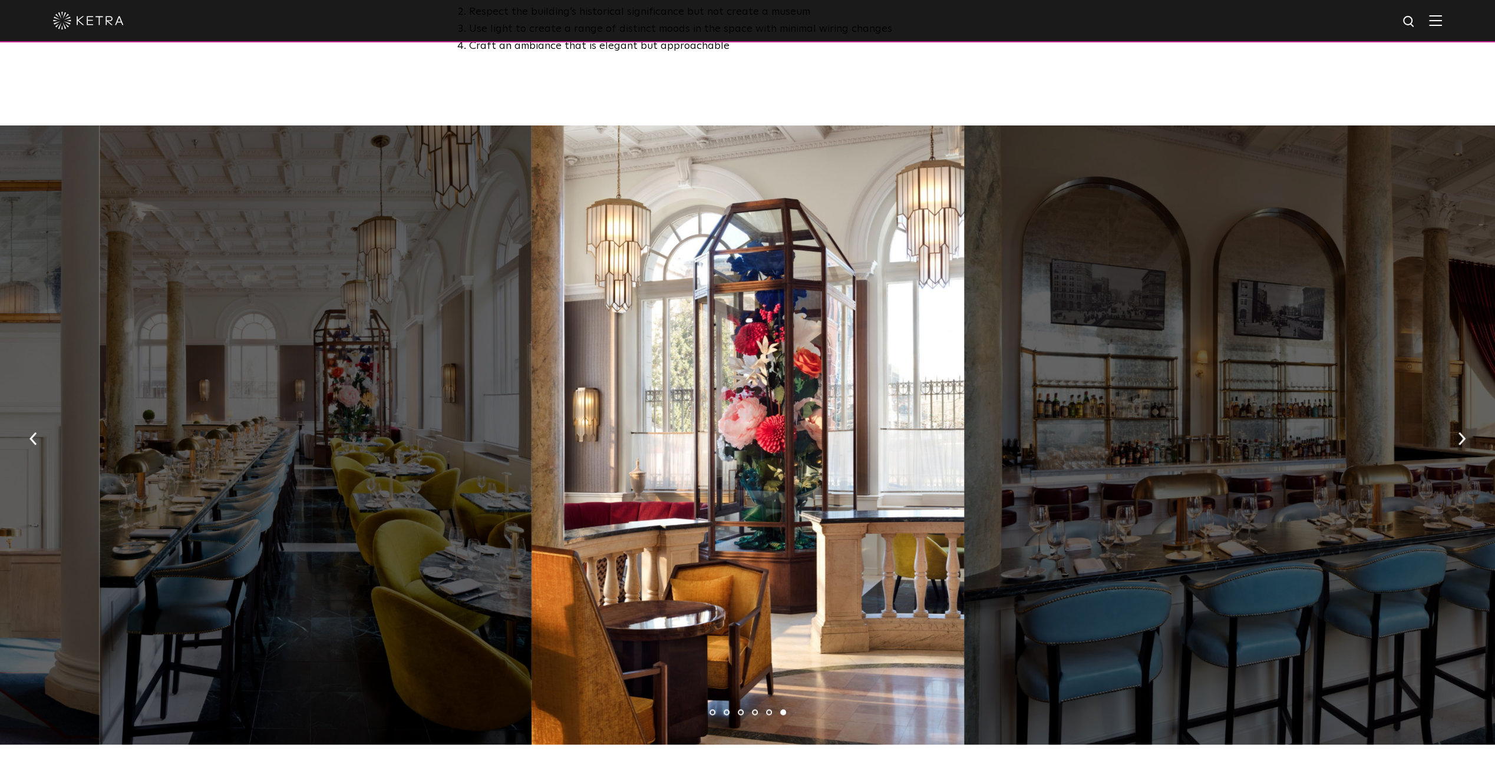
click at [1466, 418] on button "button" at bounding box center [1461, 438] width 25 height 41
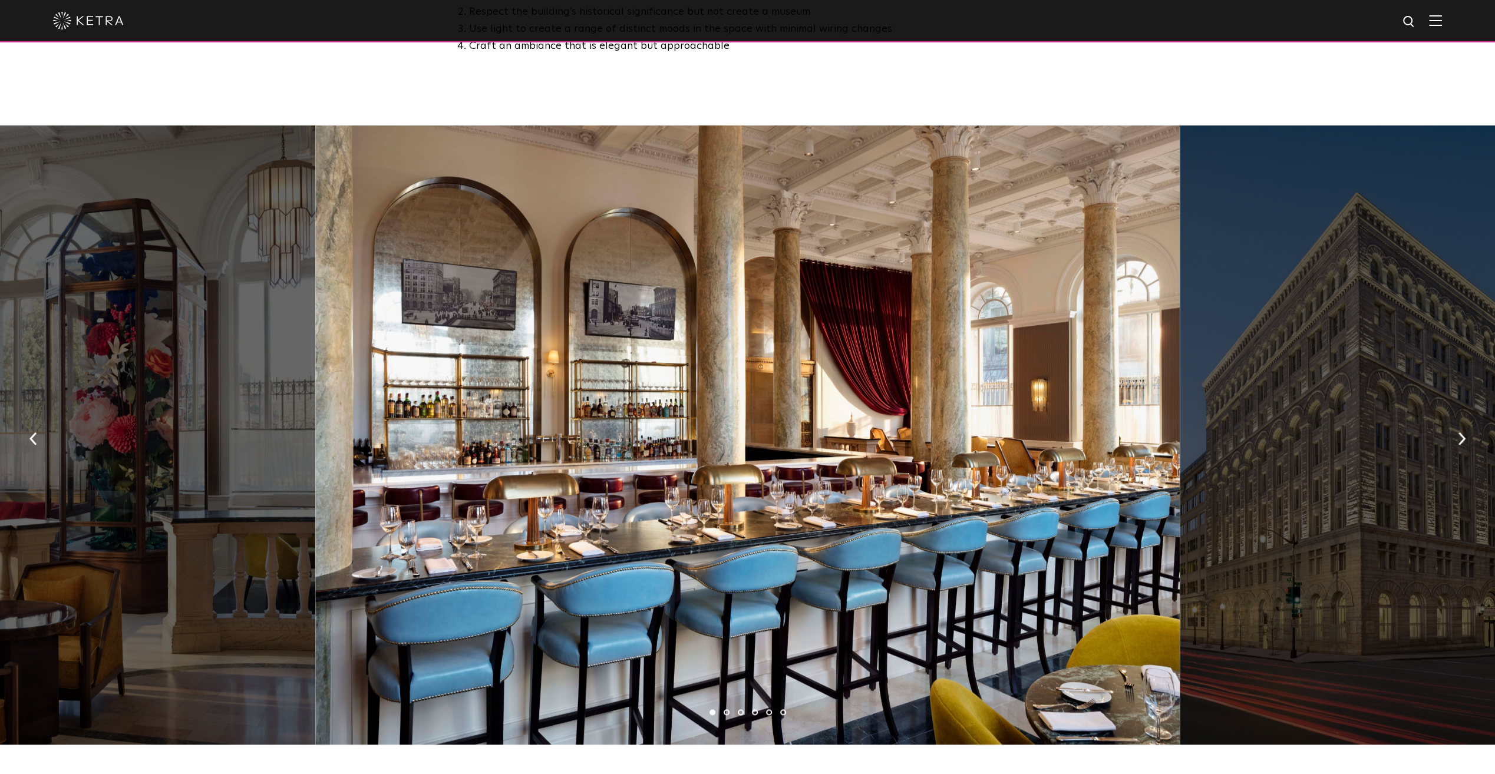
click at [1466, 418] on button "button" at bounding box center [1461, 438] width 25 height 41
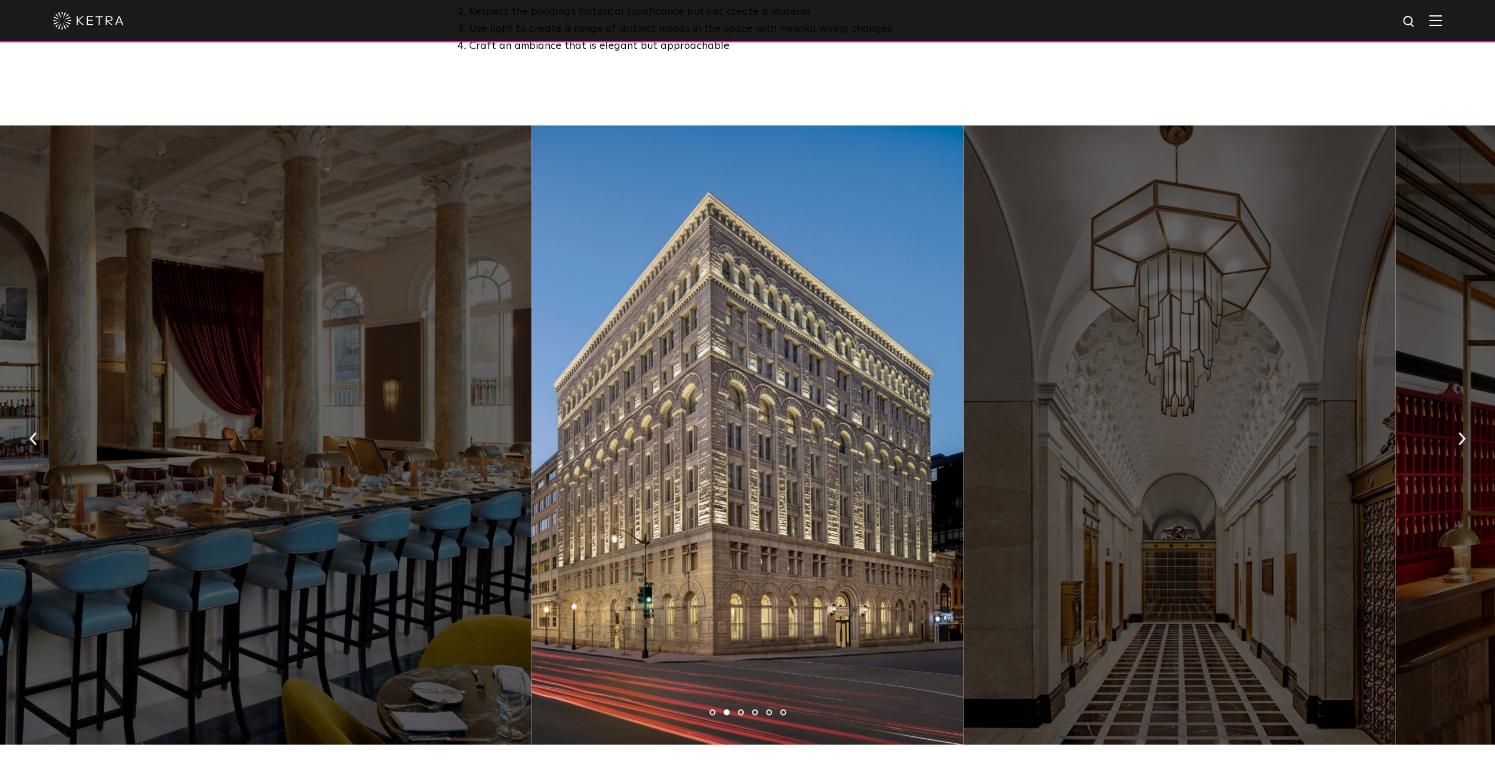
click at [1466, 418] on button "button" at bounding box center [1461, 438] width 25 height 41
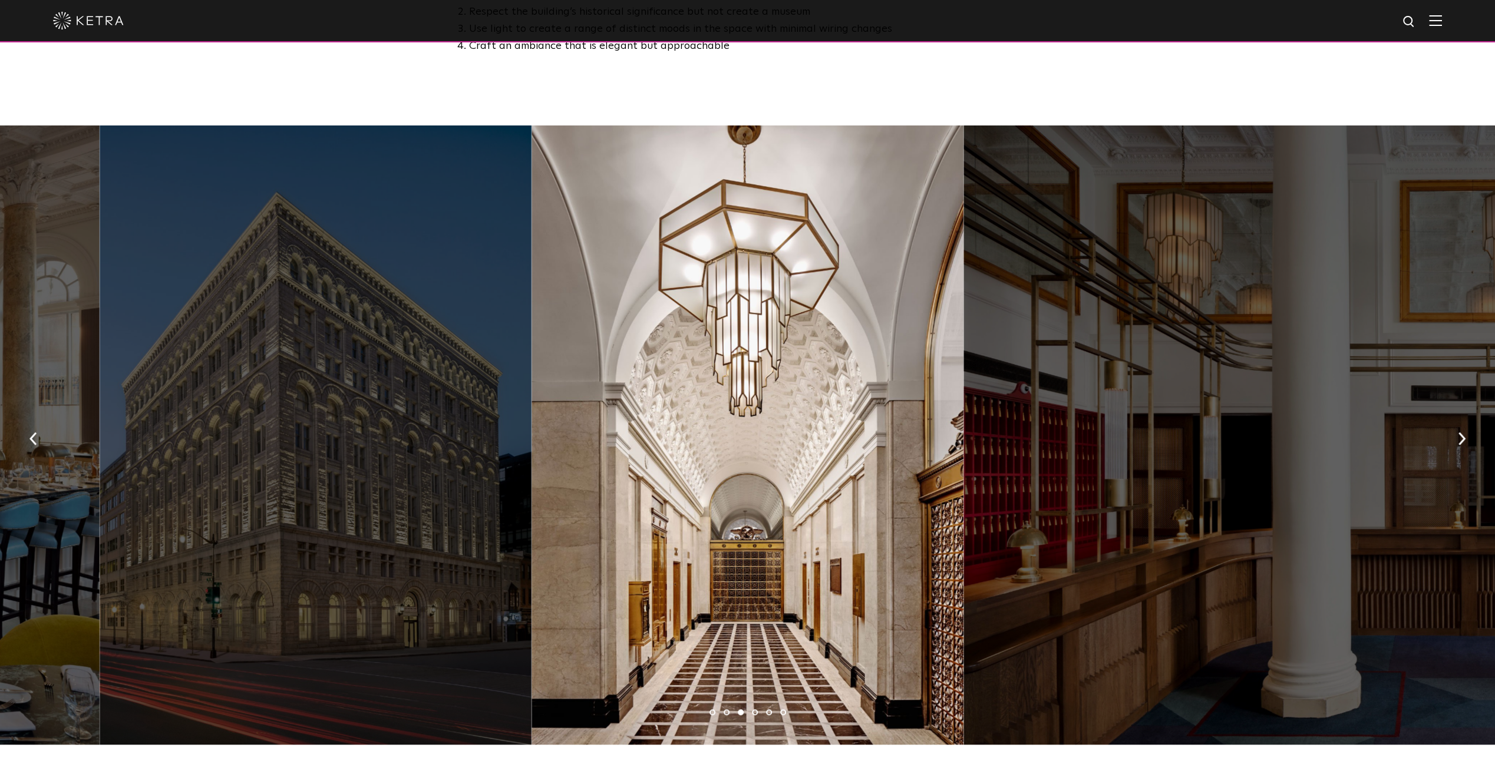
click at [1464, 432] on img "button" at bounding box center [1462, 438] width 8 height 13
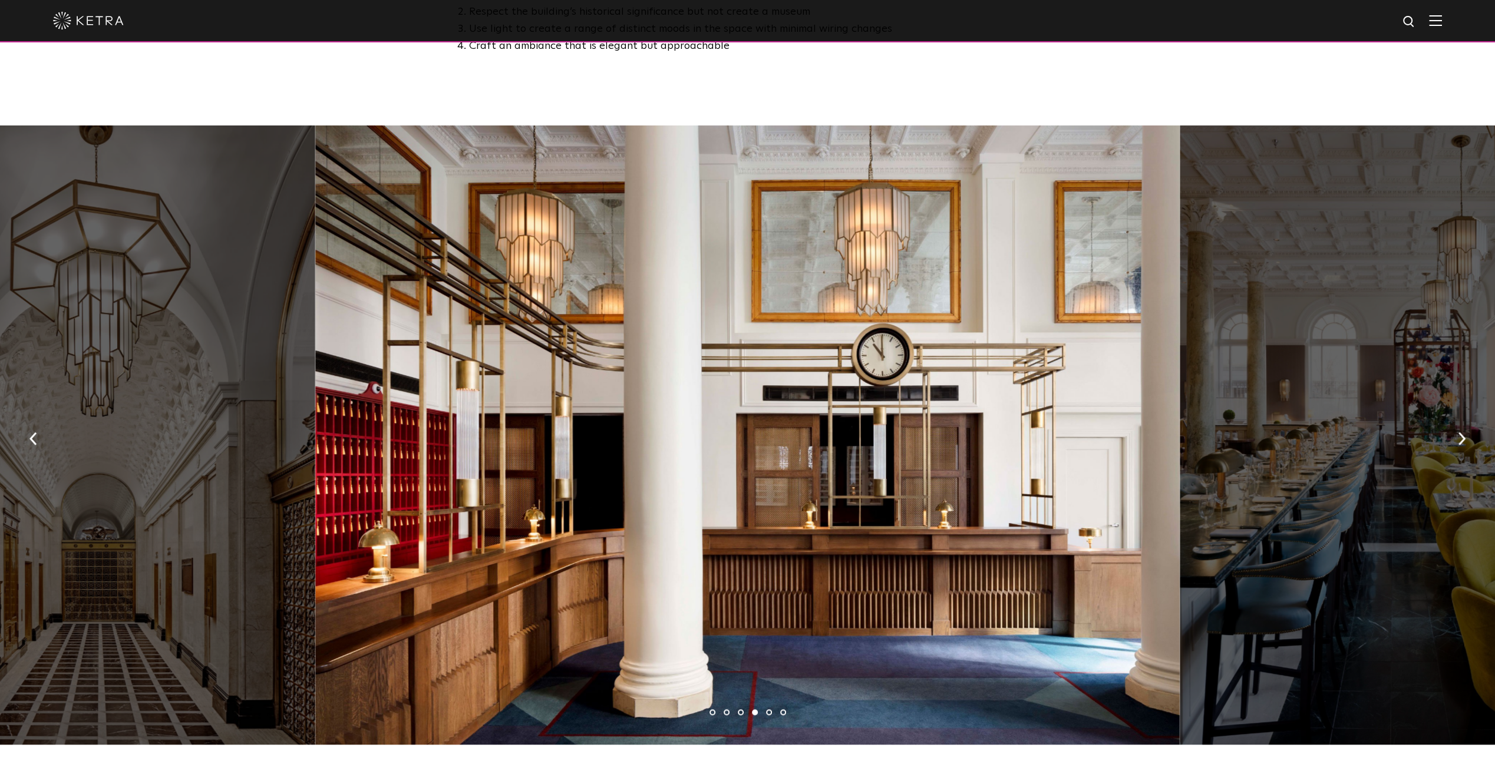
scroll to position [100, 0]
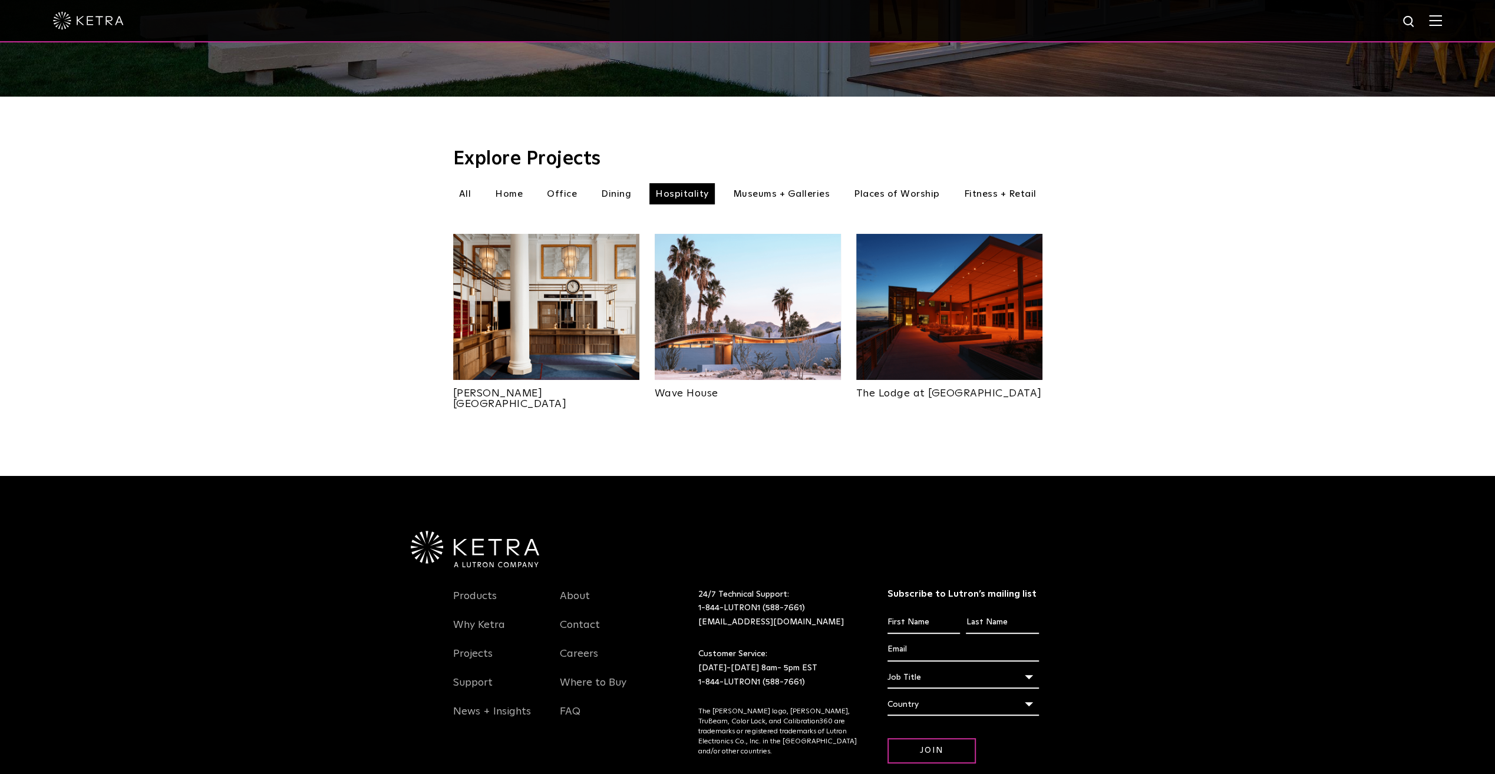
click at [738, 301] on img at bounding box center [748, 307] width 186 height 146
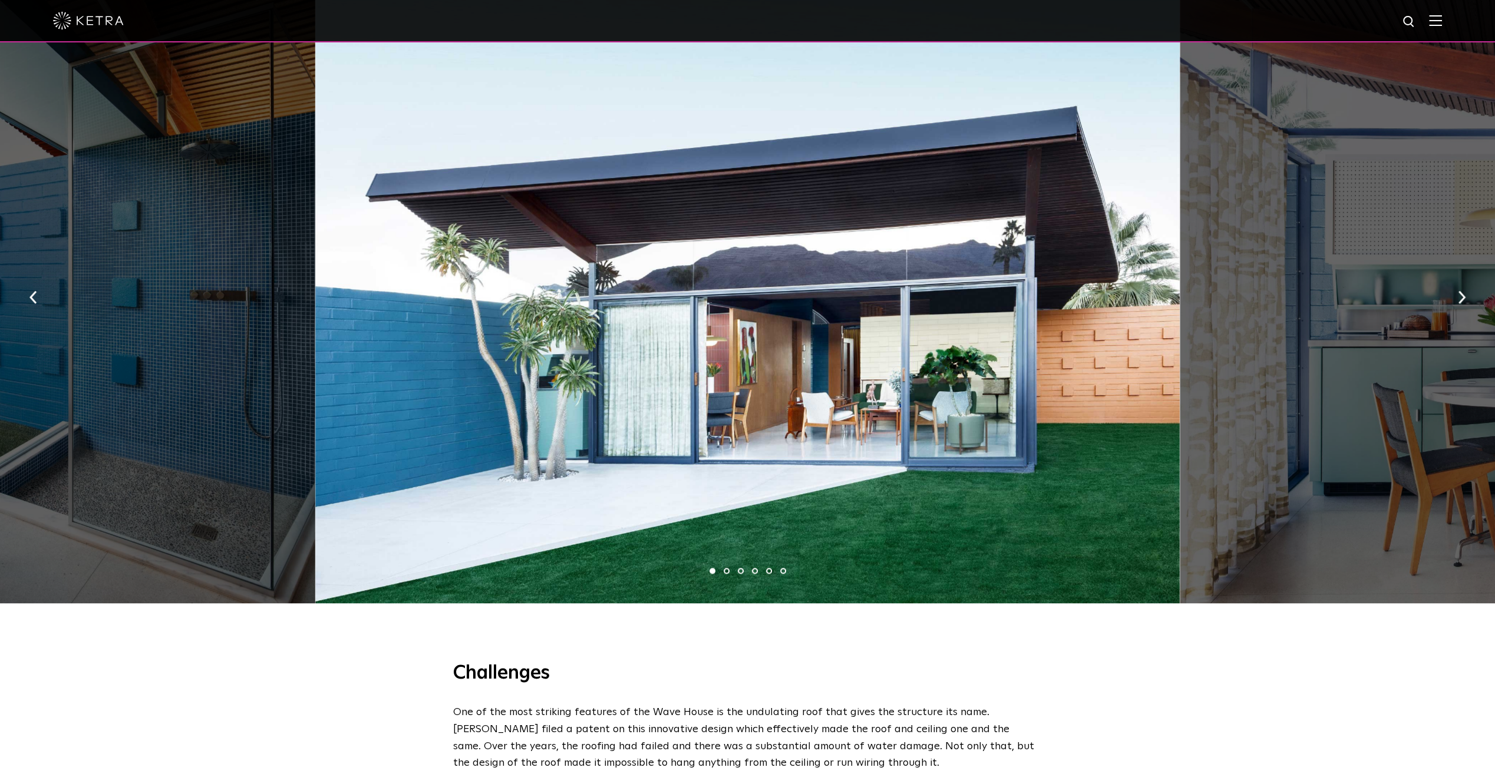
scroll to position [770, 0]
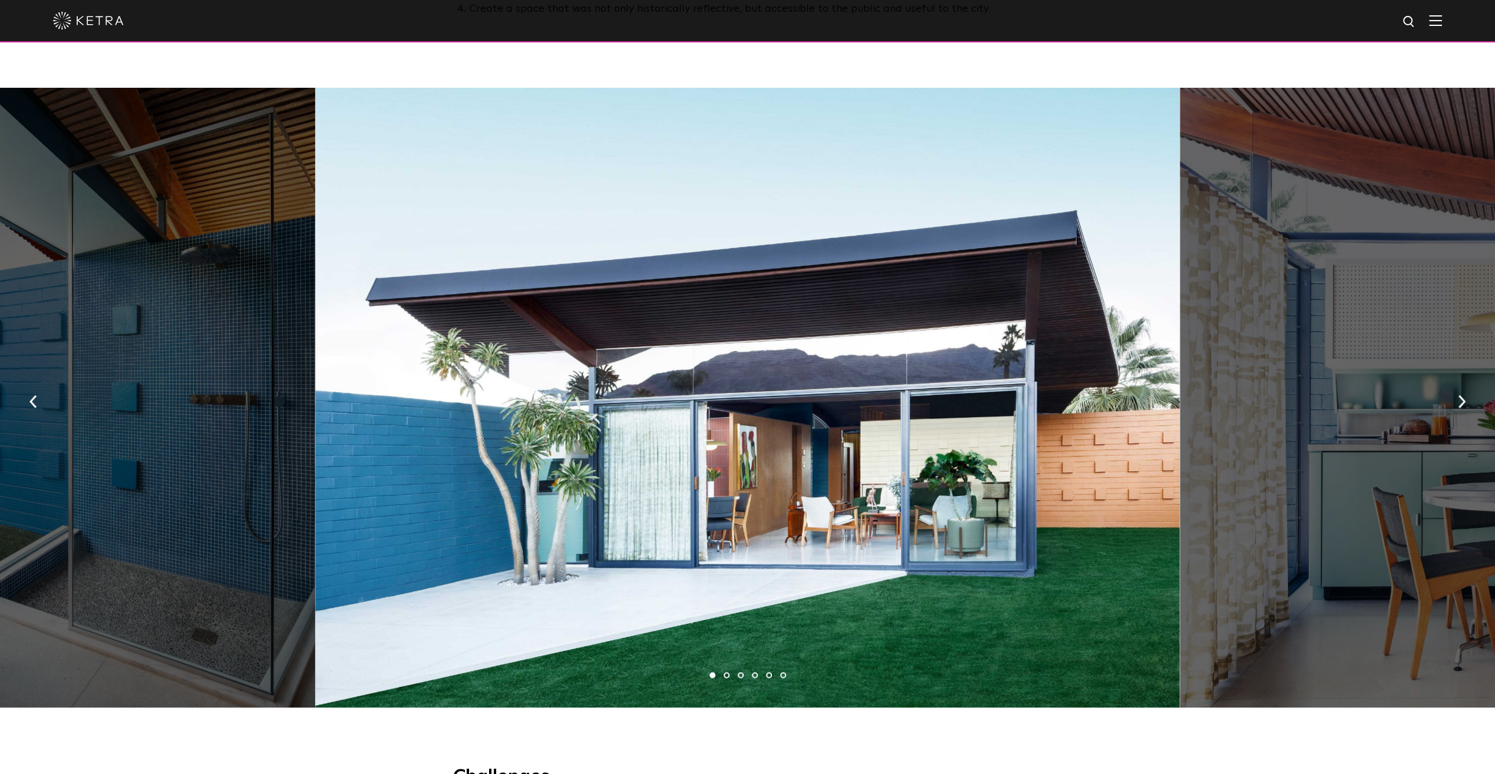
click at [1455, 391] on button "button" at bounding box center [1461, 400] width 25 height 41
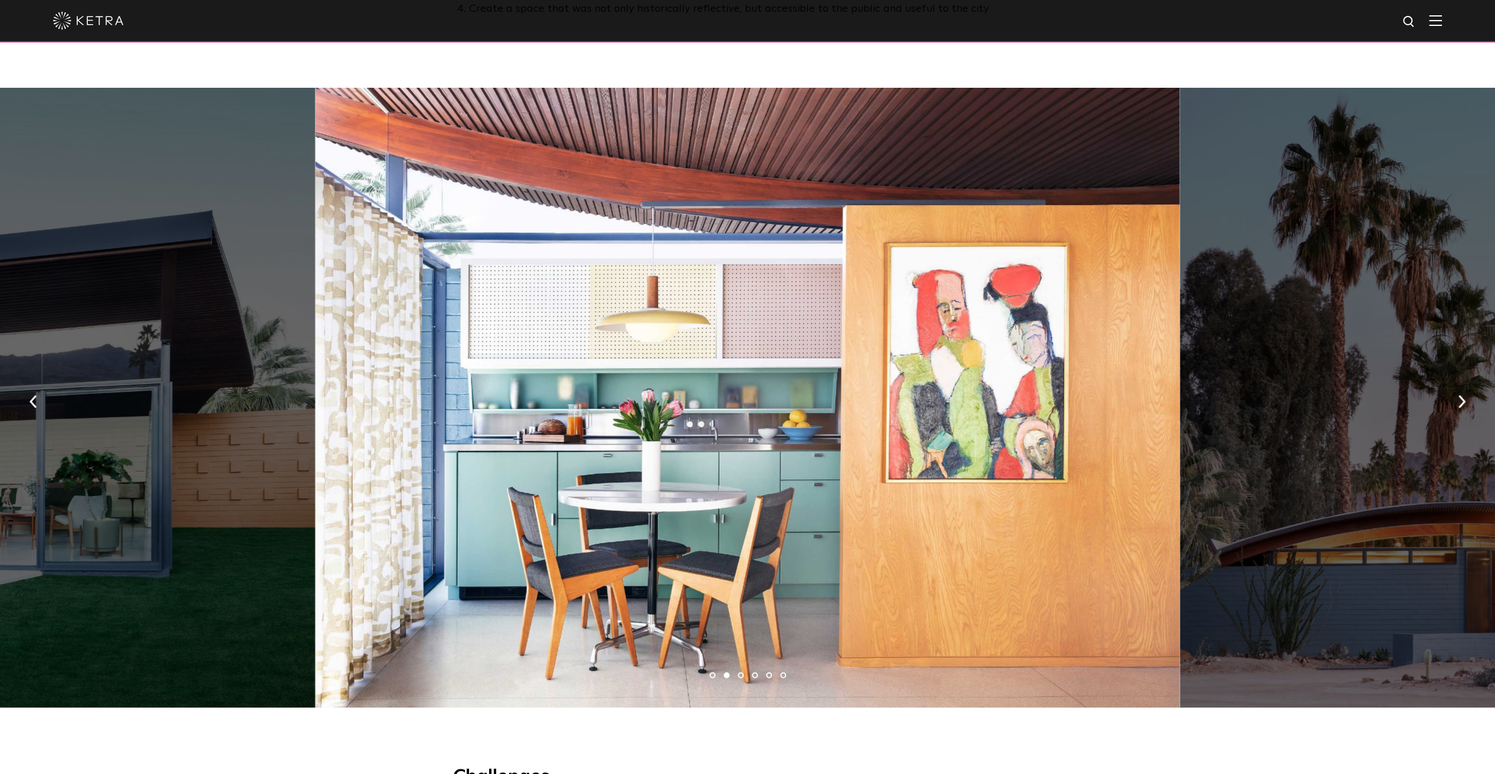
click at [1456, 388] on button "button" at bounding box center [1461, 400] width 25 height 41
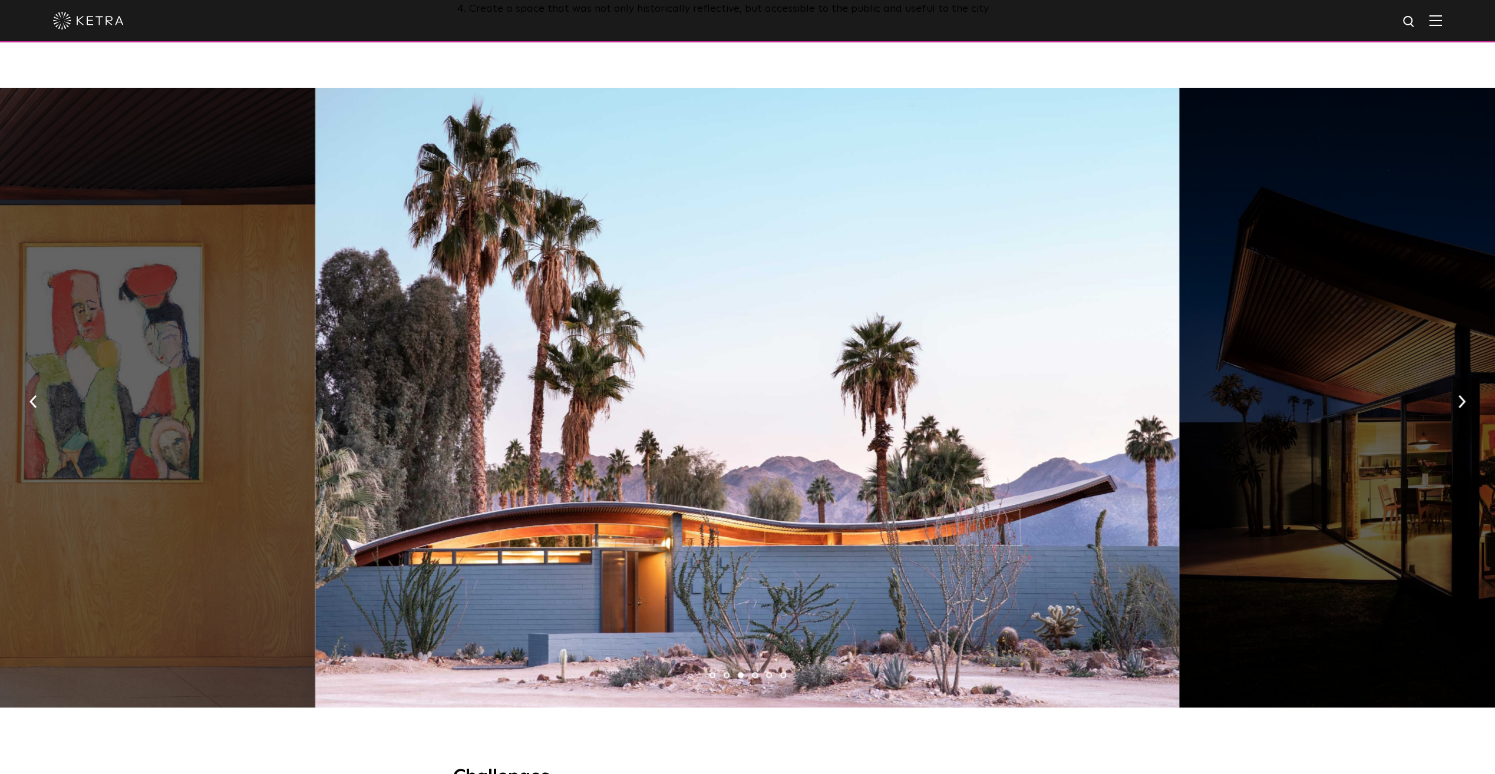
click at [1456, 388] on button "button" at bounding box center [1461, 400] width 25 height 41
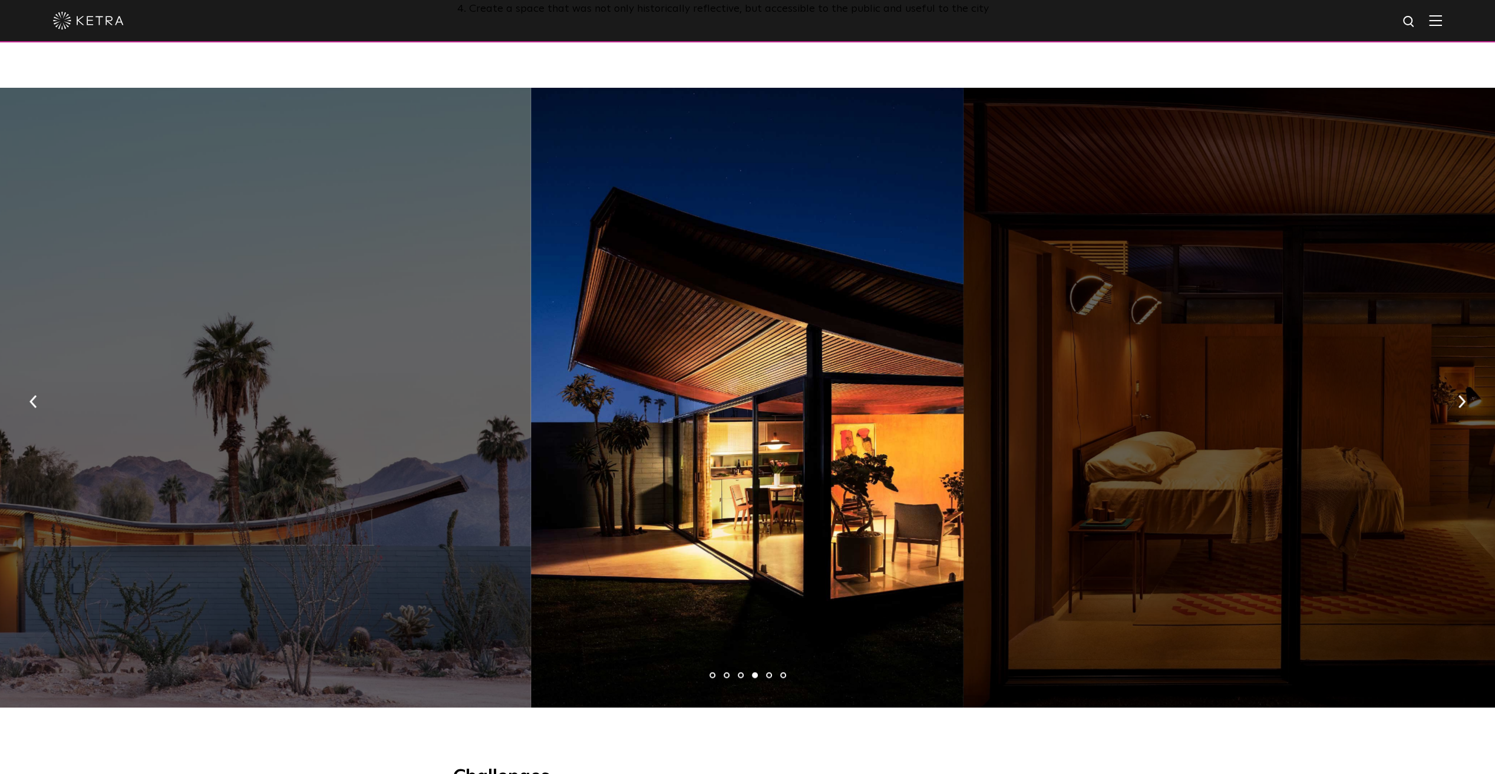
click at [1456, 388] on button "button" at bounding box center [1461, 400] width 25 height 41
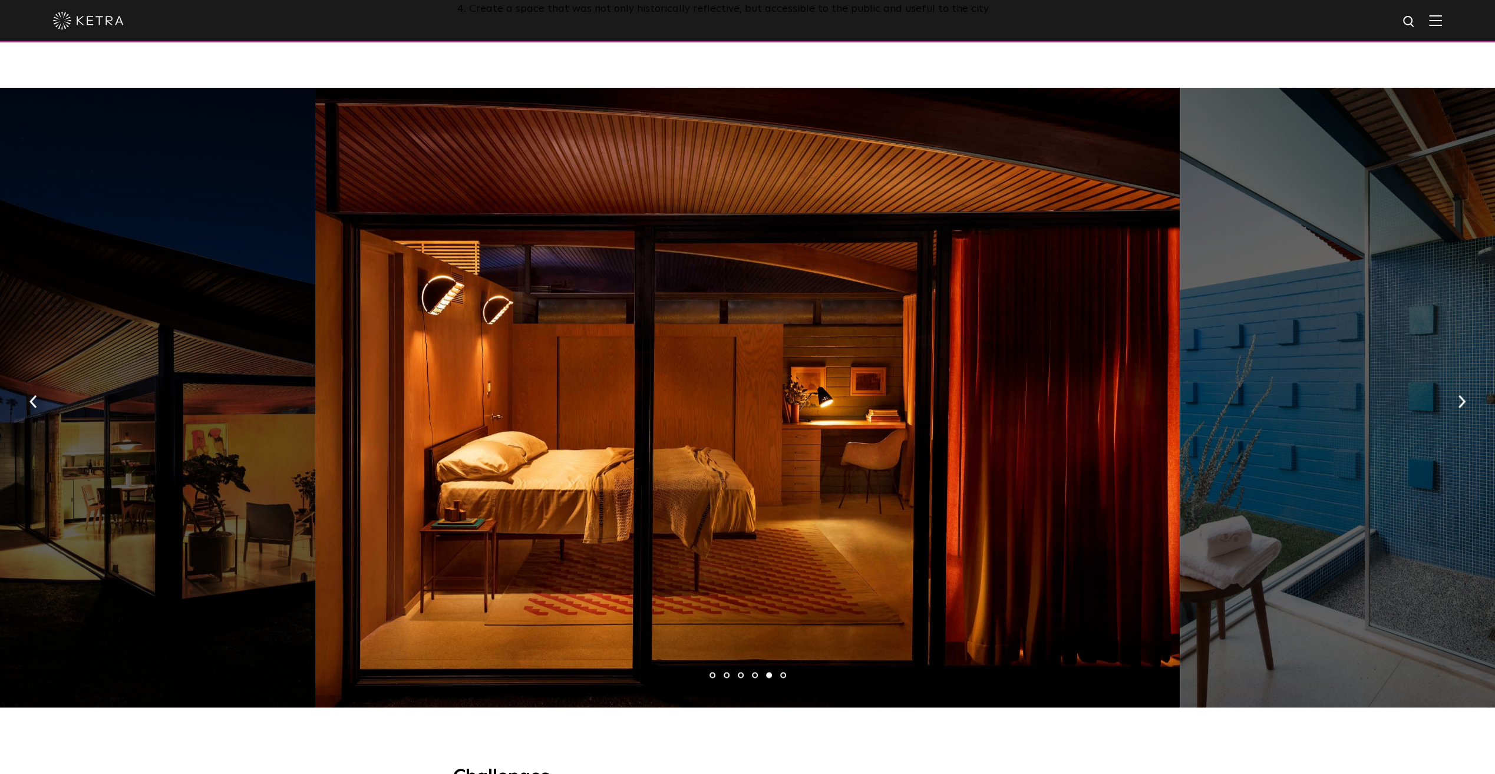
click at [1456, 388] on button "button" at bounding box center [1461, 400] width 25 height 41
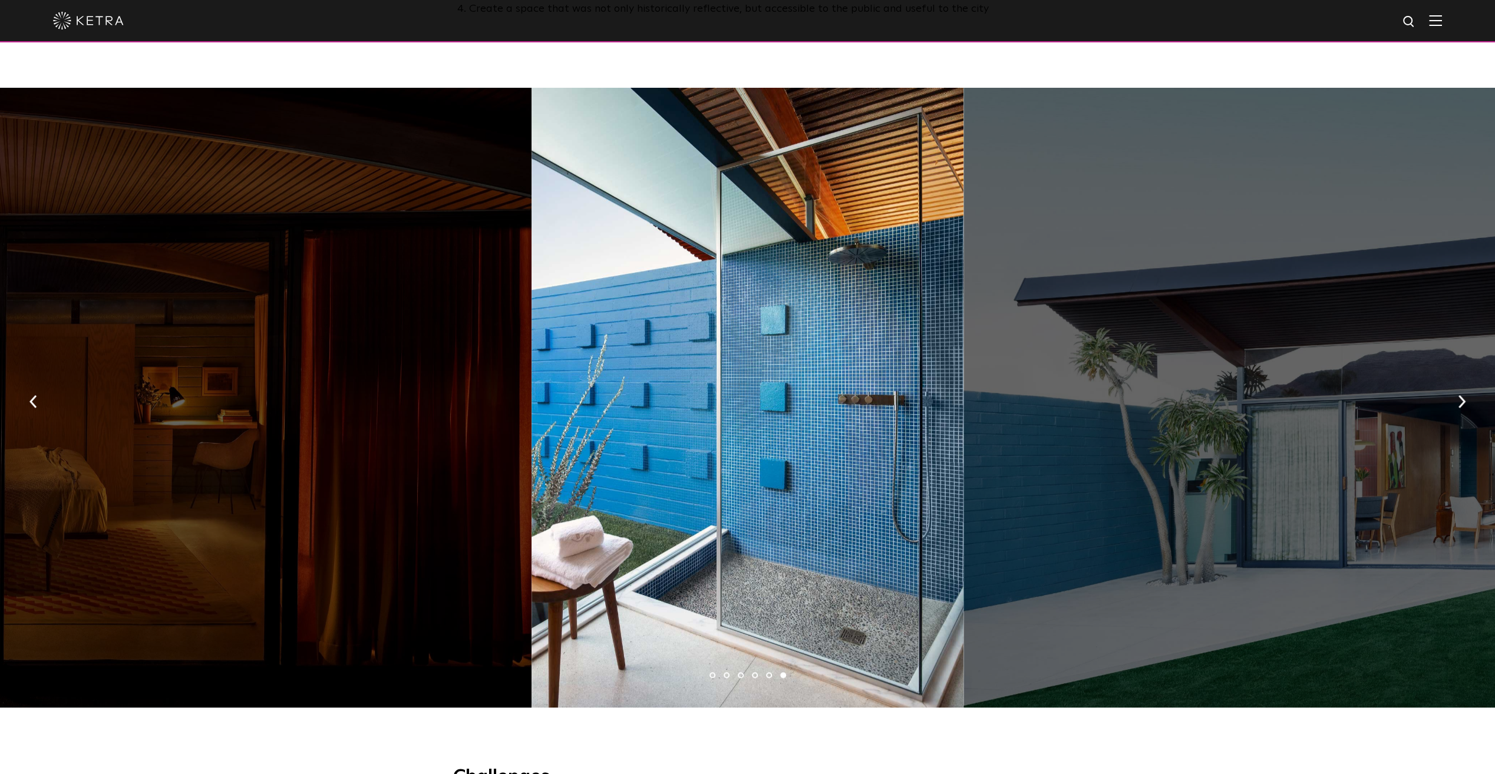
click at [1455, 387] on button "button" at bounding box center [1461, 400] width 25 height 41
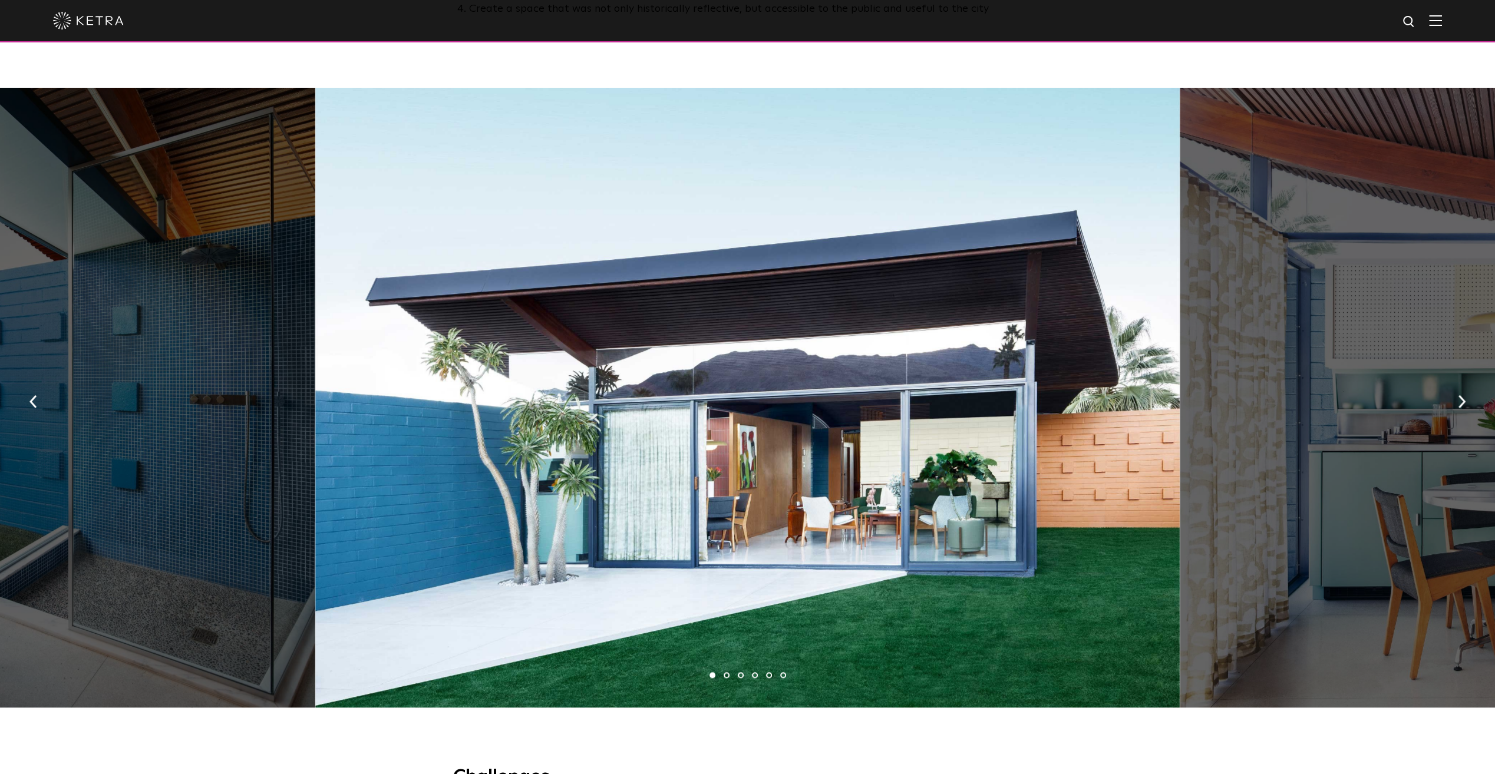
click at [1455, 387] on button "button" at bounding box center [1461, 400] width 25 height 41
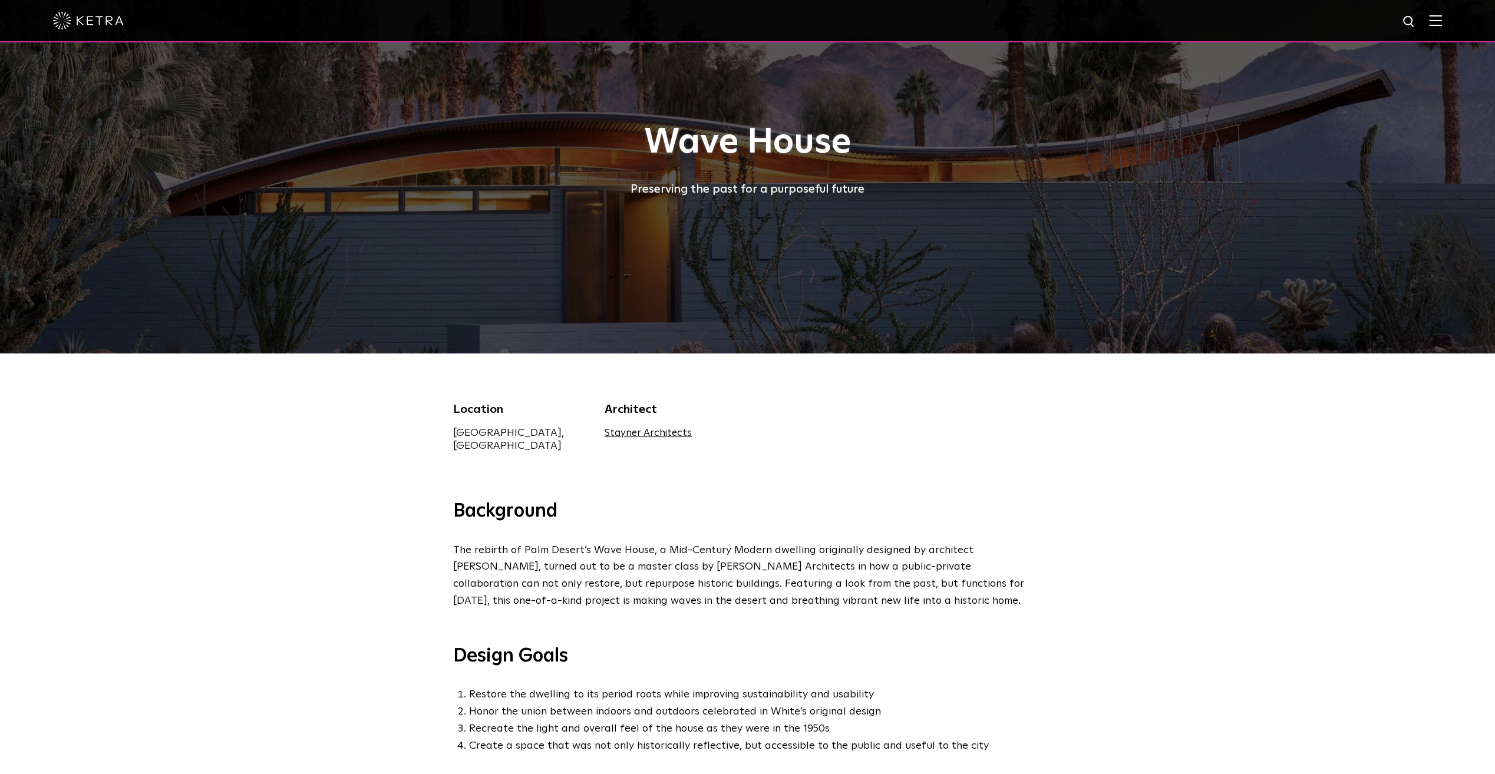
scroll to position [0, 0]
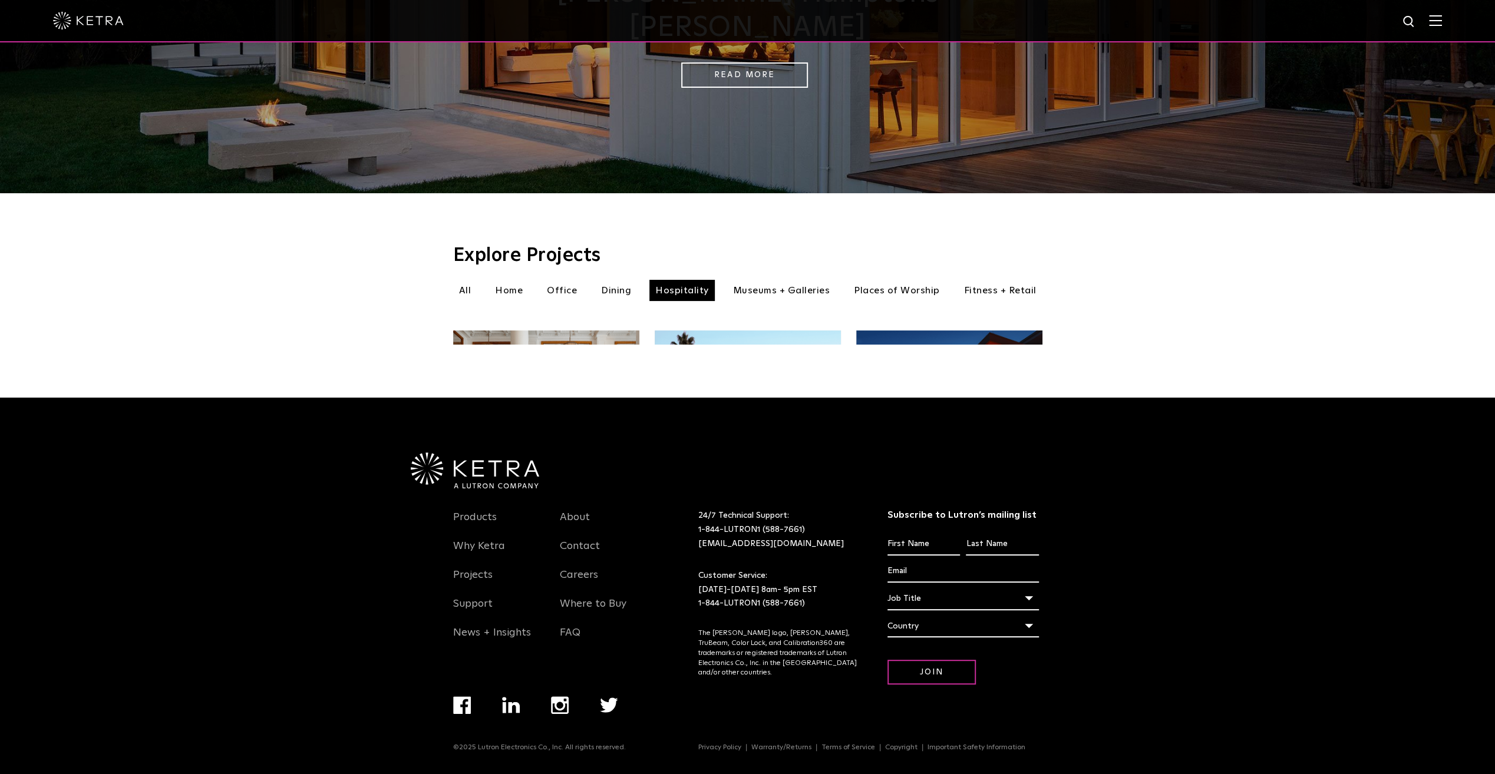
scroll to position [306, 0]
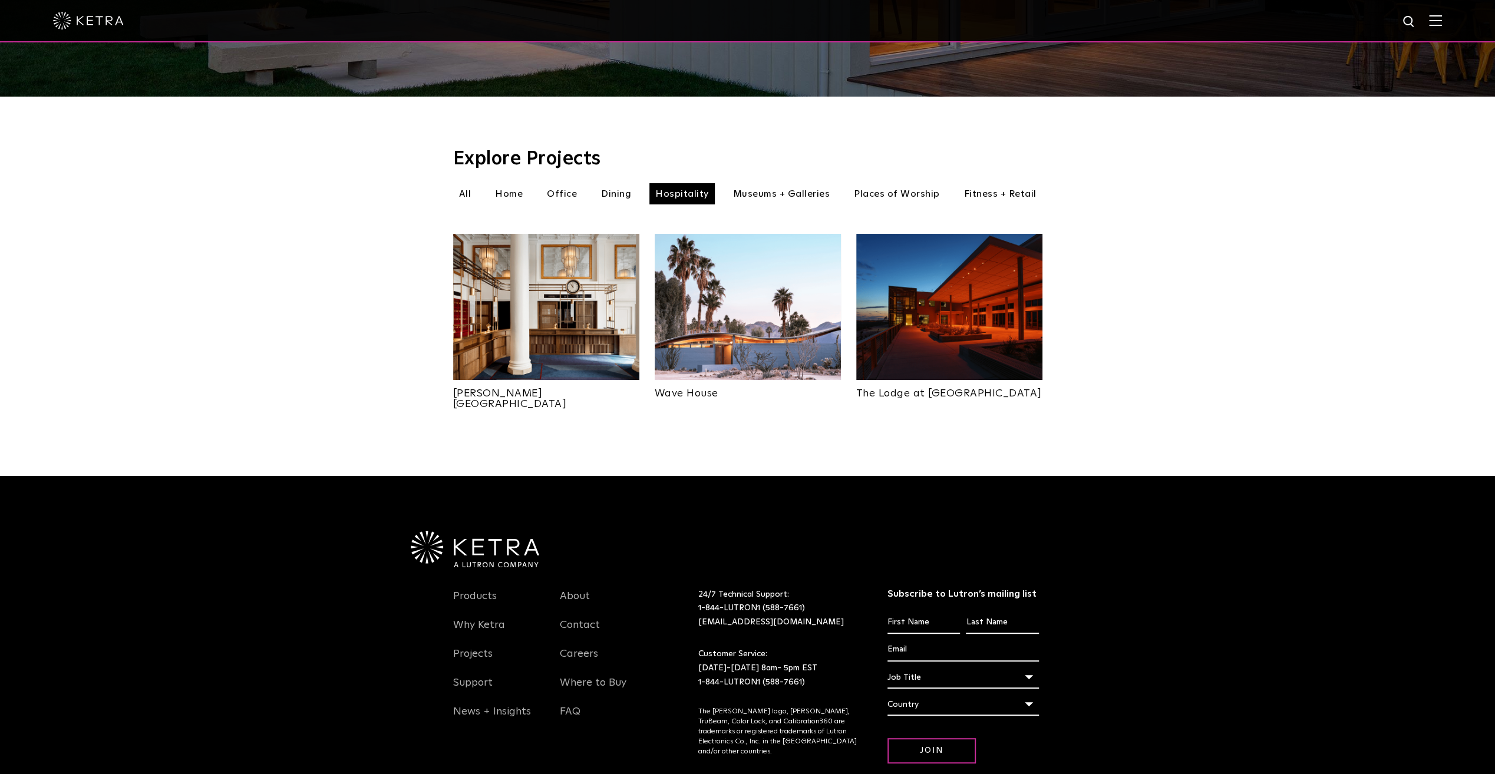
click at [932, 318] on img at bounding box center [949, 307] width 186 height 146
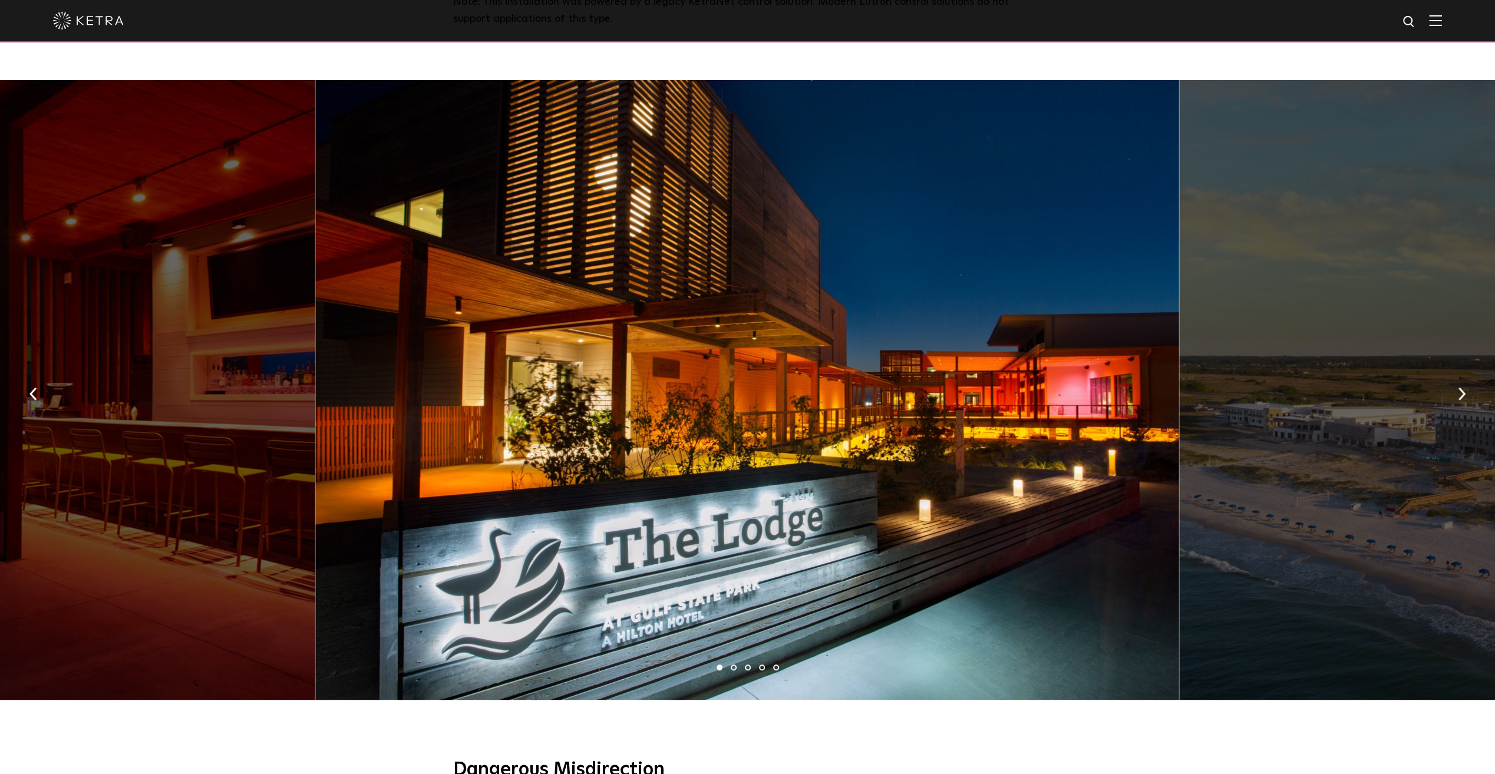
scroll to position [636, 0]
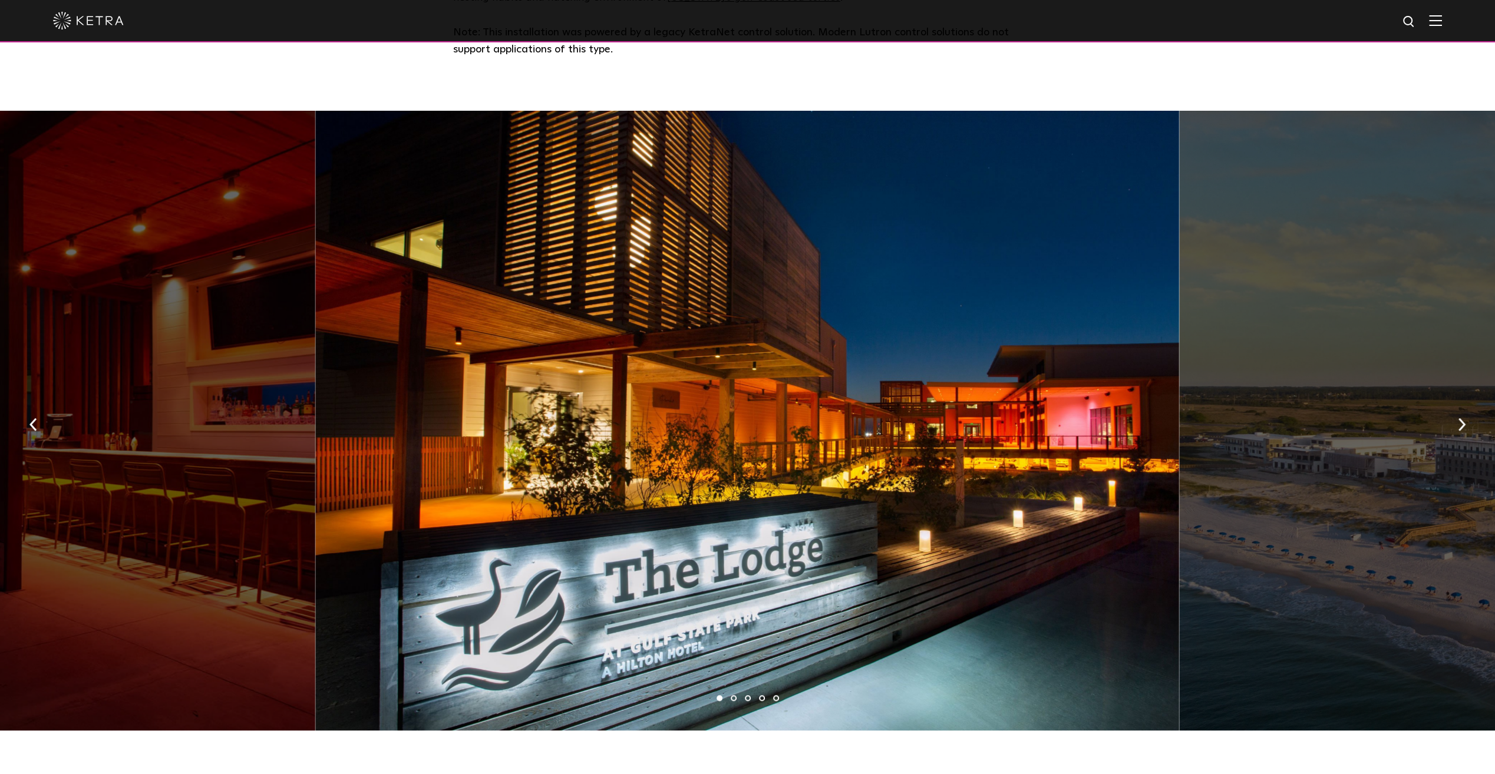
click at [1462, 418] on img "button" at bounding box center [1462, 424] width 8 height 13
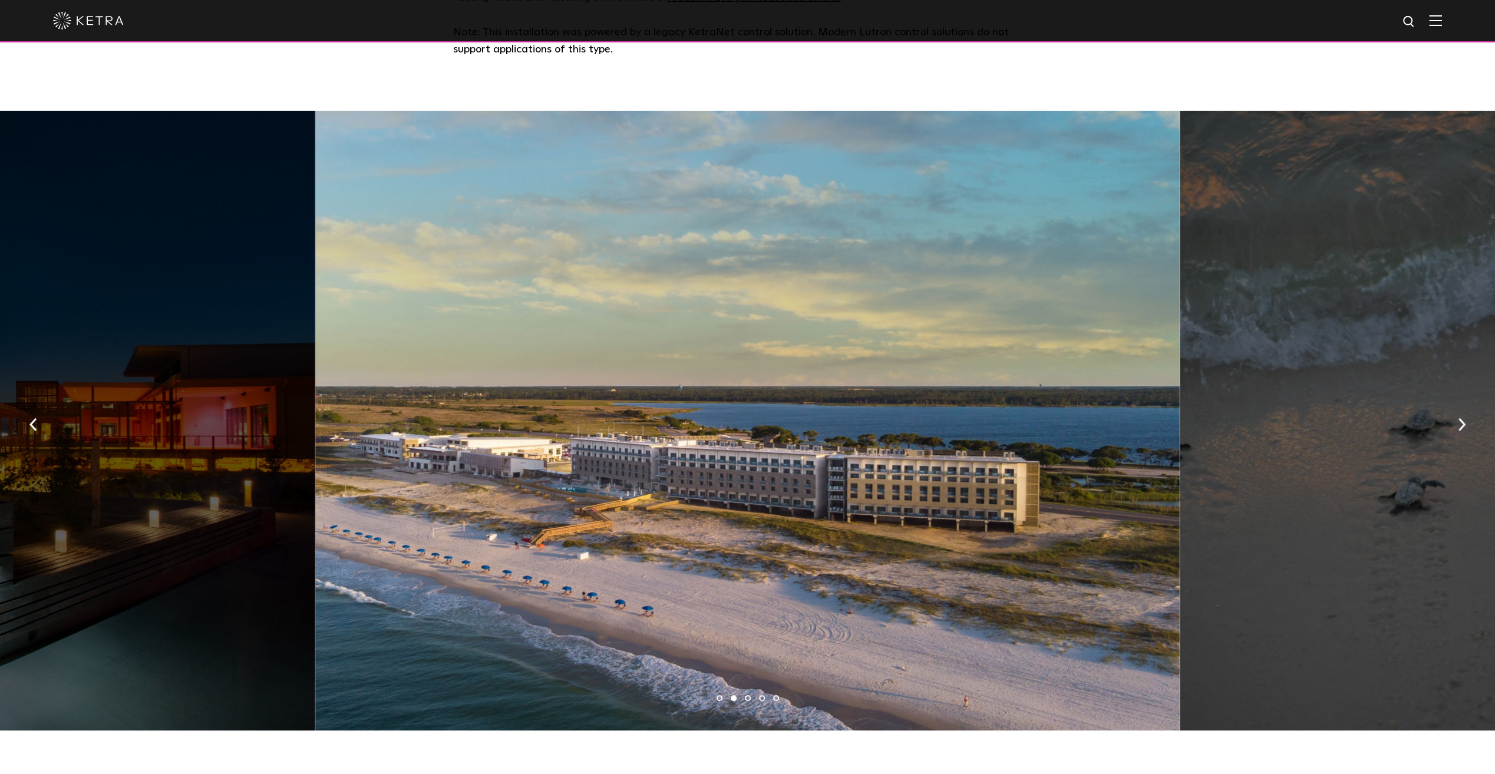
click at [1462, 418] on img "button" at bounding box center [1462, 424] width 8 height 13
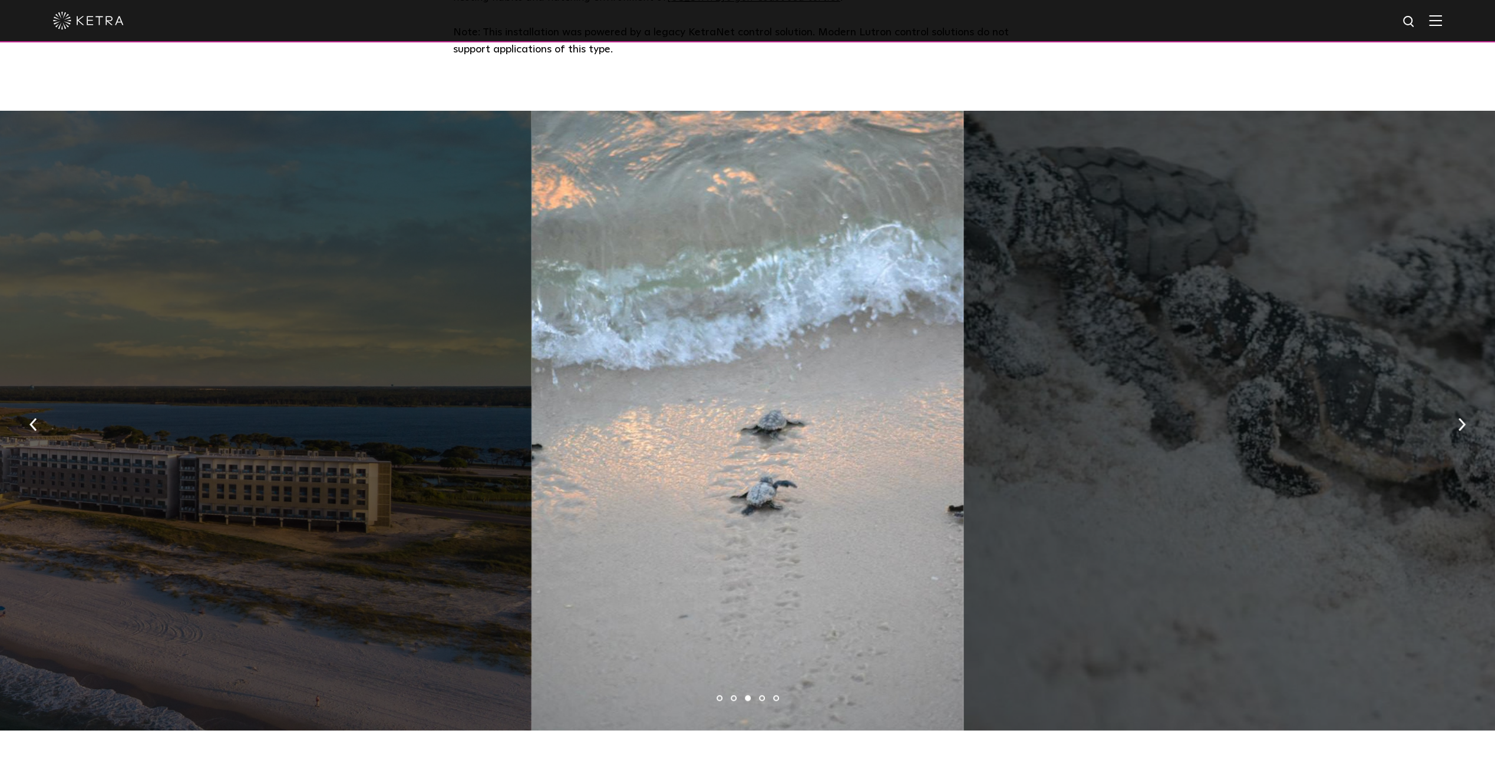
click at [1462, 418] on img "button" at bounding box center [1462, 424] width 8 height 13
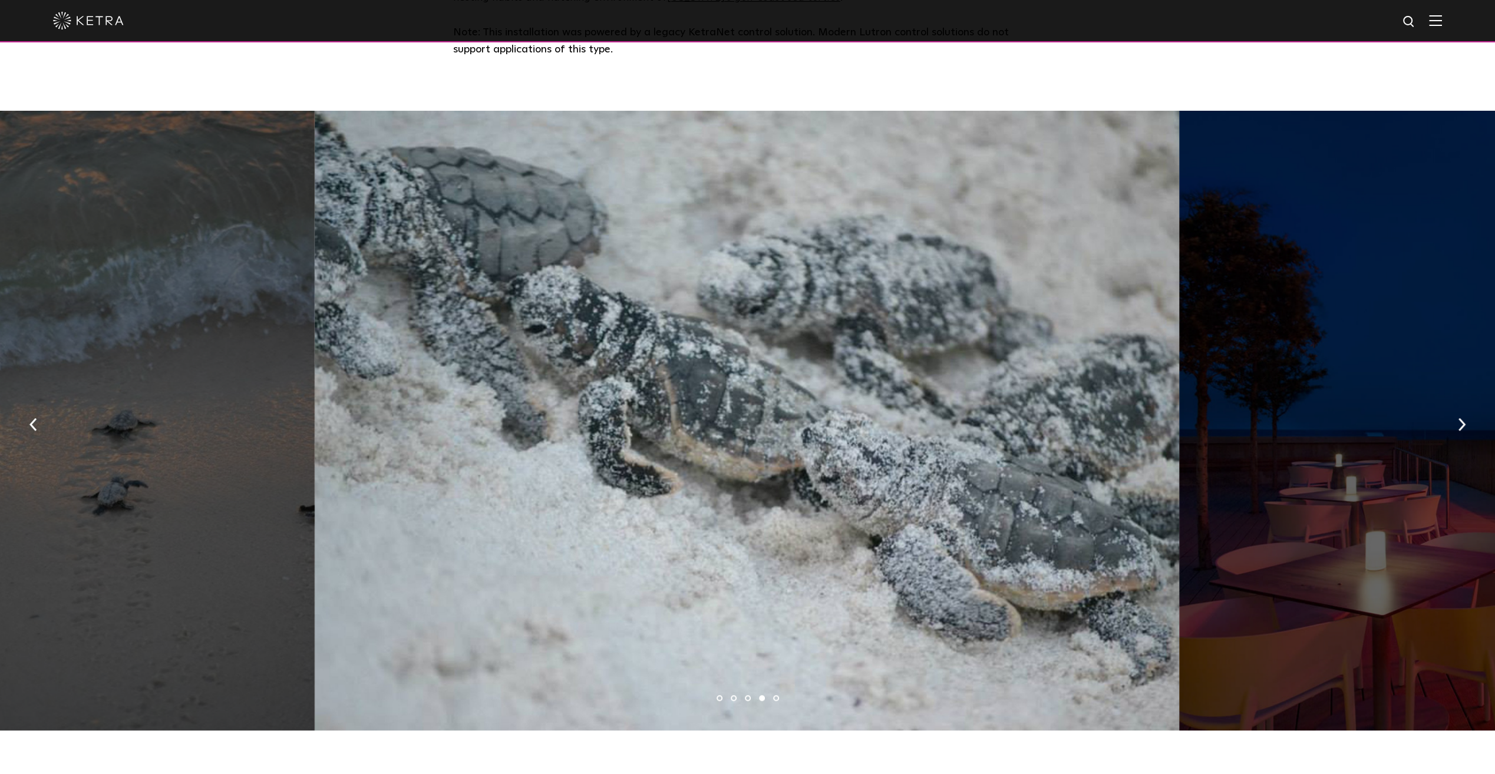
click at [1462, 418] on img "button" at bounding box center [1462, 424] width 8 height 13
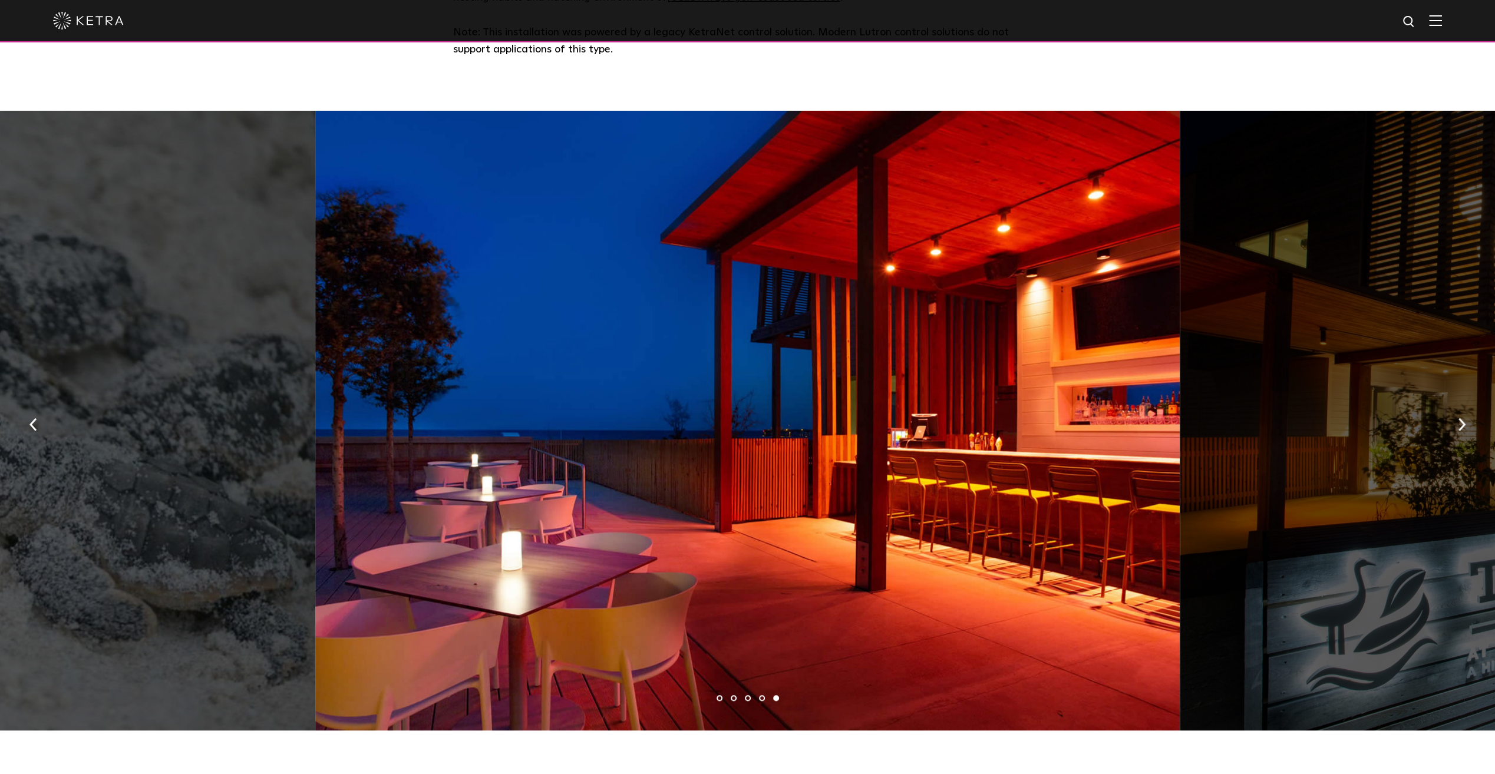
click at [1462, 418] on img "button" at bounding box center [1462, 424] width 8 height 13
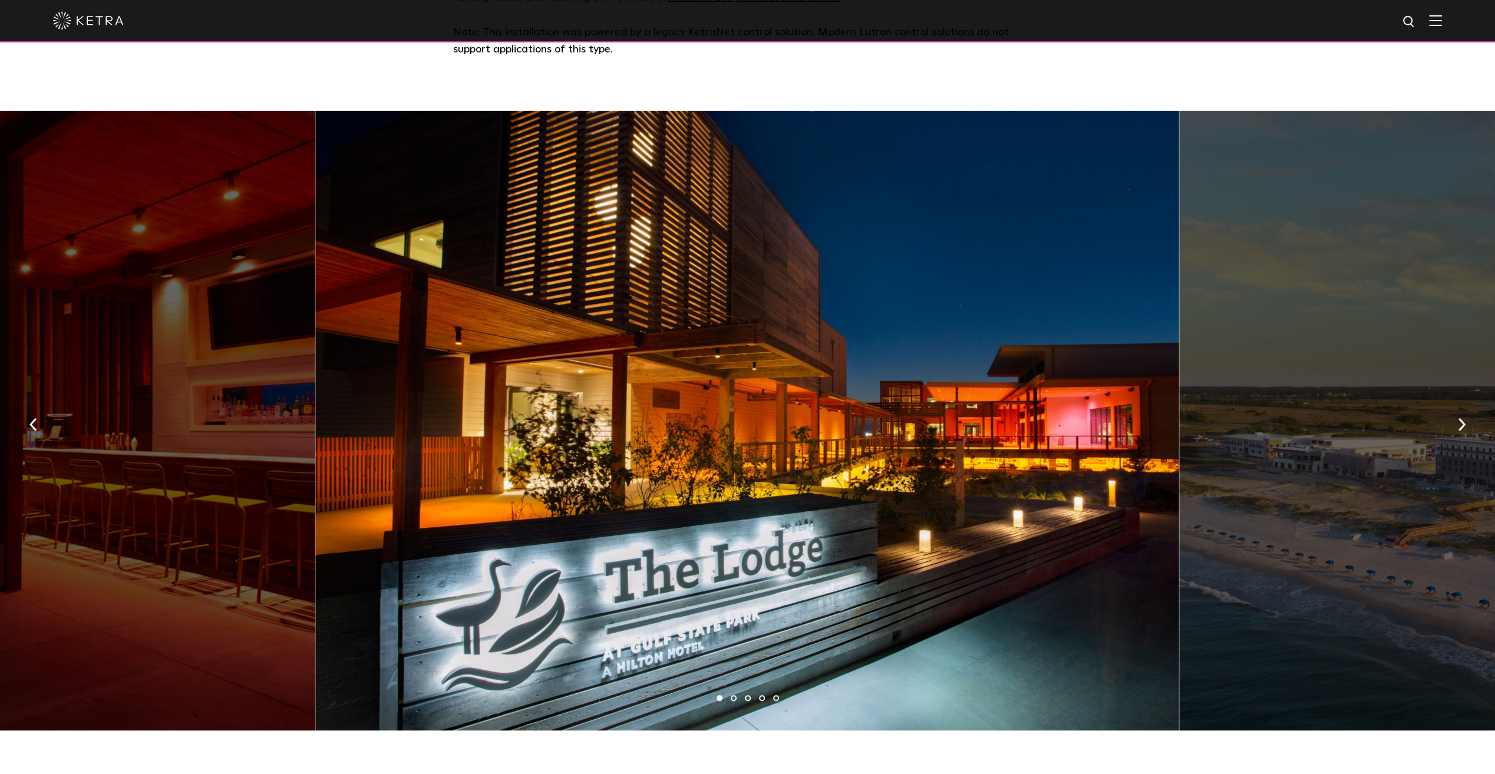
click at [1461, 418] on img "button" at bounding box center [1462, 424] width 8 height 13
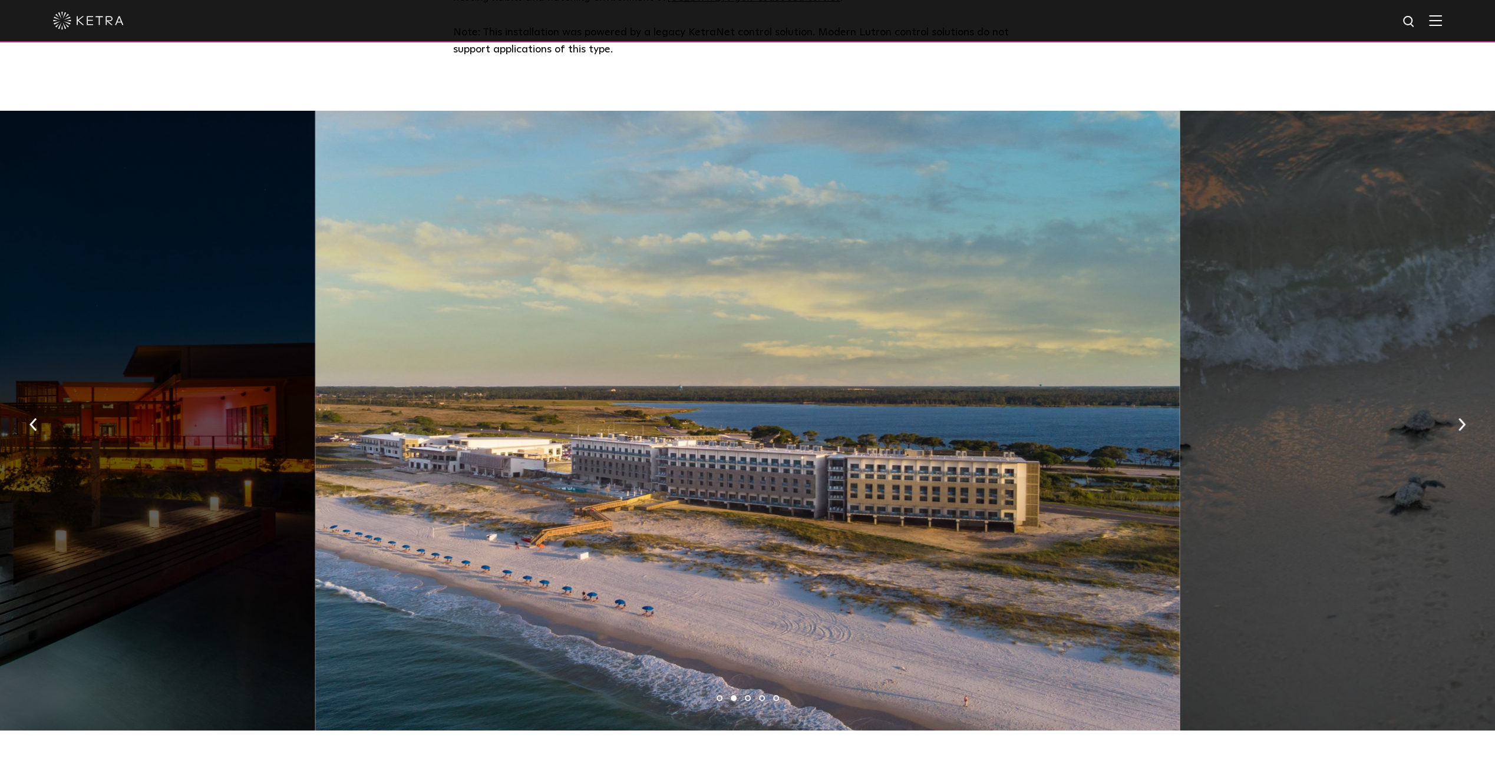
click at [1461, 418] on img "button" at bounding box center [1462, 424] width 8 height 13
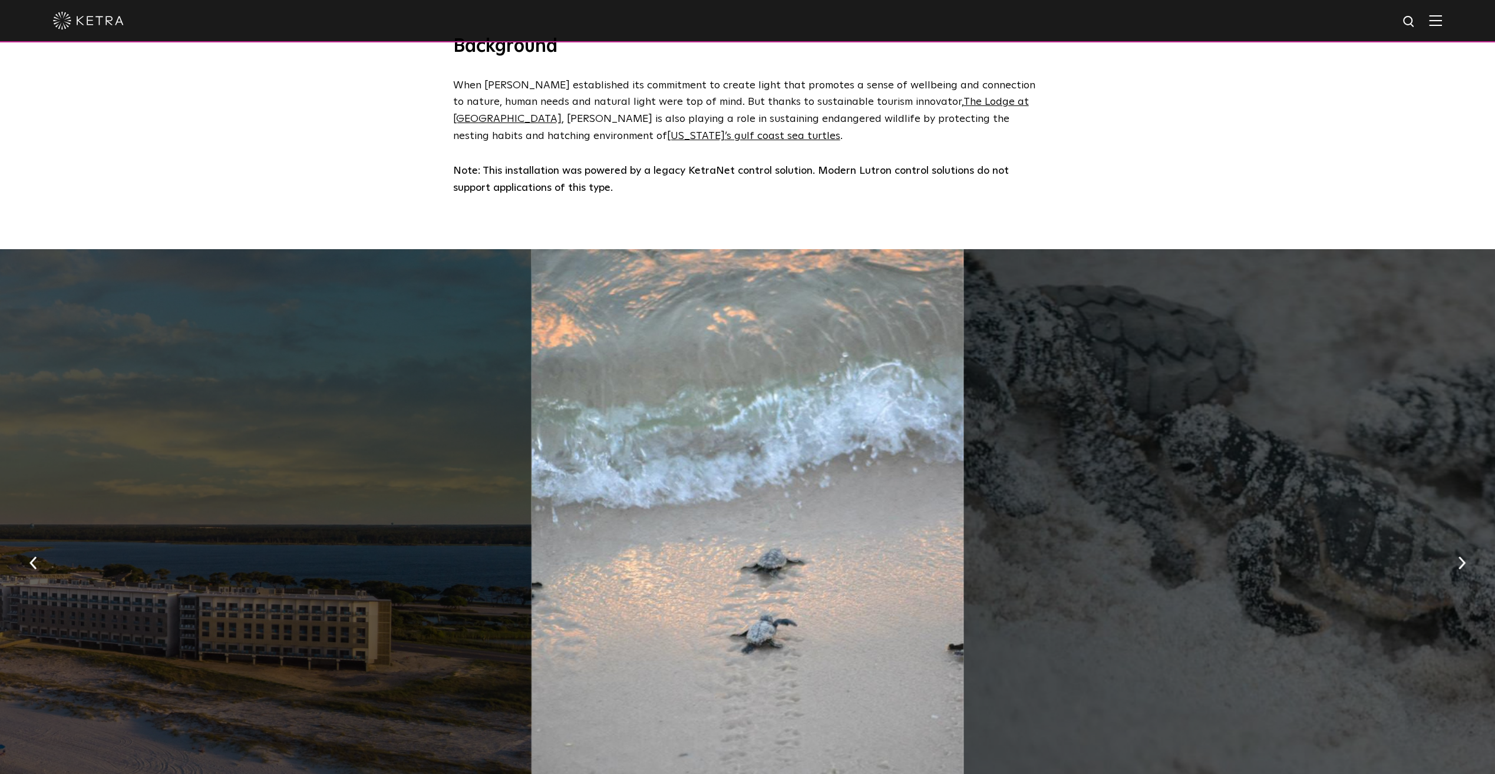
scroll to position [416, 0]
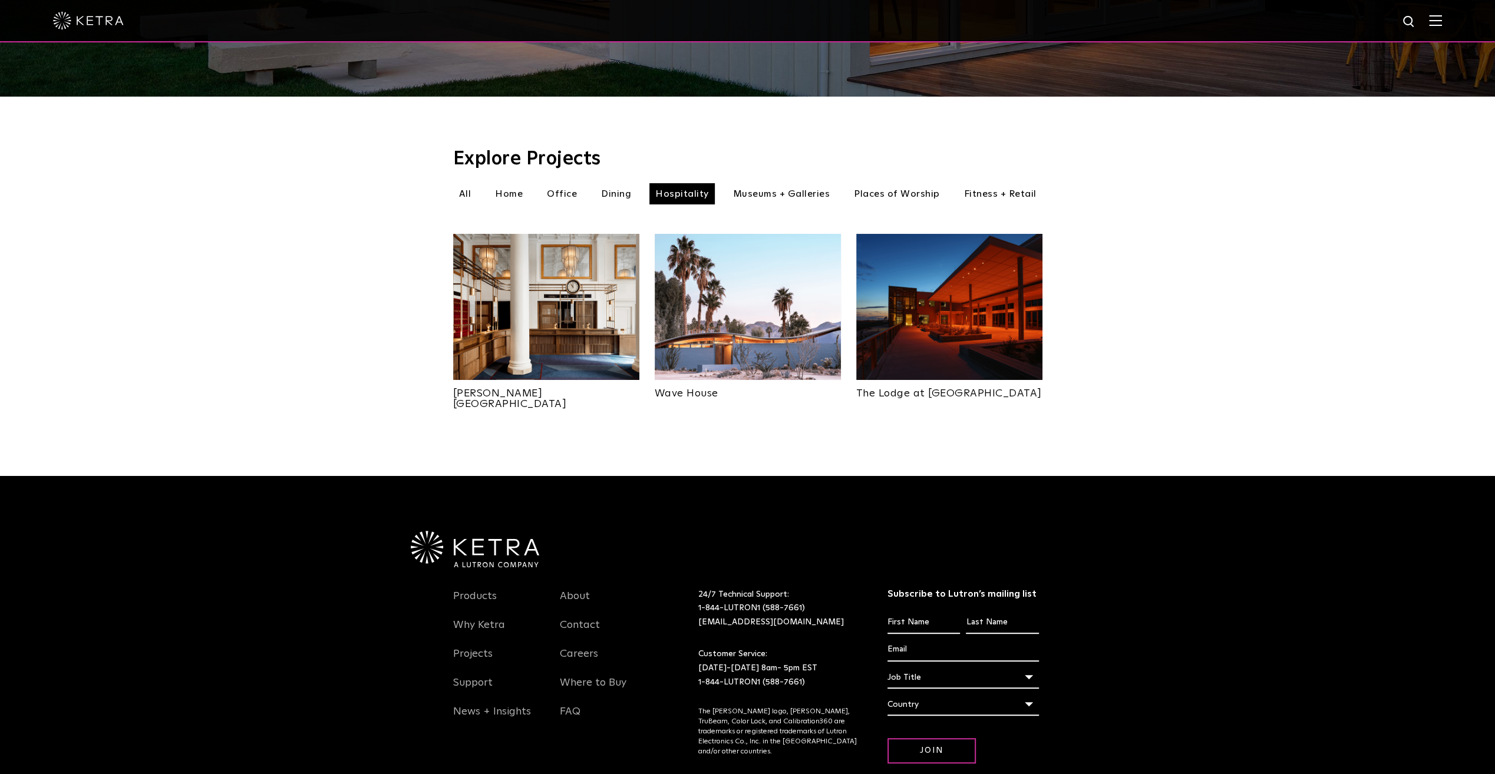
click at [790, 185] on li "Museums + Galleries" at bounding box center [781, 193] width 109 height 21
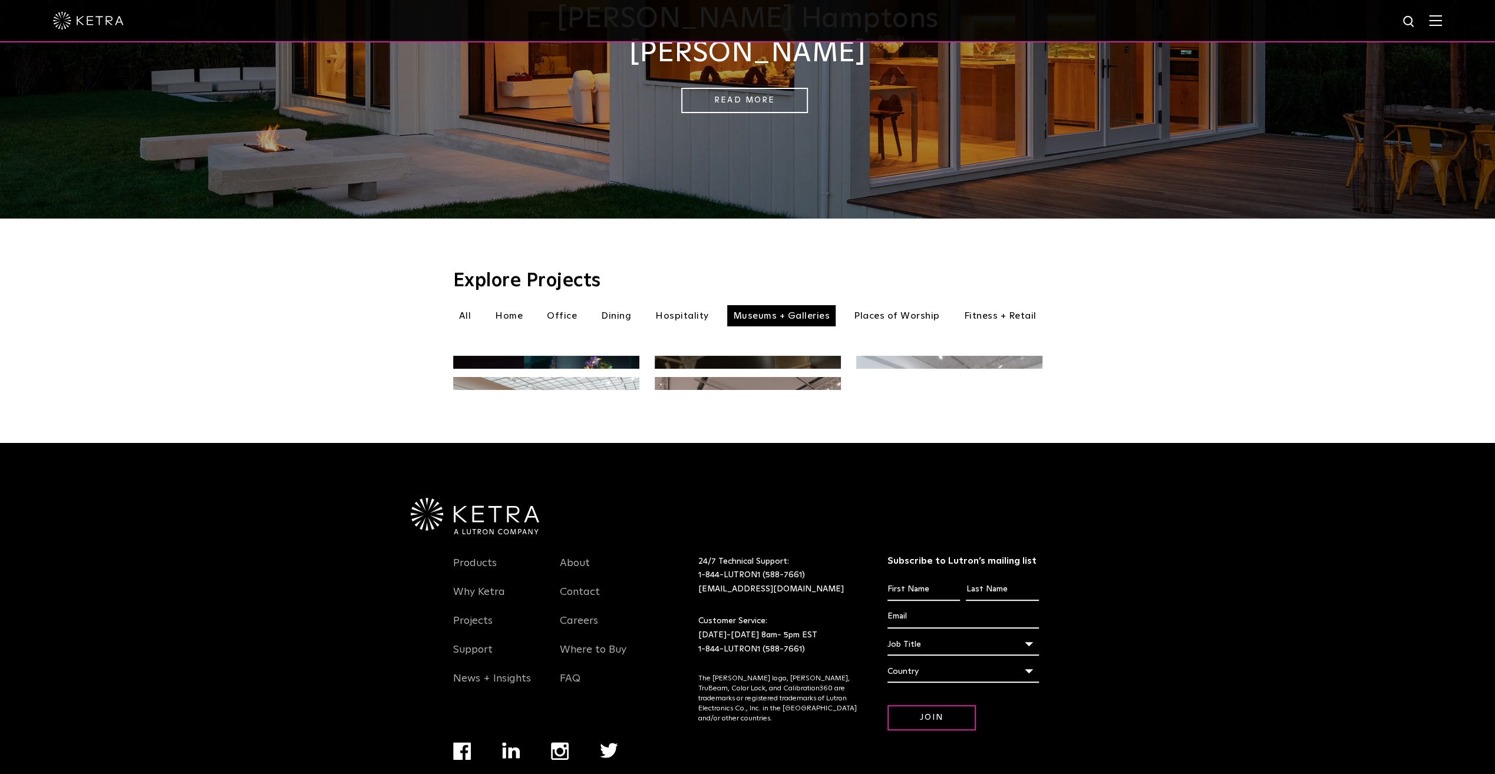
scroll to position [306, 0]
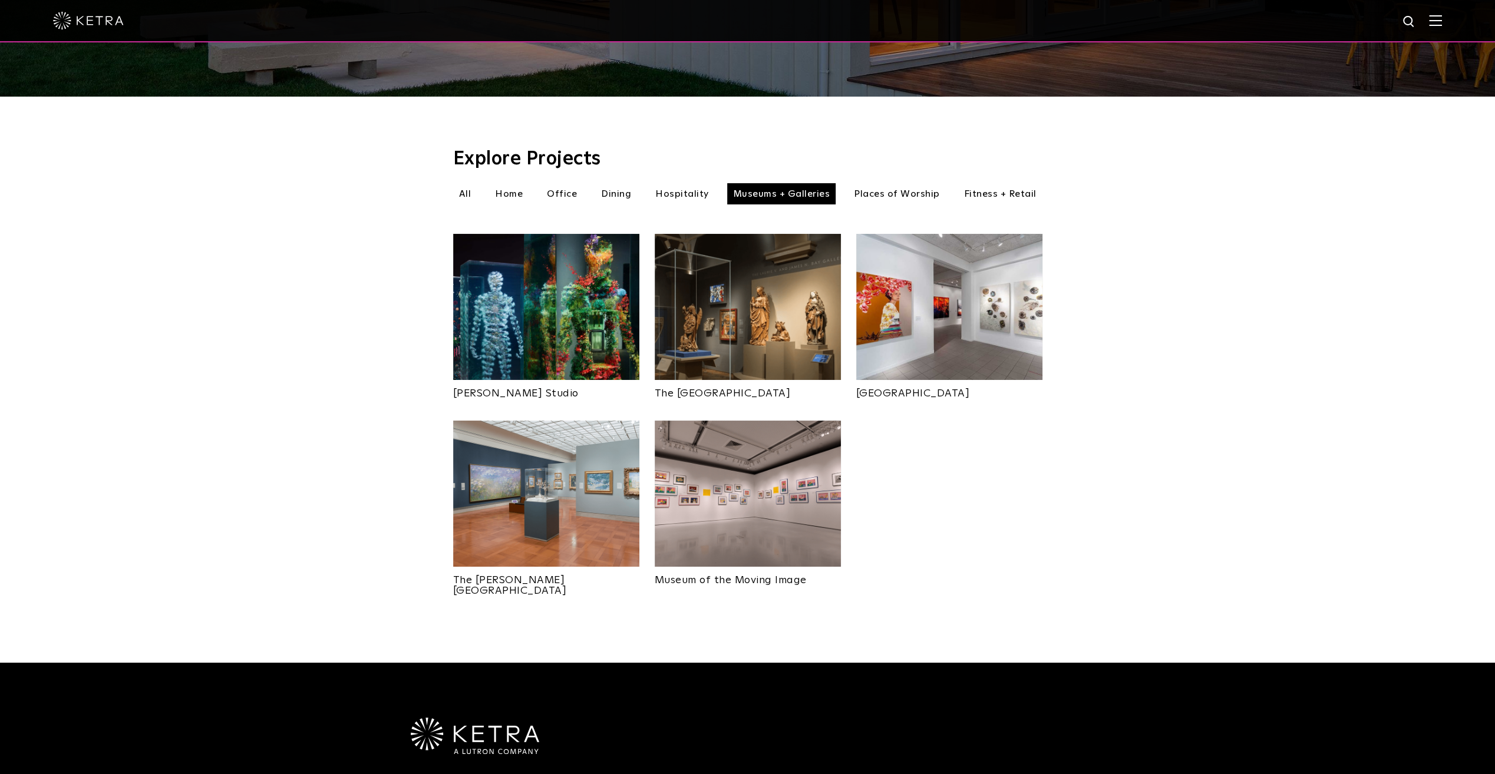
click at [554, 255] on img at bounding box center [546, 307] width 186 height 146
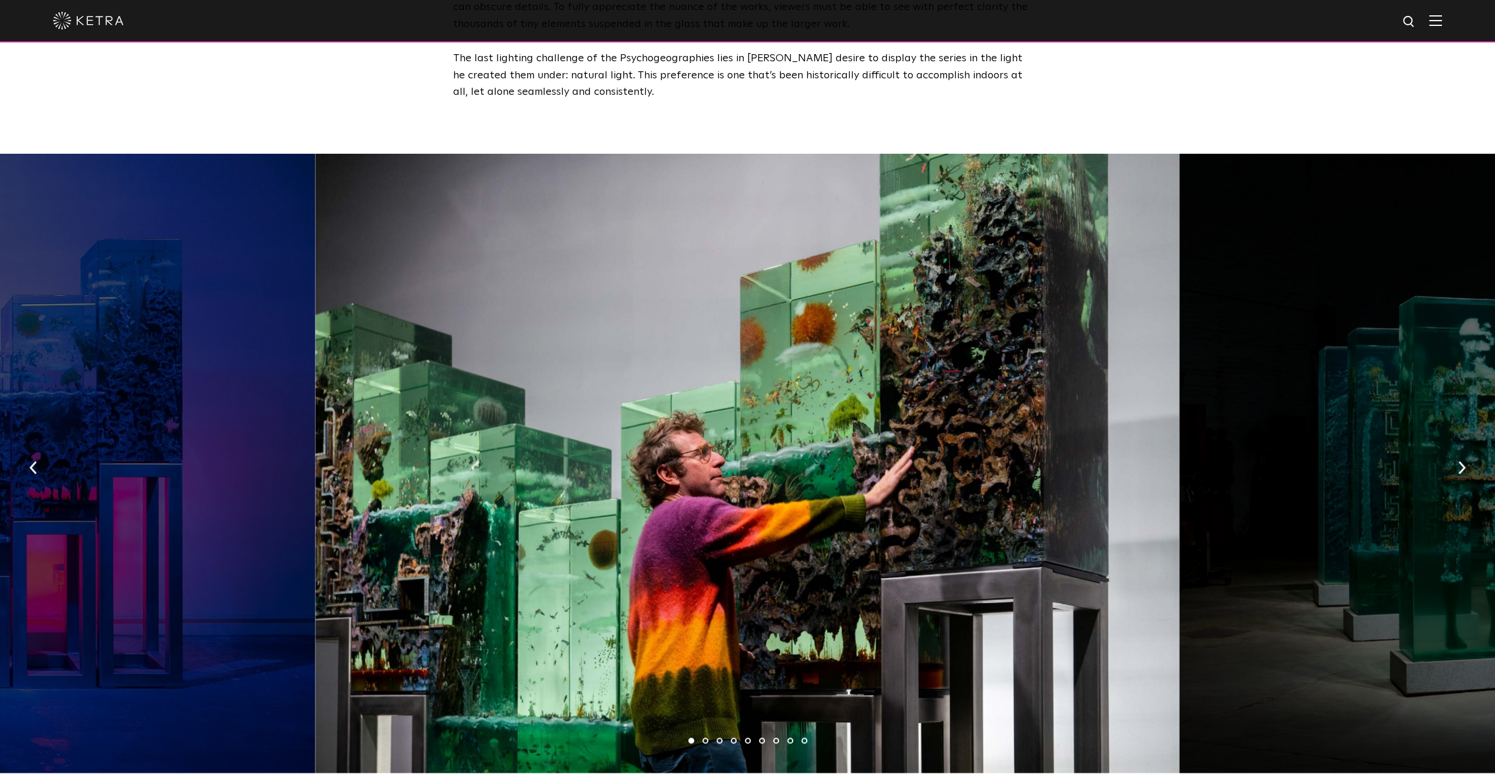
scroll to position [1650, 0]
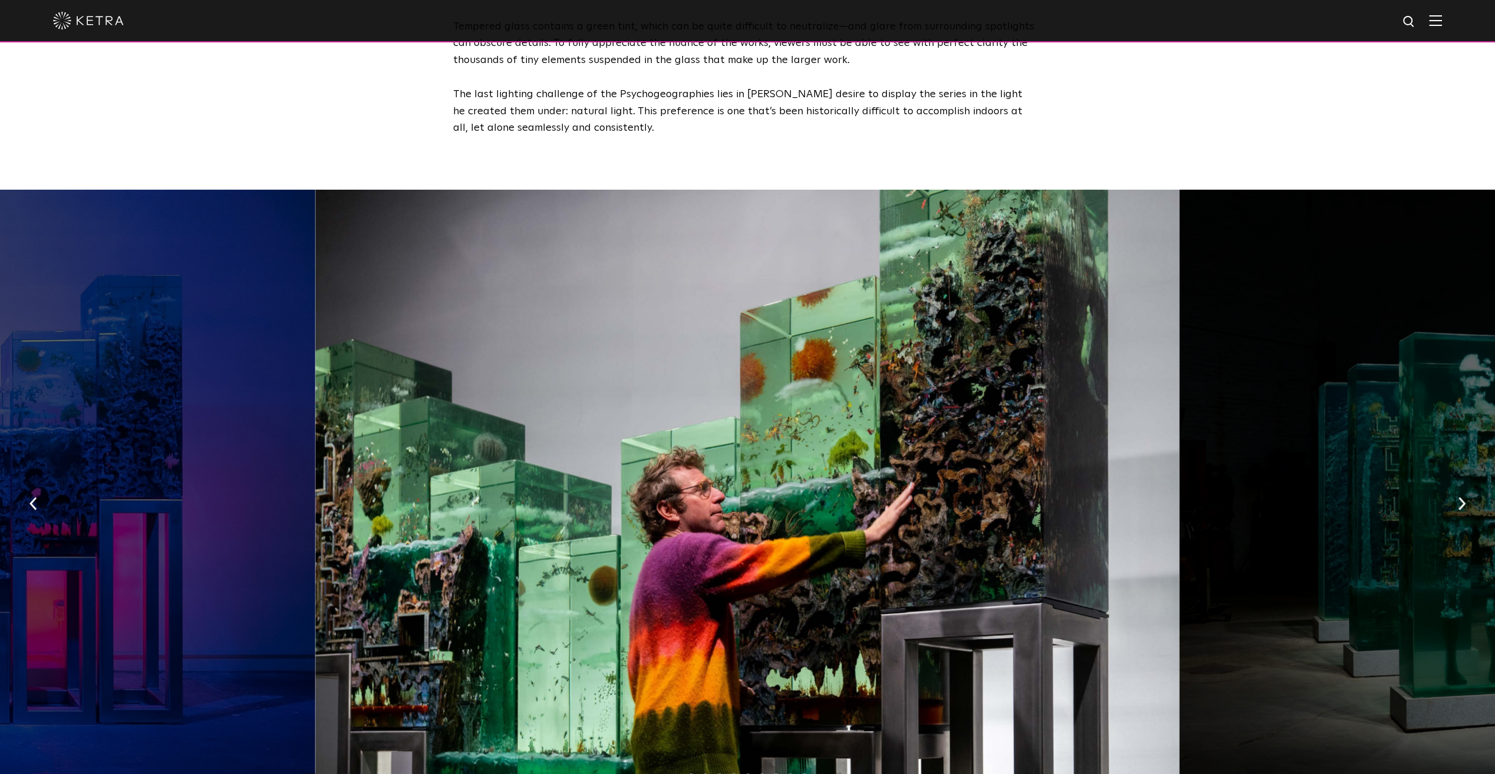
click at [1453, 486] on button "button" at bounding box center [1461, 502] width 25 height 41
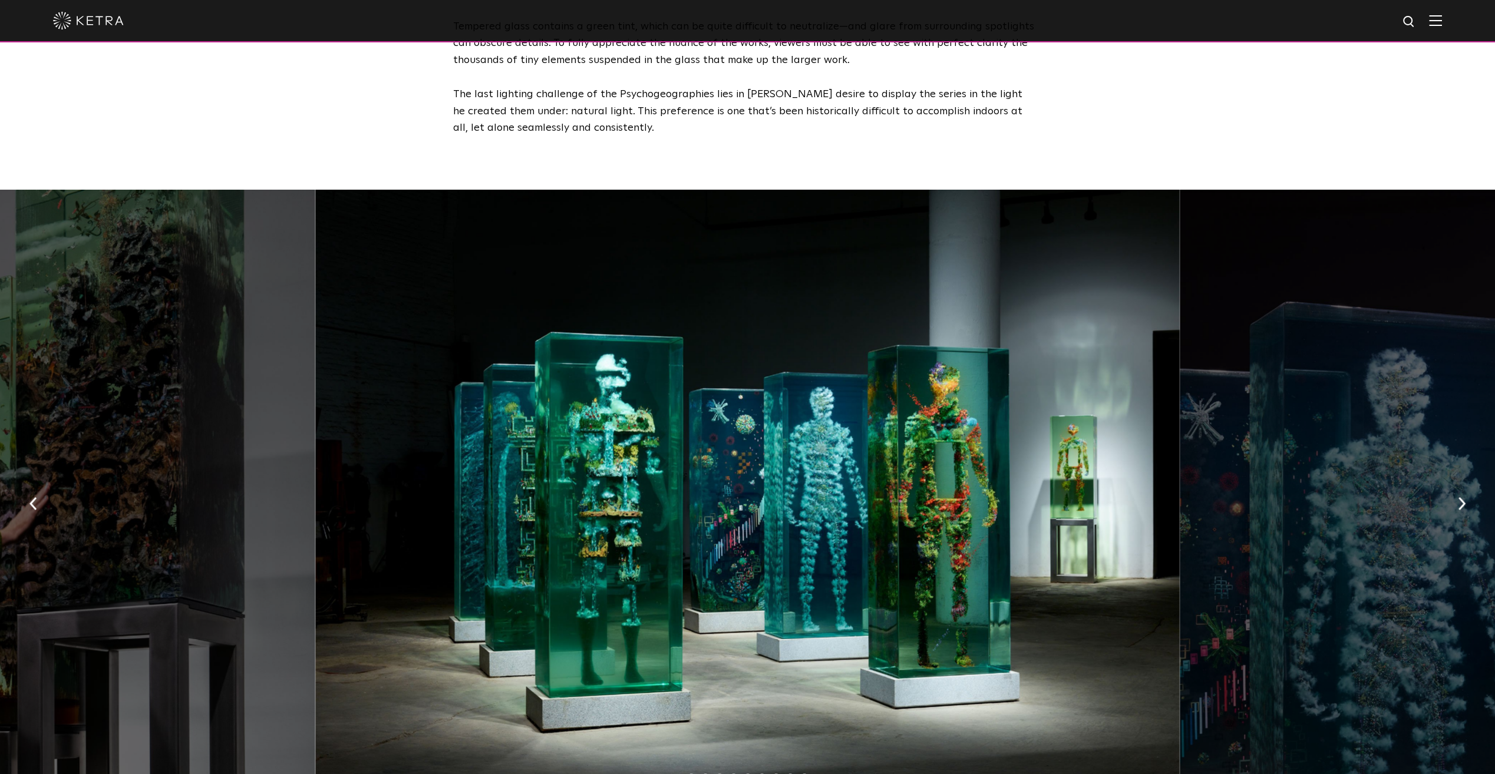
click at [1453, 486] on button "button" at bounding box center [1461, 502] width 25 height 41
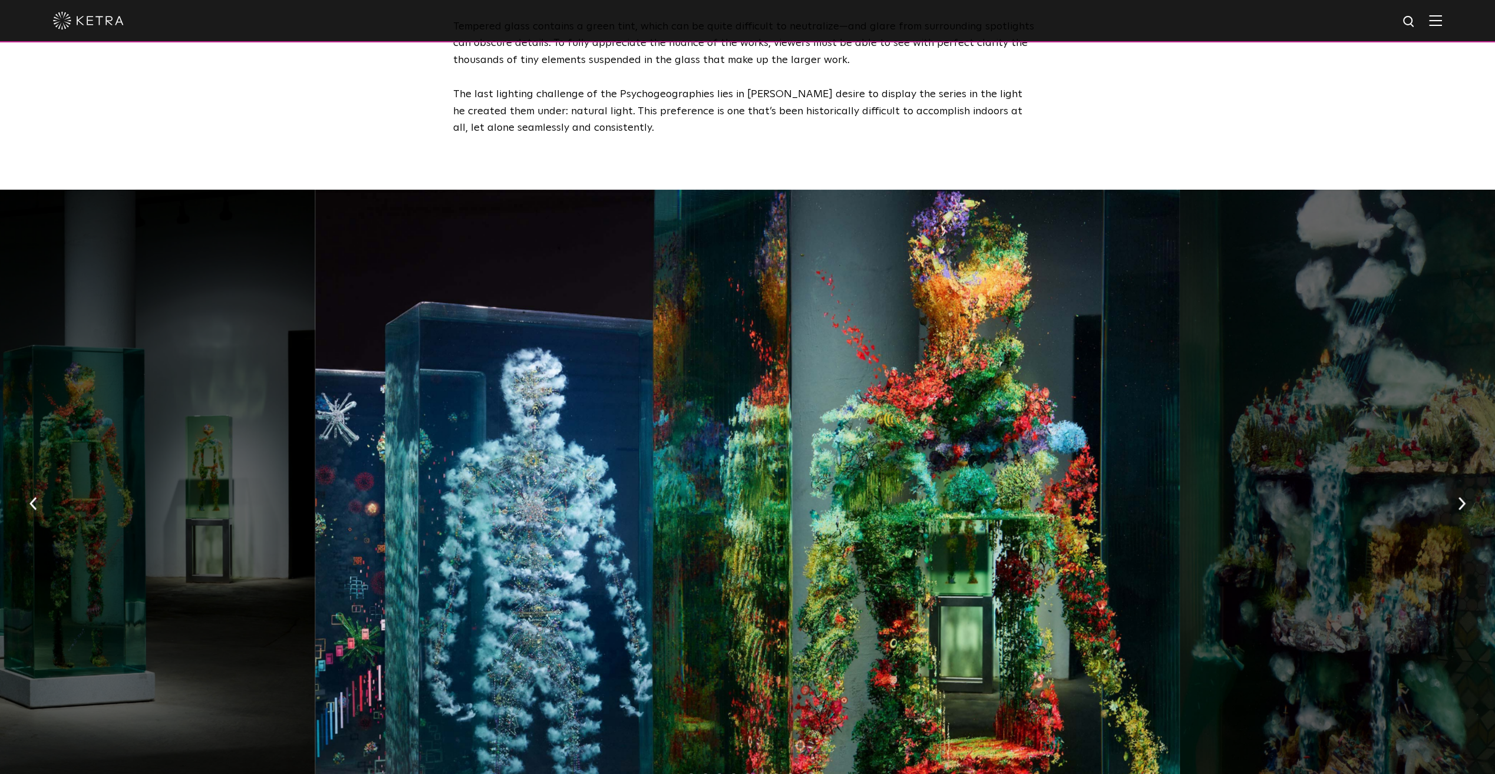
click at [1453, 486] on button "button" at bounding box center [1461, 502] width 25 height 41
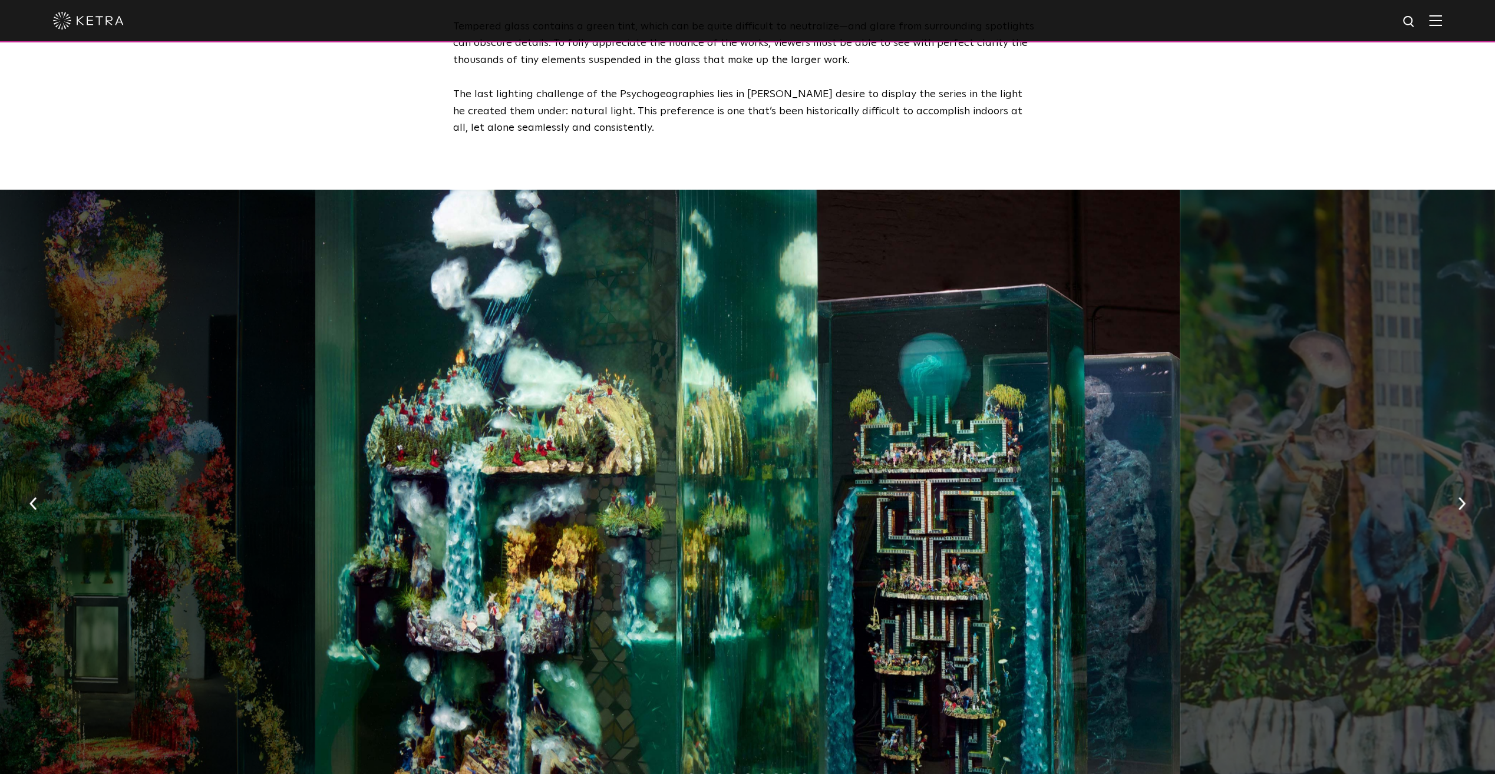
click at [1452, 486] on button "button" at bounding box center [1461, 502] width 25 height 41
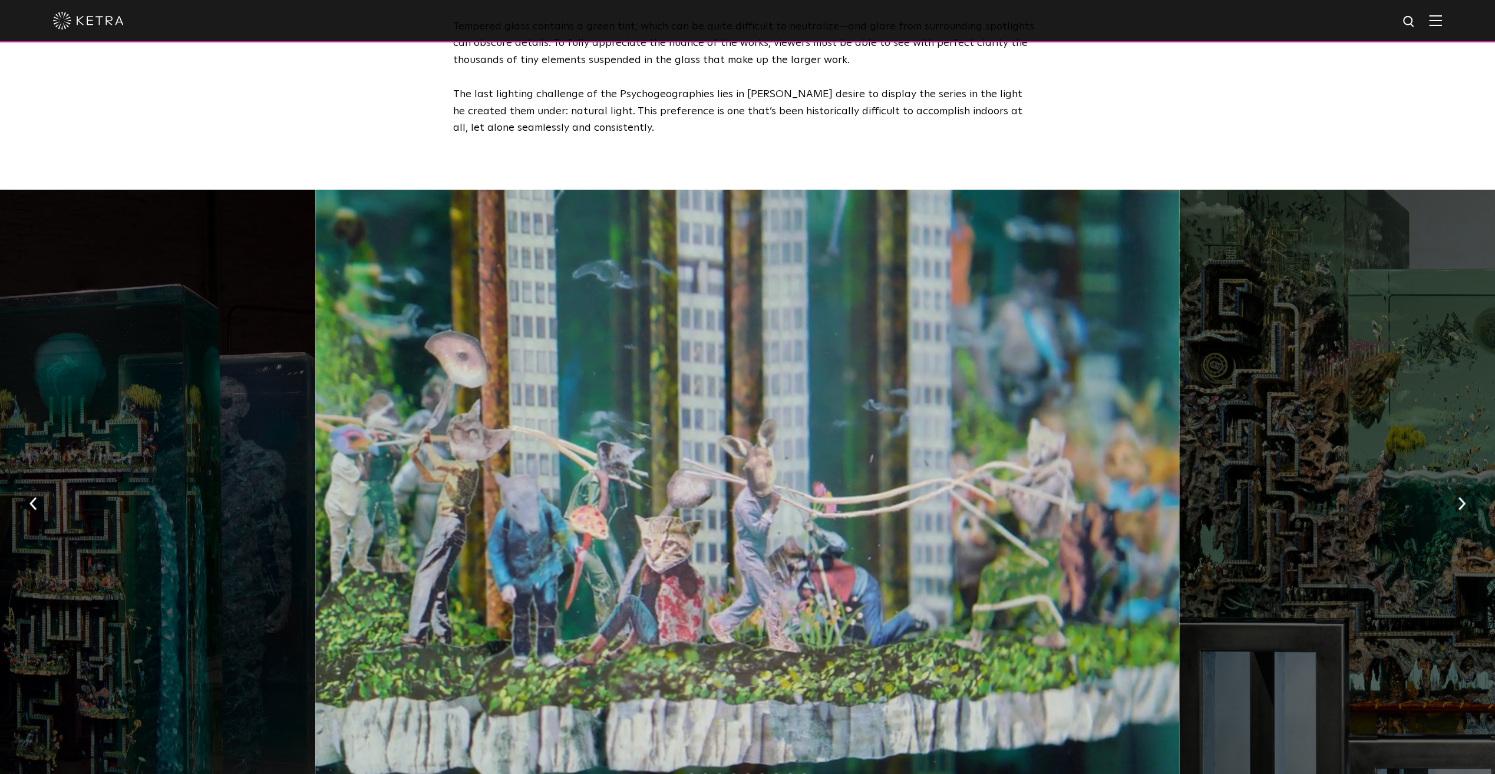
click at [1452, 486] on button "button" at bounding box center [1461, 502] width 25 height 41
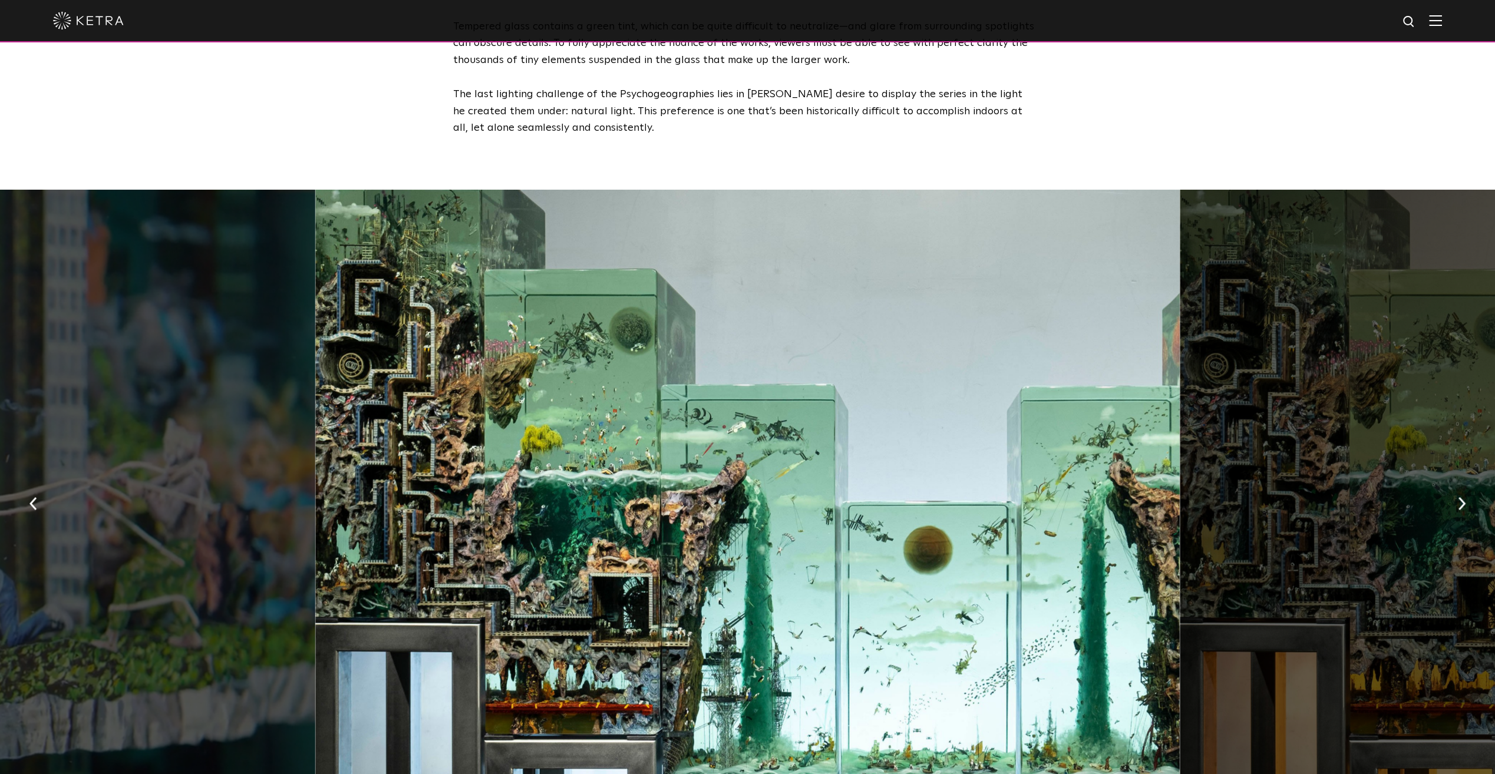
click at [1452, 486] on button "button" at bounding box center [1461, 502] width 25 height 41
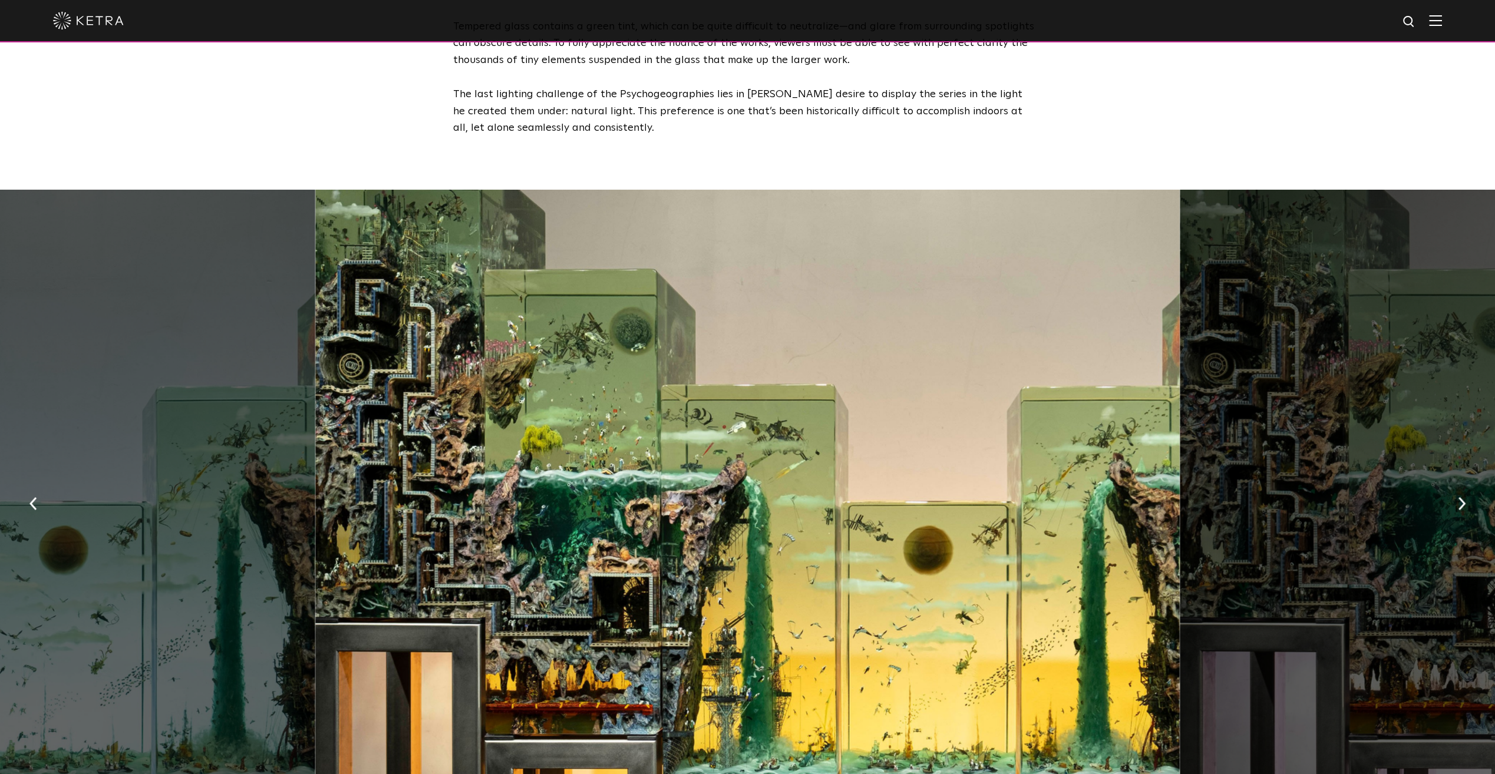
click at [1452, 486] on button "button" at bounding box center [1461, 502] width 25 height 41
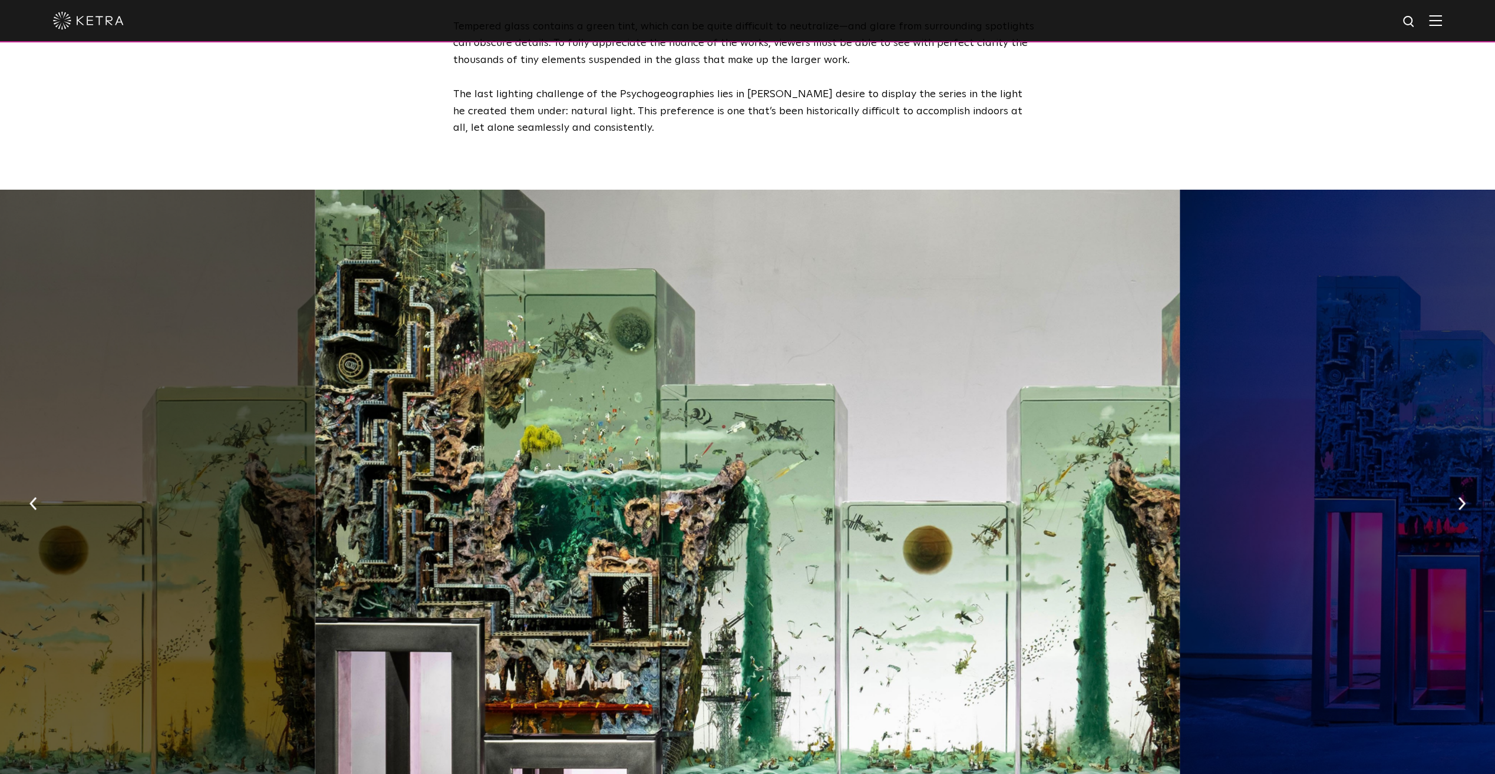
click at [1452, 486] on button "button" at bounding box center [1461, 502] width 25 height 41
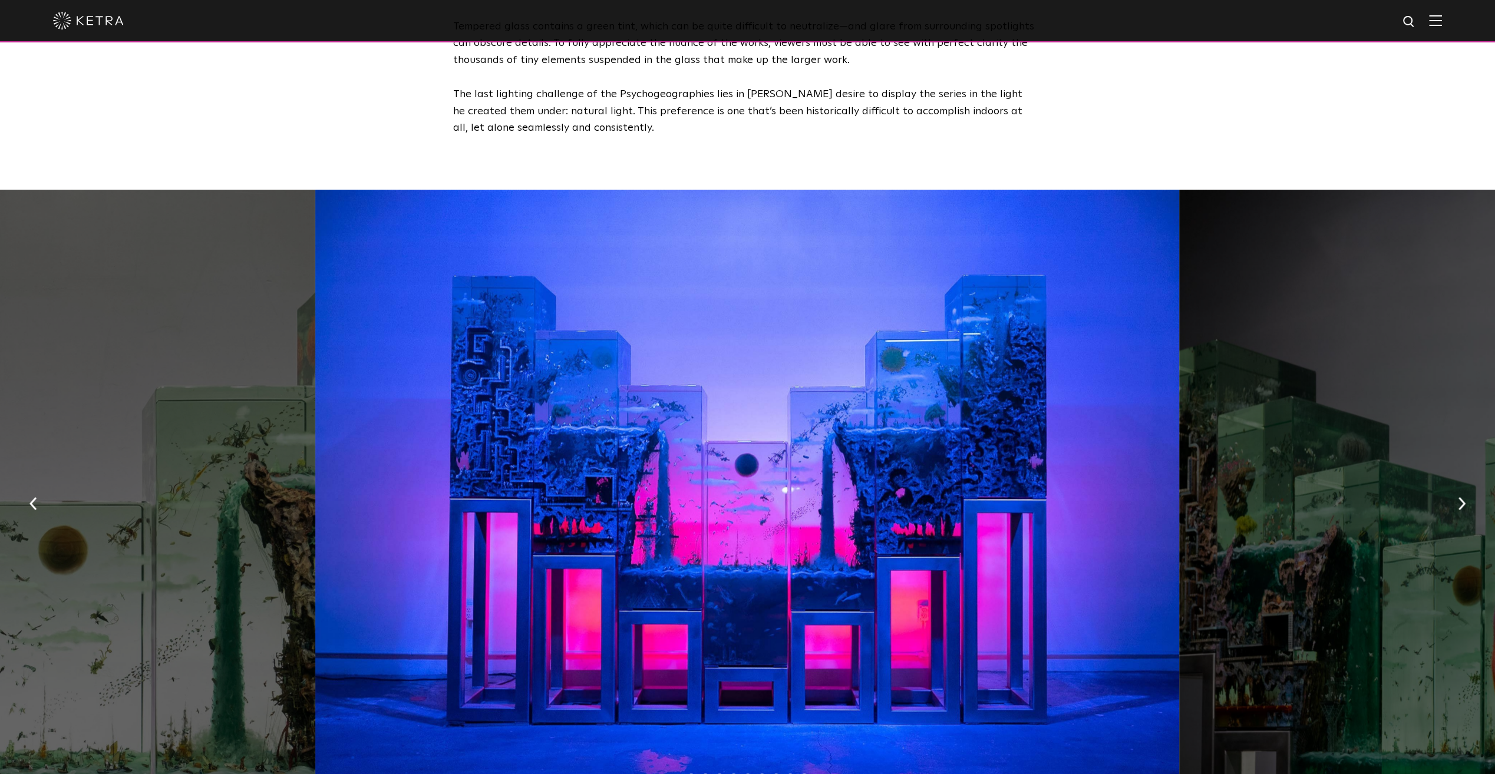
click at [1452, 486] on button "button" at bounding box center [1461, 502] width 25 height 41
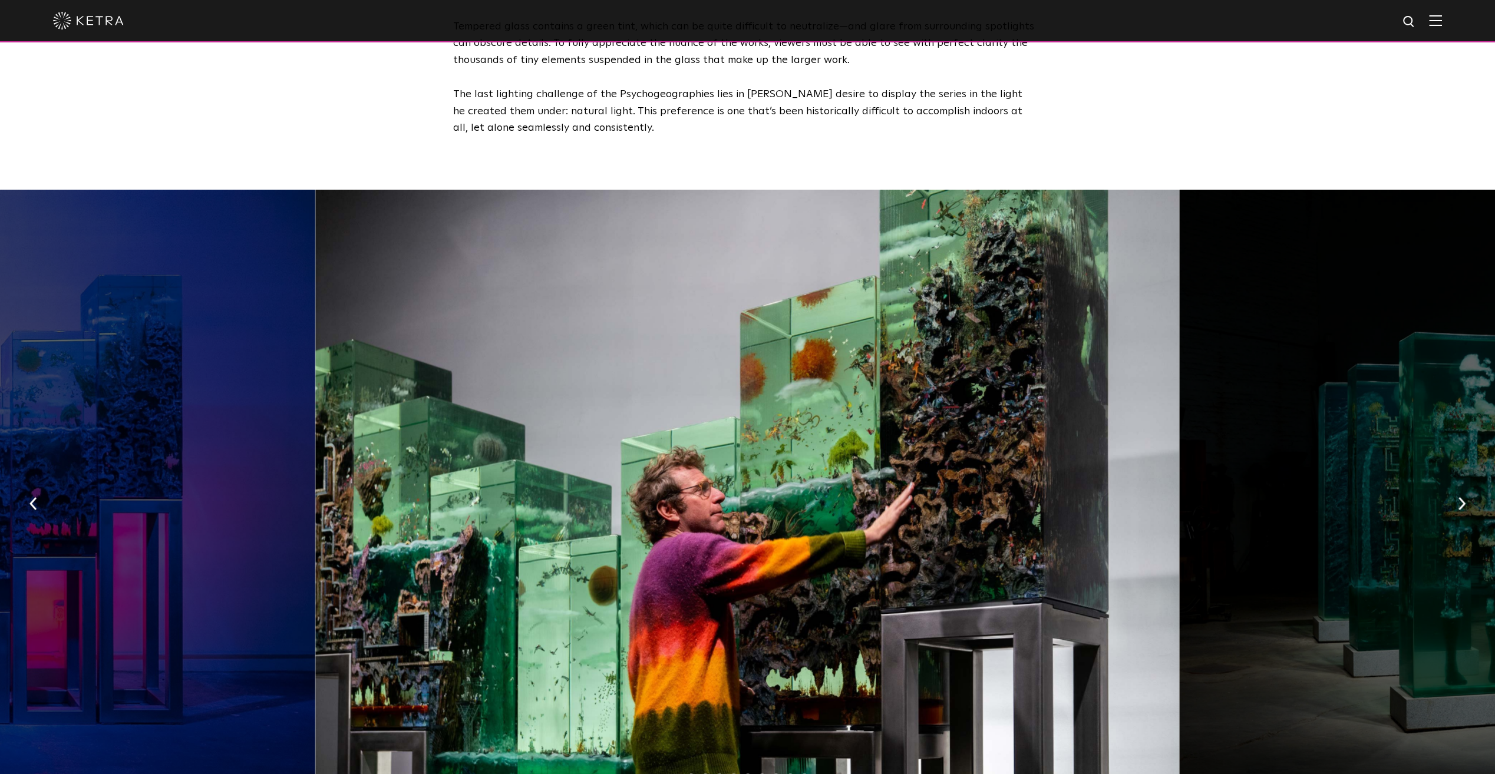
click at [1452, 486] on button "button" at bounding box center [1461, 502] width 25 height 41
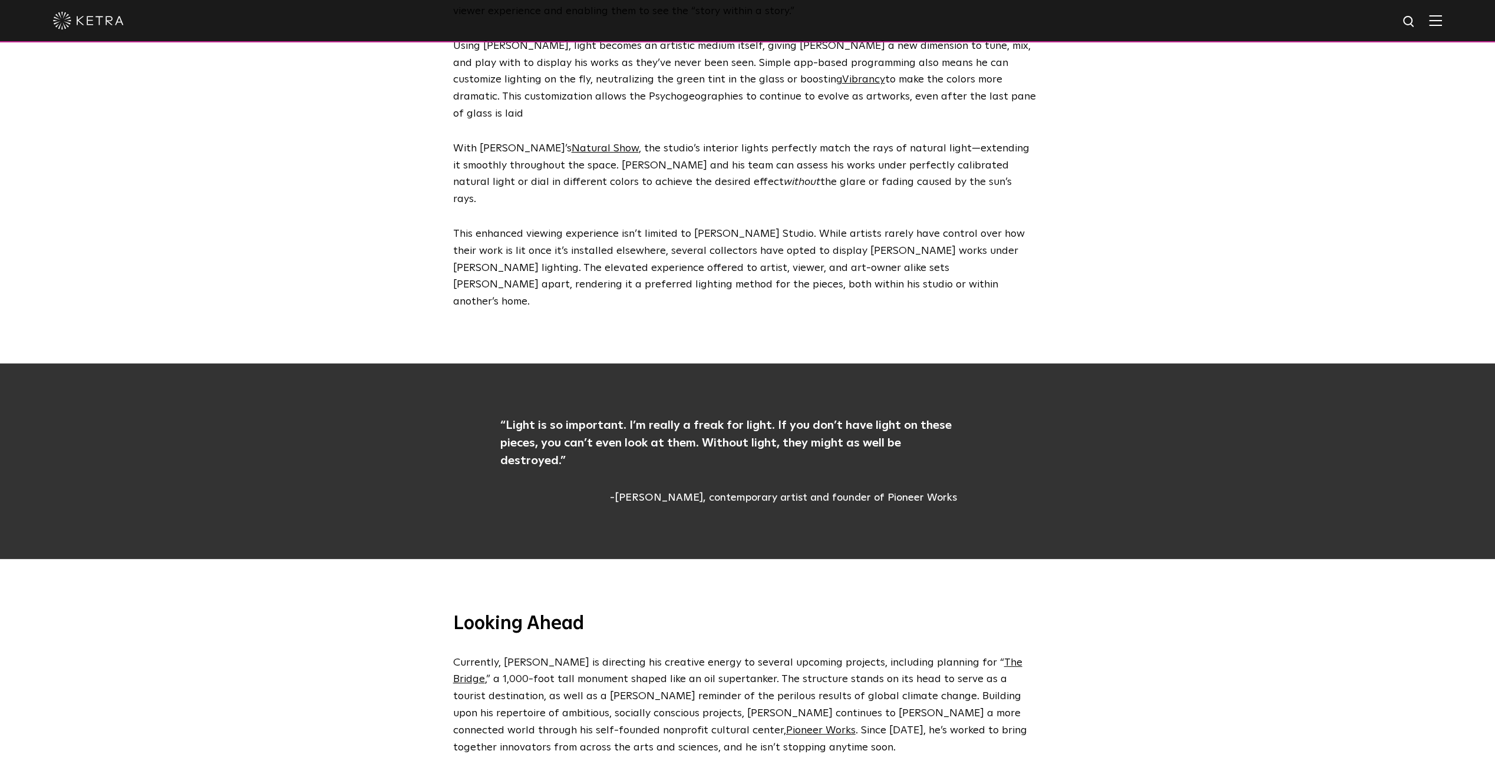
scroll to position [2715, 0]
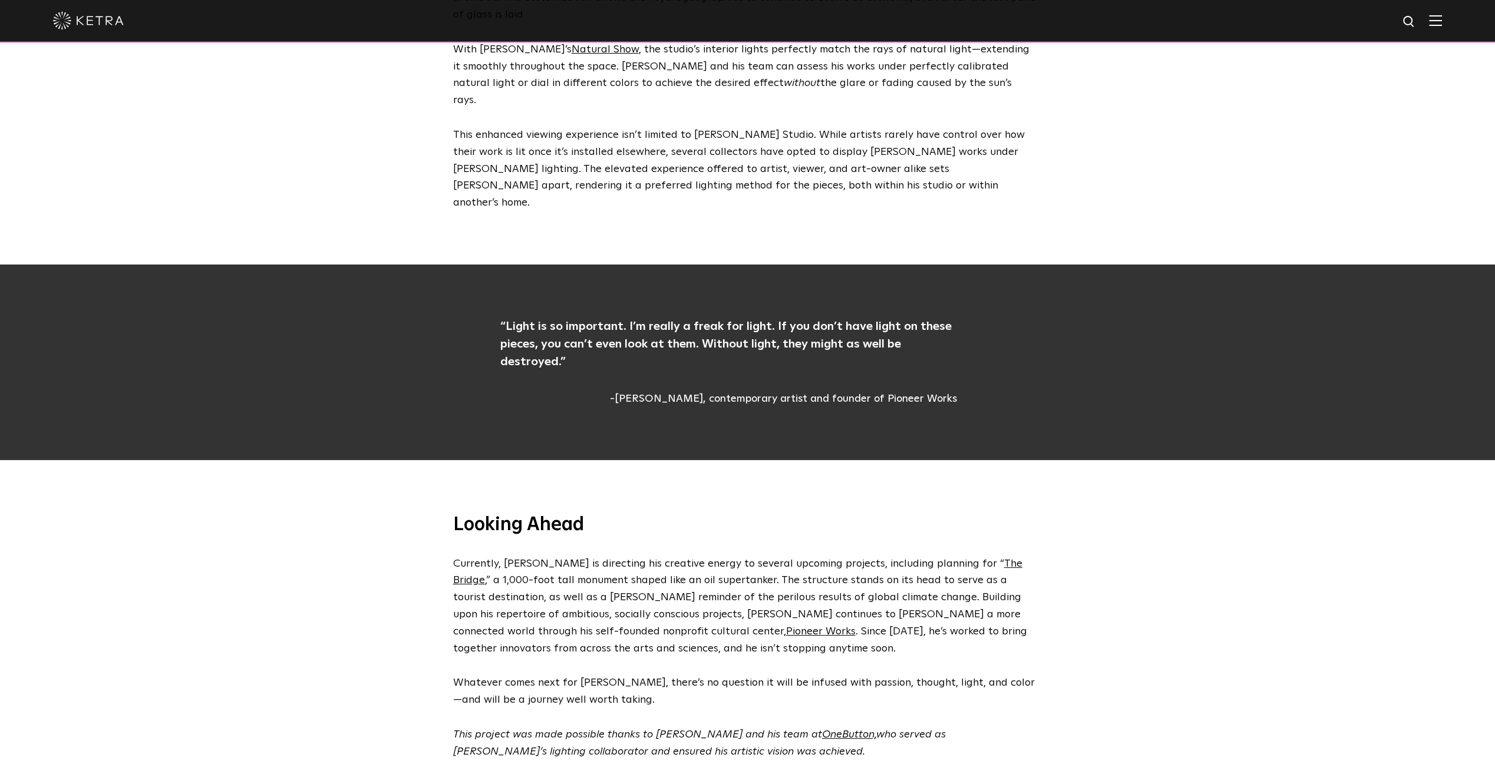
click at [963, 559] on span "The Bridge" at bounding box center [737, 573] width 569 height 28
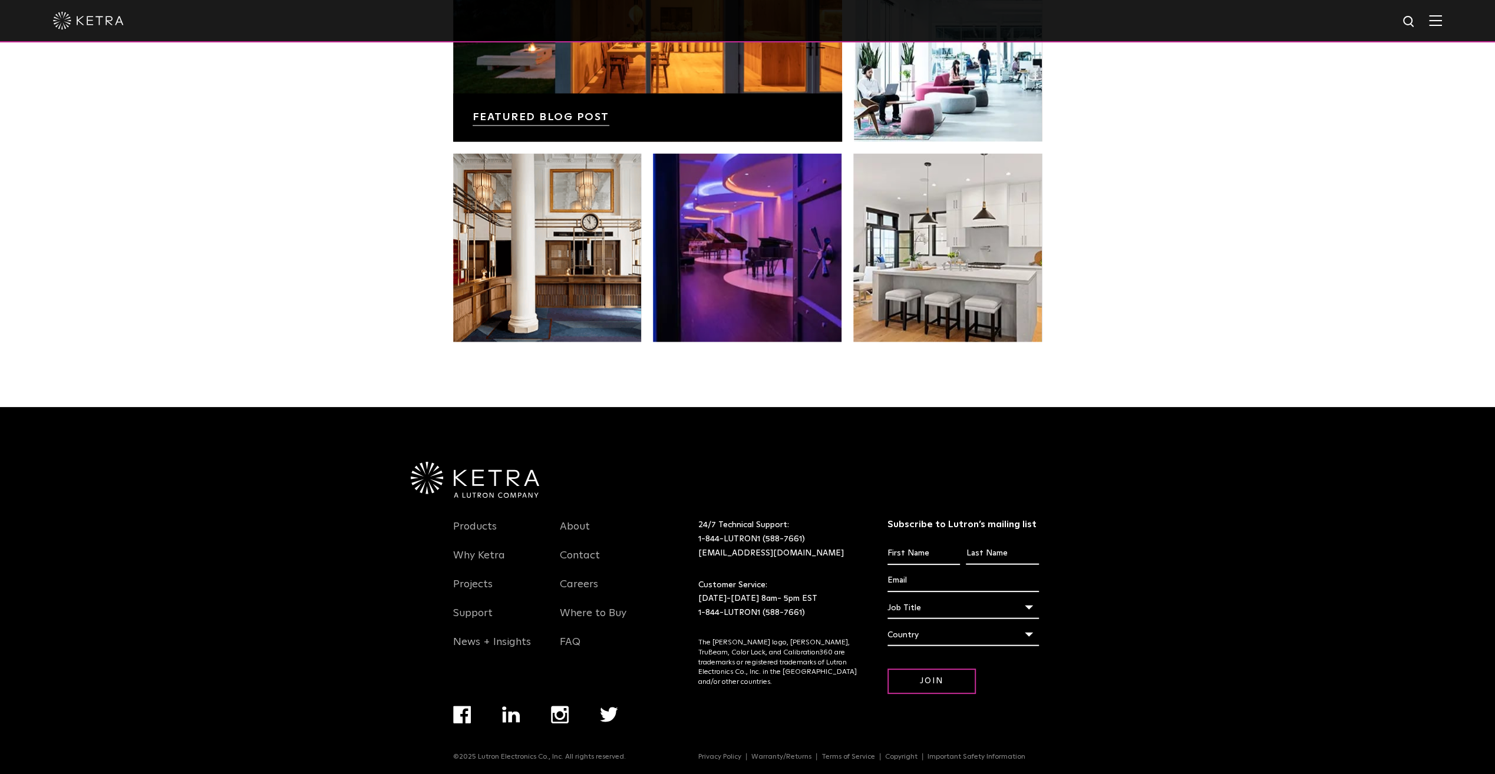
scroll to position [2477, 0]
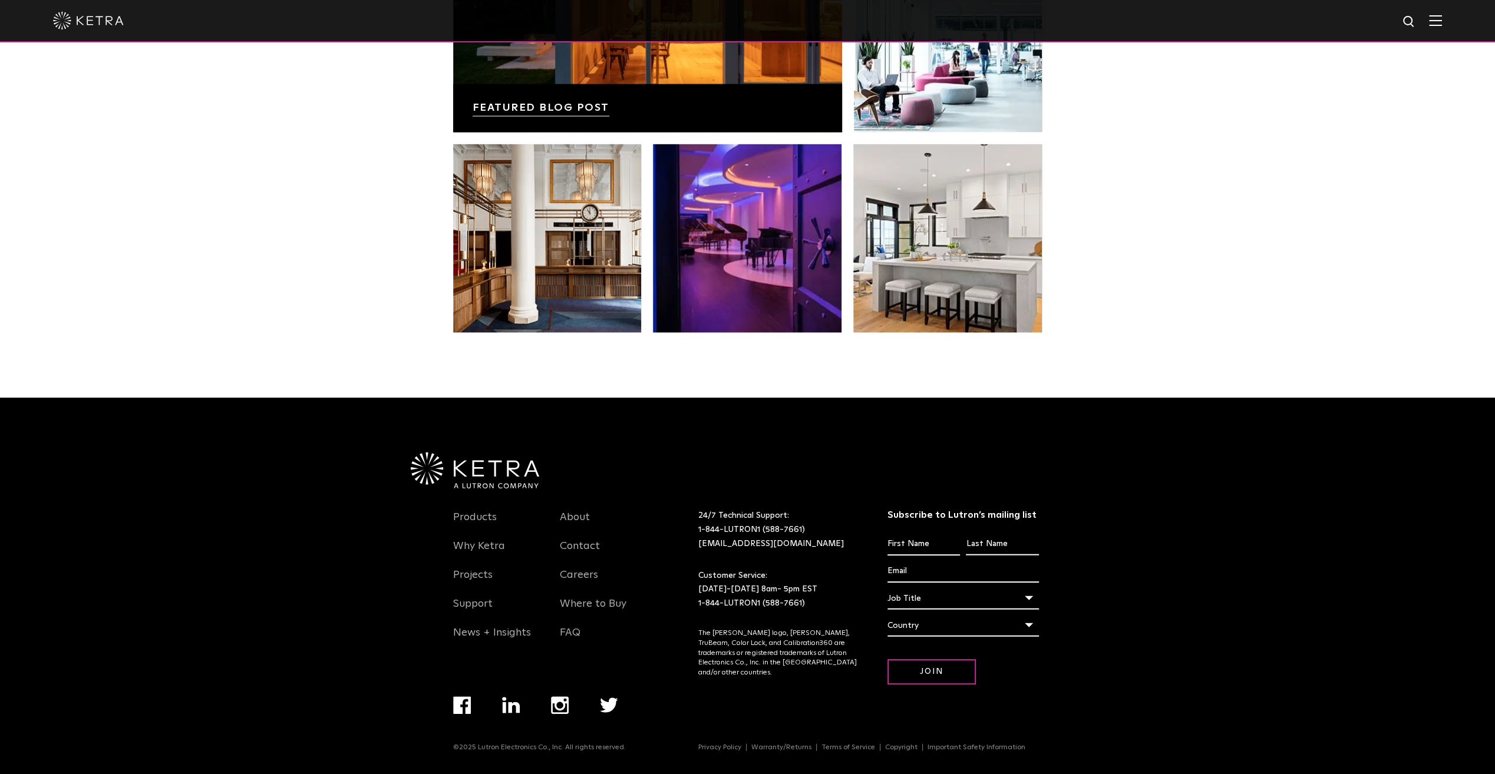
click at [471, 521] on link "Products" at bounding box center [475, 524] width 44 height 27
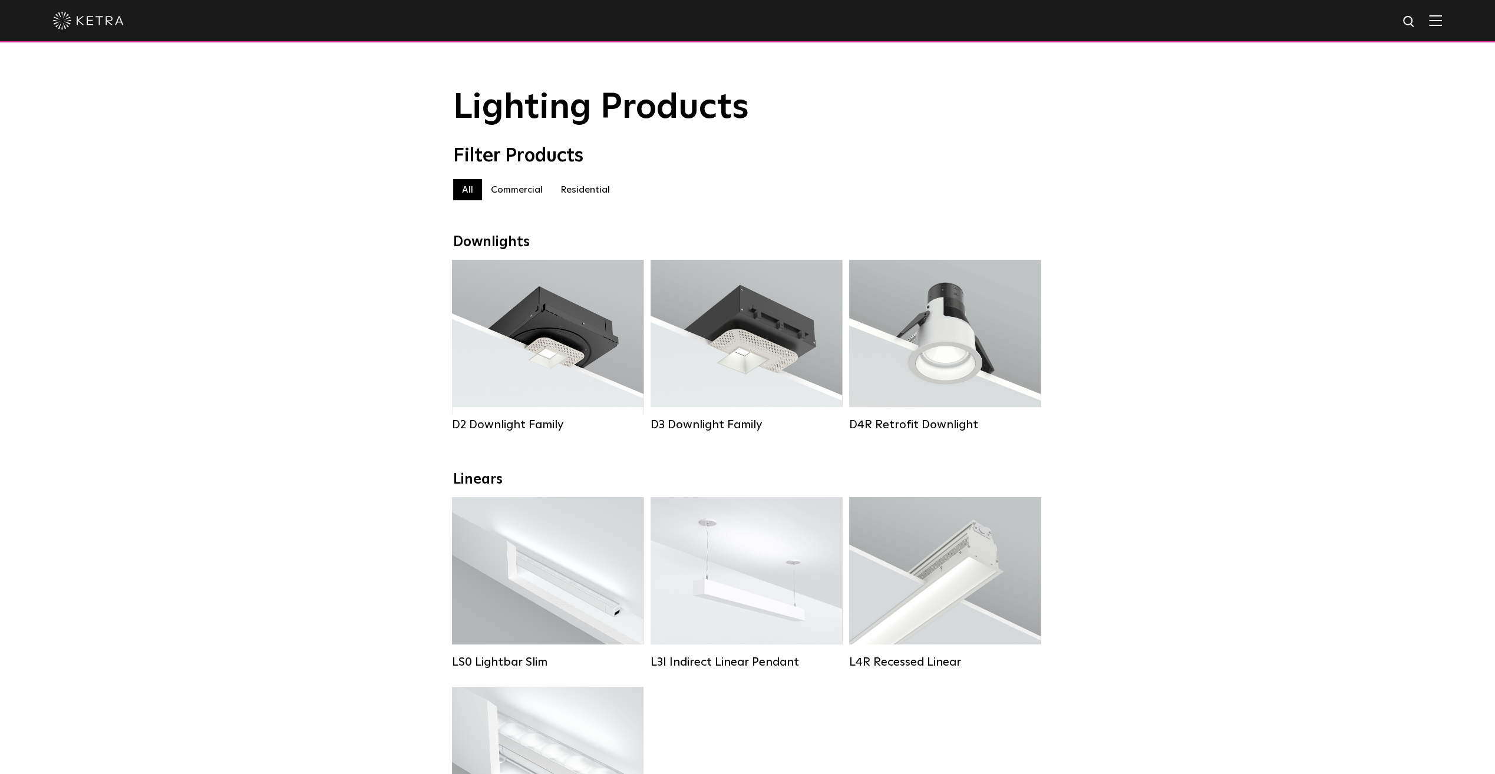
click at [1442, 19] on img at bounding box center [1435, 20] width 13 height 11
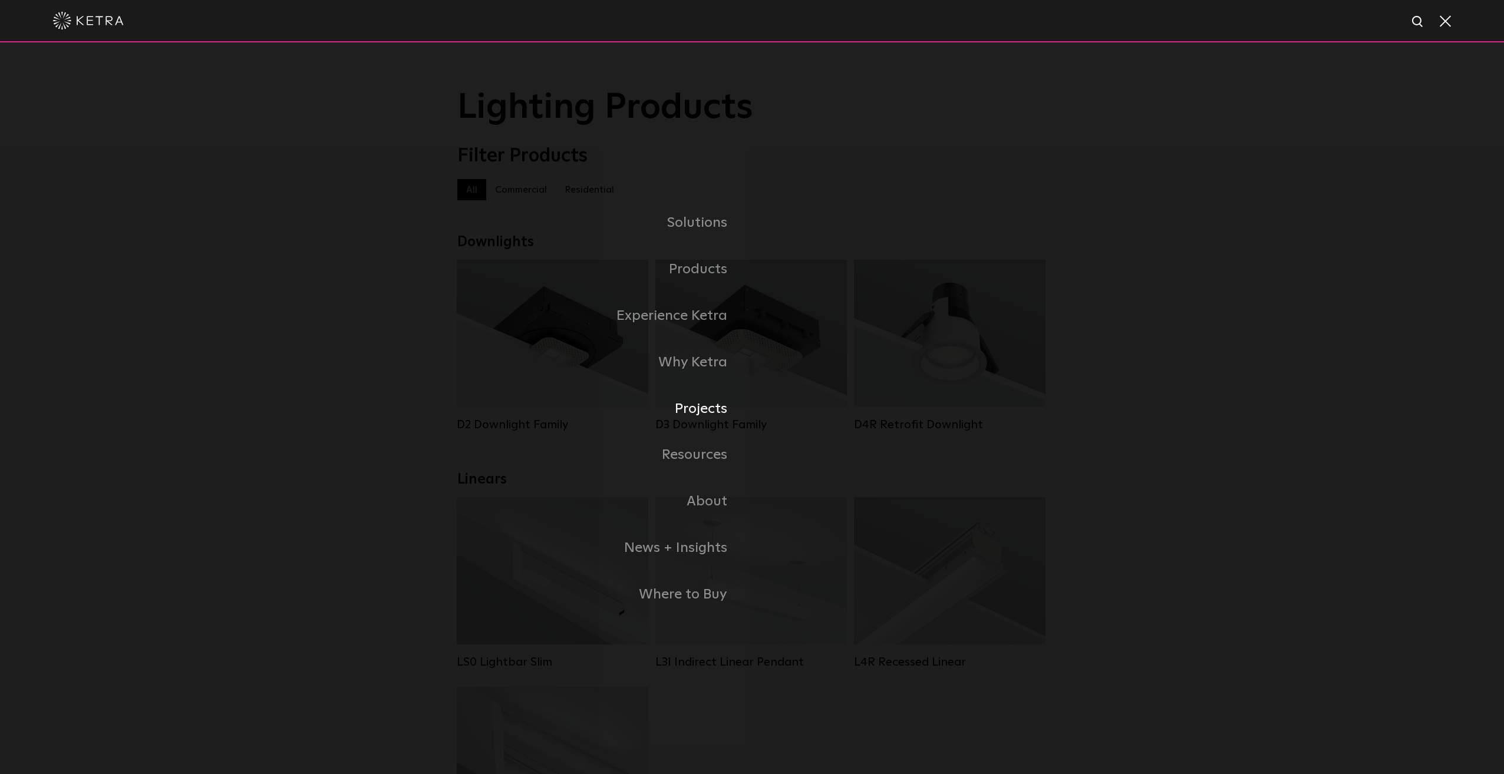
click at [696, 407] on link "Projects" at bounding box center [604, 409] width 295 height 47
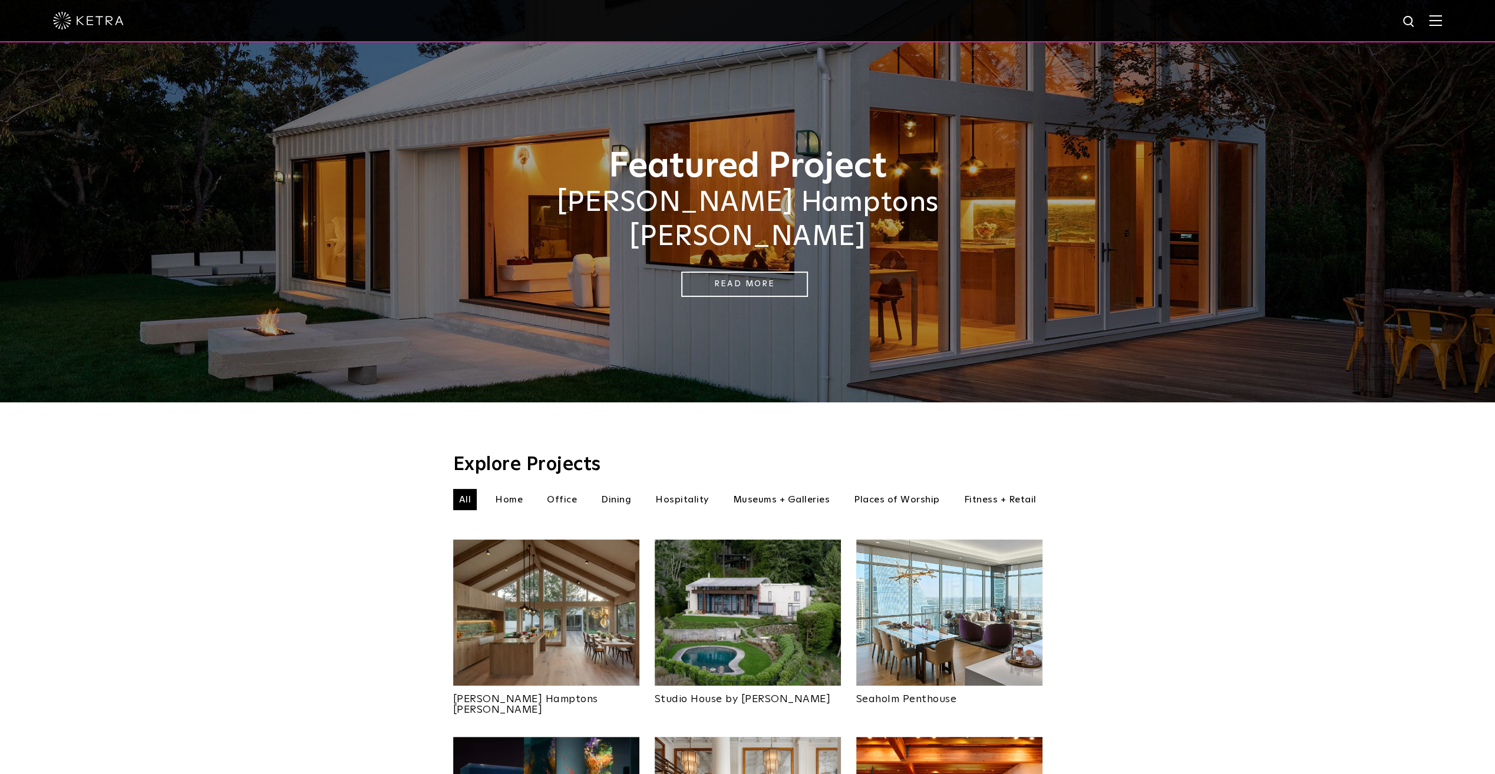
click at [761, 489] on li "Museums + Galleries" at bounding box center [781, 499] width 109 height 21
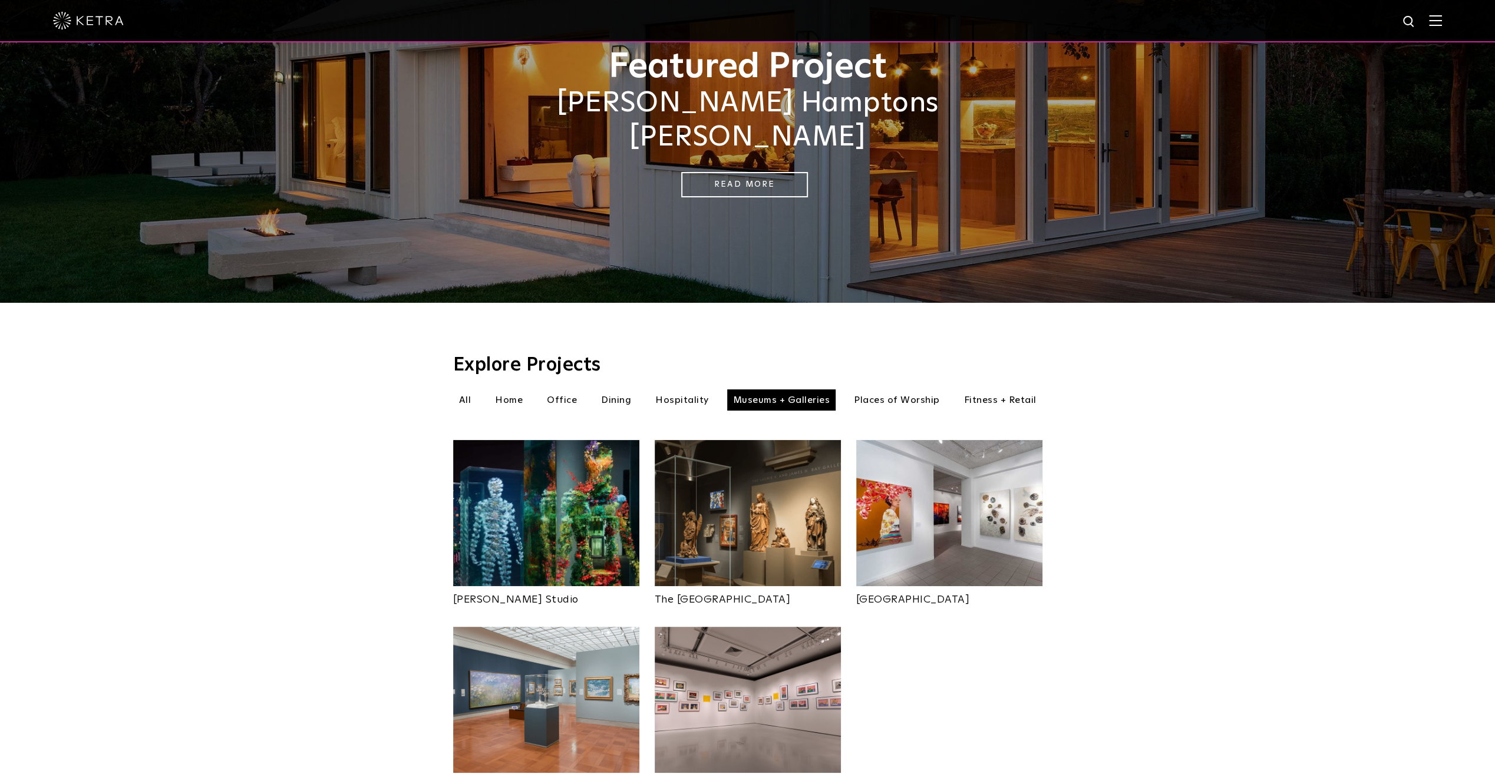
scroll to position [206, 0]
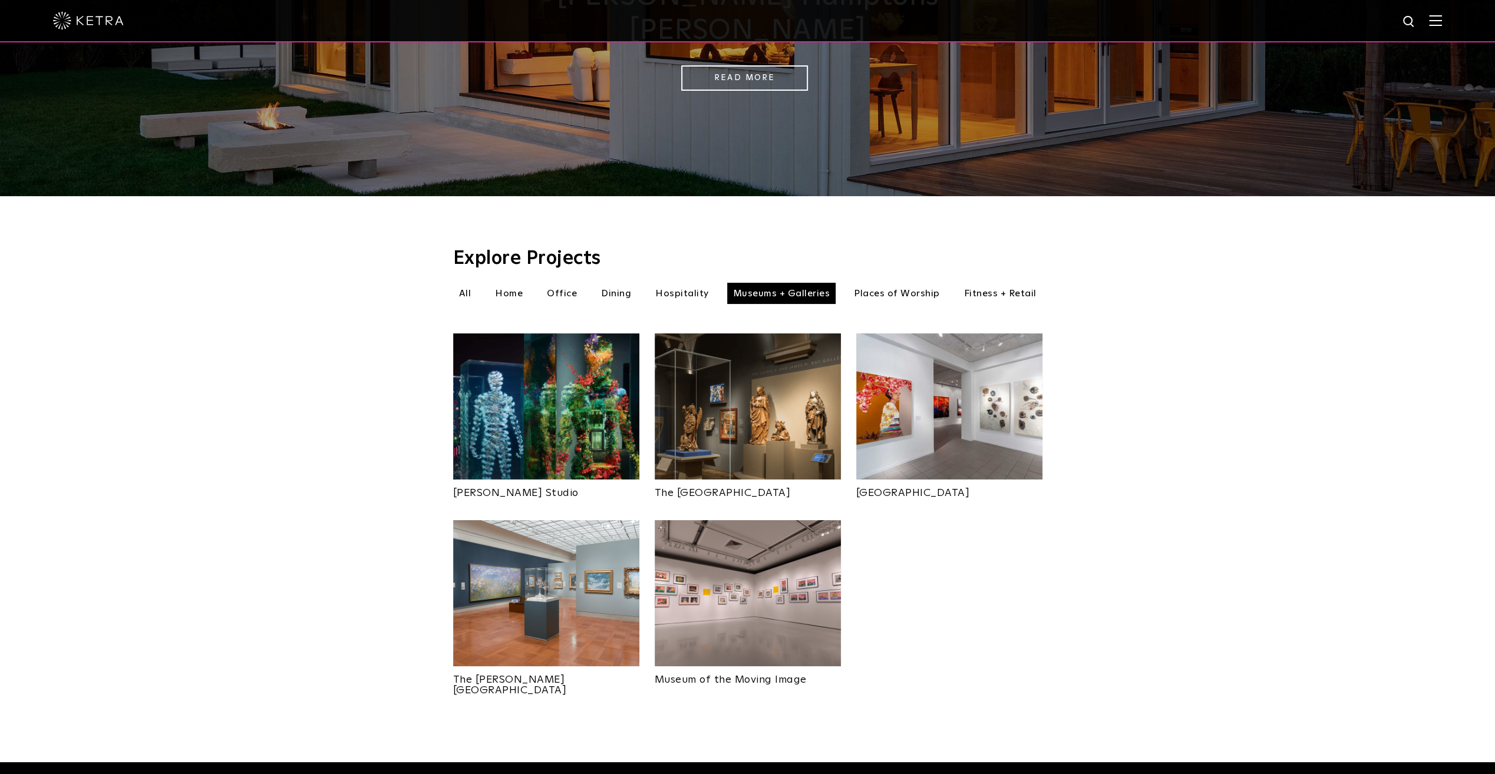
click at [873, 283] on li "Places of Worship" at bounding box center [897, 293] width 98 height 21
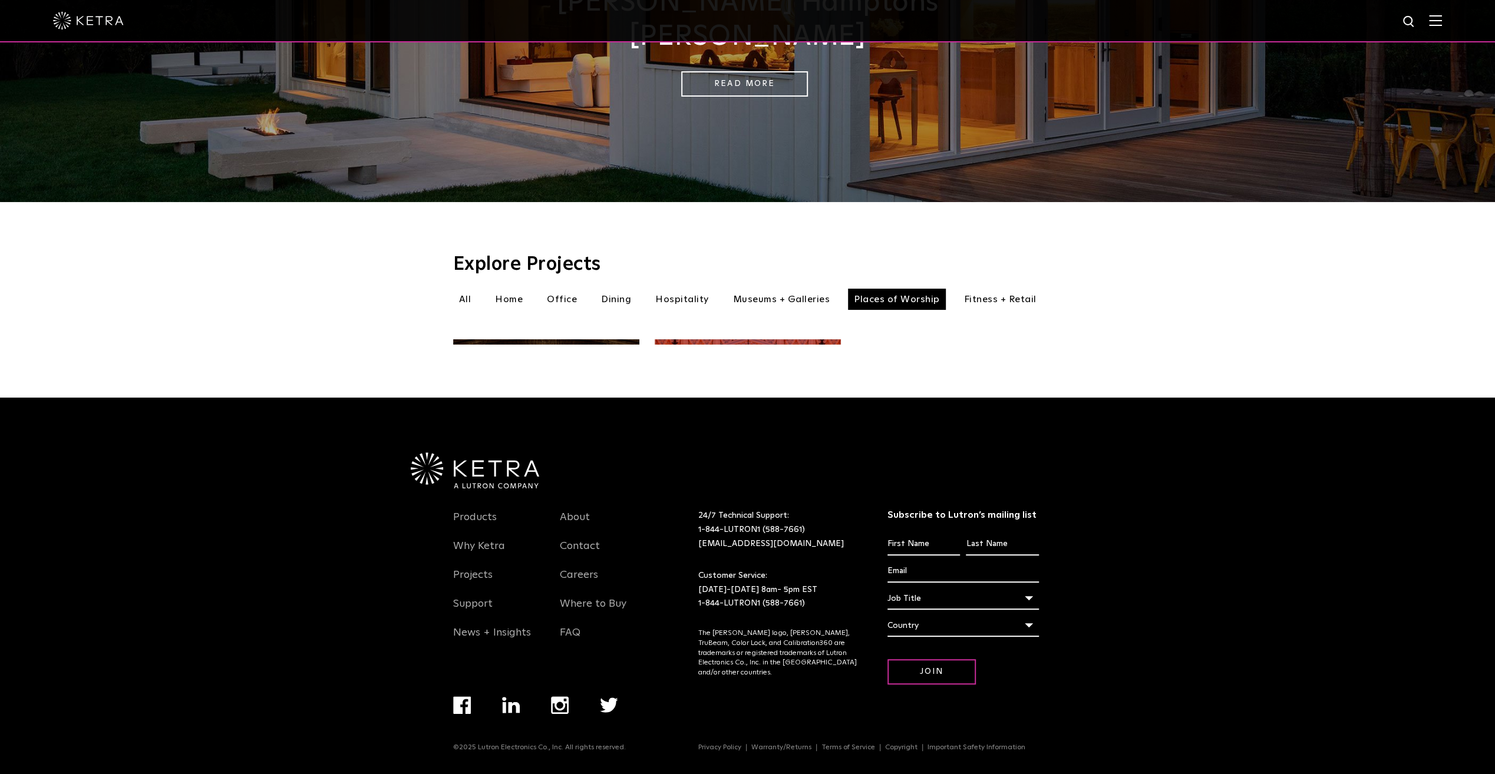
scroll to position [206, 0]
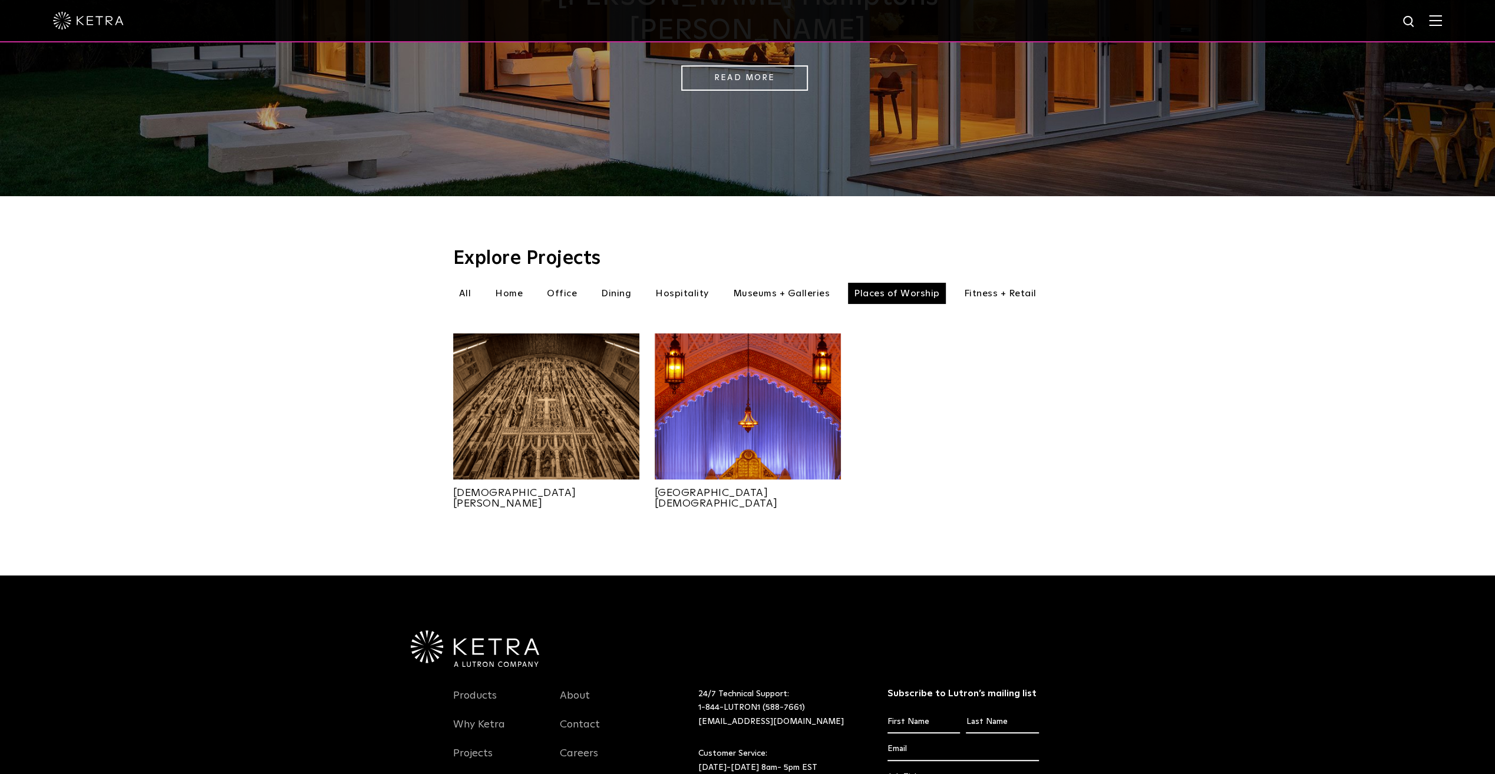
click at [1016, 283] on li "Fitness + Retail" at bounding box center [1000, 293] width 84 height 21
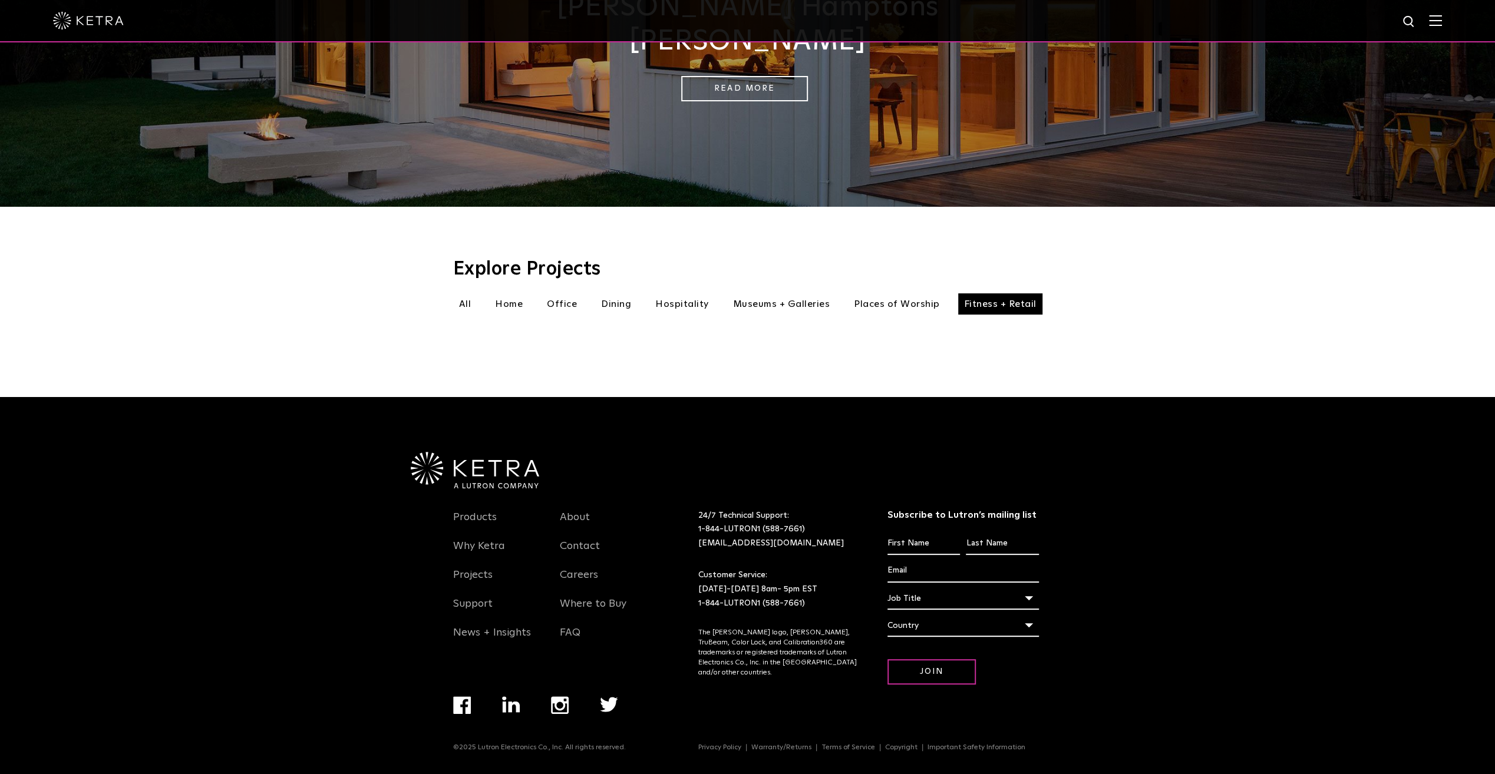
scroll to position [206, 0]
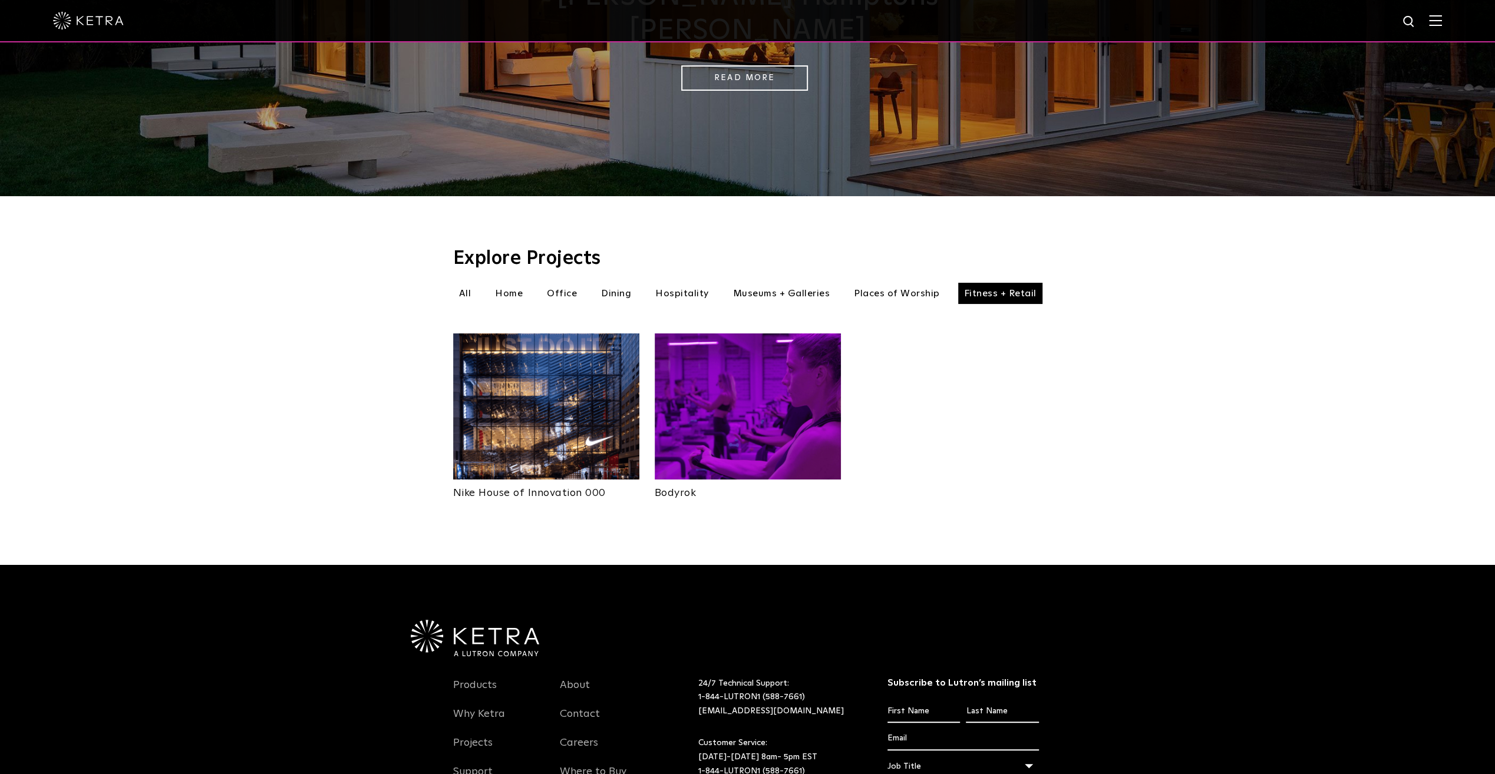
click at [575, 389] on img at bounding box center [546, 406] width 186 height 146
